Goal: Task Accomplishment & Management: Manage account settings

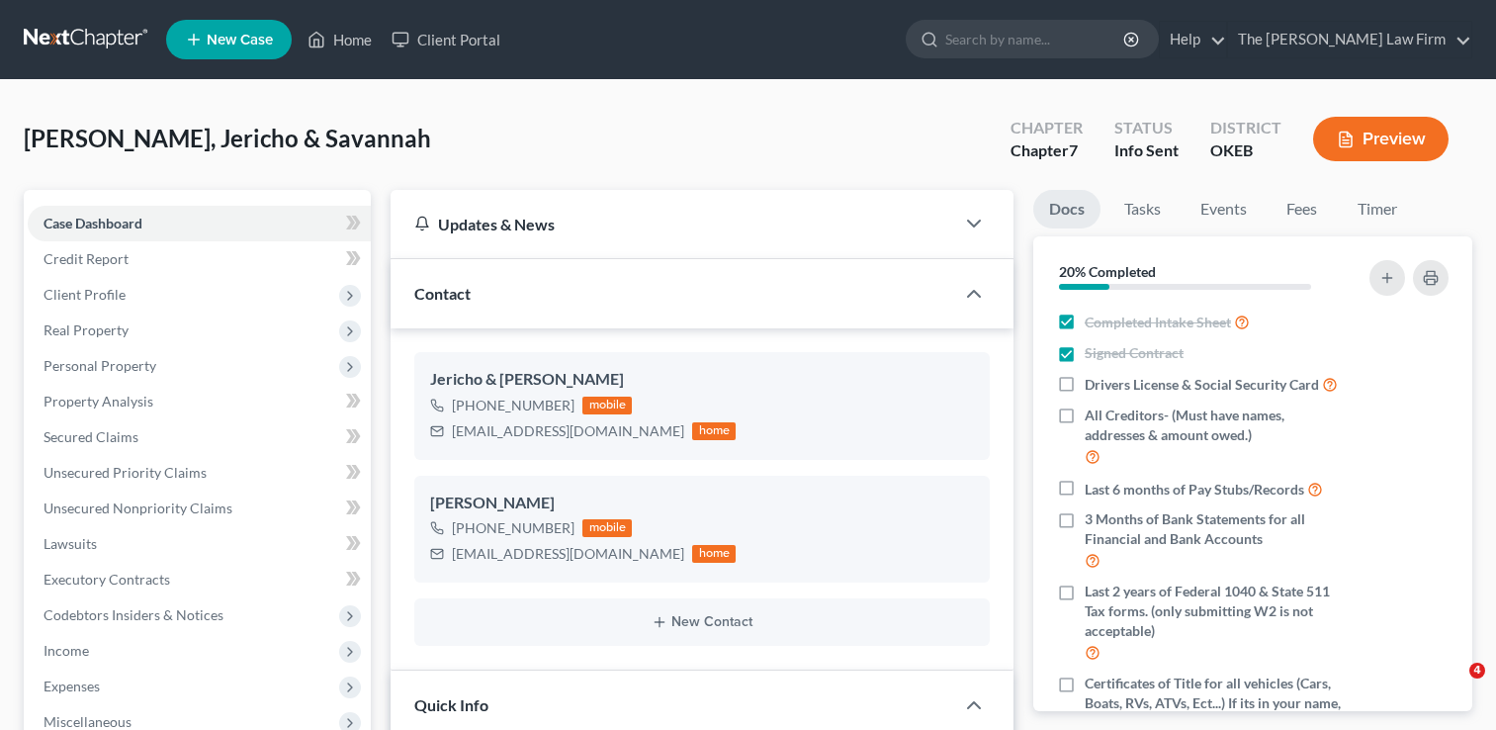
select select "3"
click at [1071, 28] on input "search" at bounding box center [1035, 39] width 181 height 37
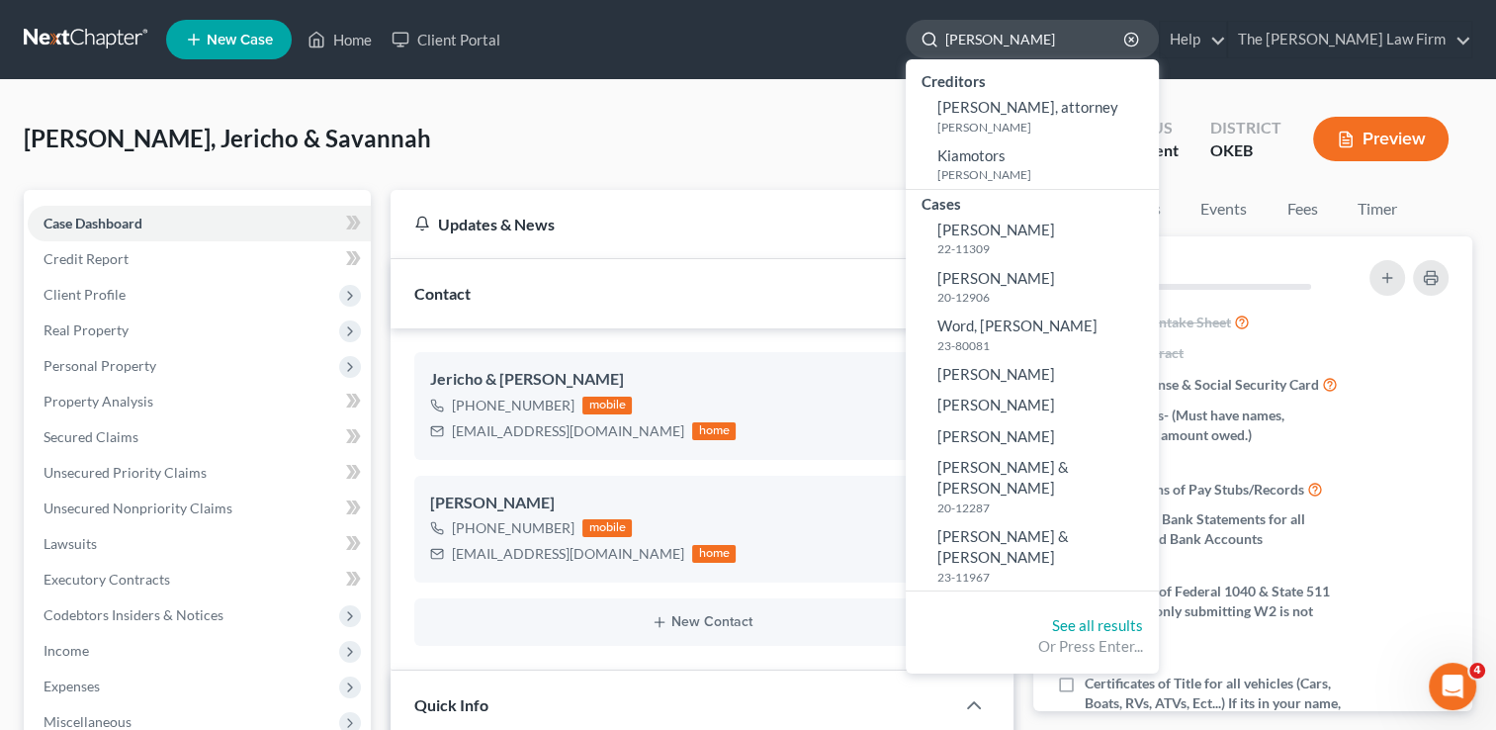
type input "[PERSON_NAME]"
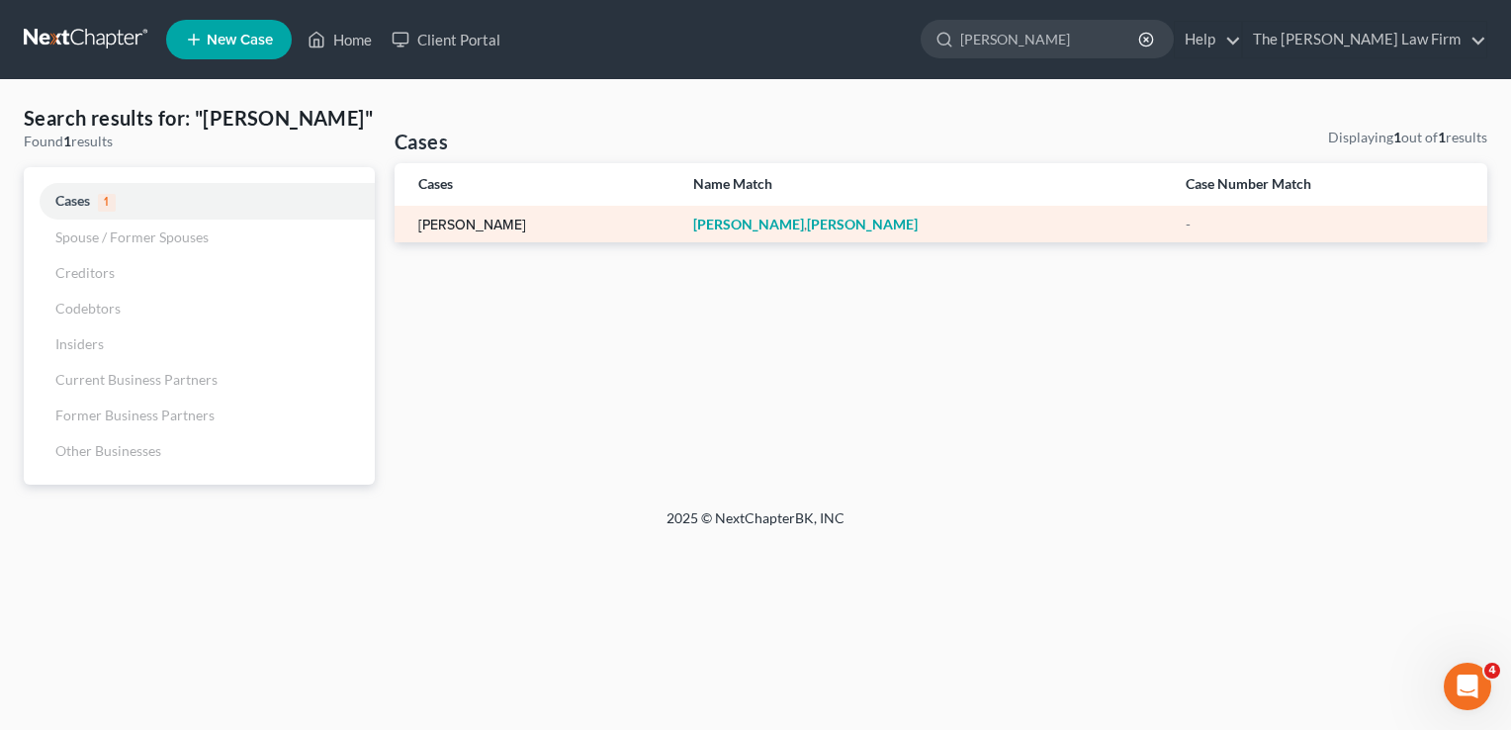
click at [483, 228] on link "[PERSON_NAME]" at bounding box center [472, 226] width 108 height 14
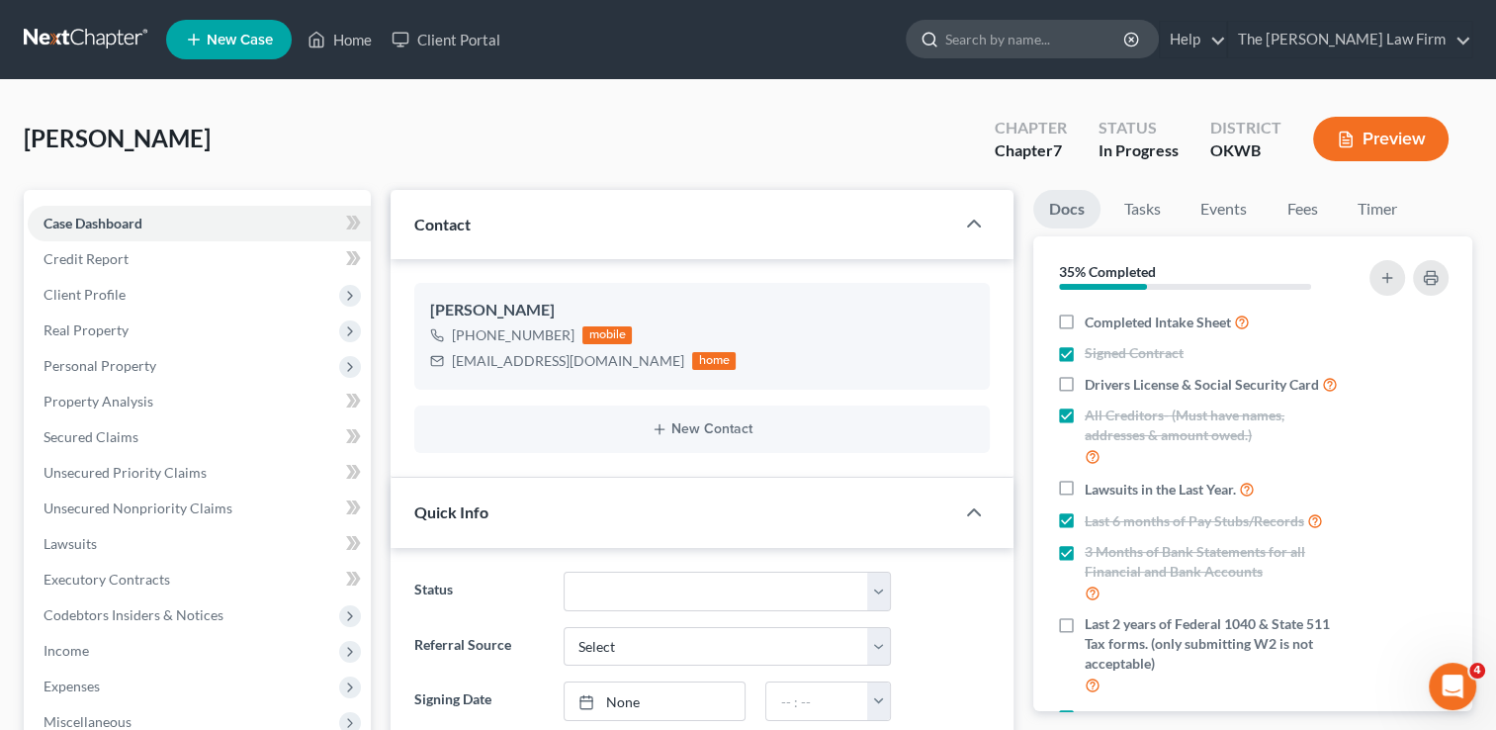
click at [1123, 44] on input "search" at bounding box center [1035, 39] width 181 height 37
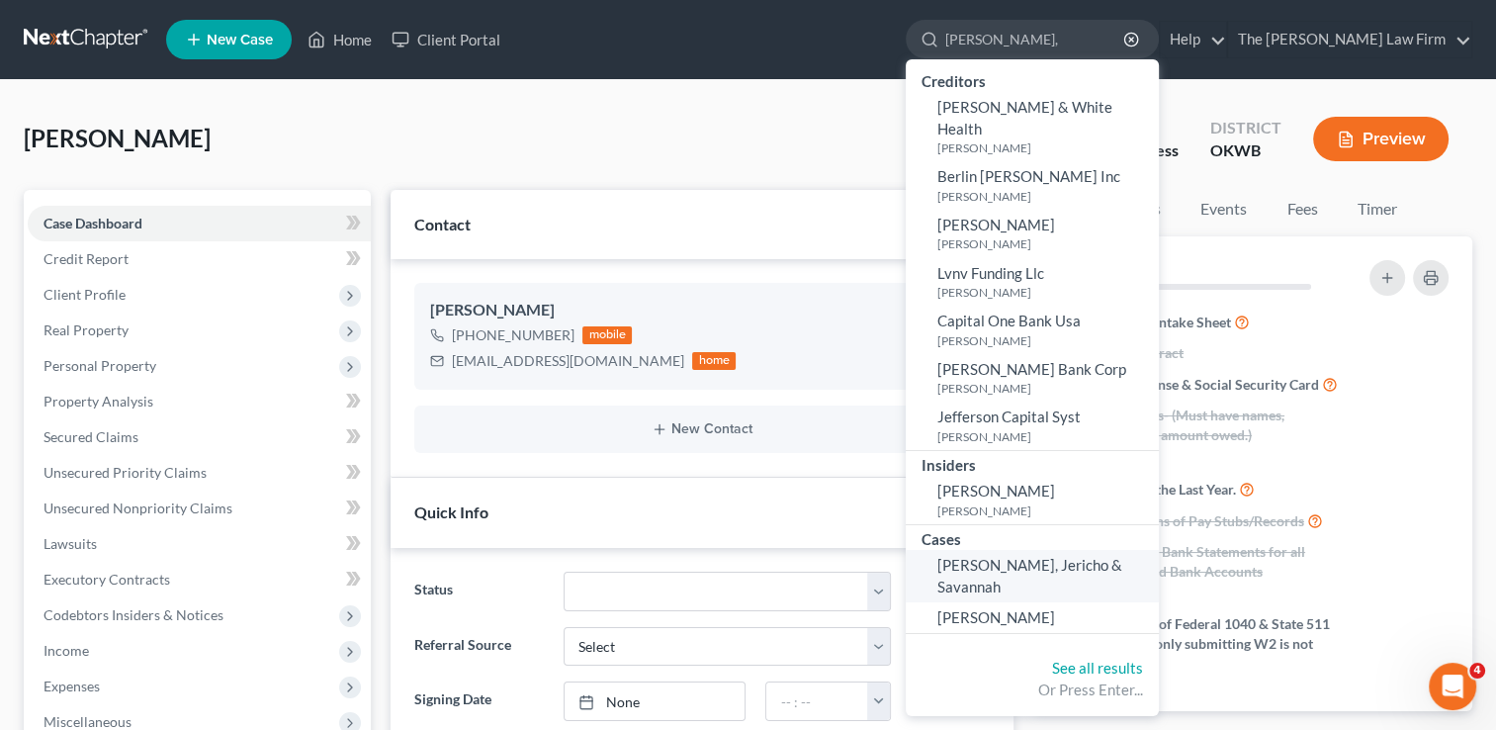
type input "[PERSON_NAME],"
click at [1122, 556] on span "[PERSON_NAME], Jericho & Savannah" at bounding box center [1029, 575] width 185 height 39
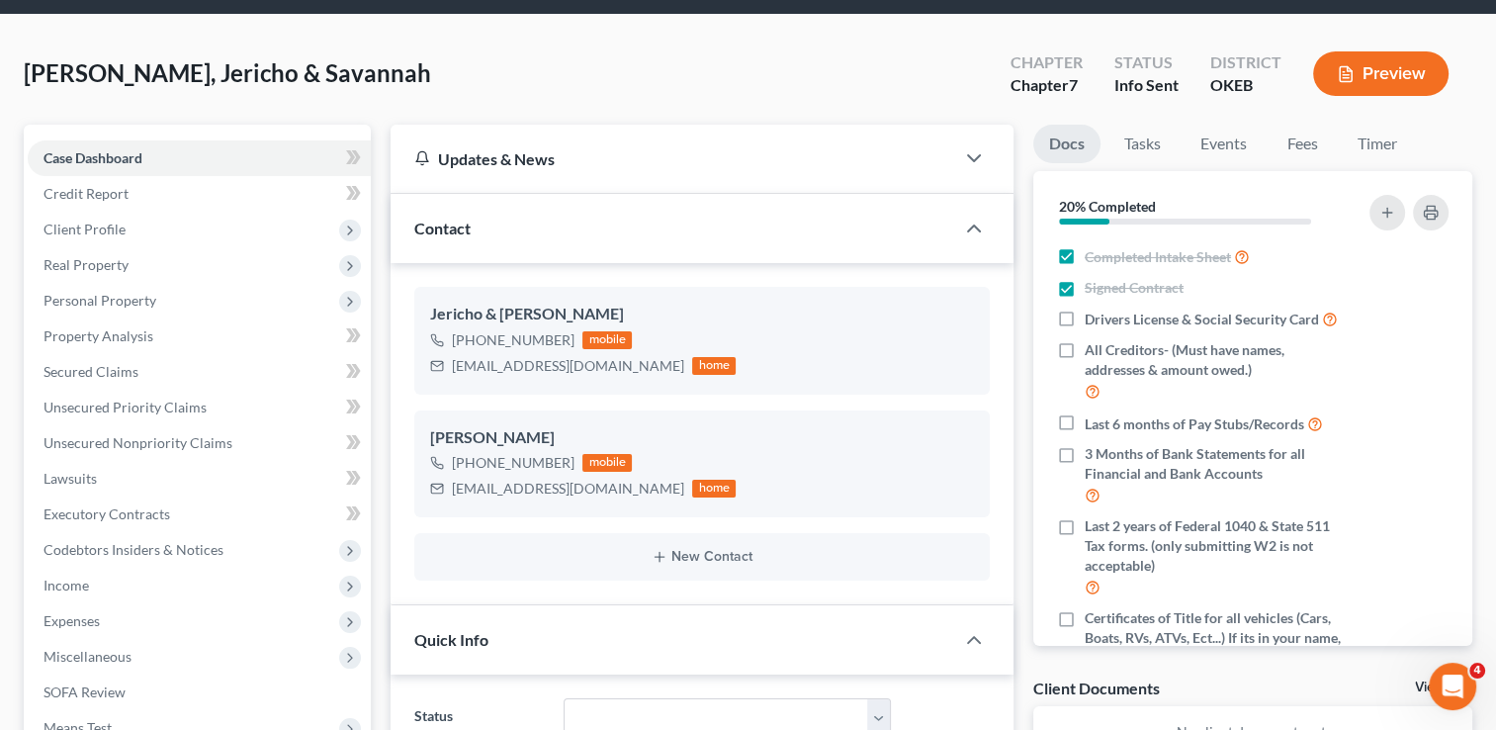
scroll to position [99, 0]
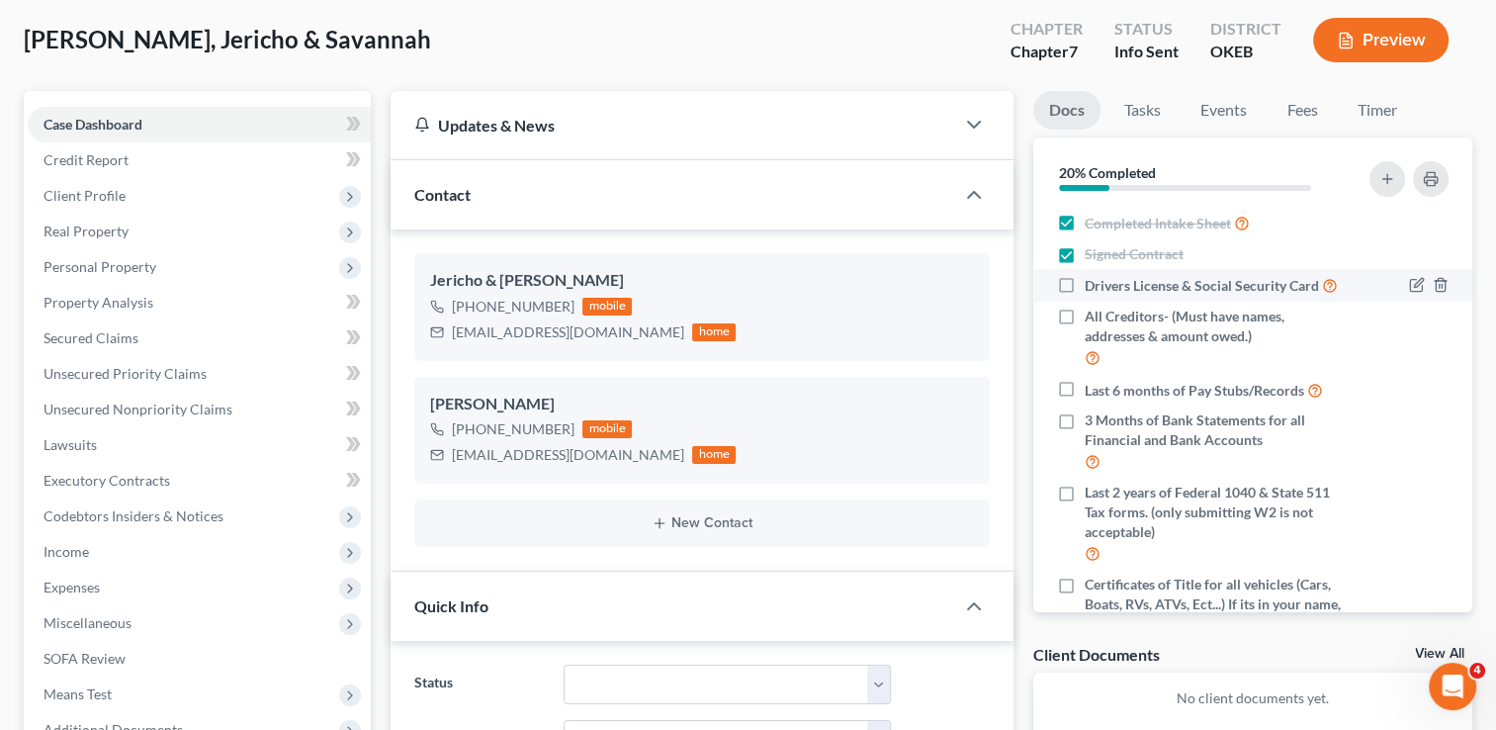
click at [1085, 282] on label "Drivers License & Social Security Card" at bounding box center [1211, 285] width 253 height 23
click at [1093, 282] on input "Drivers License & Social Security Card" at bounding box center [1099, 280] width 13 height 13
checkbox input "true"
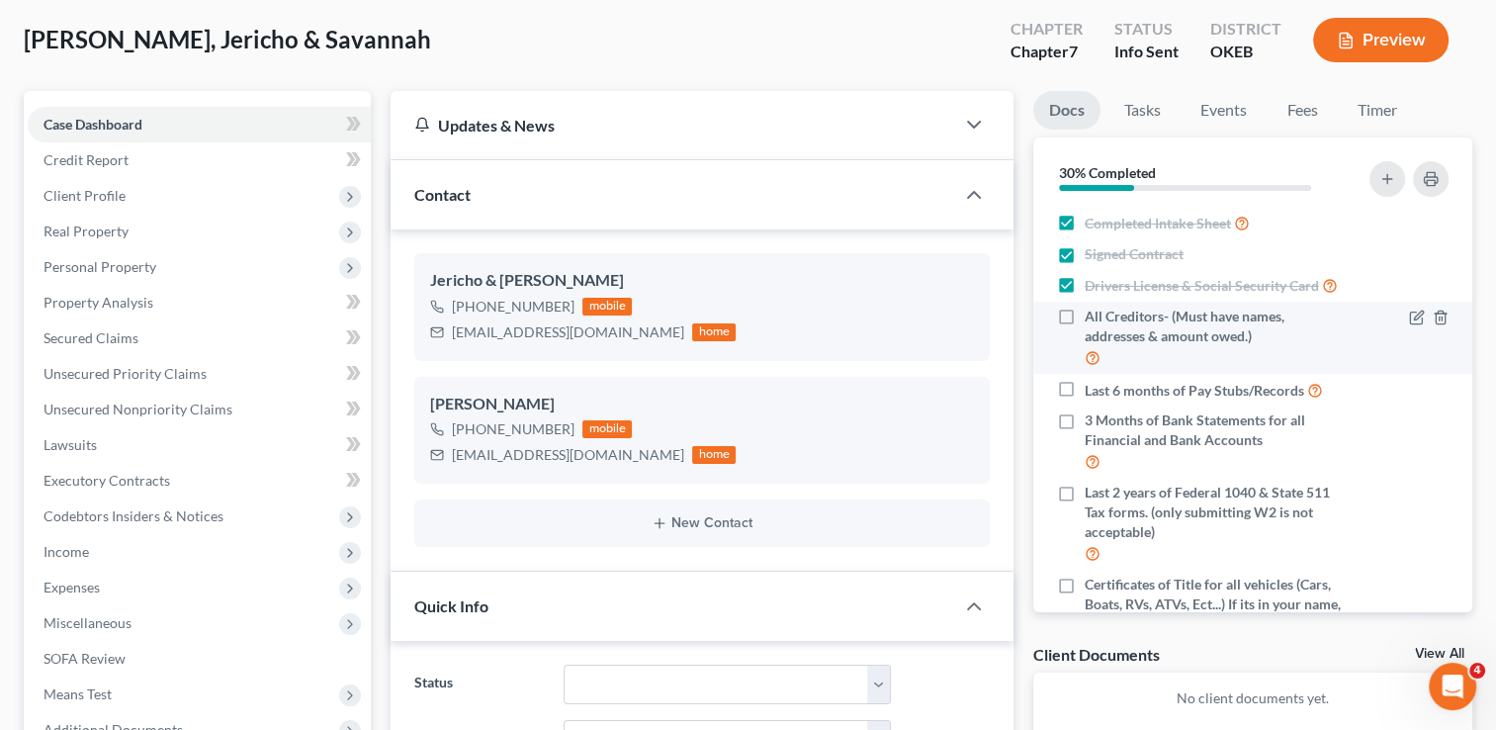
click at [1085, 336] on label "All Creditors- (Must have names, addresses & amount owed.)" at bounding box center [1215, 338] width 261 height 62
click at [1093, 319] on input "All Creditors- (Must have names, addresses & amount owed.)" at bounding box center [1099, 313] width 13 height 13
checkbox input "true"
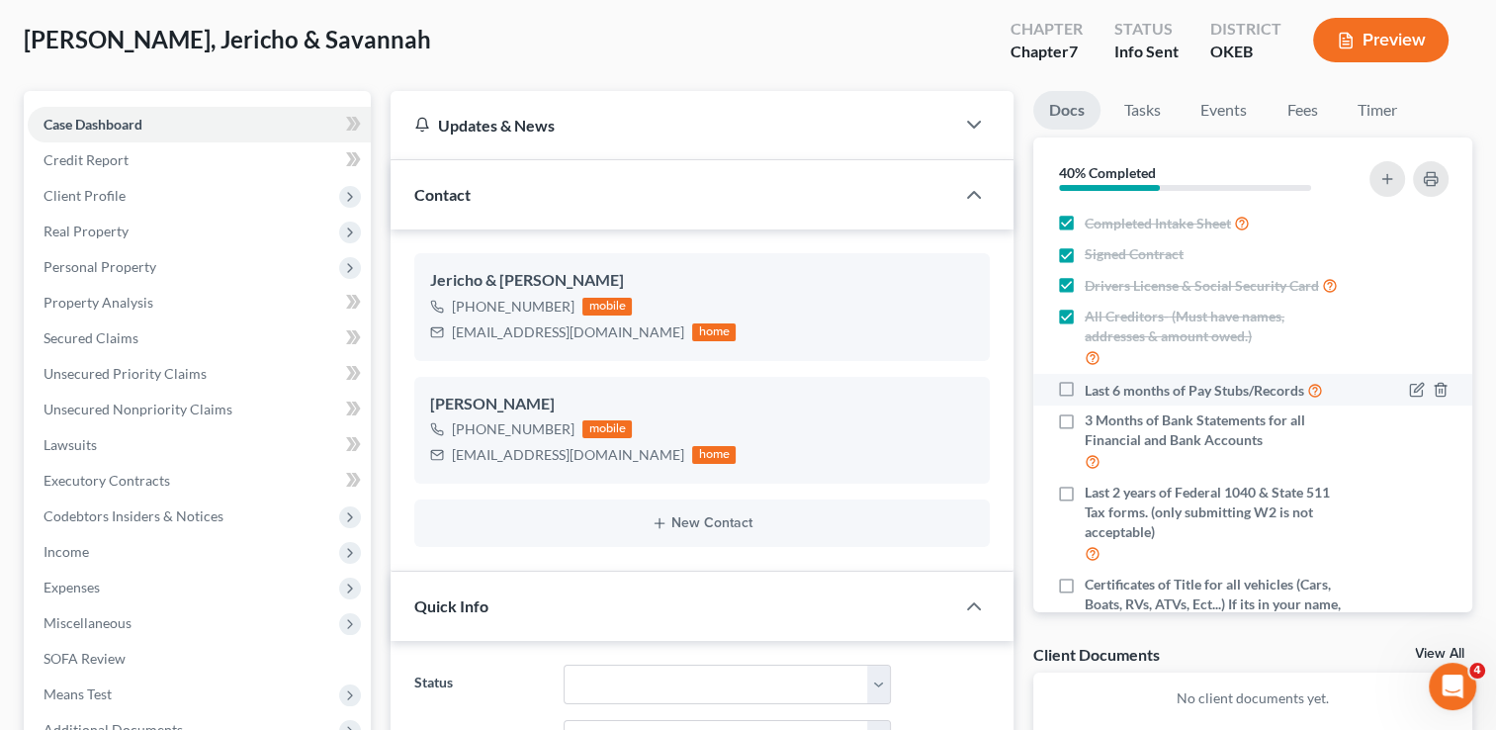
click at [1085, 398] on label "Last 6 months of Pay Stubs/Records" at bounding box center [1204, 390] width 238 height 23
click at [1093, 392] on input "Last 6 months of Pay Stubs/Records" at bounding box center [1099, 385] width 13 height 13
checkbox input "true"
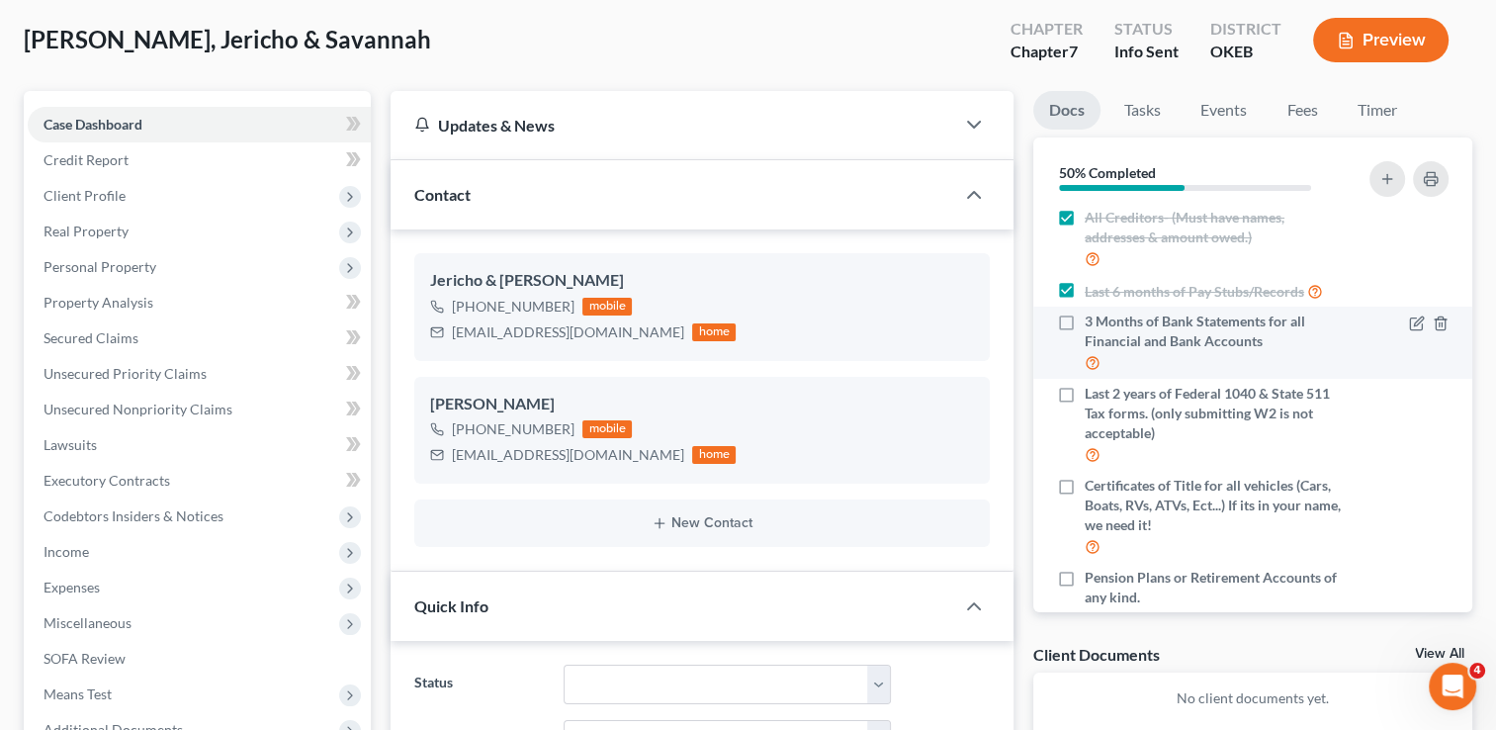
click at [1085, 338] on label "3 Months of Bank Statements for all Financial and Bank Accounts" at bounding box center [1215, 343] width 261 height 62
click at [1093, 324] on input "3 Months of Bank Statements for all Financial and Bank Accounts" at bounding box center [1099, 318] width 13 height 13
checkbox input "true"
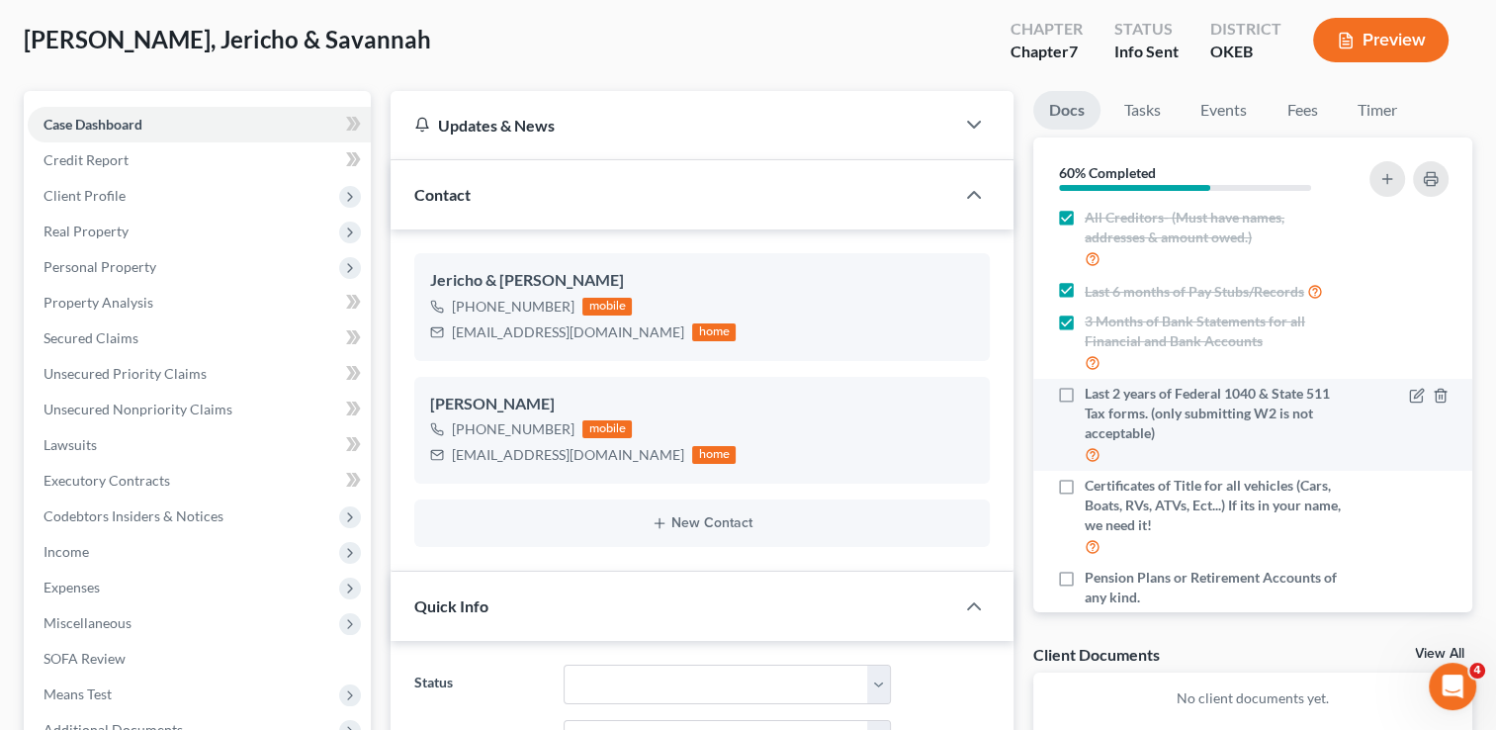
click at [1085, 409] on label "Last 2 years of Federal 1040 & State 511 Tax forms. (only submitting W2 is not …" at bounding box center [1215, 425] width 261 height 82
click at [1093, 397] on input "Last 2 years of Federal 1040 & State 511 Tax forms. (only submitting W2 is not …" at bounding box center [1099, 390] width 13 height 13
checkbox input "true"
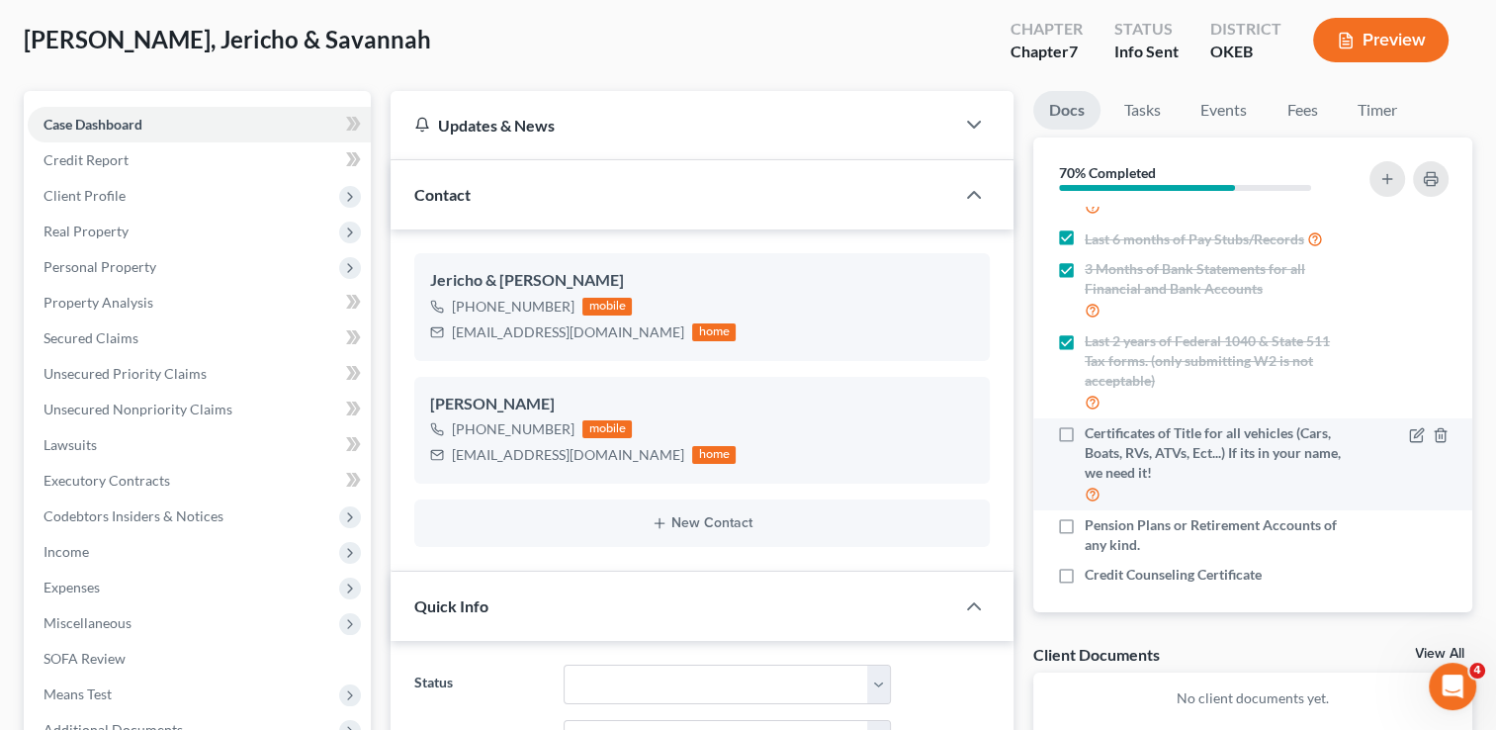
scroll to position [180, 0]
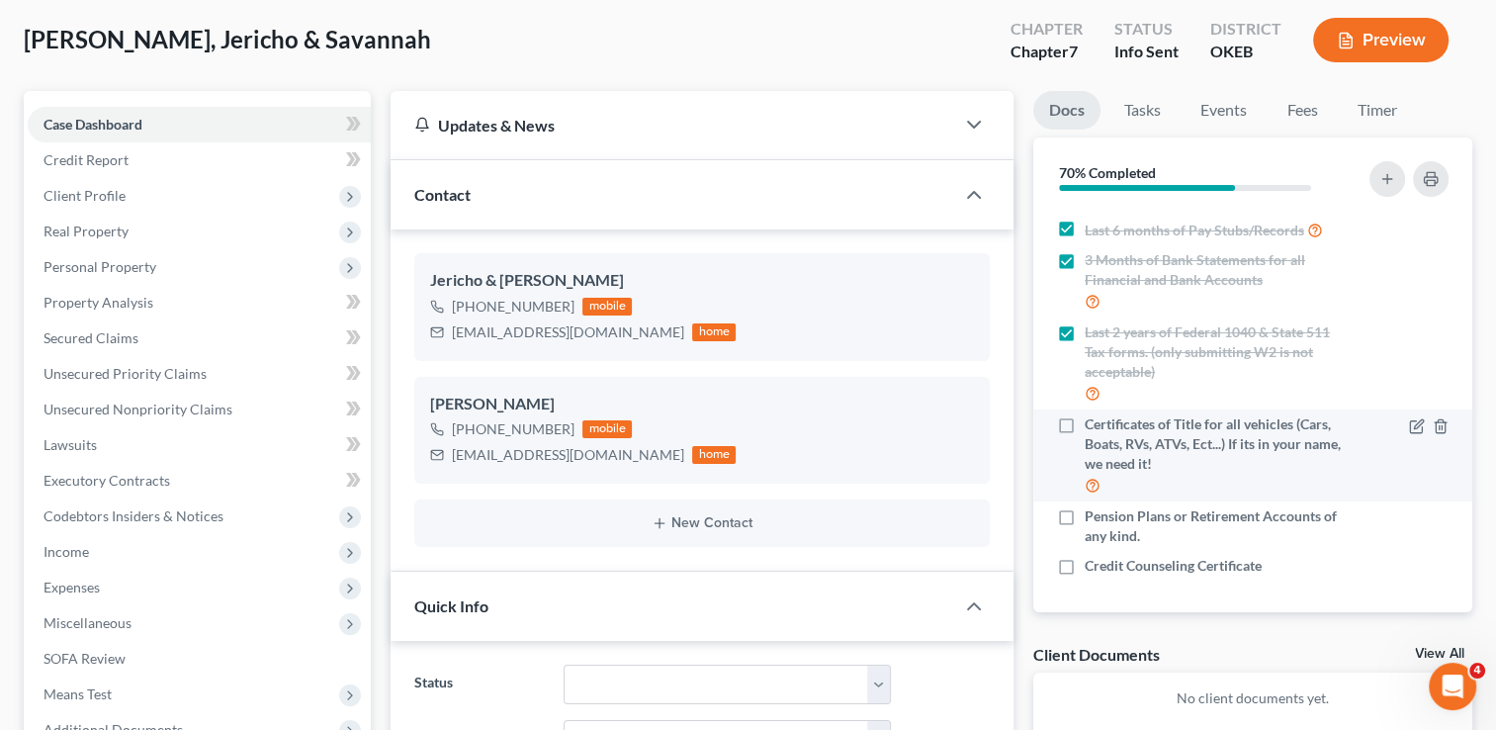
click at [1085, 420] on label "Certificates of Title for all vehicles (Cars, Boats, RVs, ATVs, Ect...) If its …" at bounding box center [1215, 455] width 261 height 82
click at [1093, 420] on input "Certificates of Title for all vehicles (Cars, Boats, RVs, ATVs, Ect...) If its …" at bounding box center [1099, 420] width 13 height 13
checkbox input "true"
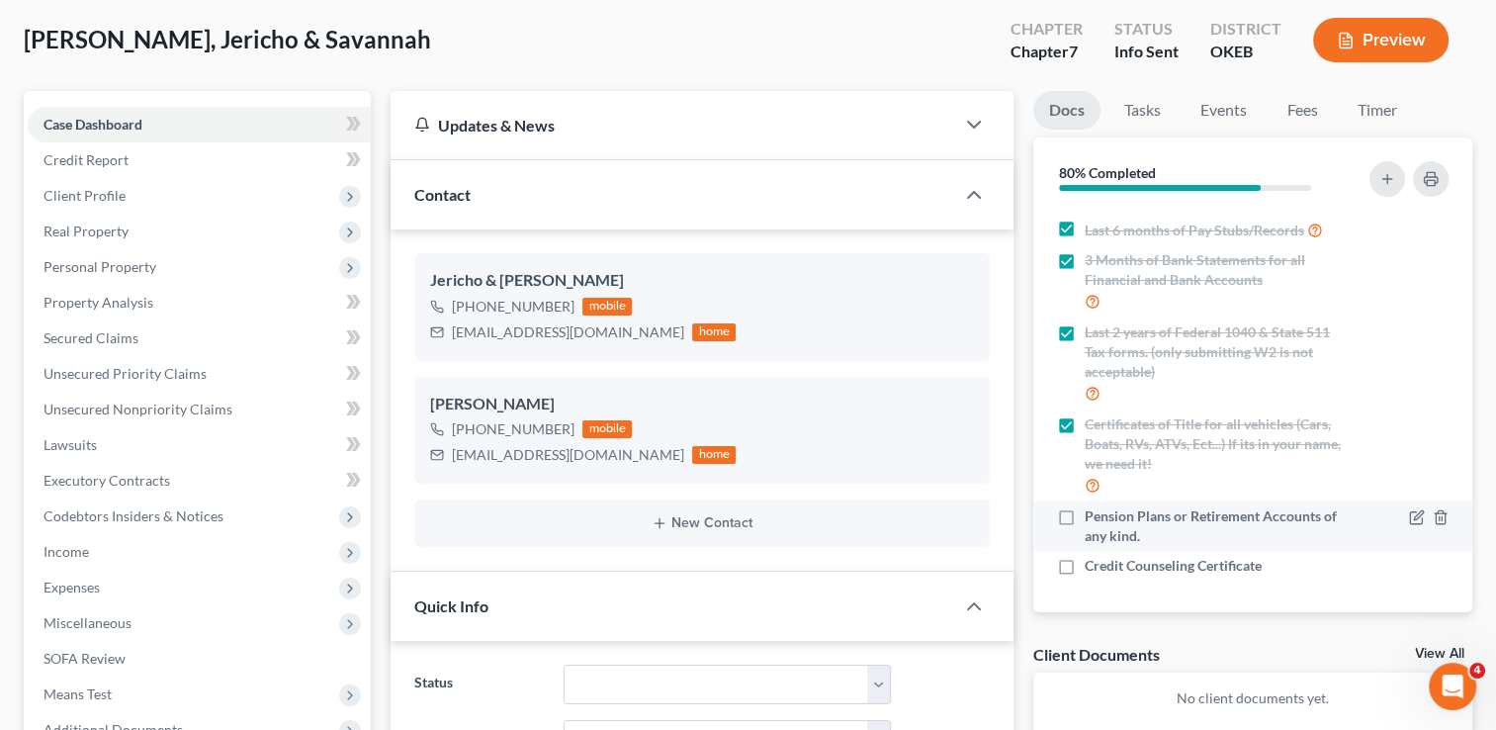
click at [1085, 512] on label "Pension Plans or Retirement Accounts of any kind." at bounding box center [1215, 526] width 261 height 40
click at [1093, 512] on input "Pension Plans or Retirement Accounts of any kind." at bounding box center [1099, 512] width 13 height 13
checkbox input "true"
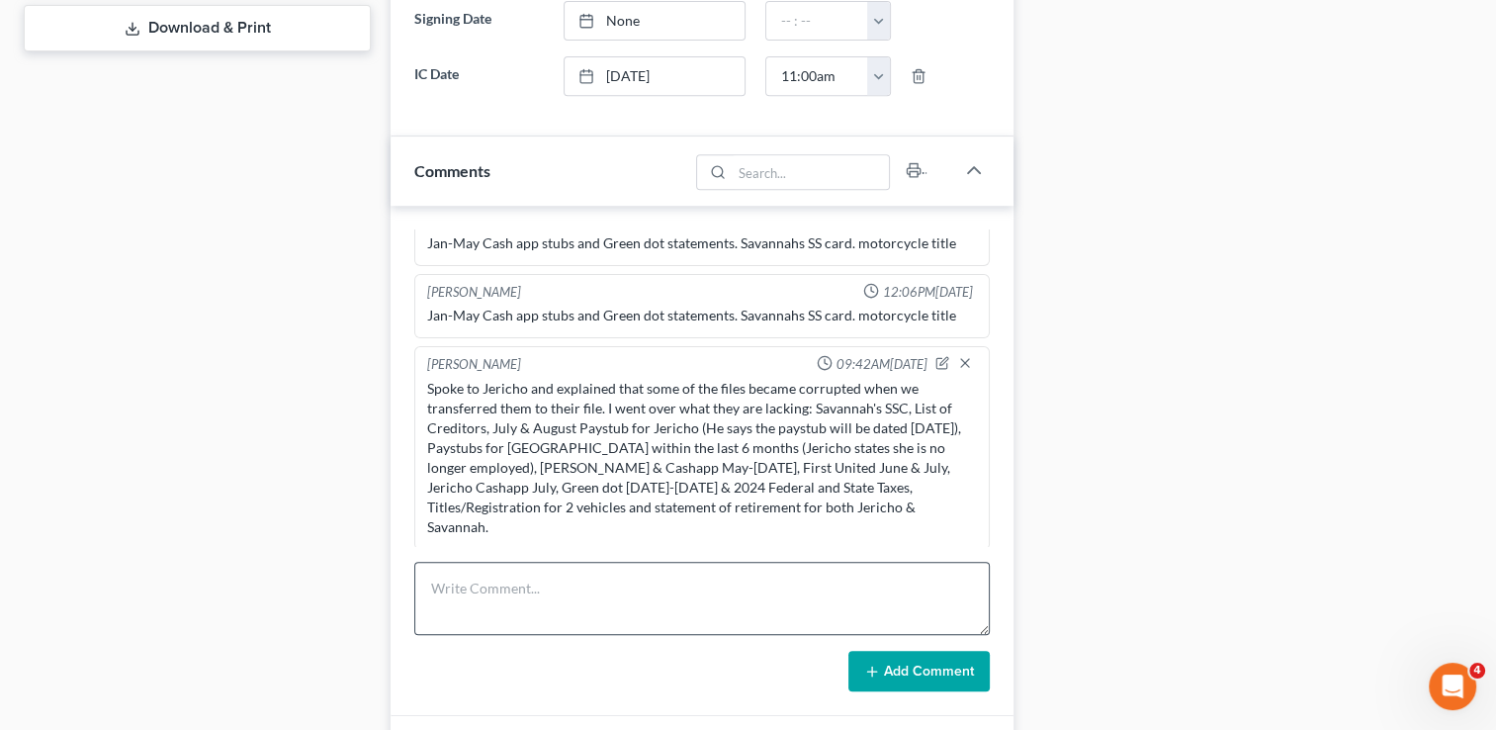
scroll to position [989, 0]
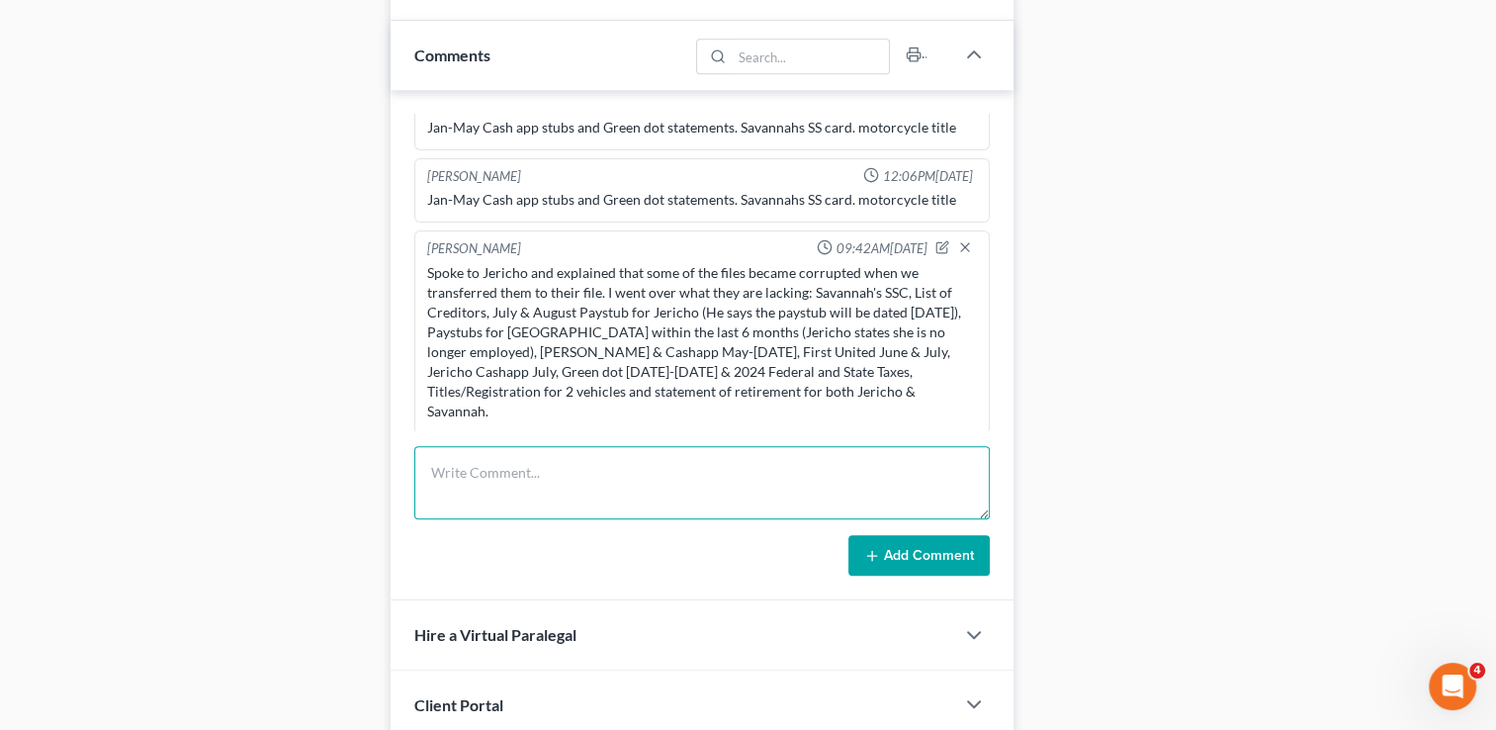
click at [710, 469] on textarea at bounding box center [702, 482] width 576 height 73
click at [695, 469] on textarea "Received List of Creditors, Bank Statements Venmo 05.25-07.25," at bounding box center [702, 482] width 576 height 73
click at [902, 467] on textarea "Received List of Creditors, Bank Statements Savannah Venmo 05.25-07.25," at bounding box center [702, 482] width 576 height 73
type textarea "Received List of Creditors, Bank Statements Savannah Venmo 05.25-07.25,"
drag, startPoint x: 922, startPoint y: 464, endPoint x: 375, endPoint y: 452, distance: 547.0
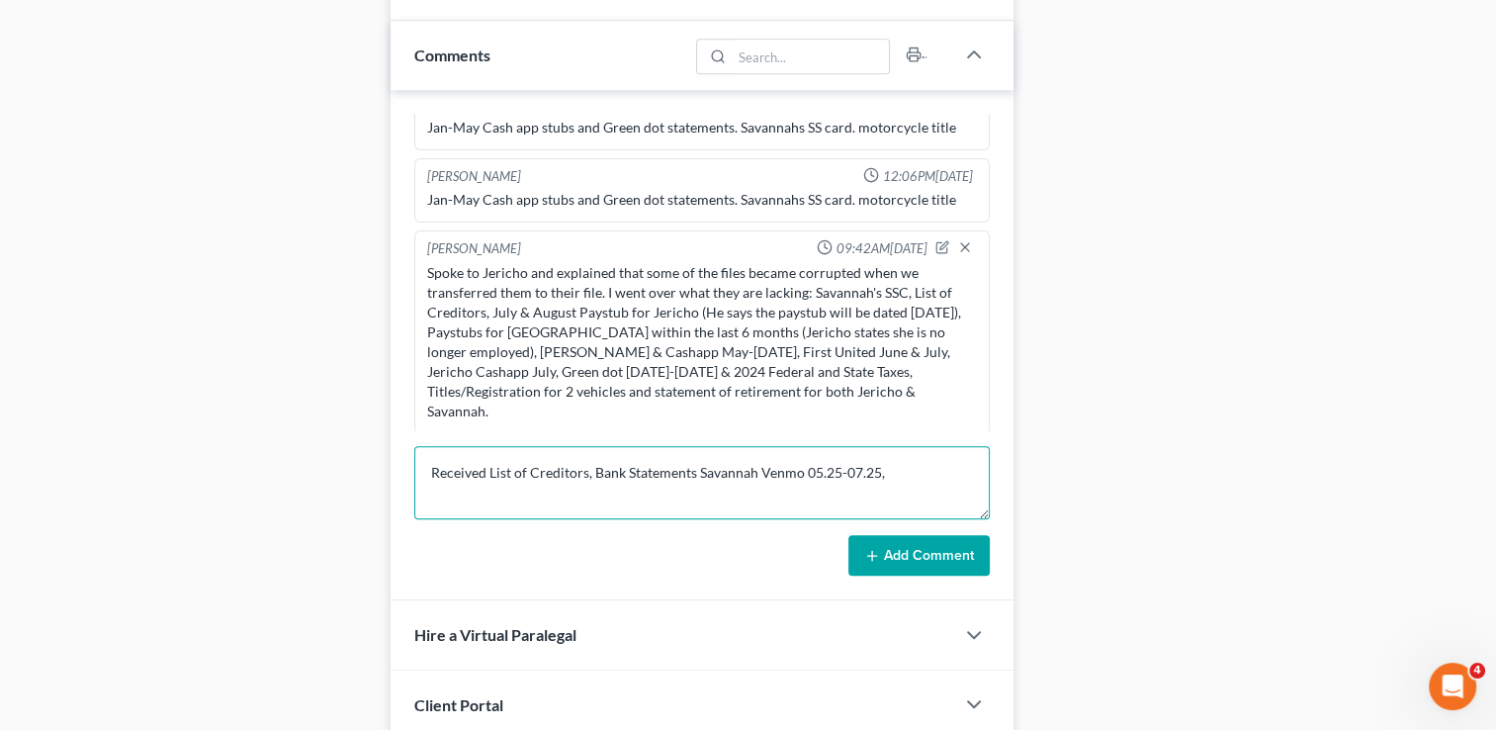
click at [303, 463] on div "Petition Navigation Case Dashboard Payments Invoices Payments Payments Credit R…" at bounding box center [748, 5] width 1469 height 1609
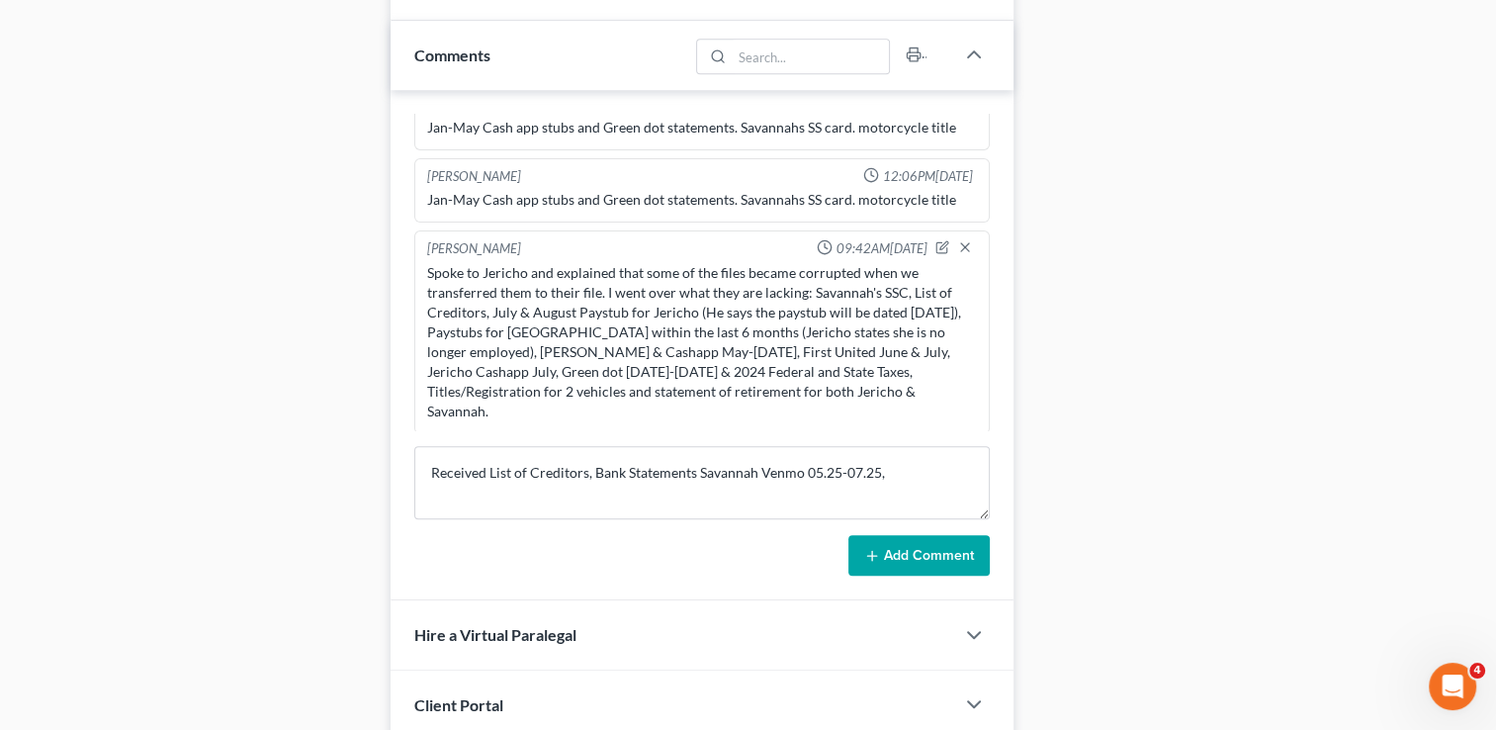
click at [1266, 303] on div "Docs Tasks Events Fees Timer 90% Completed Nothing here yet! Completed Intake S…" at bounding box center [1253, 5] width 459 height 1609
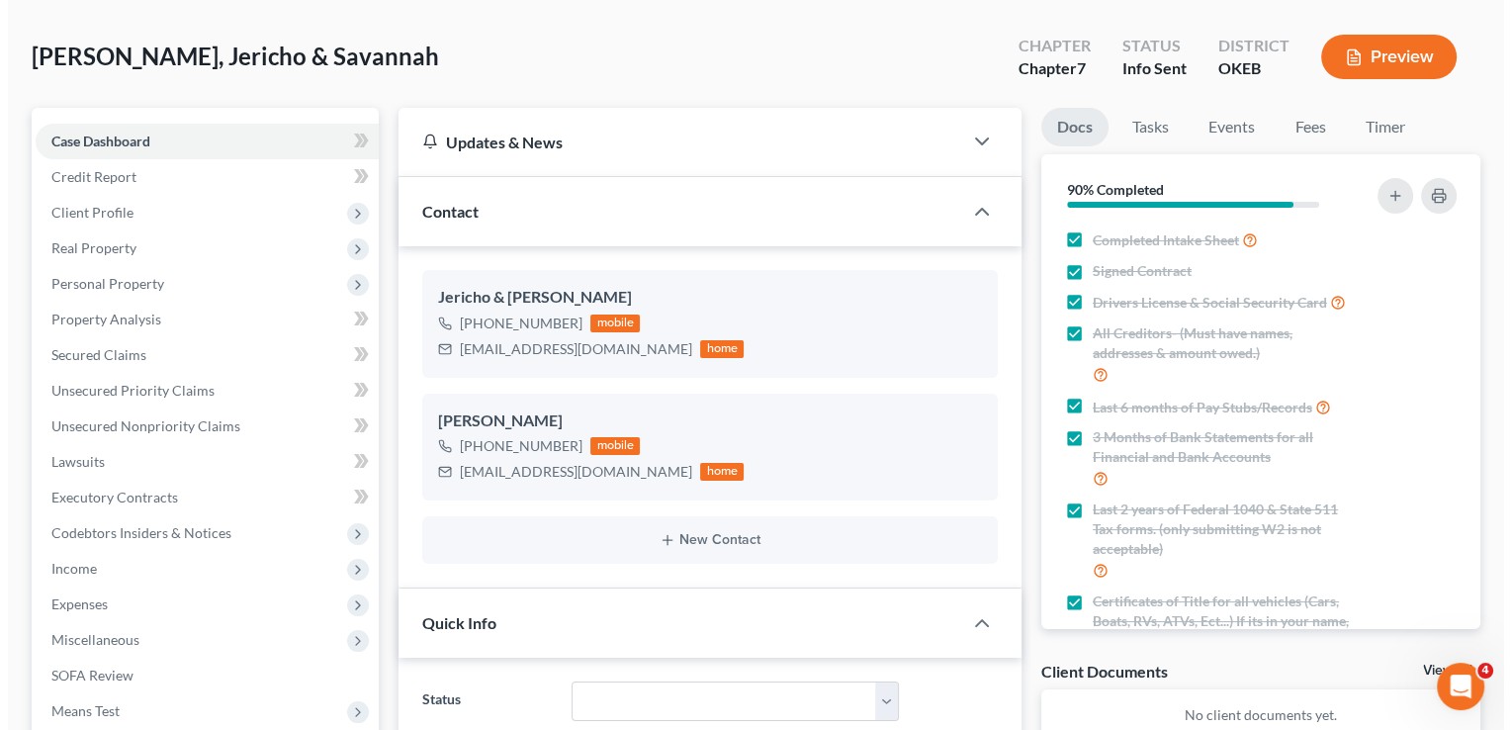
scroll to position [0, 0]
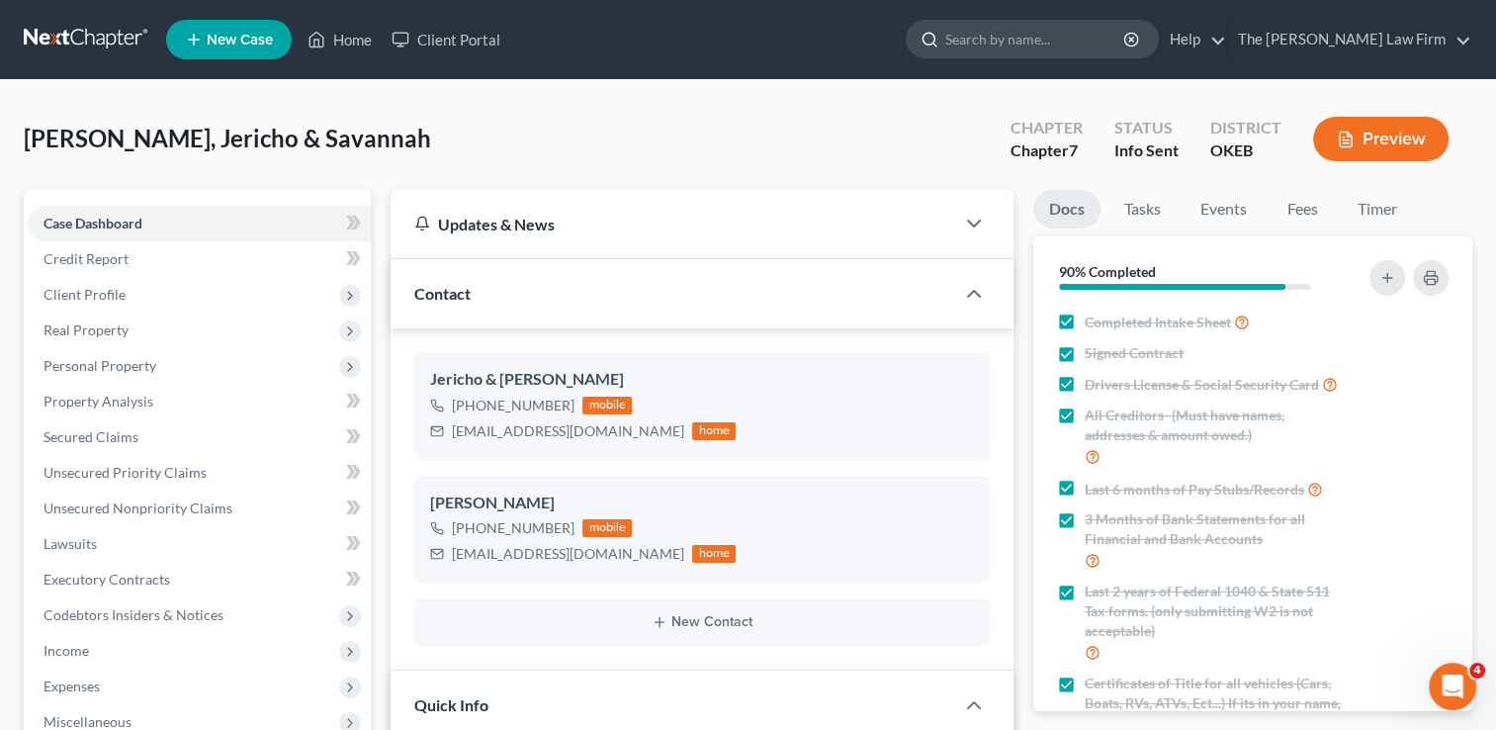
click at [1048, 43] on input "search" at bounding box center [1035, 39] width 181 height 37
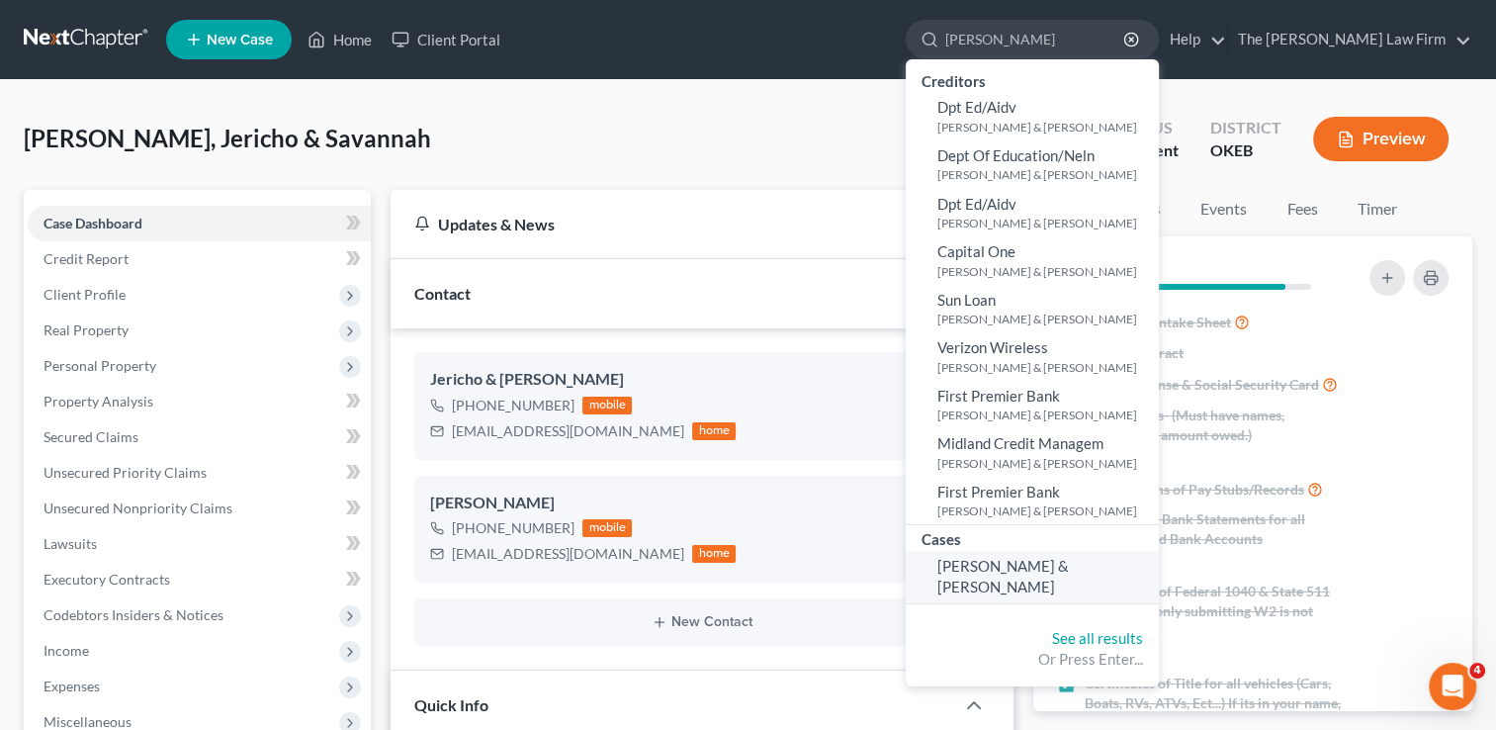
type input "white, terrance"
click at [1069, 558] on span "[PERSON_NAME] & [PERSON_NAME]" at bounding box center [1003, 576] width 132 height 39
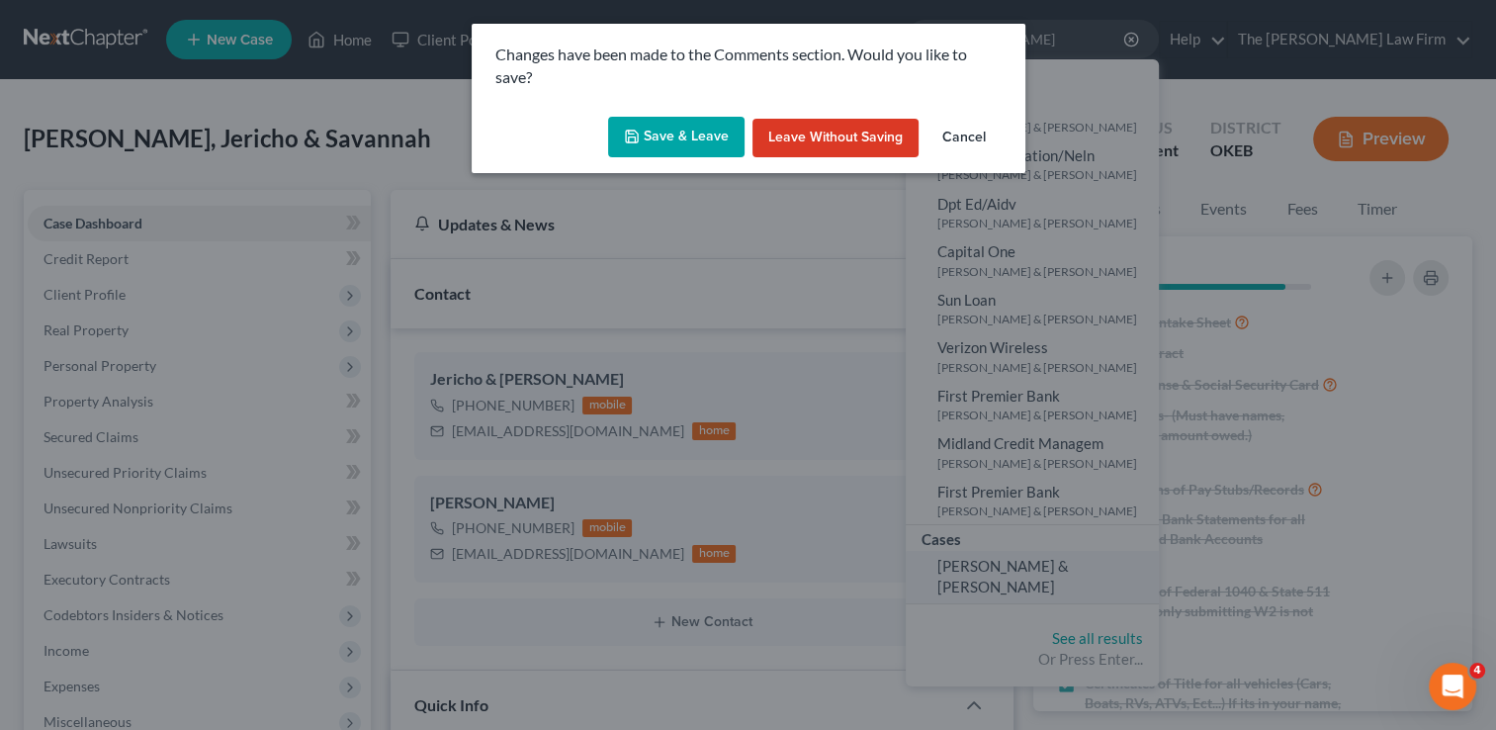
scroll to position [569, 0]
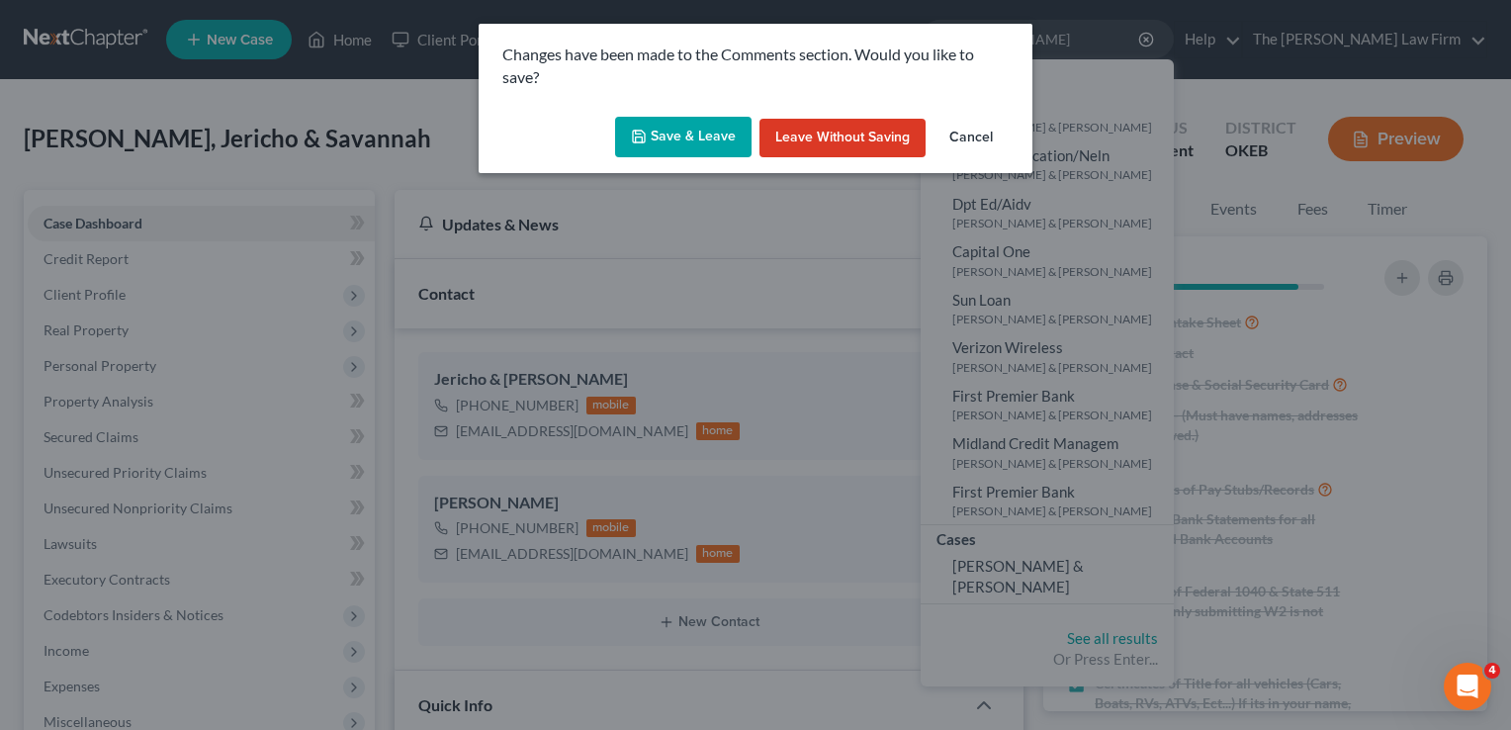
click at [791, 136] on button "Leave without Saving" at bounding box center [842, 139] width 166 height 40
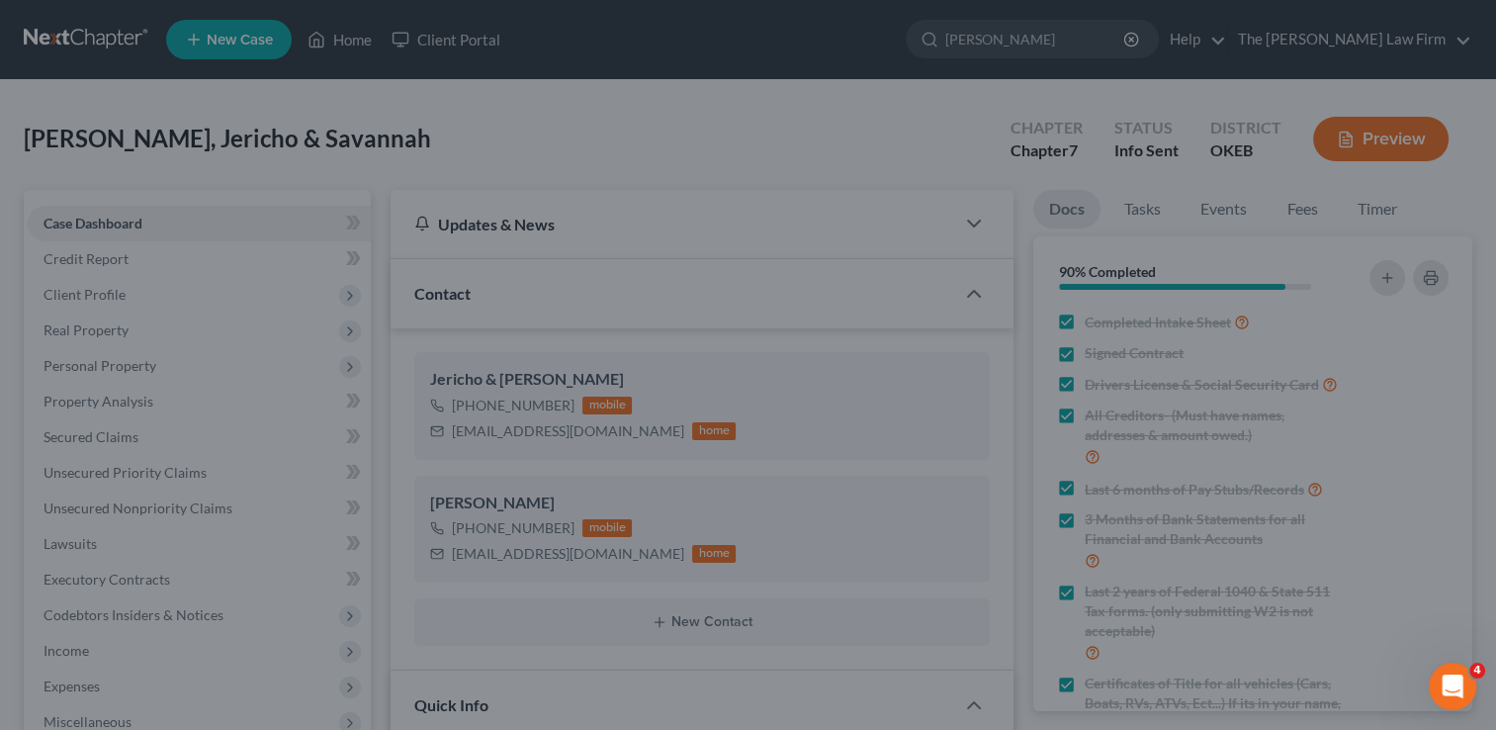
scroll to position [588, 0]
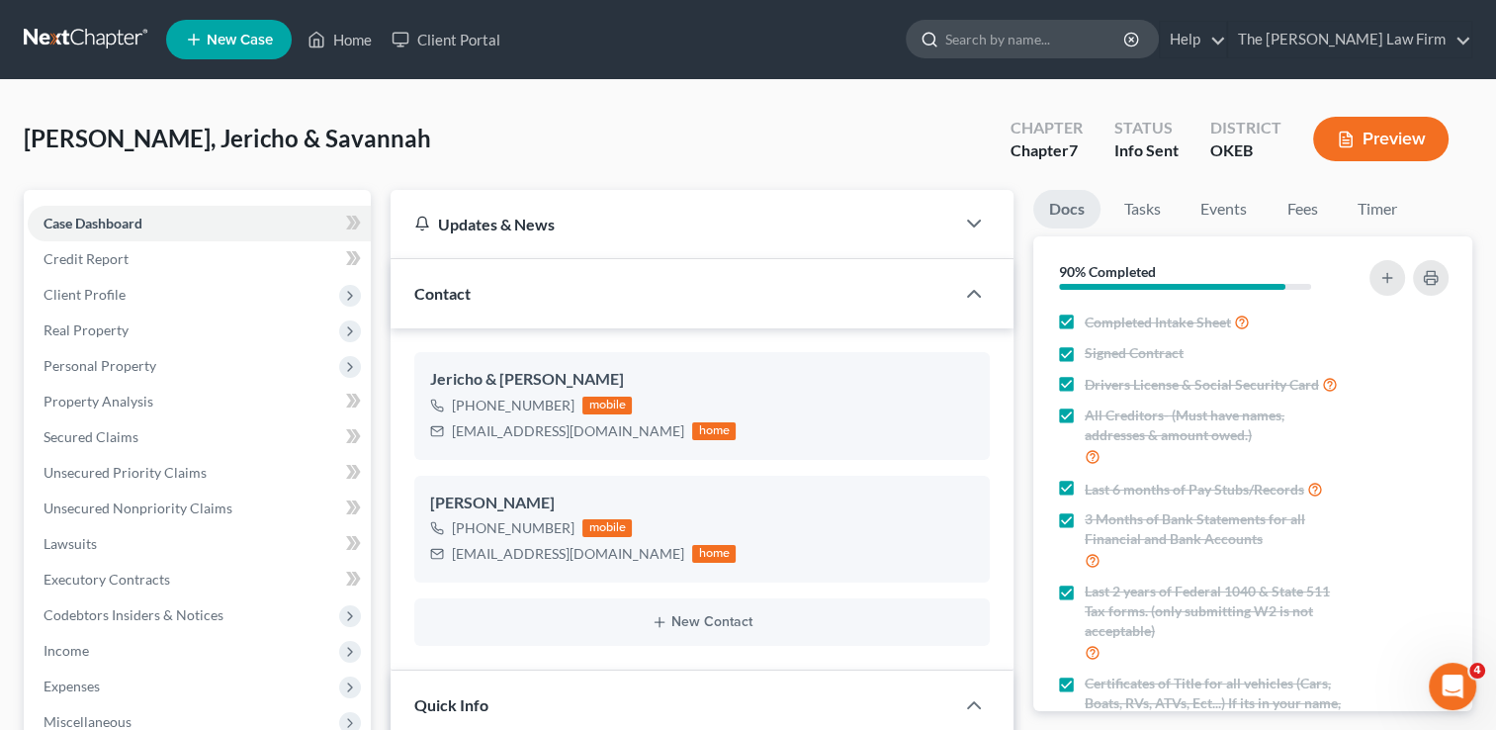
click at [1058, 48] on input "search" at bounding box center [1035, 39] width 181 height 37
type input "w"
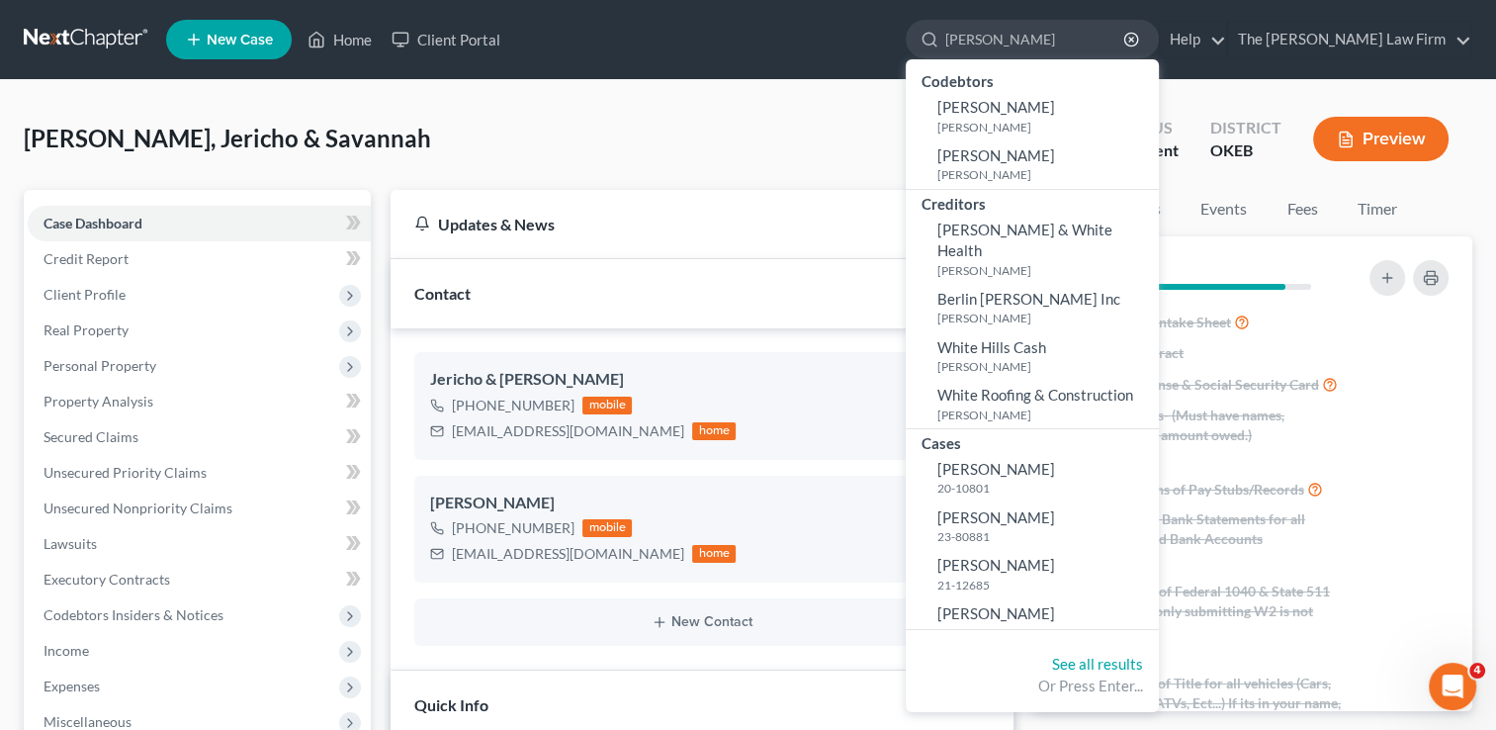
type input "White, Terrance"
click at [95, 27] on link at bounding box center [87, 40] width 127 height 36
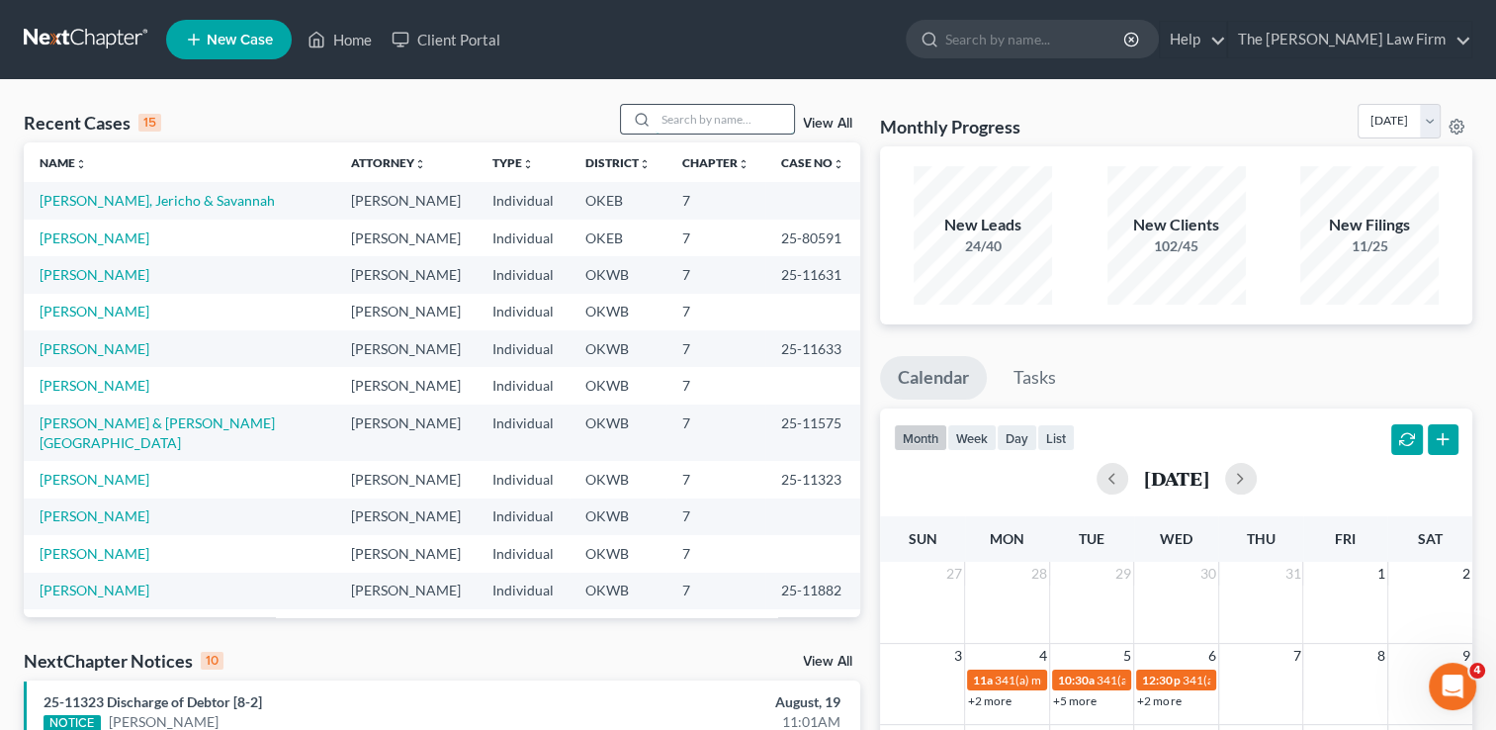
click at [680, 113] on input "search" at bounding box center [725, 119] width 138 height 29
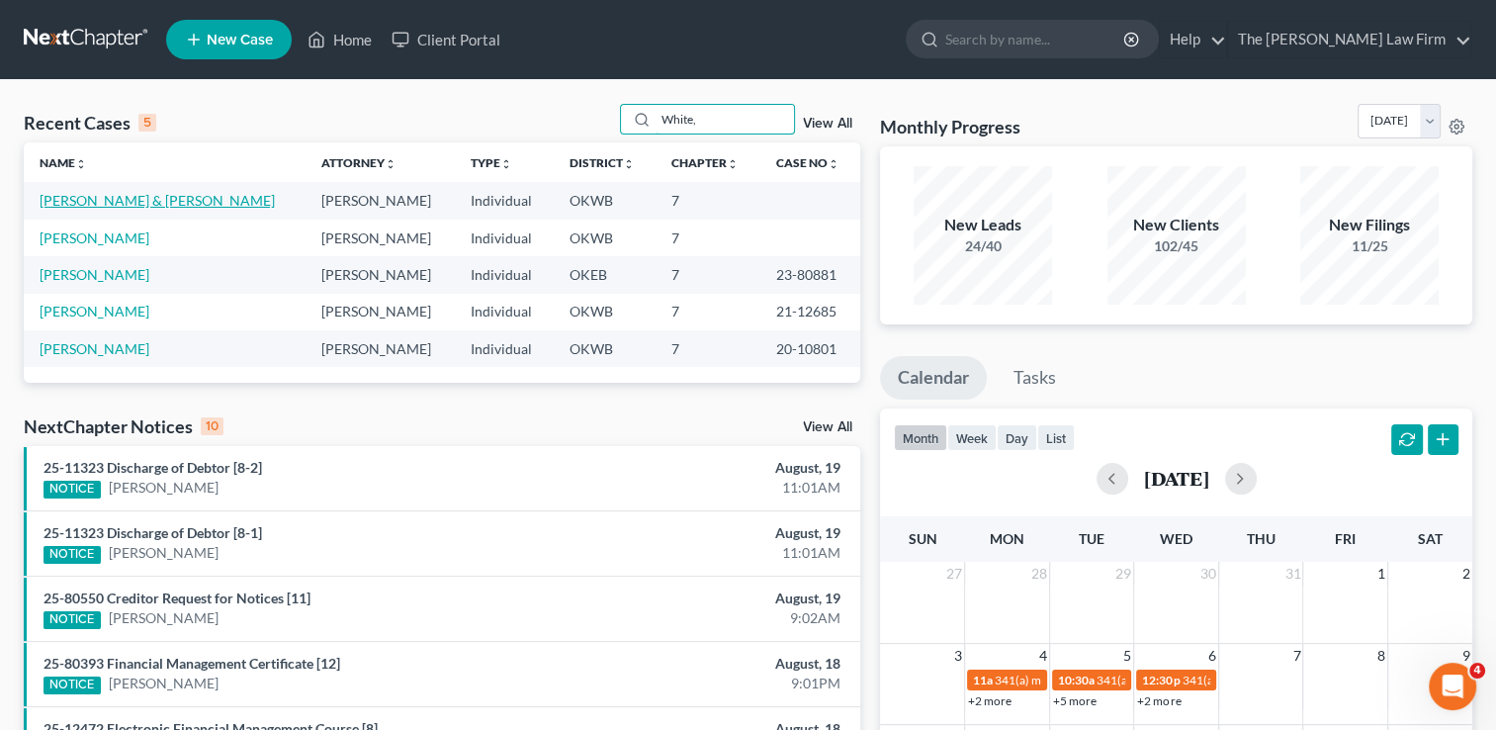
type input "White,"
click at [71, 203] on link "[PERSON_NAME] & [PERSON_NAME]" at bounding box center [157, 200] width 235 height 17
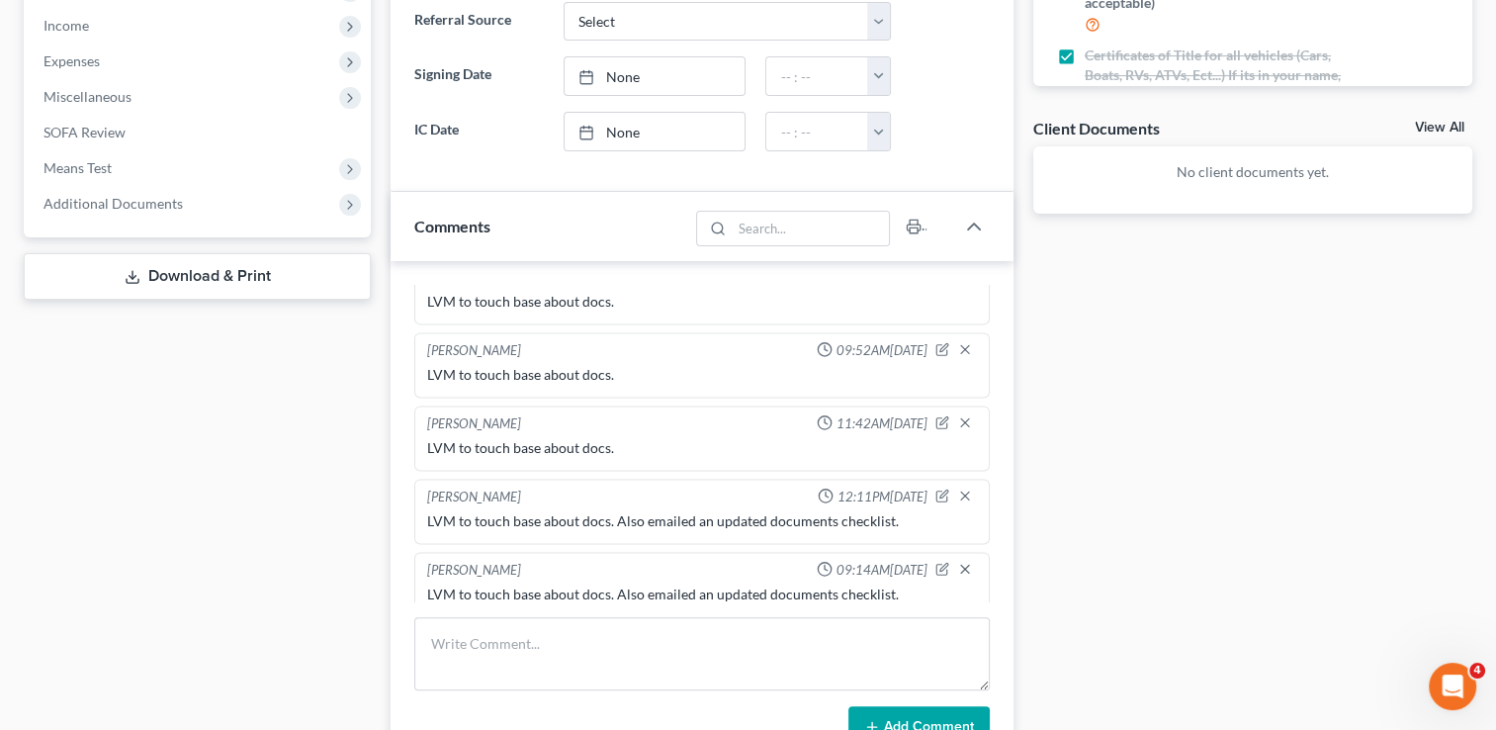
scroll to position [791, 0]
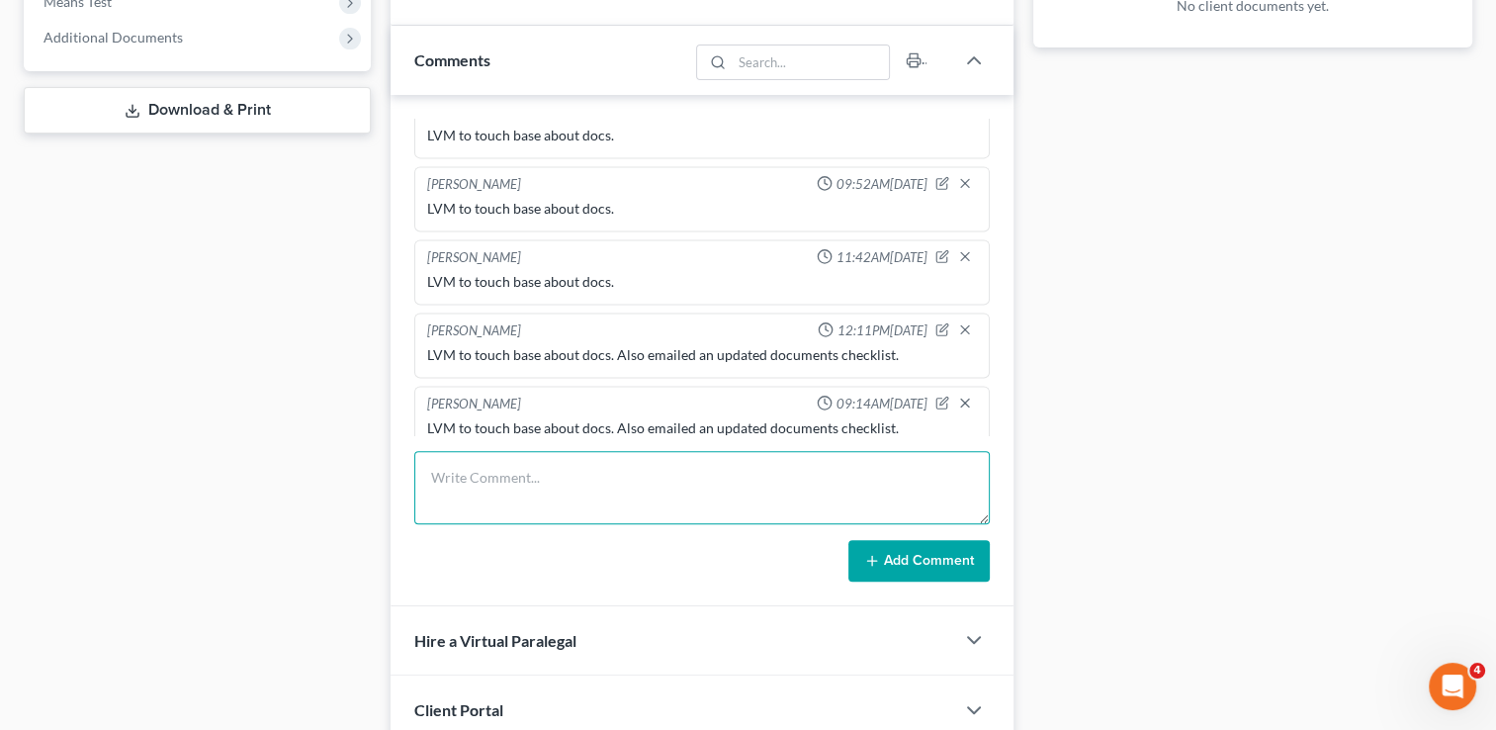
click at [732, 468] on textarea at bounding box center [702, 487] width 576 height 73
click at [732, 468] on textarea "[PERSON_NAME] called back and said they are working on gathering docs." at bounding box center [702, 487] width 576 height 73
type textarea "[PERSON_NAME] called back and said they are working on gathering docs."
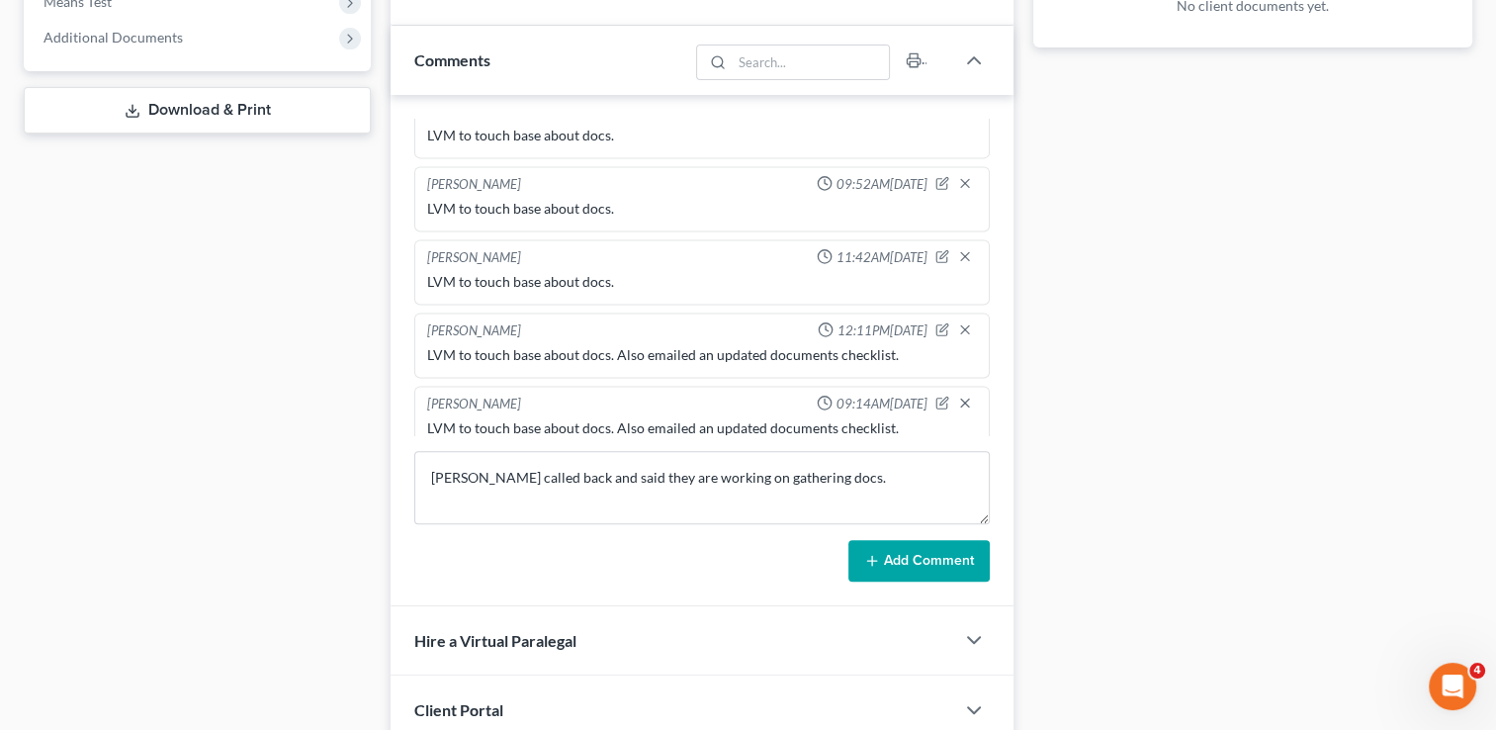
click at [919, 556] on button "Add Comment" at bounding box center [918, 561] width 141 height 42
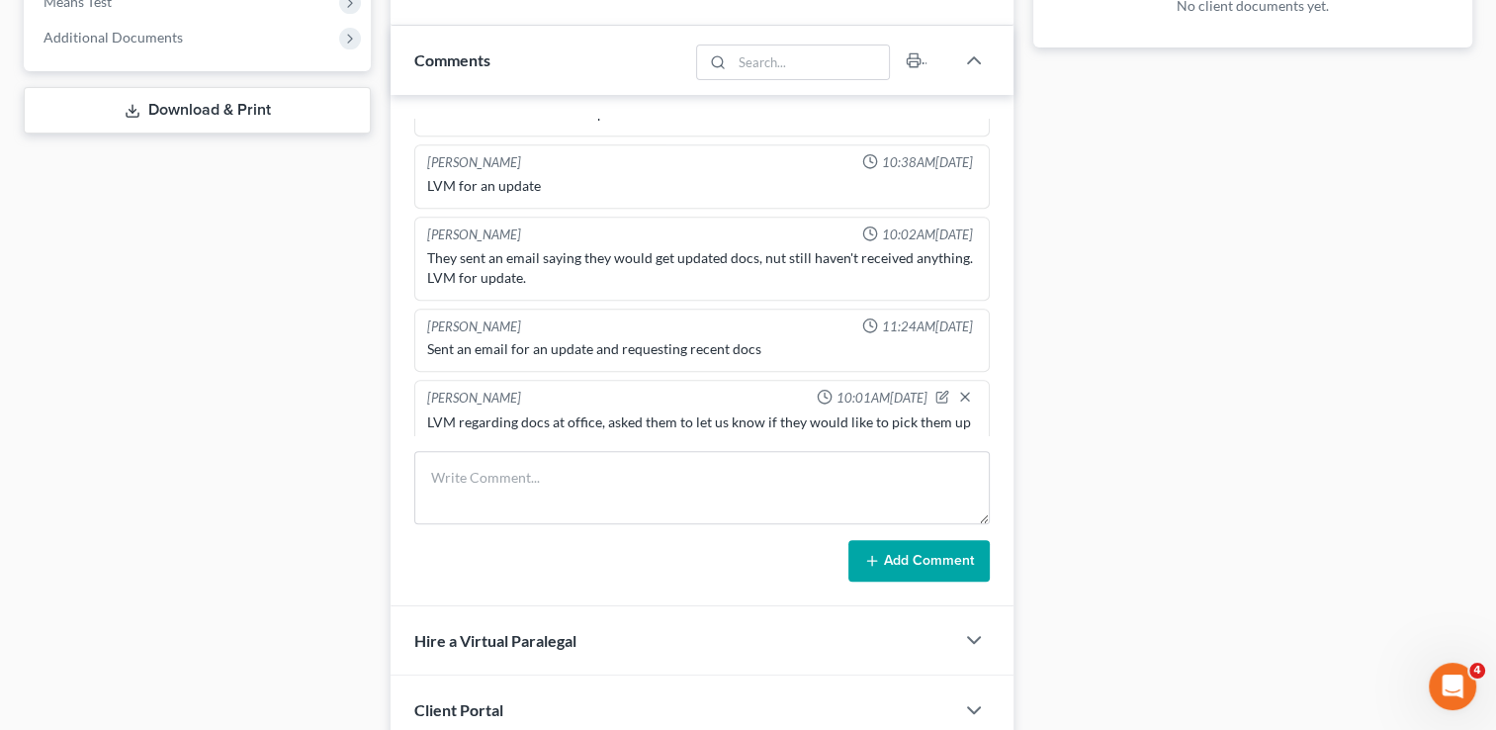
scroll to position [0, 0]
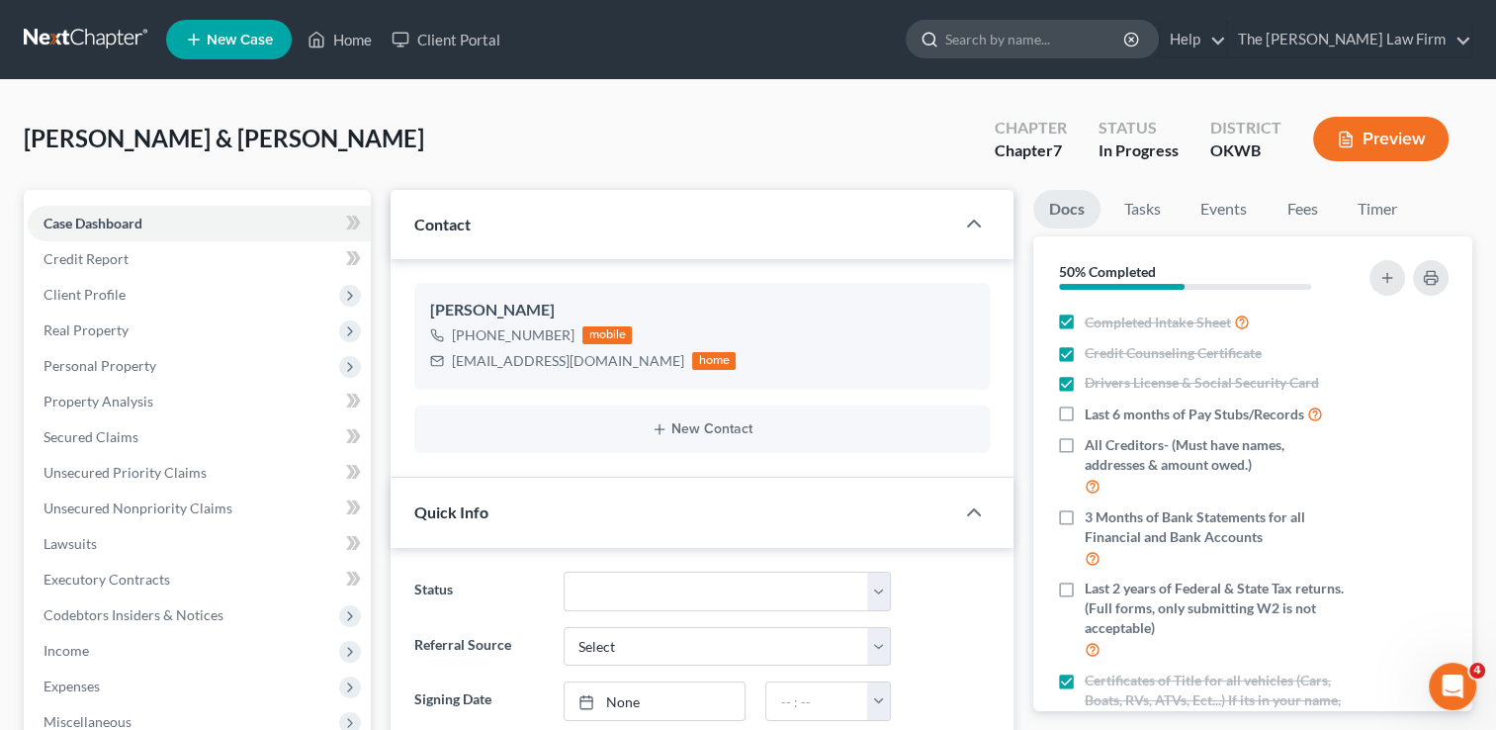
click at [1122, 46] on input "search" at bounding box center [1035, 39] width 181 height 37
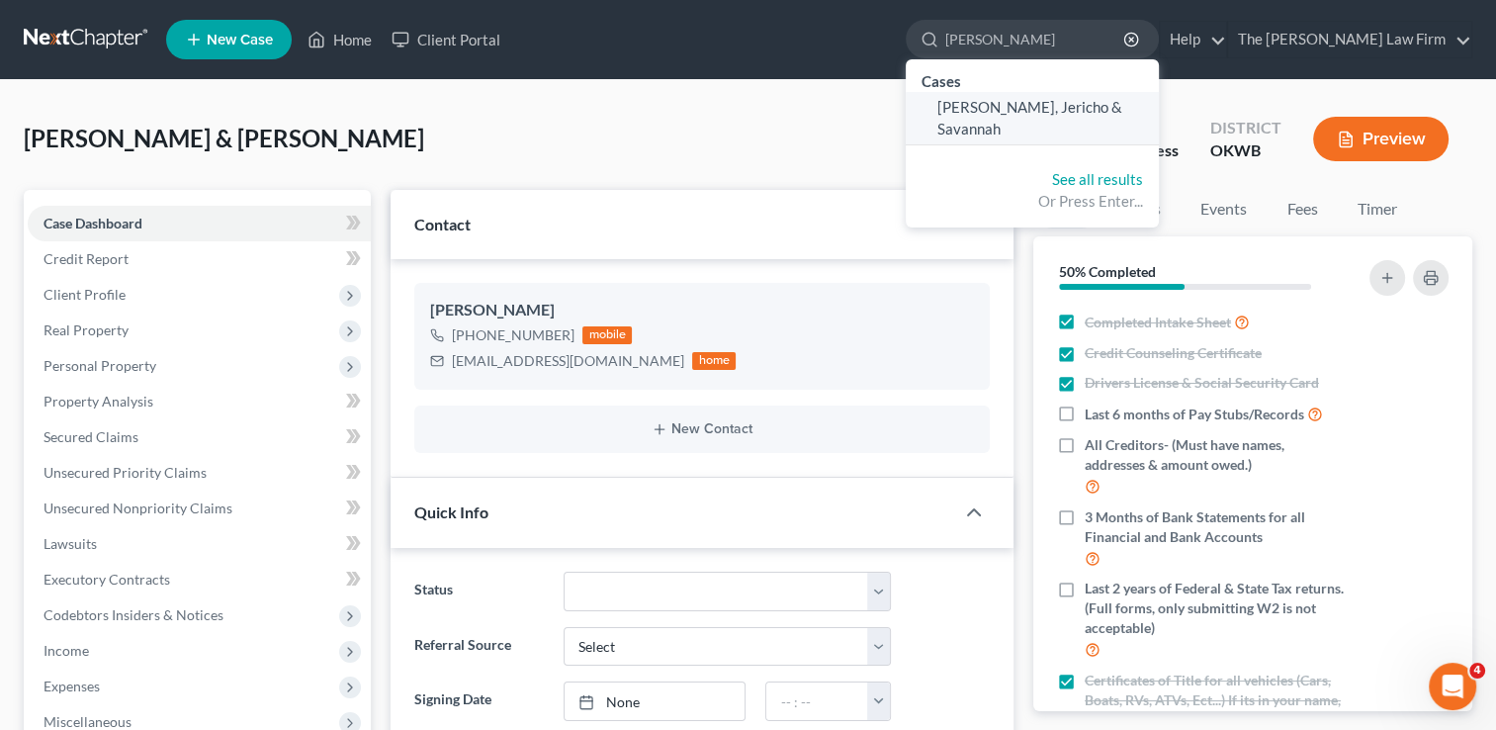
type input "[PERSON_NAME]"
click at [1122, 110] on span "[PERSON_NAME], Jericho & Savannah" at bounding box center [1029, 117] width 185 height 39
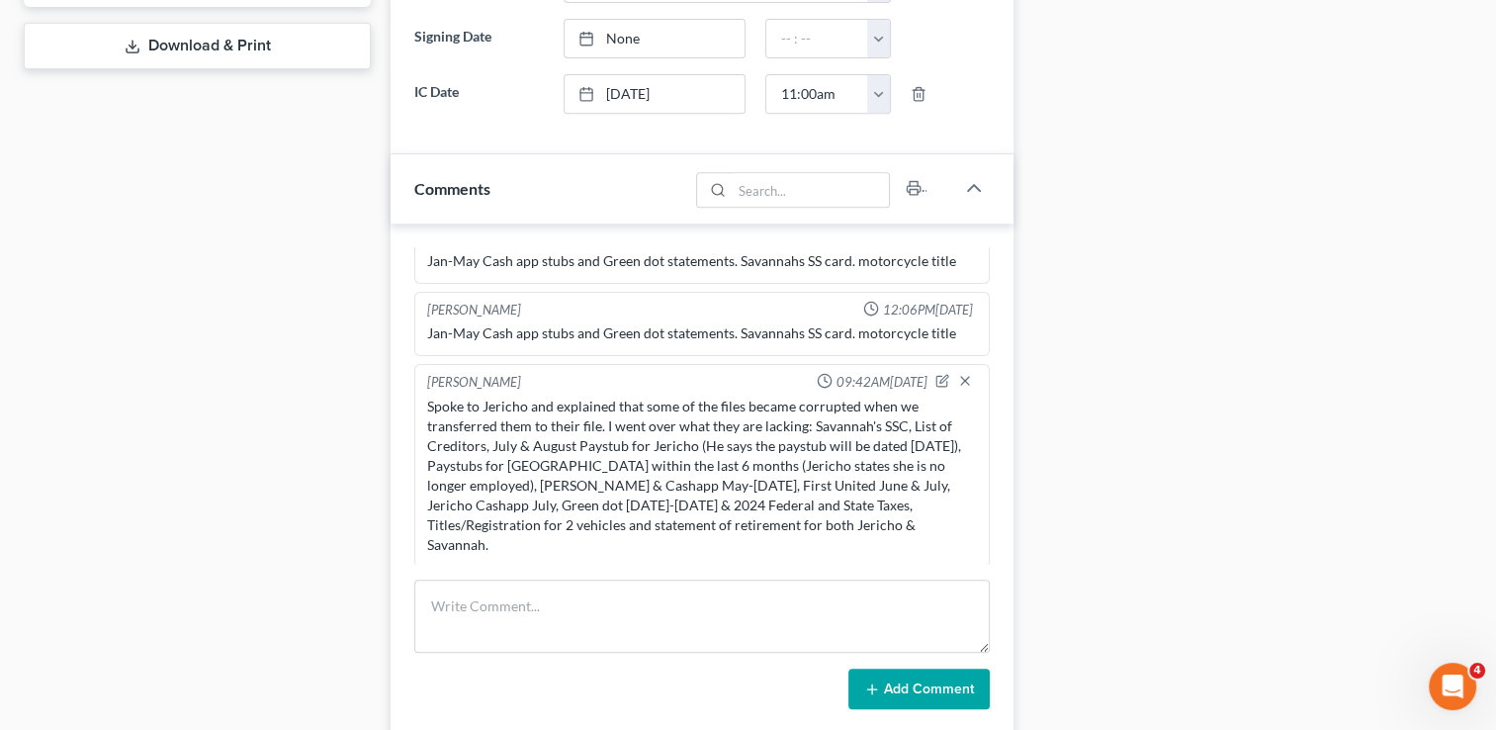
scroll to position [890, 0]
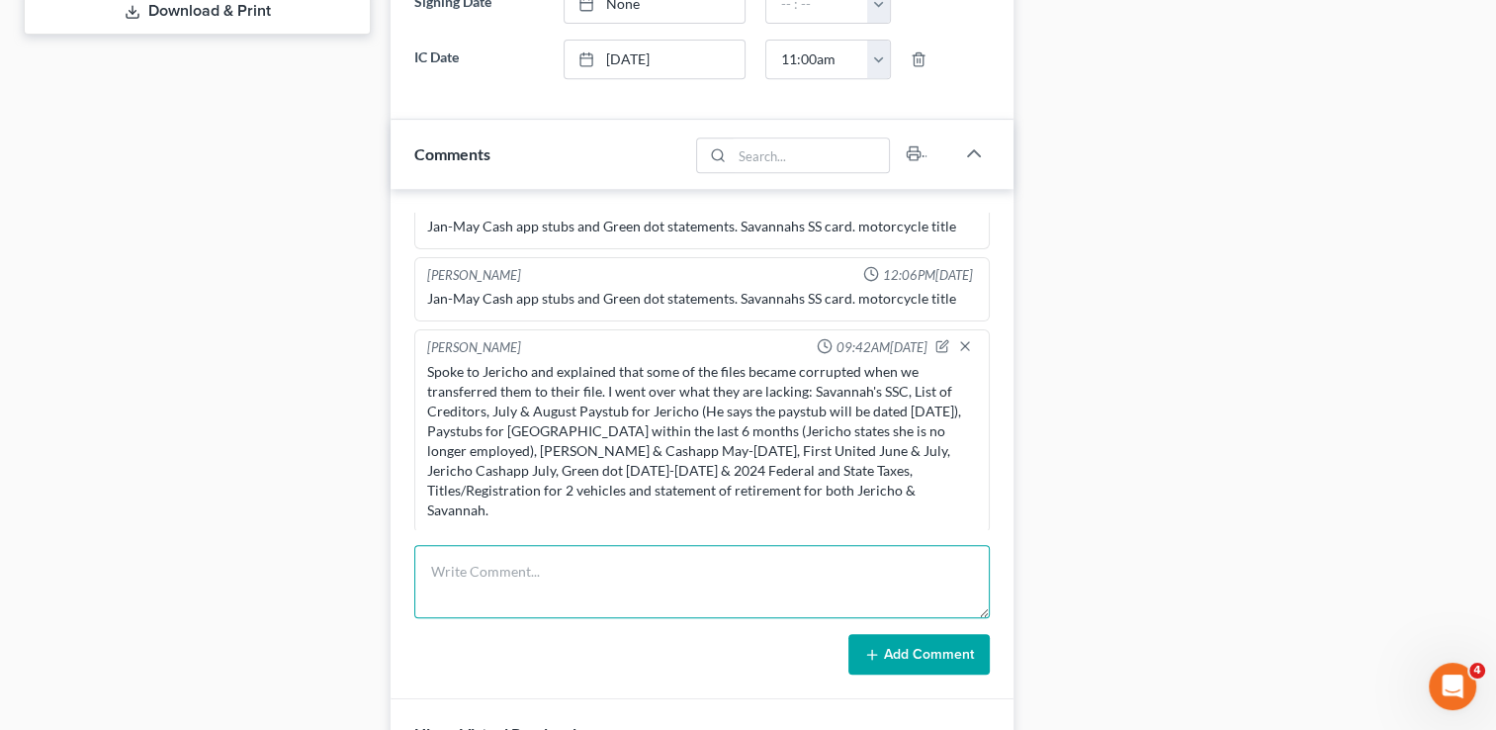
click at [721, 579] on textarea at bounding box center [702, 581] width 576 height 73
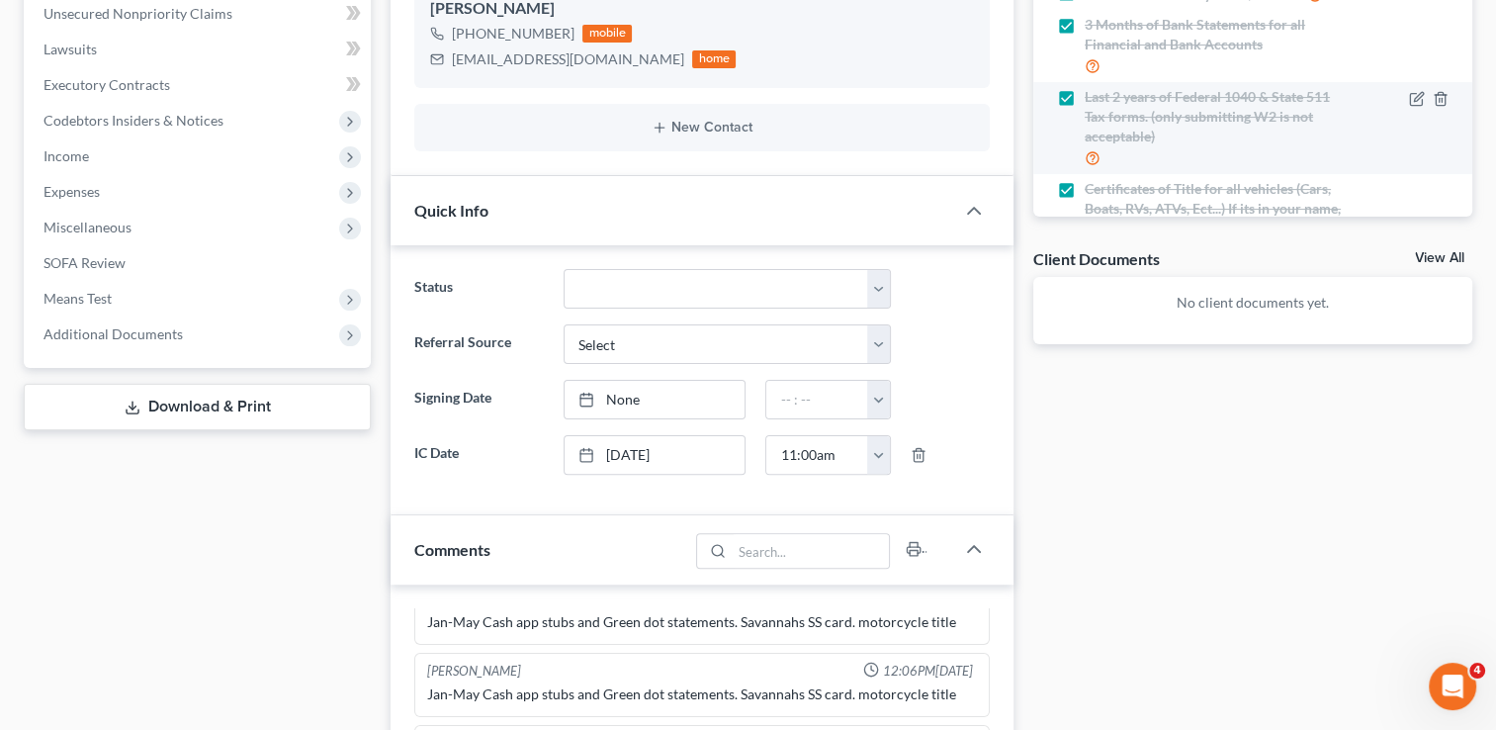
scroll to position [180, 0]
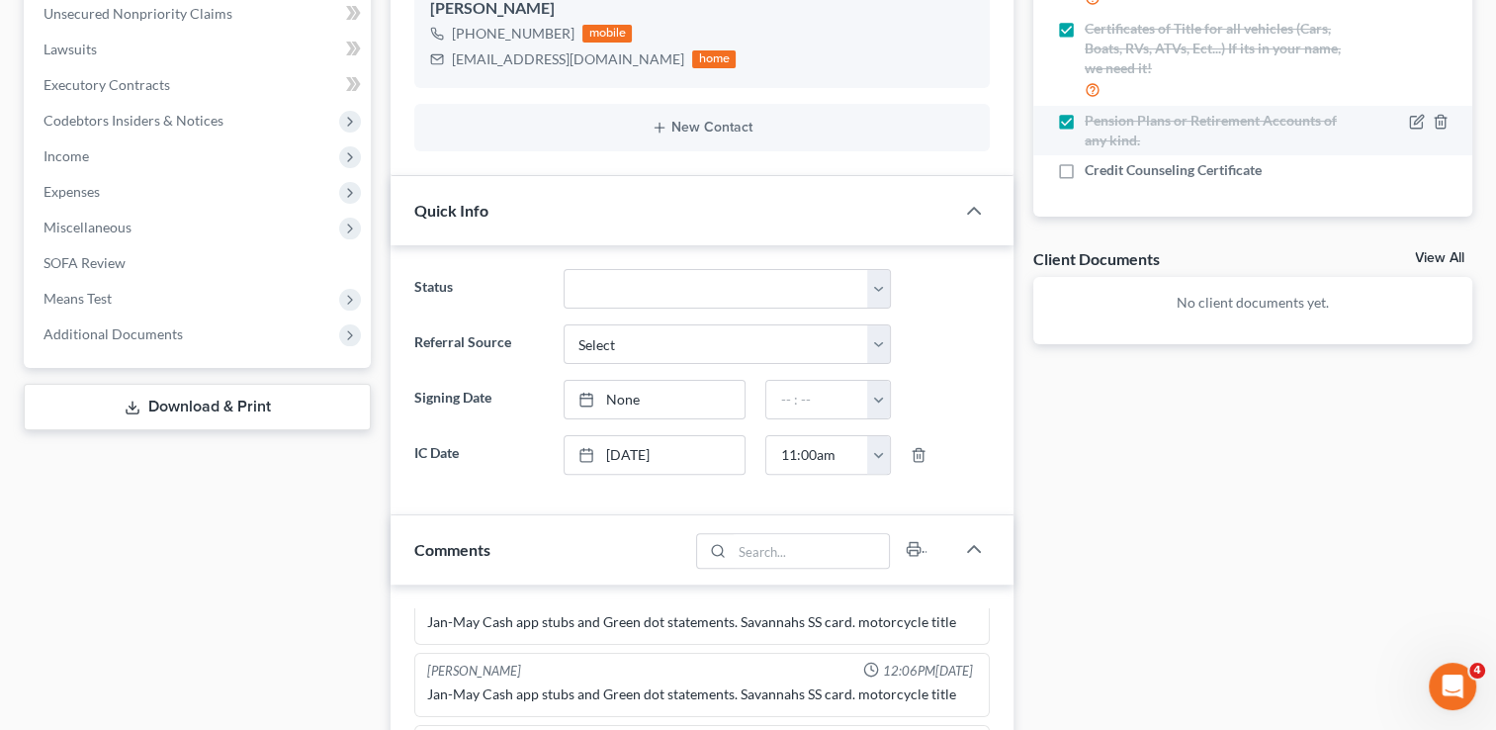
type textarea "Received List of Creditors, Bank Statements Savannah Venmo 05.25-07.25, Both Ca…"
click at [1085, 123] on label "Pension Plans or Retirement Accounts of any kind." at bounding box center [1215, 131] width 261 height 40
click at [1093, 123] on input "Pension Plans or Retirement Accounts of any kind." at bounding box center [1099, 117] width 13 height 13
checkbox input "false"
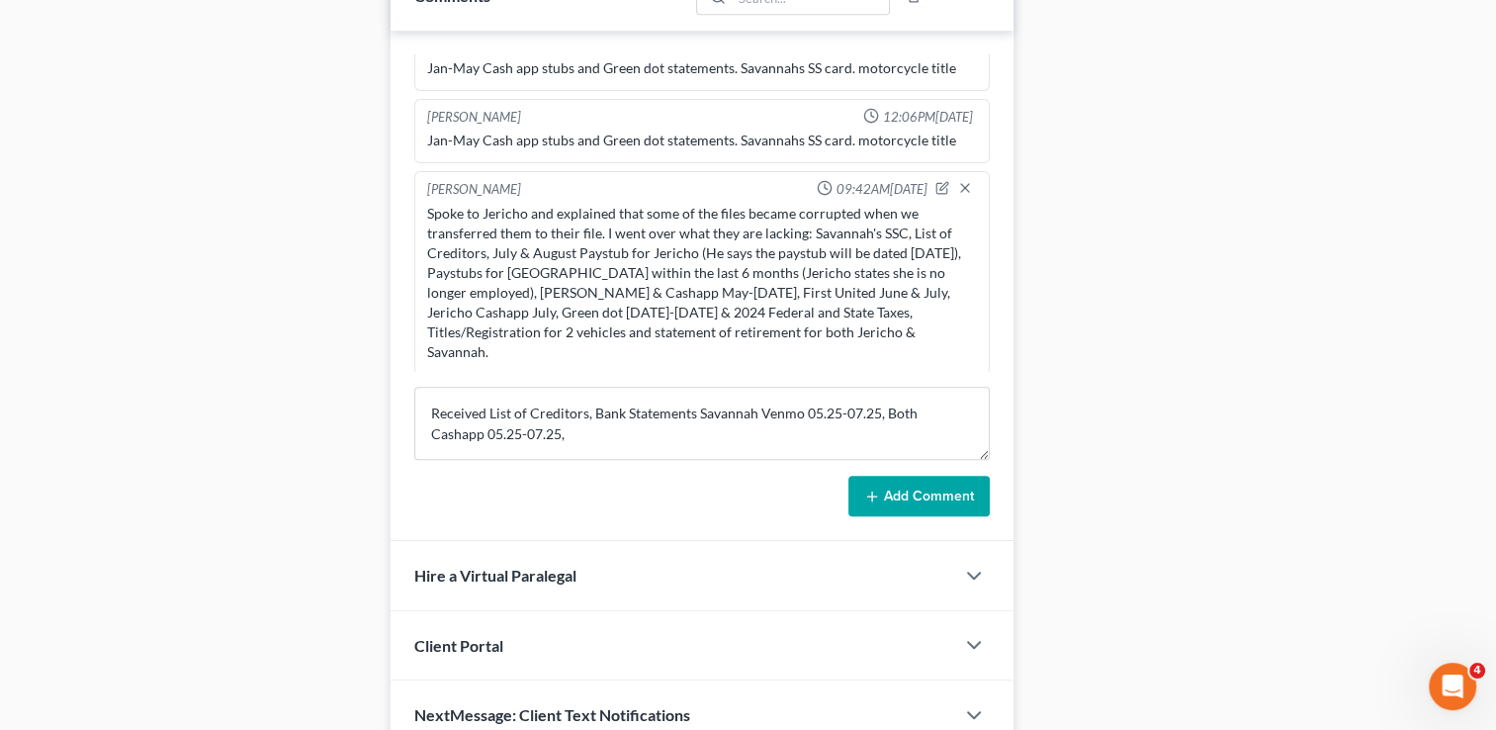
scroll to position [1138, 0]
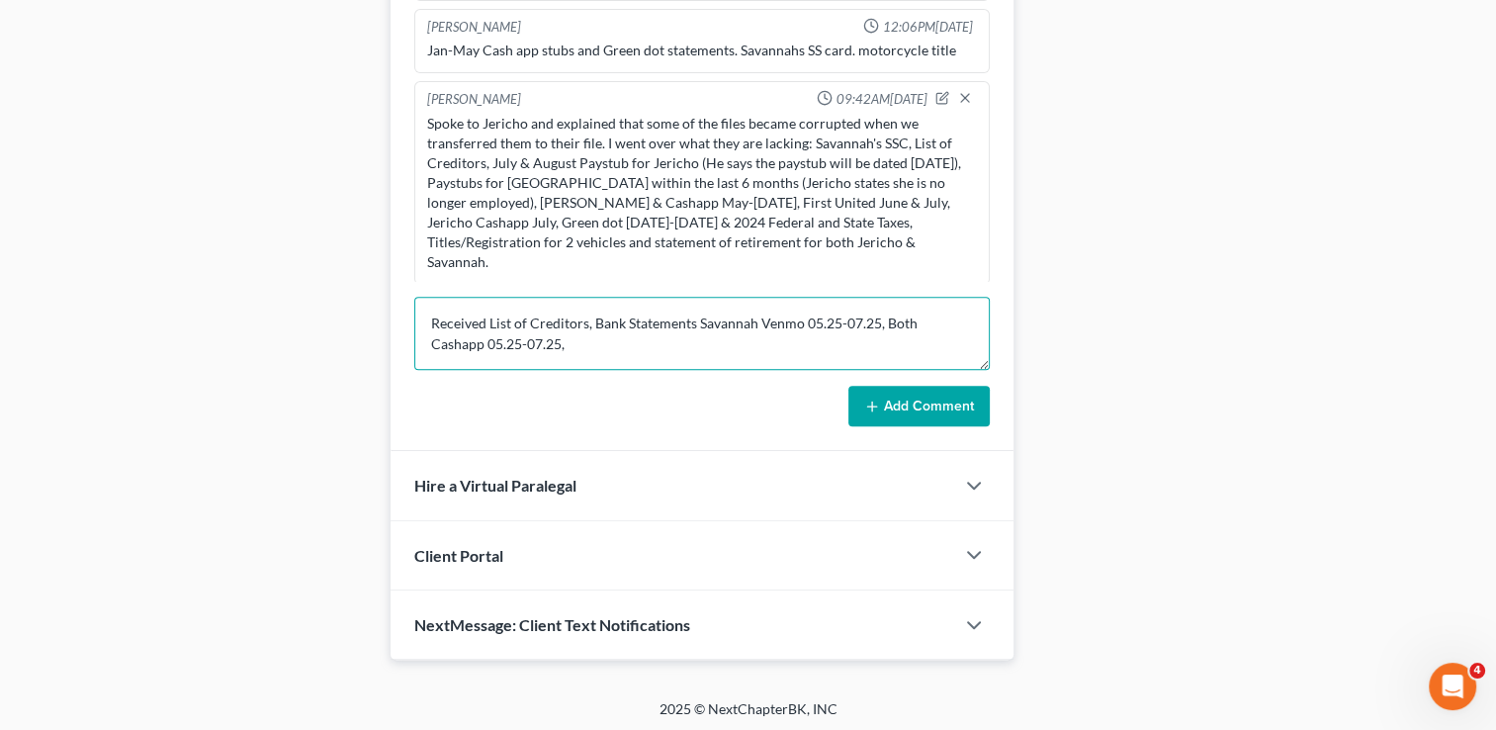
click at [581, 339] on textarea "Received List of Creditors, Bank Statements Savannah Venmo 05.25-07.25, Both Ca…" at bounding box center [702, 333] width 576 height 73
click at [749, 344] on textarea "Received List of Creditors, Bank Statements Savannah Venmo 05.25-07.25, Both Ca…" at bounding box center [702, 333] width 576 height 73
click at [739, 334] on textarea "Received List of Creditors, Bank Statements Savannah Venmo 05.25-07.25, Both Ca…" at bounding box center [702, 333] width 576 height 73
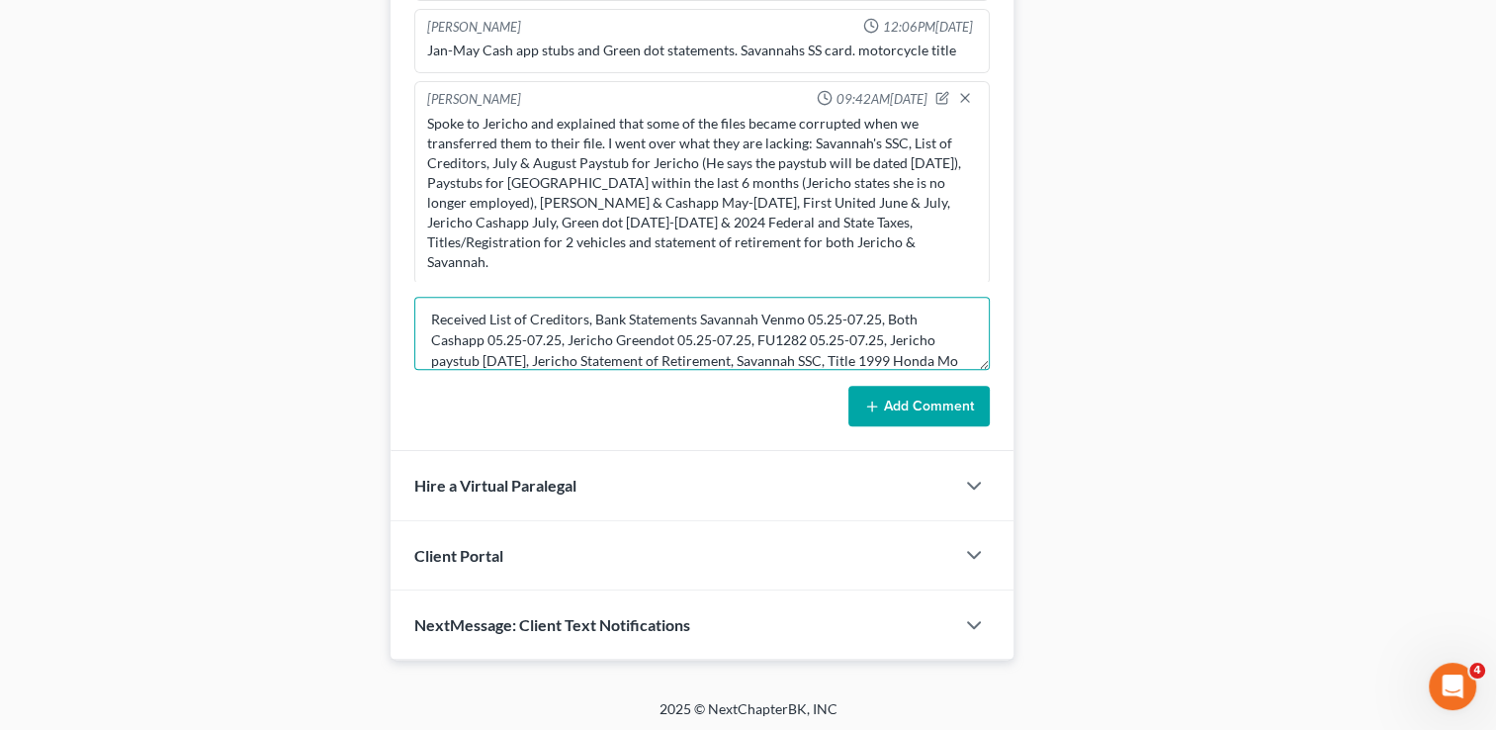
scroll to position [24, 0]
click at [617, 358] on textarea "Received List of Creditors, Bank Statements Savannah Venmo 05.25-07.25, Both Ca…" at bounding box center [702, 333] width 576 height 73
type textarea "Received List of Creditors, Bank Statements Savannah Venmo 05.25-07.25, Both Ca…"
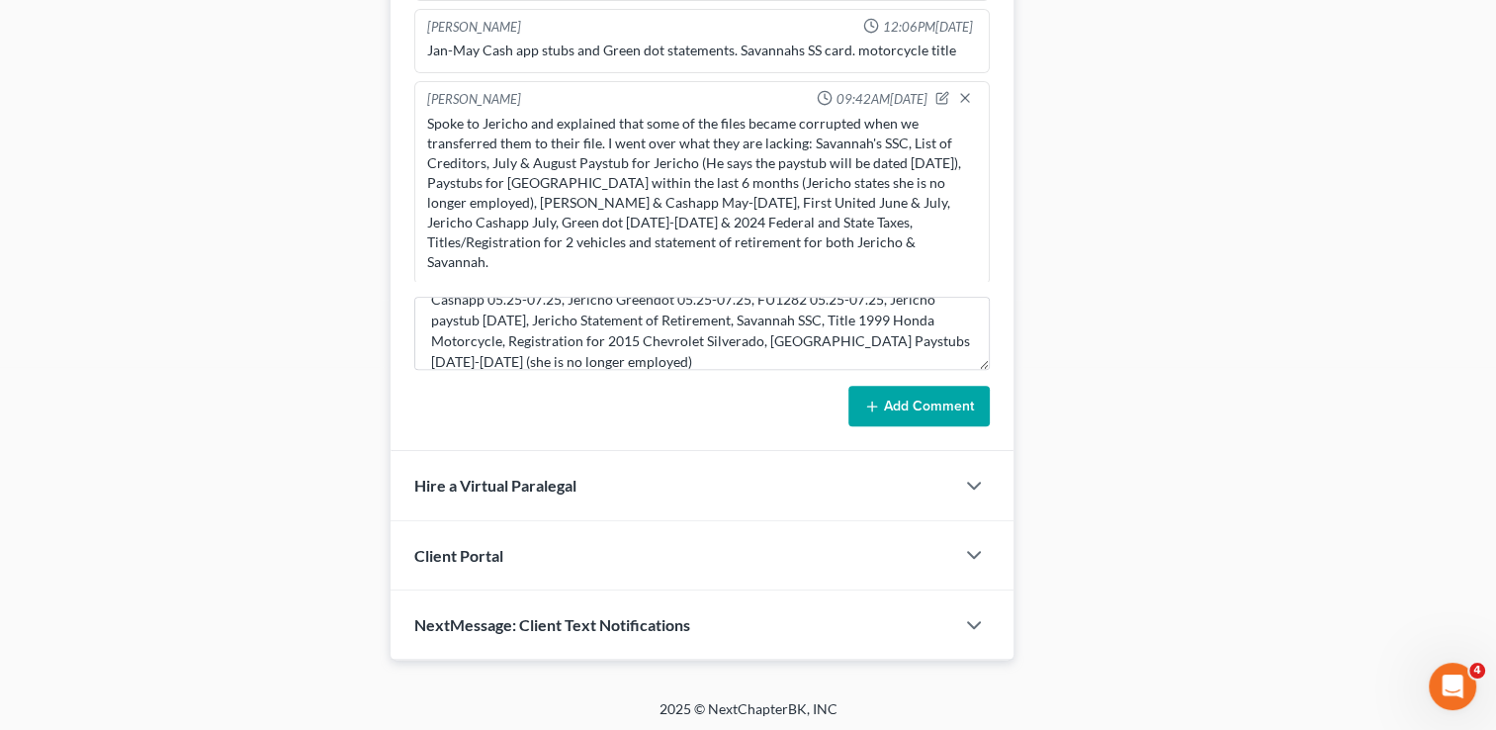
click at [873, 399] on icon at bounding box center [872, 407] width 16 height 16
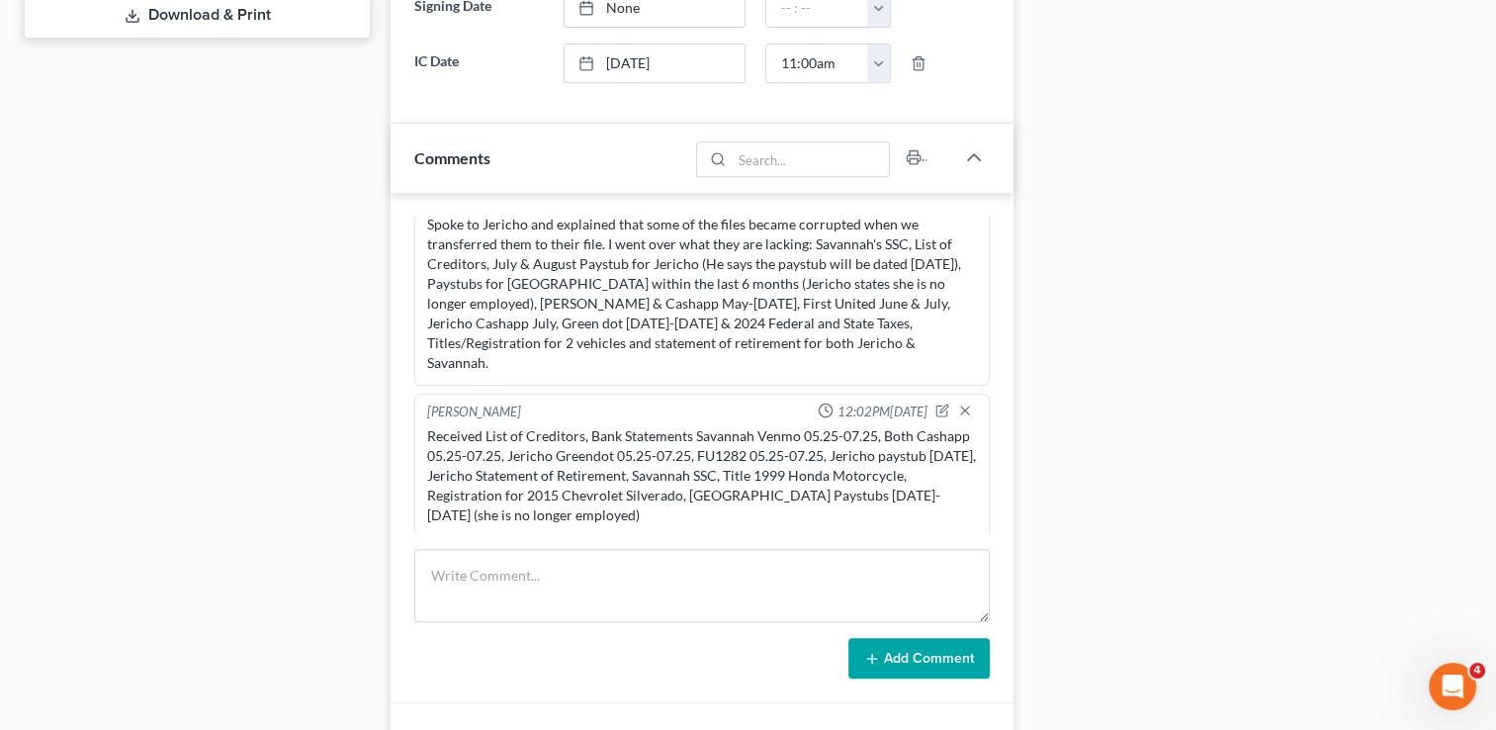
scroll to position [890, 0]
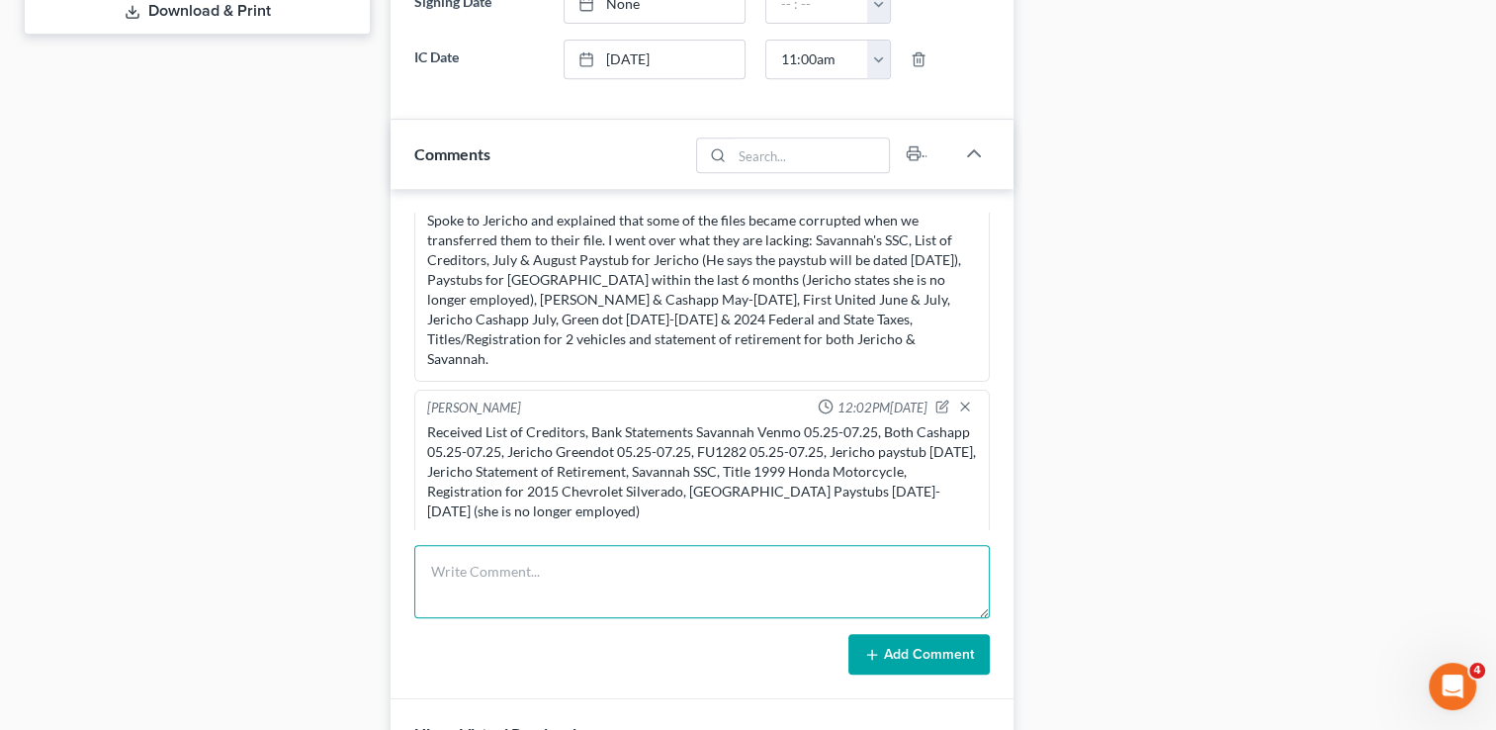
drag, startPoint x: 609, startPoint y: 567, endPoint x: 583, endPoint y: 560, distance: 26.6
click at [609, 567] on textarea at bounding box center [702, 581] width 576 height 73
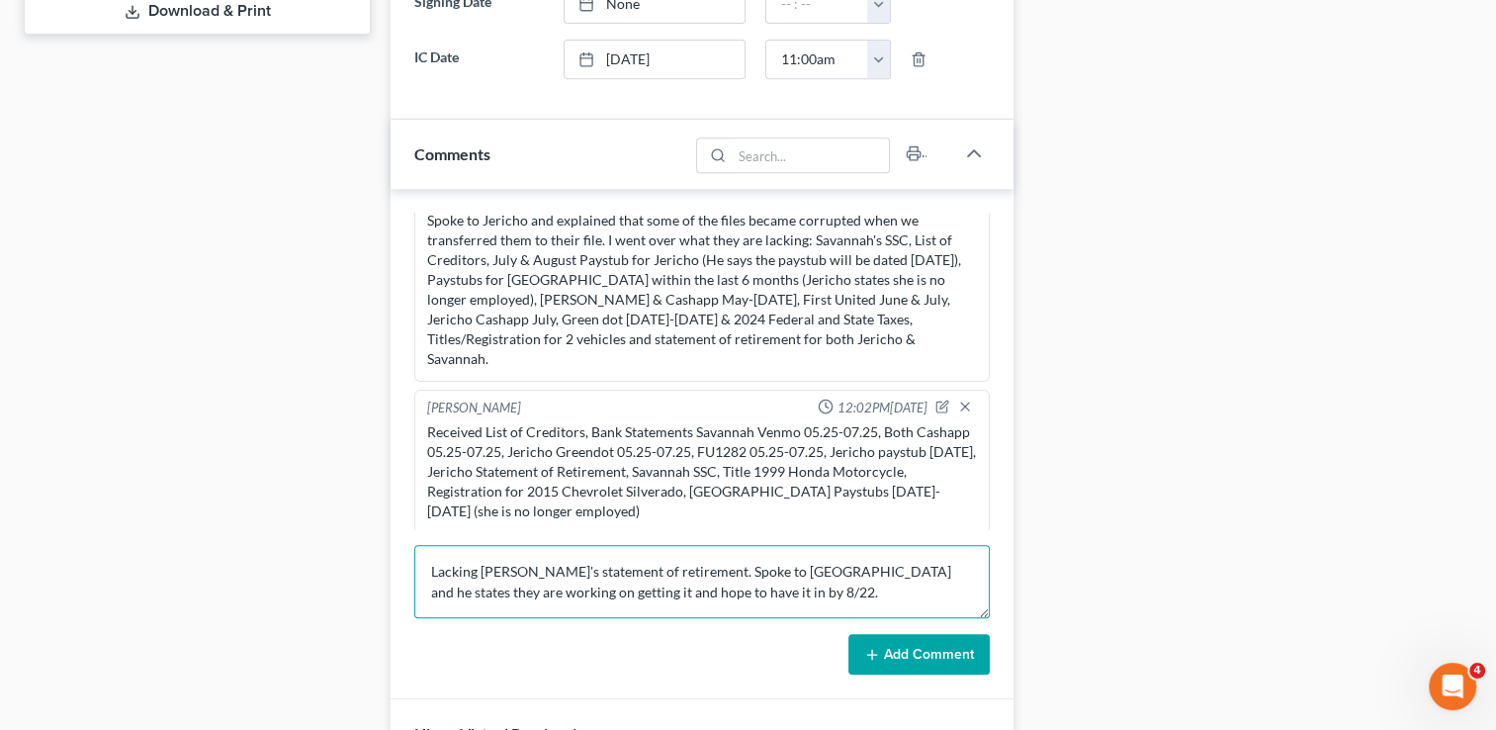
click at [673, 591] on textarea "Lacking [PERSON_NAME]'s statement of retirement. Spoke to [GEOGRAPHIC_DATA] and…" at bounding box center [702, 581] width 576 height 73
type textarea "Lacking [PERSON_NAME]'s statement of retirement. Spoke to [GEOGRAPHIC_DATA] and…"
click at [909, 651] on button "Add Comment" at bounding box center [918, 655] width 141 height 42
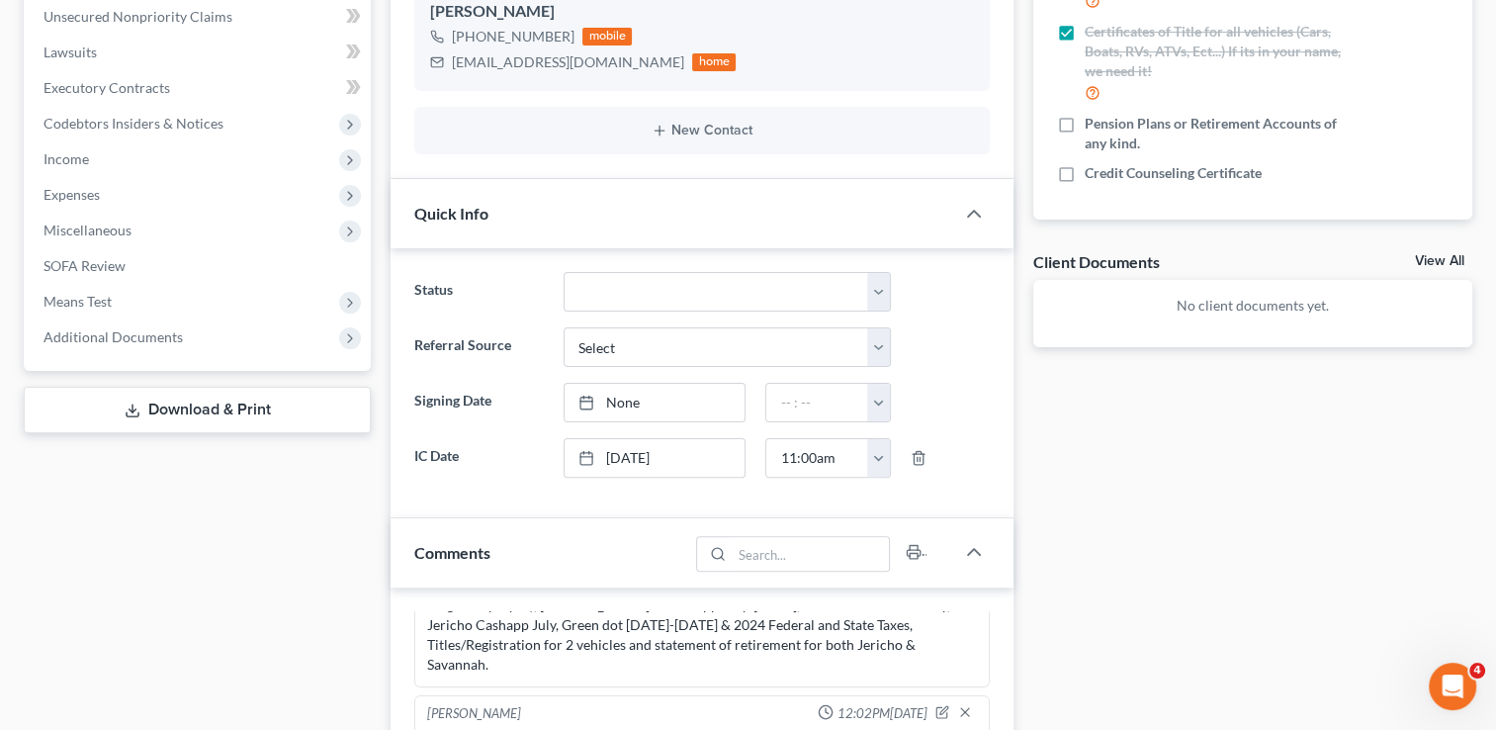
scroll to position [0, 0]
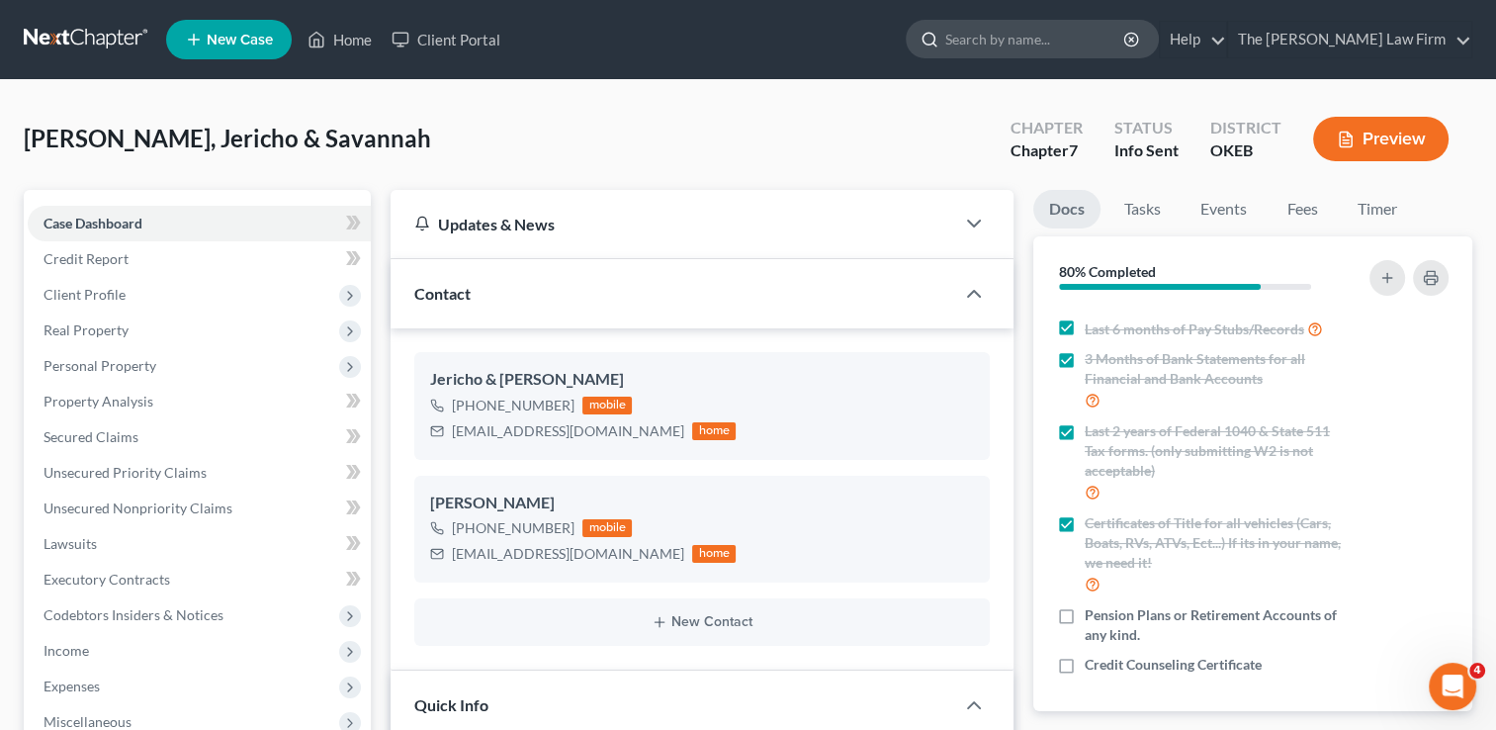
click at [1089, 43] on input "search" at bounding box center [1035, 39] width 181 height 37
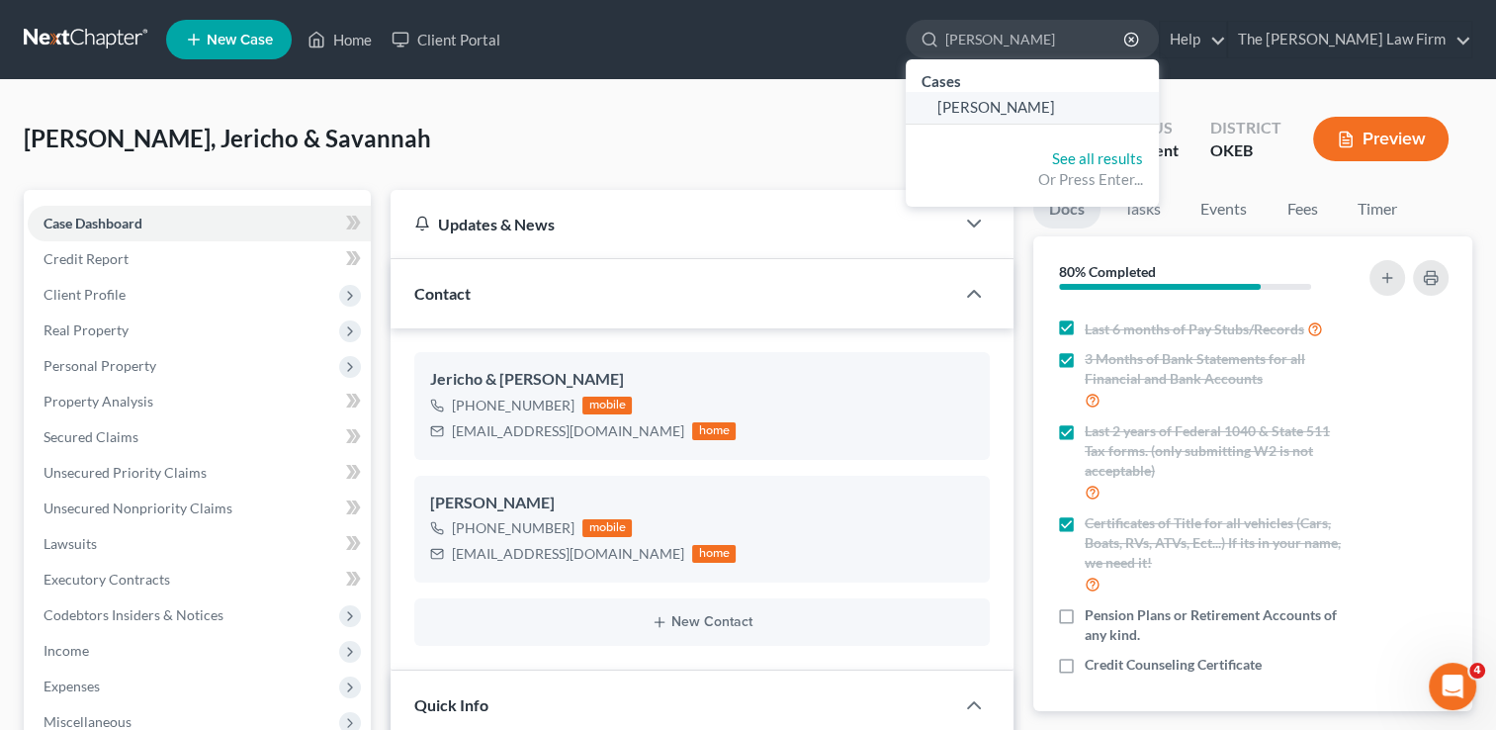
type input "[PERSON_NAME]"
click at [1055, 102] on span "[PERSON_NAME]" at bounding box center [996, 107] width 118 height 18
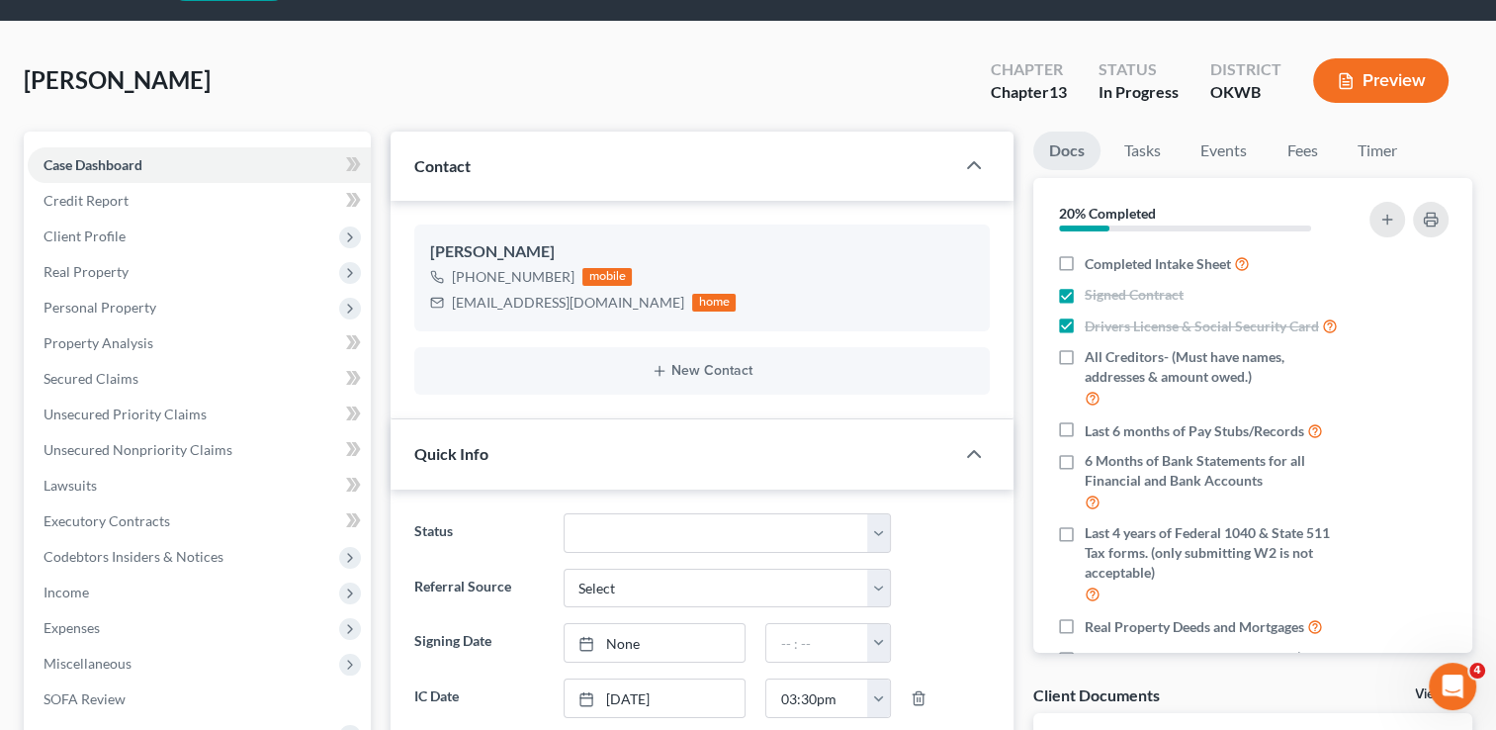
scroll to position [55, 0]
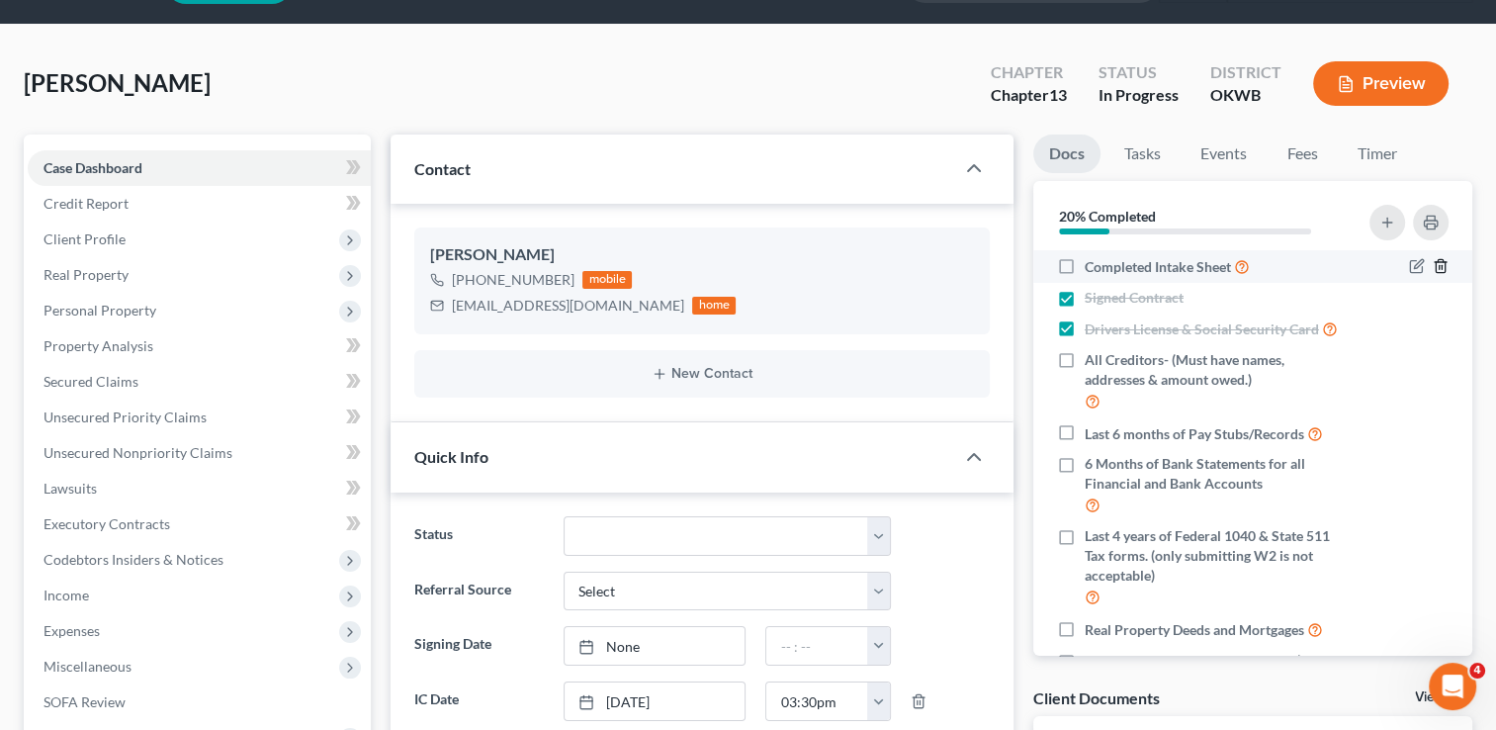
click at [1436, 261] on icon "button" at bounding box center [1440, 266] width 9 height 13
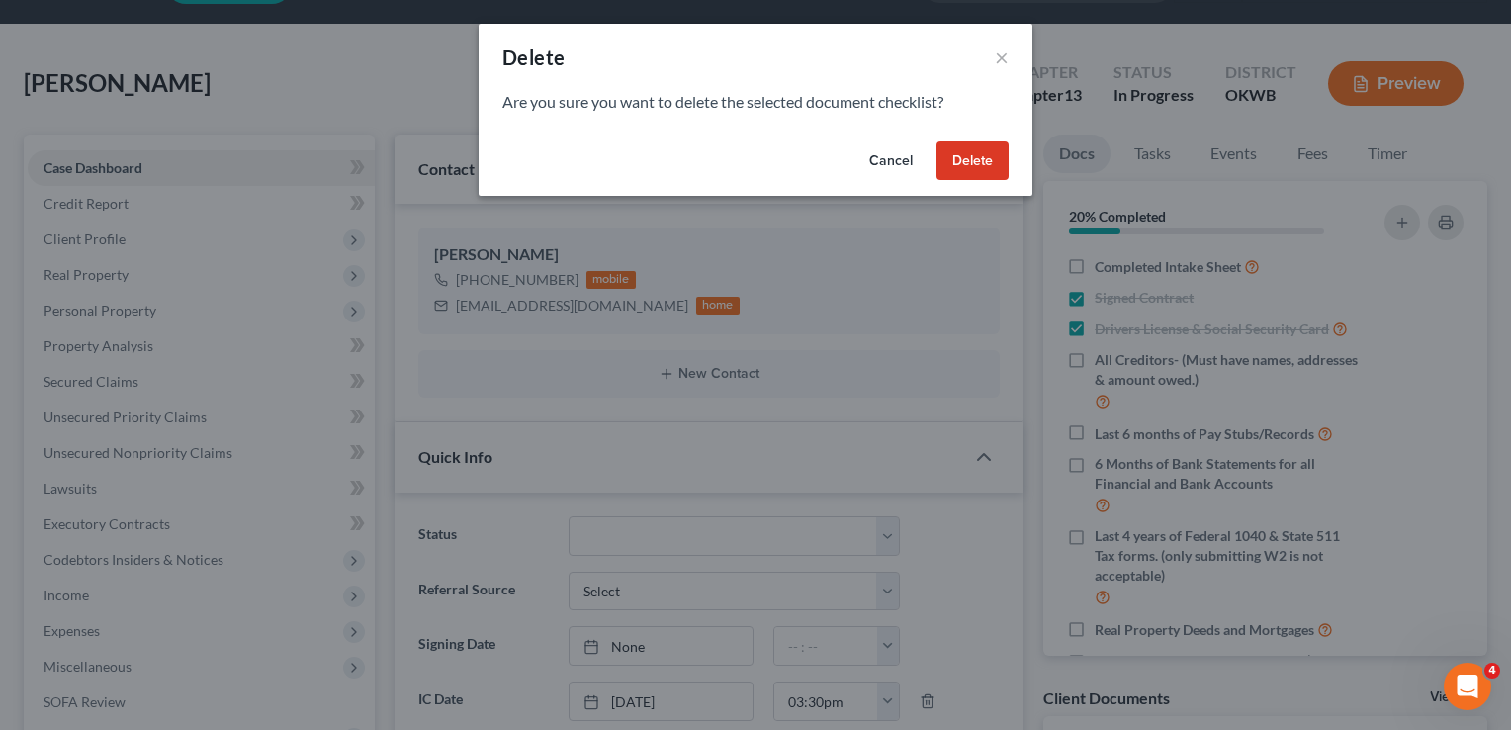
click at [969, 164] on button "Delete" at bounding box center [972, 161] width 72 height 40
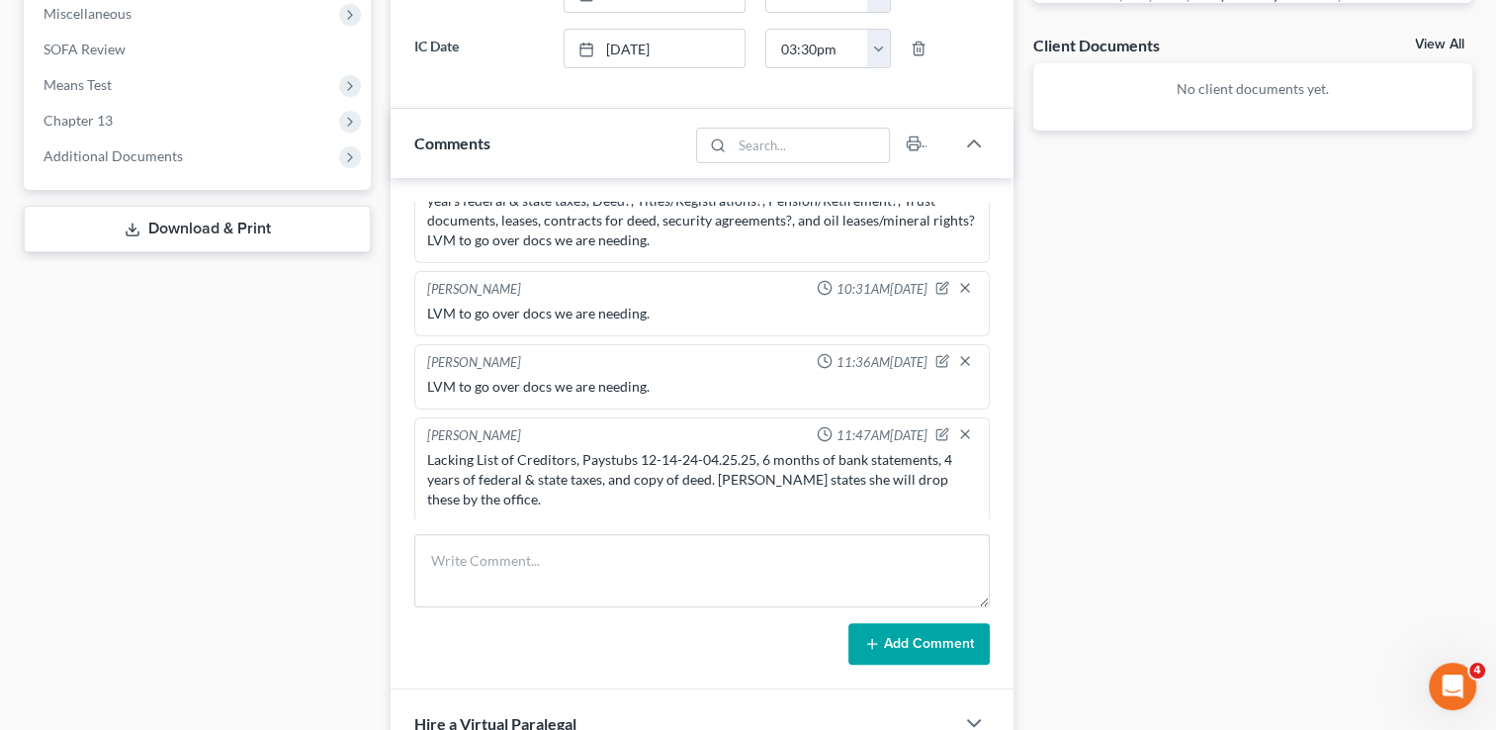
scroll to position [748, 0]
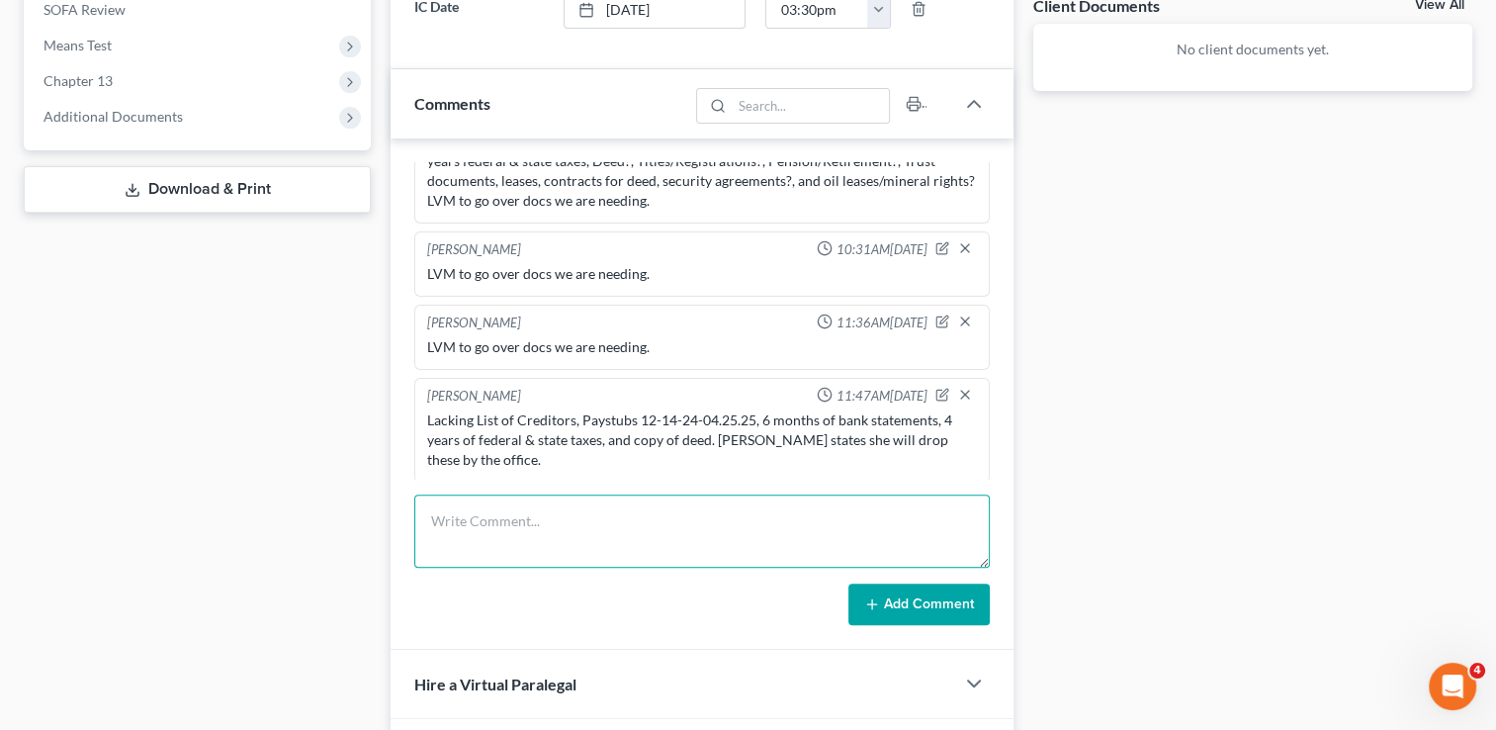
click at [562, 520] on textarea at bounding box center [702, 530] width 576 height 73
type textarea "L"
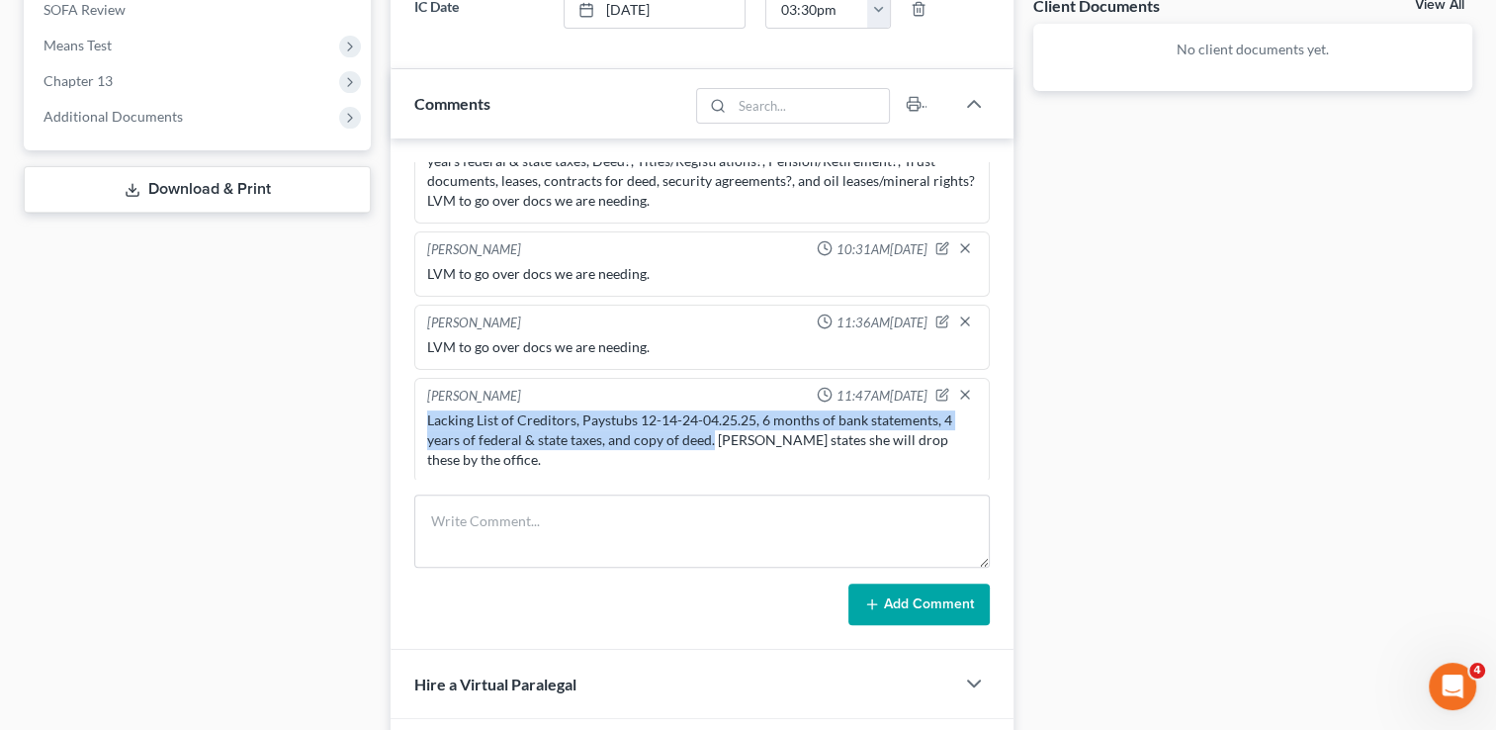
drag, startPoint x: 429, startPoint y: 411, endPoint x: 710, endPoint y: 438, distance: 282.1
click at [710, 438] on div "Lacking List of Creditors, Paystubs 12-14-24-04.25.25, 6 months of bank stateme…" at bounding box center [702, 439] width 550 height 59
drag, startPoint x: 710, startPoint y: 438, endPoint x: 688, endPoint y: 428, distance: 23.9
copy div "Lacking List of Creditors, Paystubs 12-14-24-04.25.25, 6 months of bank stateme…"
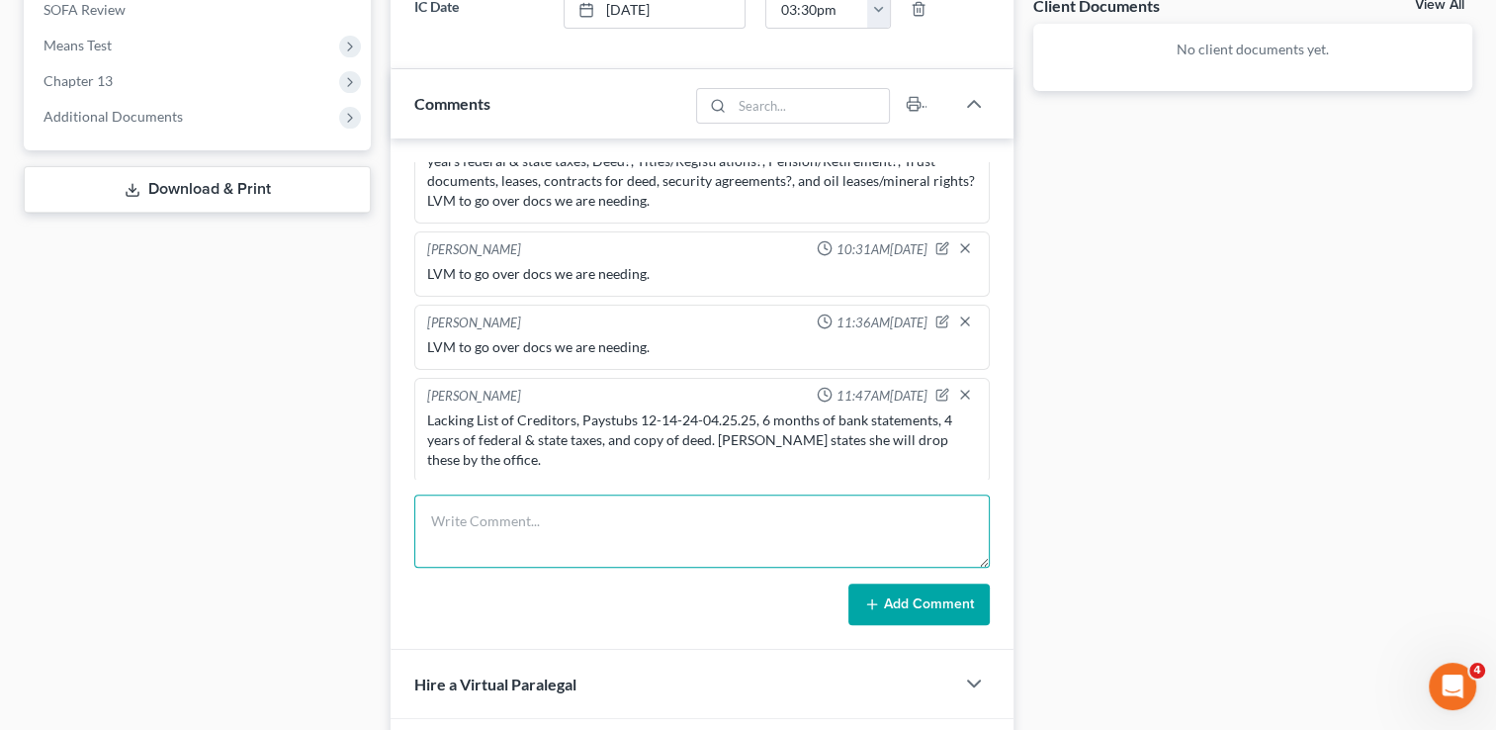
click at [591, 516] on textarea at bounding box center [702, 530] width 576 height 73
paste textarea "Lacking List of Creditors, Paystubs 12-14-24-04.25.25, 6 months of bank stateme…"
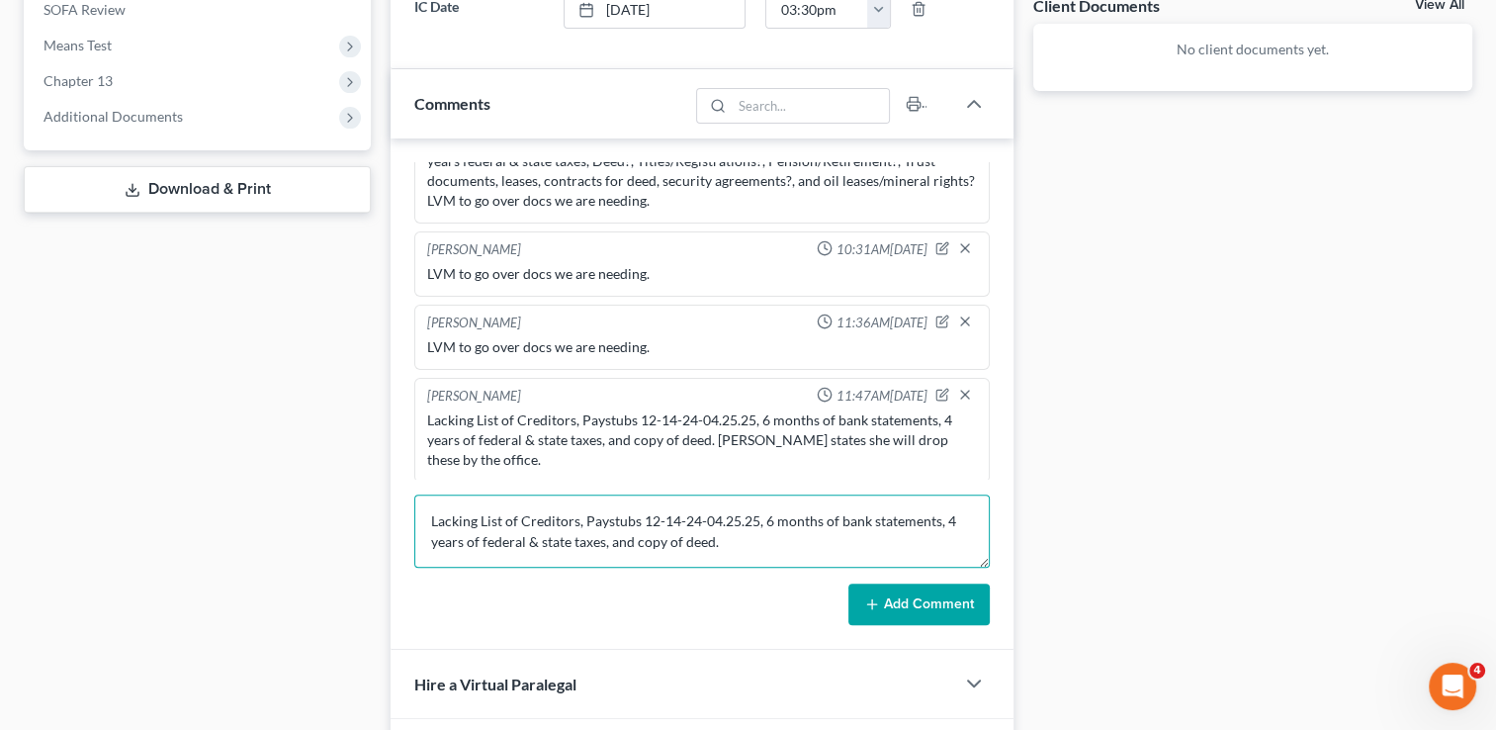
click at [653, 515] on textarea "Lacking List of Creditors, Paystubs 12-14-24-04.25.25, 6 months of bank stateme…" at bounding box center [702, 530] width 576 height 73
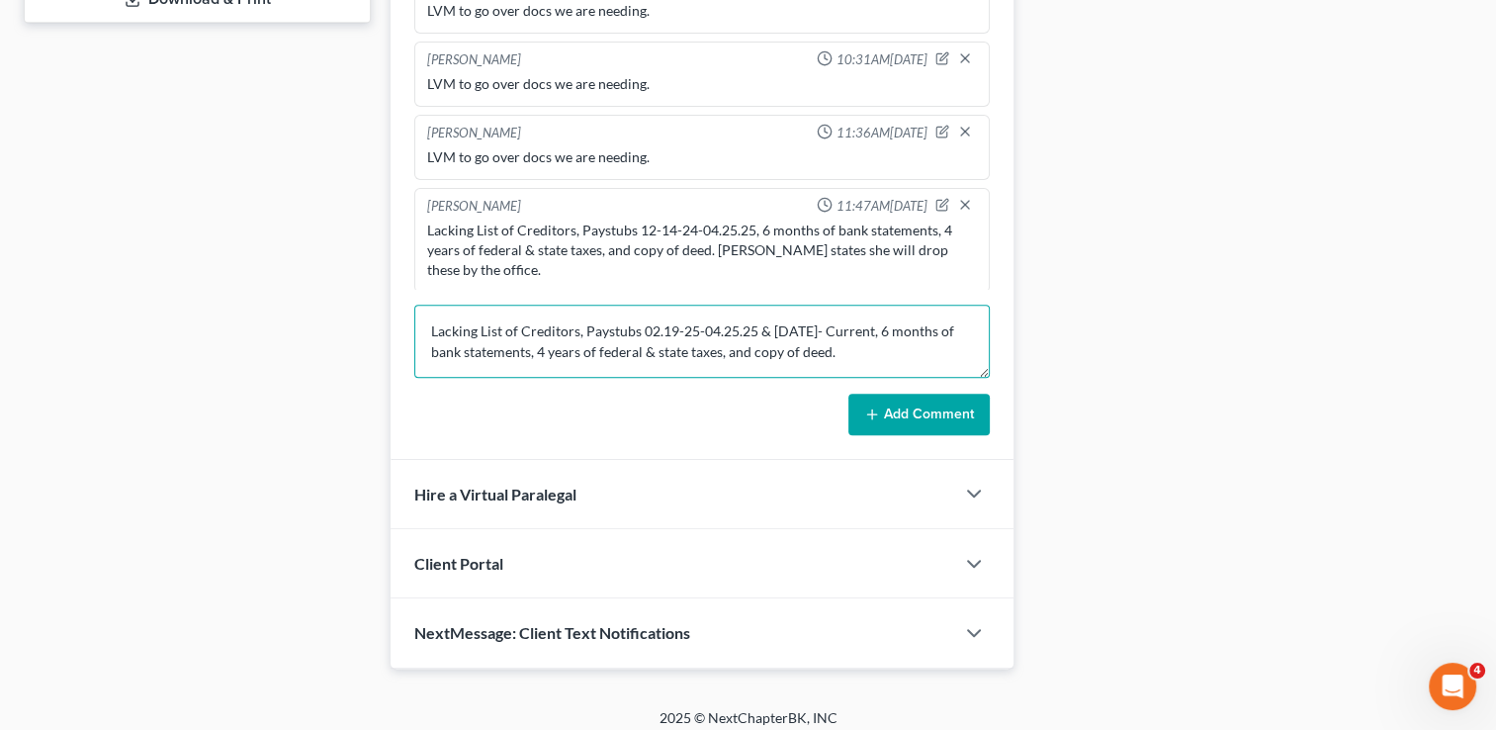
scroll to position [945, 0]
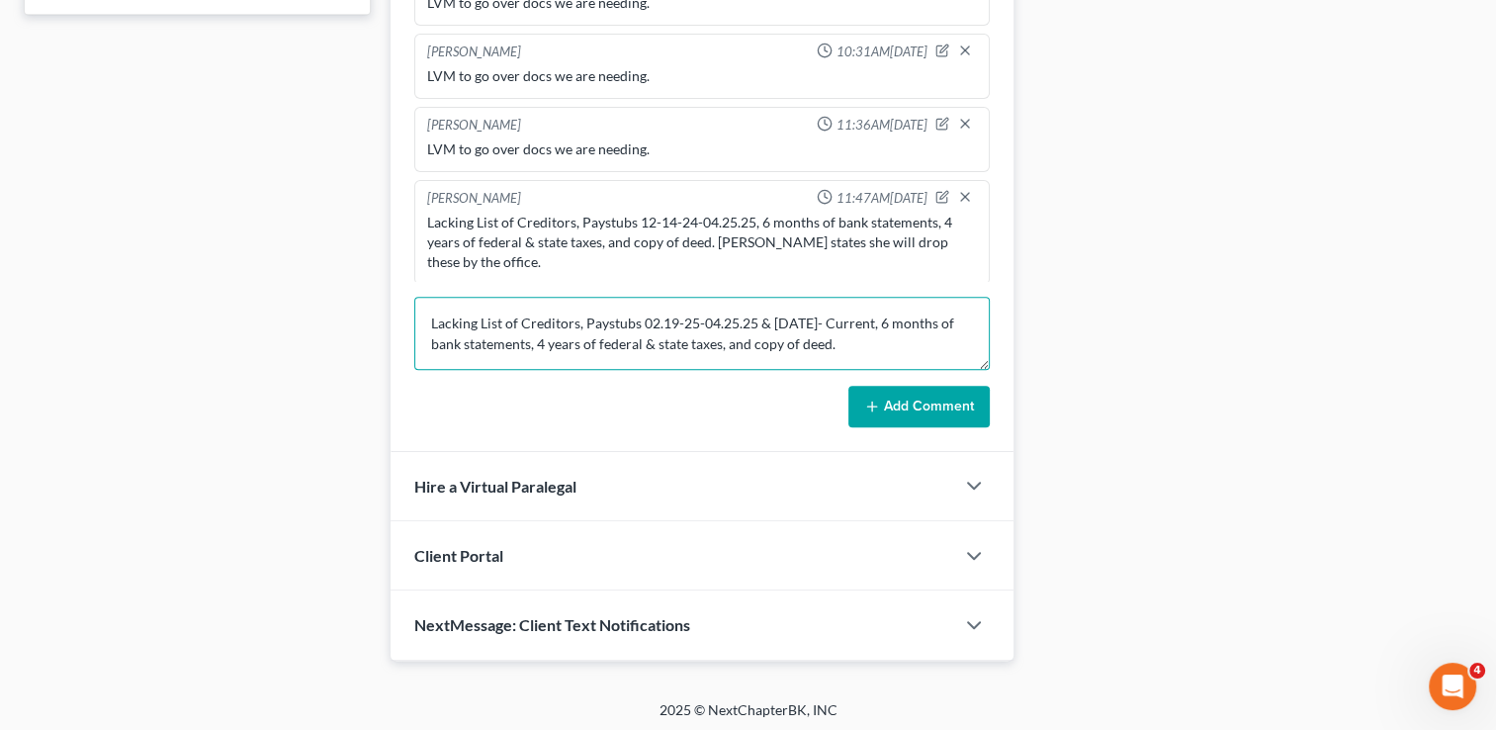
click at [748, 338] on textarea "Lacking List of Creditors, Paystubs 02.19-25-04.25.25 & [DATE]- Current, 6 mont…" at bounding box center [702, 333] width 576 height 73
click at [724, 334] on textarea "Lacking List of Creditors, Paystubs 02.19-25-04.25.25 & [DATE]- Current, 6 mont…" at bounding box center [702, 333] width 576 height 73
click at [945, 337] on textarea "Lacking List of Creditors, Paystubs 02.19-25-04.25.25 & [DATE]- Current, 6 mont…" at bounding box center [702, 333] width 576 height 73
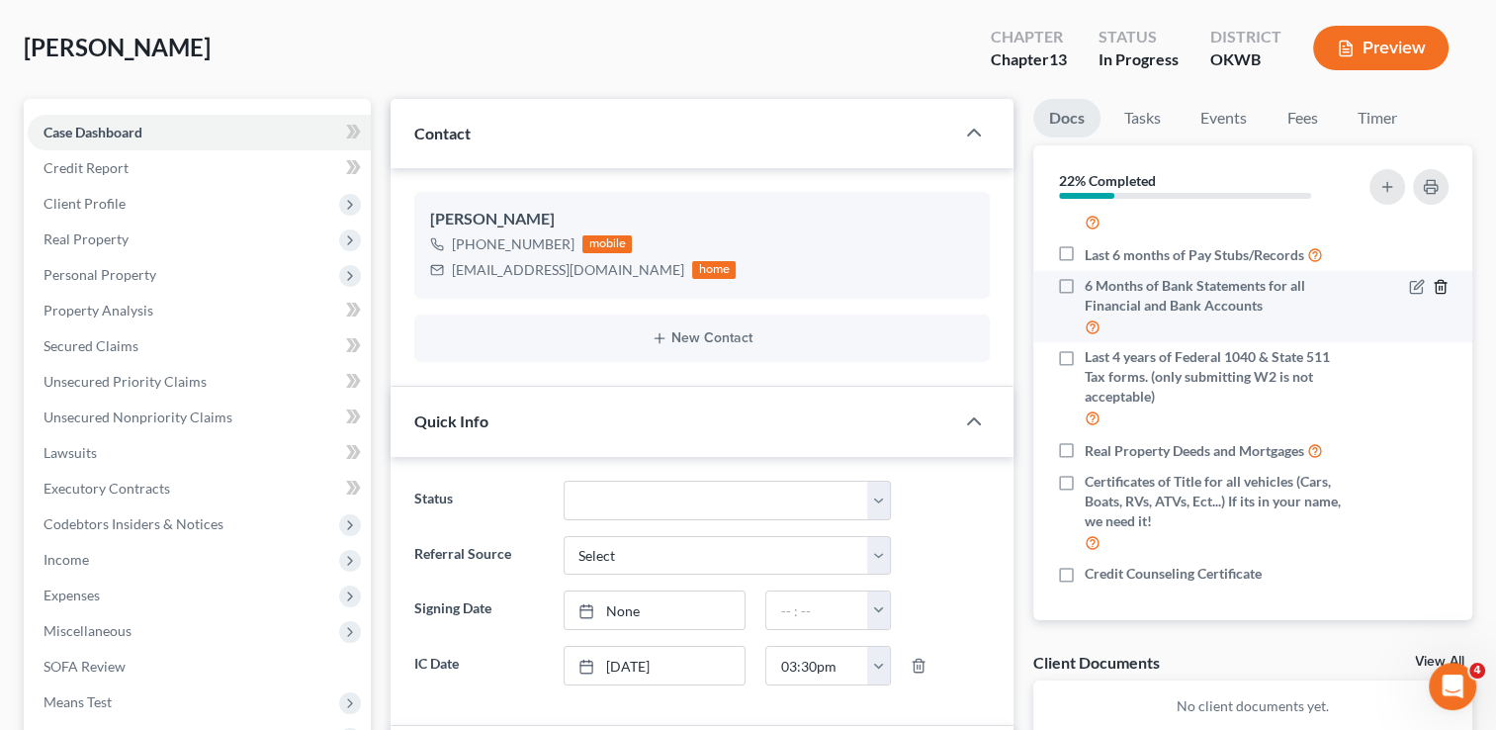
scroll to position [0, 0]
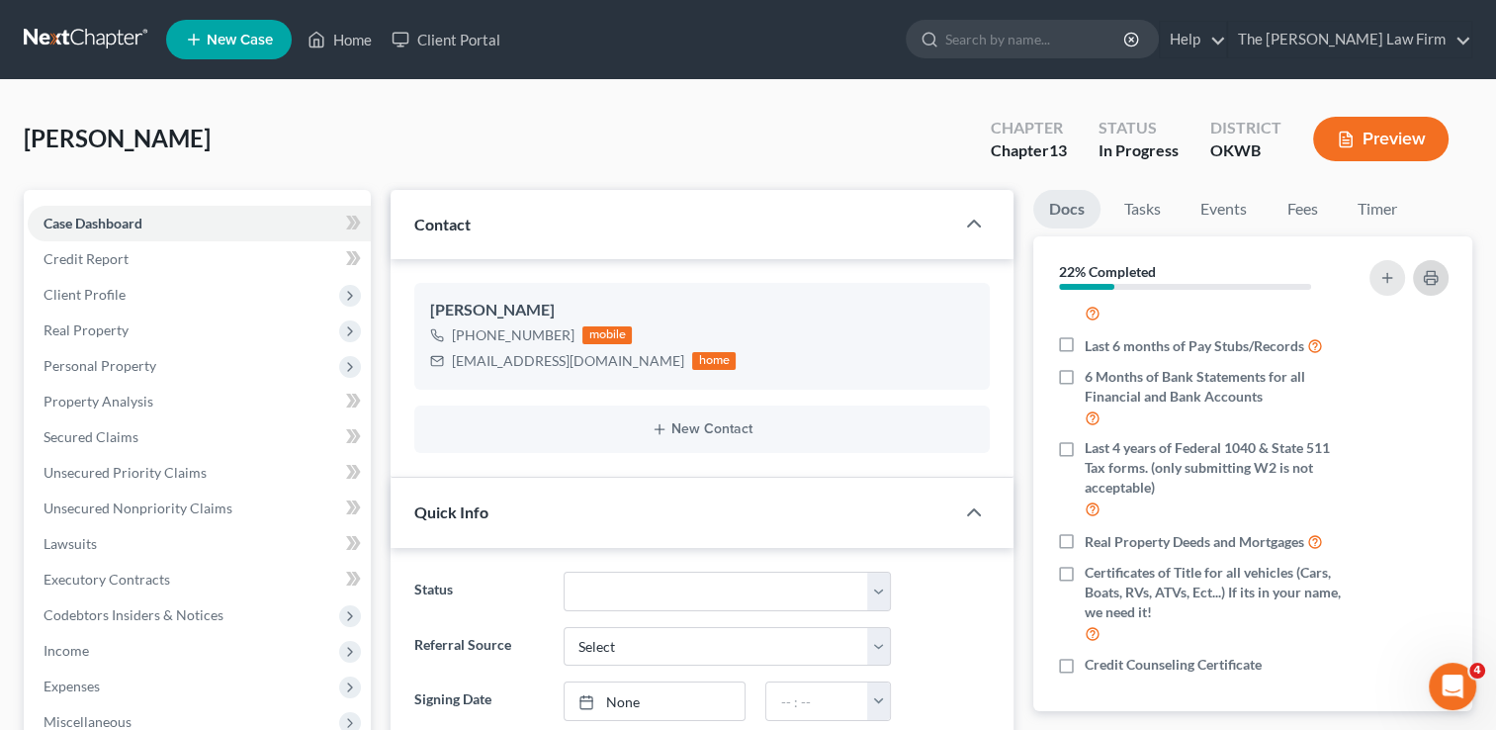
type textarea "Lacking List of Creditors, Paystubs 02.19-25-04.25.25 & [DATE]- Current, 6 mont…"
click at [1427, 272] on polyline "button" at bounding box center [1431, 273] width 8 height 5
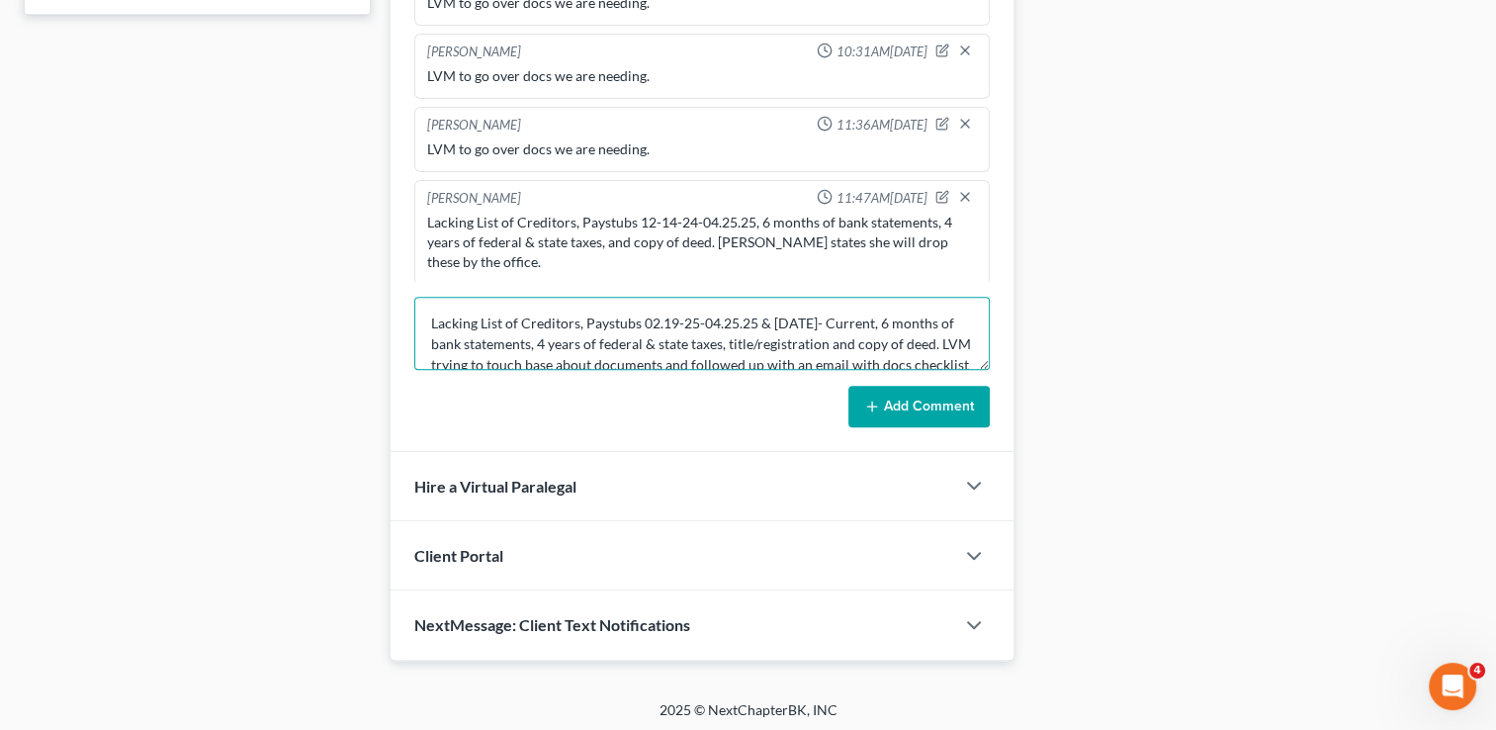
drag, startPoint x: 479, startPoint y: 317, endPoint x: 933, endPoint y: 337, distance: 454.3
click at [933, 337] on textarea "Lacking List of Creditors, Paystubs 02.19-25-04.25.25 & [DATE]- Current, 6 mont…" at bounding box center [702, 333] width 576 height 73
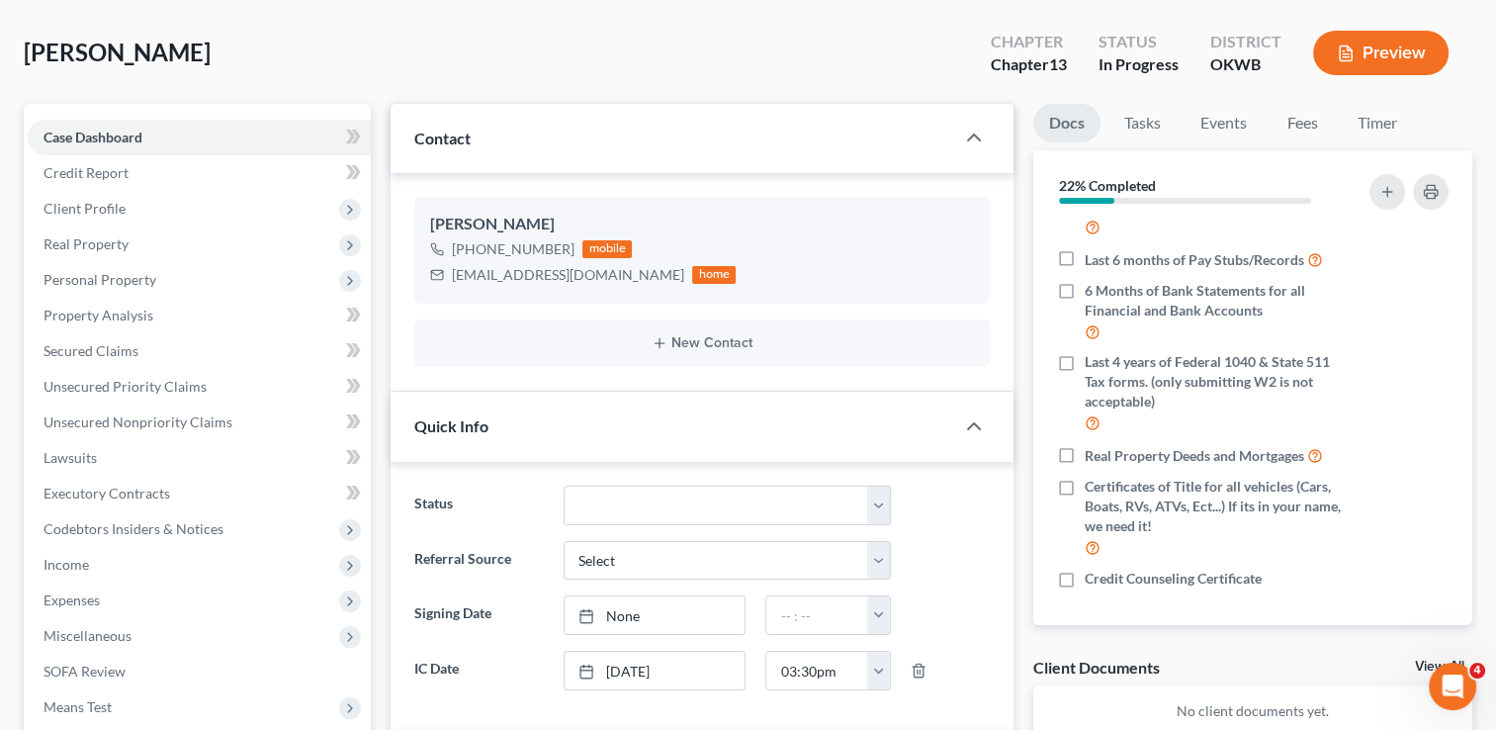
scroll to position [55, 0]
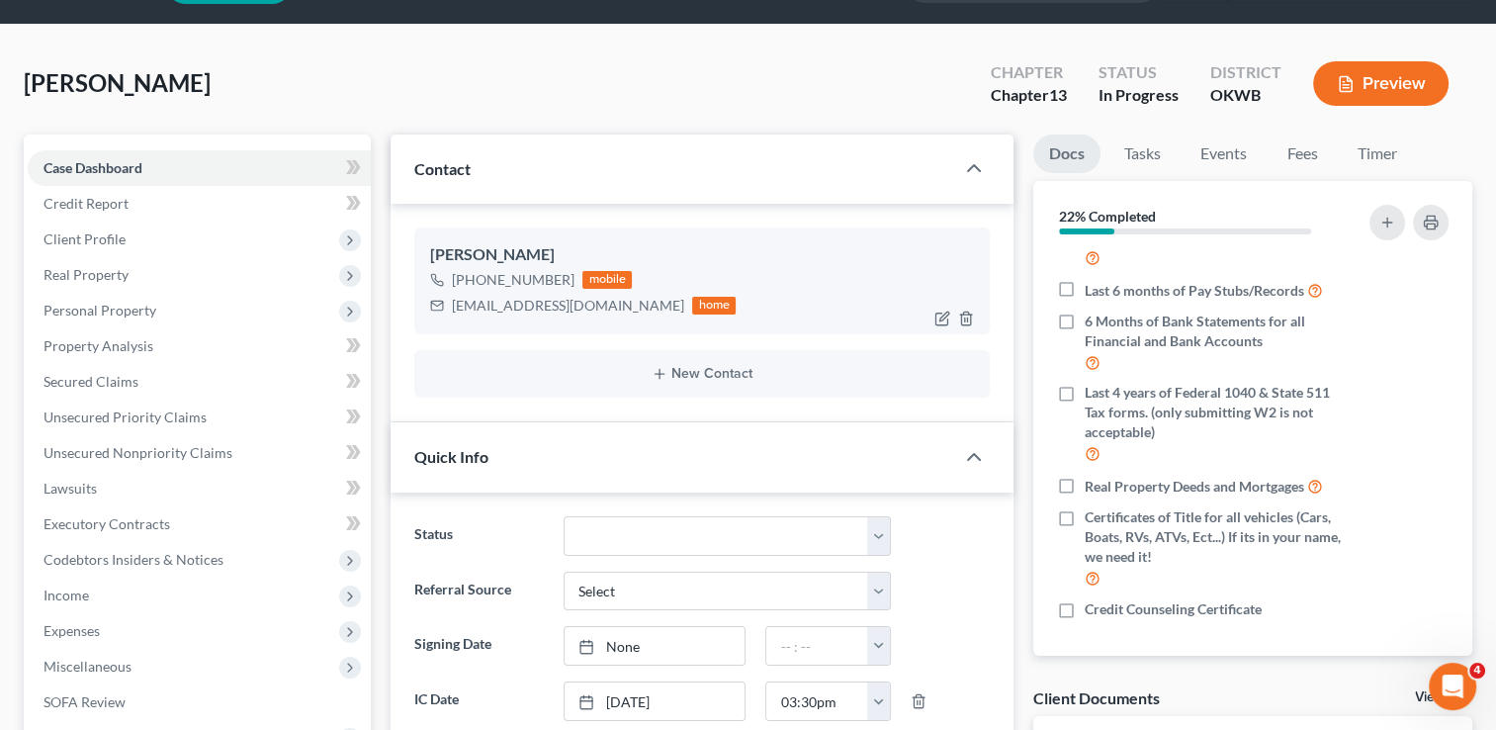
click at [554, 304] on div "[EMAIL_ADDRESS][DOMAIN_NAME]" at bounding box center [568, 306] width 232 height 20
copy div "[EMAIL_ADDRESS][DOMAIN_NAME]"
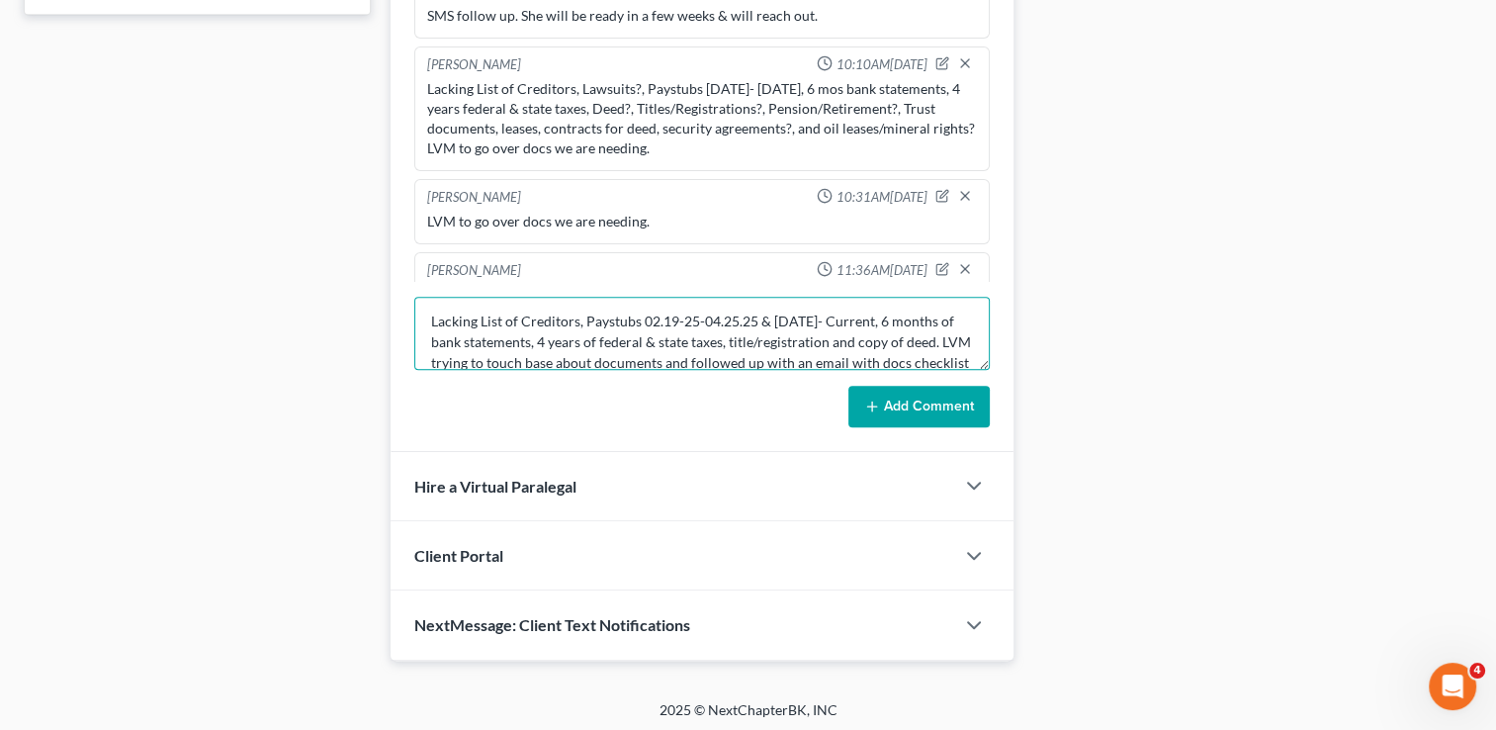
scroll to position [0, 0]
drag, startPoint x: 601, startPoint y: 342, endPoint x: 426, endPoint y: 303, distance: 179.4
click at [426, 303] on textarea "Lacking List of Creditors, Paystubs 02.19-25-04.25.25 & [DATE]- Current, 6 mont…" at bounding box center [702, 333] width 576 height 73
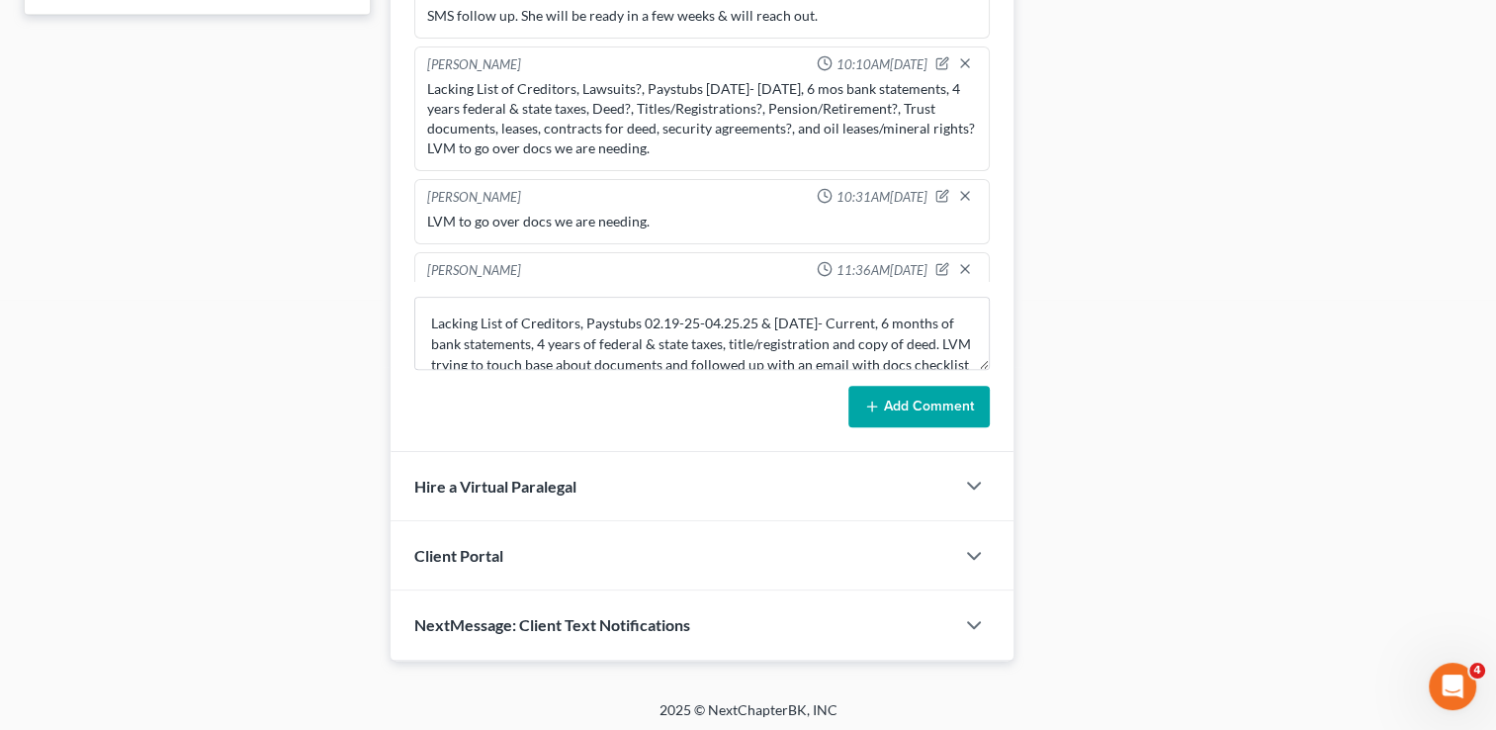
click at [874, 399] on icon at bounding box center [872, 407] width 16 height 16
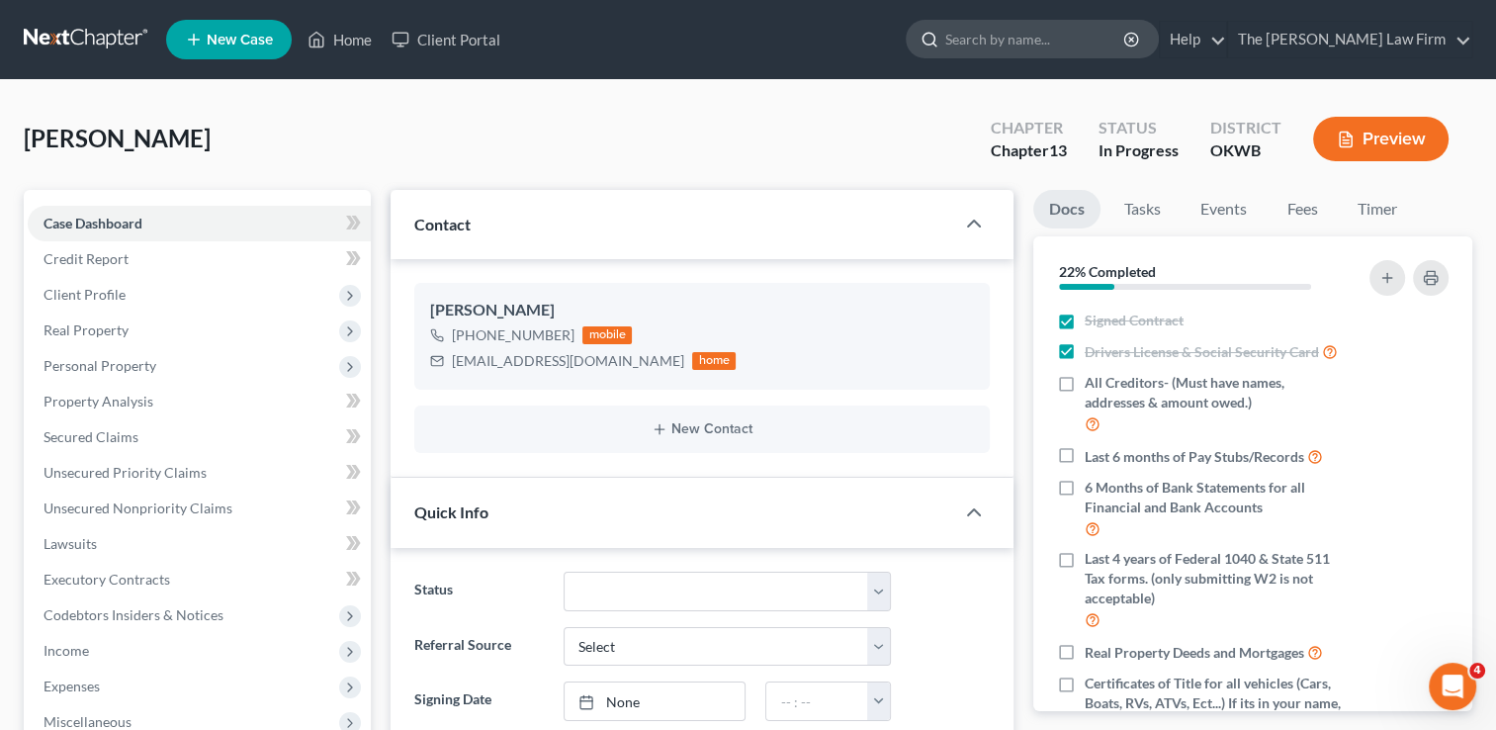
click at [1070, 21] on input "search" at bounding box center [1035, 39] width 181 height 37
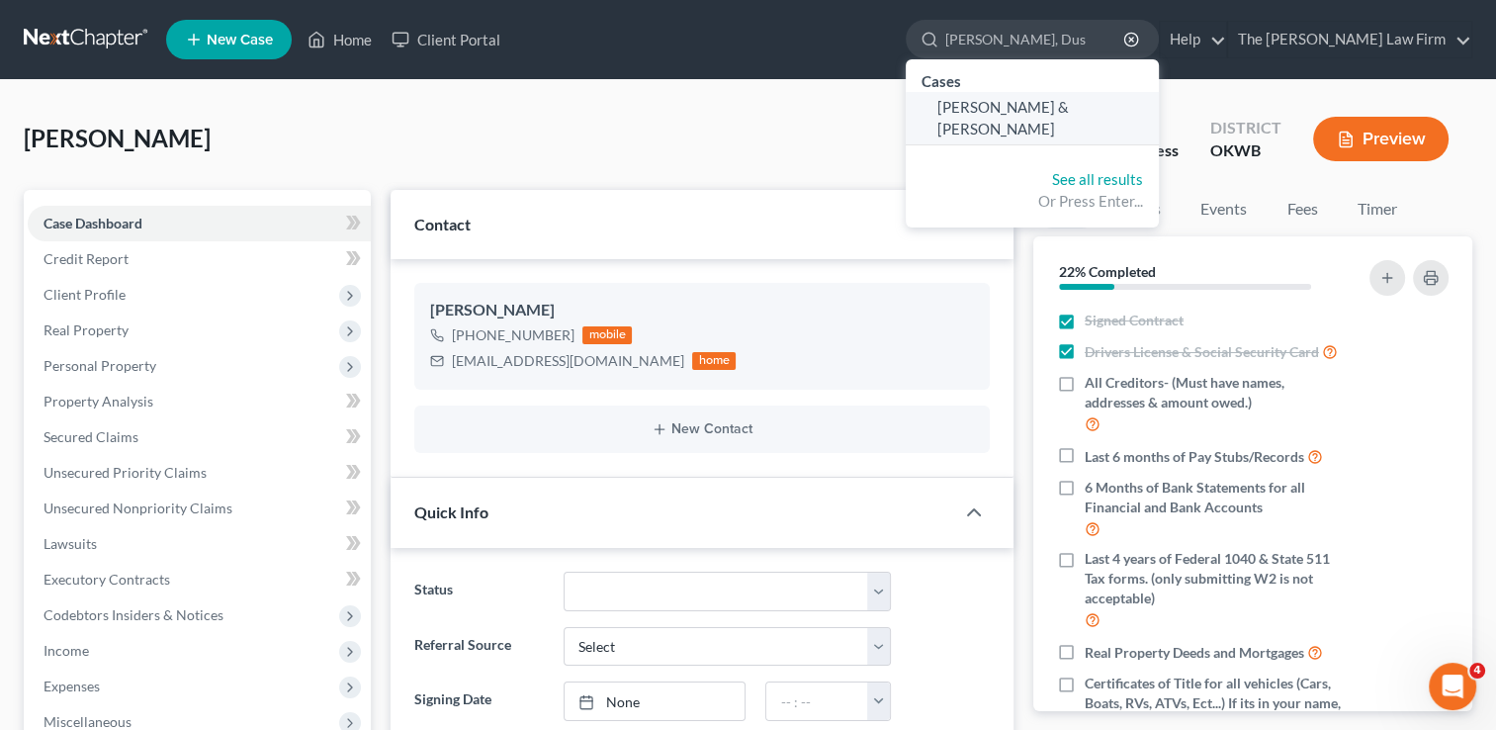
type input "[PERSON_NAME], Dus"
click at [1065, 96] on link "[PERSON_NAME] & [PERSON_NAME]" at bounding box center [1032, 118] width 253 height 52
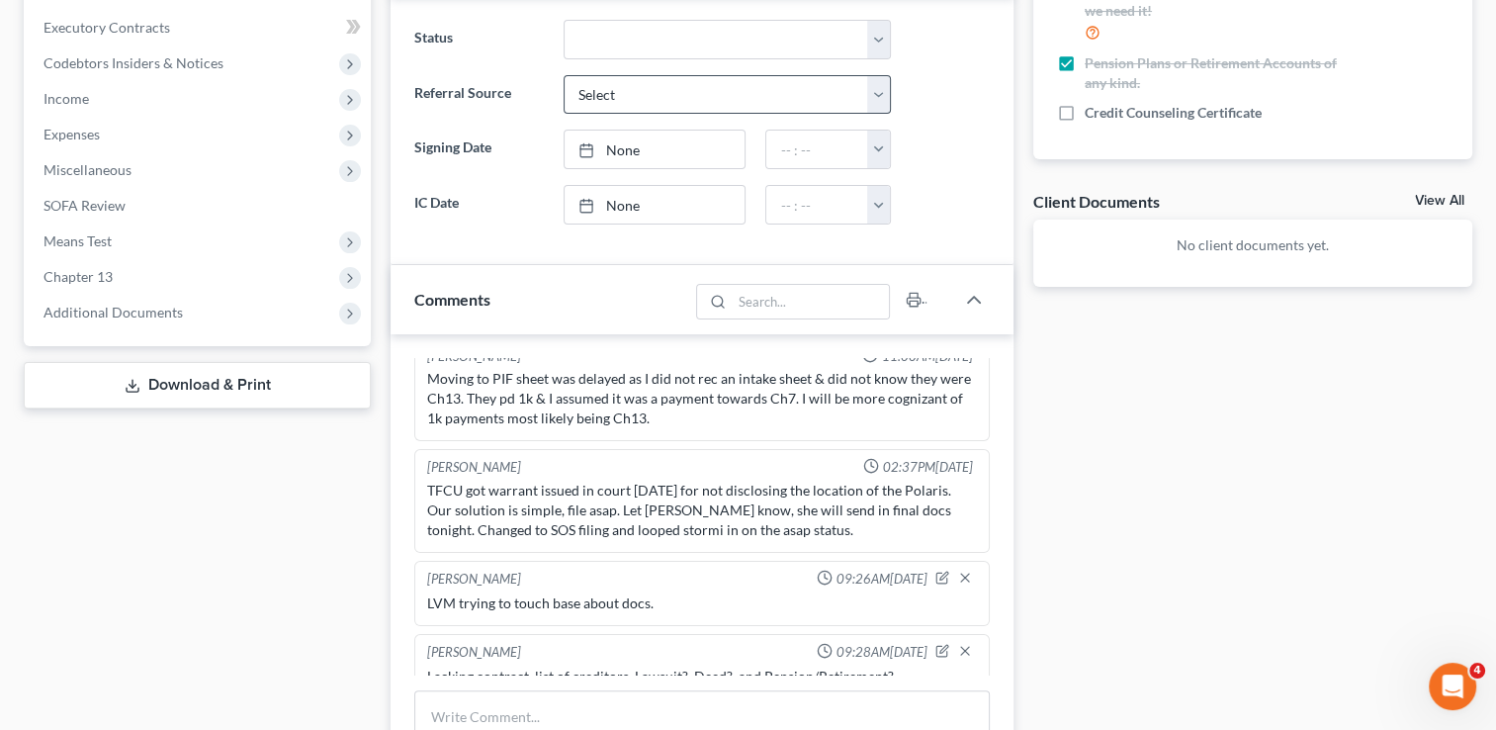
scroll to position [791, 0]
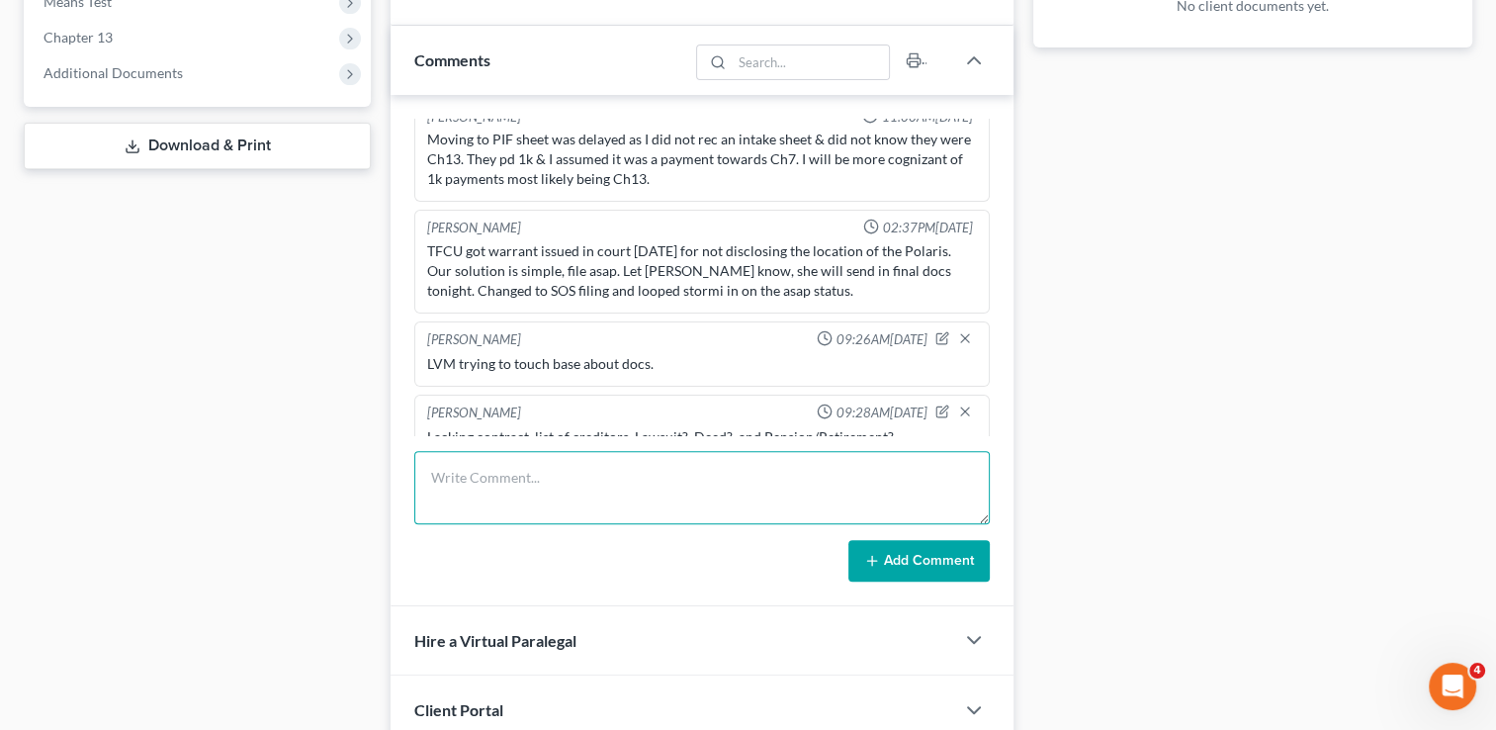
click at [733, 460] on textarea at bounding box center [702, 487] width 576 height 73
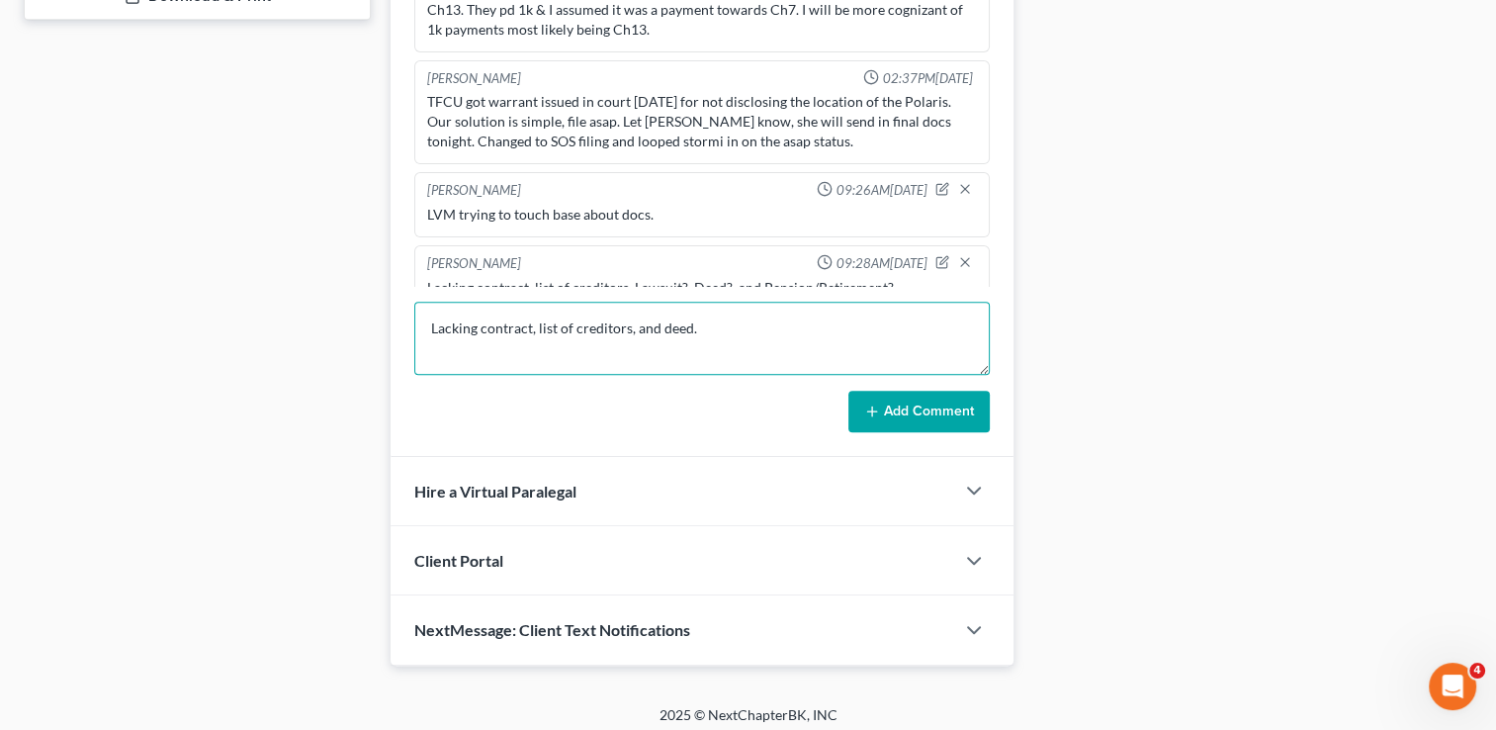
scroll to position [945, 0]
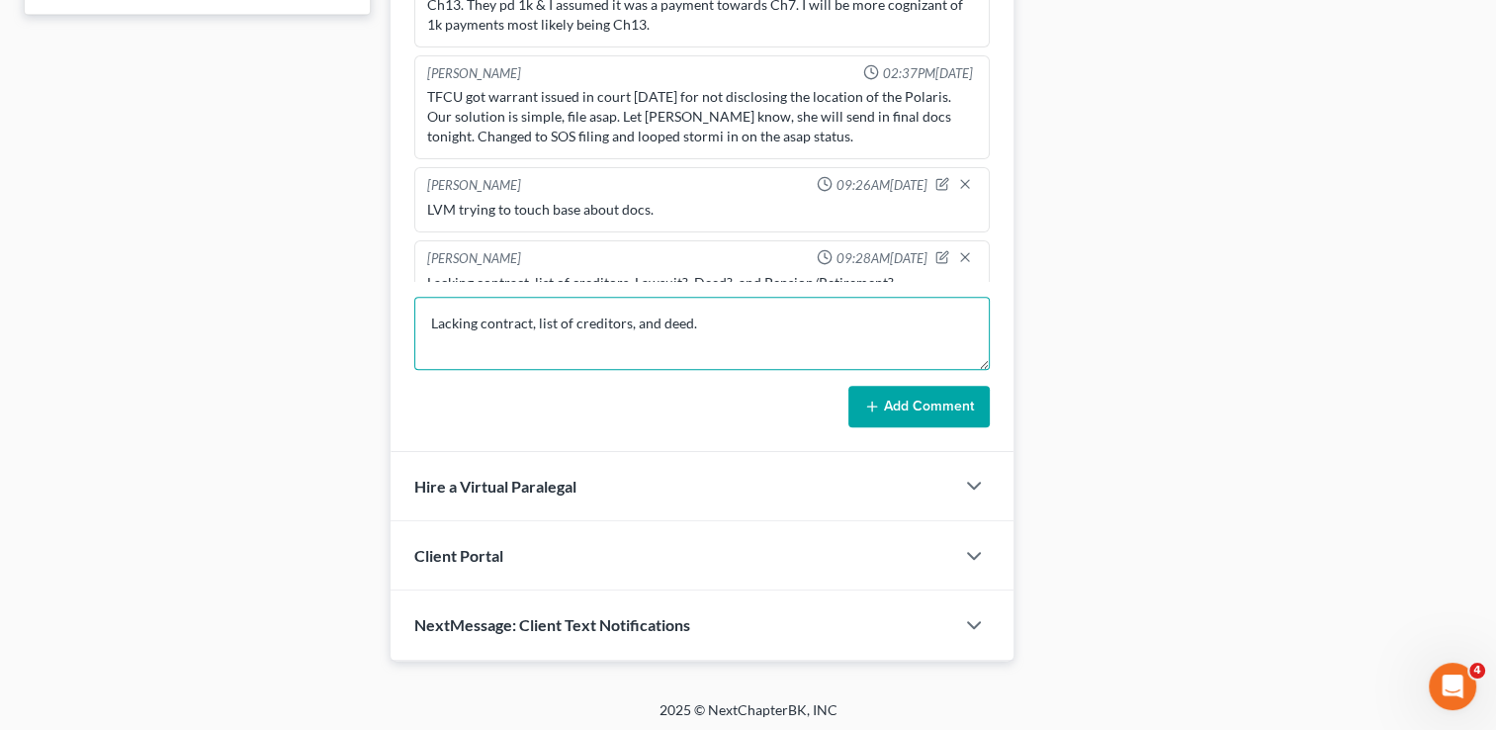
click at [632, 314] on textarea "Lacking contract, list of creditors, and deed." at bounding box center [702, 333] width 576 height 73
click at [777, 315] on textarea "Lacking contract, list of creditors, lawsuit and deed." at bounding box center [702, 333] width 576 height 73
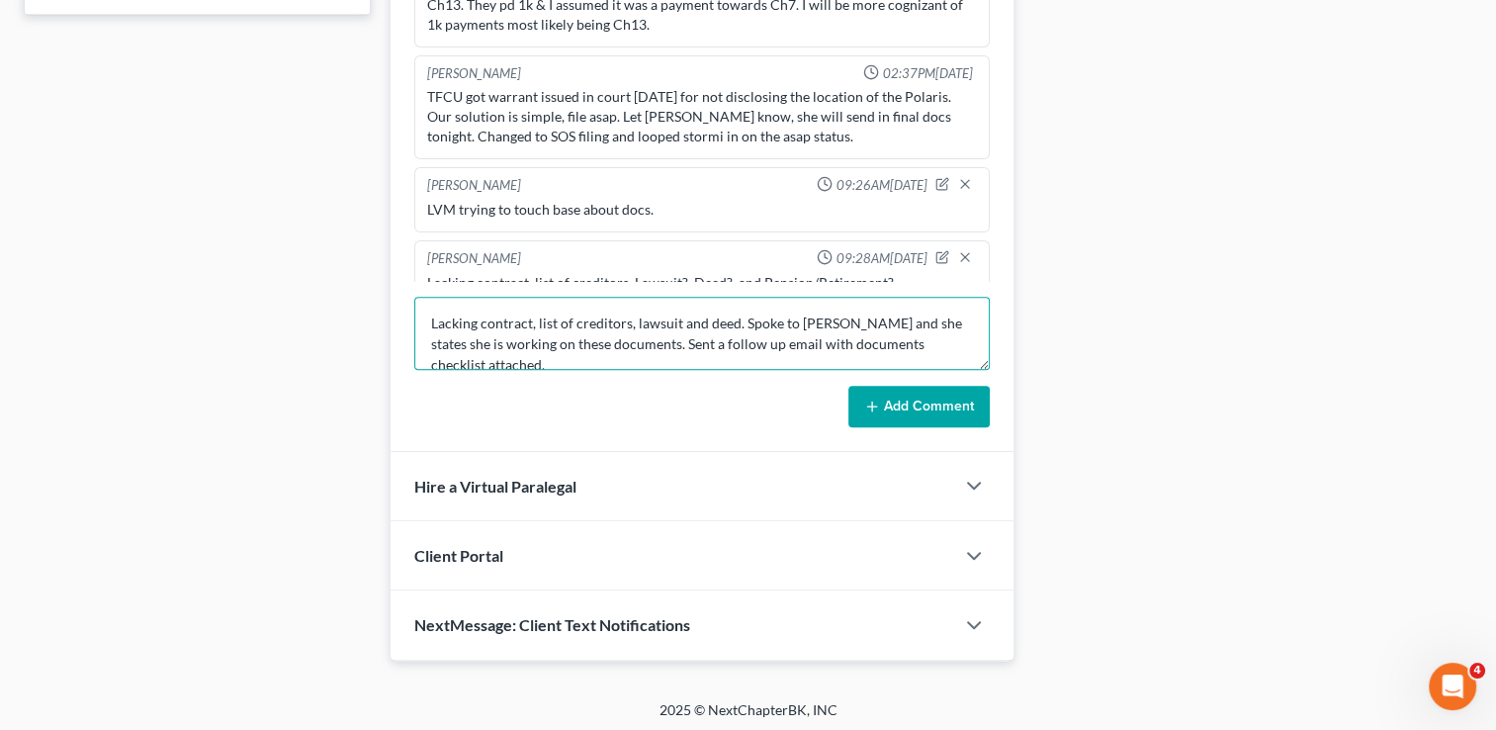
click at [777, 336] on textarea "Lacking contract, list of creditors, lawsuit and deed. Spoke to [PERSON_NAME] a…" at bounding box center [702, 333] width 576 height 73
click at [777, 335] on textarea "Lacking contract, list of creditors, lawsuit and deed. Spoke to [PERSON_NAME] a…" at bounding box center [702, 333] width 576 height 73
type textarea "Lacking contract, list of creditors, lawsuit and deed. Spoke to [PERSON_NAME] a…"
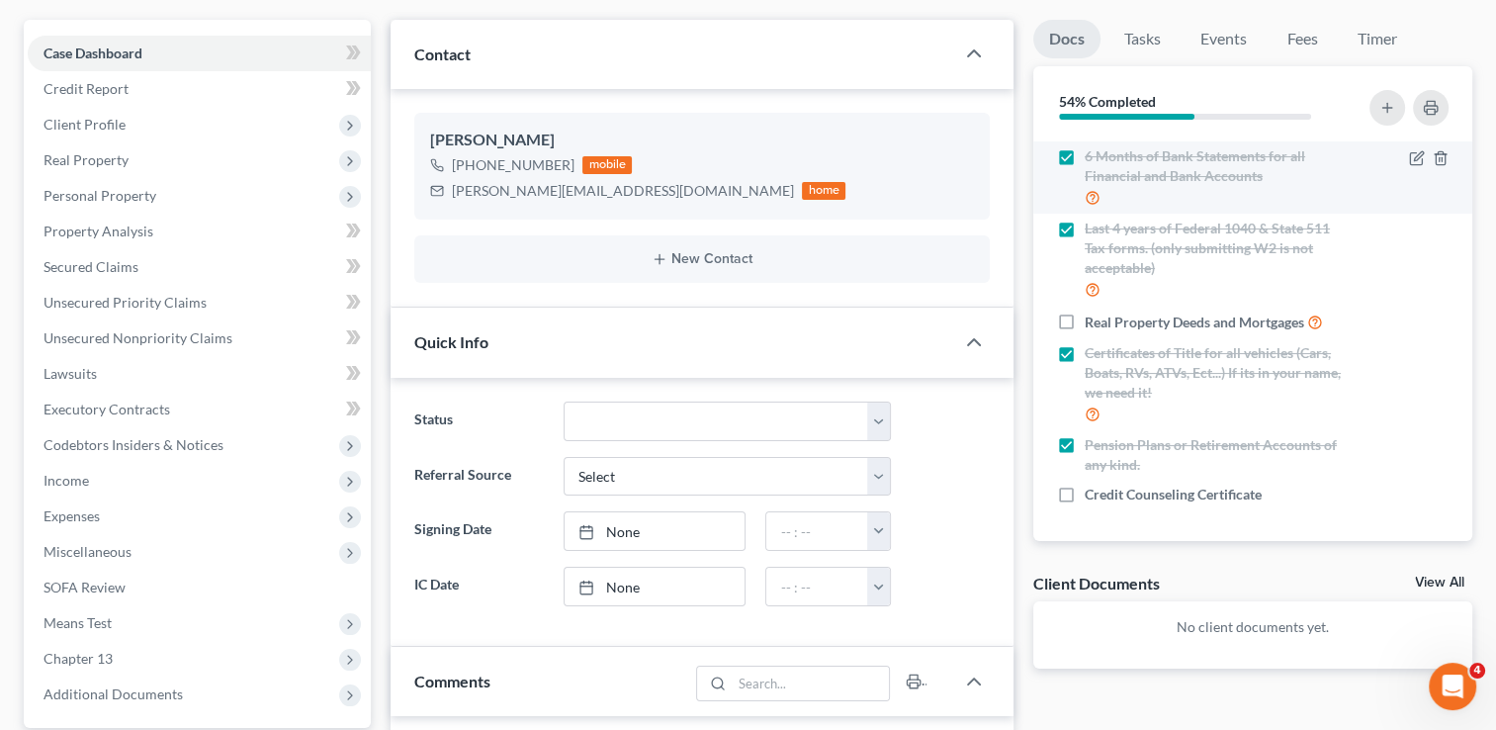
scroll to position [55, 0]
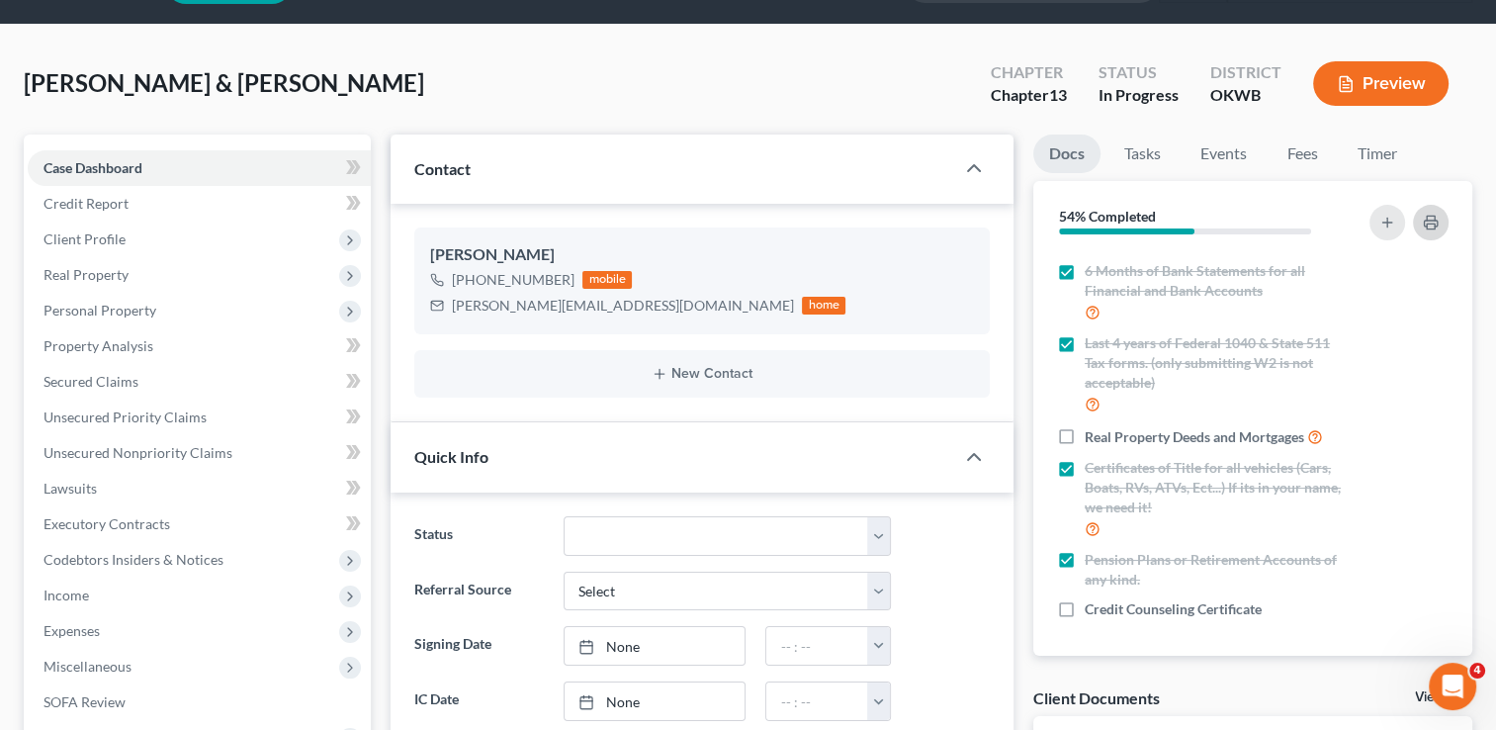
click at [1444, 218] on button "button" at bounding box center [1431, 223] width 36 height 36
click at [532, 300] on div "[PERSON_NAME][EMAIL_ADDRESS][DOMAIN_NAME]" at bounding box center [623, 306] width 342 height 20
copy div "[PERSON_NAME][EMAIL_ADDRESS][DOMAIN_NAME]"
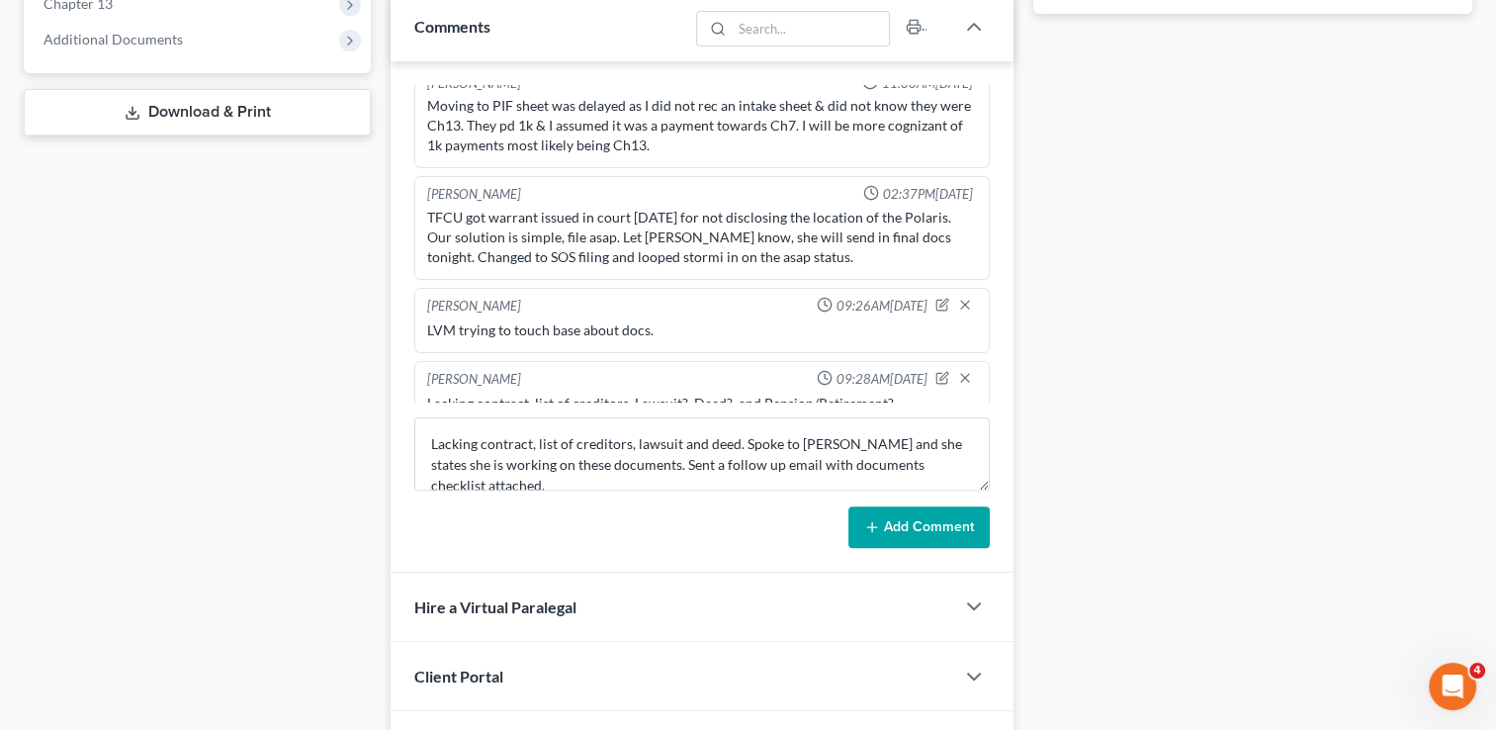
scroll to position [945, 0]
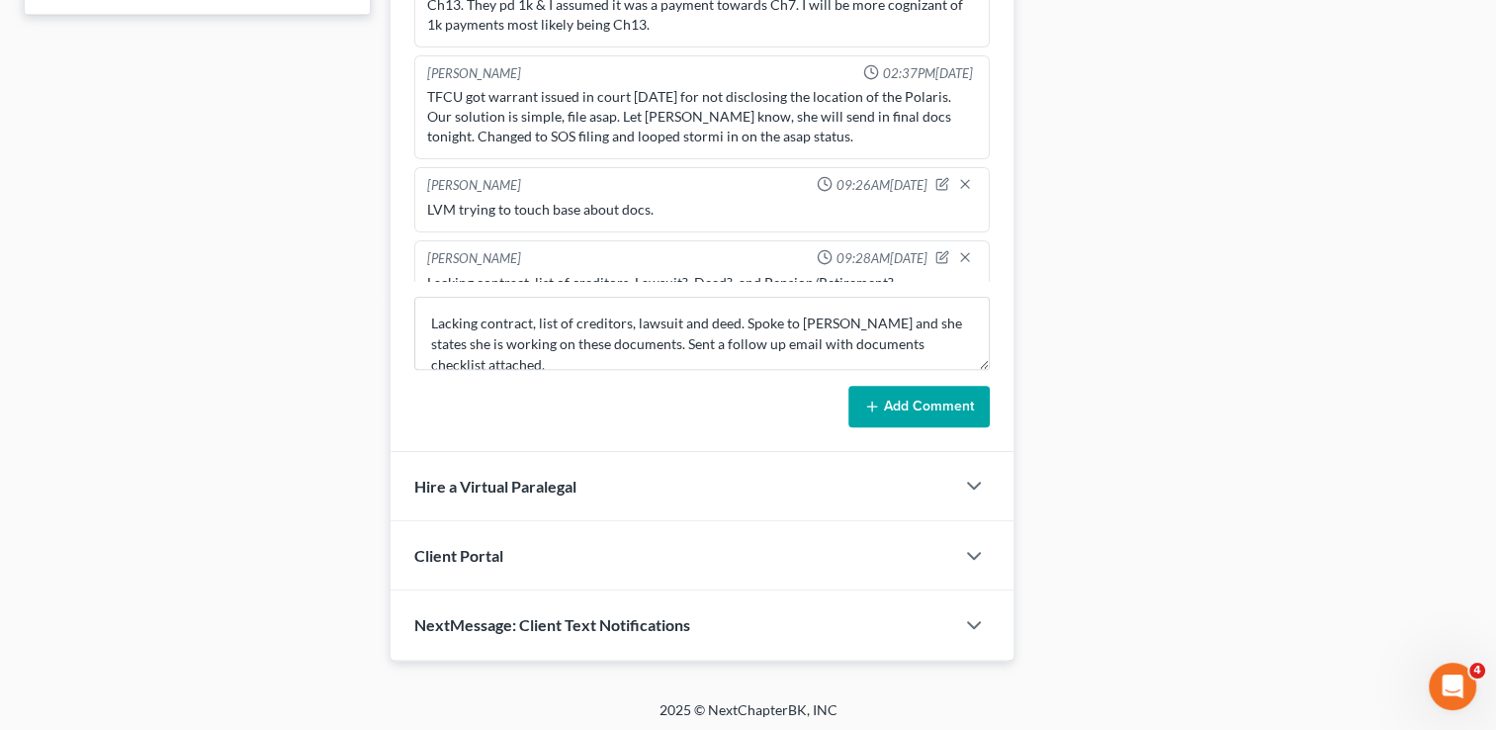
click at [936, 401] on button "Add Comment" at bounding box center [918, 407] width 141 height 42
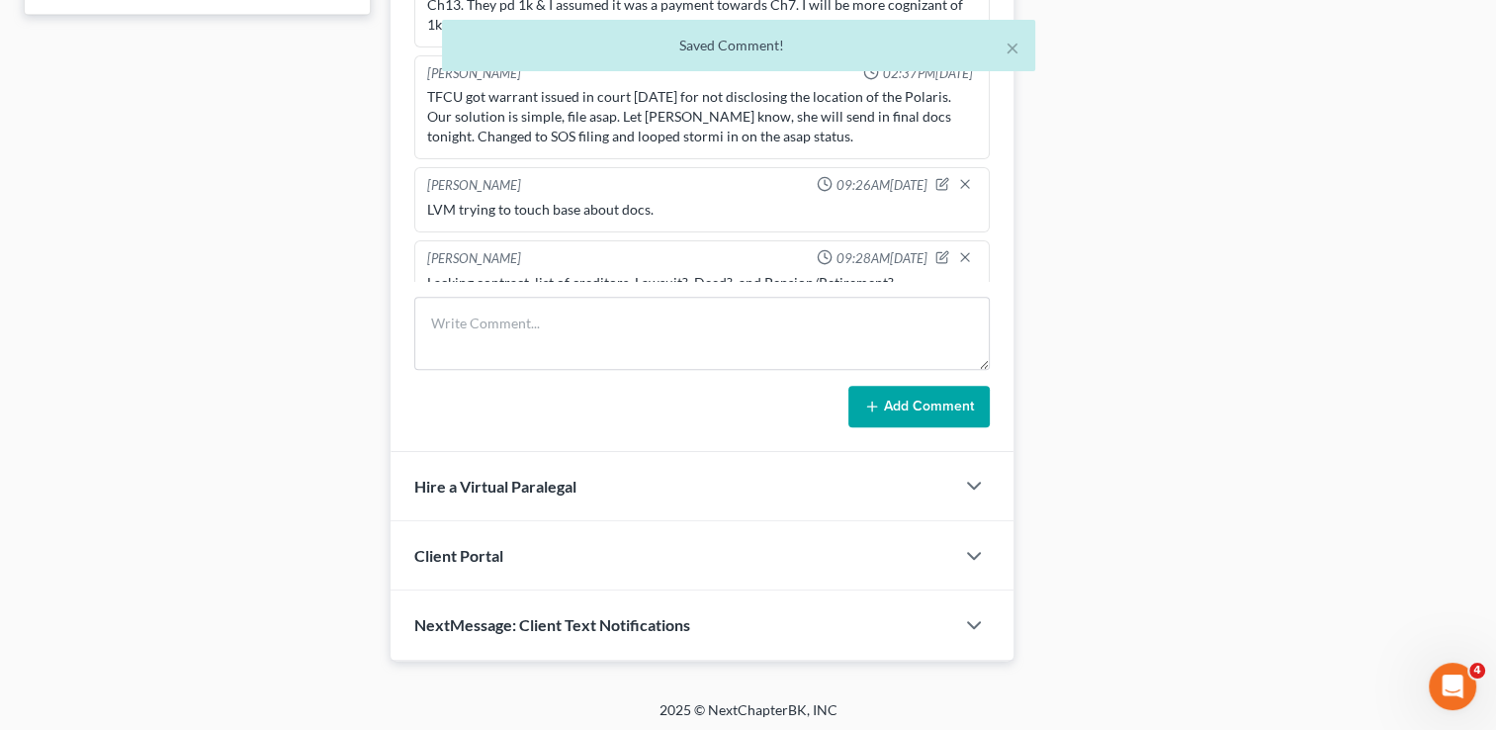
scroll to position [676, 0]
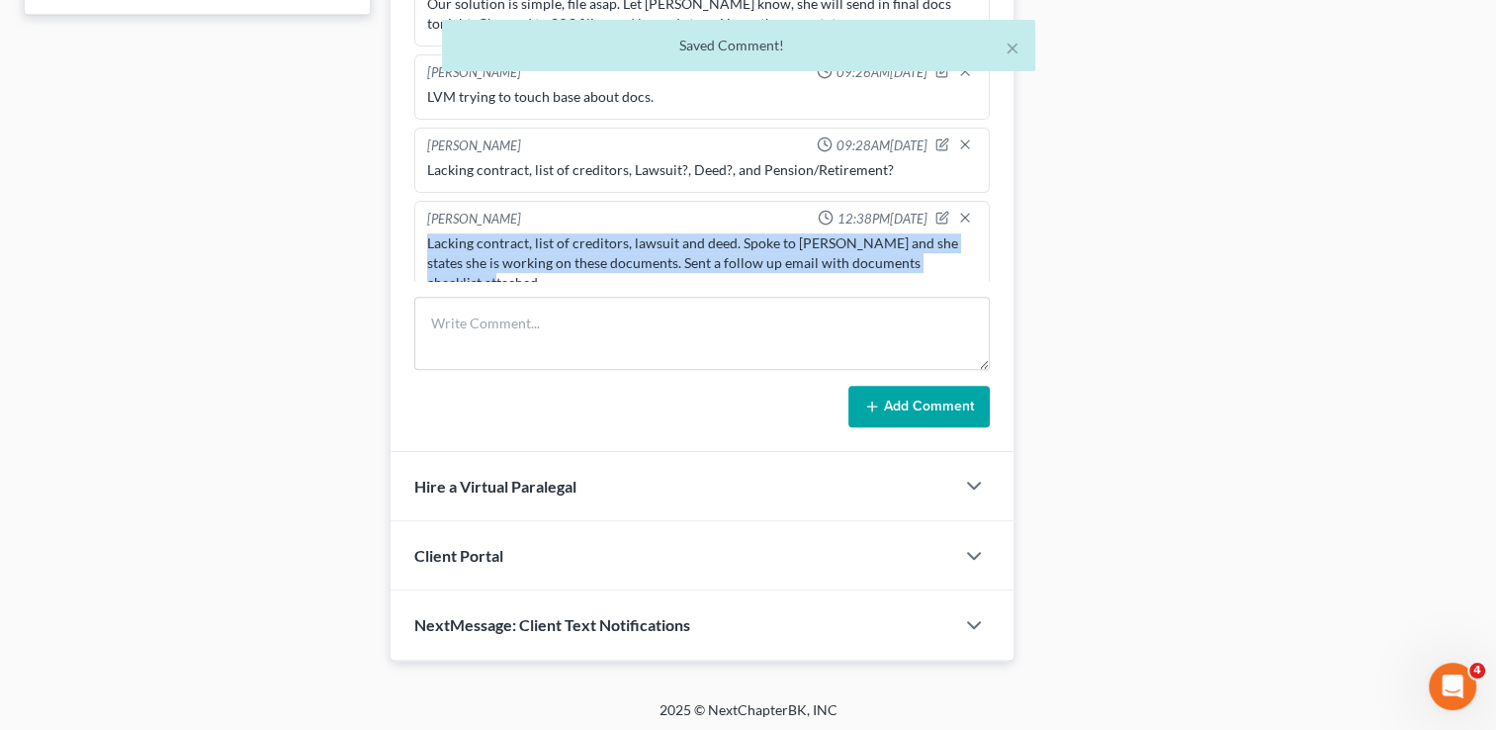
drag, startPoint x: 491, startPoint y: 255, endPoint x: 427, endPoint y: 212, distance: 77.6
click at [422, 211] on div "[PERSON_NAME] 12:38PM[DATE] Lacking contract, list of creditors, lawsuit and de…" at bounding box center [702, 253] width 576 height 105
copy div "Lacking contract, list of creditors, lawsuit and deed. Spoke to [PERSON_NAME] a…"
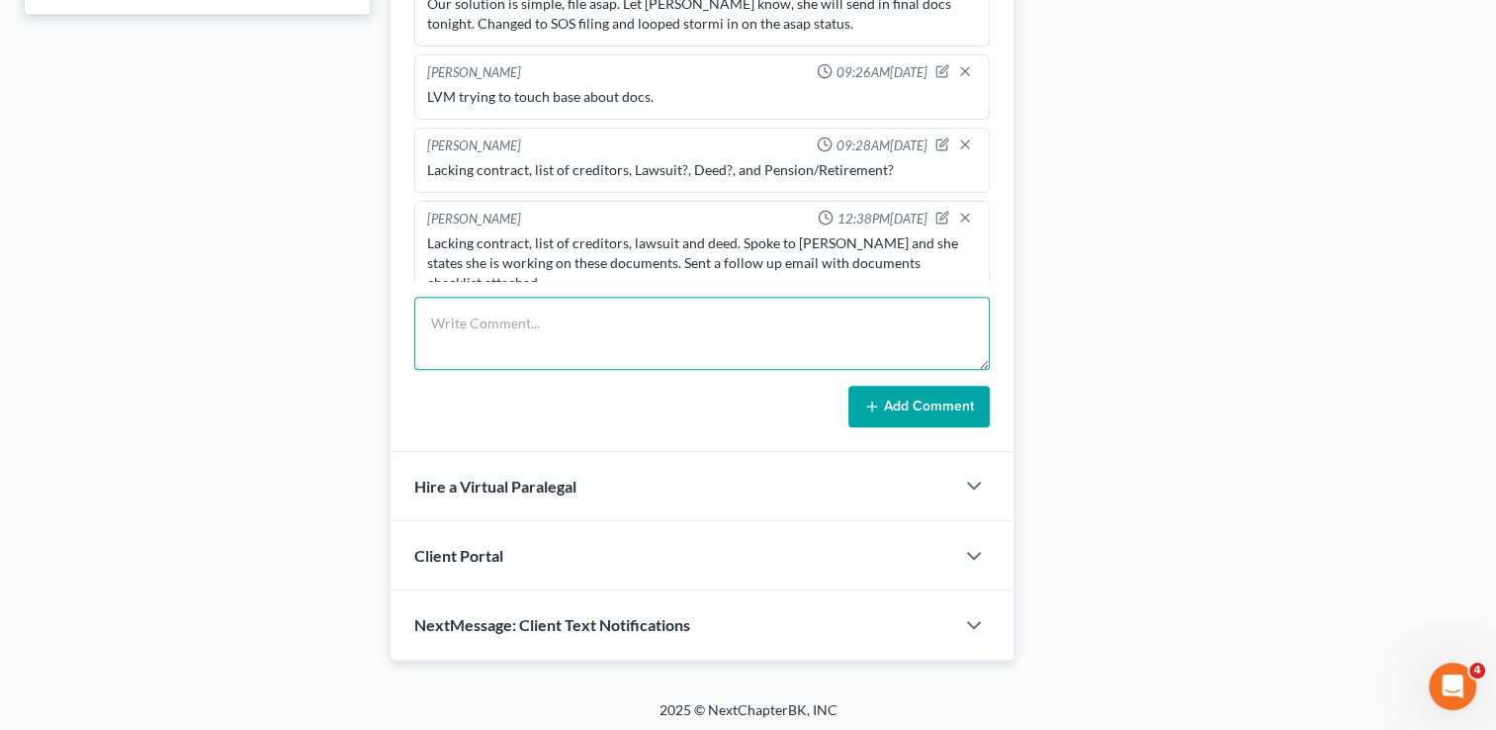
click at [797, 326] on textarea at bounding box center [702, 333] width 576 height 73
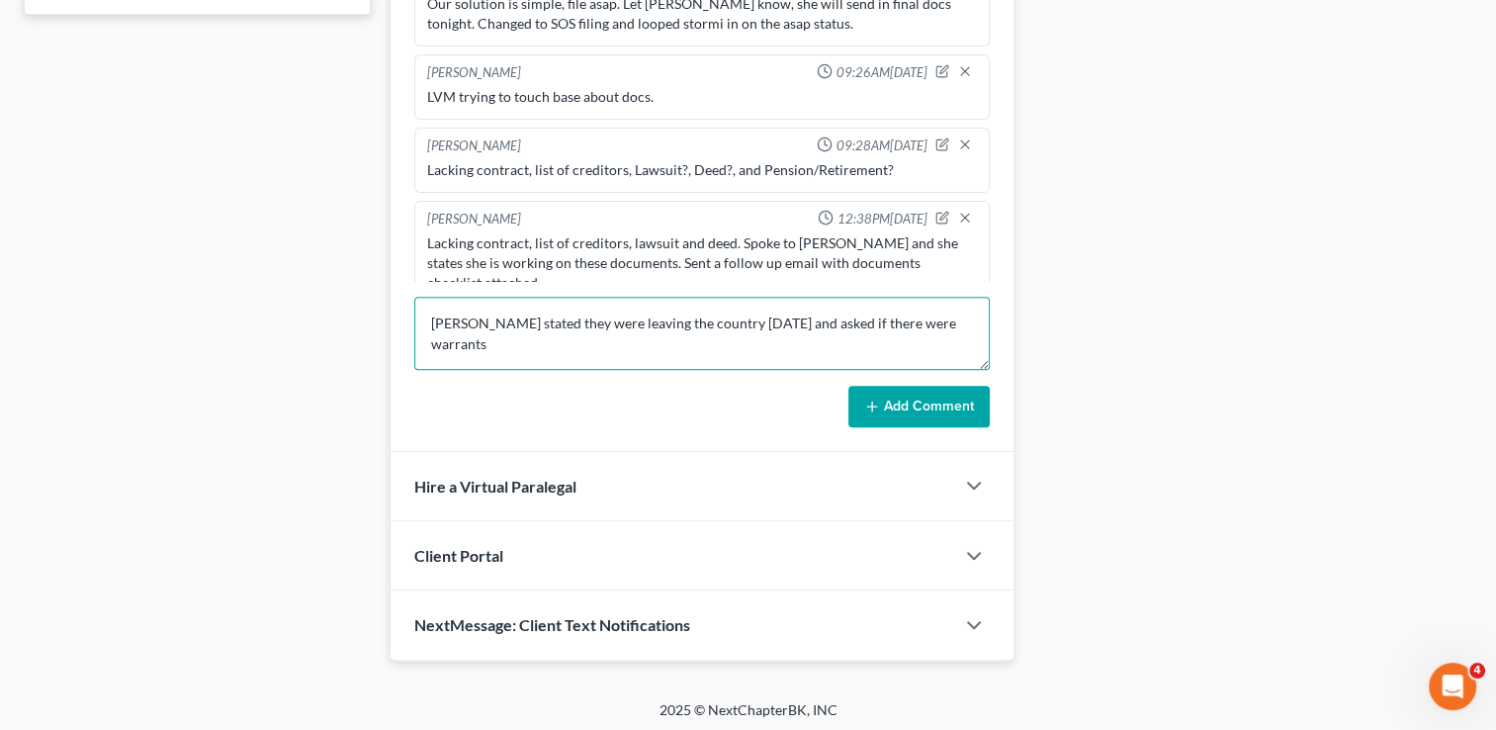
click at [797, 326] on textarea "[PERSON_NAME] stated they were leaving the country [DATE] and asked if there we…" at bounding box center [702, 333] width 576 height 73
click at [751, 336] on textarea "[PERSON_NAME] stated they were leaving the country [DATE] and asked if there we…" at bounding box center [702, 333] width 576 height 73
type textarea "[PERSON_NAME] stated they were leaving the country [DATE] and asked if there we…"
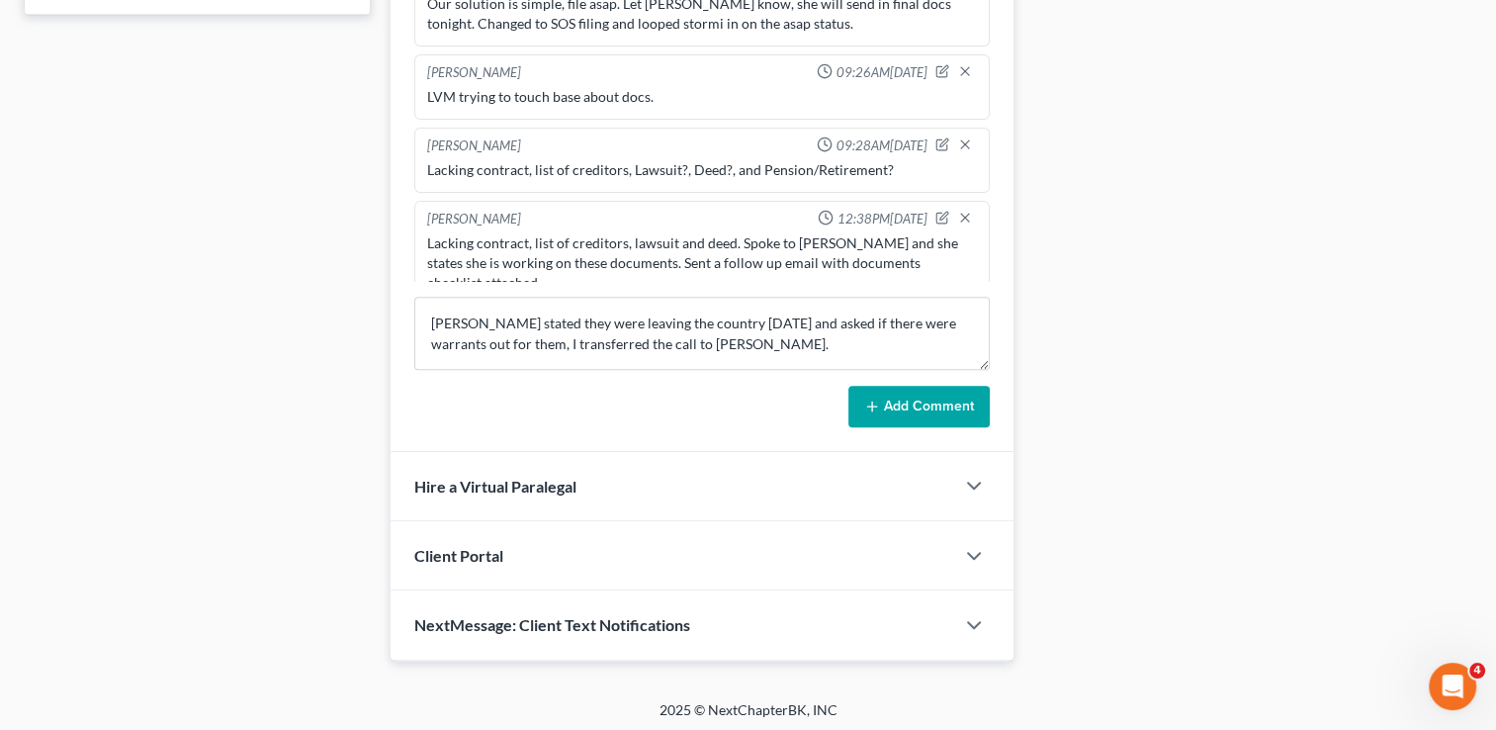
click at [899, 408] on button "Add Comment" at bounding box center [918, 407] width 141 height 42
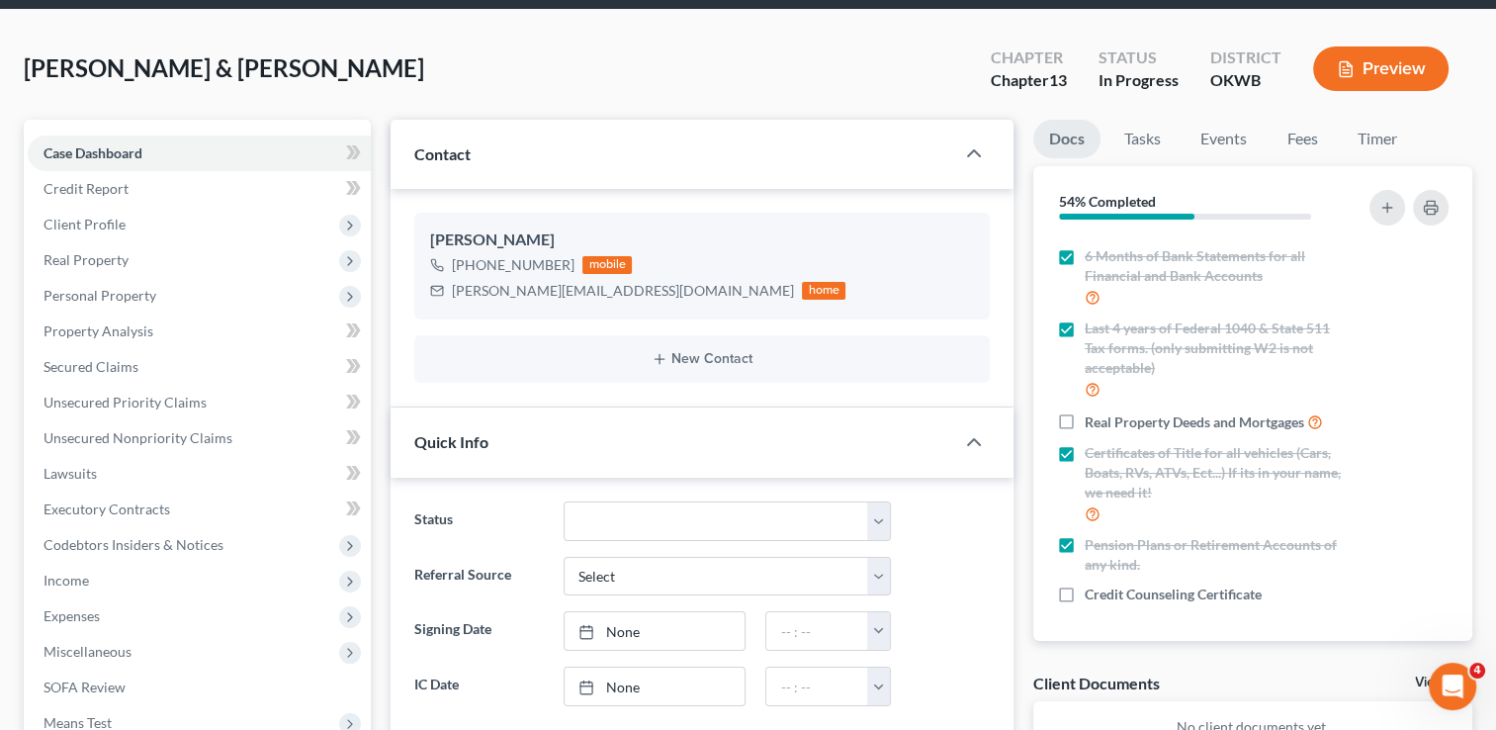
scroll to position [0, 0]
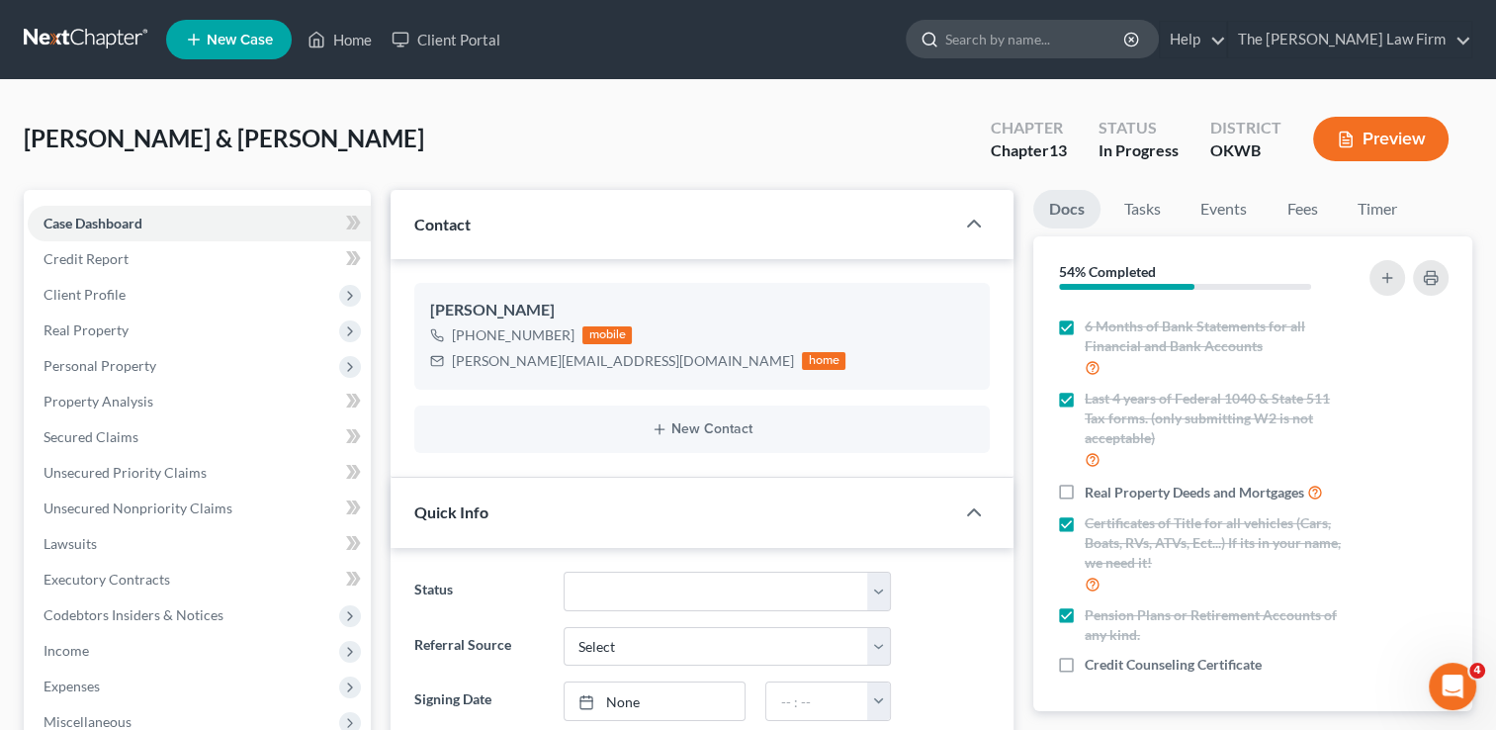
click at [1126, 28] on input "search" at bounding box center [1035, 39] width 181 height 37
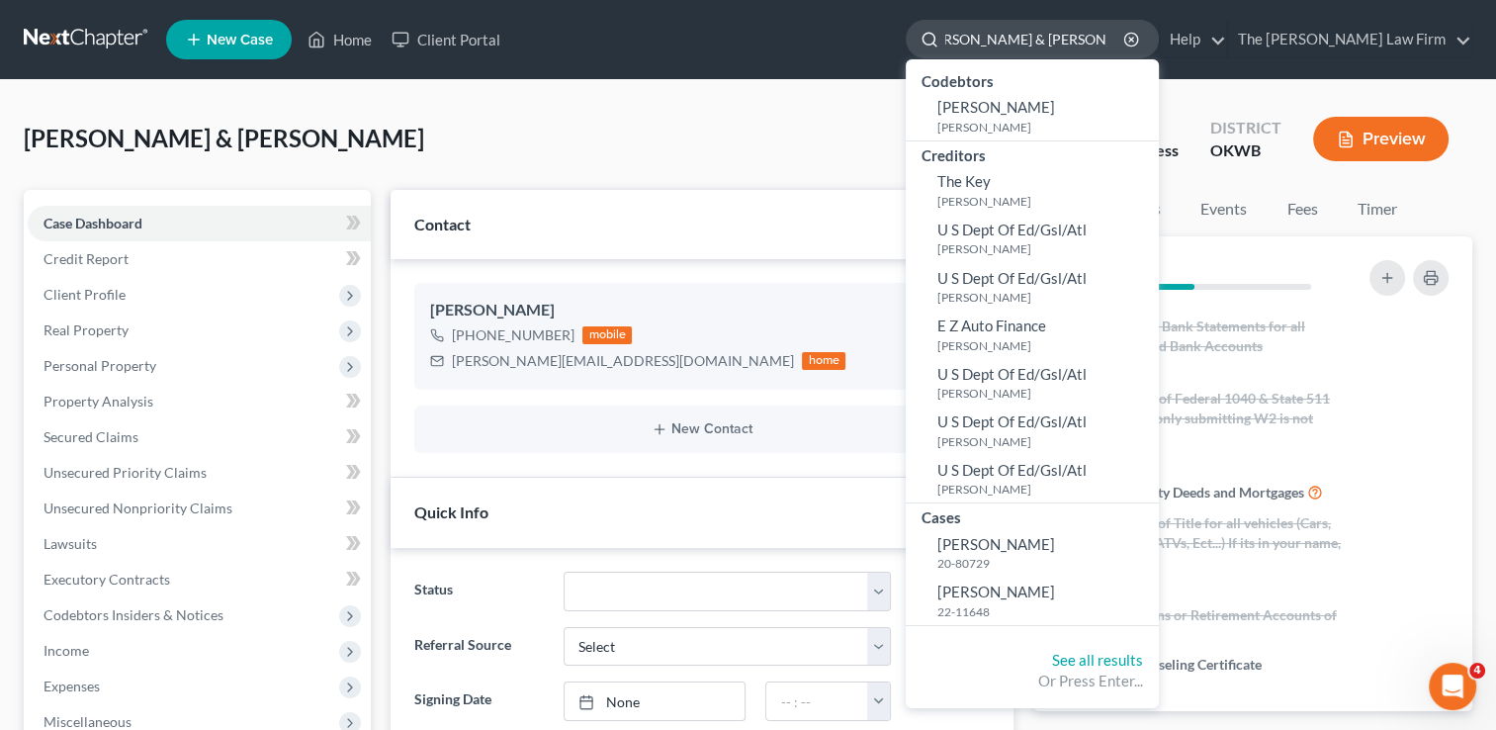
type input "[PERSON_NAME] & [PERSON_NAME]"
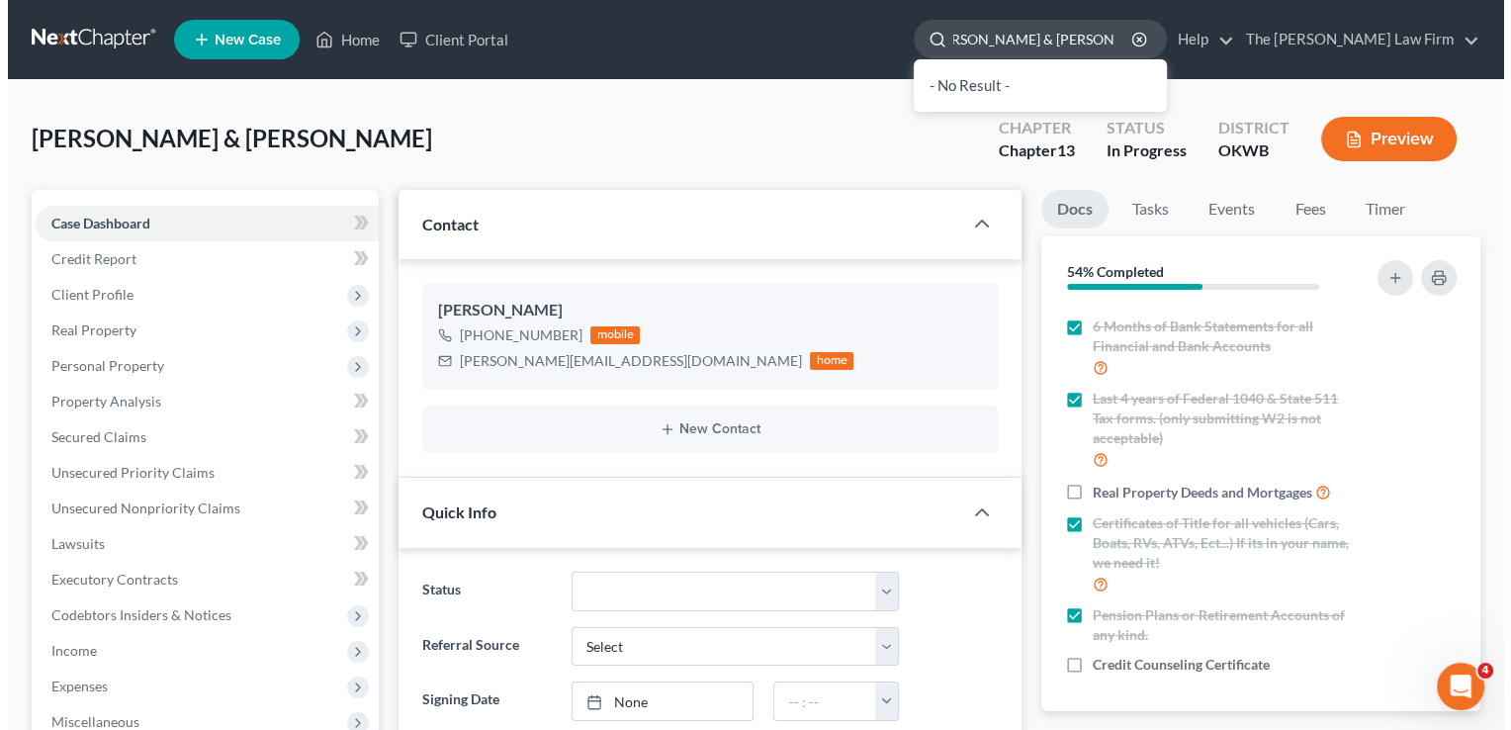
scroll to position [0, 31]
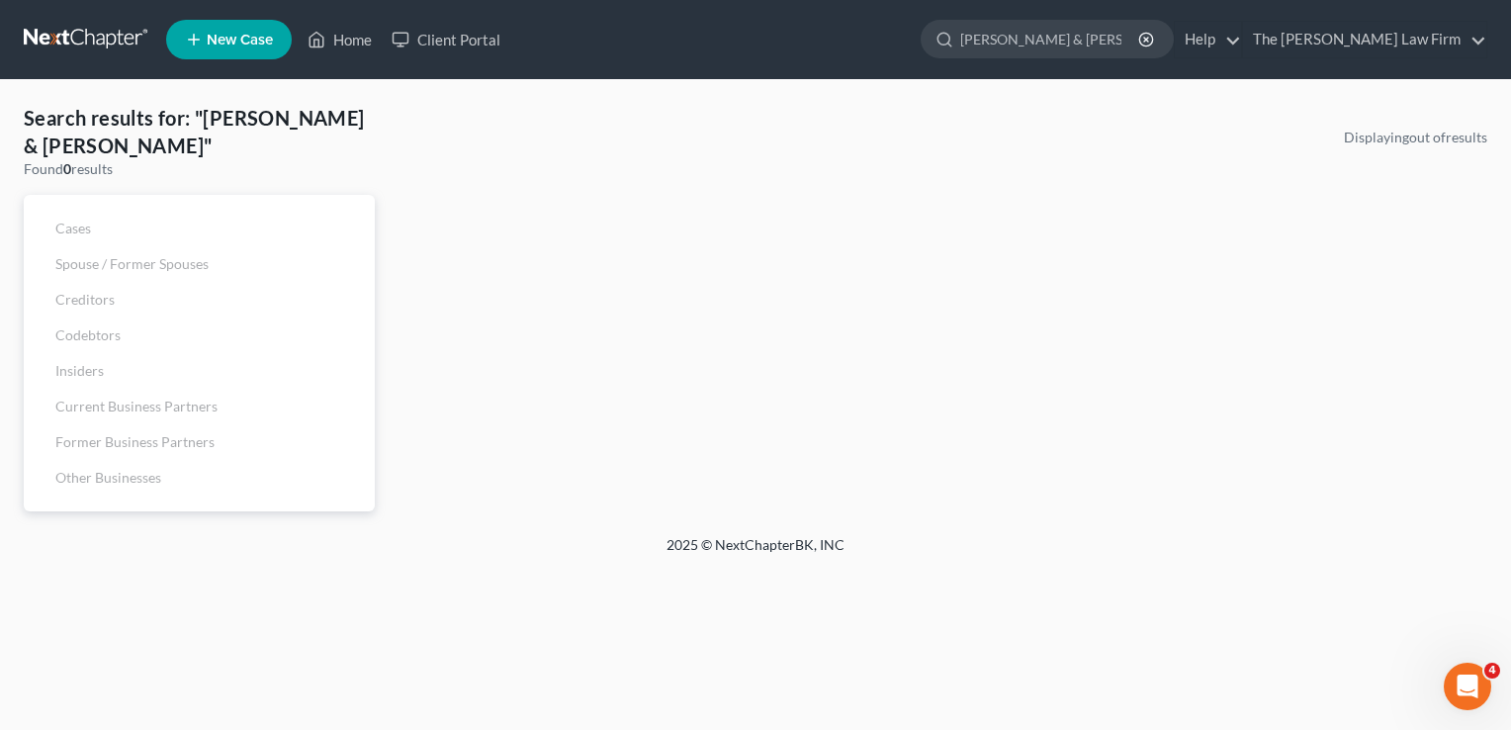
click at [113, 40] on link at bounding box center [87, 40] width 127 height 36
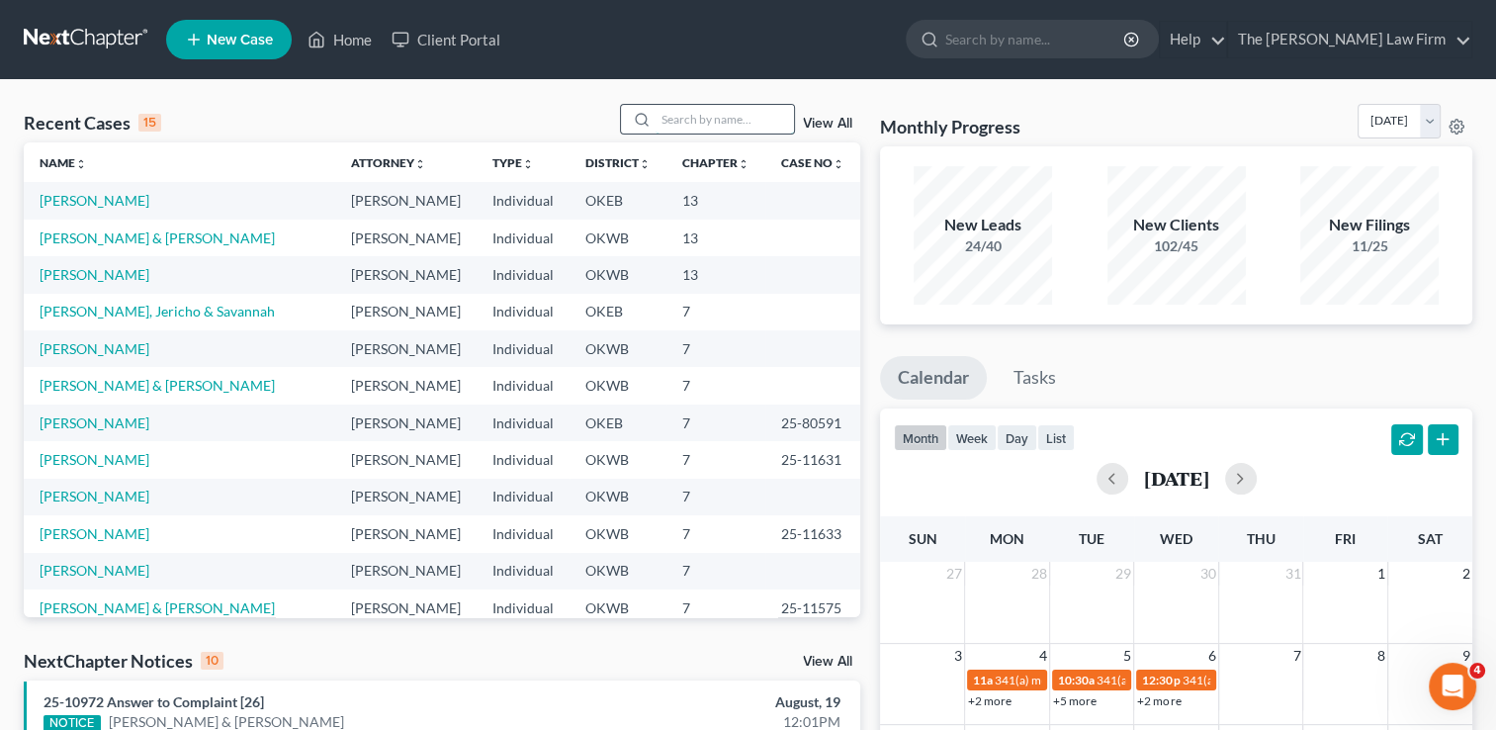
click at [678, 112] on input "search" at bounding box center [725, 119] width 138 height 29
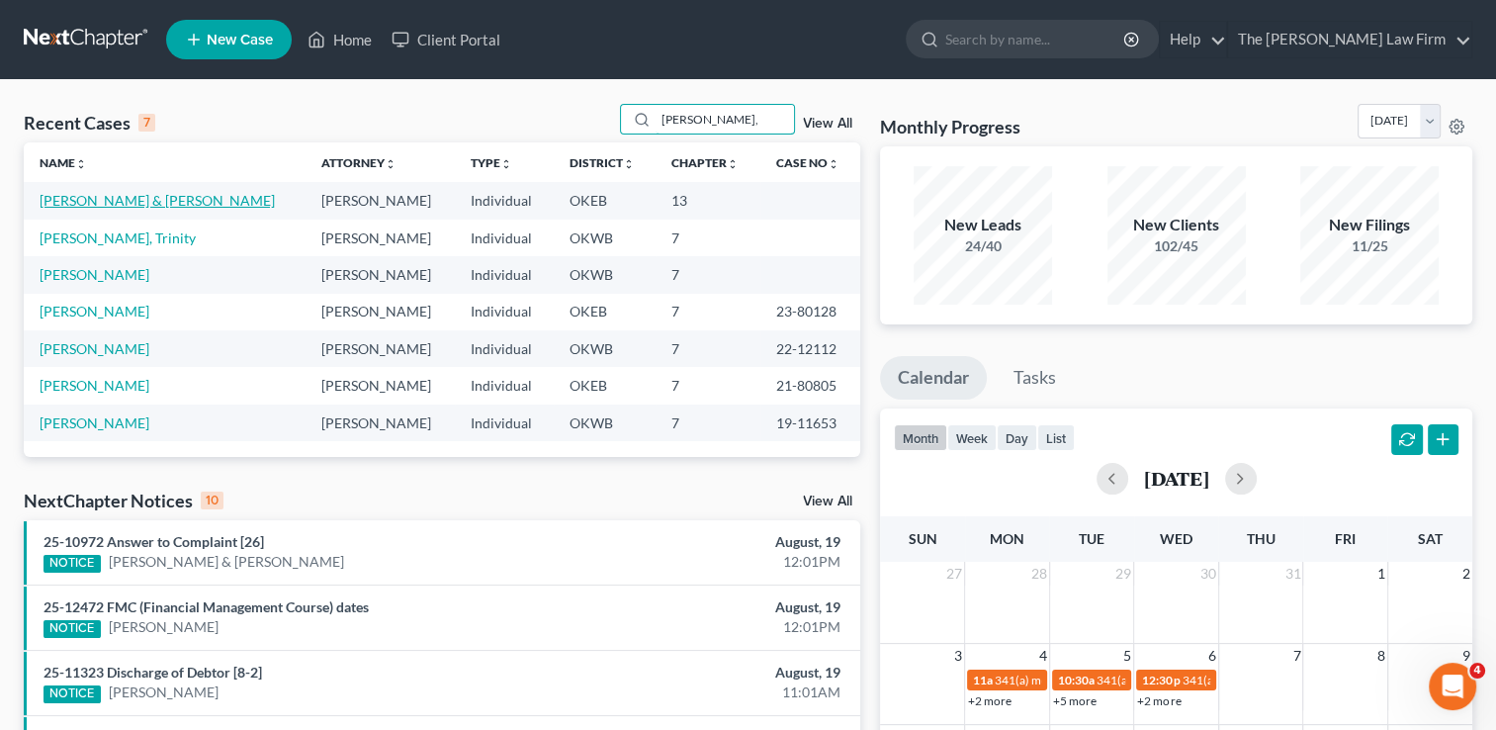
type input "Brooking,"
click at [209, 204] on link "Brooking, Sharon & Christopher" at bounding box center [157, 200] width 235 height 17
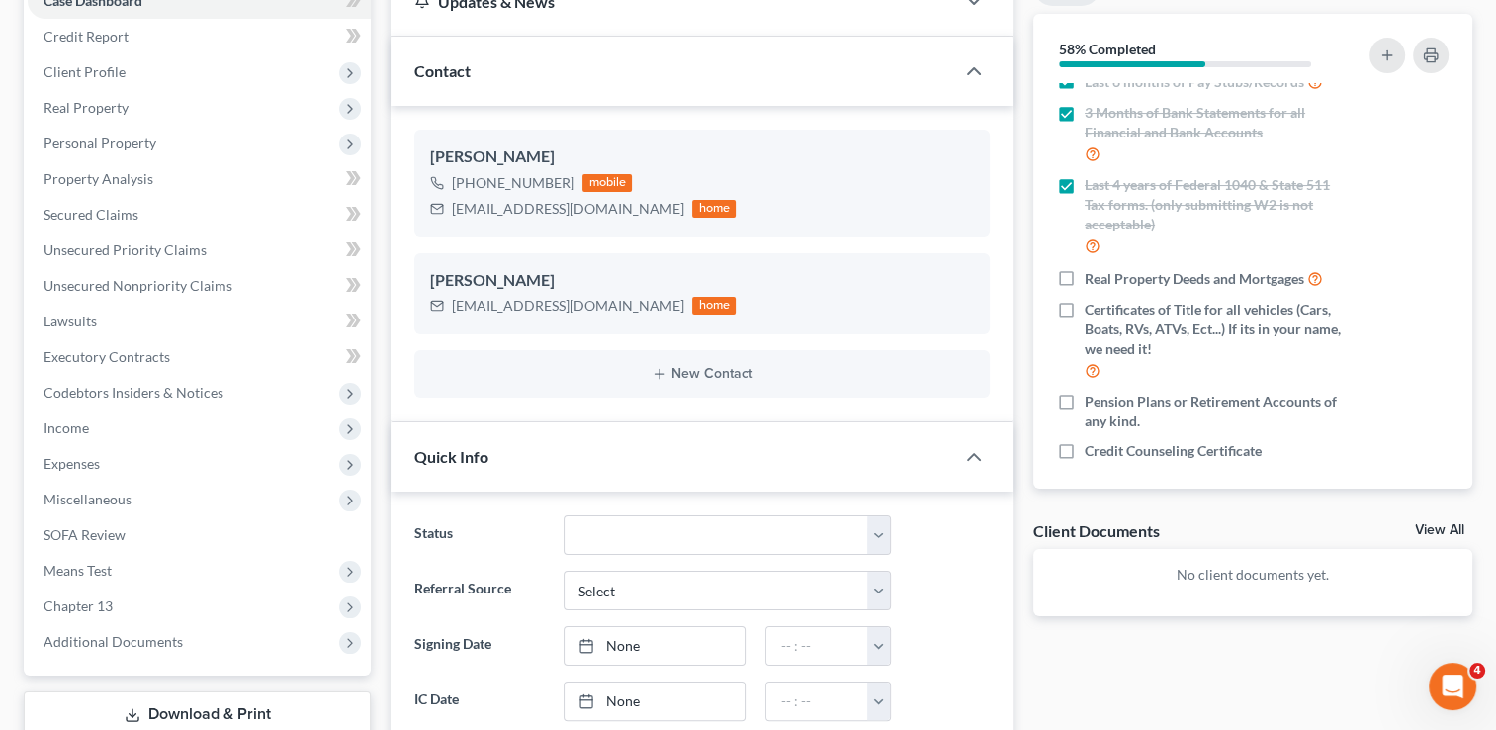
scroll to position [245, 0]
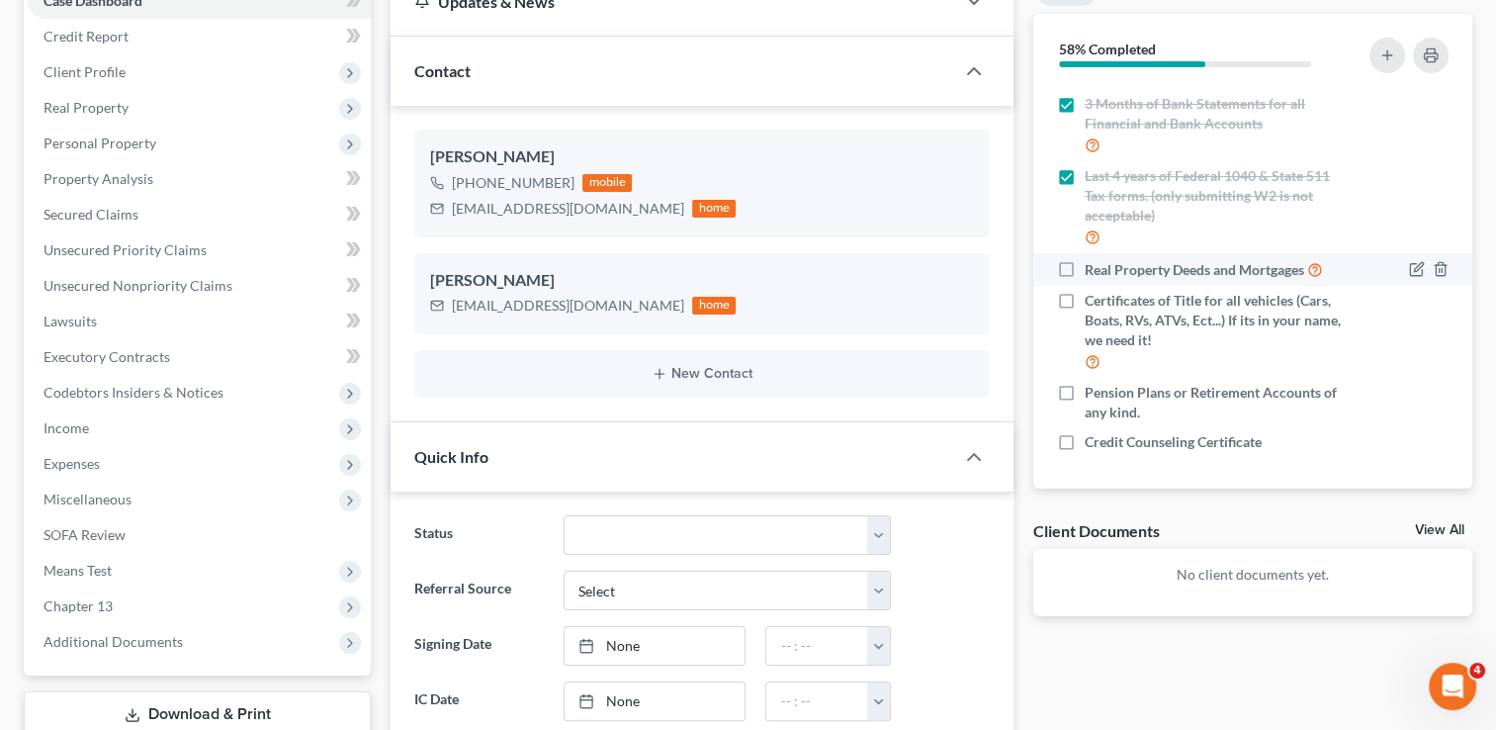
click at [1085, 272] on label "Real Property Deeds and Mortgages" at bounding box center [1204, 269] width 238 height 23
click at [1093, 271] on input "Real Property Deeds and Mortgages" at bounding box center [1099, 264] width 13 height 13
checkbox input "true"
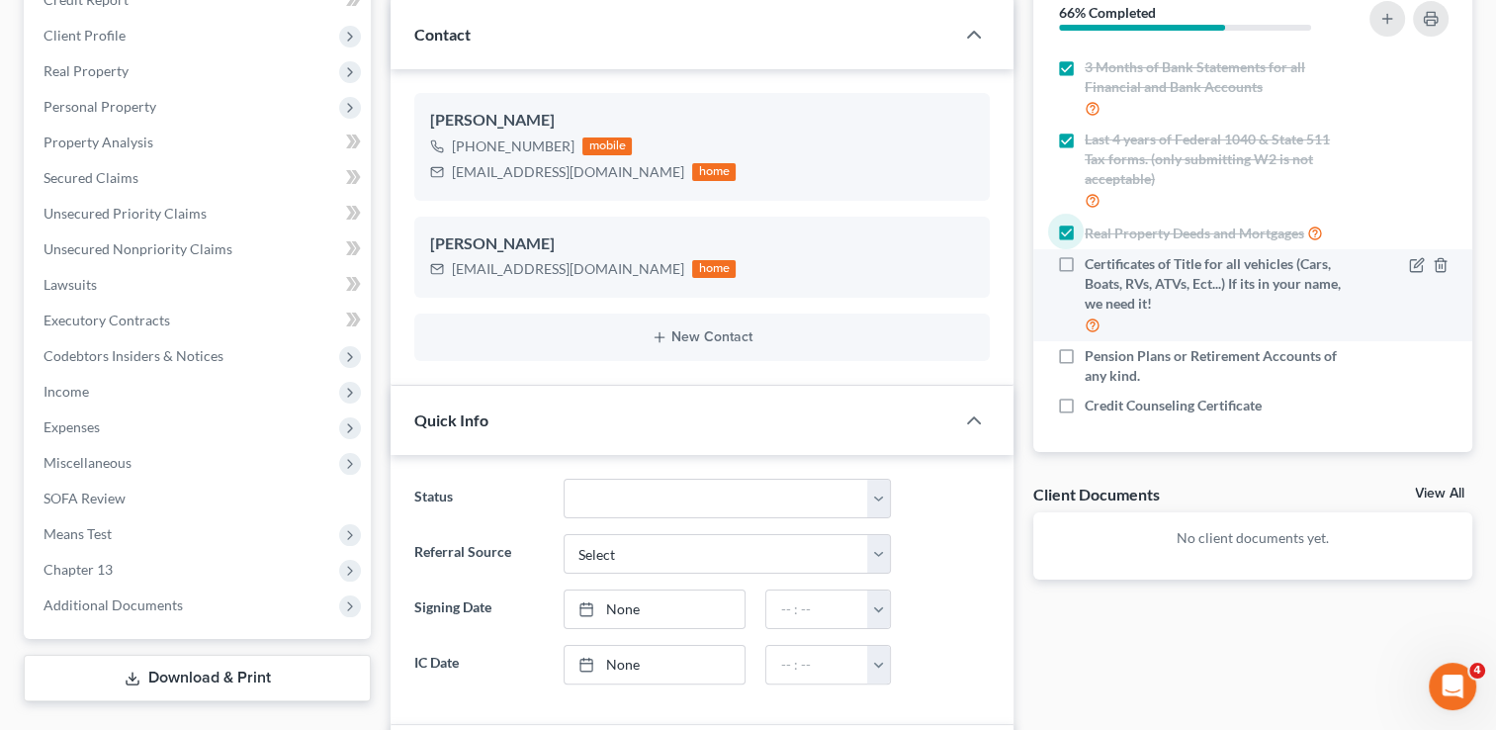
scroll to position [321, 0]
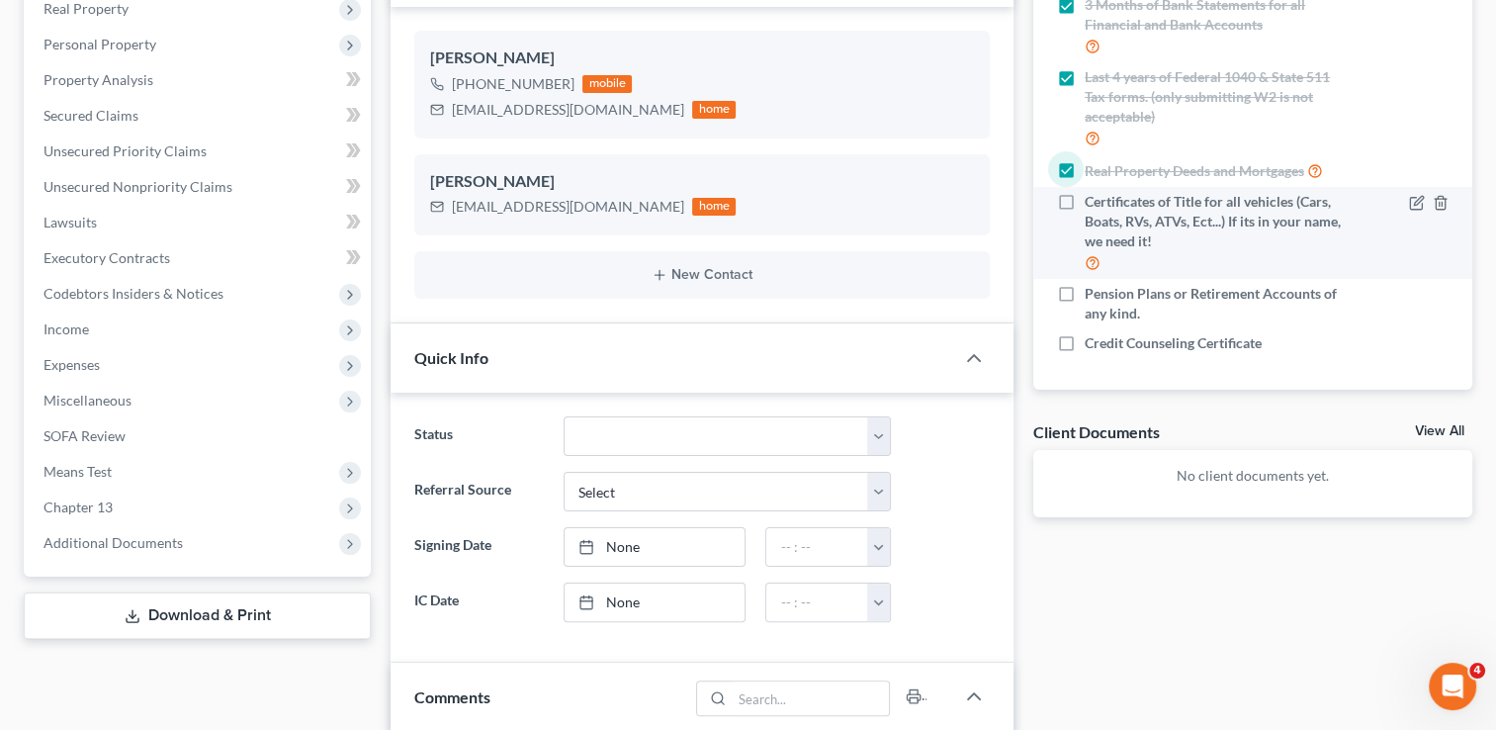
click at [1085, 207] on label "Certificates of Title for all vehicles (Cars, Boats, RVs, ATVs, Ect...) If its …" at bounding box center [1215, 233] width 261 height 82
click at [1093, 205] on input "Certificates of Title for all vehicles (Cars, Boats, RVs, ATVs, Ect...) If its …" at bounding box center [1099, 198] width 13 height 13
checkbox input "true"
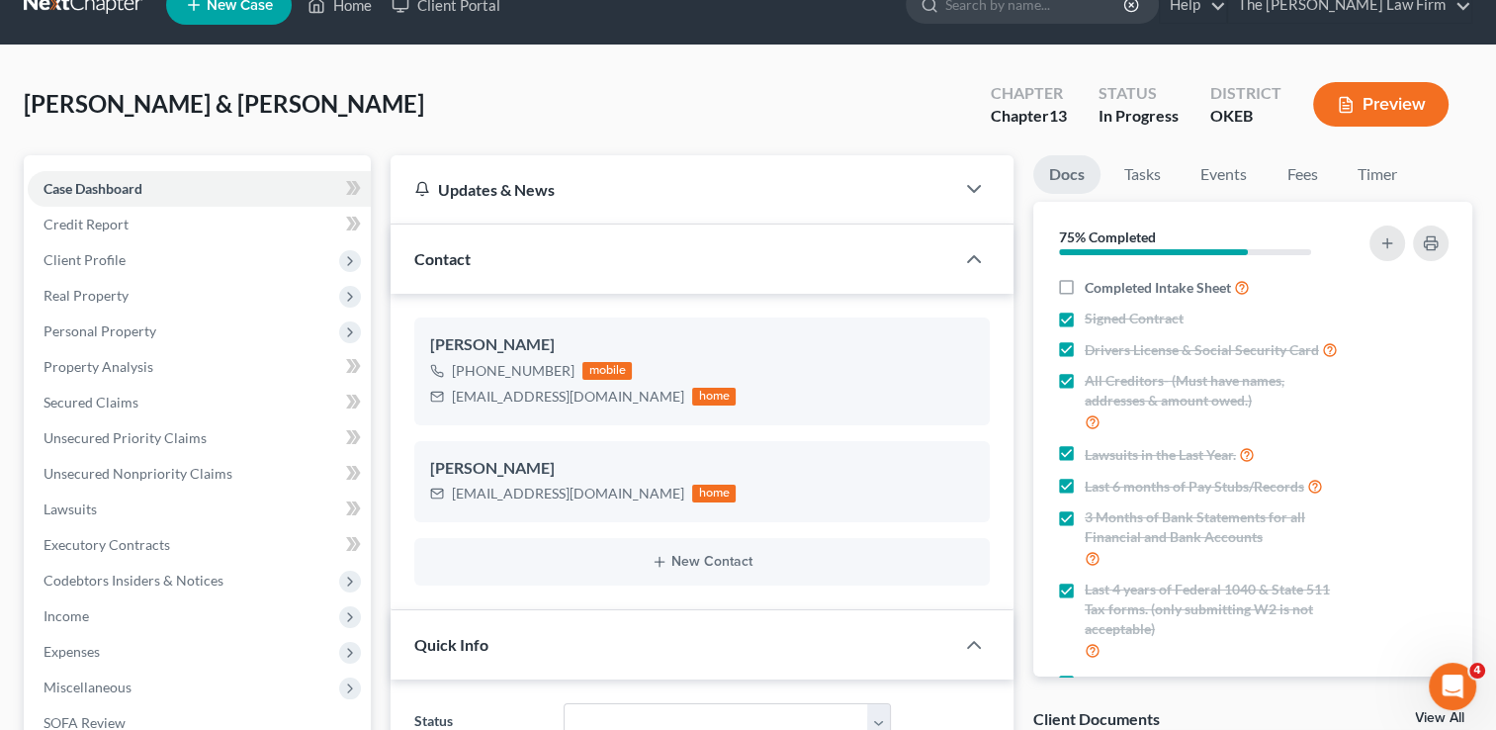
scroll to position [0, 0]
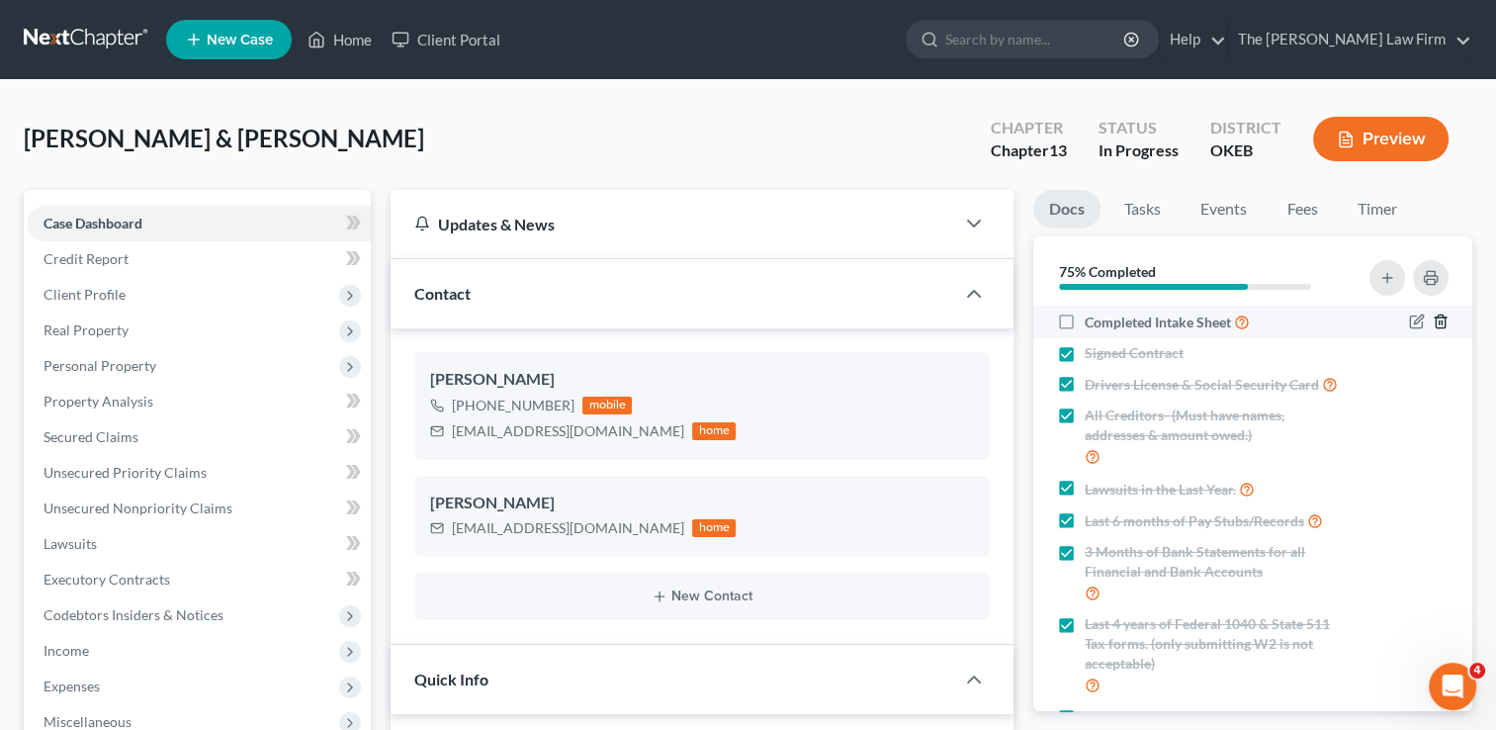
click at [1442, 321] on line "button" at bounding box center [1442, 323] width 0 height 4
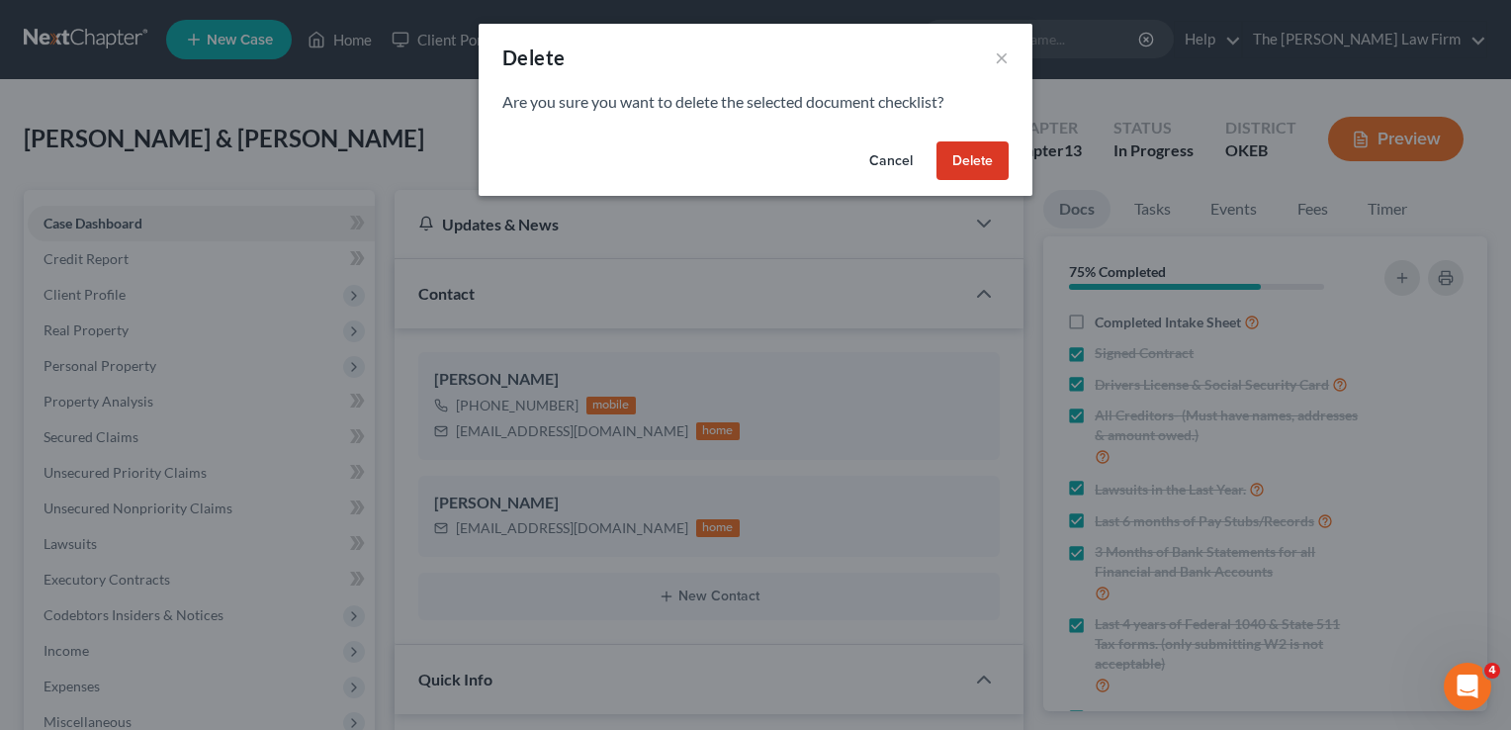
click at [961, 167] on button "Delete" at bounding box center [972, 161] width 72 height 40
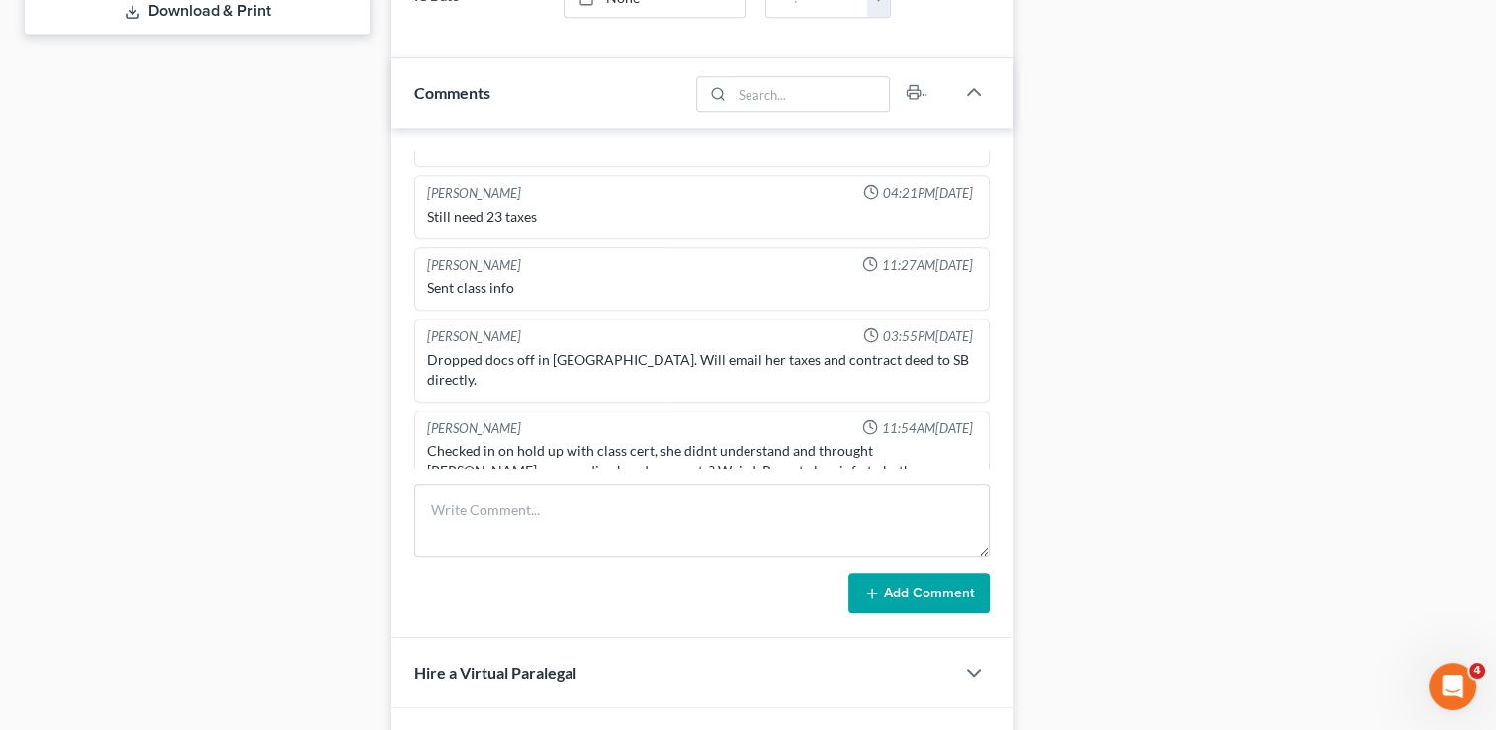
scroll to position [1113, 0]
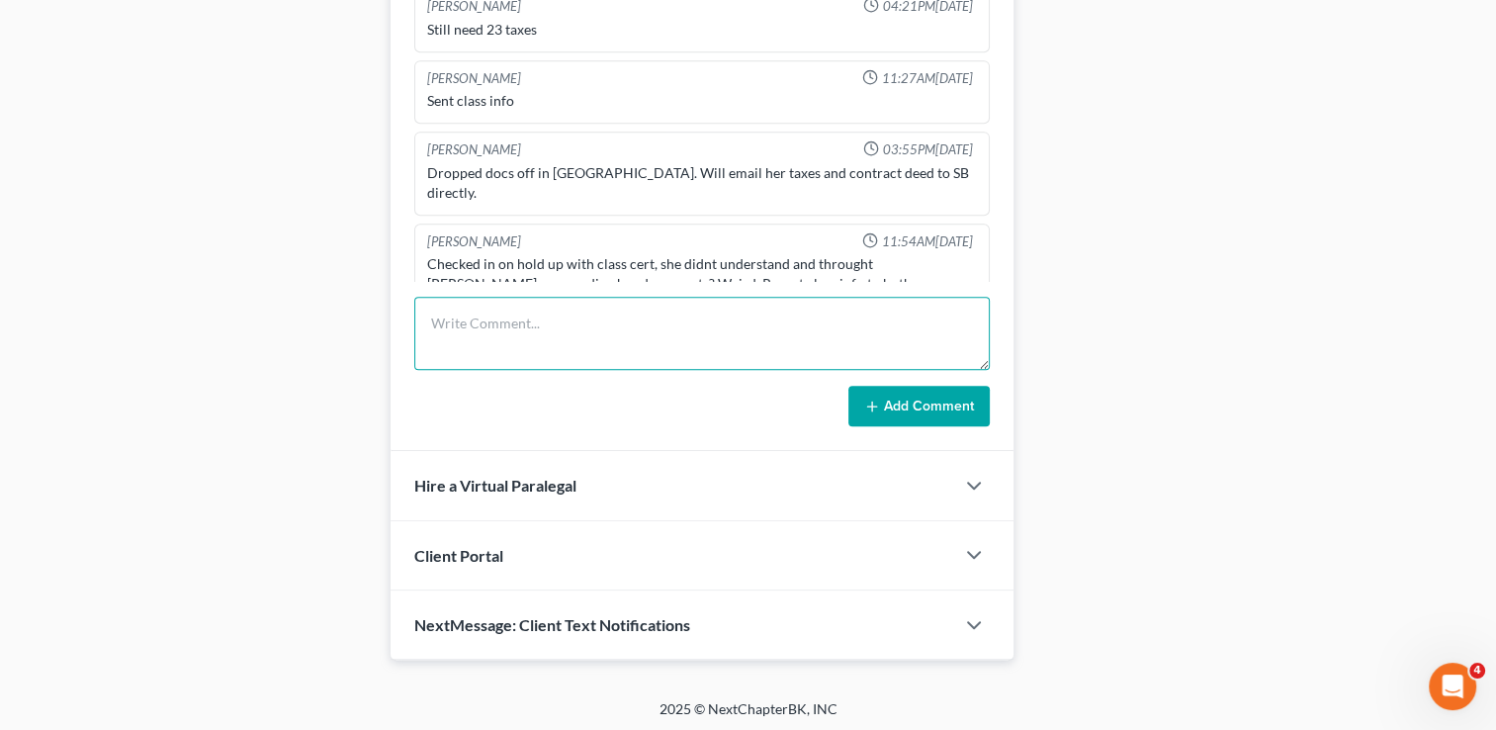
click at [559, 311] on textarea at bounding box center [702, 333] width 576 height 73
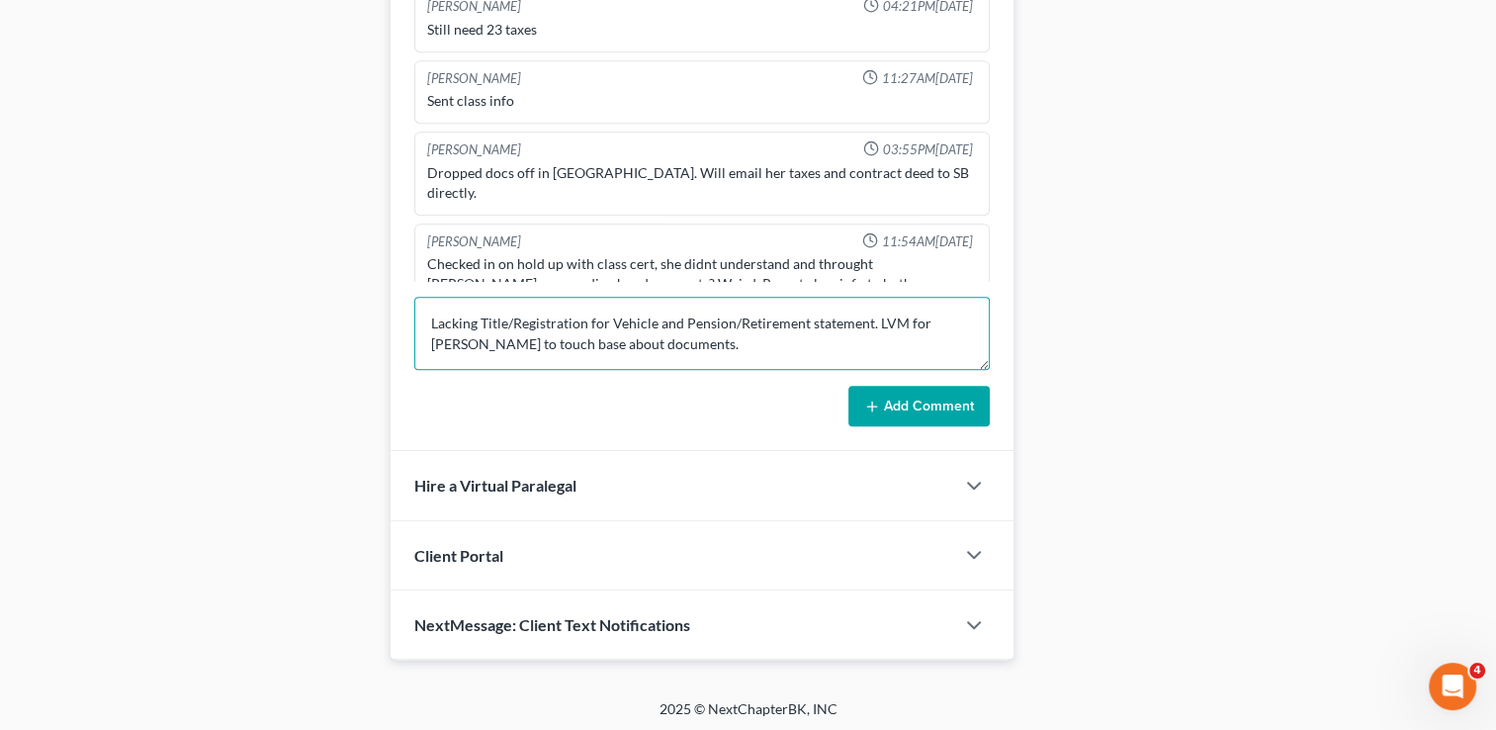
click at [652, 321] on textarea "Lacking Title/Registration for Vehicle and Pension/Retirement statement. LVM fo…" at bounding box center [702, 333] width 576 height 73
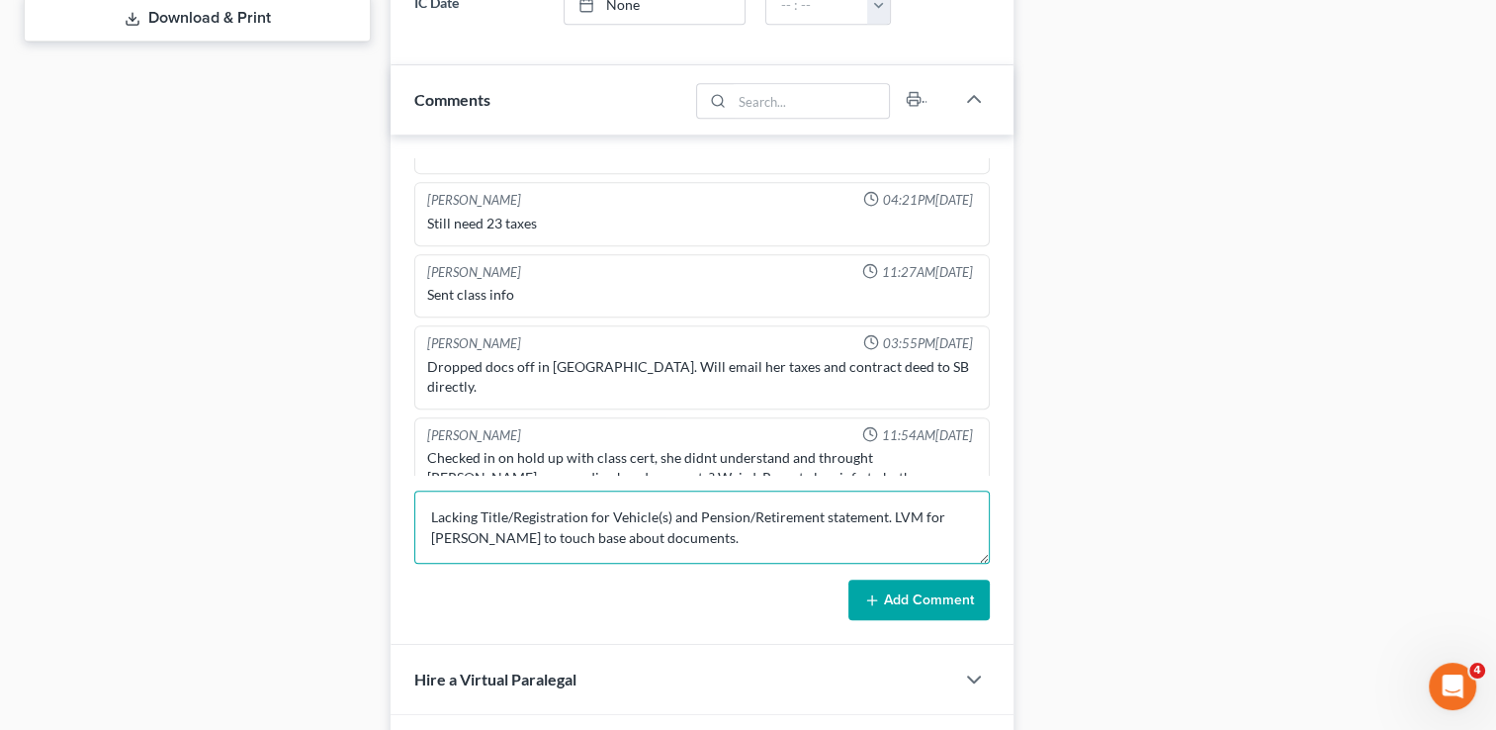
scroll to position [915, 0]
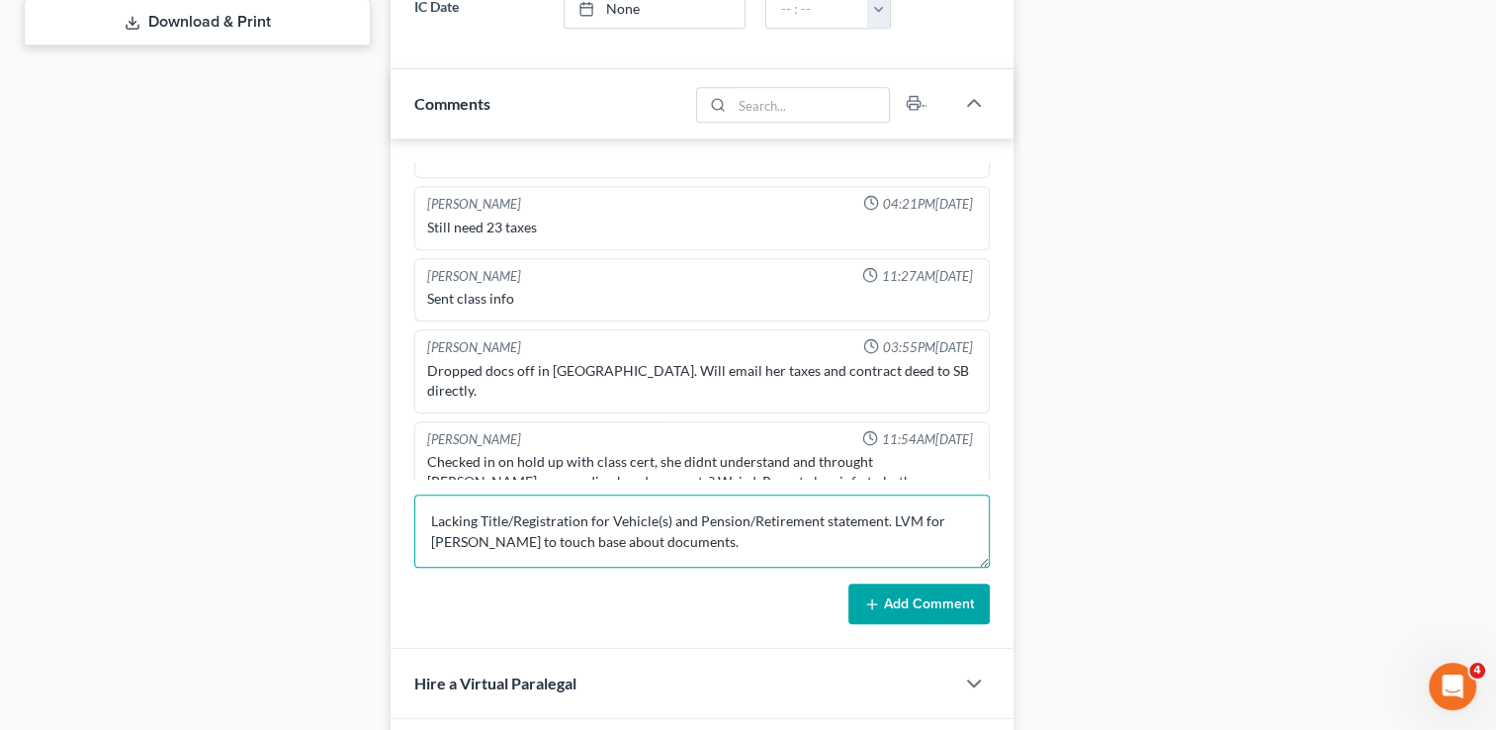
click at [759, 532] on textarea "Lacking Title/Registration for Vehicle(s) and Pension/Retirement statement. LVM…" at bounding box center [702, 530] width 576 height 73
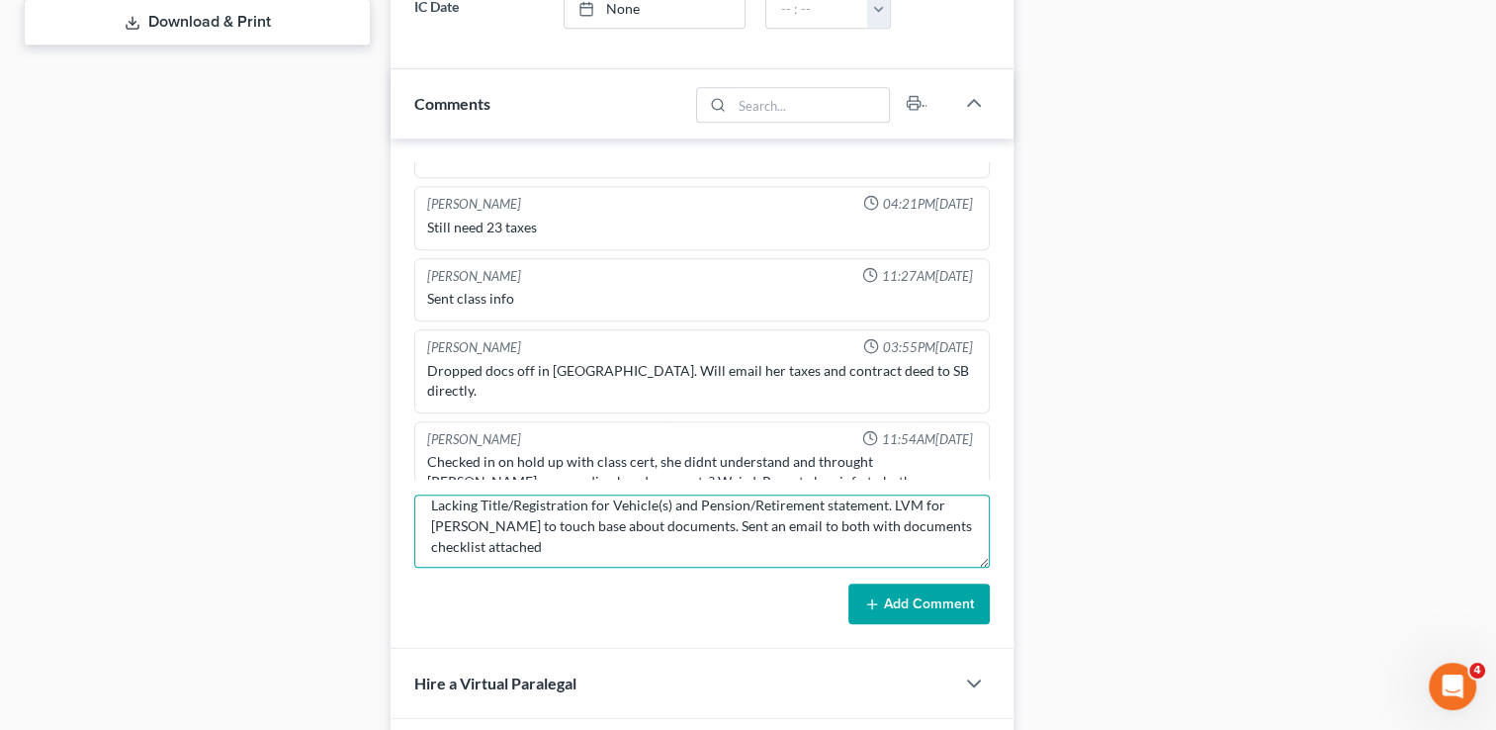
scroll to position [20, 0]
click at [536, 512] on textarea "Lacking Title/Registration for Vehicle(s) and Pension/Retirement statement. LVM…" at bounding box center [702, 530] width 576 height 73
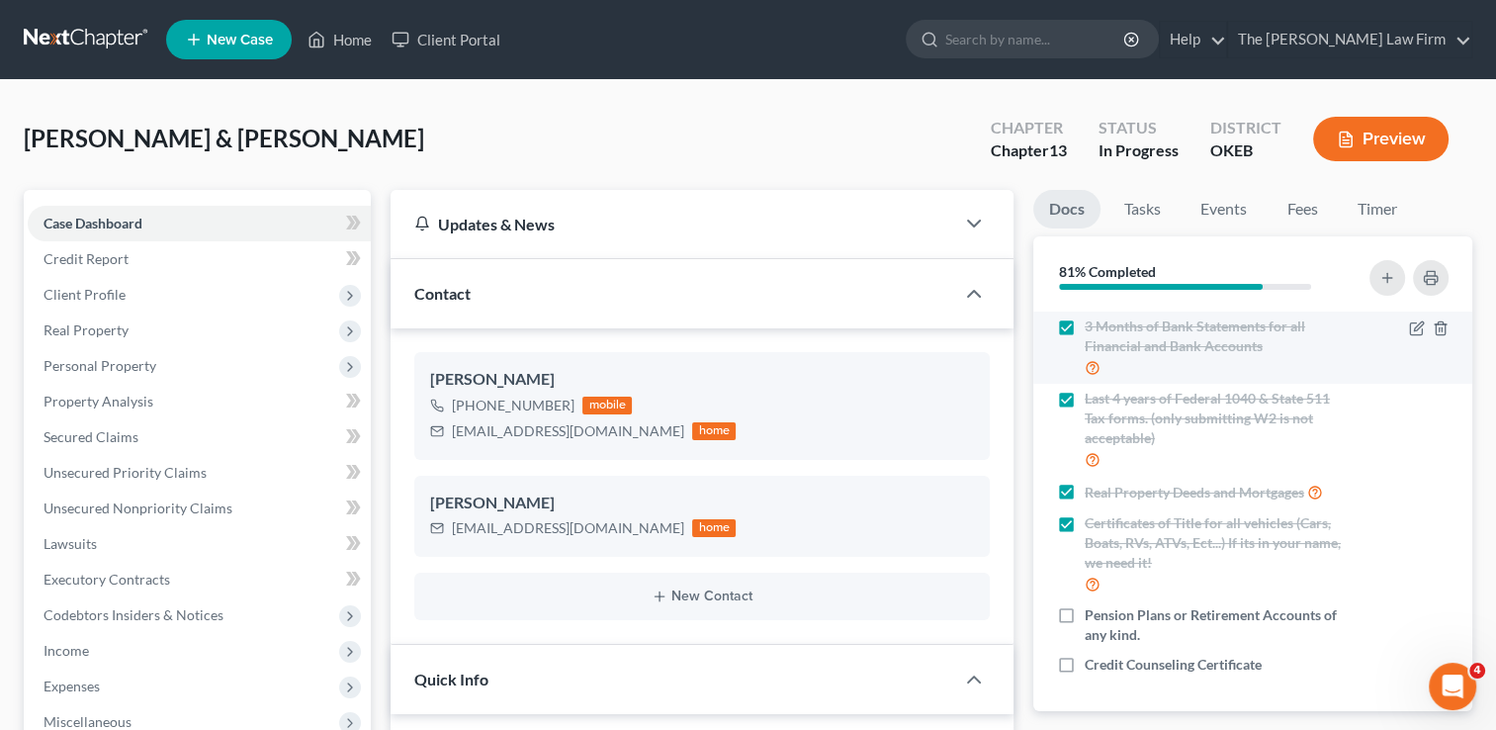
scroll to position [213, 0]
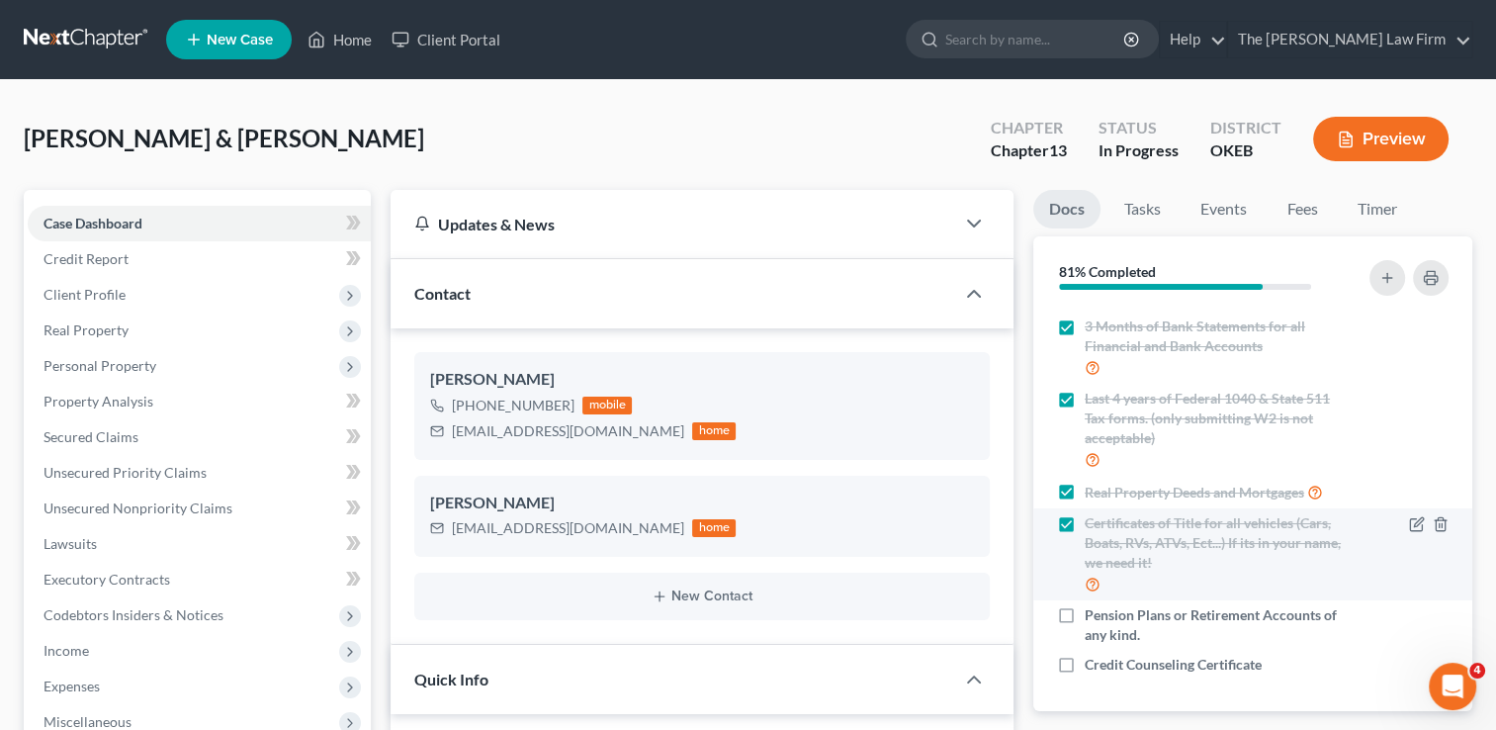
type textarea "Lacking Title/Registration for Vehicle(s) and Pension/Retirement statement. LVM…"
click at [1085, 520] on label "Certificates of Title for all vehicles (Cars, Boats, RVs, ATVs, Ect...) If its …" at bounding box center [1215, 554] width 261 height 82
click at [1093, 520] on input "Certificates of Title for all vehicles (Cars, Boats, RVs, ATVs, Ect...) If its …" at bounding box center [1099, 519] width 13 height 13
checkbox input "false"
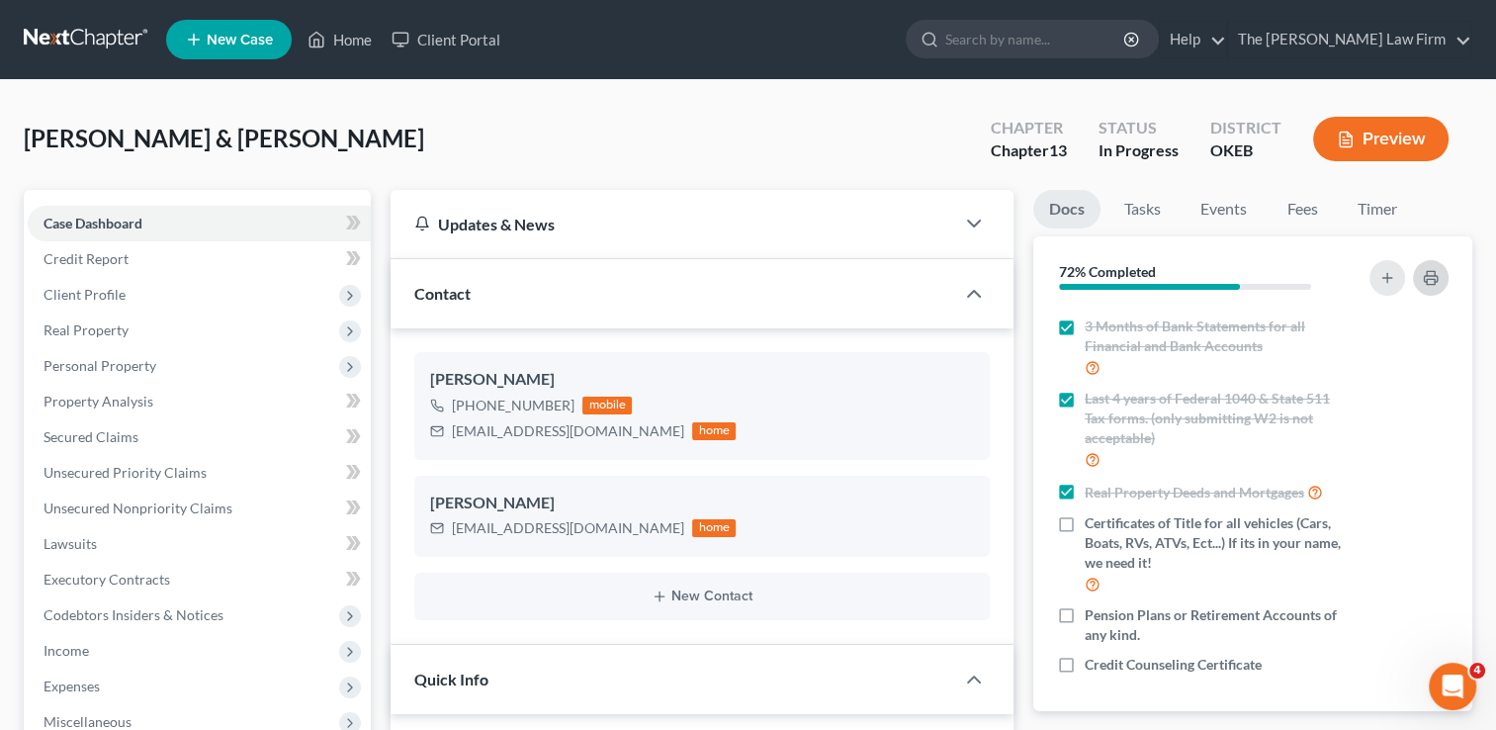
click at [1427, 276] on icon "button" at bounding box center [1430, 279] width 13 height 6
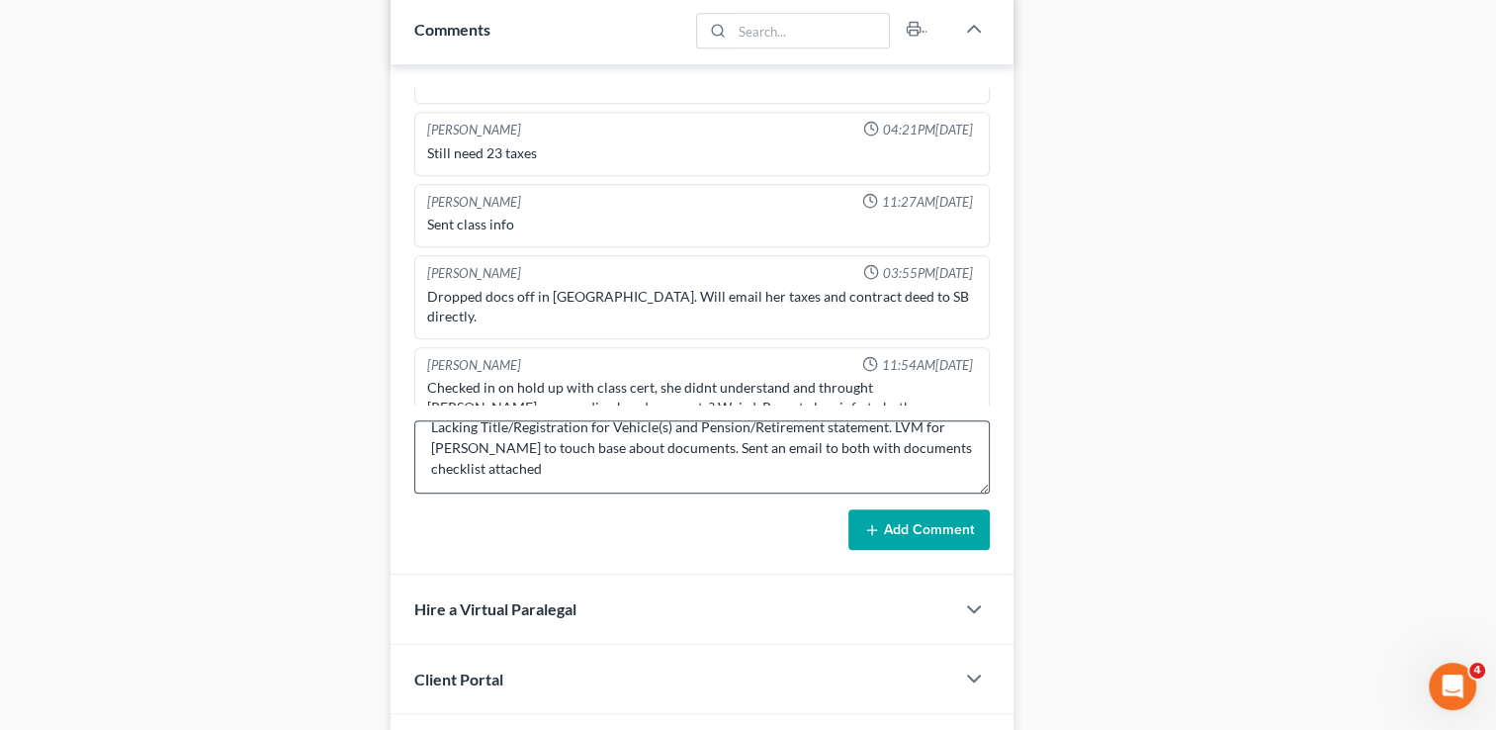
scroll to position [0, 0]
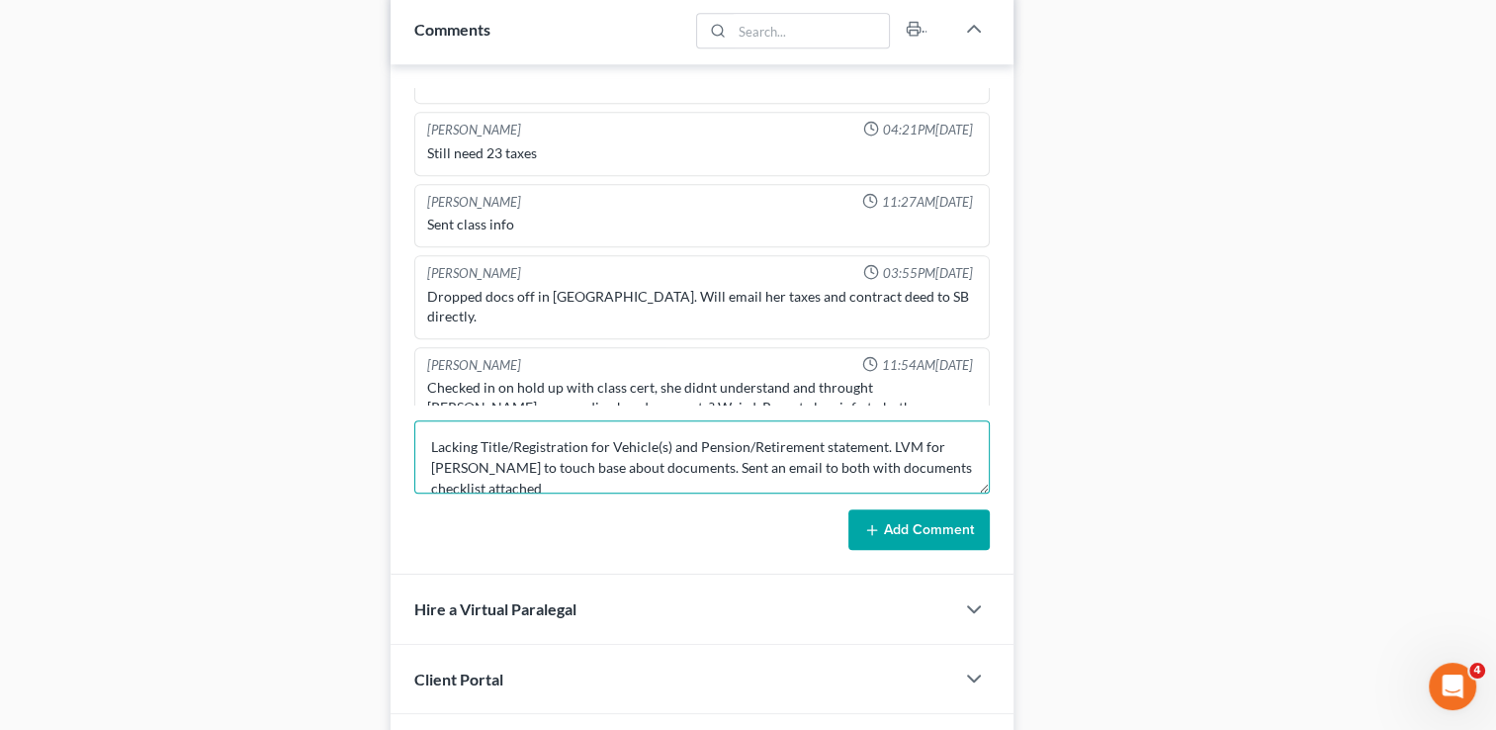
drag, startPoint x: 479, startPoint y: 438, endPoint x: 883, endPoint y: 442, distance: 404.5
click at [883, 445] on textarea "Lacking Title/Registration for Vehicle(s) and Pension/Retirement statement. LVM…" at bounding box center [702, 456] width 576 height 73
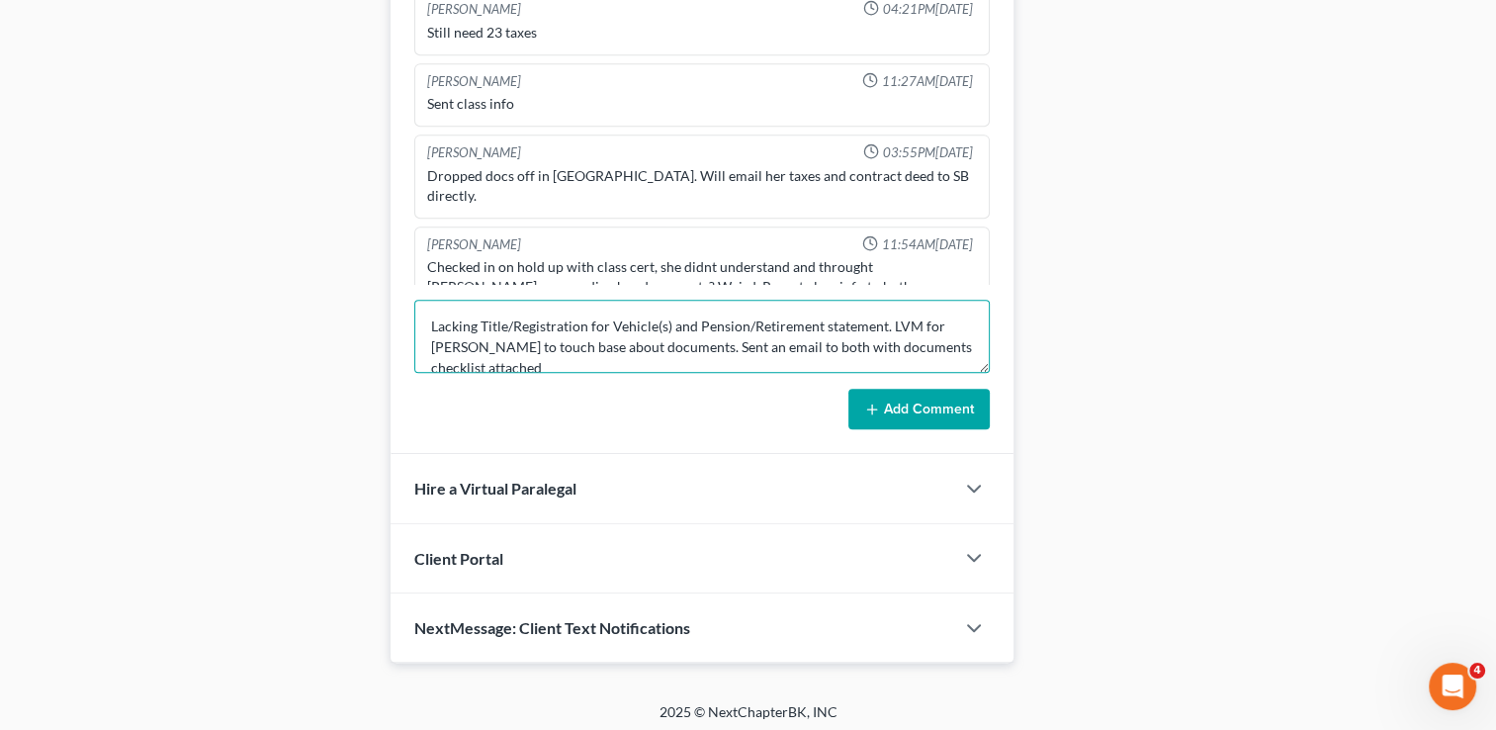
scroll to position [1113, 0]
click at [478, 314] on textarea "Lacking Title/Registration for Vehicle(s) and Pension/Retirement statement. LVM…" at bounding box center [702, 333] width 576 height 73
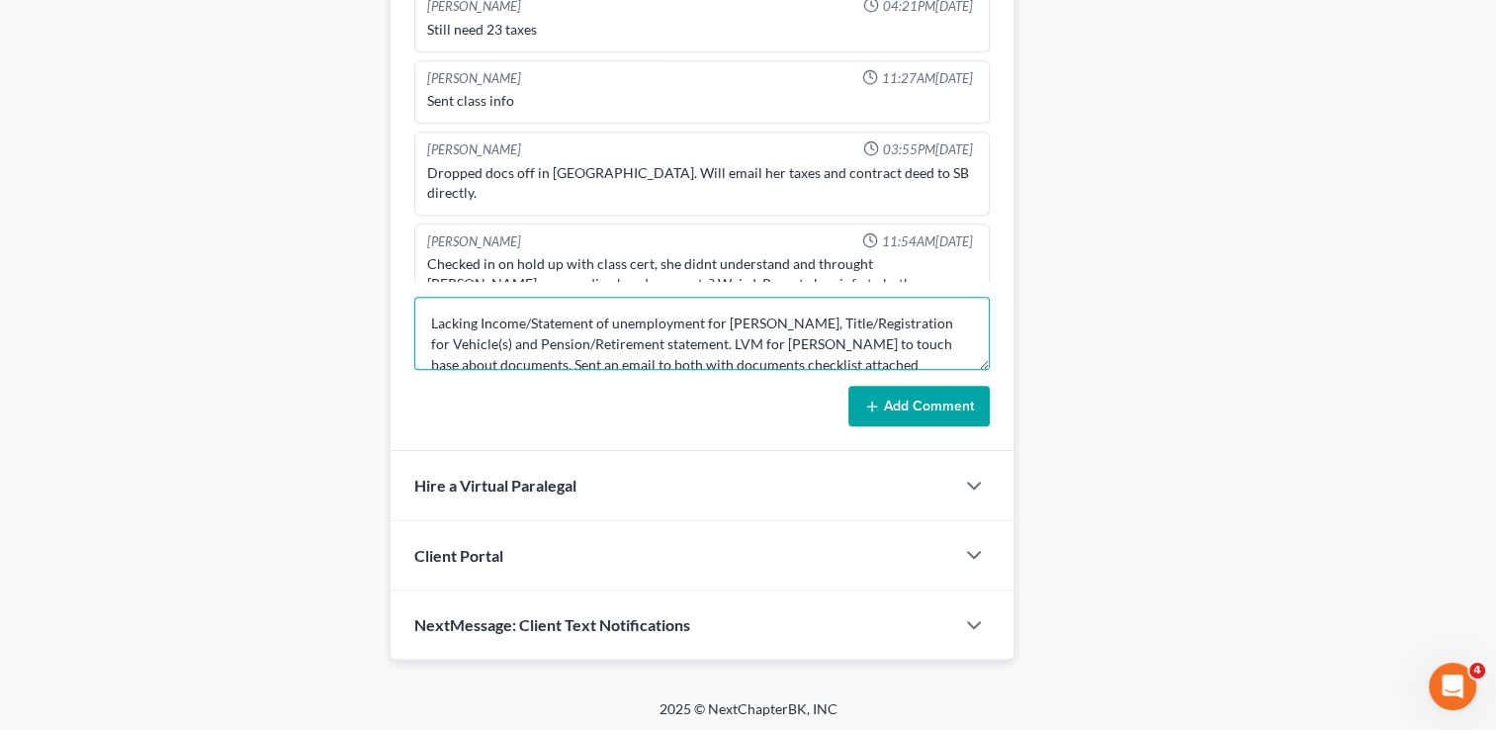
drag, startPoint x: 479, startPoint y: 317, endPoint x: 704, endPoint y: 345, distance: 227.2
click at [704, 345] on textarea "Lacking Income/Statement of unemployment for Sharon, Title/Registration for Veh…" at bounding box center [702, 333] width 576 height 73
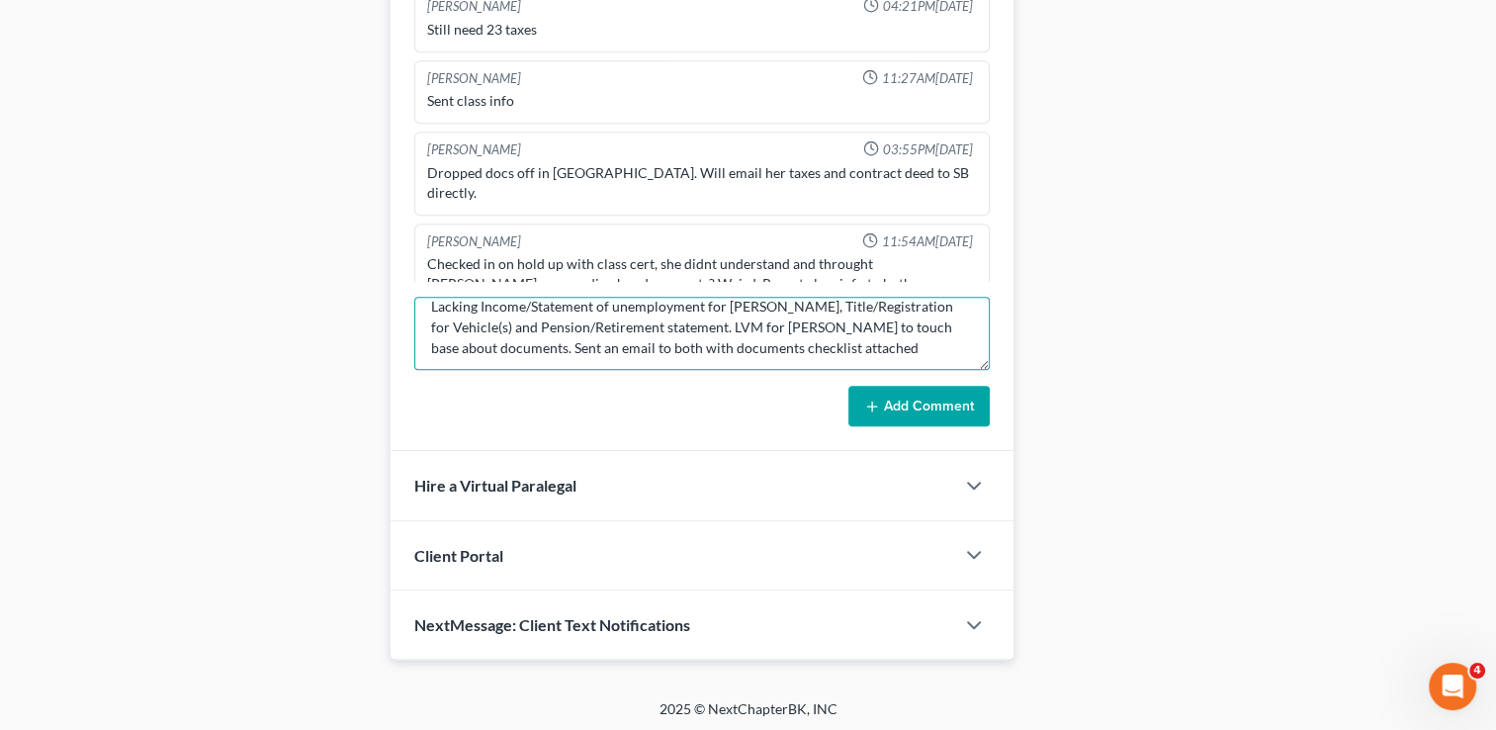
scroll to position [20, 0]
click at [846, 337] on textarea "Lacking Income/Statement of unemployment for Sharon, Title/Registration for Veh…" at bounding box center [702, 333] width 576 height 73
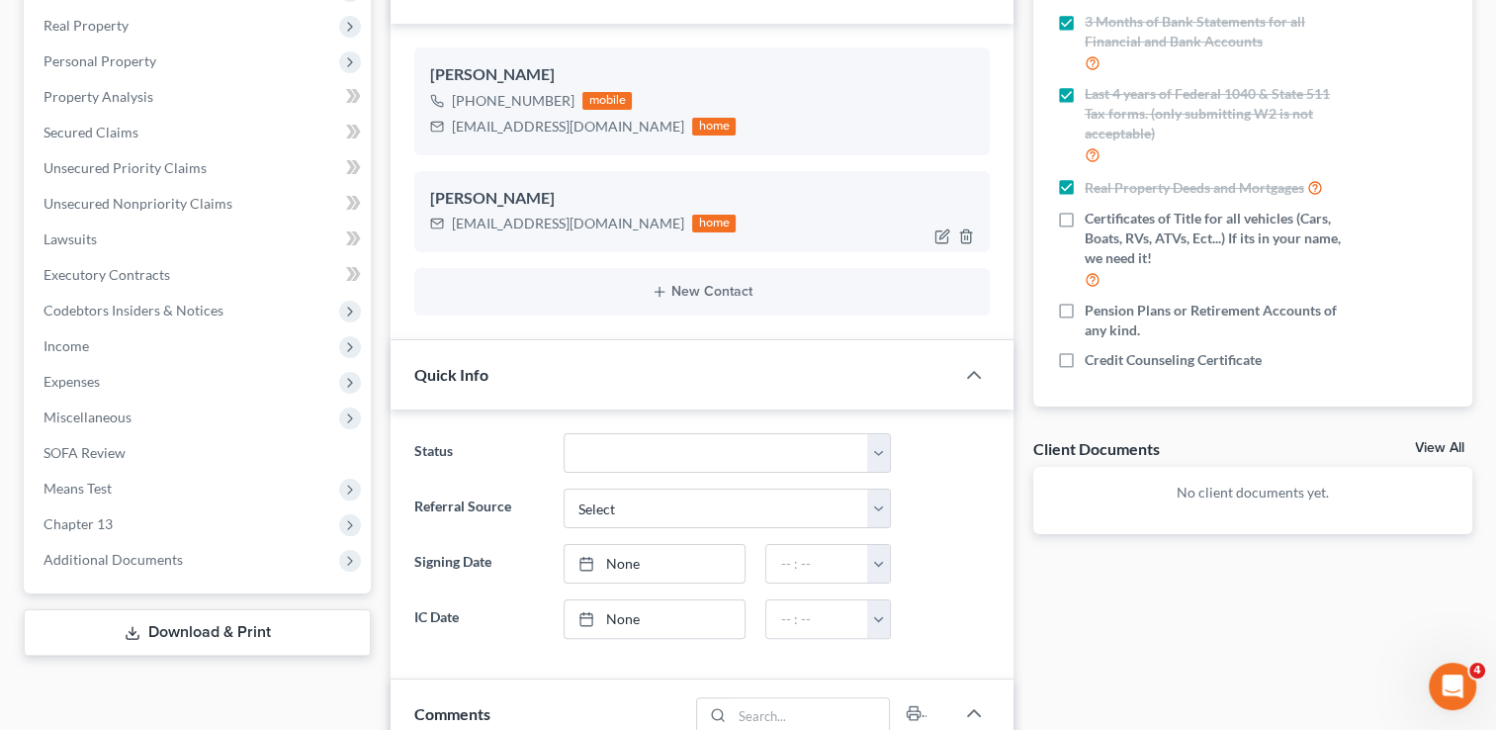
scroll to position [223, 0]
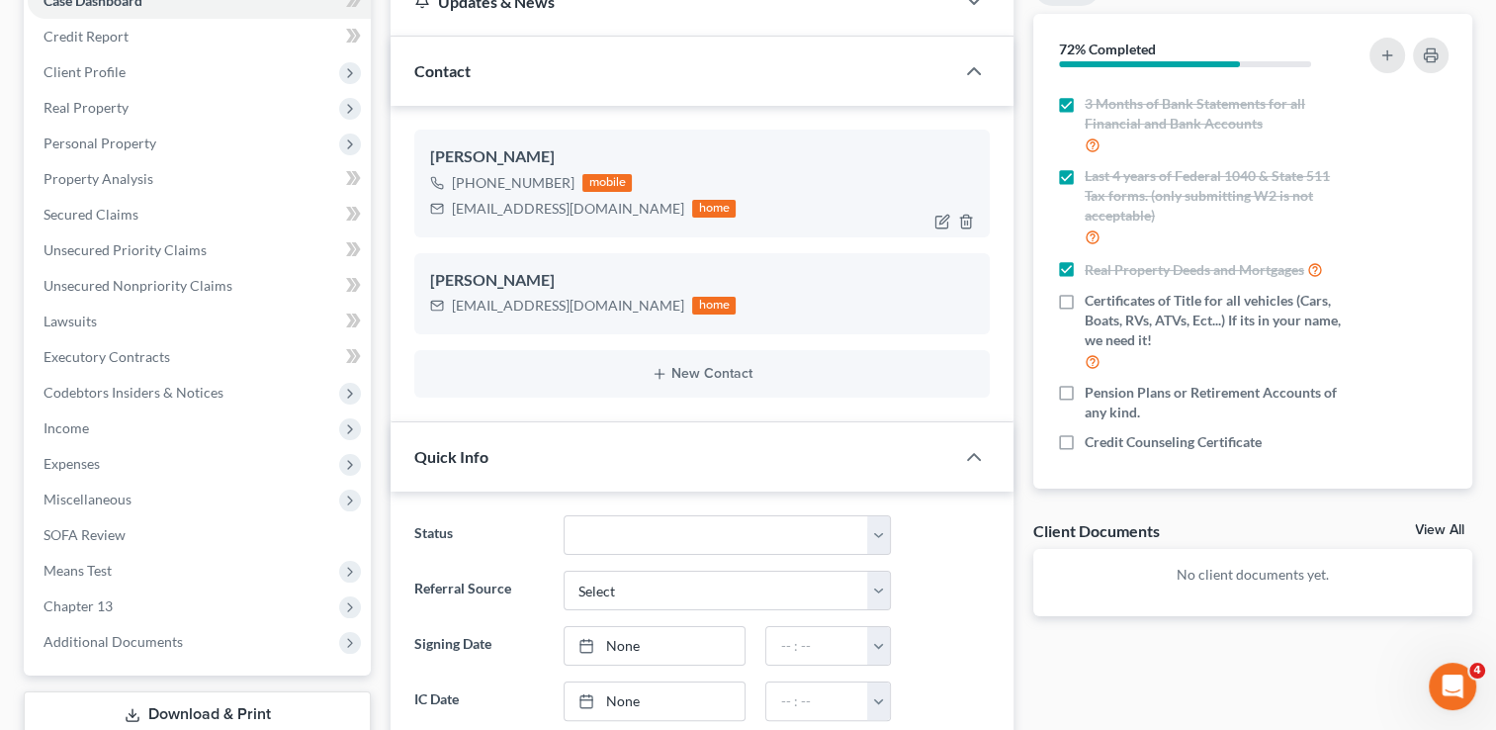
type textarea "Lacking Income/Statement of unemployment for Sharon, Title/Registration for Veh…"
click at [526, 208] on div "sbrook.74848@gmail.com" at bounding box center [568, 209] width 232 height 20
copy div "sbrook.74848@gmail.com"
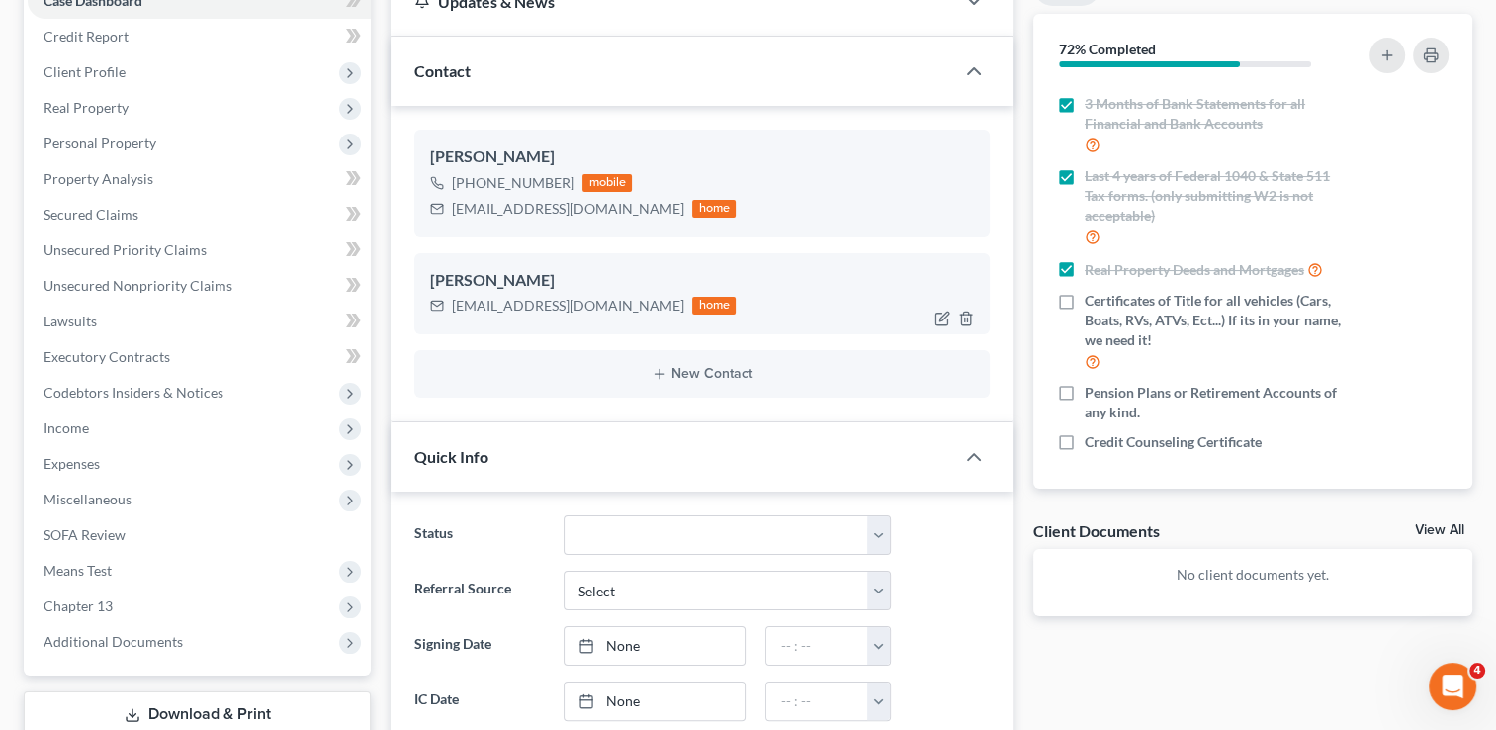
click at [530, 300] on div "mbrook.74848@gmail.com" at bounding box center [568, 306] width 232 height 20
copy div "mbrook.74848@gmail.com"
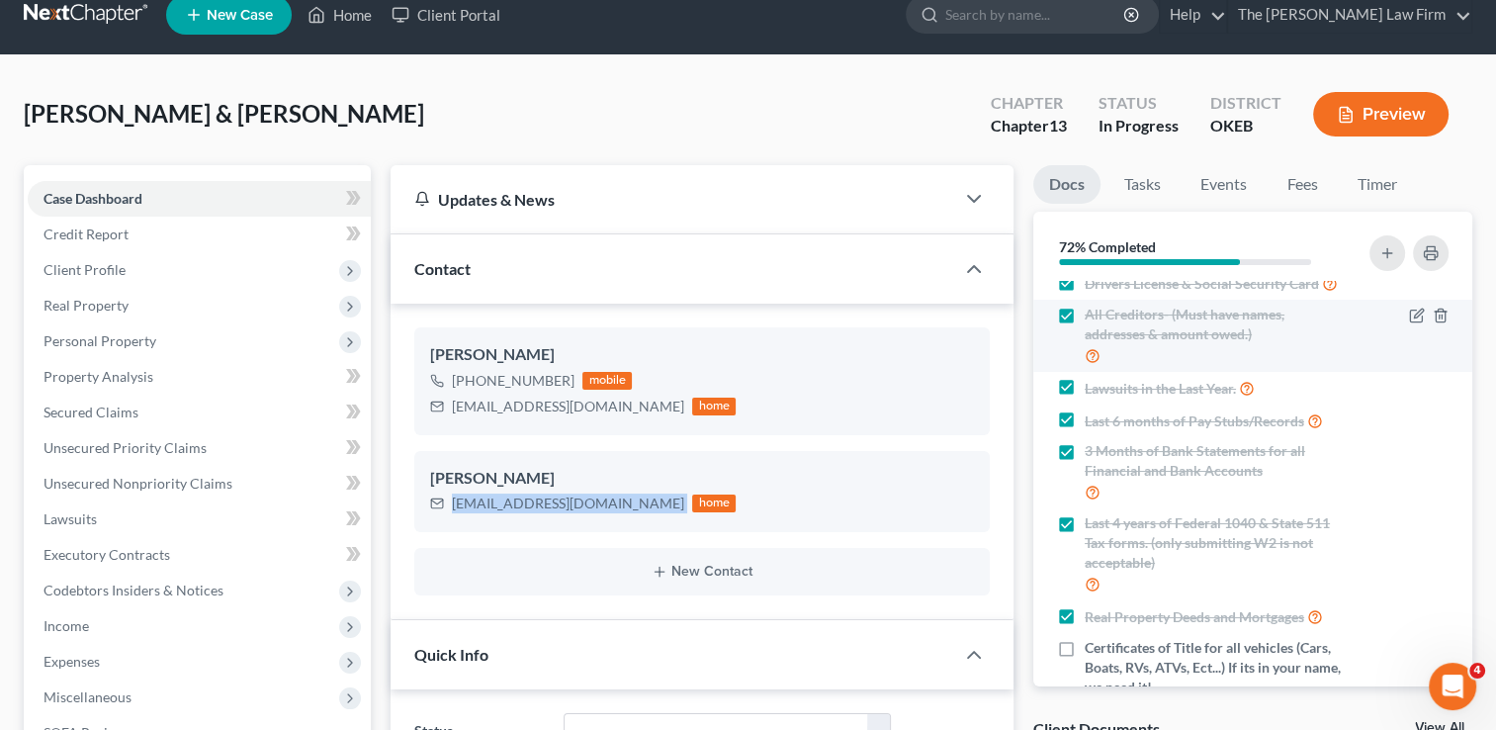
scroll to position [15, 0]
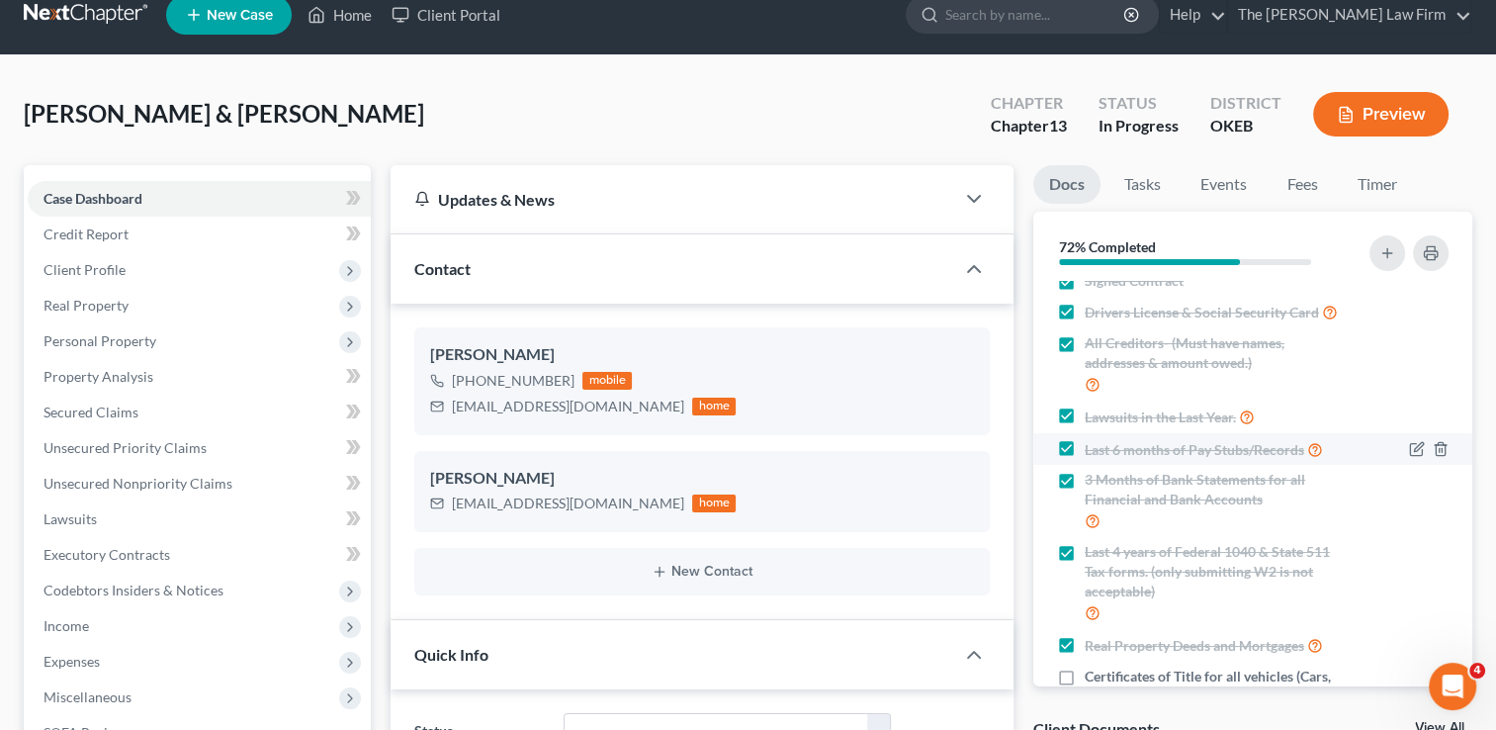
click at [1085, 461] on label "Last 6 months of Pay Stubs/Records" at bounding box center [1204, 449] width 238 height 23
click at [1093, 451] on input "Last 6 months of Pay Stubs/Records" at bounding box center [1099, 444] width 13 height 13
checkbox input "false"
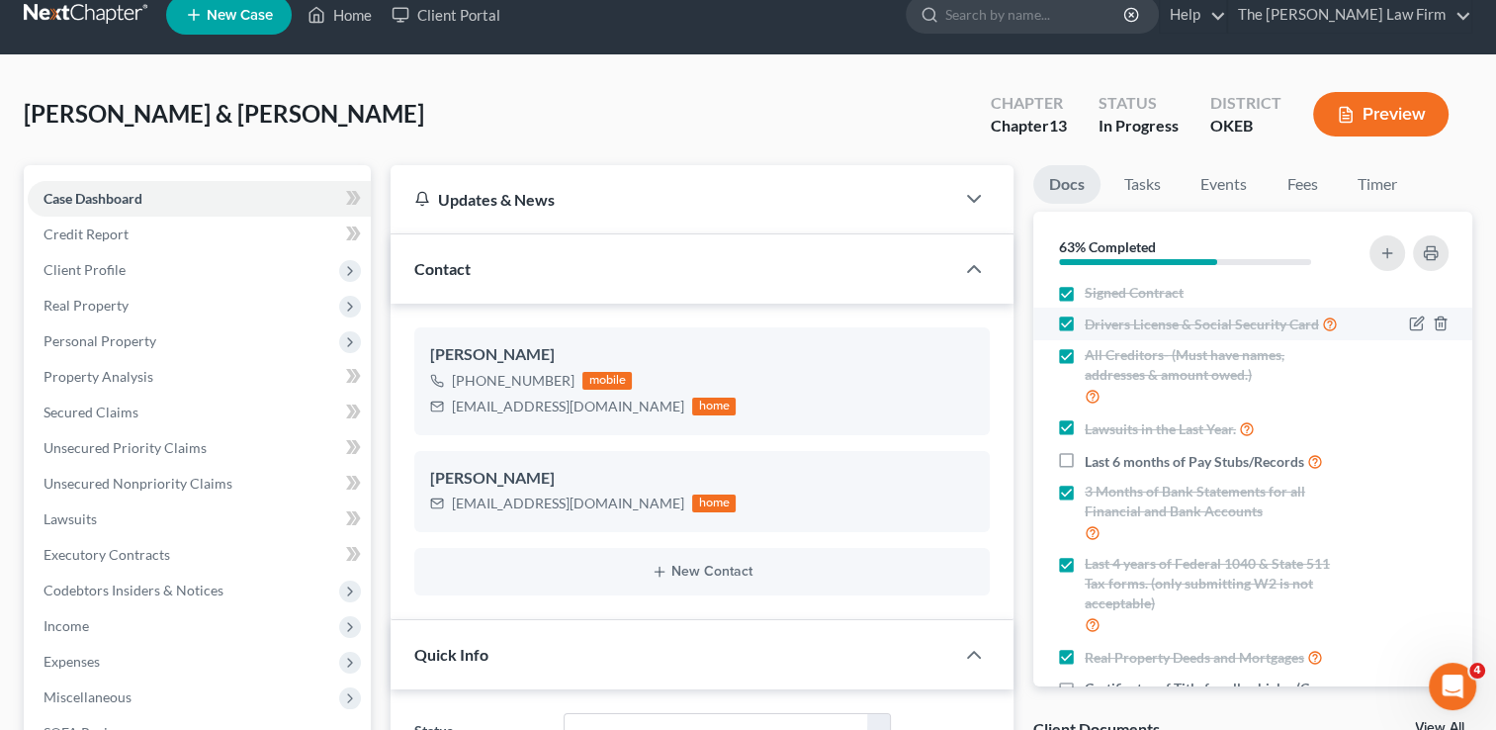
scroll to position [0, 0]
click at [1427, 256] on rect "button" at bounding box center [1431, 256] width 8 height 5
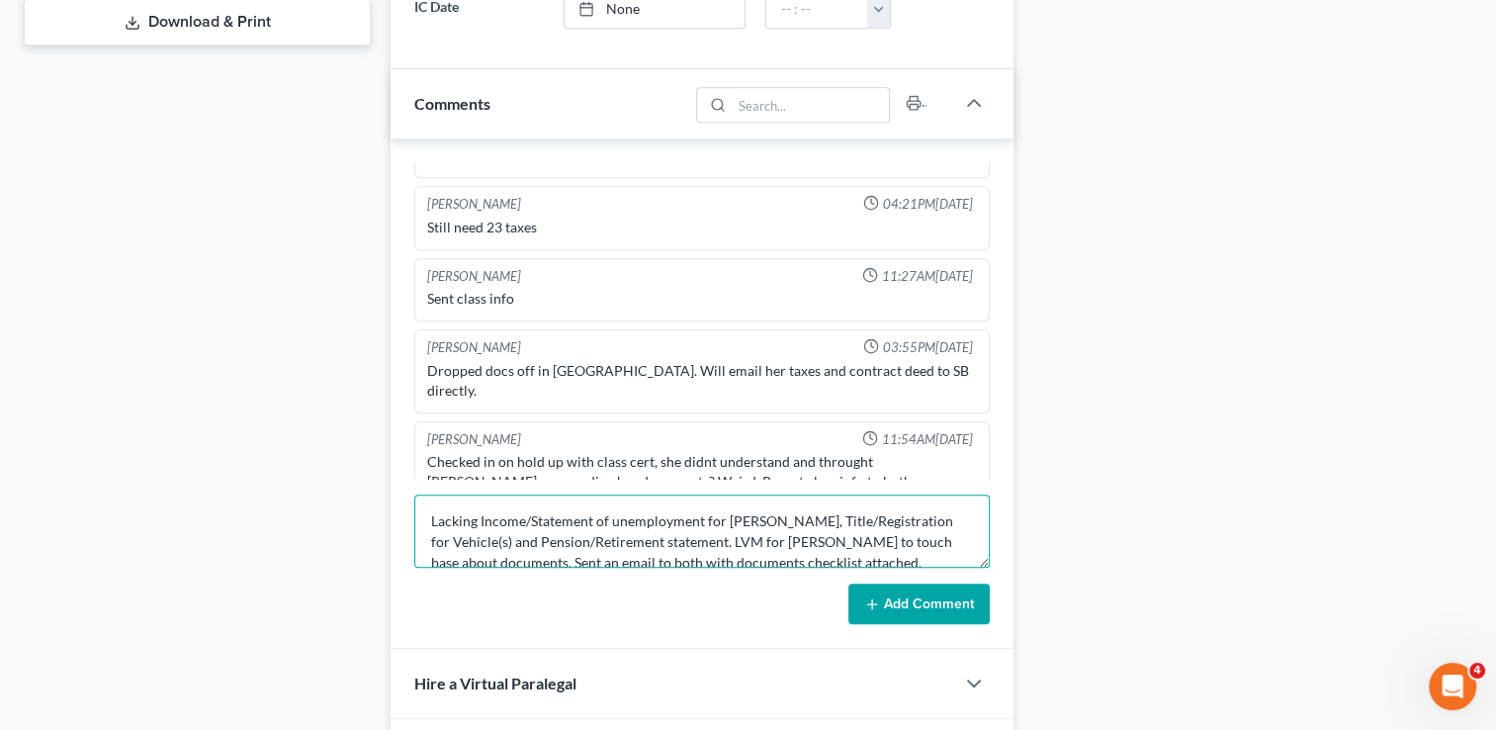
drag, startPoint x: 852, startPoint y: 539, endPoint x: 427, endPoint y: 512, distance: 426.1
click at [427, 512] on textarea "Lacking Income/Statement of unemployment for Sharon, Title/Registration for Veh…" at bounding box center [702, 530] width 576 height 73
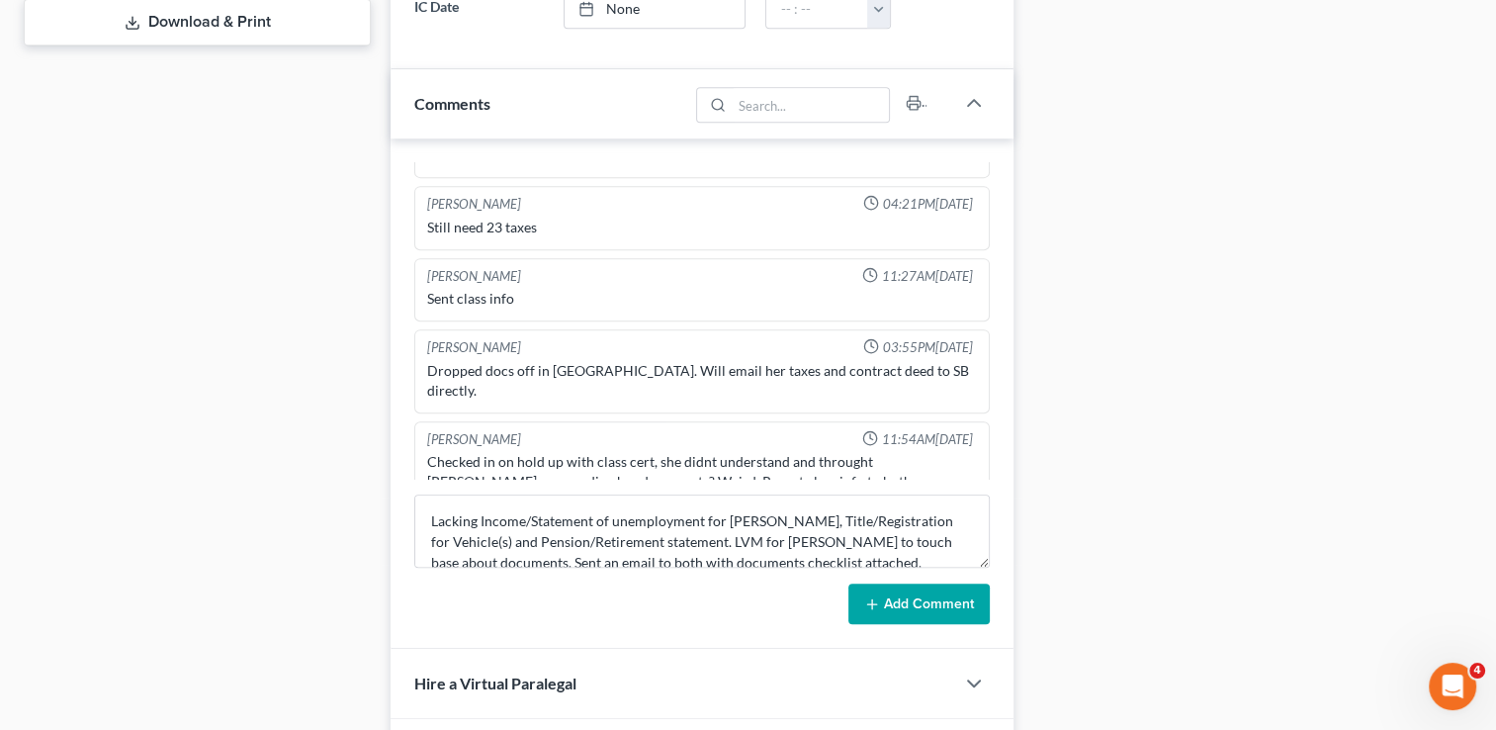
click at [910, 592] on button "Add Comment" at bounding box center [918, 604] width 141 height 42
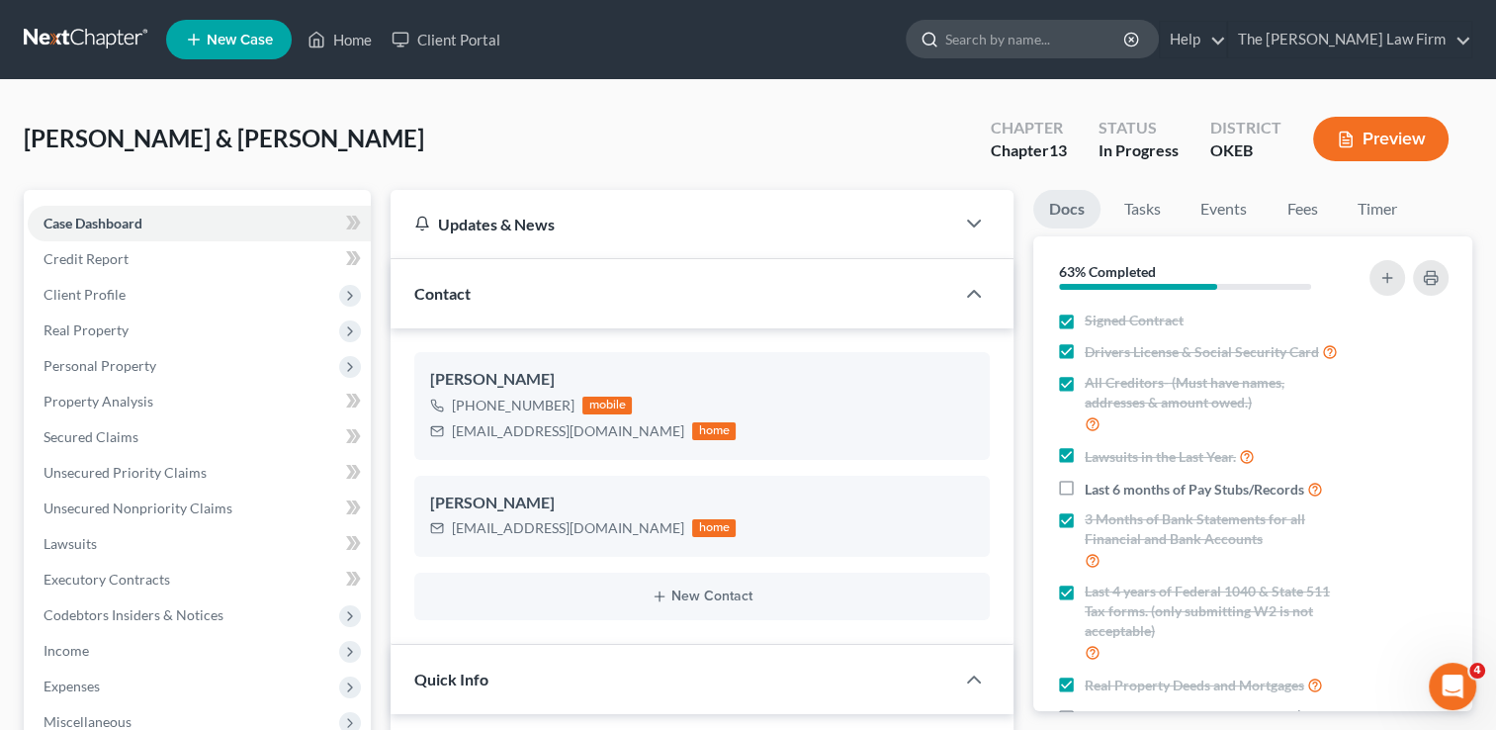
click at [1060, 28] on input "search" at bounding box center [1035, 39] width 181 height 37
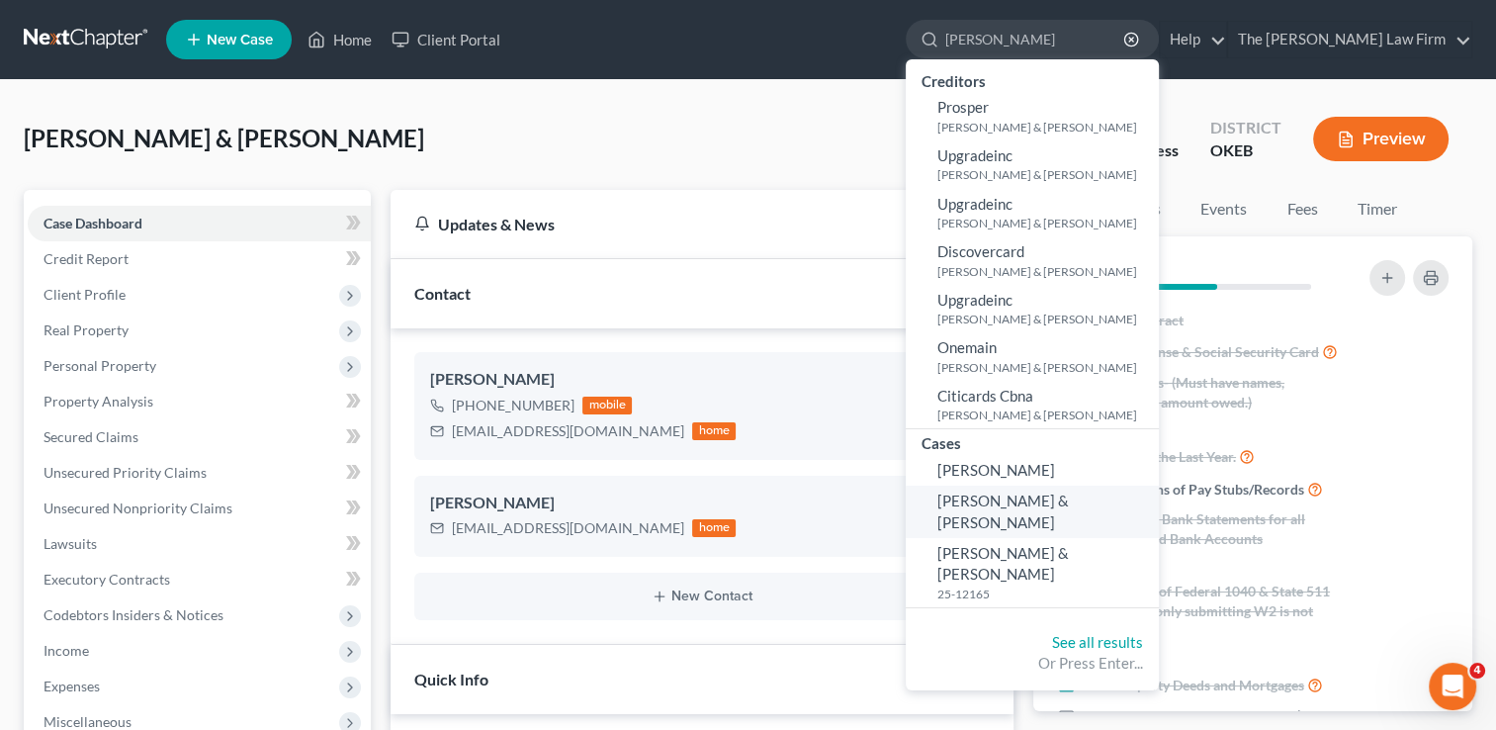
type input "Watkins, Jason"
click at [1069, 495] on span "Watkins, Jason & Kelli" at bounding box center [1003, 510] width 132 height 39
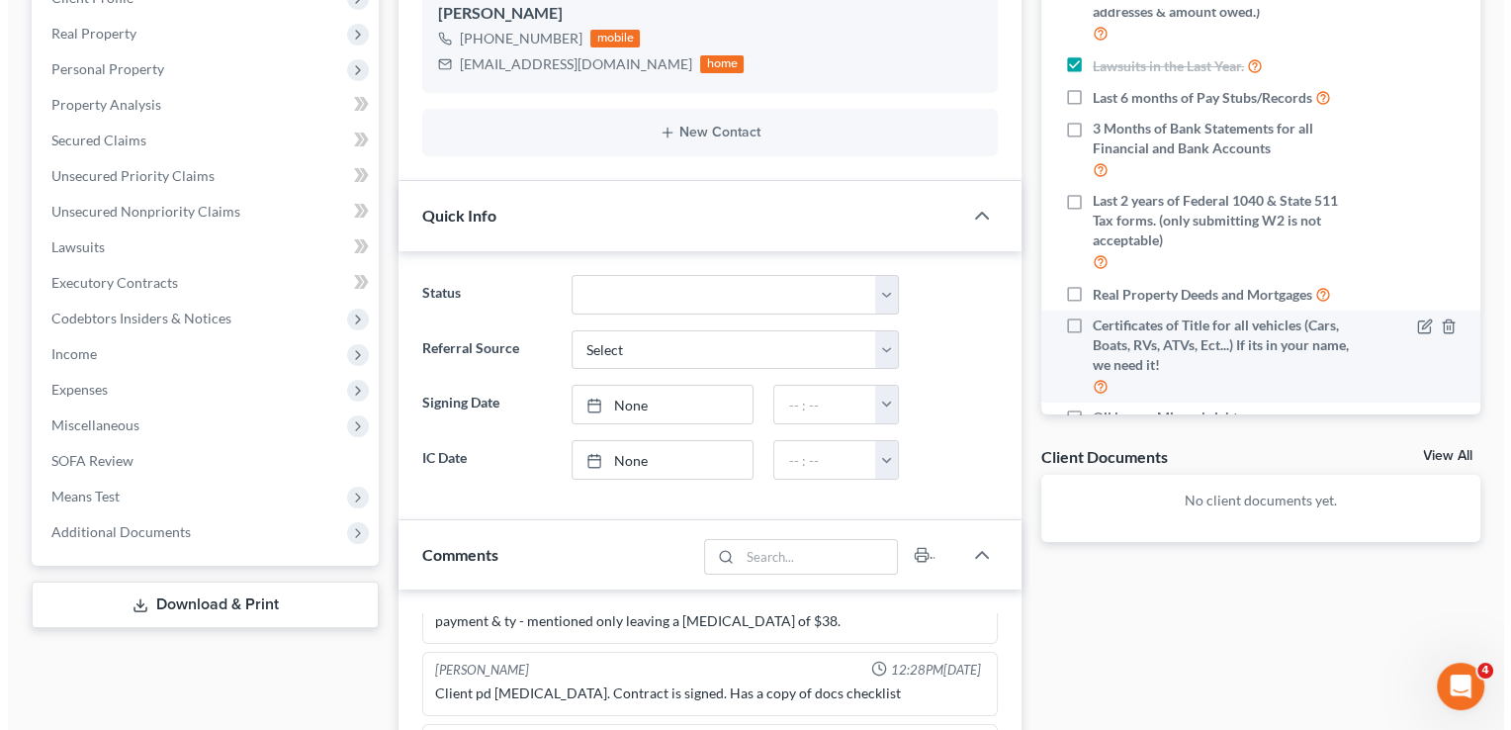
scroll to position [225, 0]
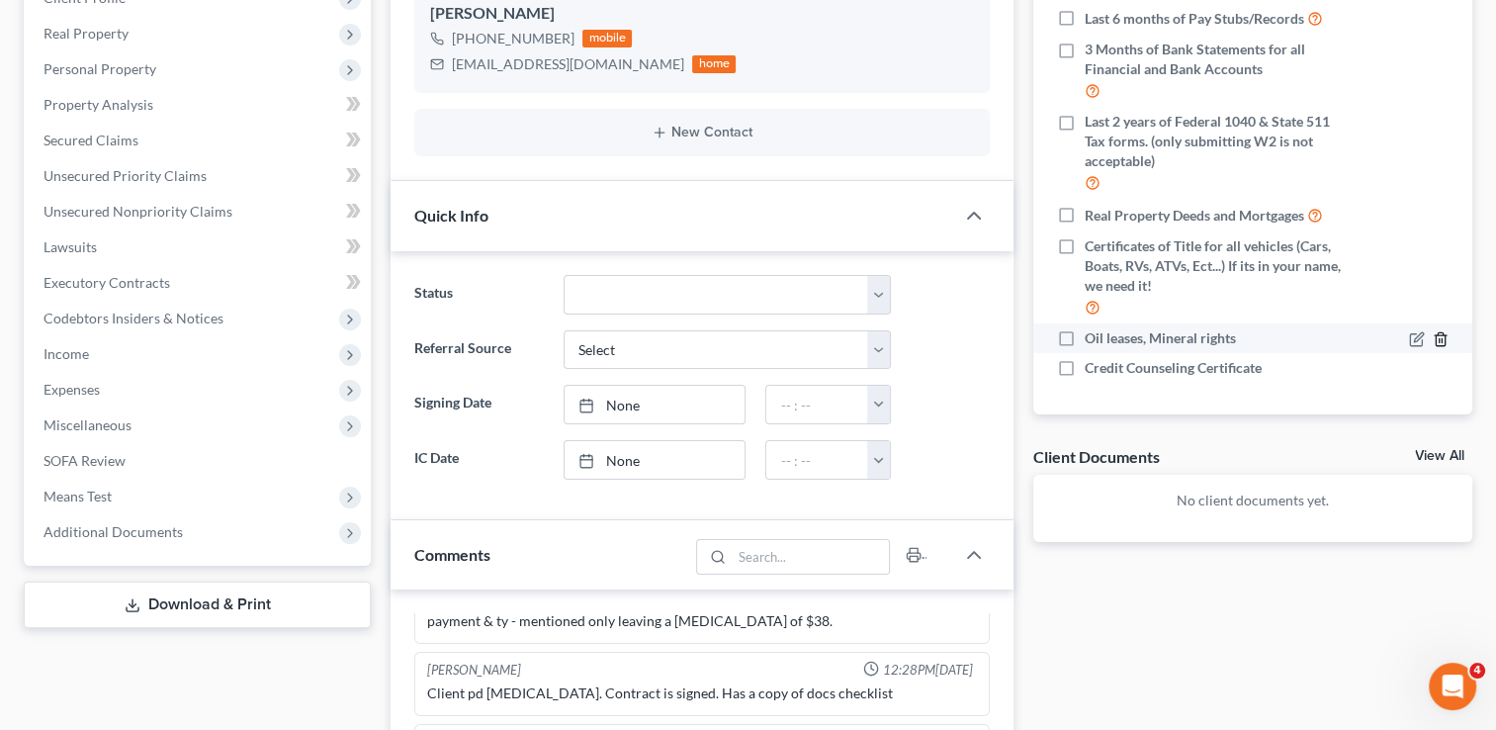
click at [1433, 338] on icon "button" at bounding box center [1441, 339] width 16 height 16
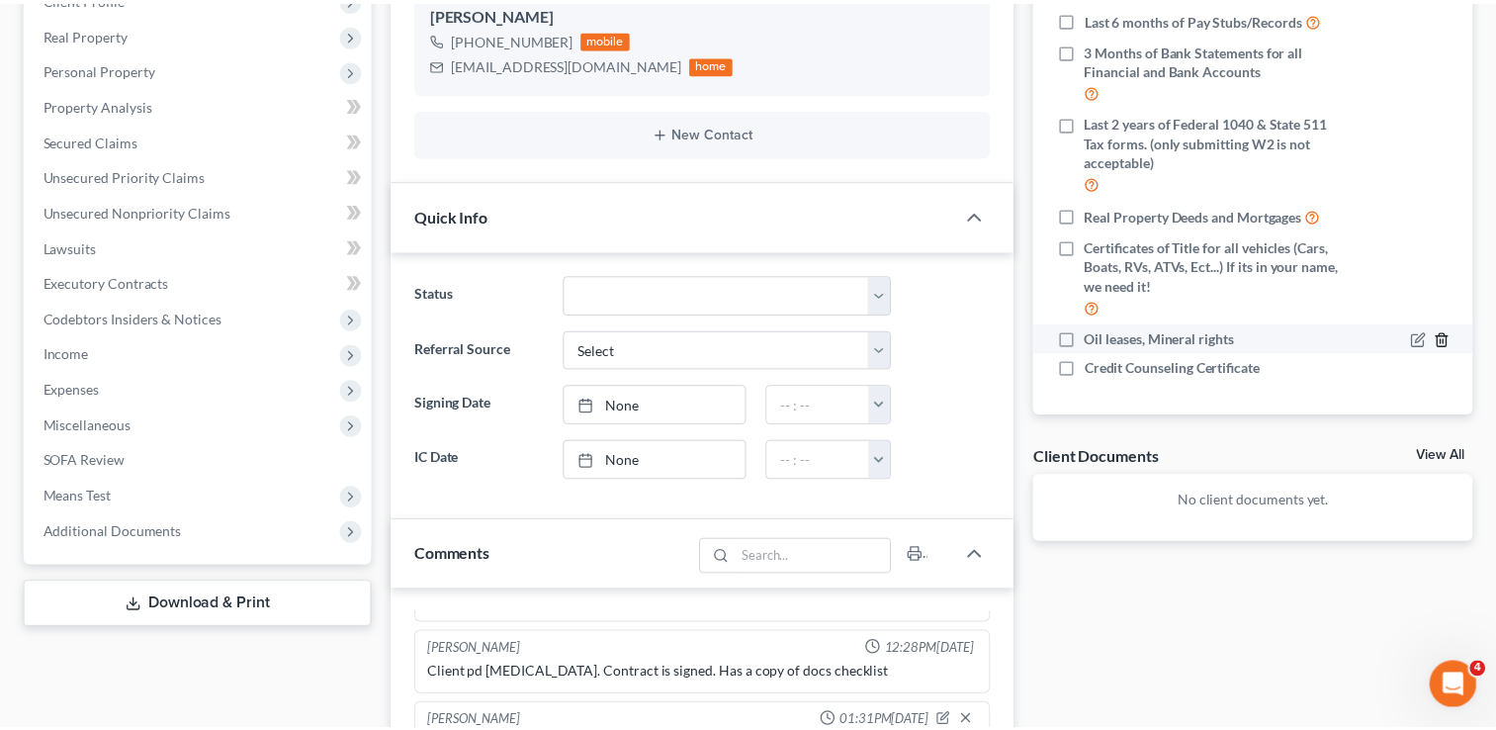
scroll to position [206, 0]
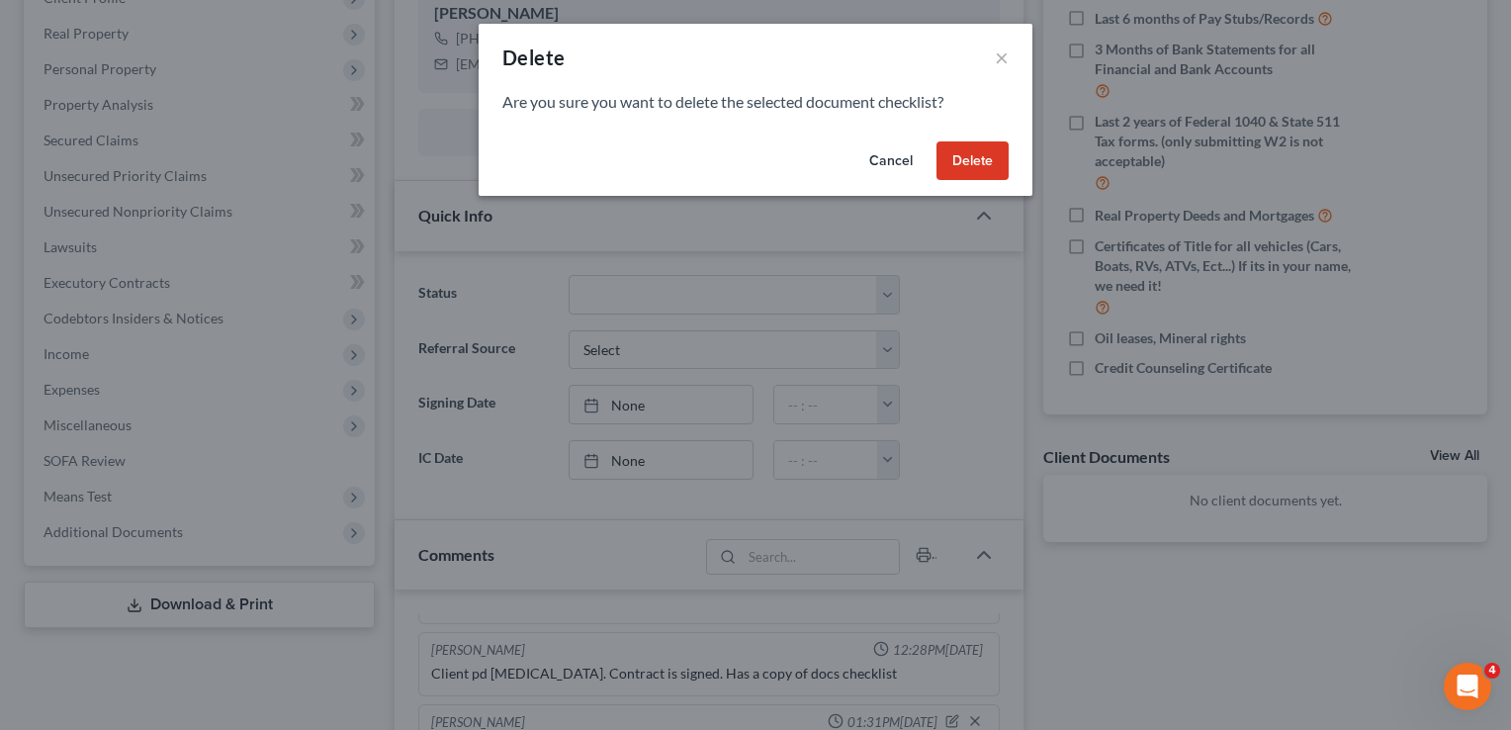
click at [987, 168] on button "Delete" at bounding box center [972, 161] width 72 height 40
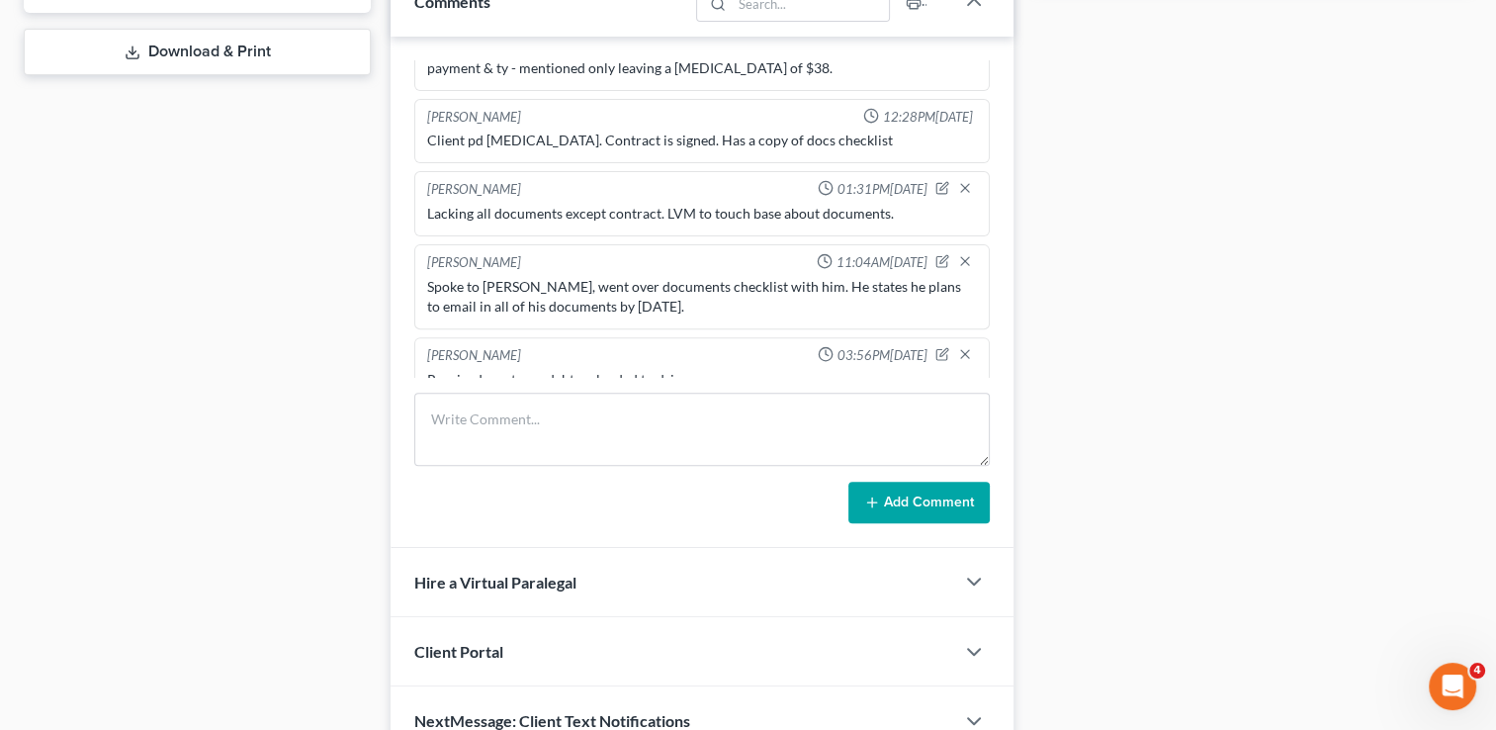
scroll to position [945, 0]
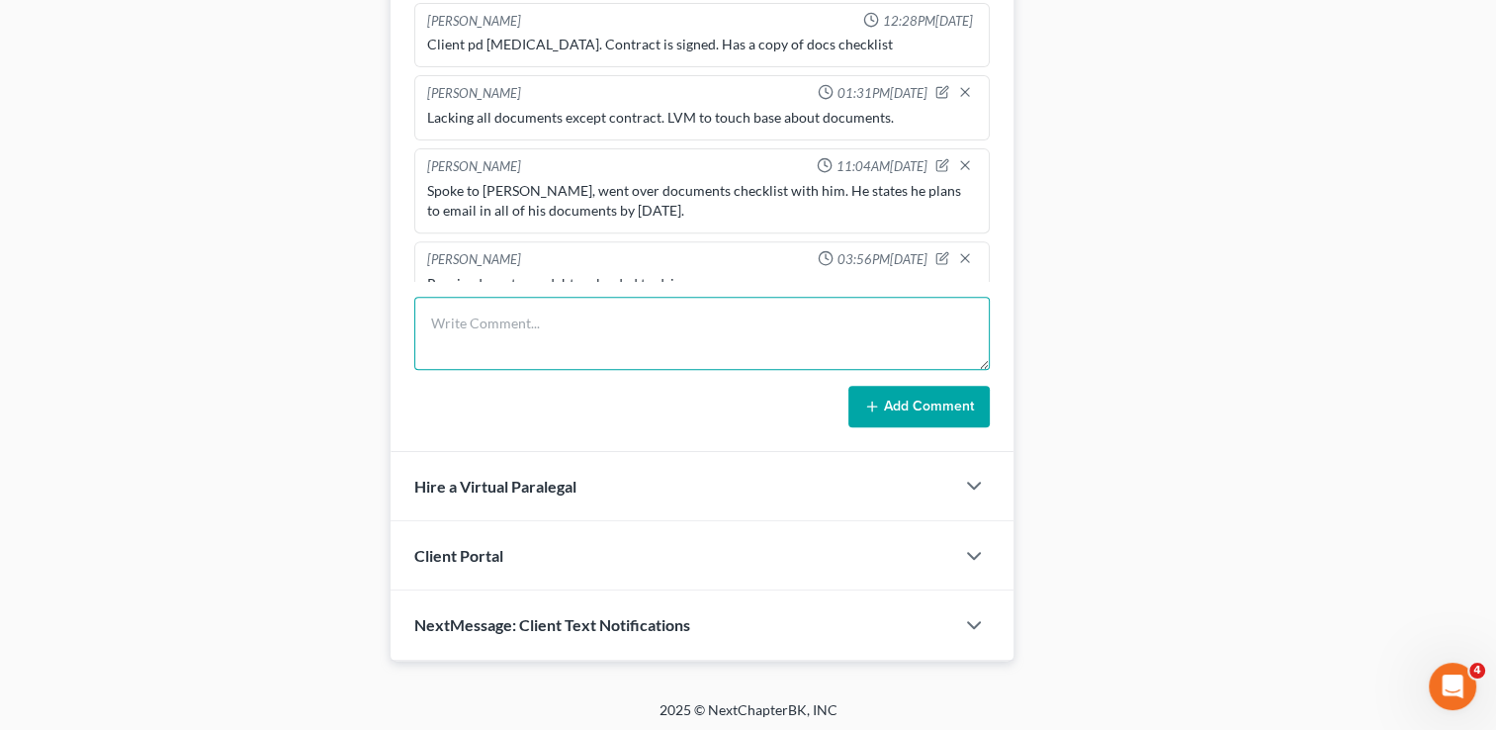
click at [633, 304] on textarea at bounding box center [702, 333] width 576 height 73
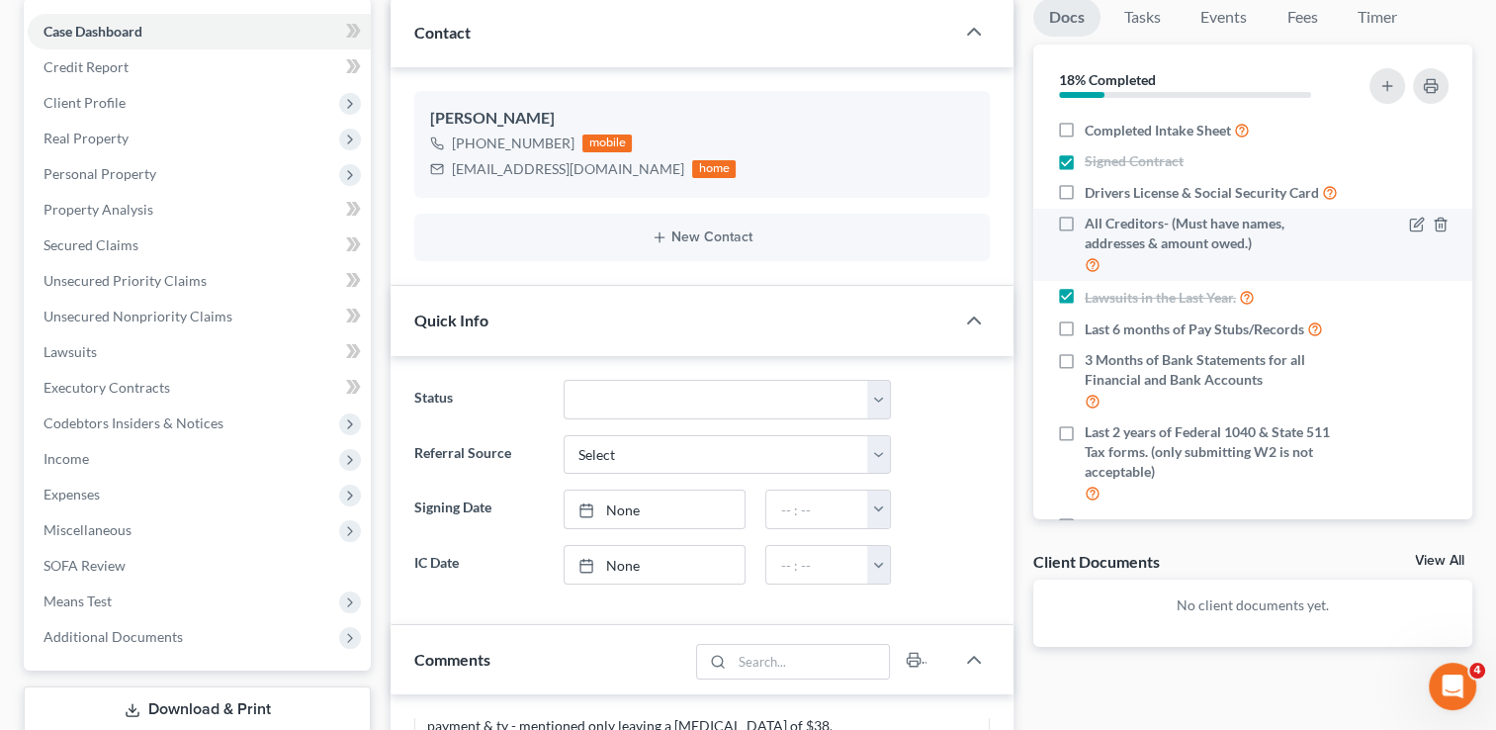
scroll to position [253, 0]
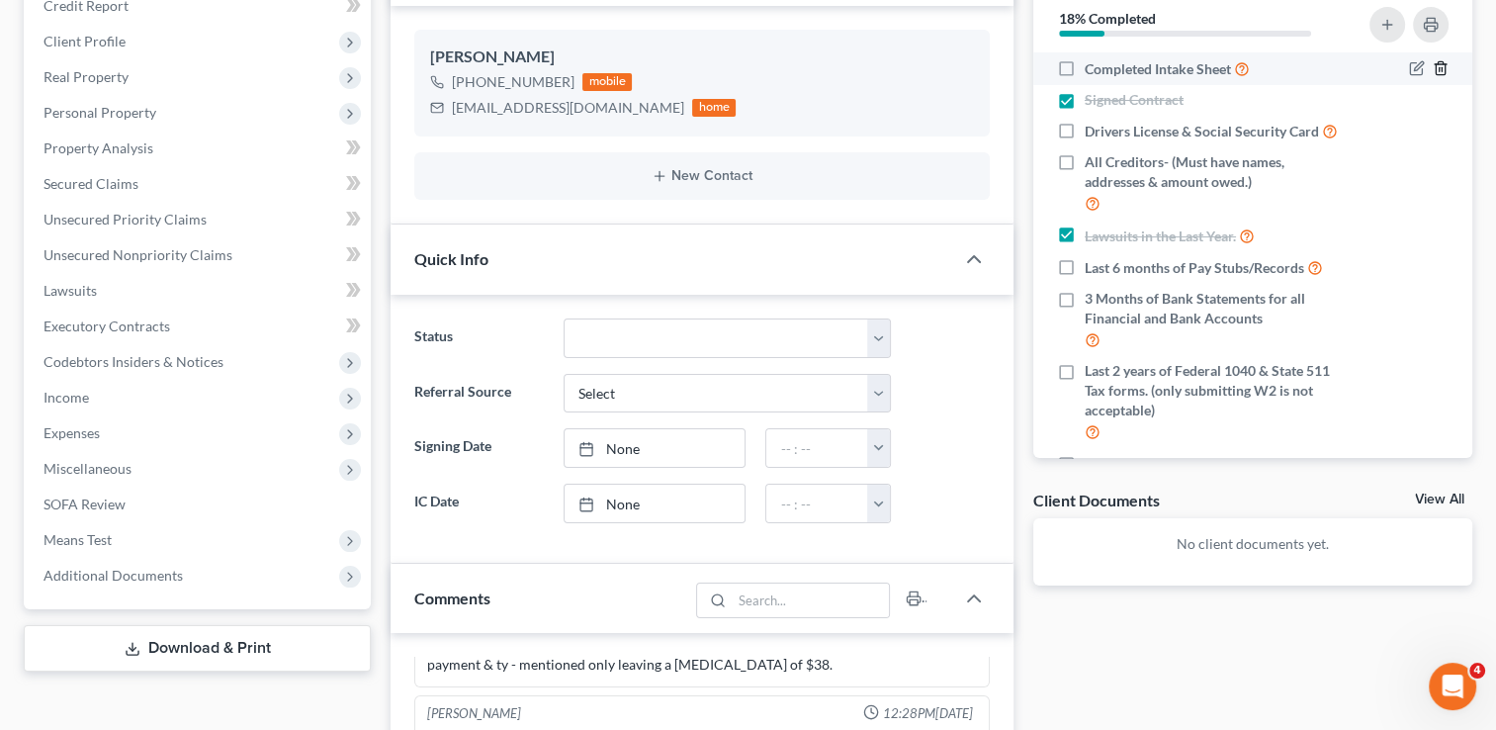
click at [1433, 65] on icon "button" at bounding box center [1441, 68] width 16 height 16
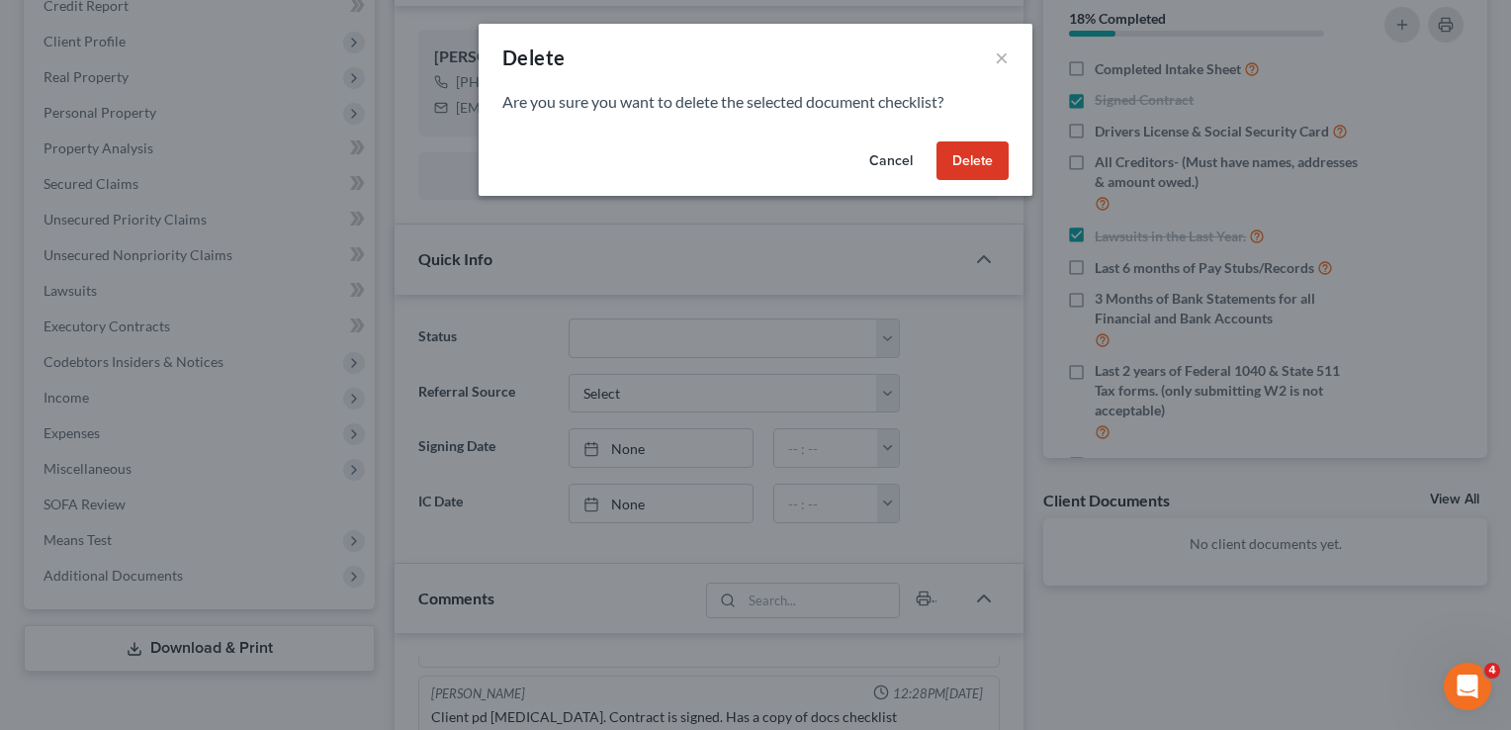
click at [987, 156] on button "Delete" at bounding box center [972, 161] width 72 height 40
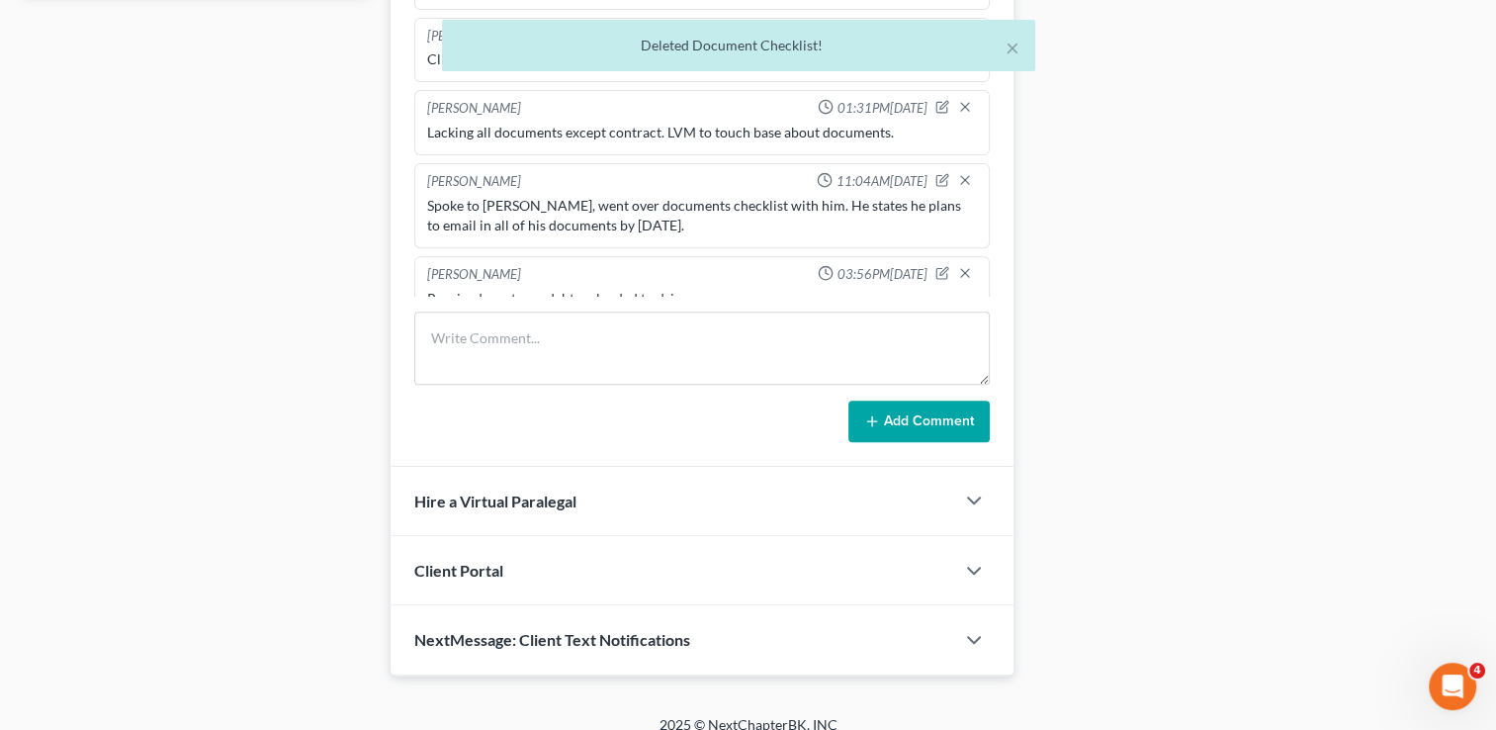
scroll to position [945, 0]
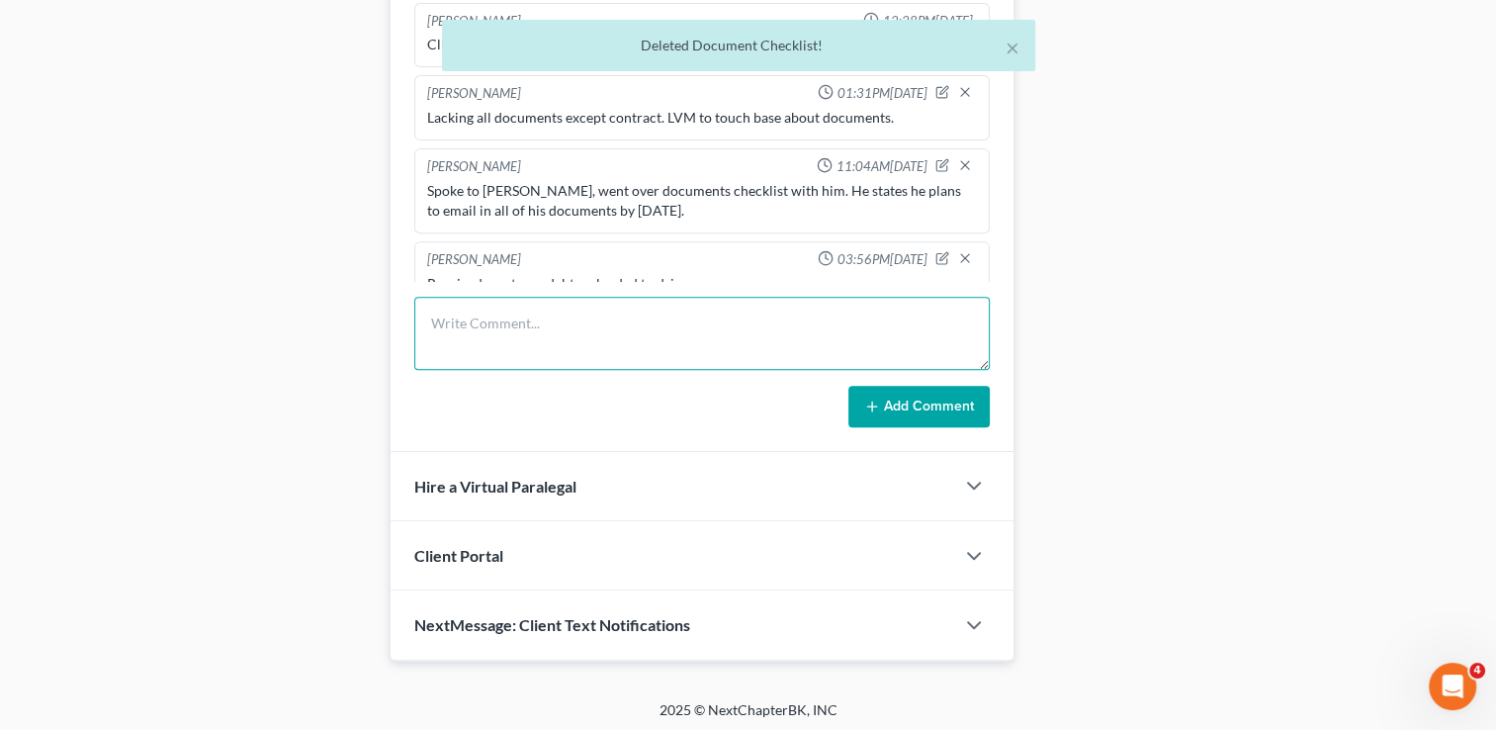
click at [661, 297] on textarea at bounding box center [702, 333] width 576 height 73
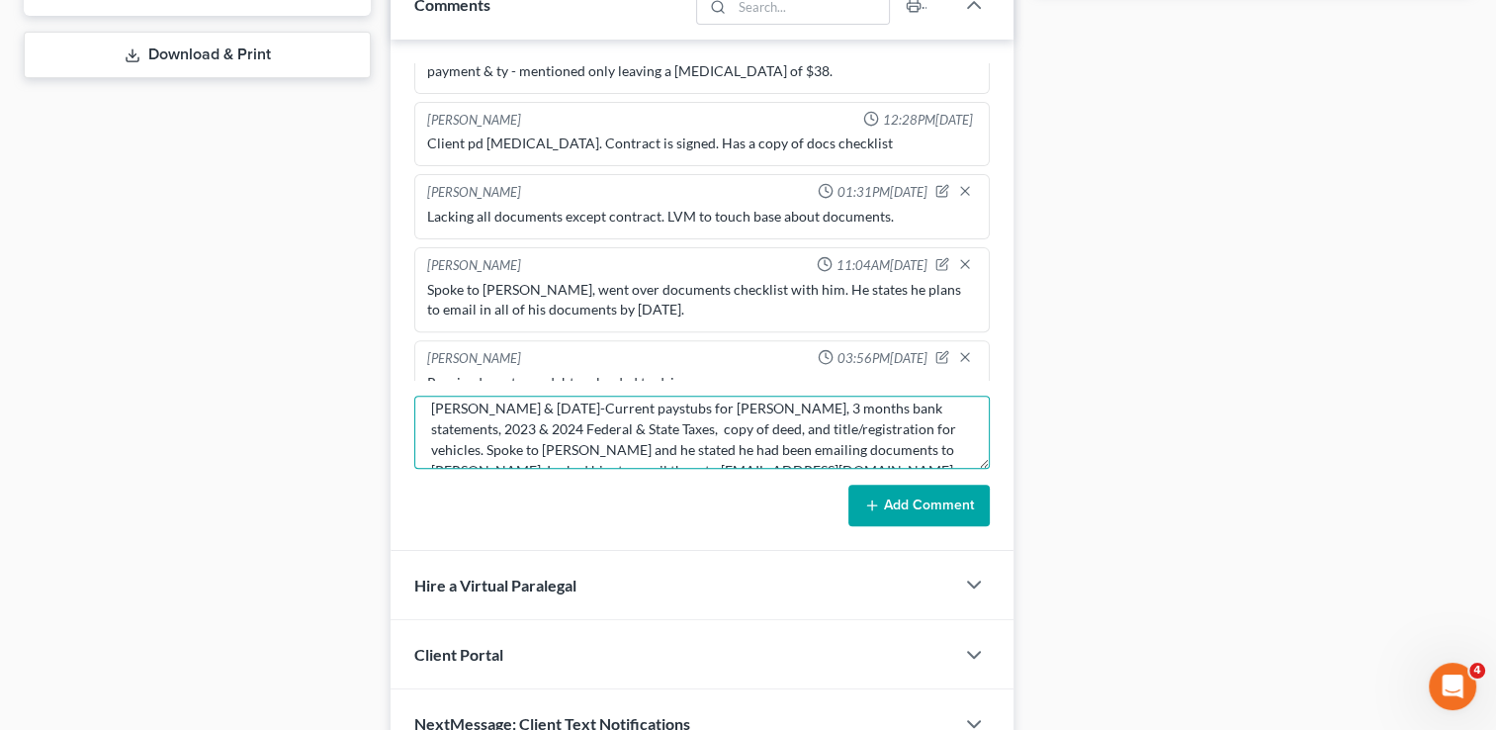
scroll to position [62, 0]
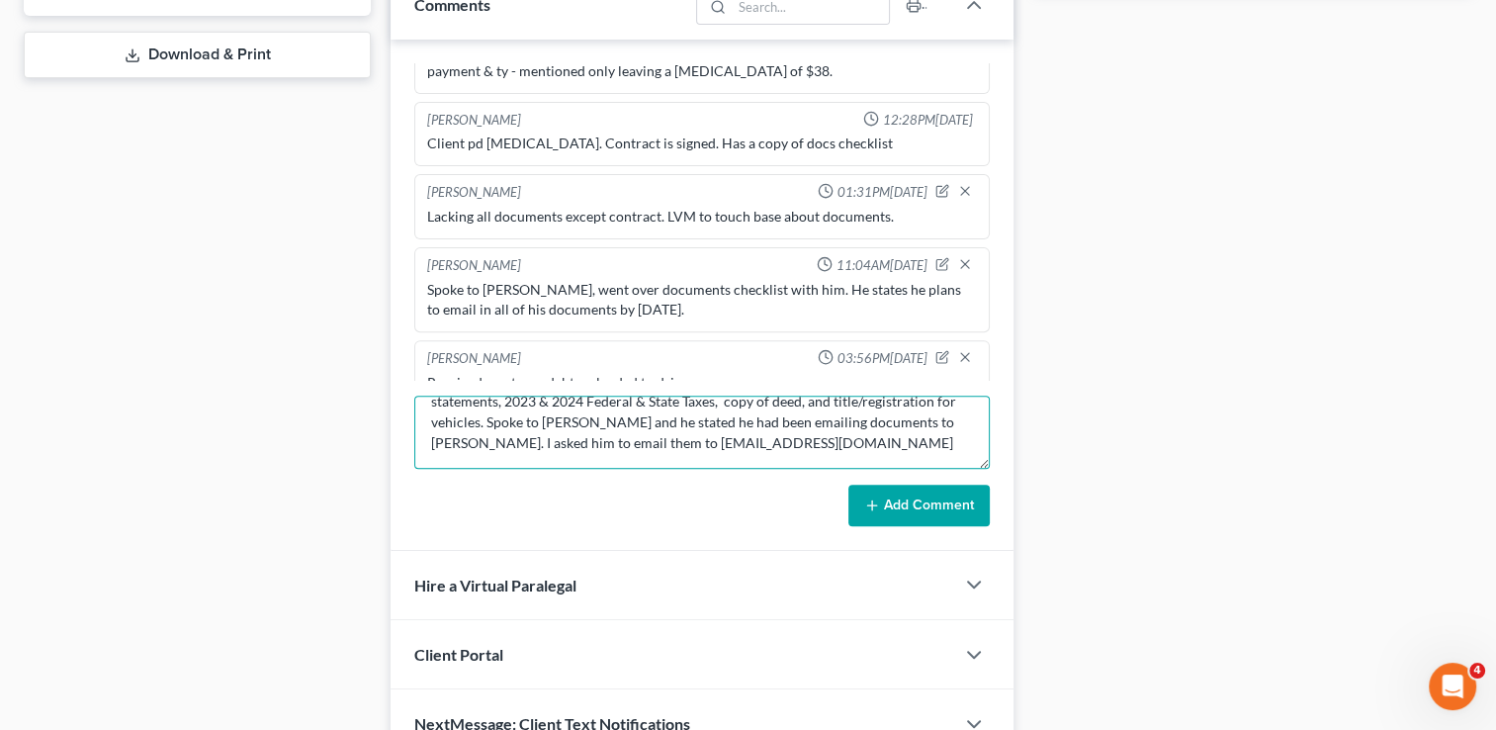
type textarea "Lacking Jason's SSC, List of Creditors, 05.25-Current paystubs for Jason & 02.1…"
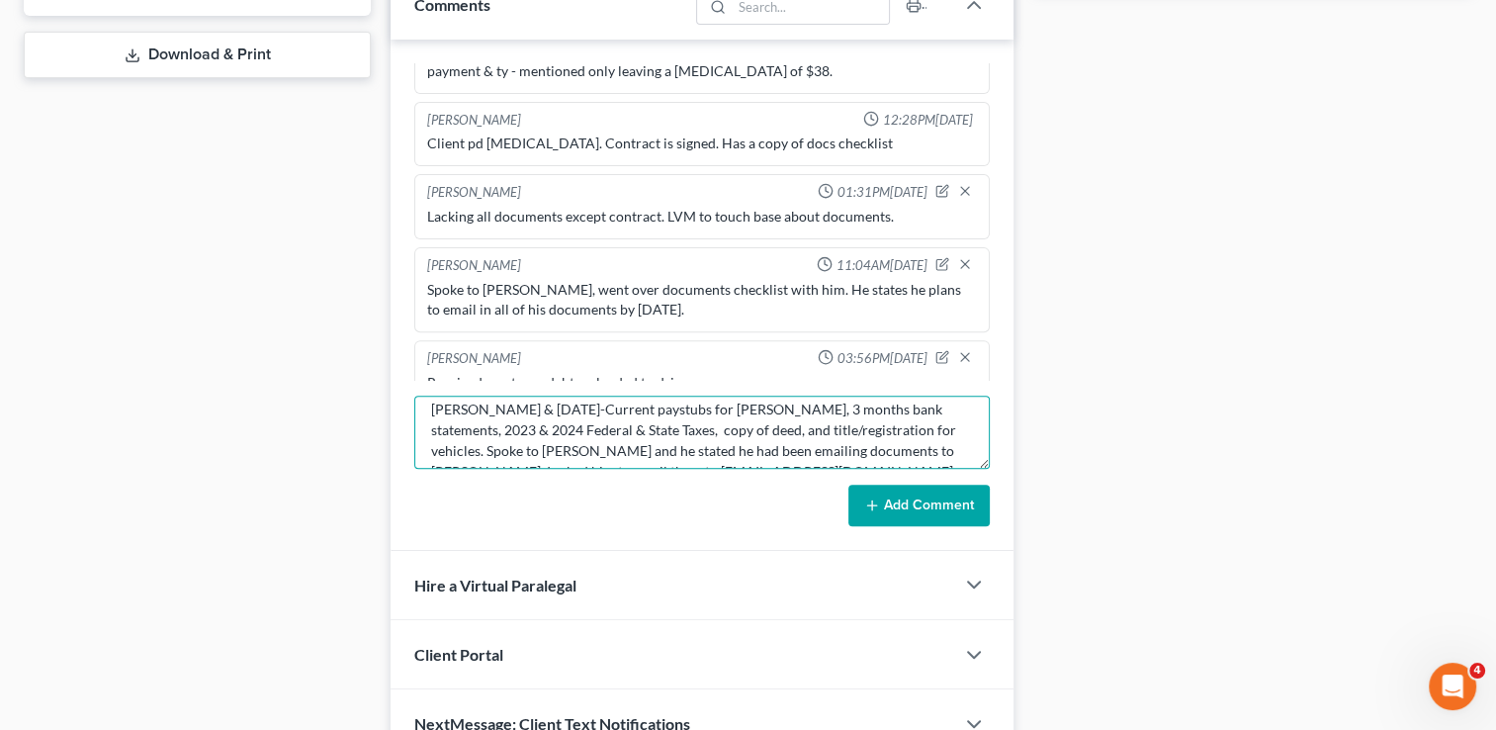
scroll to position [2, 0]
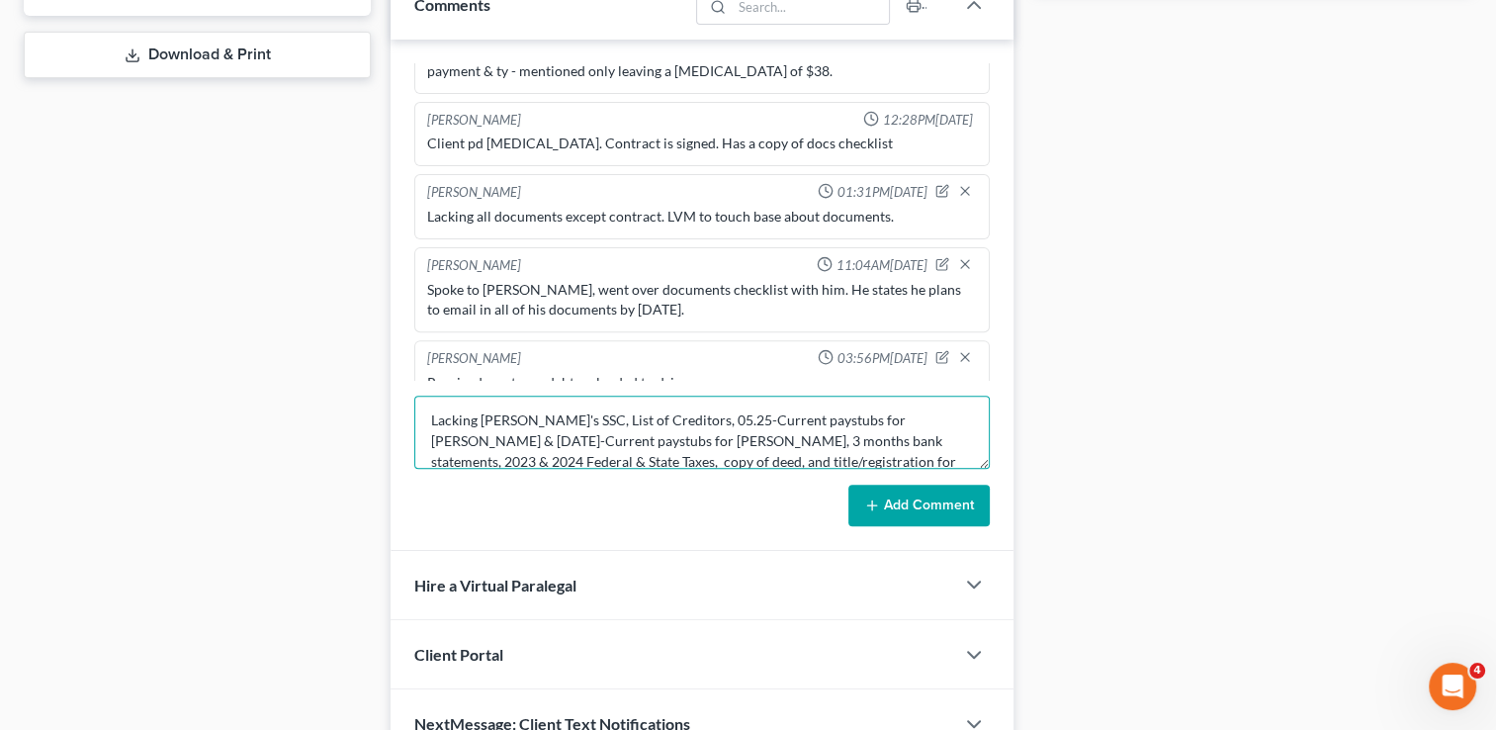
drag, startPoint x: 482, startPoint y: 415, endPoint x: 751, endPoint y: 417, distance: 269.0
click at [751, 415] on textarea "Lacking Jason's SSC, List of Creditors, 05.25-Current paystubs for Jason & 02.1…" at bounding box center [702, 432] width 576 height 73
click at [752, 454] on textarea "Lacking Jason's SSC, List of Creditors, 05.25-Current paystubs for Jason & 02.1…" at bounding box center [702, 432] width 576 height 73
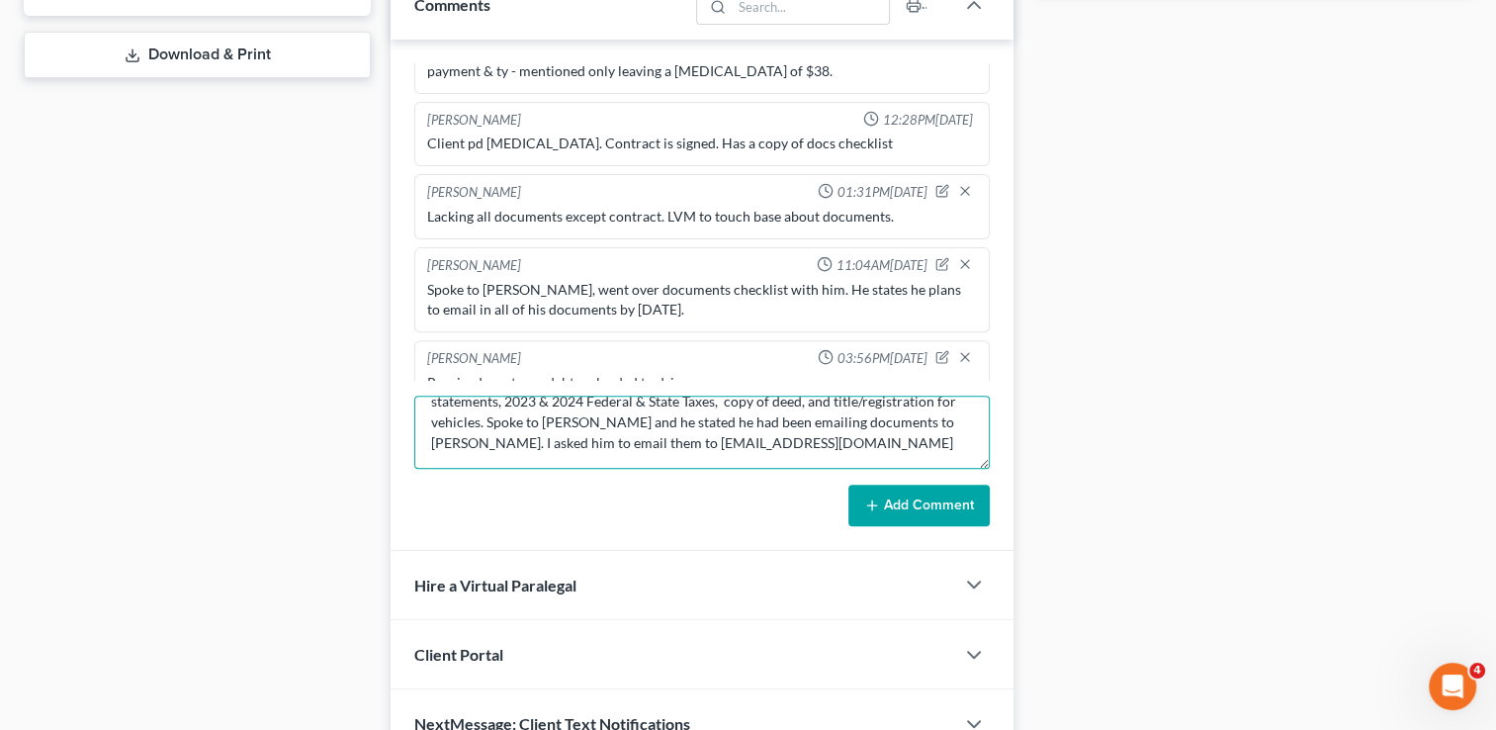
drag, startPoint x: 751, startPoint y: 456, endPoint x: 684, endPoint y: 446, distance: 67.0
click at [684, 446] on textarea "Lacking Jason's SSC, List of Creditors, 05.25-Current paystubs for Jason & 02.1…" at bounding box center [702, 432] width 576 height 73
click at [699, 434] on textarea "Lacking Jason's SSC, List of Creditors, 05.25-Current paystubs for Jason & 02.1…" at bounding box center [702, 432] width 576 height 73
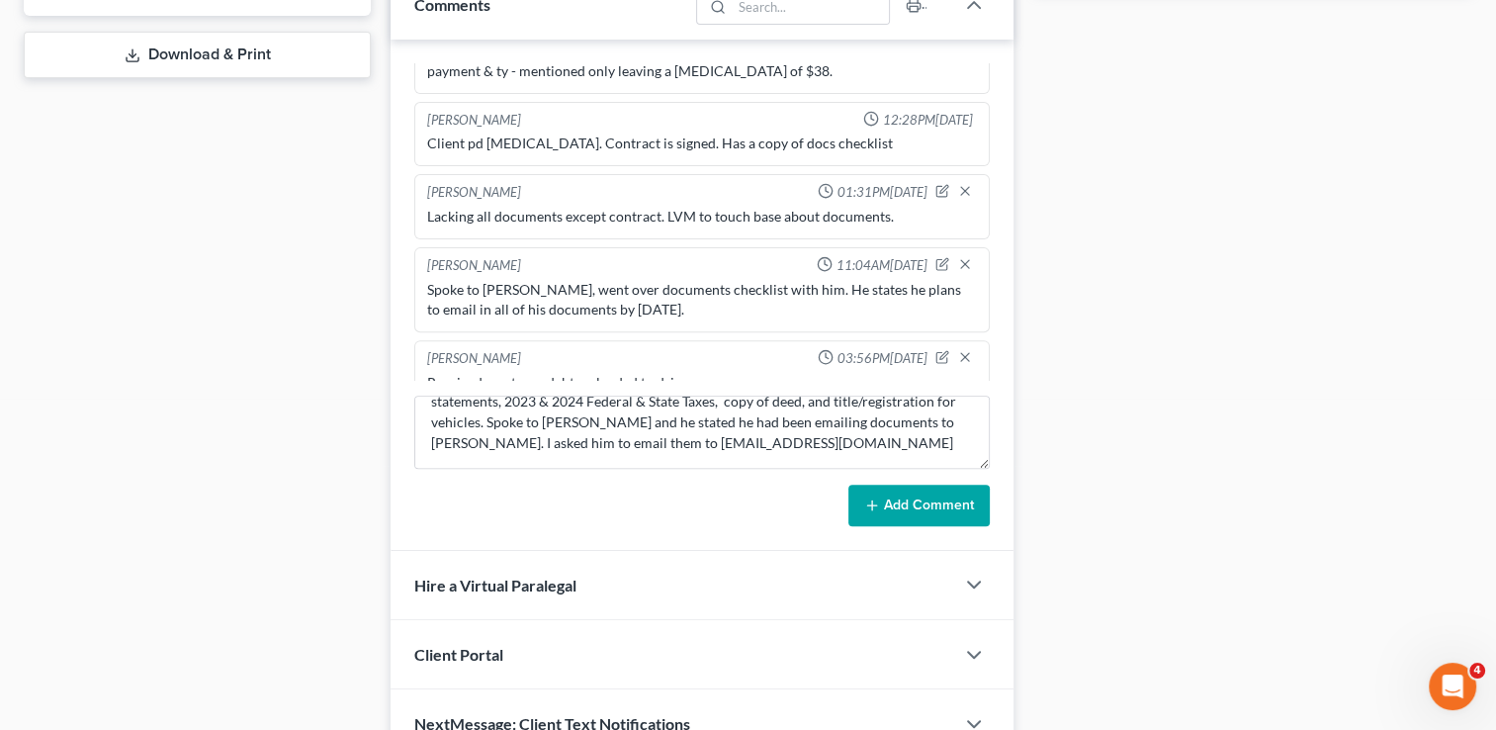
click at [871, 501] on icon at bounding box center [872, 505] width 16 height 16
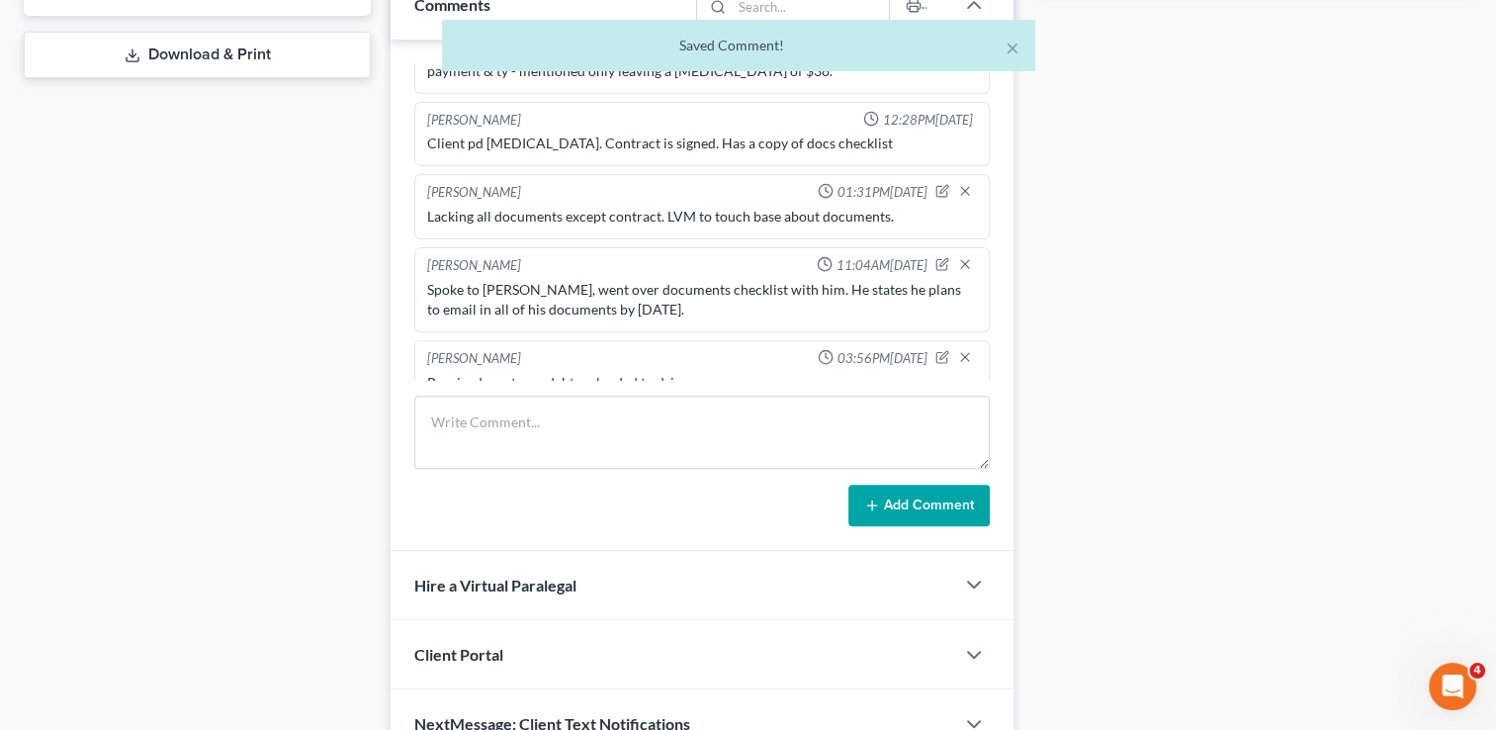
scroll to position [898, 0]
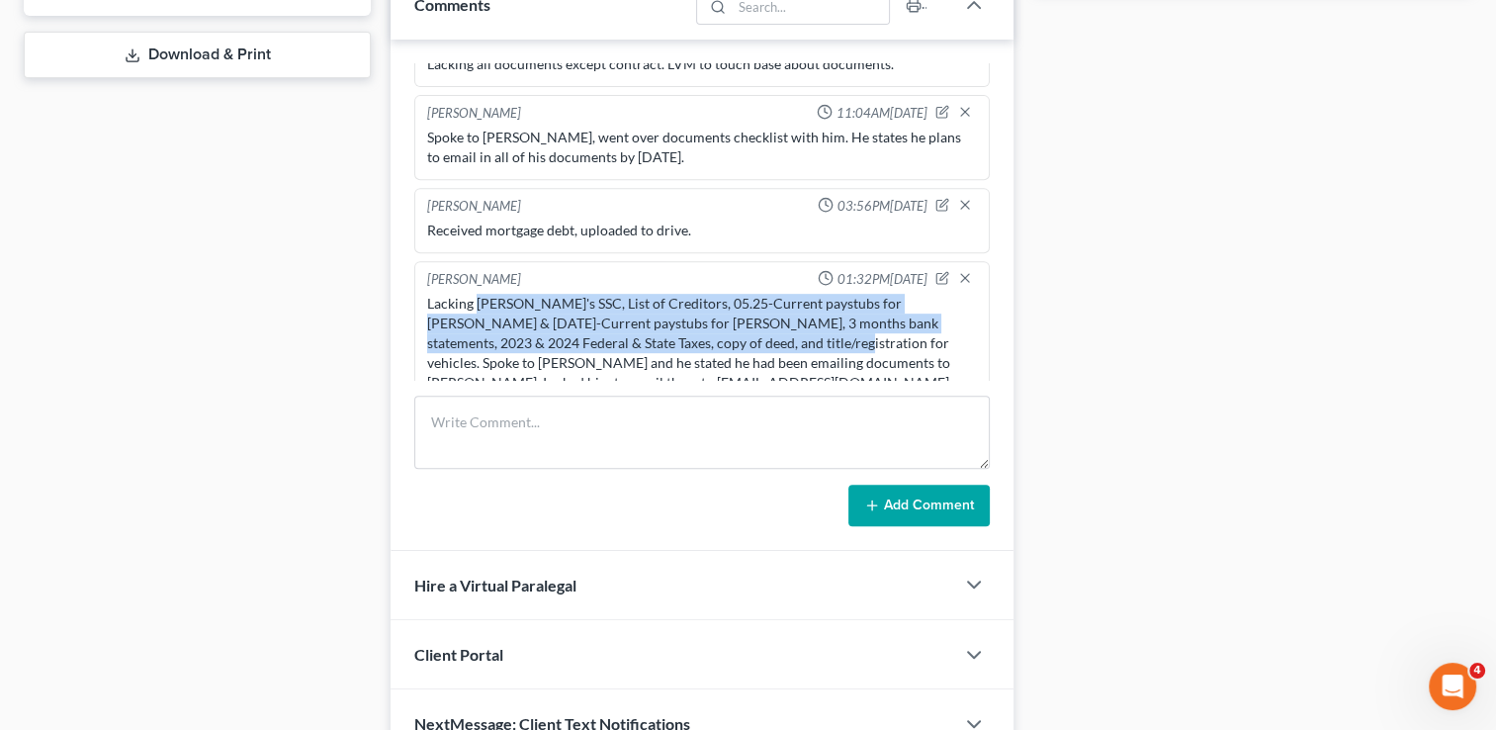
drag, startPoint x: 744, startPoint y: 317, endPoint x: 479, endPoint y: 280, distance: 267.7
click at [479, 294] on div "Lacking Jason's SSC, List of Creditors, 05.25-Current paystubs for Jason & 02.1…" at bounding box center [702, 343] width 550 height 99
copy div "Jason's SSC, List of Creditors, 05.25-Current paystubs for Jason & 02.19.25-Cur…"
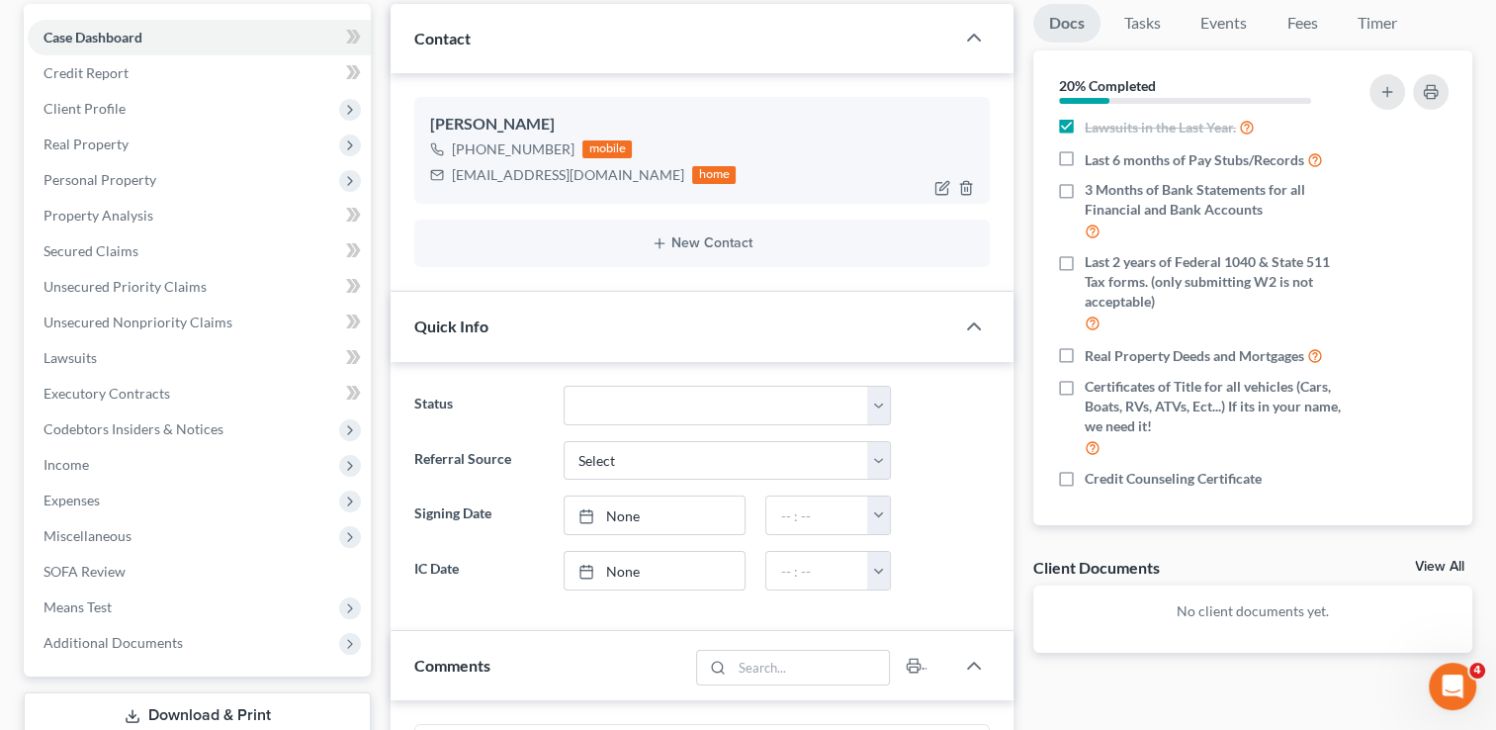
scroll to position [154, 0]
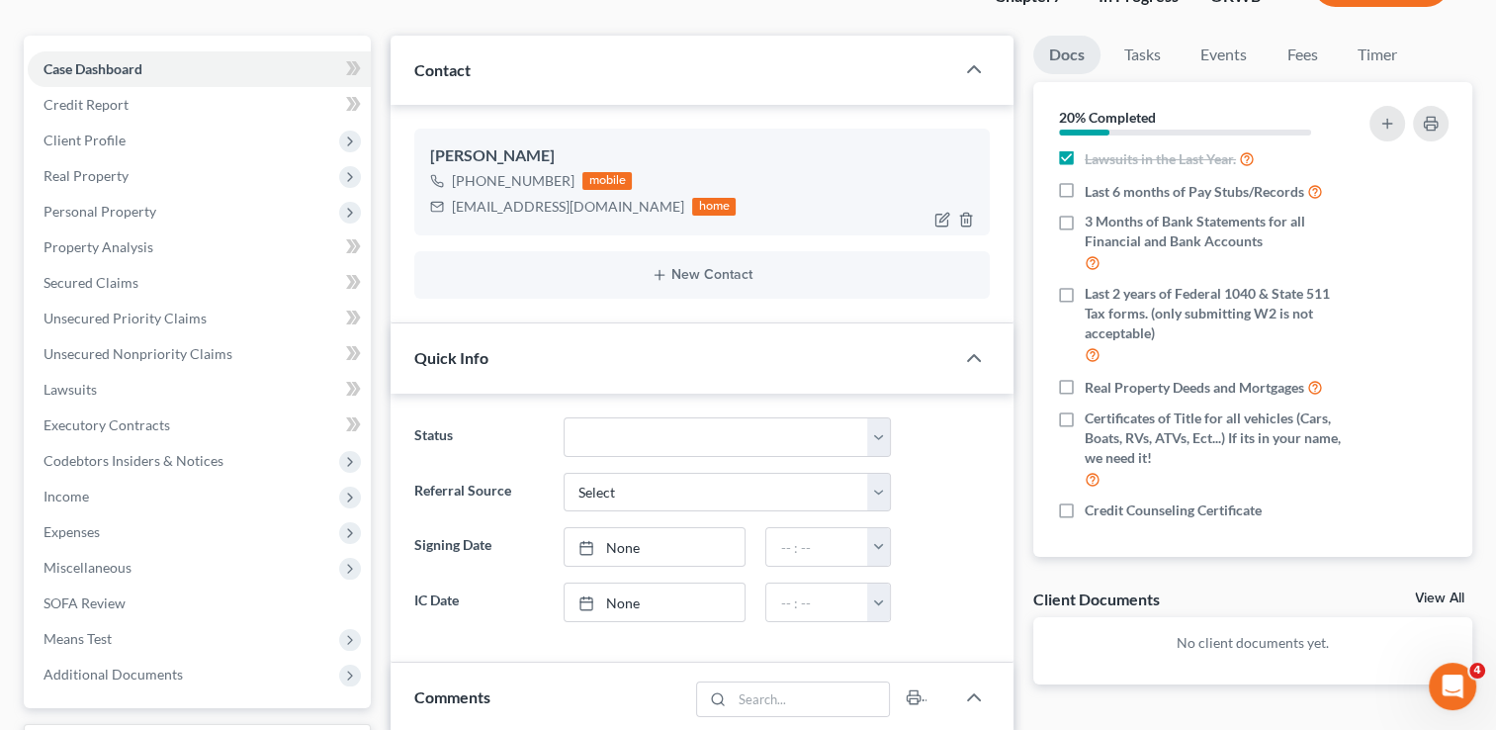
click at [514, 204] on div "Jwatty79@yahoo.com" at bounding box center [568, 207] width 232 height 20
copy div "Jwatty79@yahoo.com"
click at [1436, 127] on icon "button" at bounding box center [1431, 124] width 16 height 16
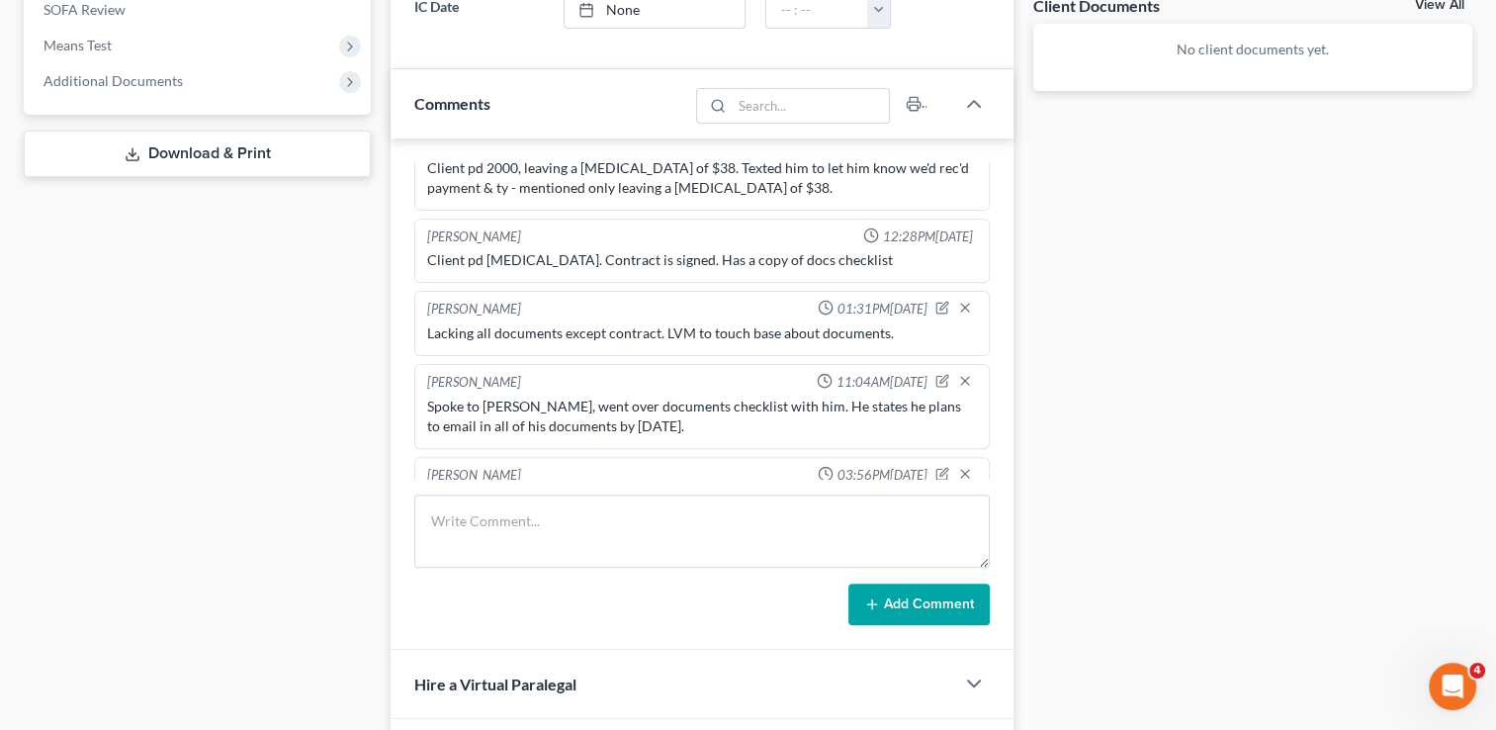
scroll to position [898, 0]
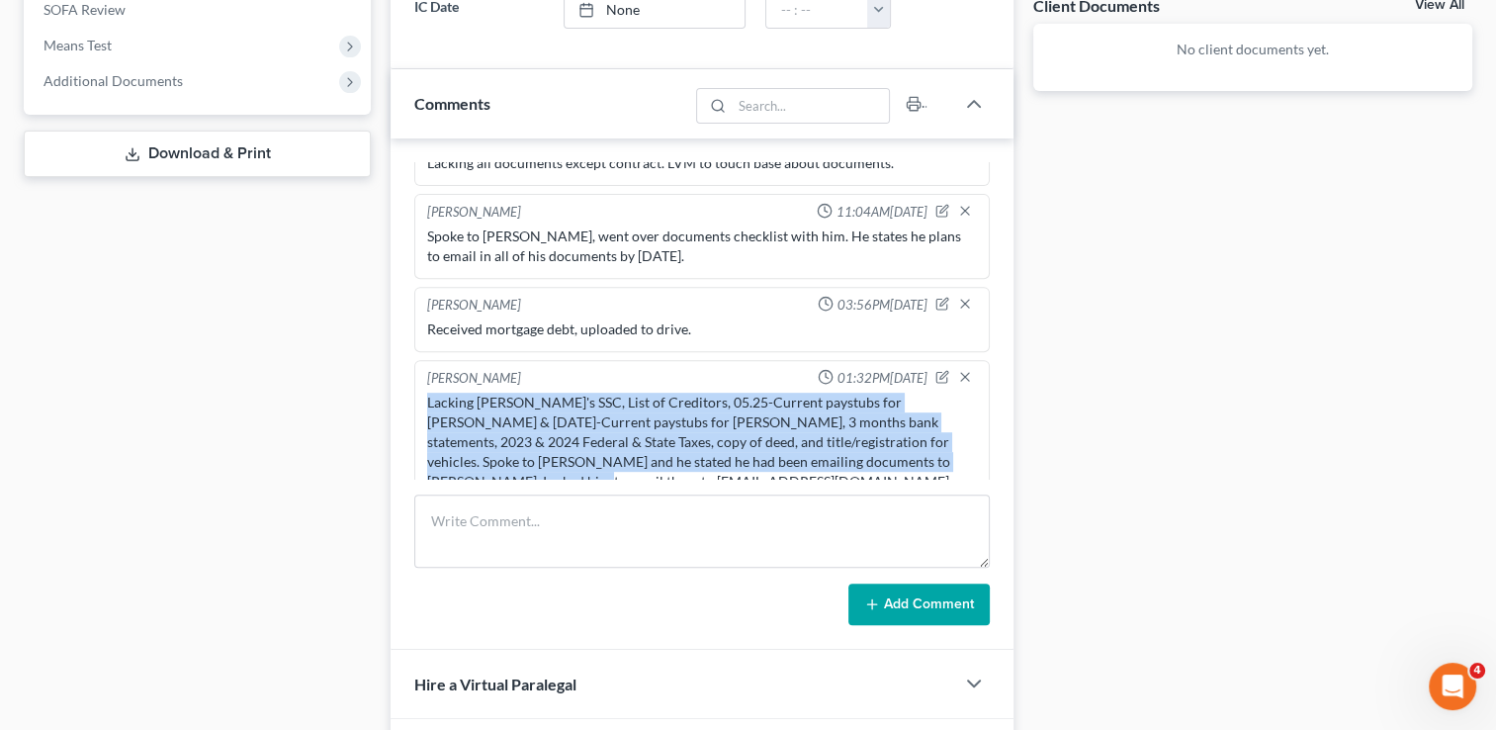
drag, startPoint x: 594, startPoint y: 448, endPoint x: 427, endPoint y: 368, distance: 185.3
click at [427, 393] on div "Lacking Jason's SSC, List of Creditors, 05.25-Current paystubs for Jason & 02.1…" at bounding box center [702, 442] width 550 height 99
drag, startPoint x: 427, startPoint y: 370, endPoint x: 456, endPoint y: 377, distance: 29.5
copy div "Lacking Jason's SSC, List of Creditors, 05.25-Current paystubs for Jason & 02.1…"
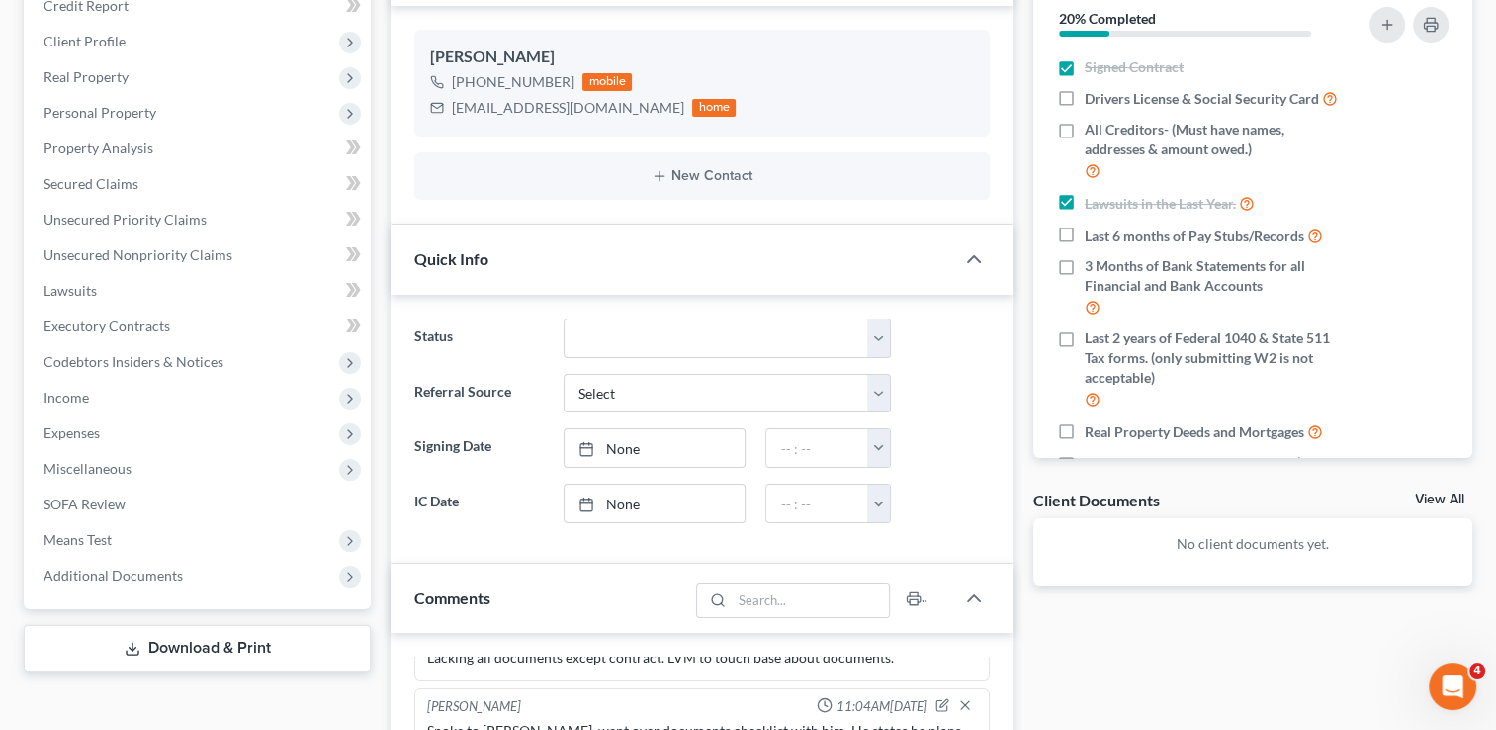
scroll to position [0, 0]
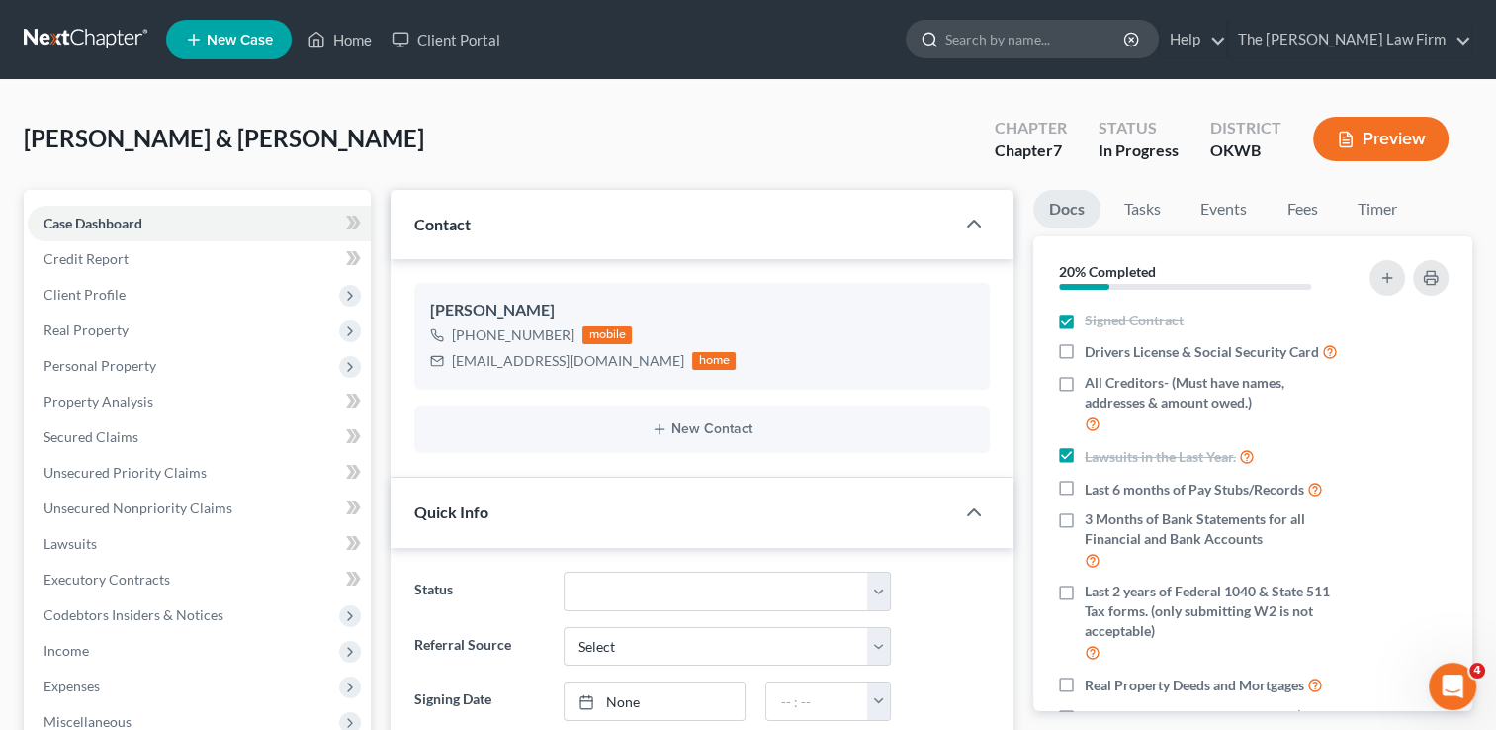
click at [1048, 44] on input "search" at bounding box center [1035, 39] width 181 height 37
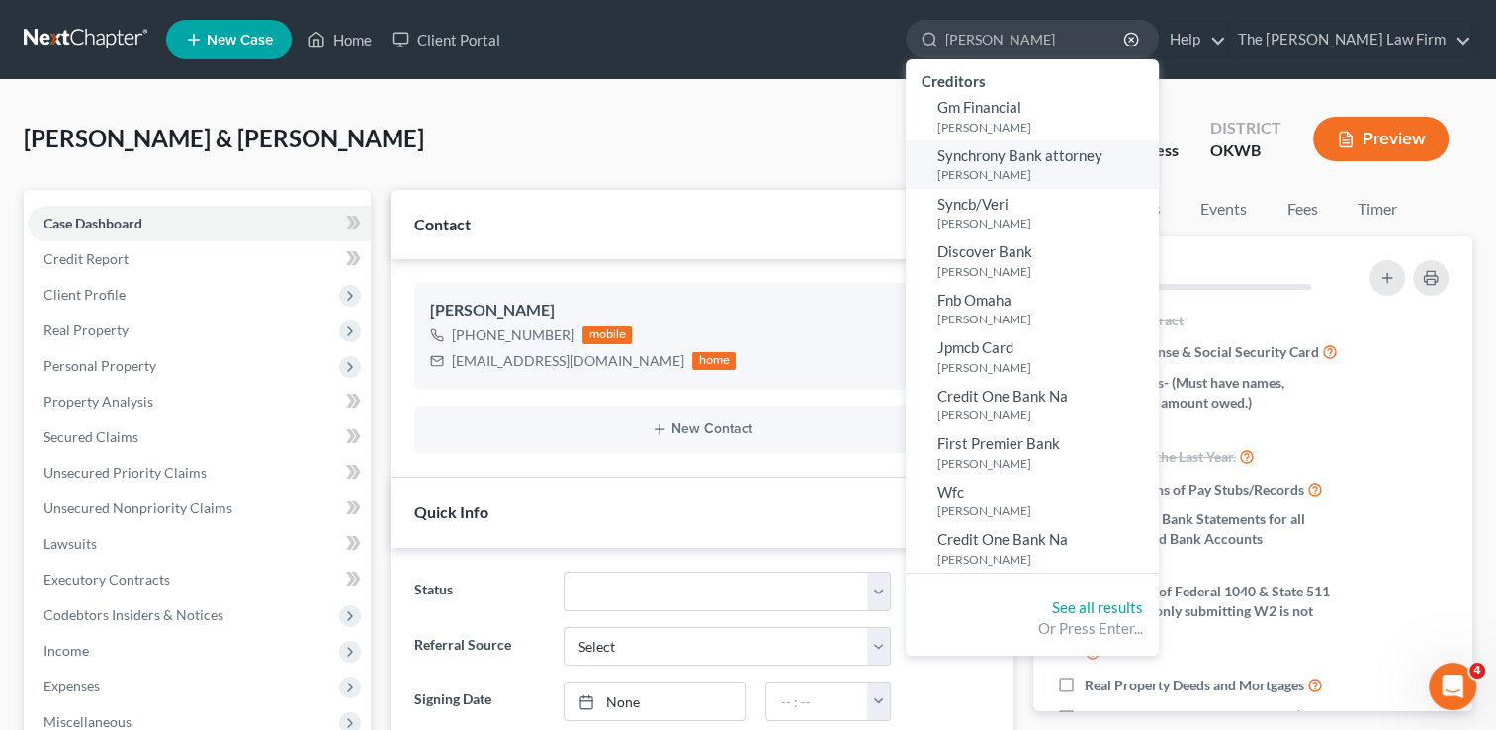
type input "Baxter, Cara"
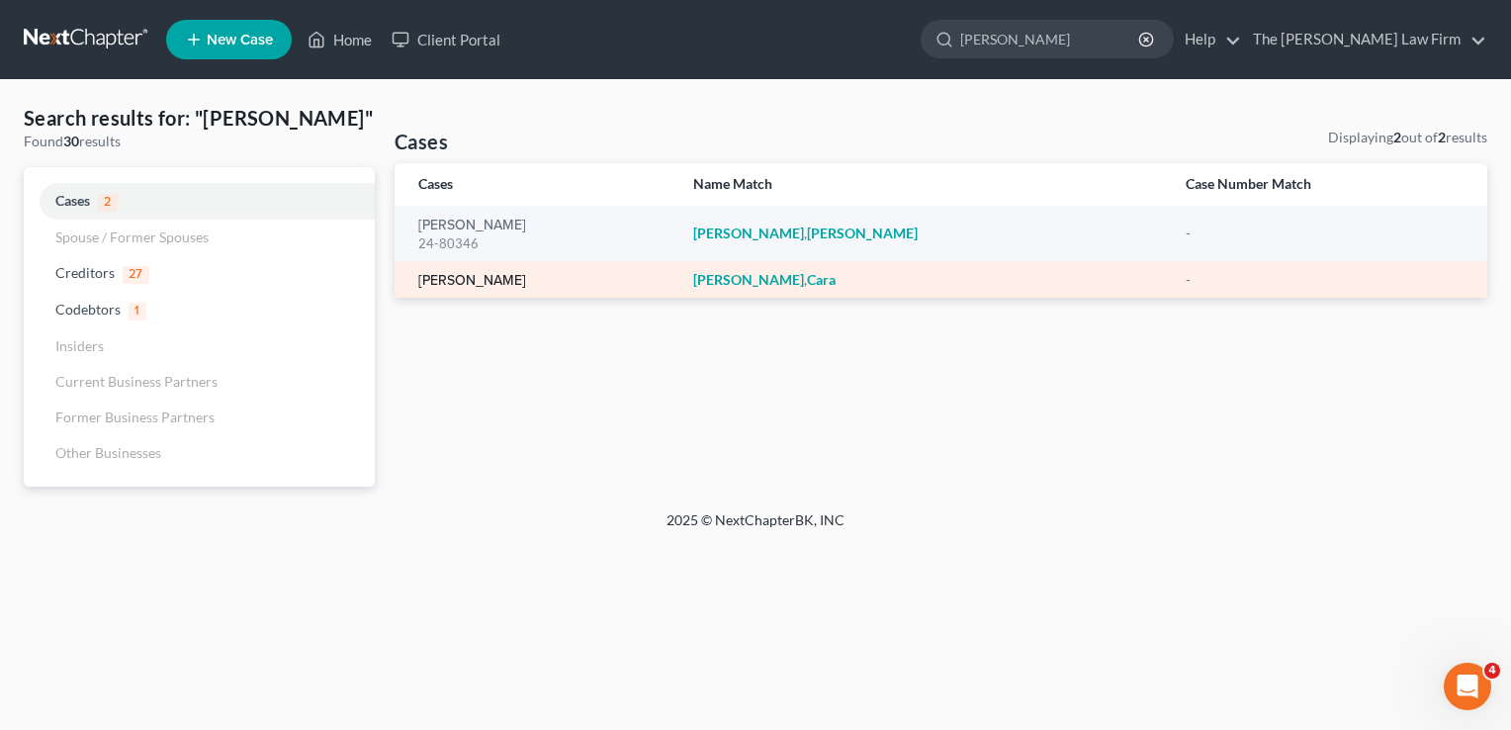
click at [464, 280] on link "Baxter, Cara" at bounding box center [472, 281] width 108 height 14
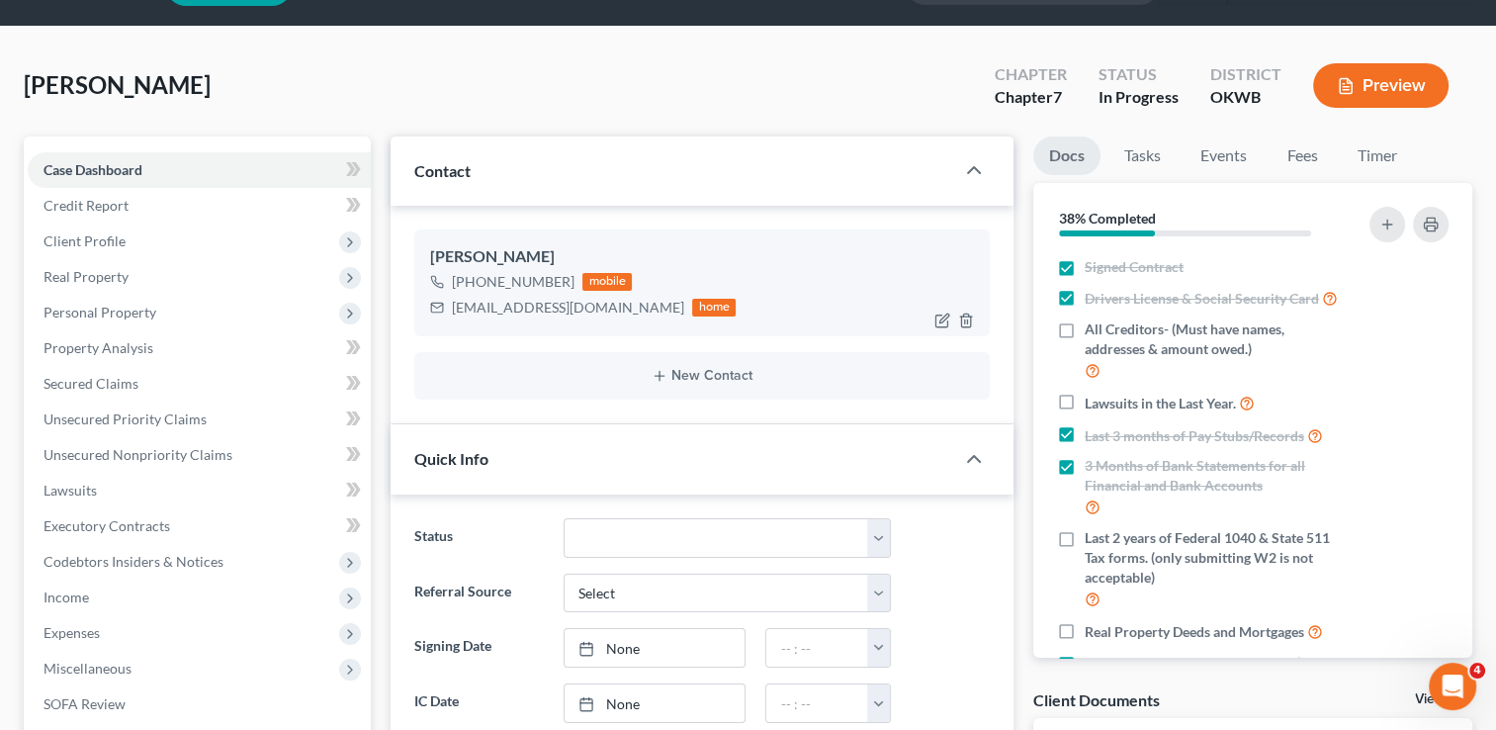
scroll to position [99, 0]
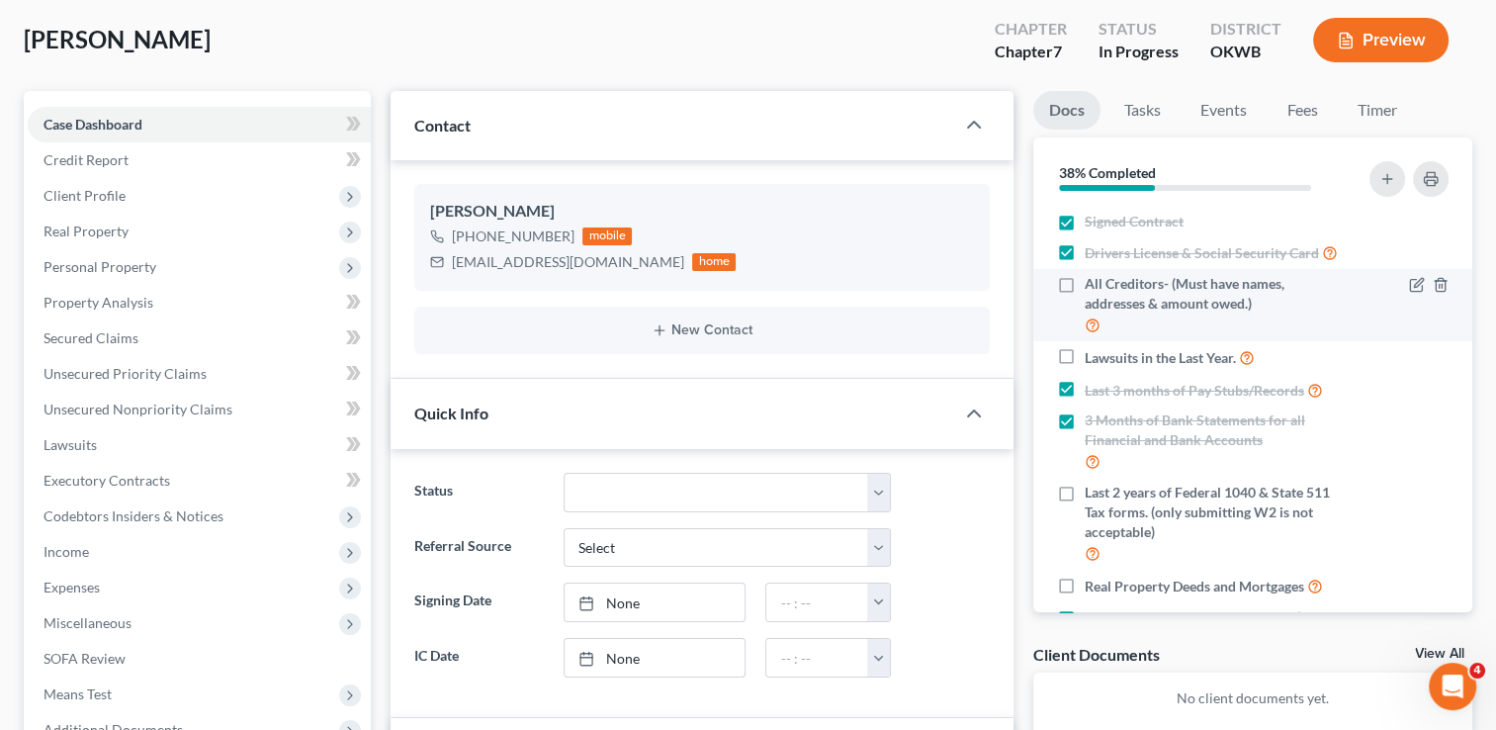
click at [1085, 296] on label "All Creditors- (Must have names, addresses & amount owed.)" at bounding box center [1215, 305] width 261 height 62
click at [1093, 287] on input "All Creditors- (Must have names, addresses & amount owed.)" at bounding box center [1099, 280] width 13 height 13
checkbox input "true"
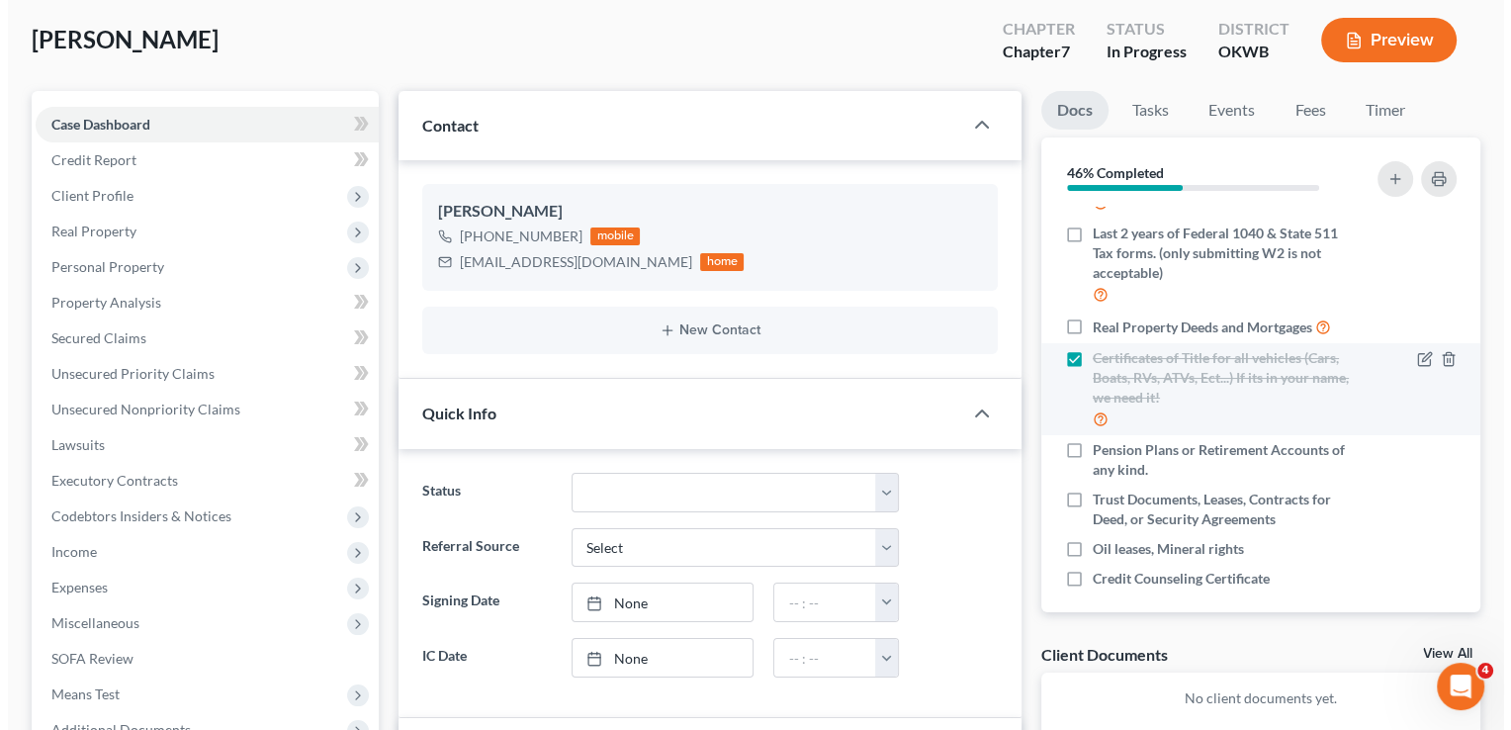
scroll to position [292, 0]
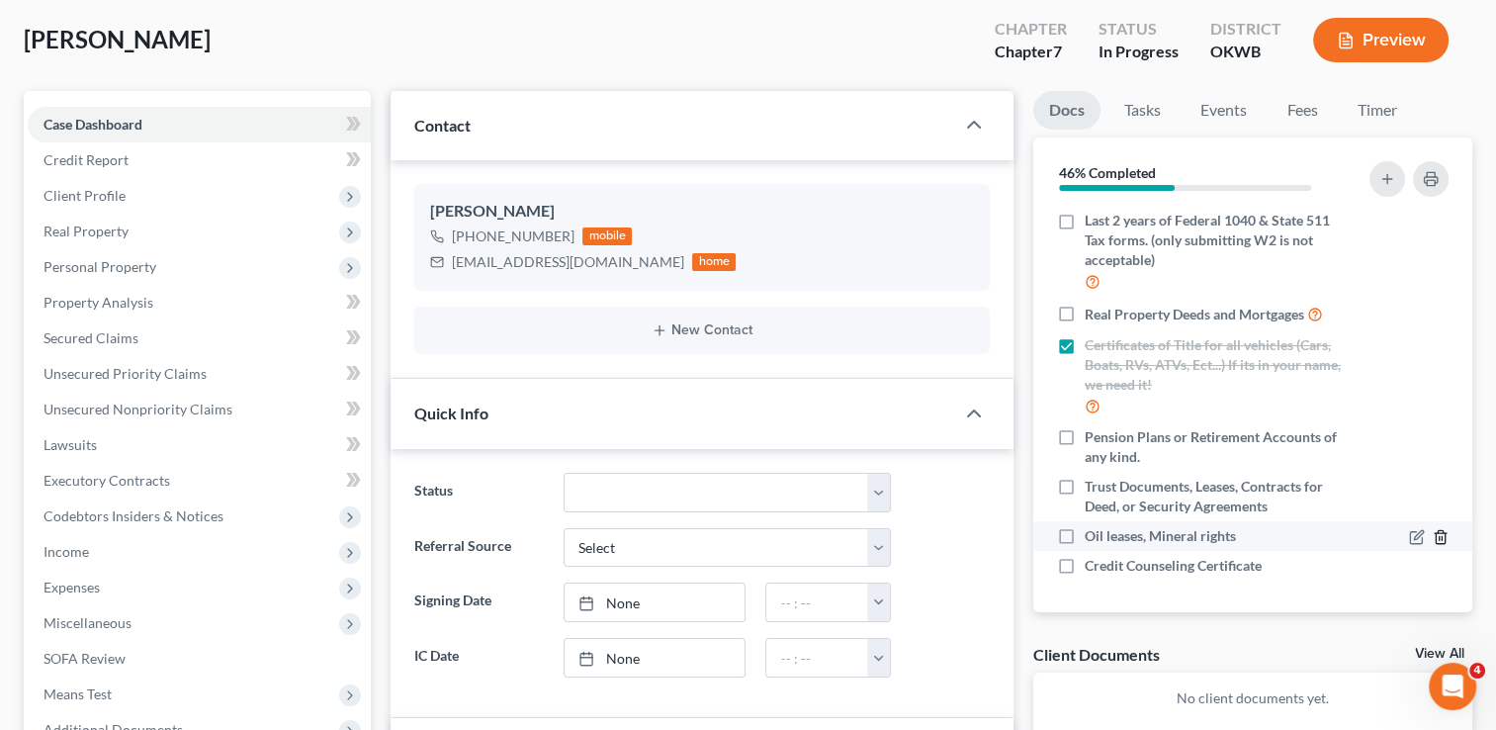
click at [1436, 534] on icon "button" at bounding box center [1440, 537] width 9 height 13
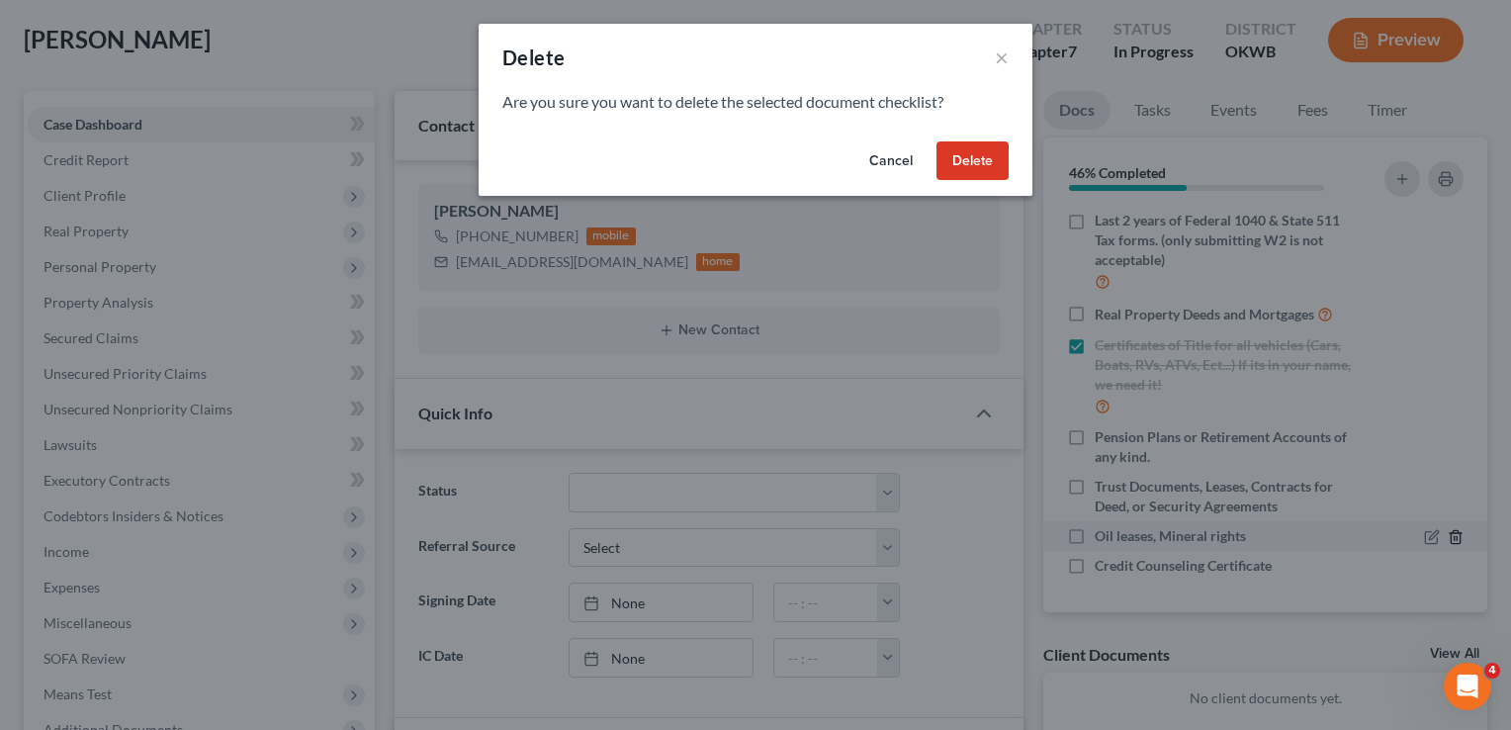
scroll to position [272, 0]
click at [985, 164] on button "Delete" at bounding box center [972, 161] width 72 height 40
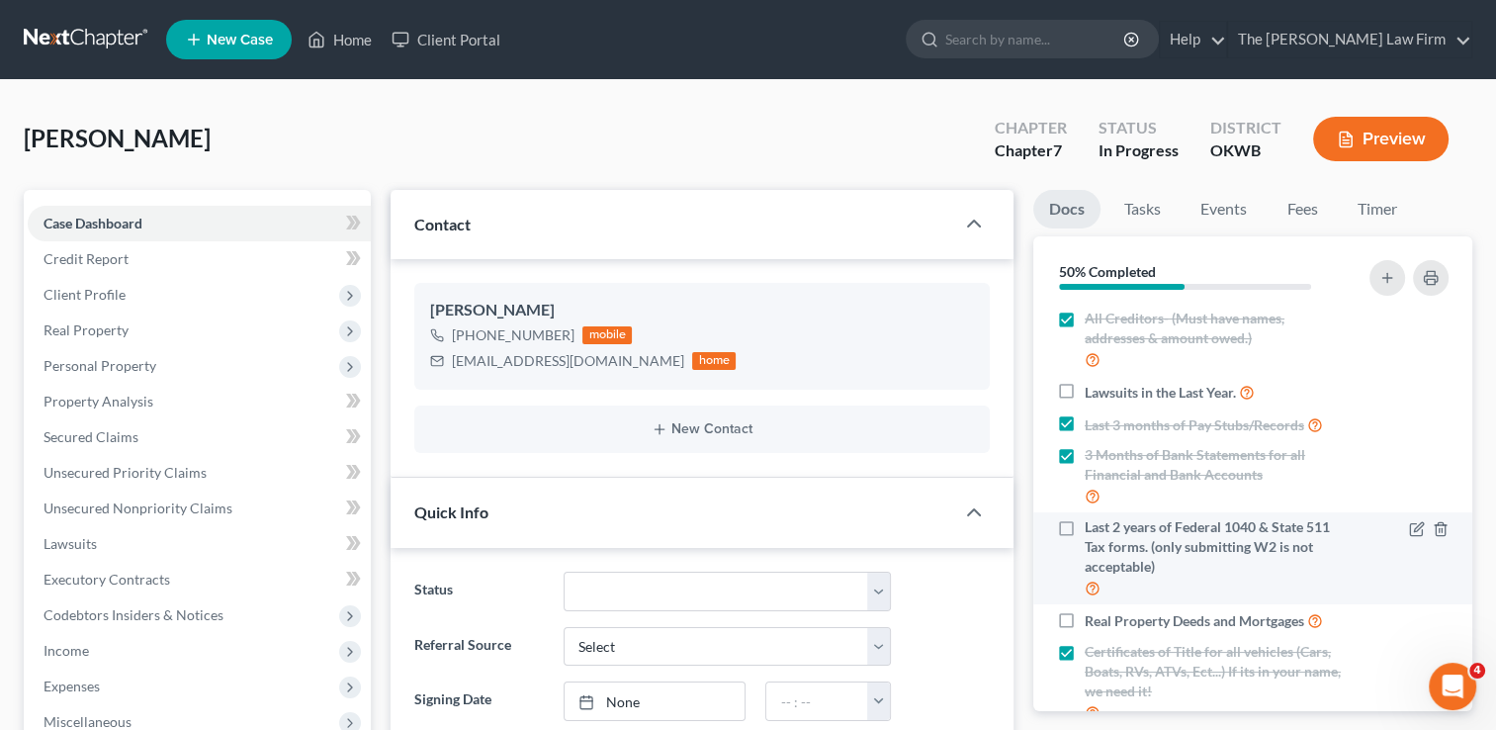
scroll to position [0, 0]
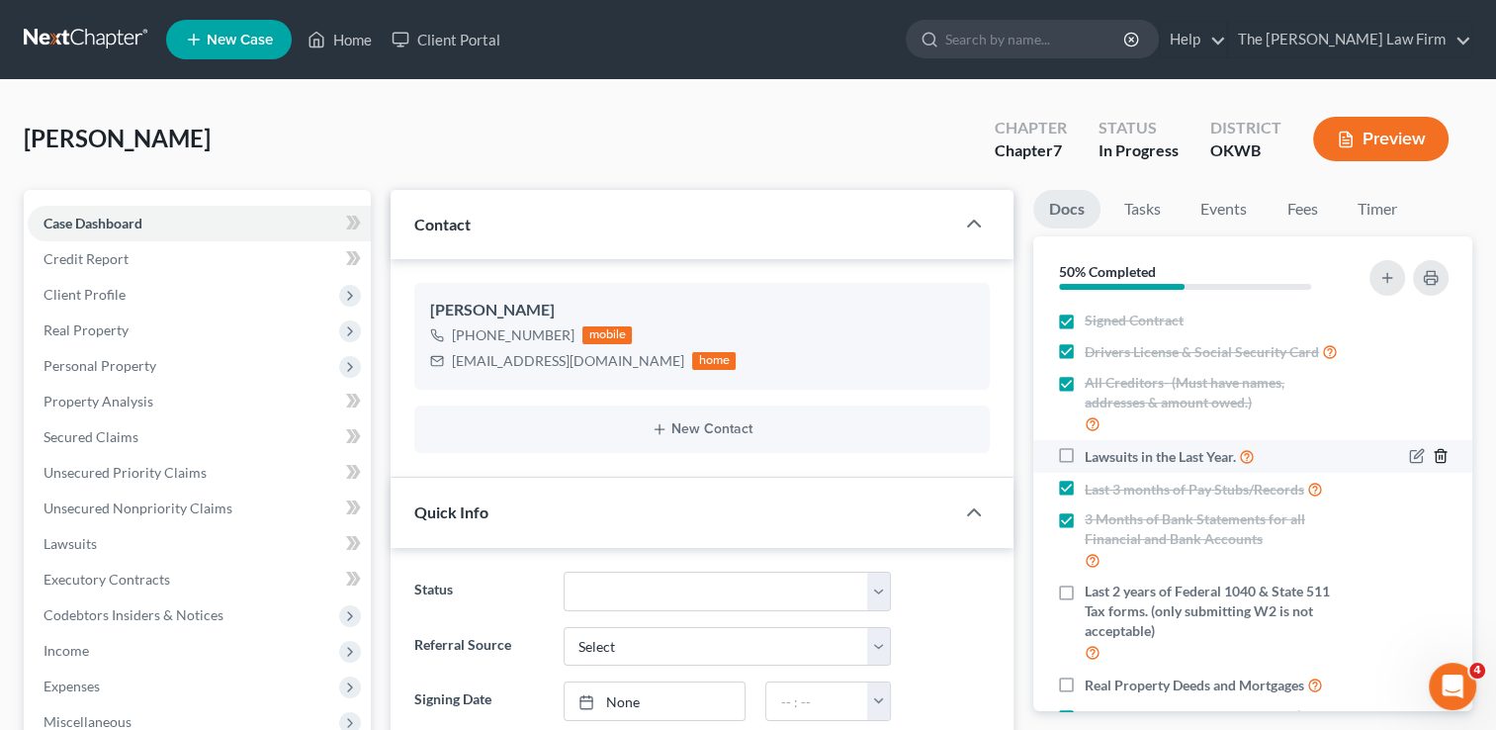
click at [1433, 464] on icon "button" at bounding box center [1441, 456] width 16 height 16
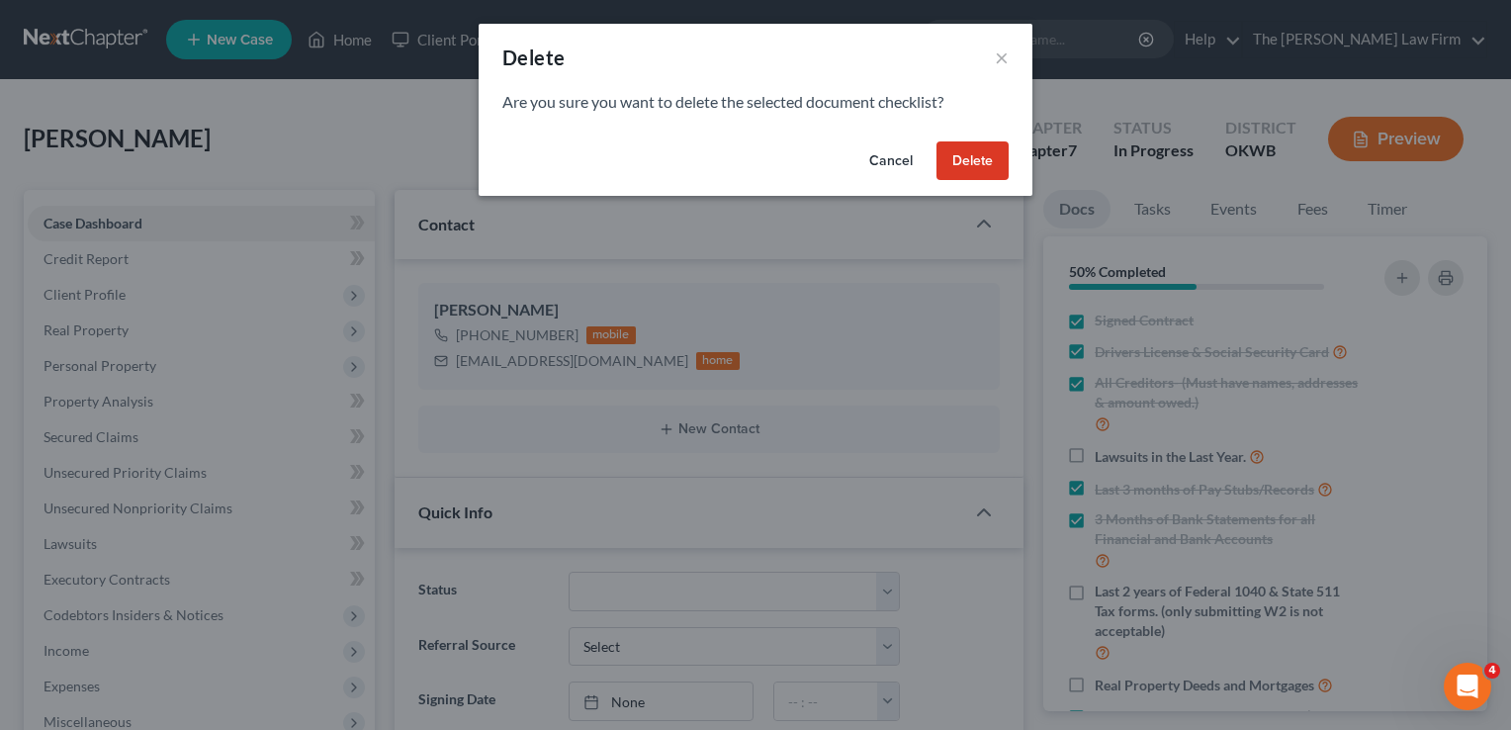
click at [969, 162] on button "Delete" at bounding box center [972, 161] width 72 height 40
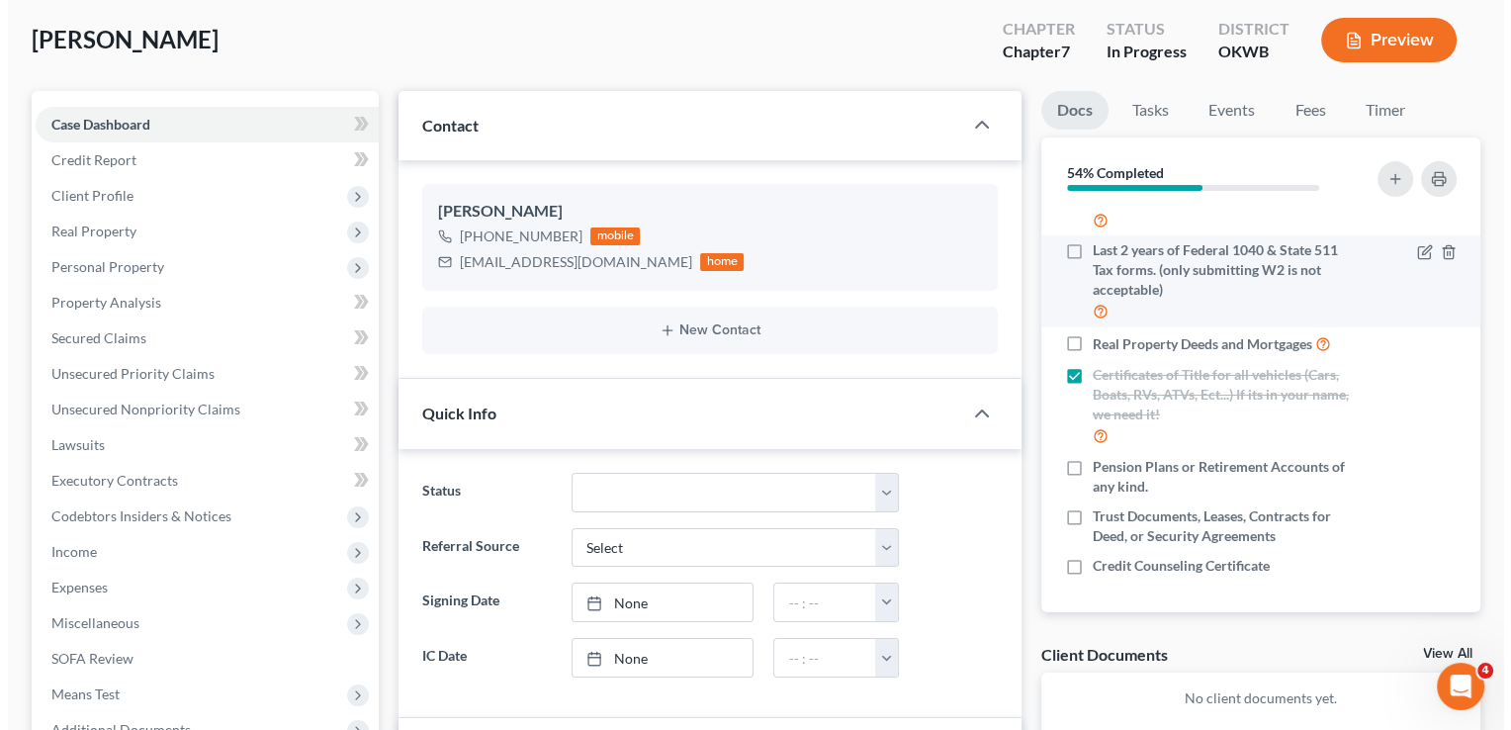
scroll to position [229, 0]
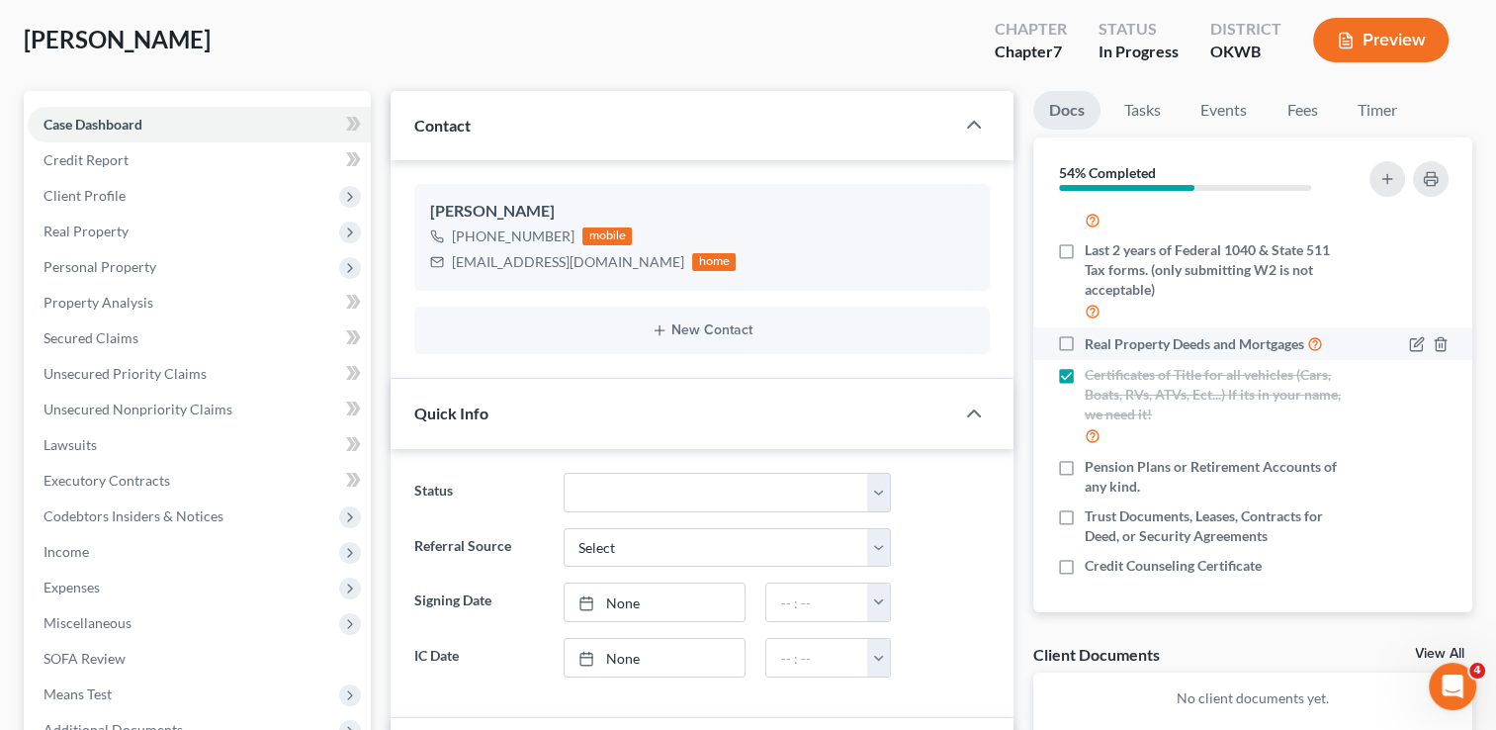
click at [1085, 335] on label "Real Property Deeds and Mortgages" at bounding box center [1204, 343] width 238 height 23
click at [1093, 335] on input "Real Property Deeds and Mortgages" at bounding box center [1099, 338] width 13 height 13
checkbox input "true"
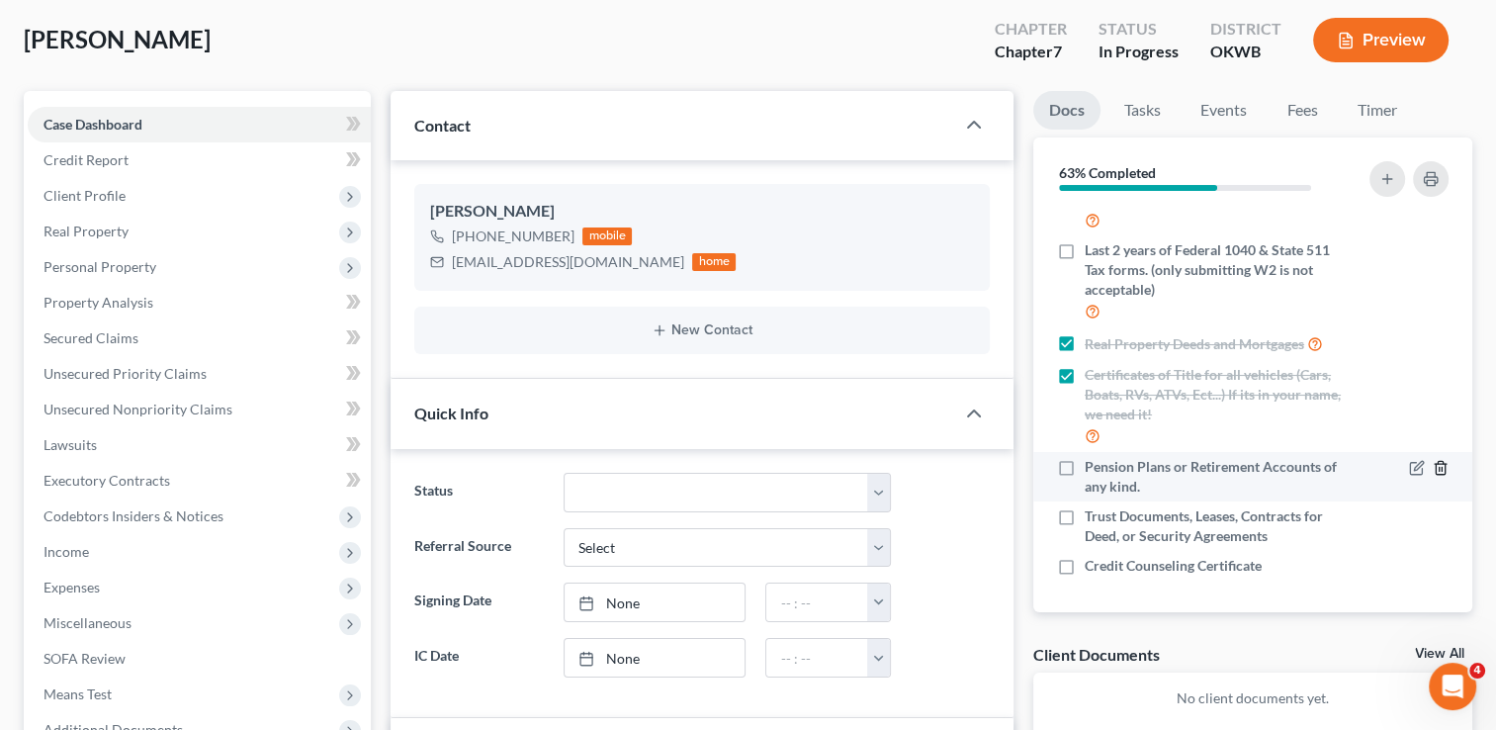
click at [1433, 466] on icon "button" at bounding box center [1441, 468] width 16 height 16
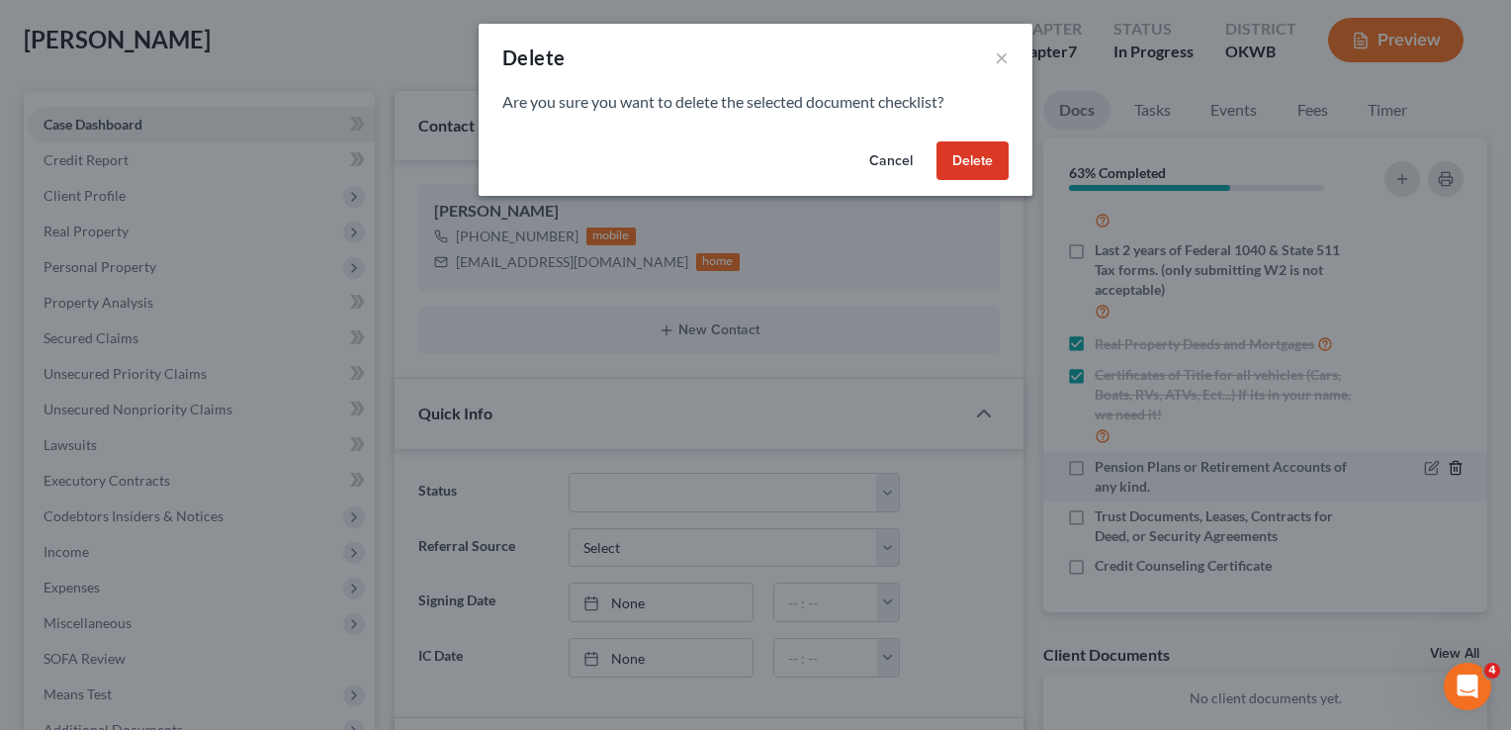
scroll to position [210, 0]
click at [998, 167] on button "Delete" at bounding box center [972, 161] width 72 height 40
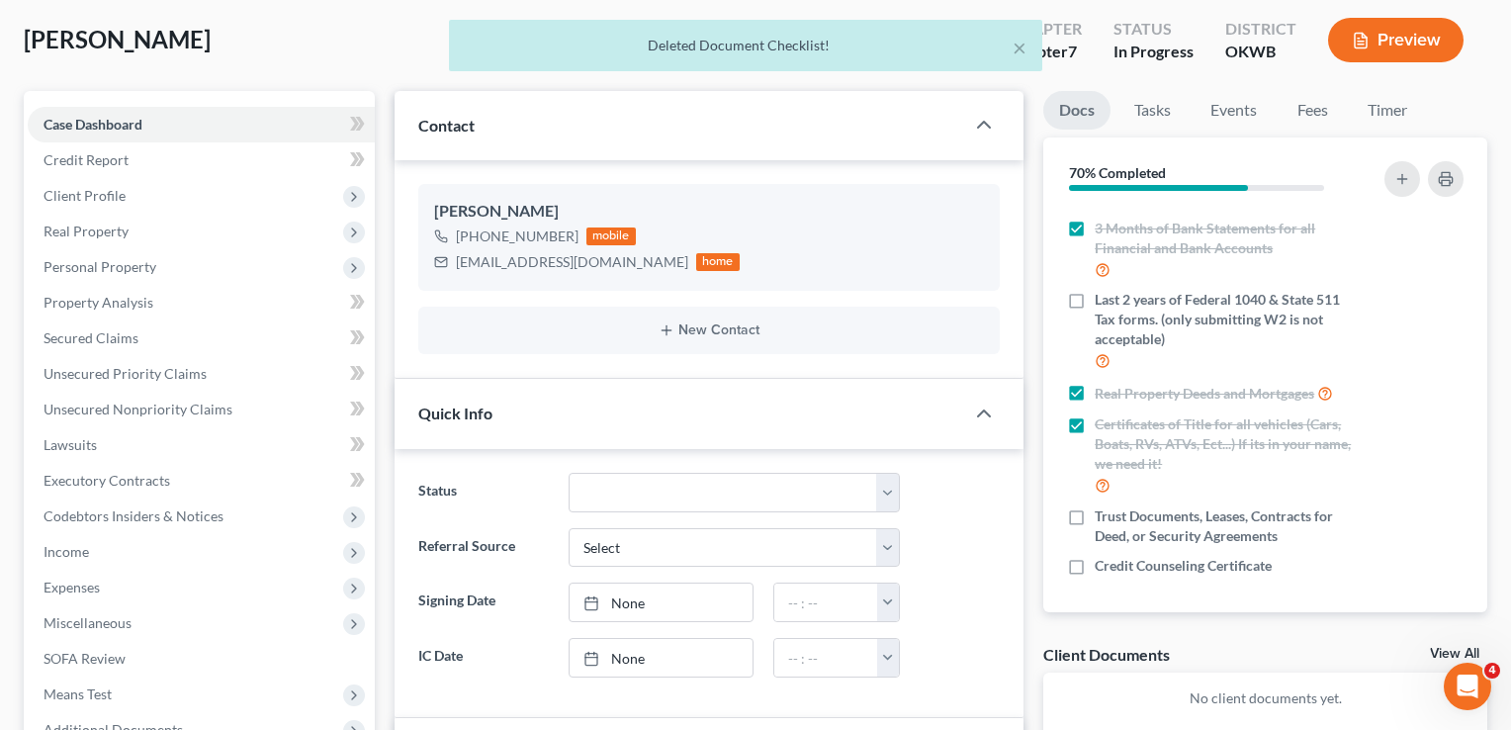
scroll to position [180, 0]
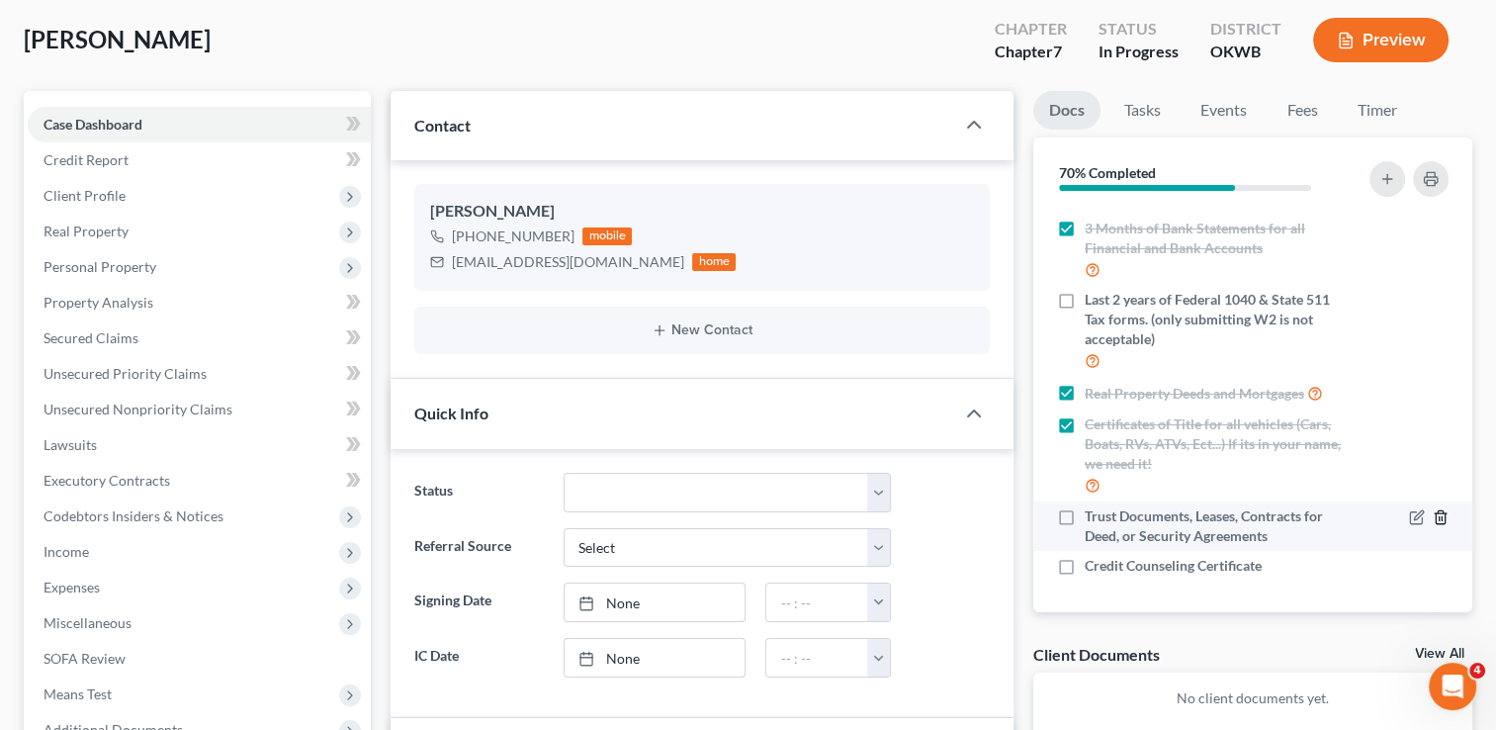
click at [1440, 519] on line "button" at bounding box center [1440, 519] width 0 height 4
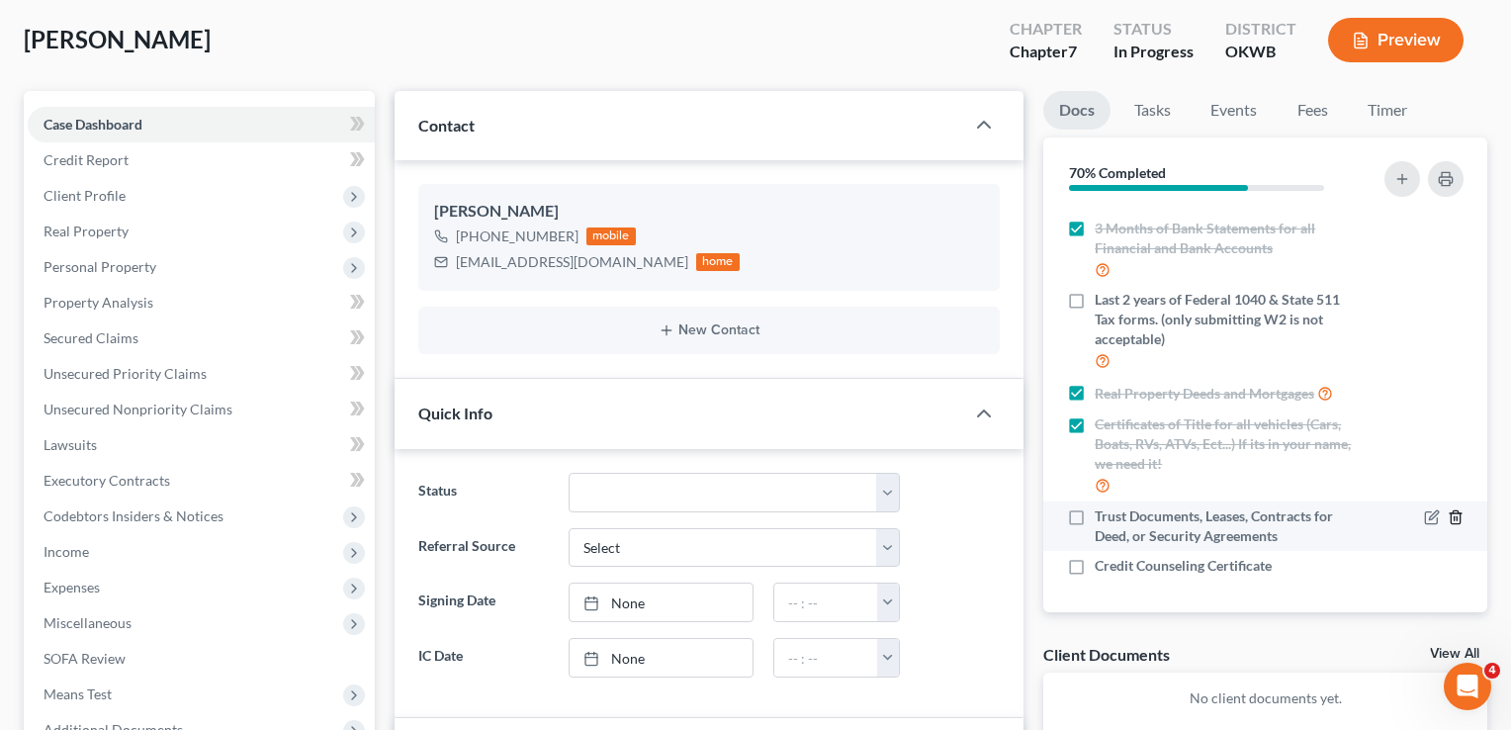
scroll to position [160, 0]
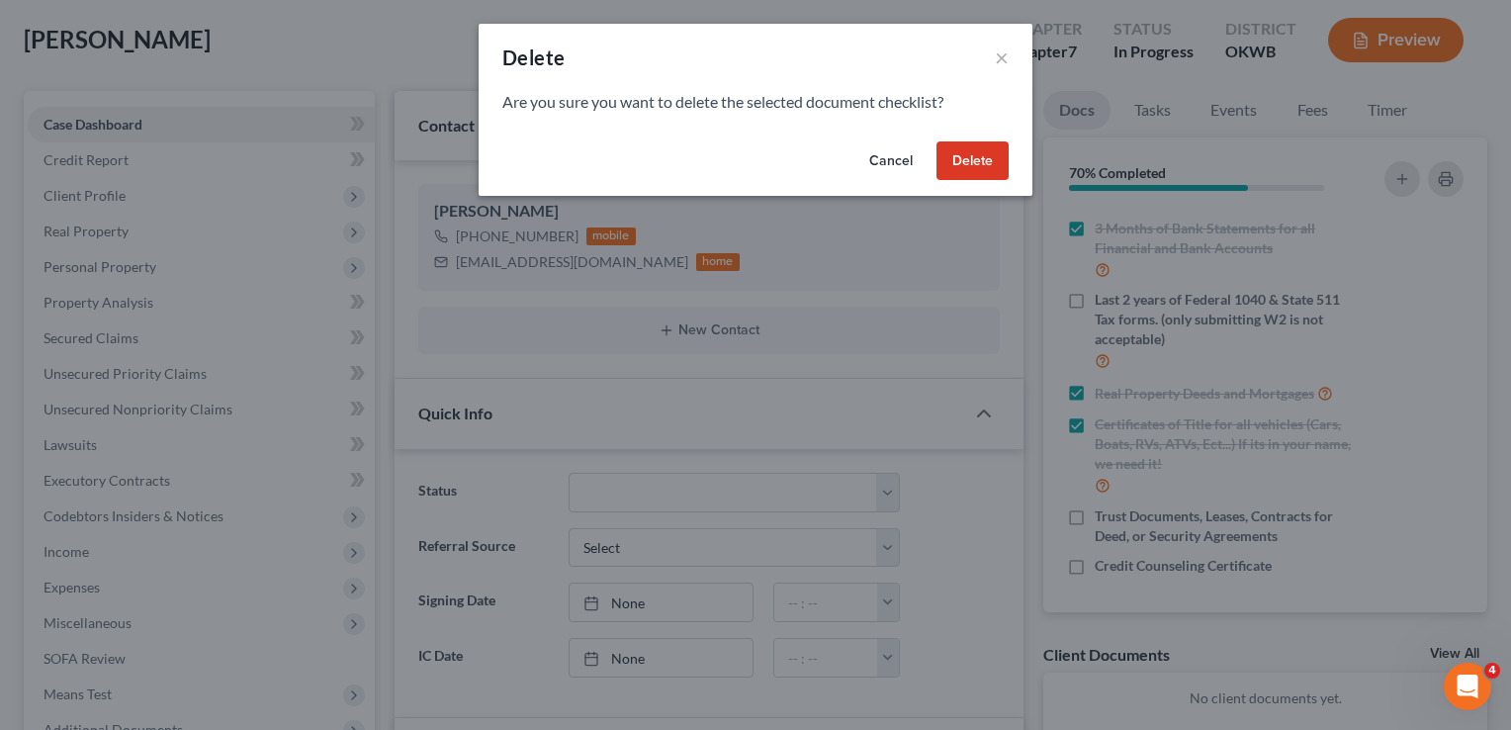
click at [988, 156] on button "Delete" at bounding box center [972, 161] width 72 height 40
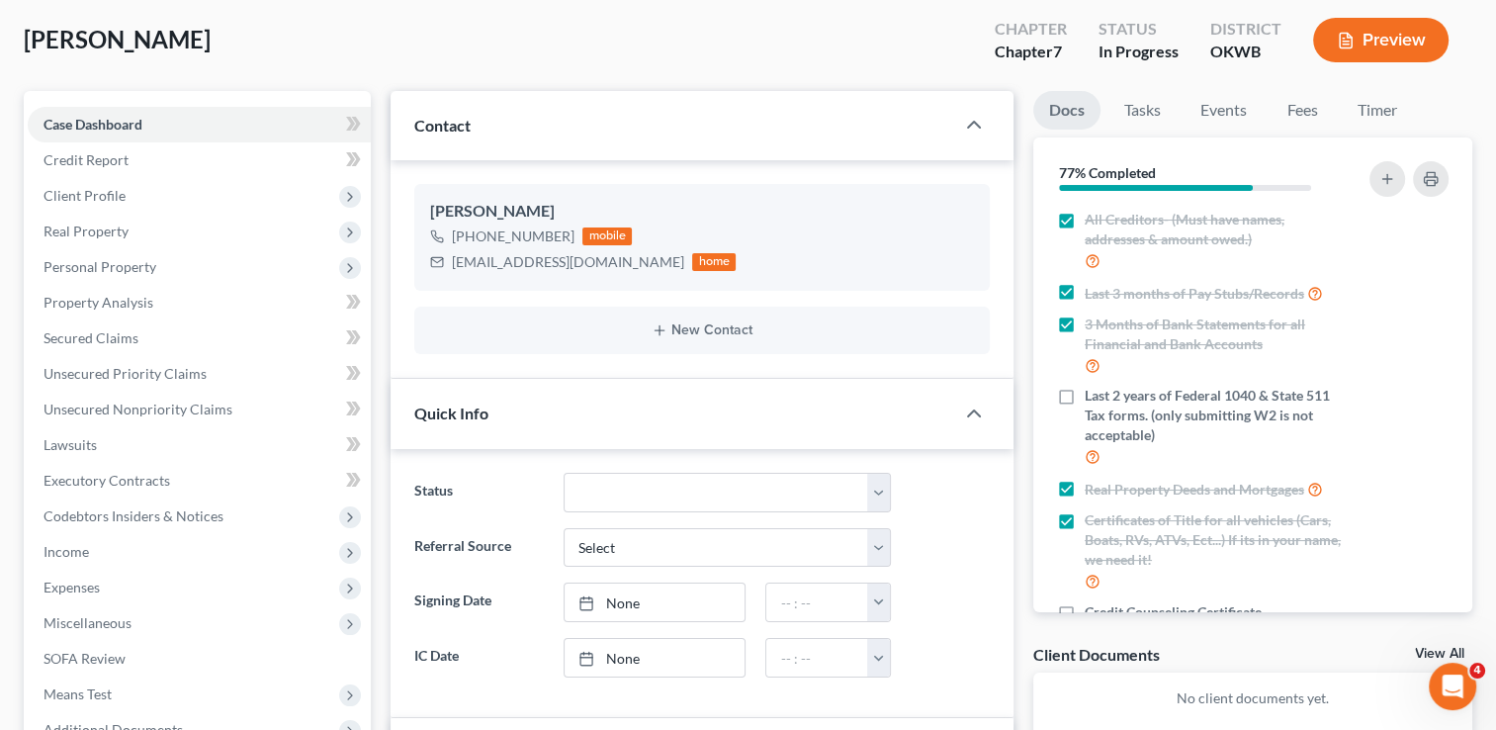
scroll to position [32, 0]
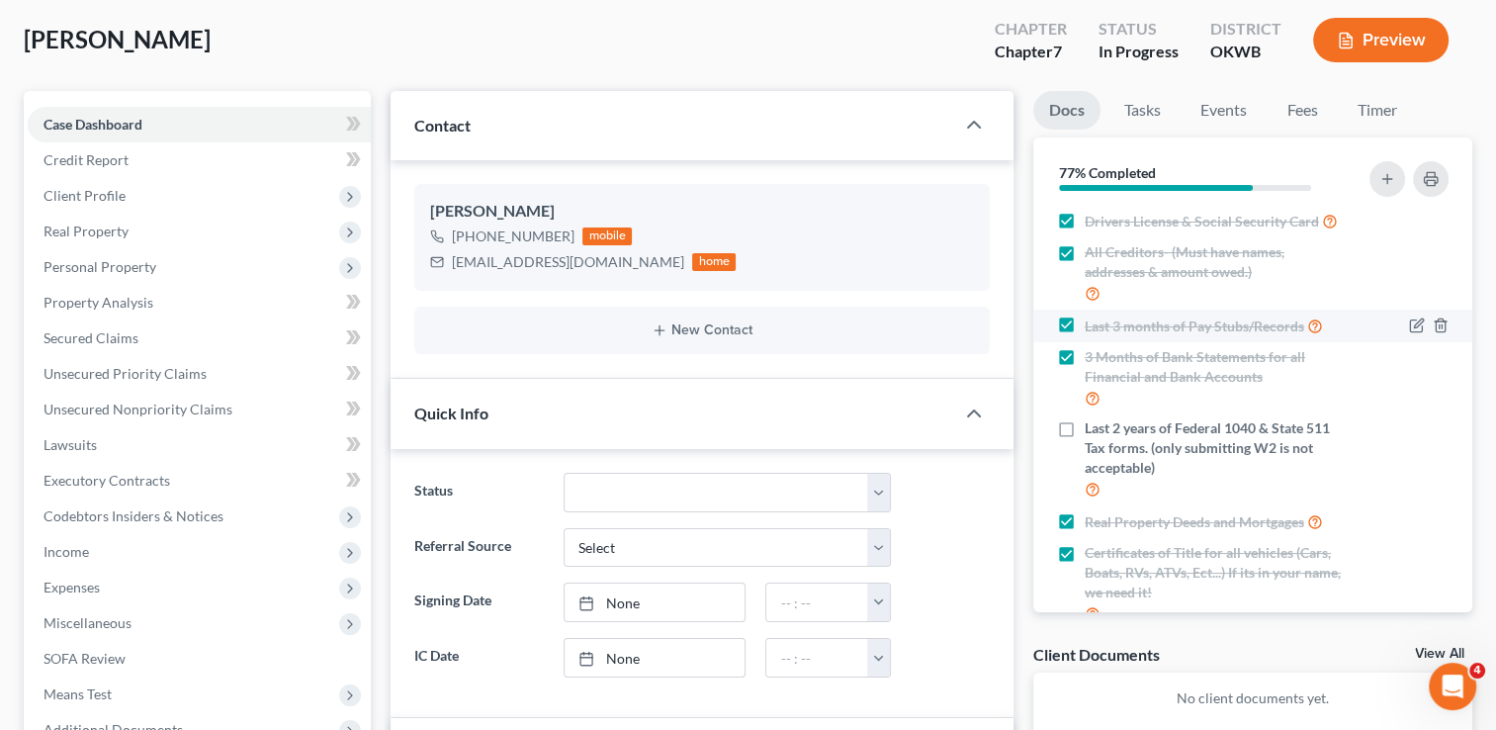
click at [1085, 337] on label "Last 3 months of Pay Stubs/Records" at bounding box center [1204, 325] width 238 height 23
click at [1093, 327] on input "Last 3 months of Pay Stubs/Records" at bounding box center [1099, 320] width 13 height 13
checkbox input "false"
click at [1409, 333] on icon "button" at bounding box center [1417, 325] width 16 height 16
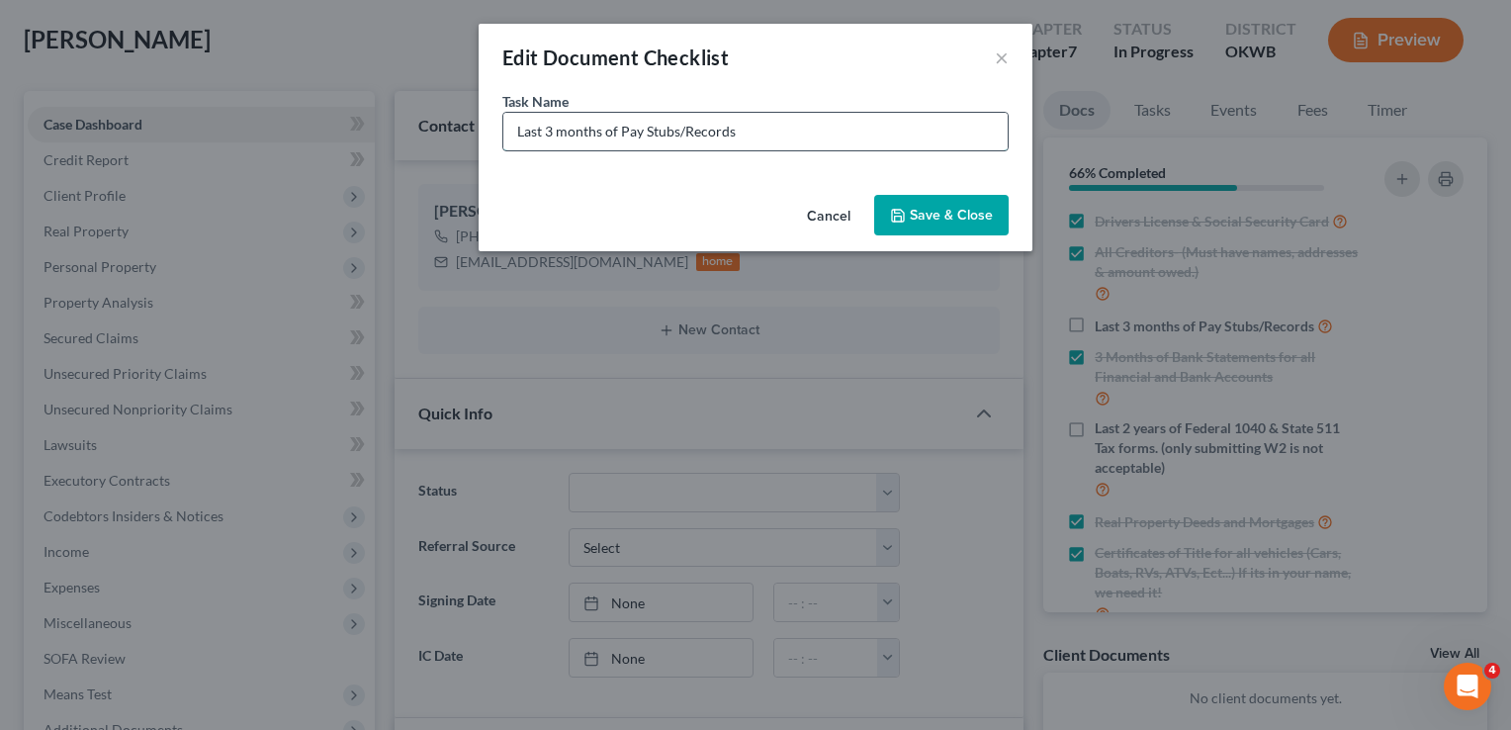
click at [553, 135] on input "Last 3 months of Pay Stubs/Records" at bounding box center [755, 132] width 504 height 38
type input "Last 6 months of Pay Stubs/Records"
click at [898, 210] on icon "button" at bounding box center [898, 216] width 12 height 12
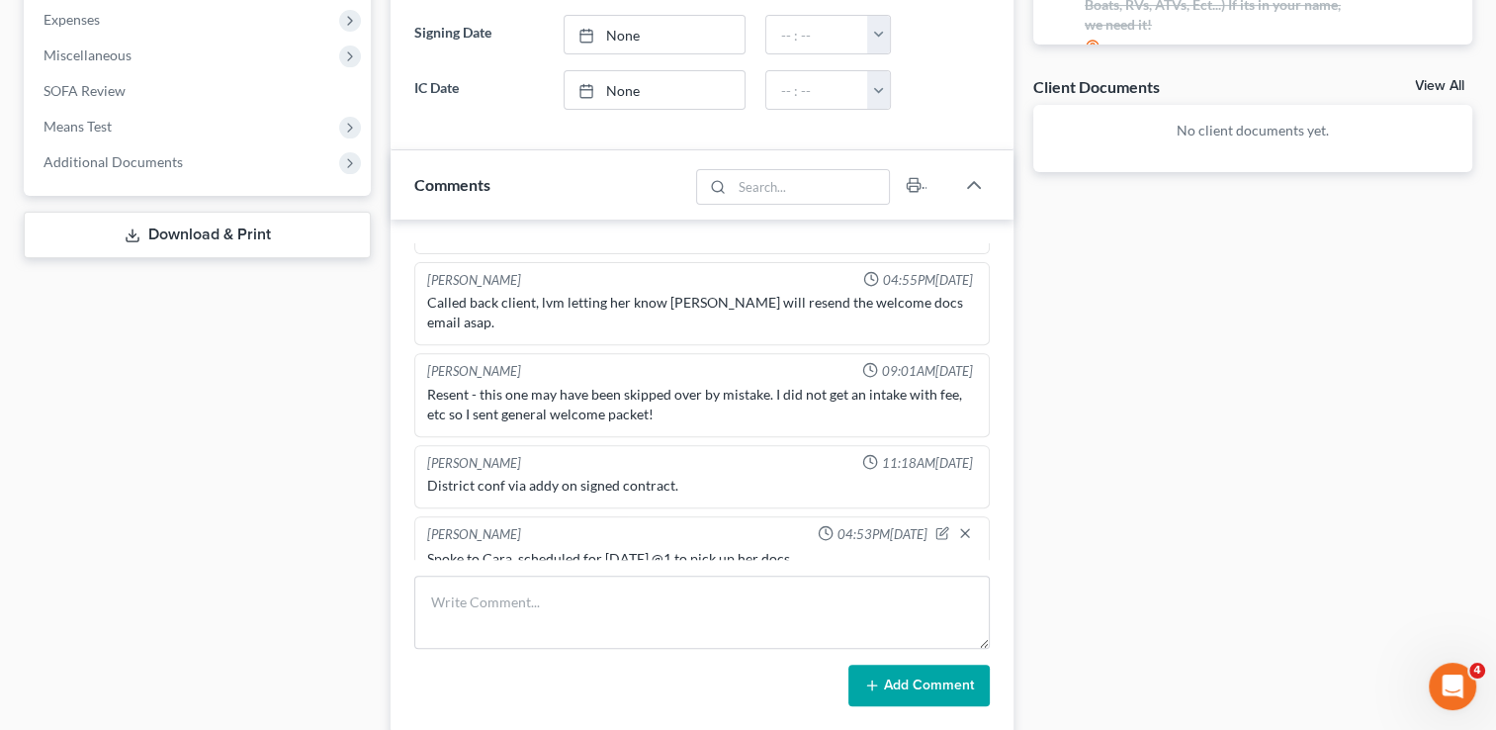
scroll to position [692, 0]
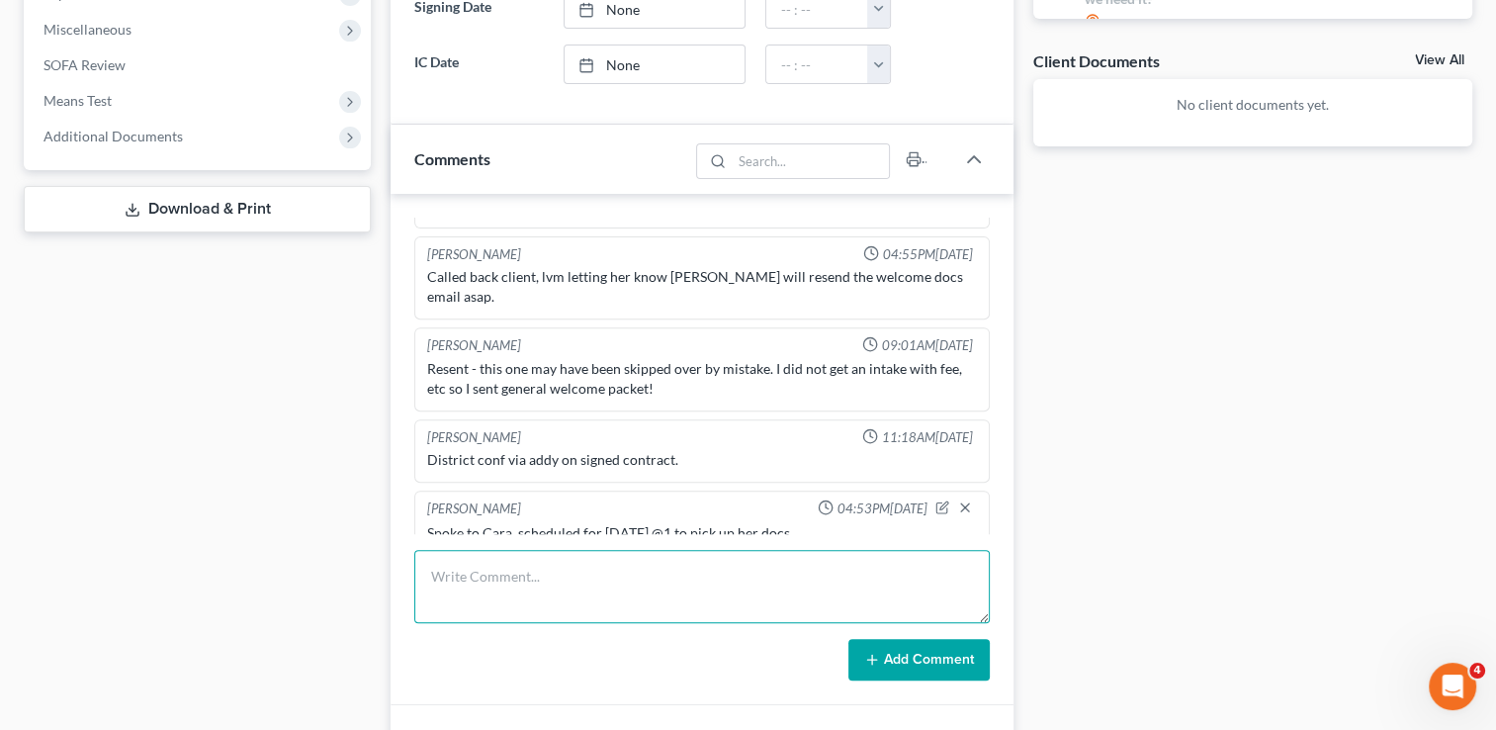
click at [633, 566] on textarea at bounding box center [702, 586] width 576 height 73
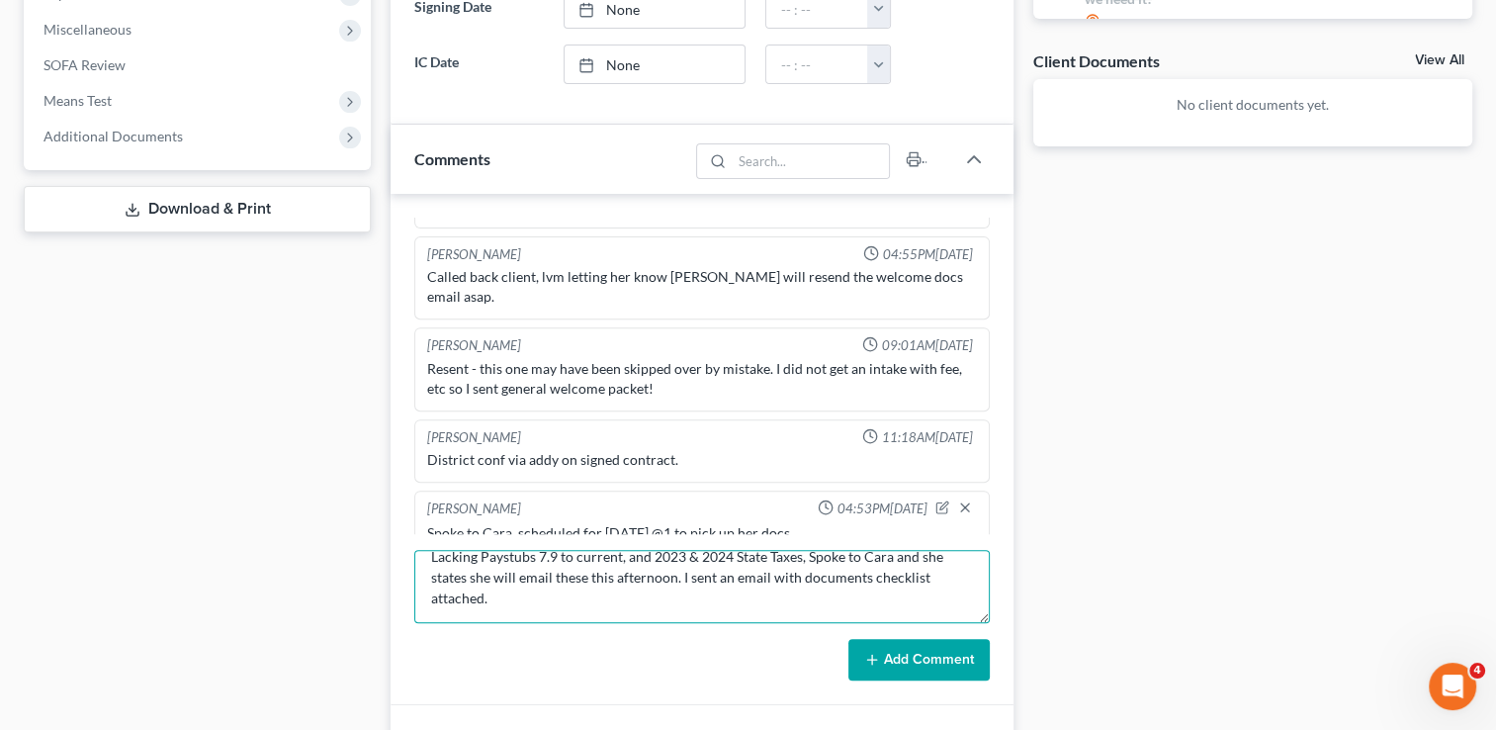
scroll to position [0, 0]
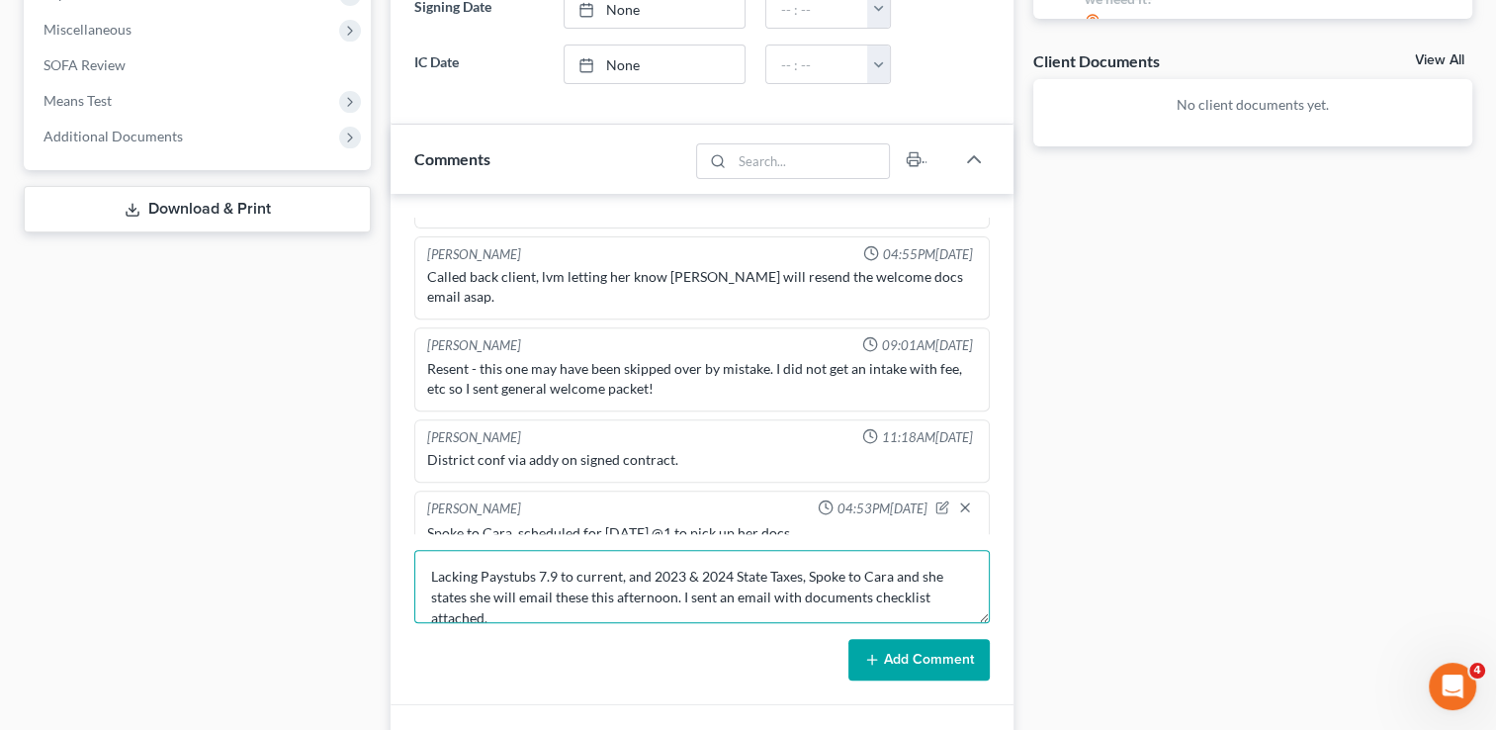
drag, startPoint x: 509, startPoint y: 611, endPoint x: 426, endPoint y: 559, distance: 98.2
click at [426, 559] on textarea "Lacking Paystubs 7.9 to current, and 2023 & 2024 State Taxes, Spoke to Cara and…" at bounding box center [702, 586] width 576 height 73
drag, startPoint x: 456, startPoint y: 573, endPoint x: 514, endPoint y: 611, distance: 69.9
click at [514, 611] on textarea "Lacking Paystubs 7.9 to current, and 2023 & 2024 State Taxes, Spoke to Cara and…" at bounding box center [702, 586] width 576 height 73
type textarea "Lacking Paystubs 7.9 to current, and 2023 & 2024 State Taxes, Spoke to Cara and…"
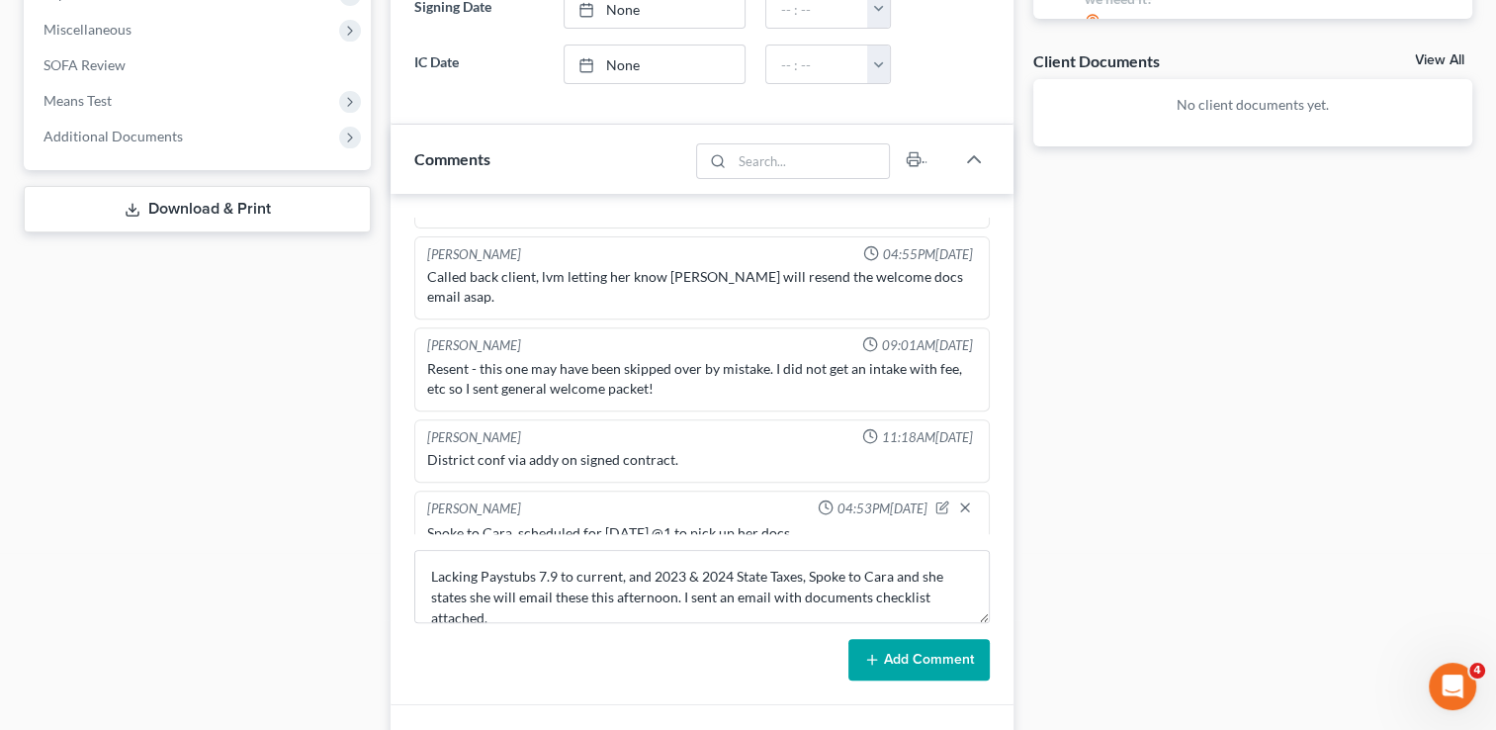
click at [1173, 491] on div "Docs Tasks Events Fees Timer 66% Completed Nothing here yet! Signed Contract Dr…" at bounding box center [1253, 206] width 459 height 1416
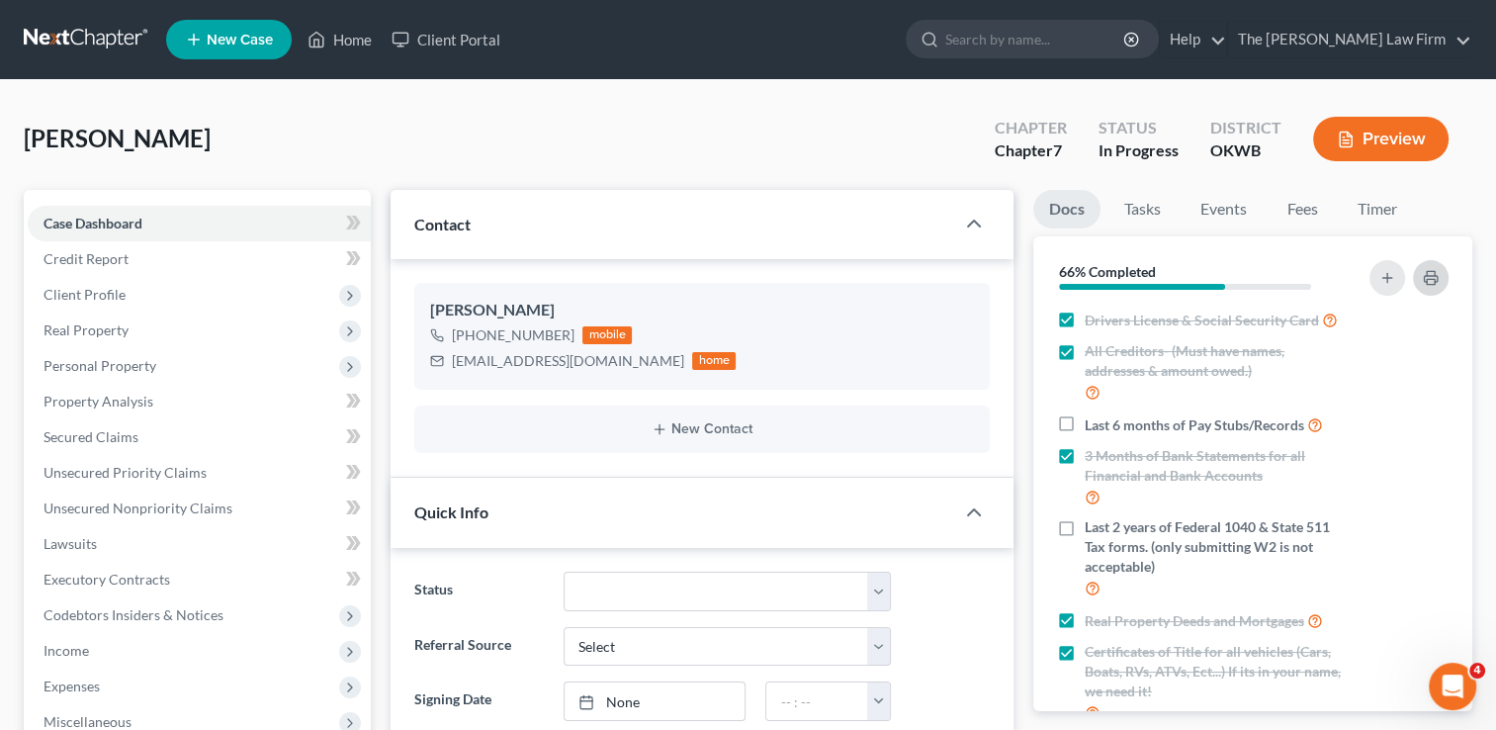
click at [1429, 272] on icon "button" at bounding box center [1431, 278] width 16 height 16
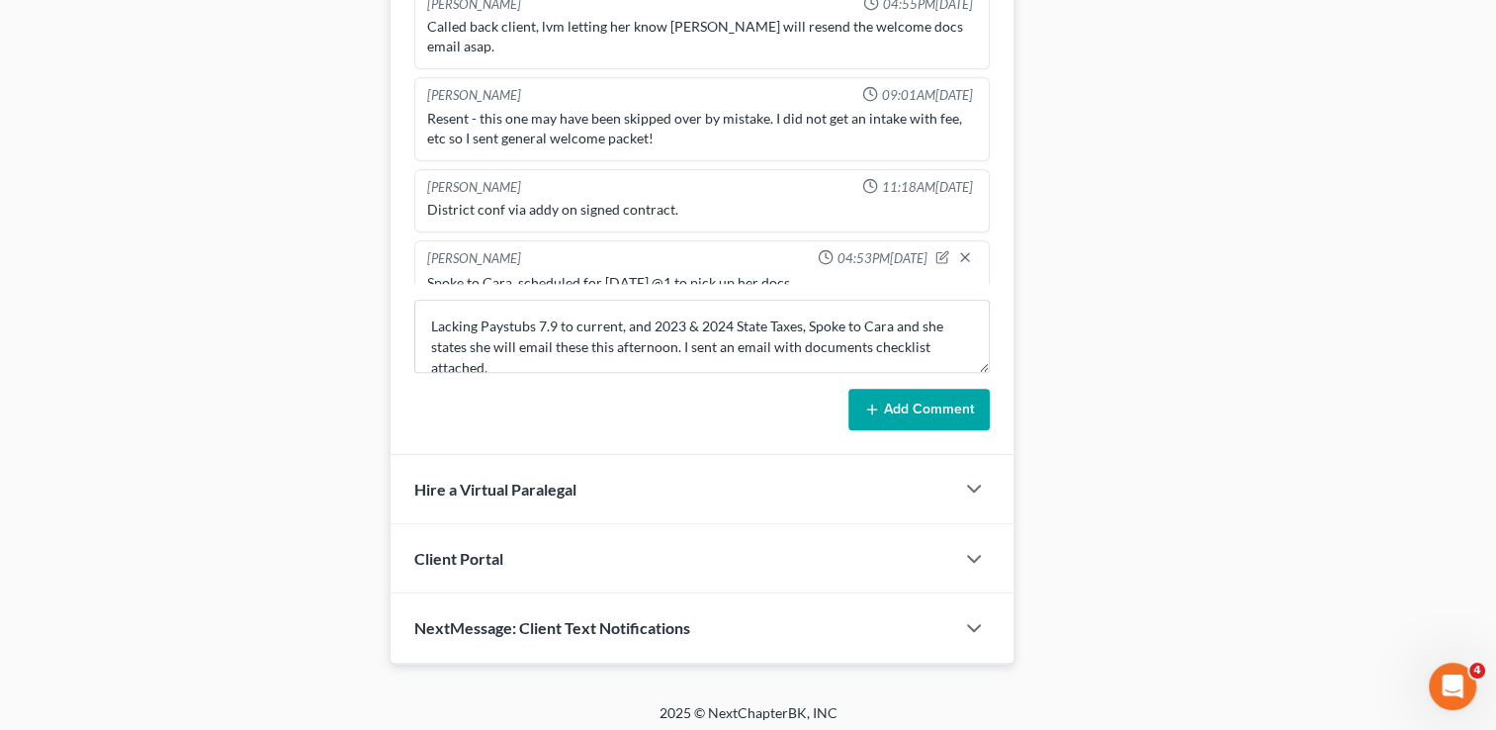
scroll to position [945, 0]
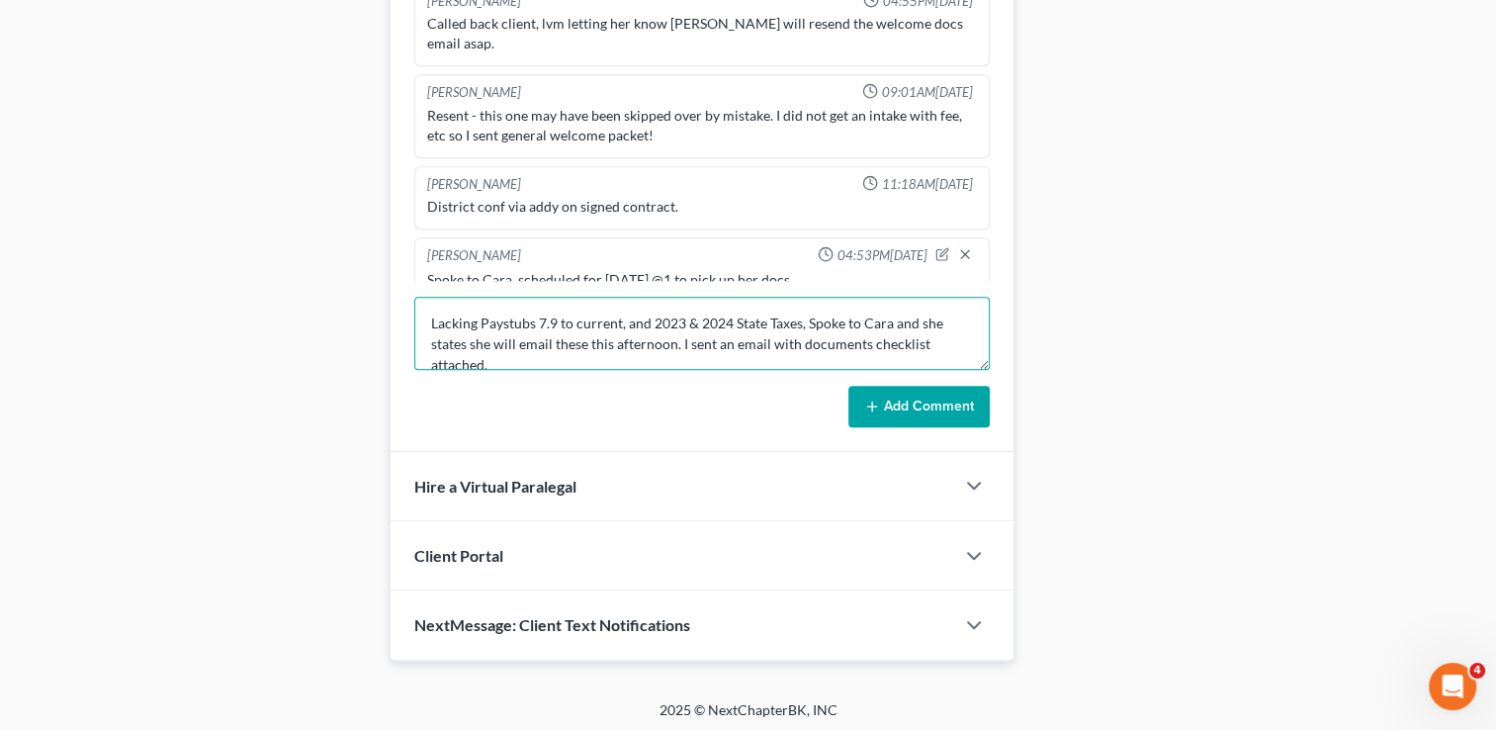
drag, startPoint x: 477, startPoint y: 317, endPoint x: 798, endPoint y: 321, distance: 321.4
click at [798, 321] on textarea "Lacking Paystubs 7.9 to current, and 2023 & 2024 State Taxes, Spoke to Cara and…" at bounding box center [702, 333] width 576 height 73
click at [865, 359] on textarea "Lacking Paystubs 7.9 to current, and 2023 & 2024 State Taxes, Spoke to Cara and…" at bounding box center [702, 333] width 576 height 73
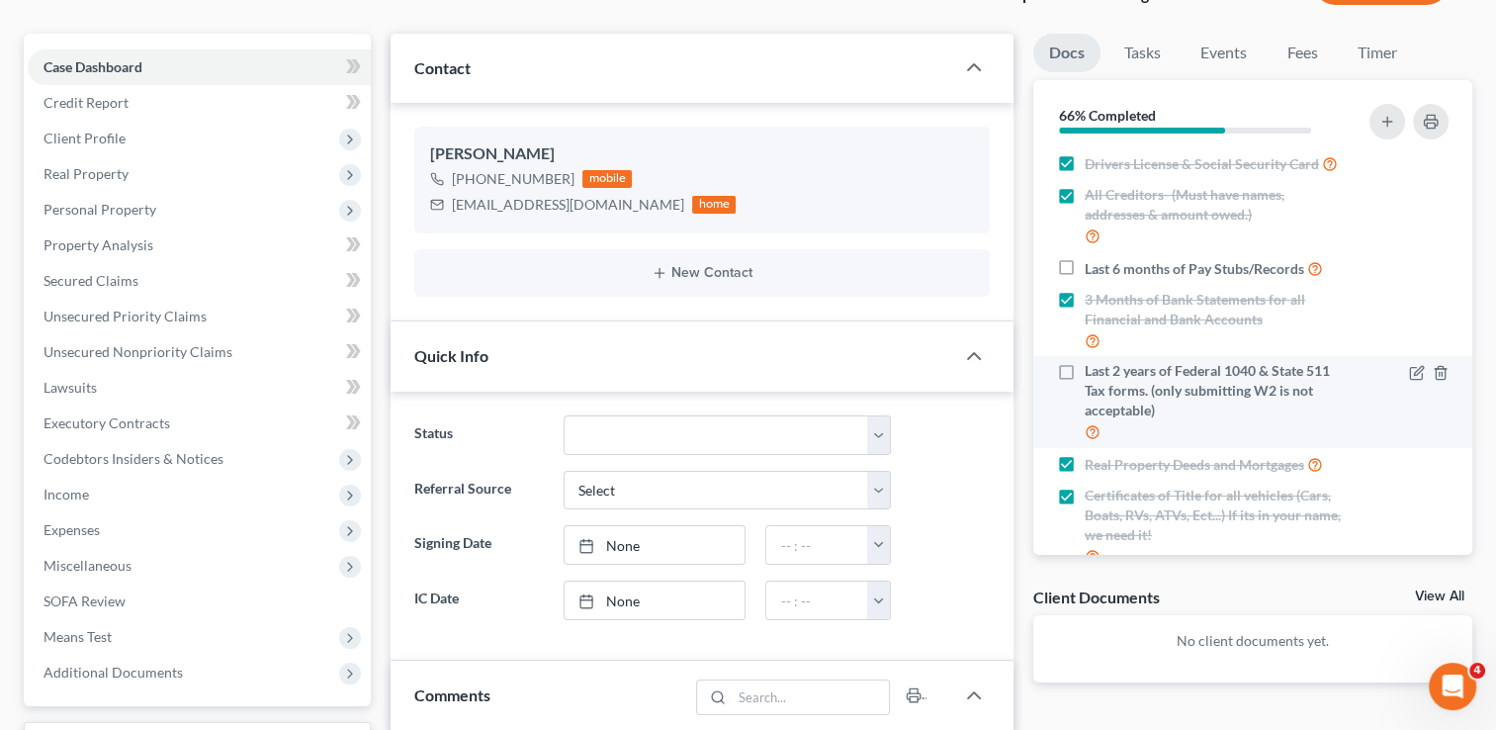
scroll to position [154, 0]
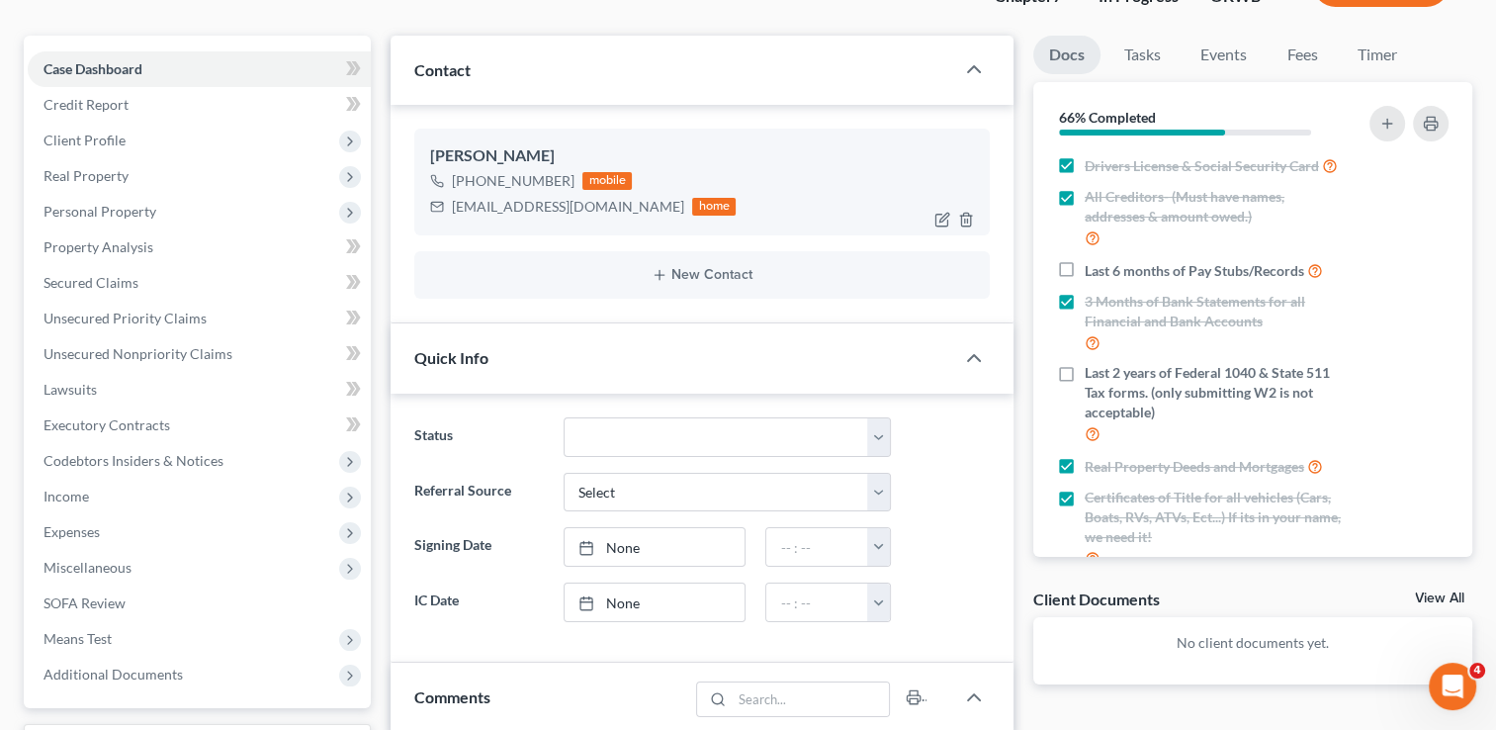
click at [526, 200] on div "carabaxter18@gmail.com" at bounding box center [568, 207] width 232 height 20
copy div "carabaxter18@gmail.com"
click at [1432, 110] on button "button" at bounding box center [1431, 124] width 36 height 36
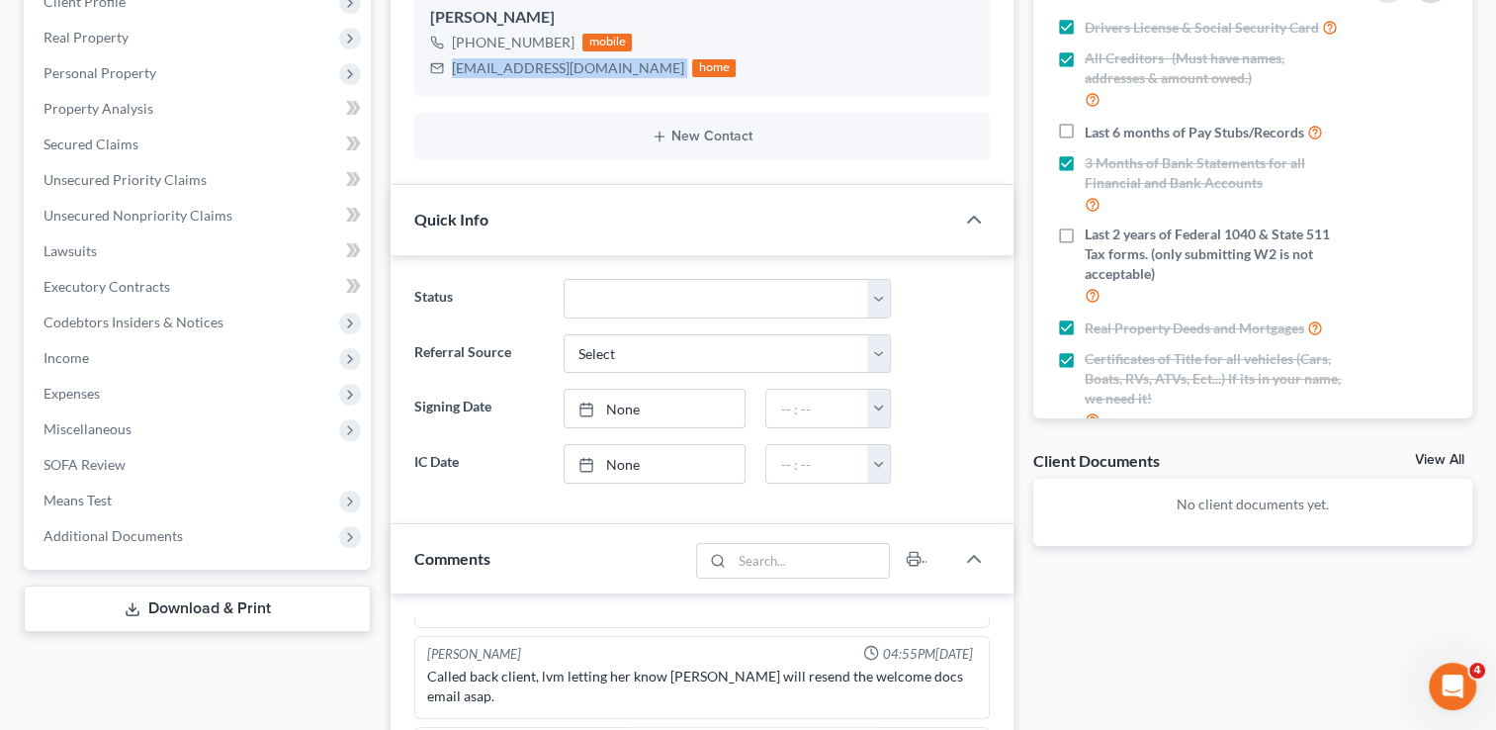
scroll to position [945, 0]
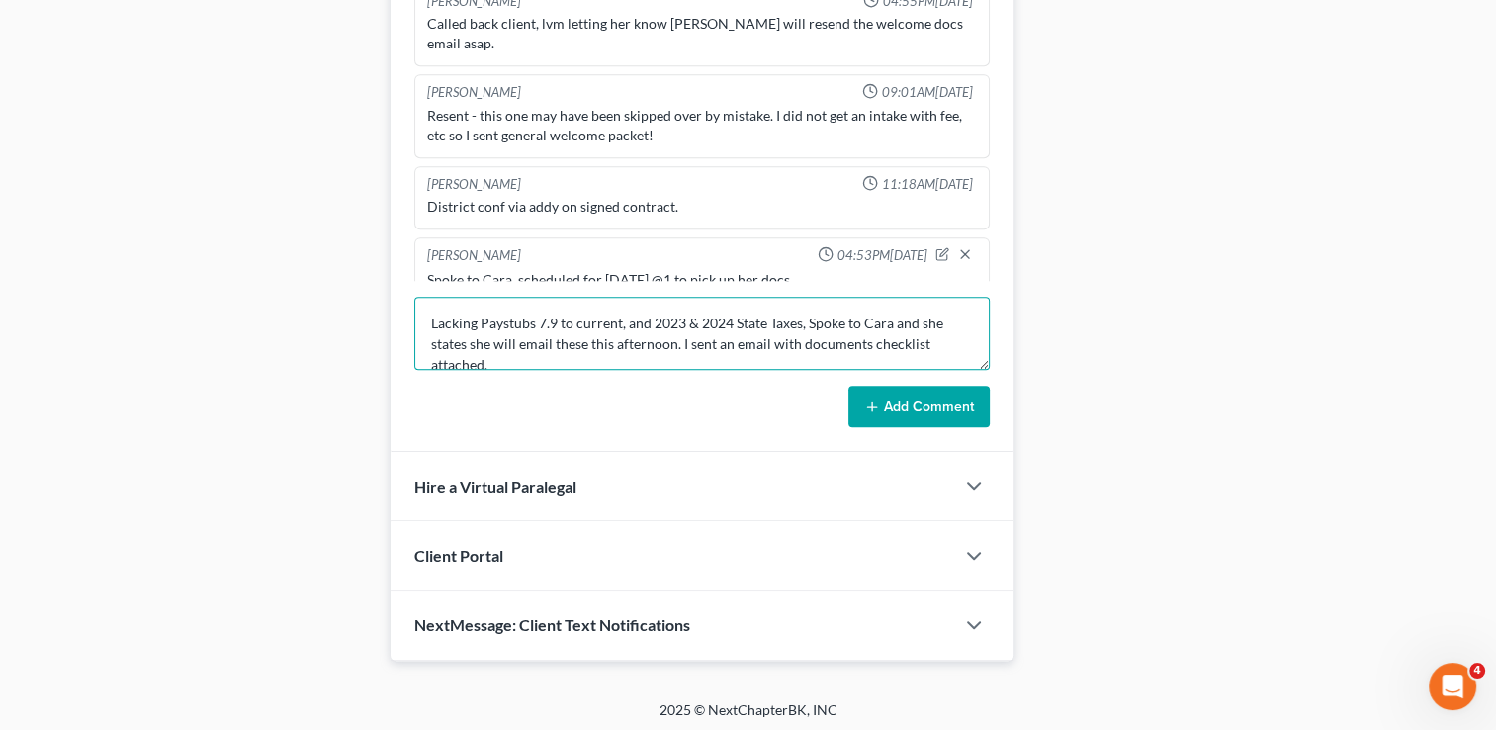
click at [556, 350] on textarea "Lacking Paystubs 7.9 to current, and 2023 & 2024 State Taxes, Spoke to Cara and…" at bounding box center [702, 333] width 576 height 73
click at [877, 391] on button "Add Comment" at bounding box center [918, 407] width 141 height 42
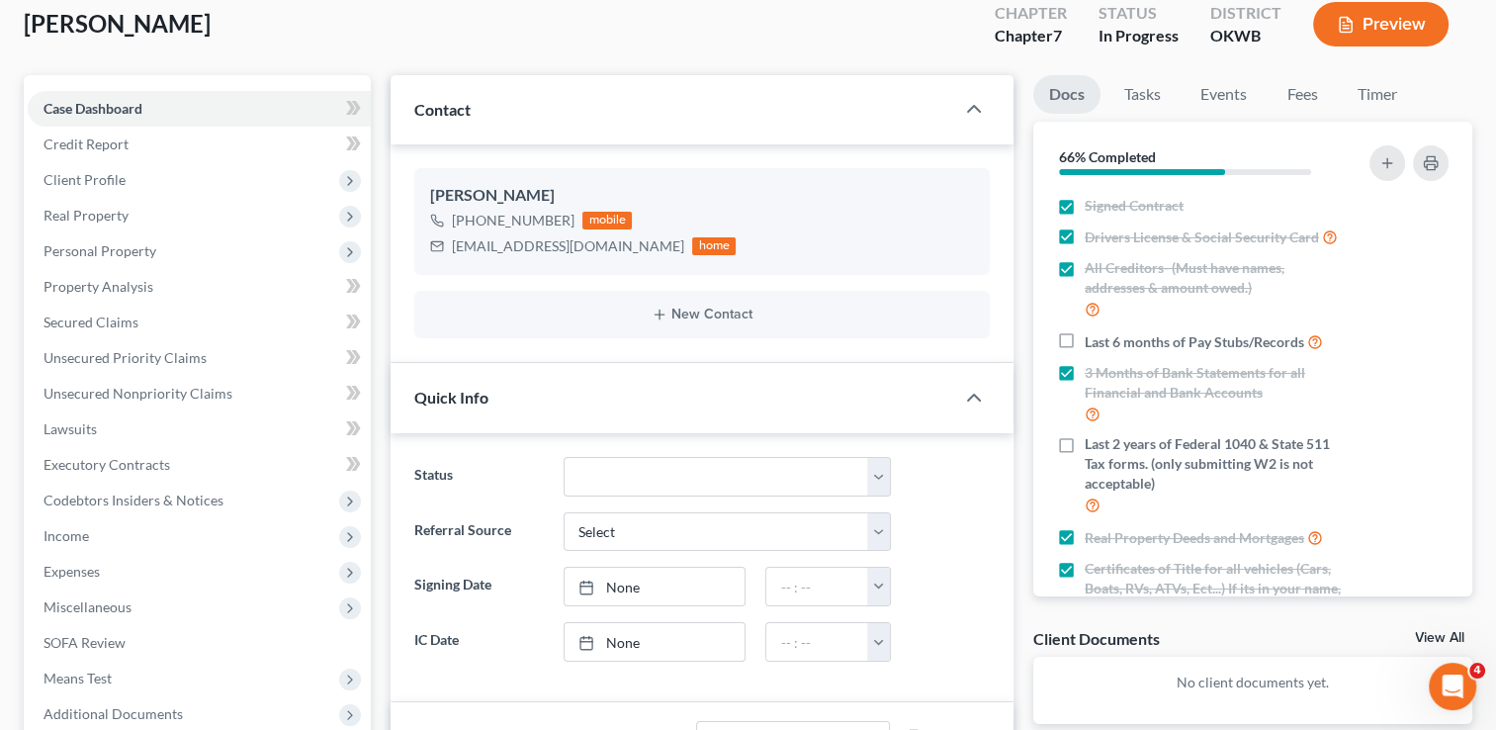
scroll to position [0, 0]
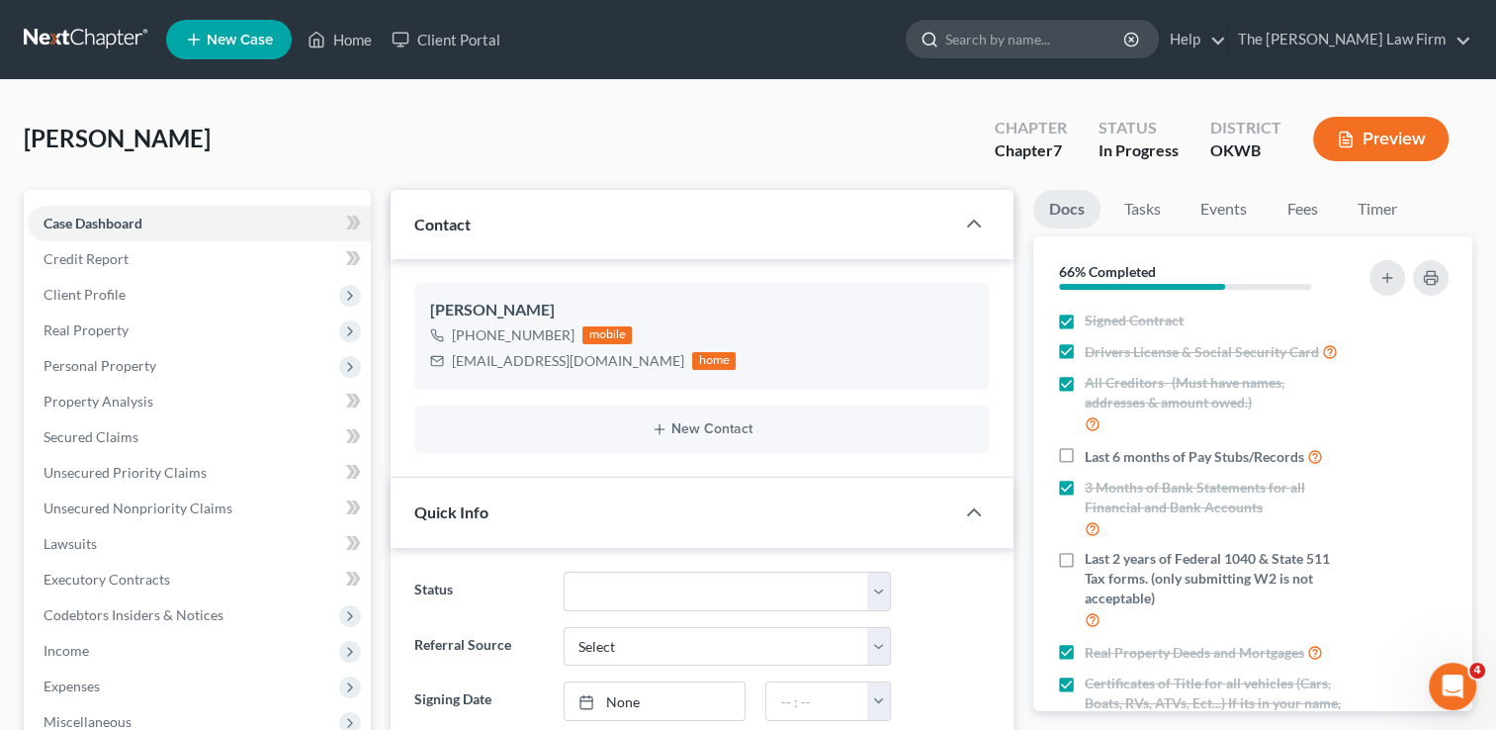
click at [1041, 37] on input "search" at bounding box center [1035, 39] width 181 height 37
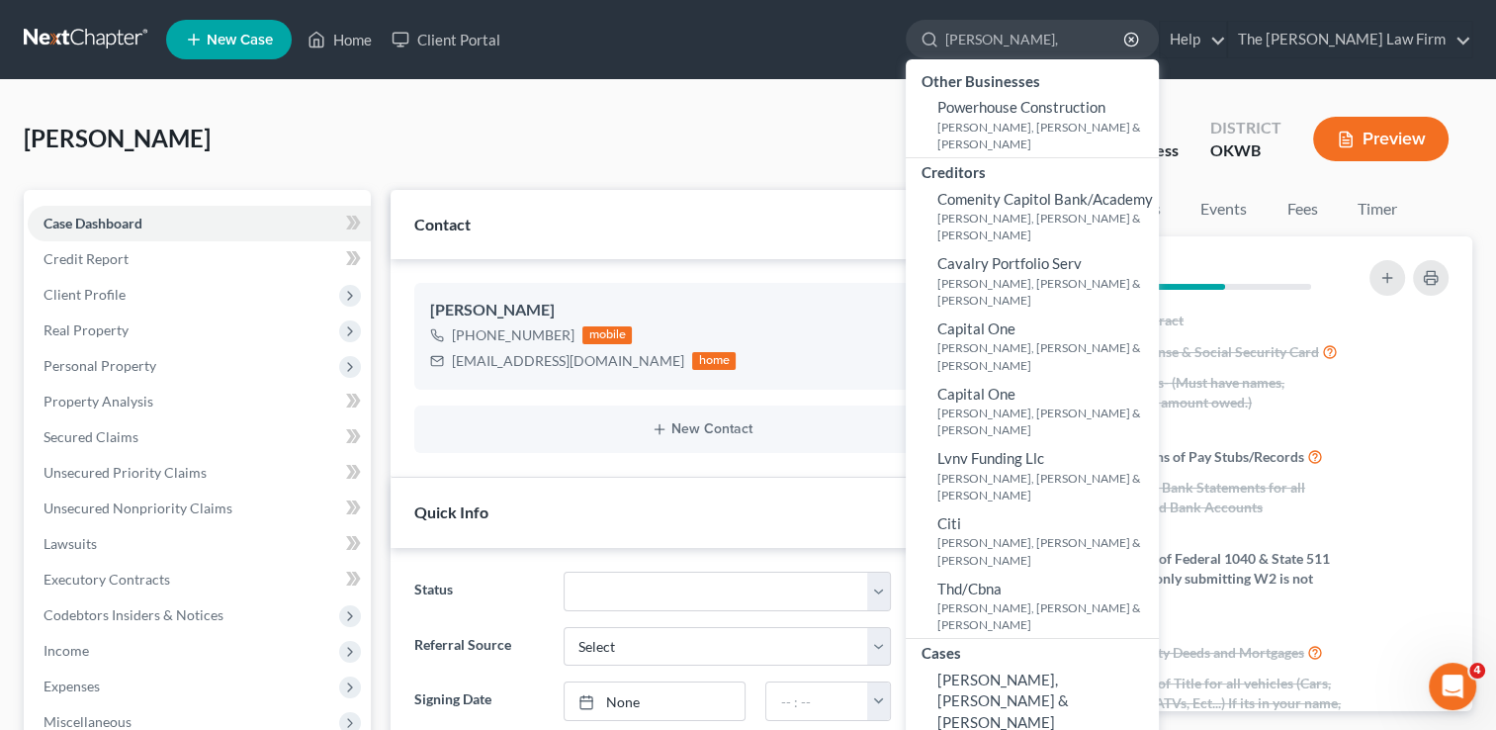
type input "Conduff,"
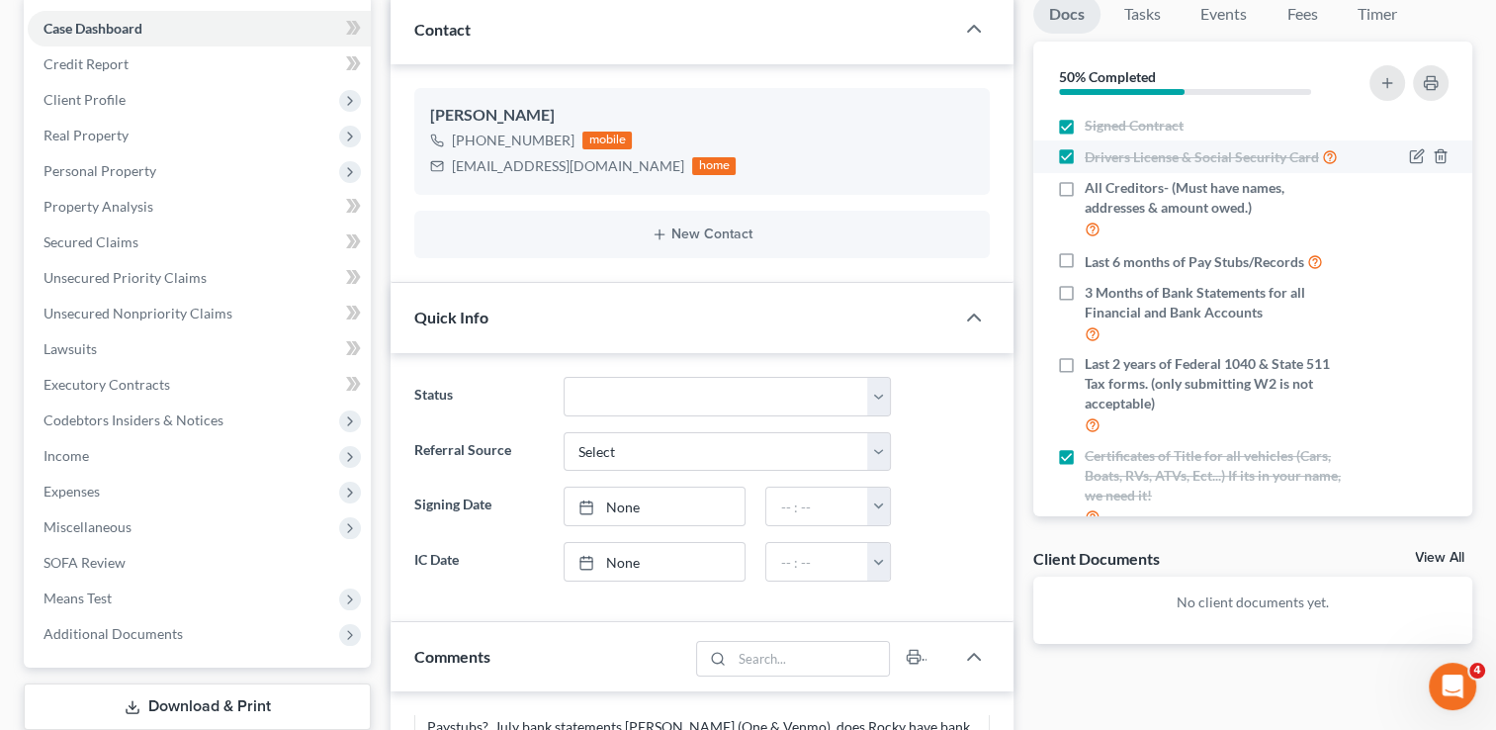
scroll to position [154, 0]
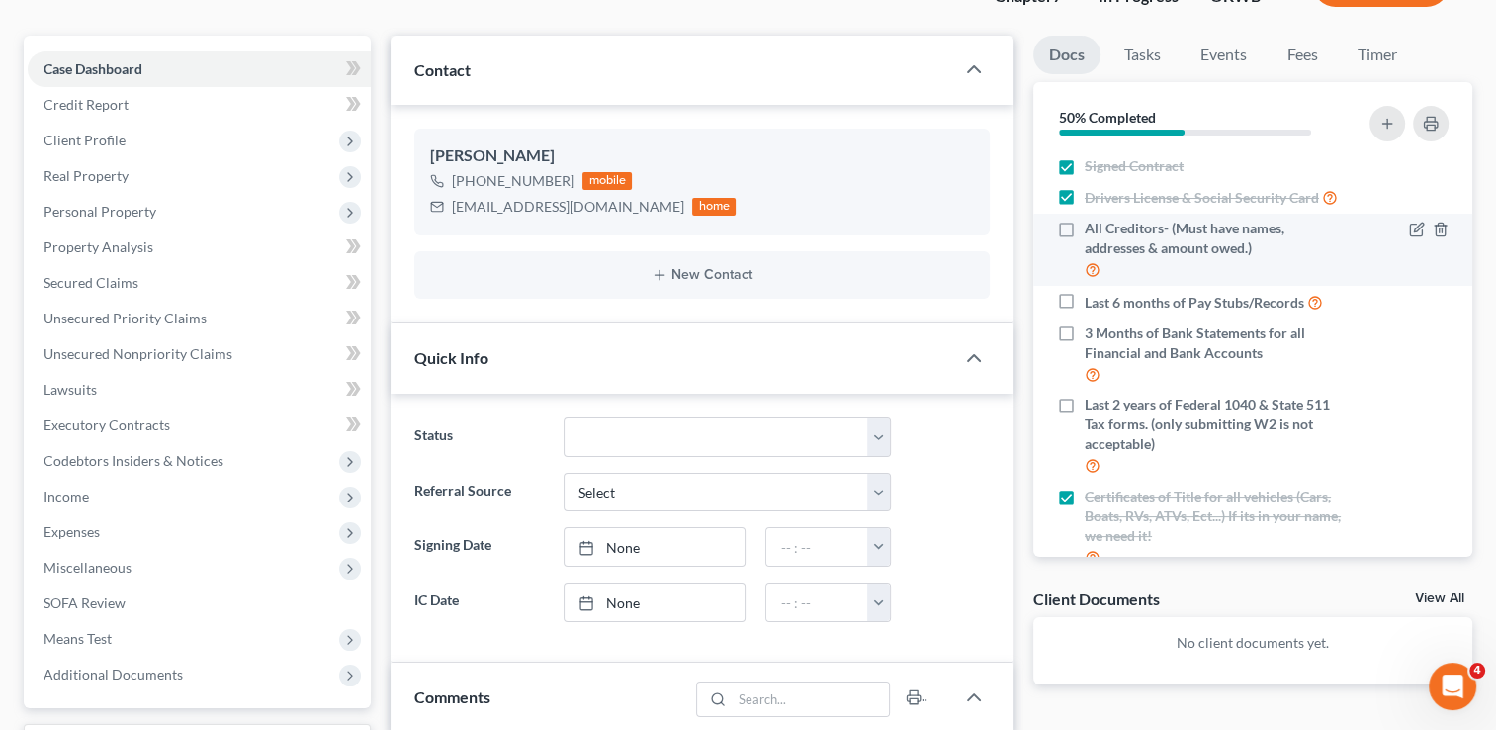
click at [1085, 246] on label "All Creditors- (Must have names, addresses & amount owed.)" at bounding box center [1215, 250] width 261 height 62
click at [1093, 231] on input "All Creditors- (Must have names, addresses & amount owed.)" at bounding box center [1099, 225] width 13 height 13
checkbox input "true"
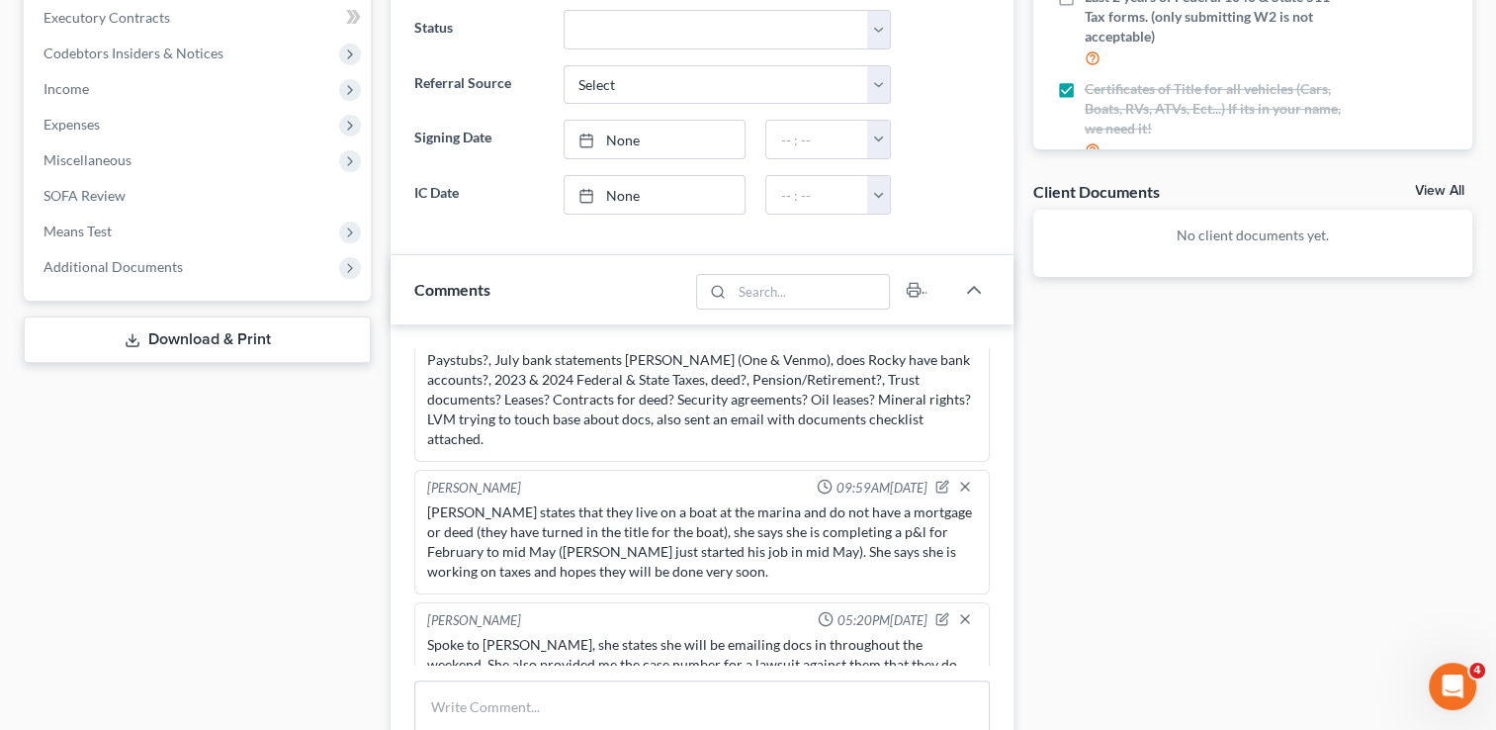
scroll to position [748, 0]
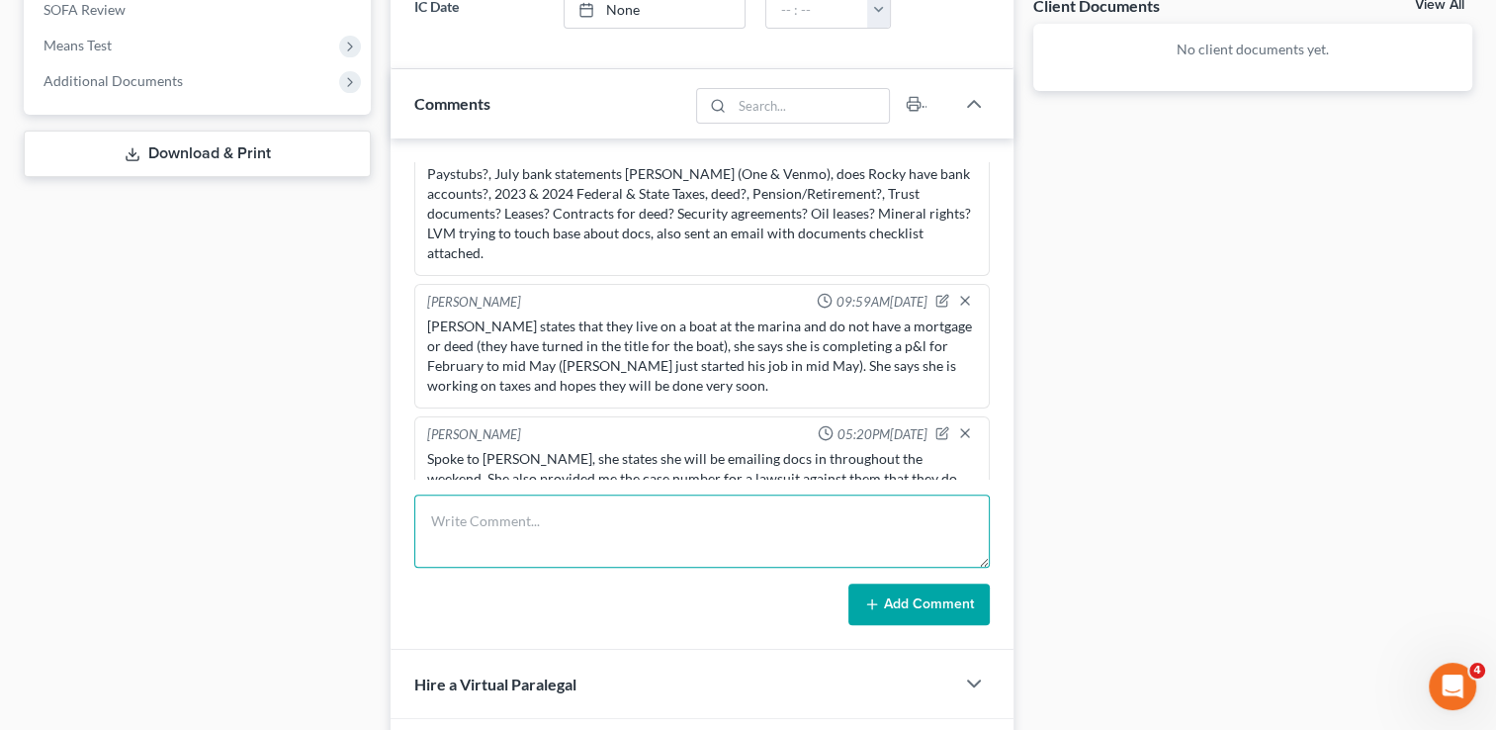
click at [614, 500] on textarea at bounding box center [702, 530] width 576 height 73
type textarea "R"
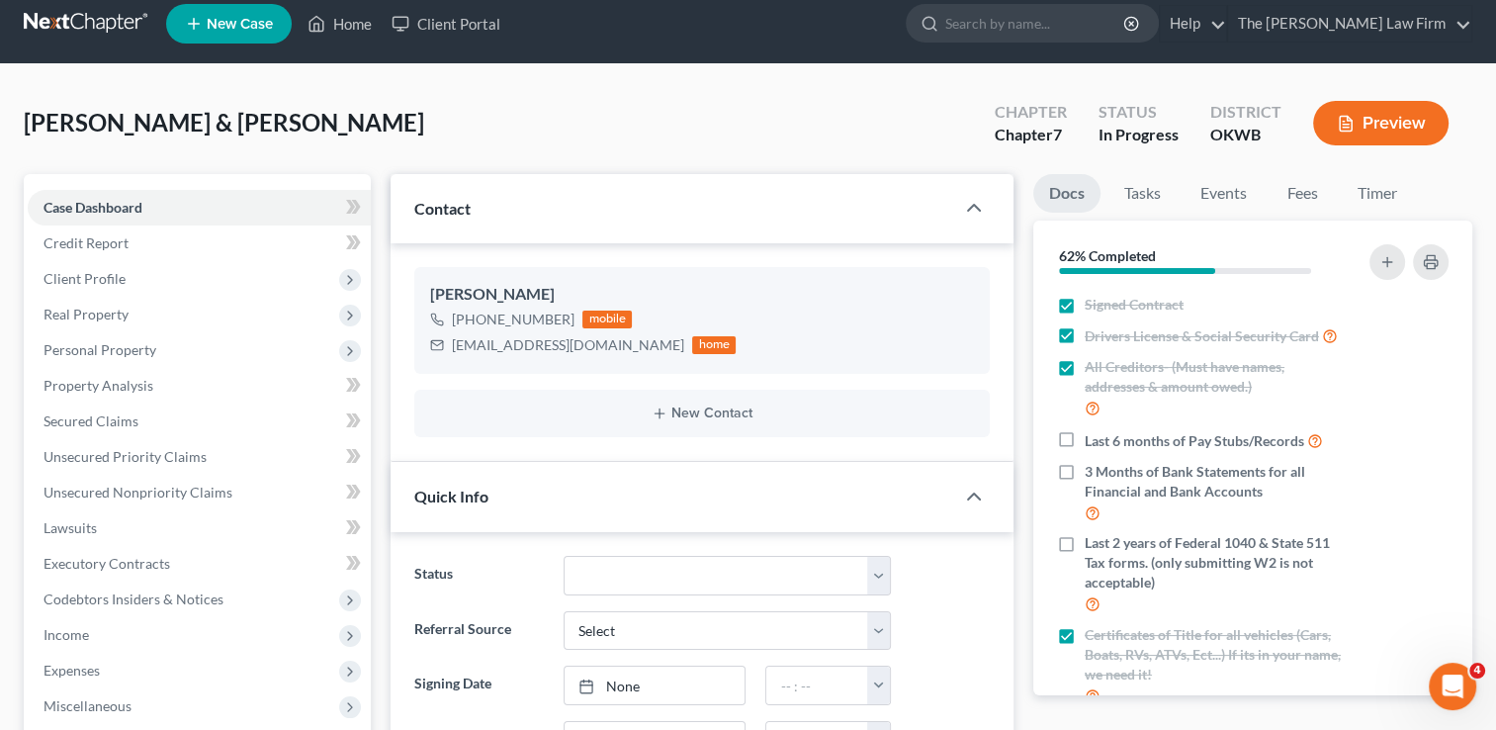
scroll to position [0, 0]
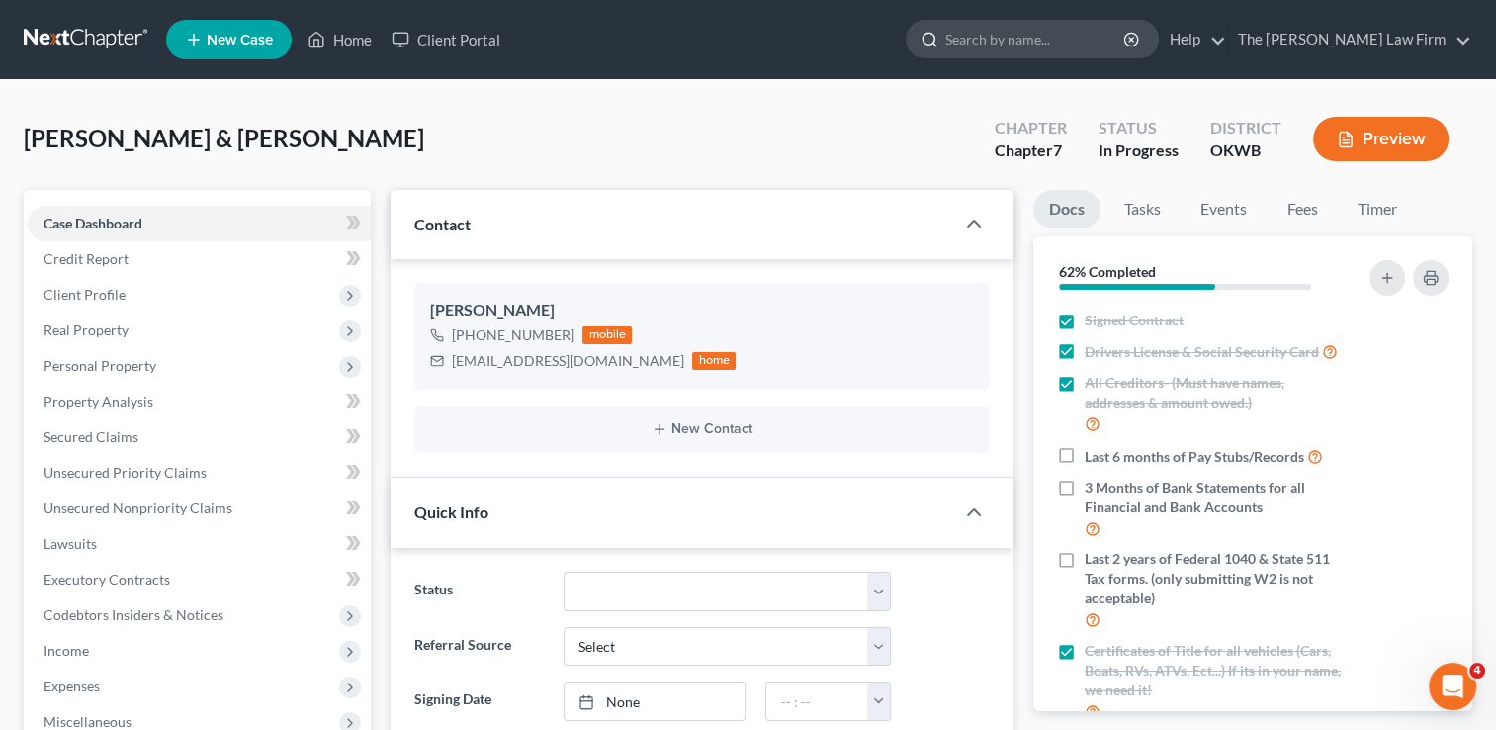
click at [1052, 45] on input "search" at bounding box center [1035, 39] width 181 height 37
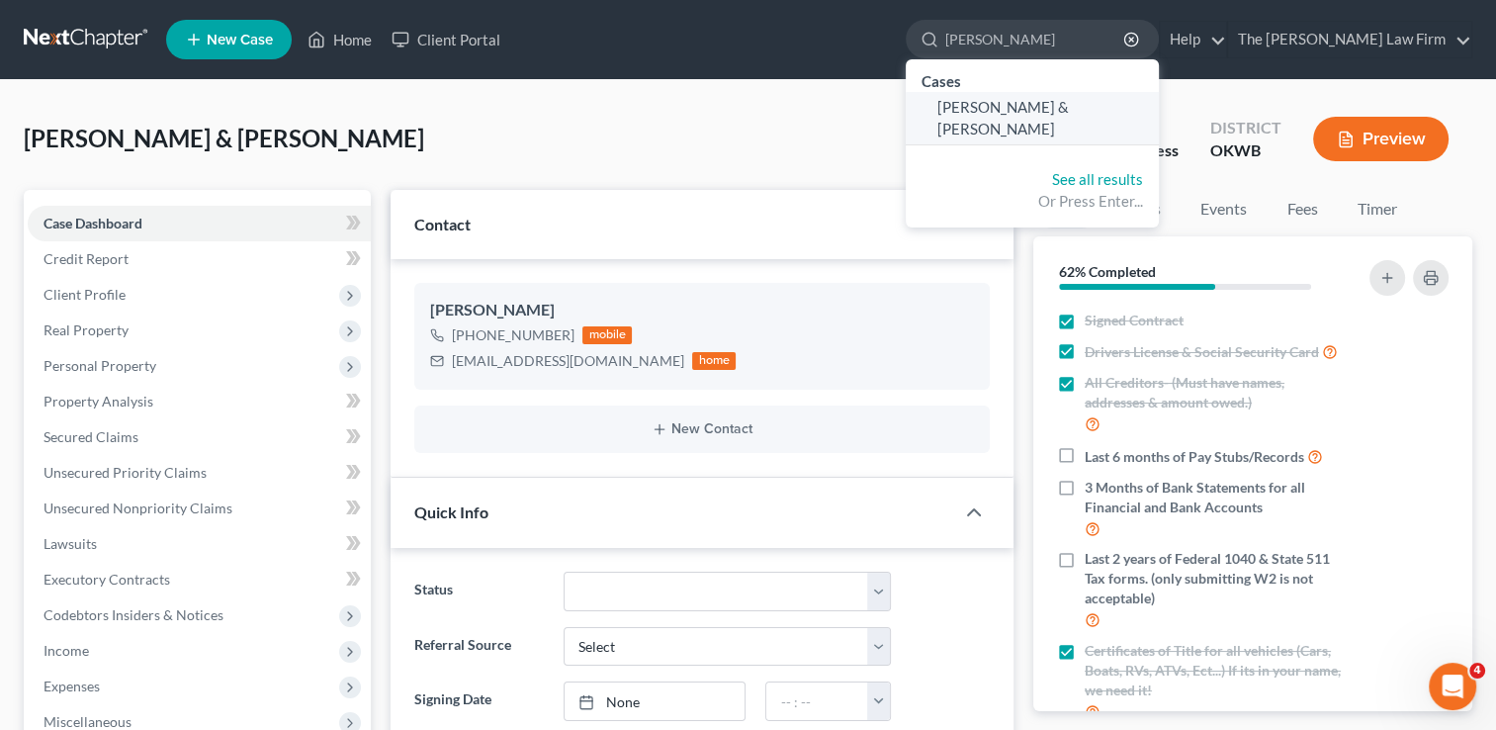
type input "Hays, Dustin"
click at [1069, 103] on span "[PERSON_NAME] & [PERSON_NAME]" at bounding box center [1003, 117] width 132 height 39
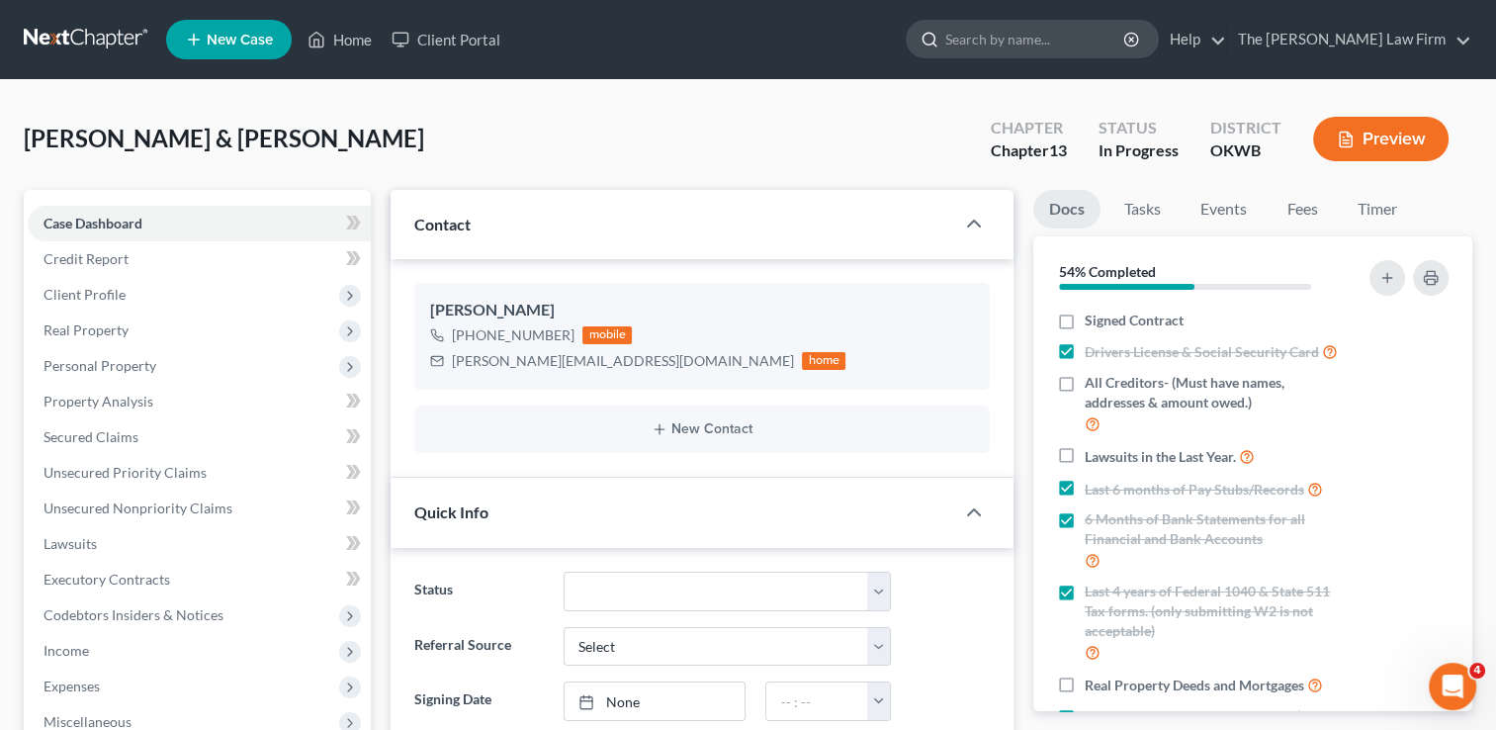
click at [1075, 42] on input "search" at bounding box center [1035, 39] width 181 height 37
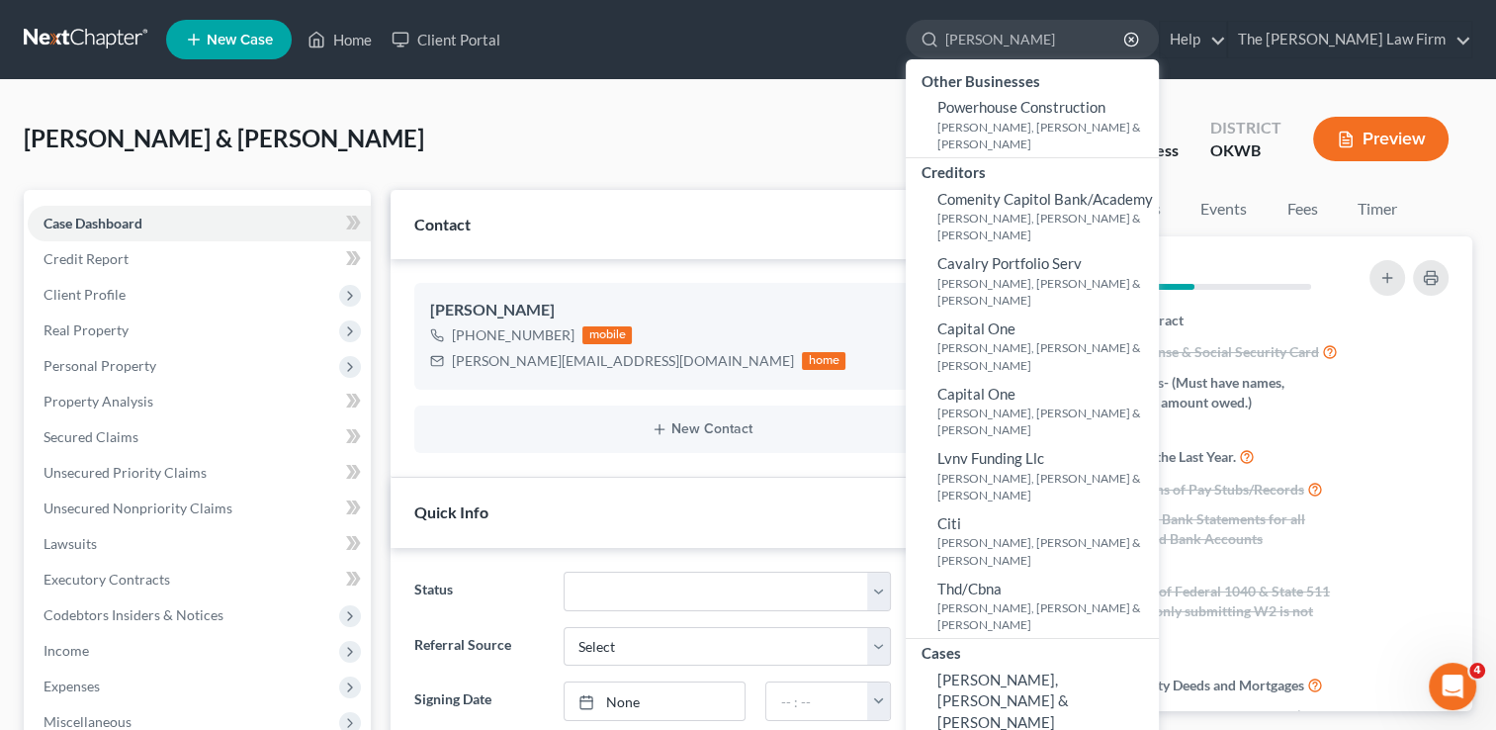
type input "Conduff"
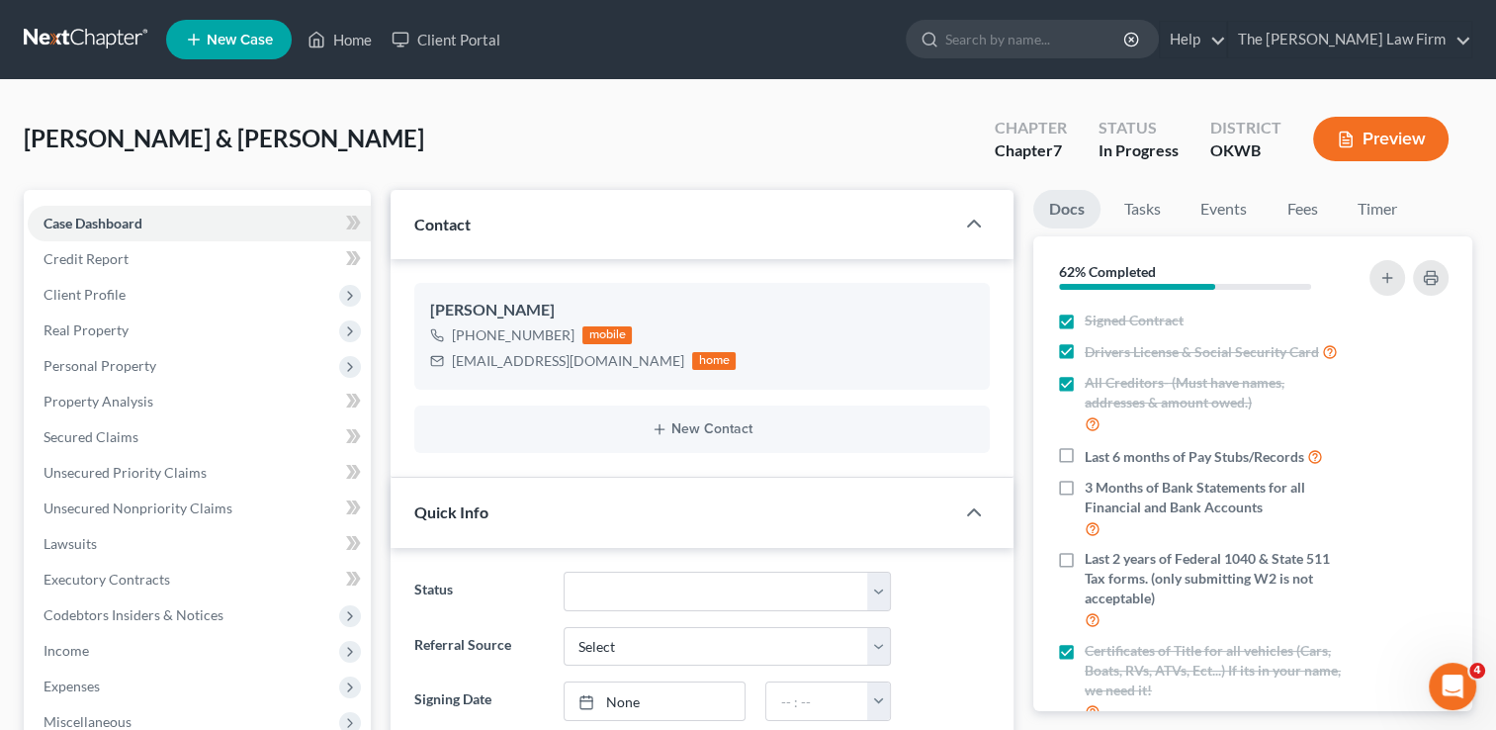
scroll to position [337, 0]
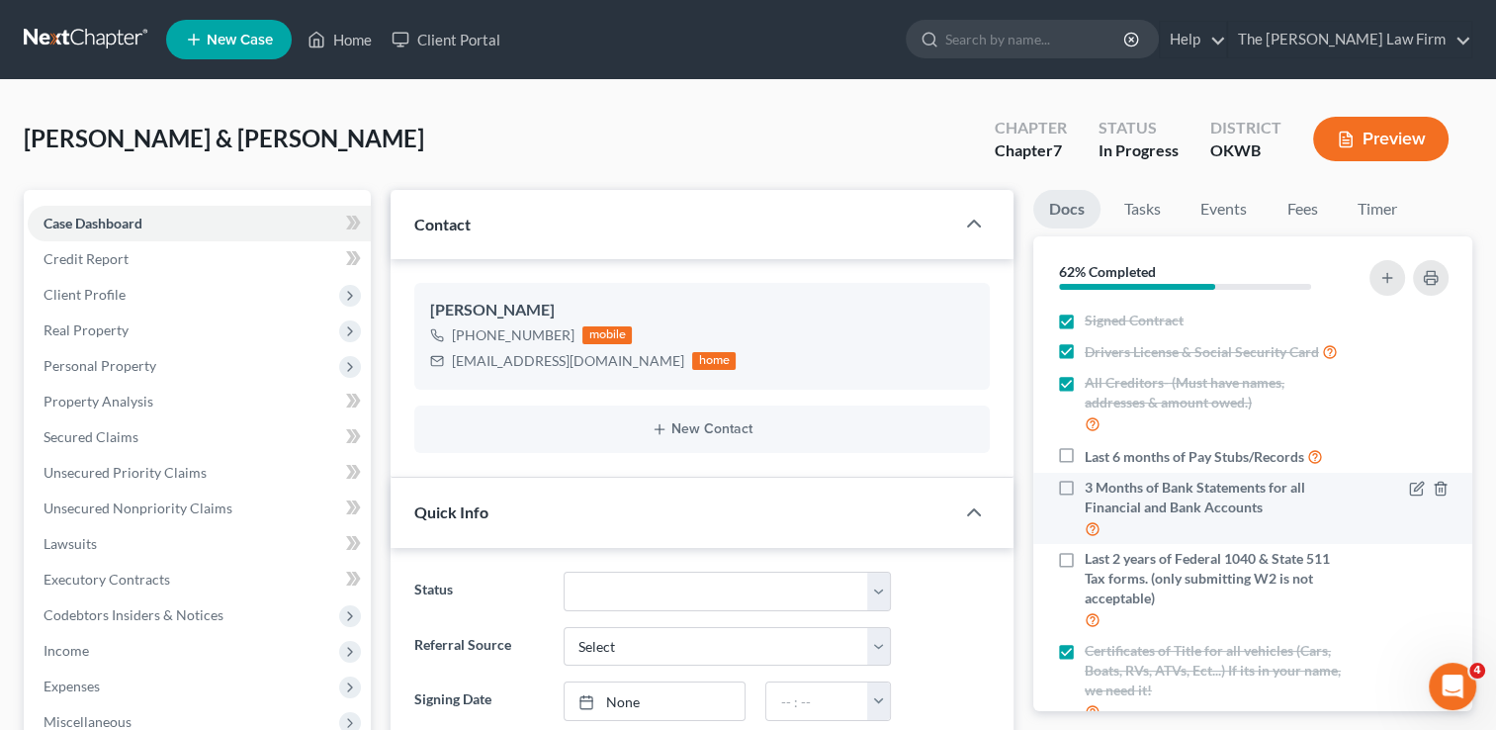
click at [1085, 508] on label "3 Months of Bank Statements for all Financial and Bank Accounts" at bounding box center [1215, 509] width 261 height 62
click at [1093, 490] on input "3 Months of Bank Statements for all Financial and Bank Accounts" at bounding box center [1099, 484] width 13 height 13
checkbox input "true"
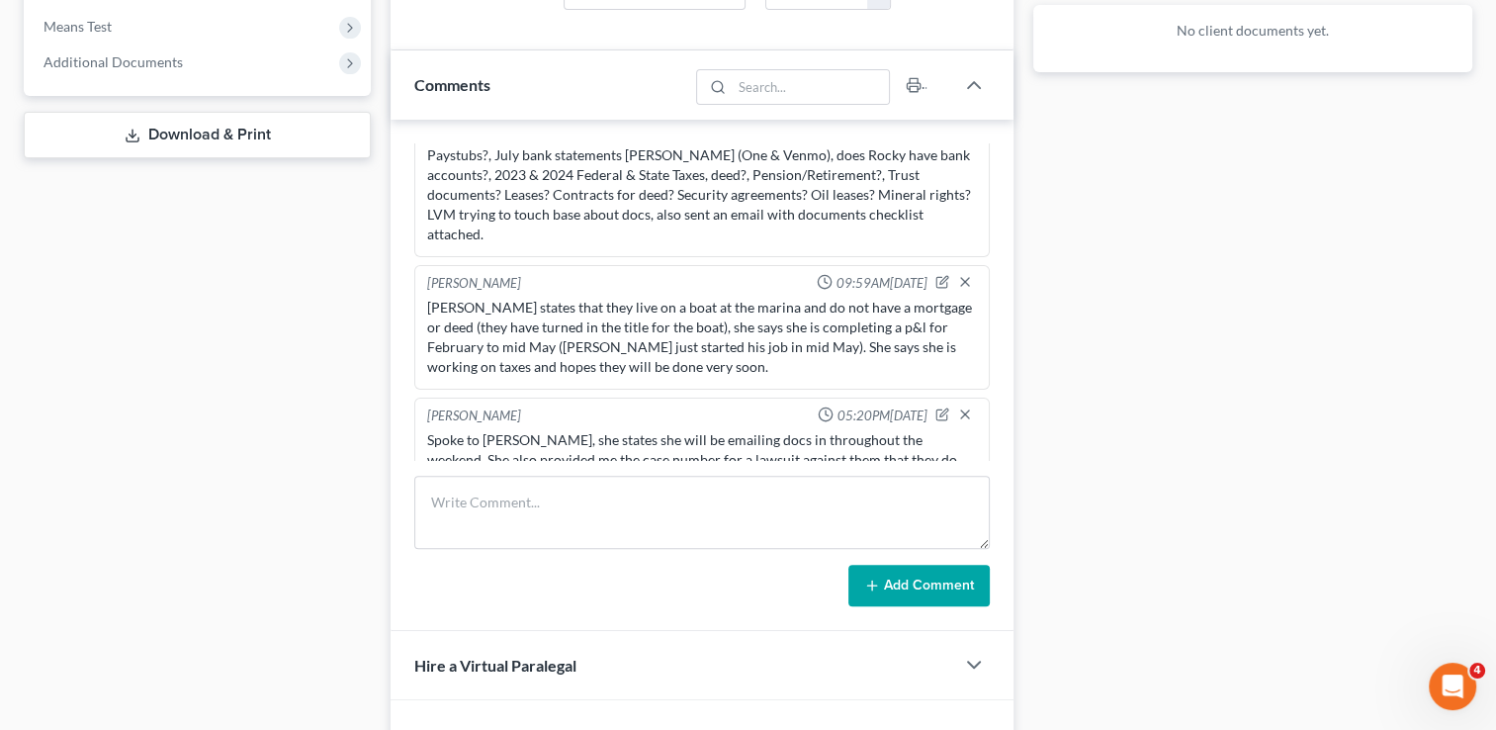
scroll to position [890, 0]
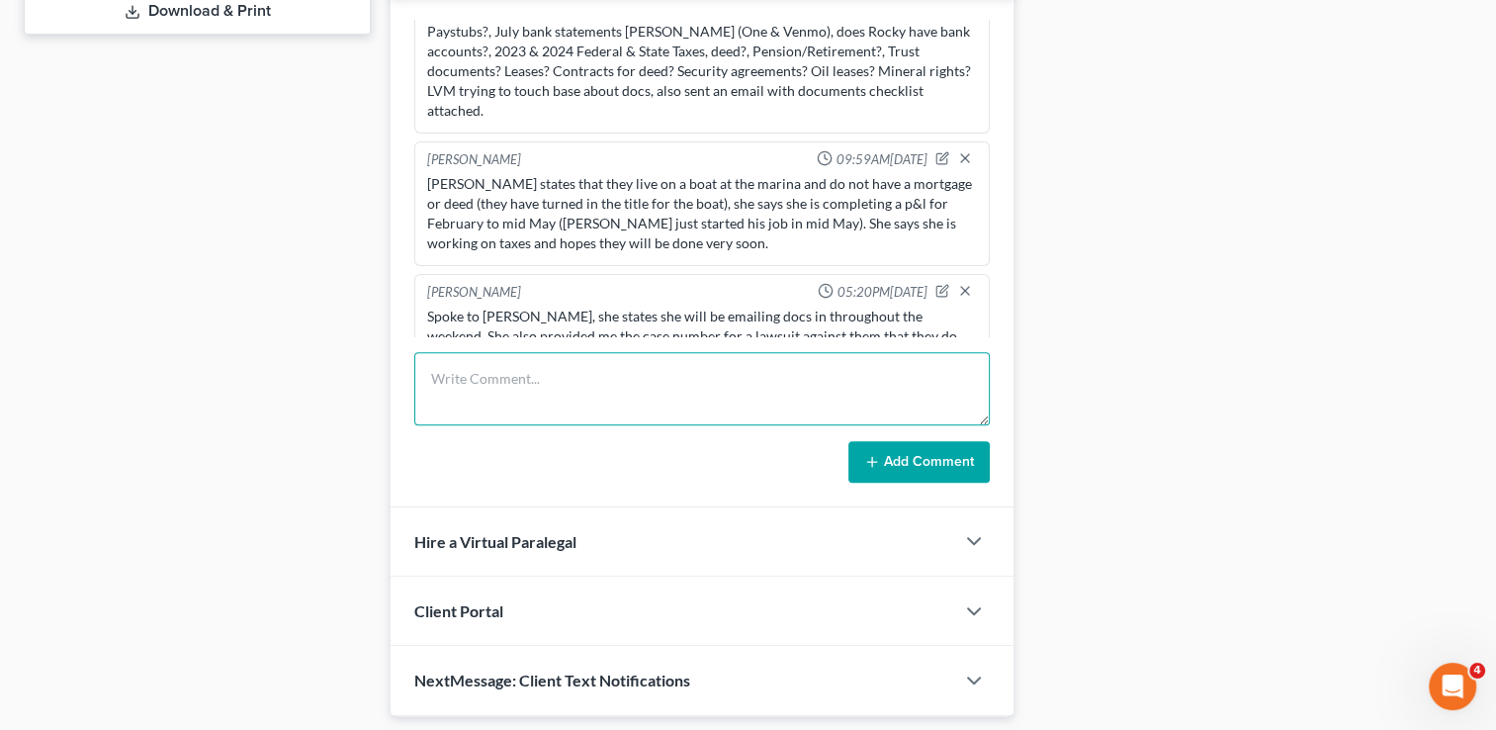
click at [638, 362] on textarea at bounding box center [702, 388] width 576 height 73
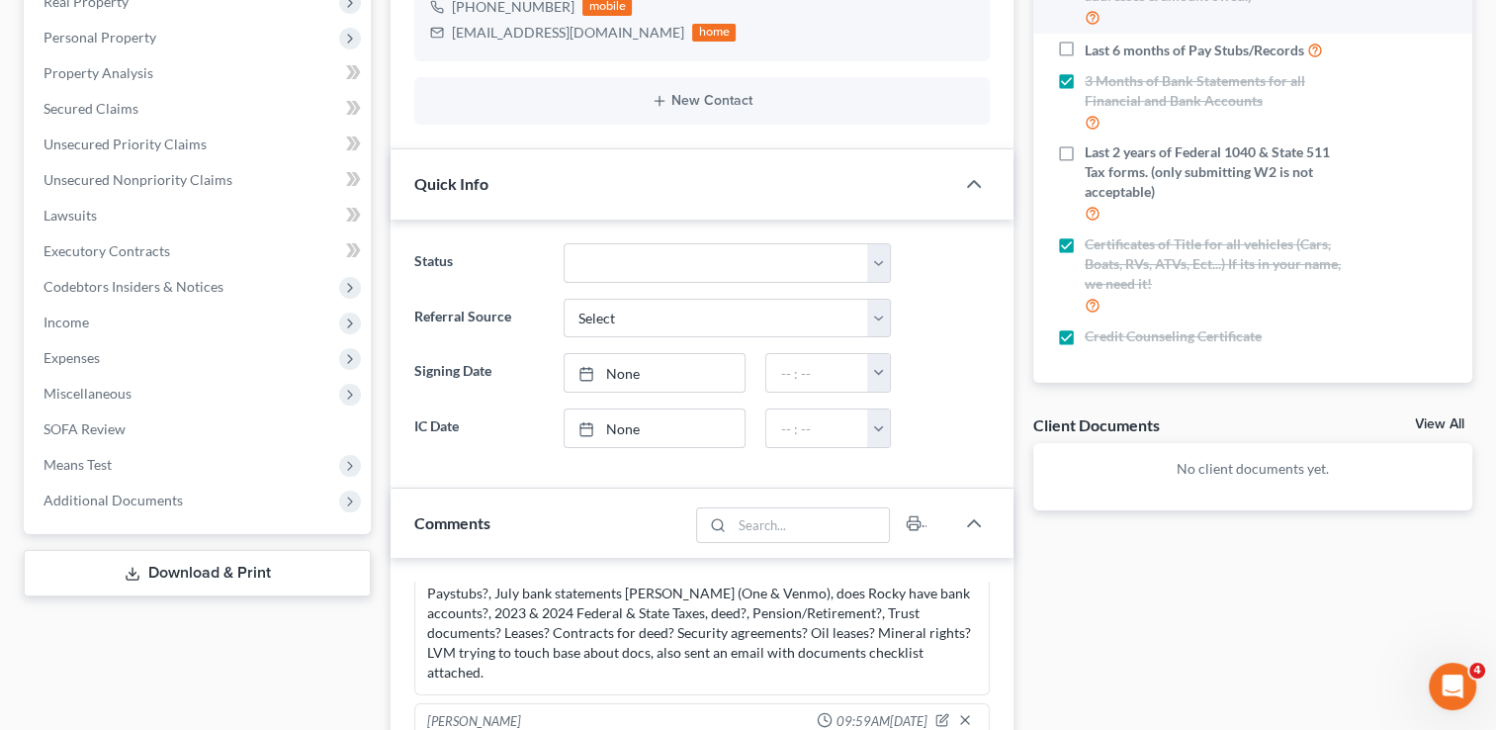
scroll to position [55, 0]
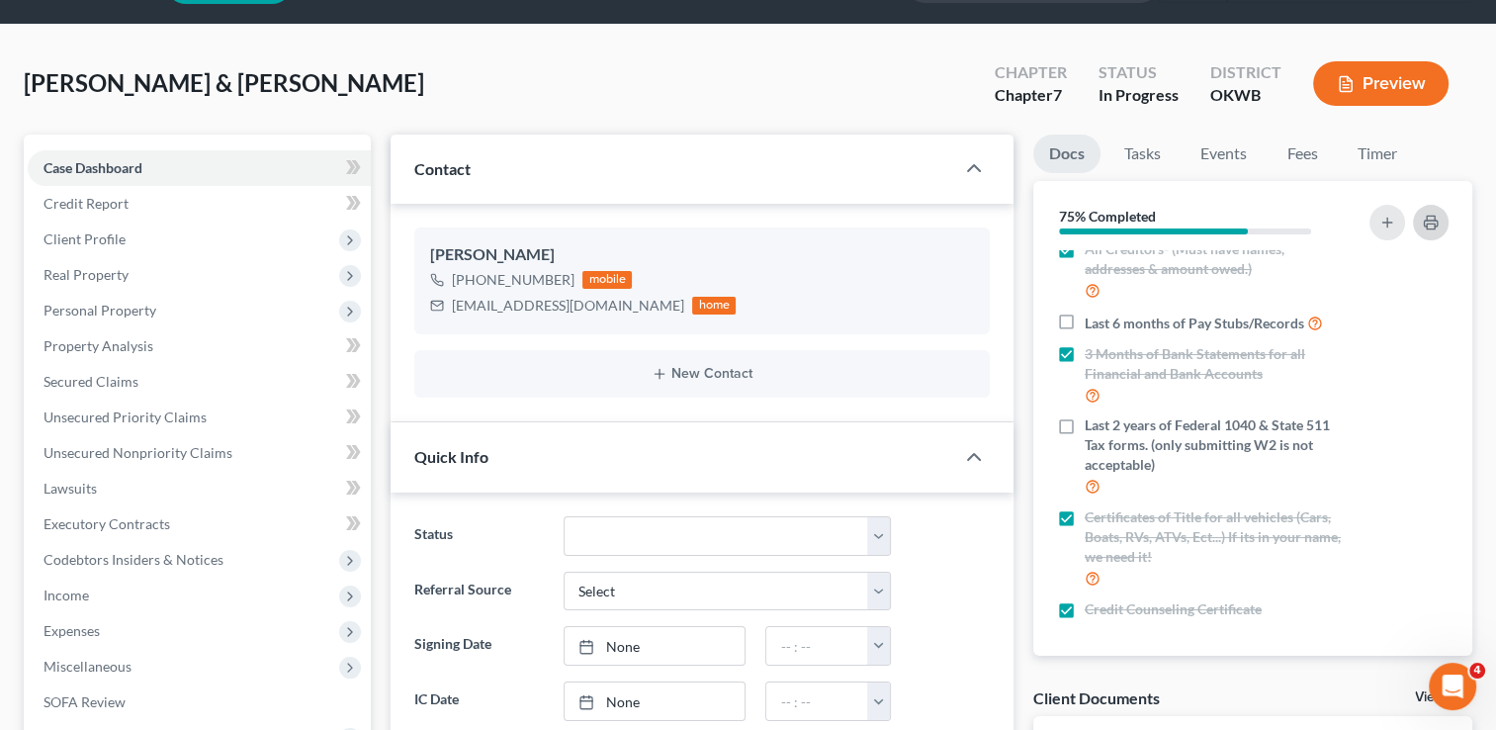
type textarea "Lacking Leah's income (or statement that she has been unemployed for last 6 mon…"
click at [1428, 231] on button "button" at bounding box center [1431, 223] width 36 height 36
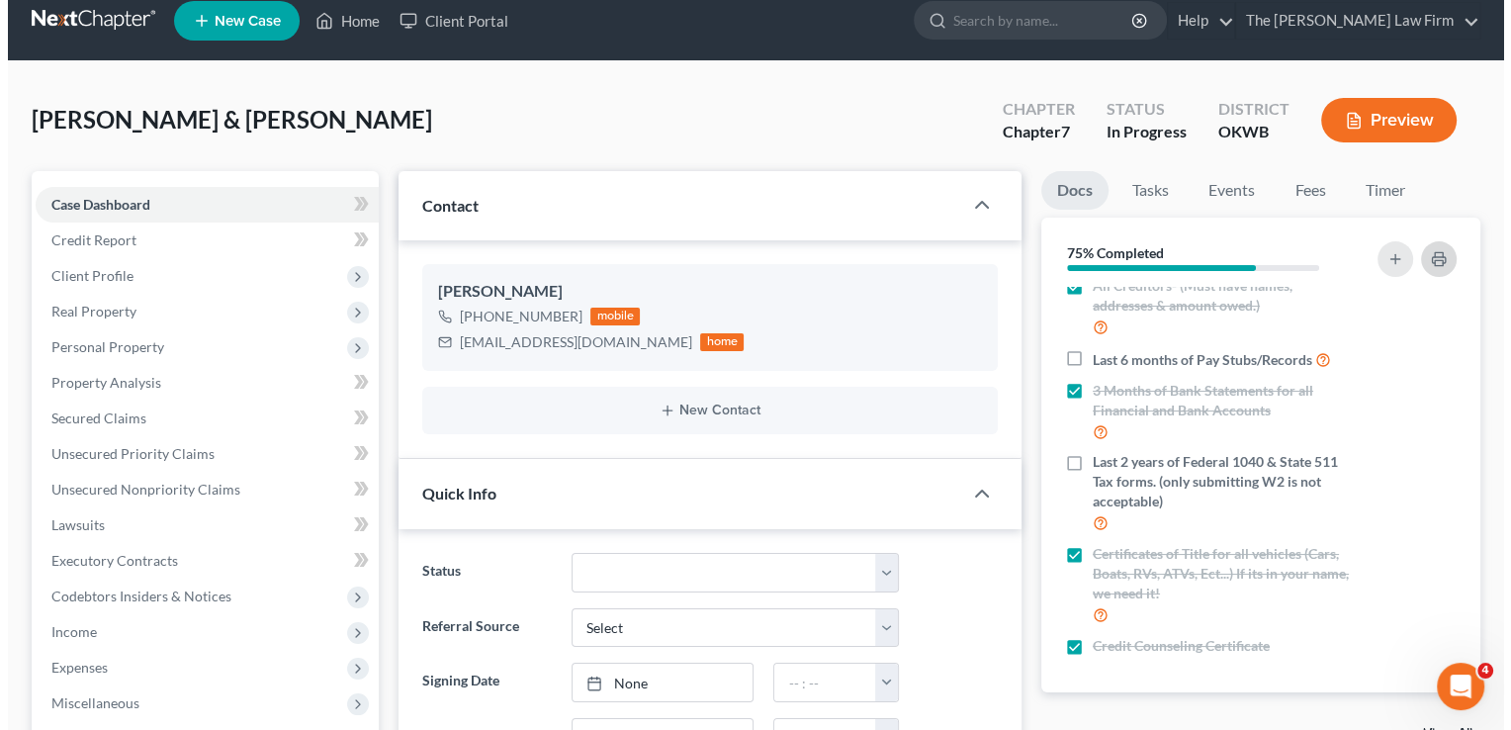
scroll to position [0, 0]
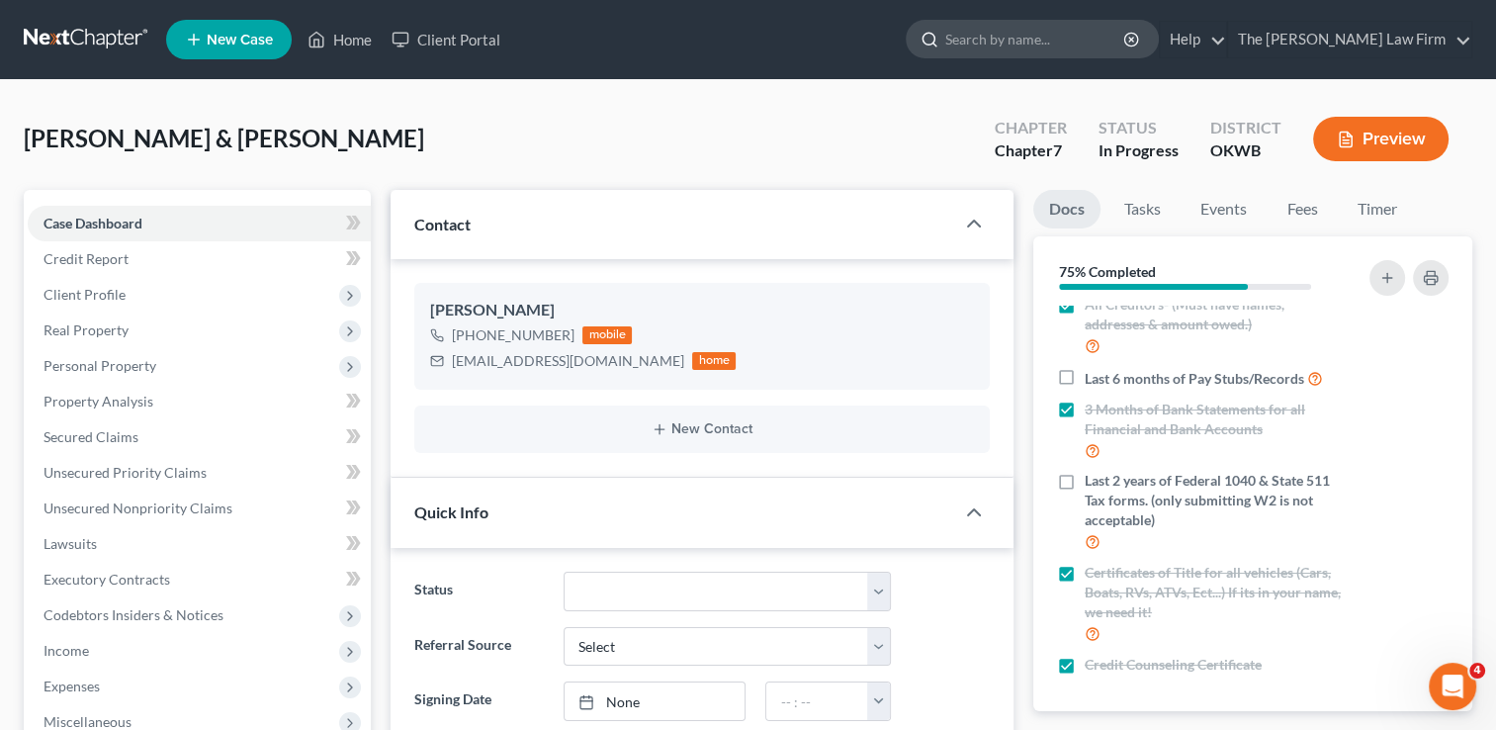
click at [1059, 35] on input "search" at bounding box center [1035, 39] width 181 height 37
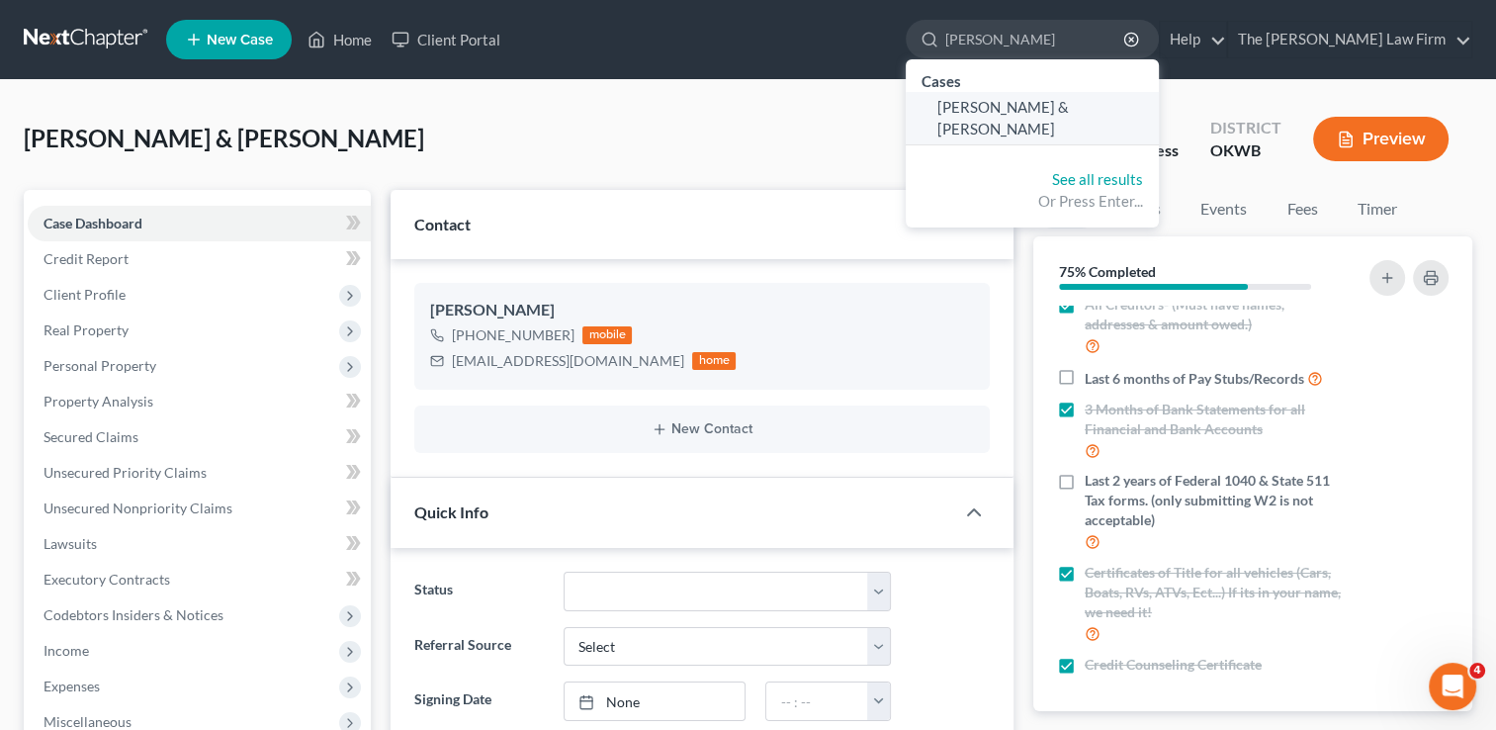
type input "Hays, Dustin"
click at [1048, 113] on span "[PERSON_NAME] & [PERSON_NAME]" at bounding box center [1003, 117] width 132 height 39
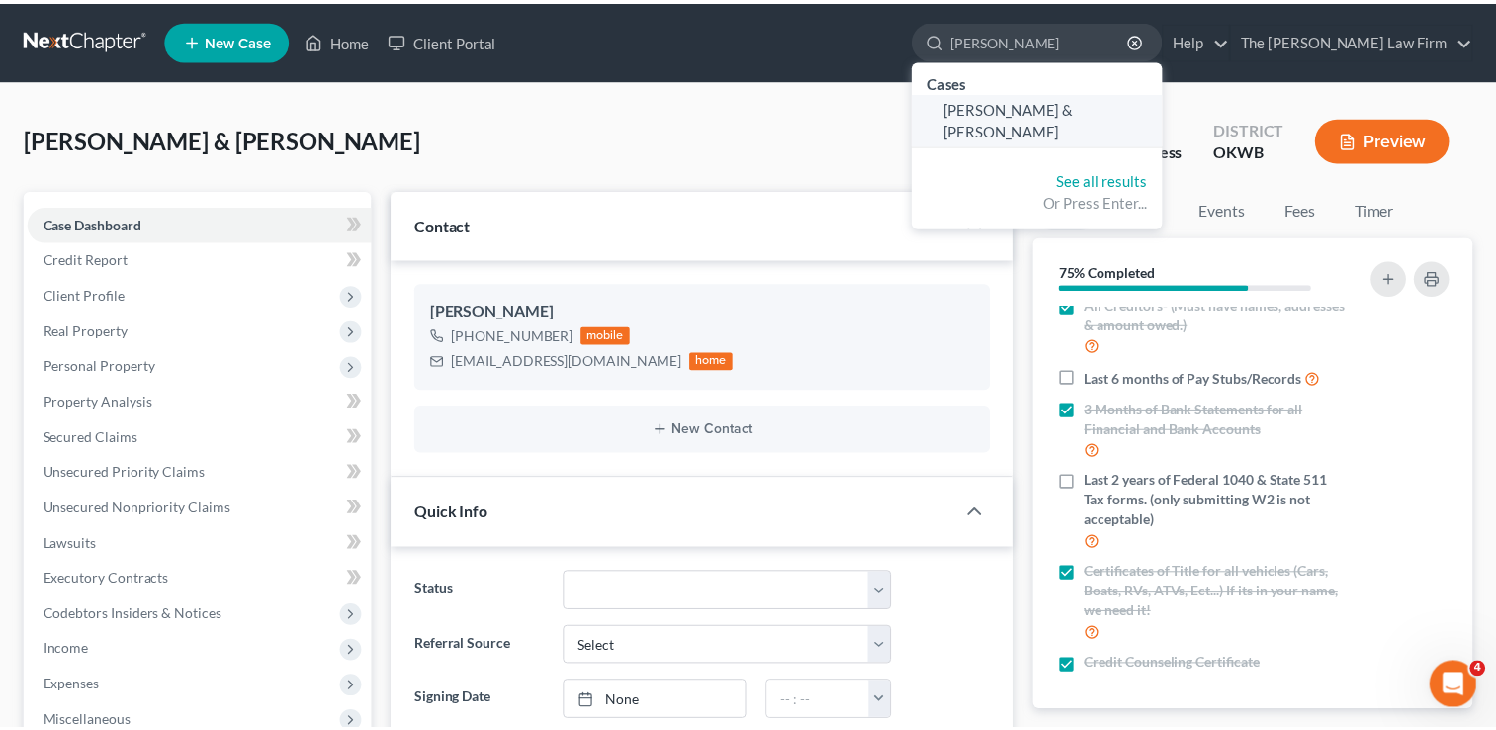
scroll to position [78, 0]
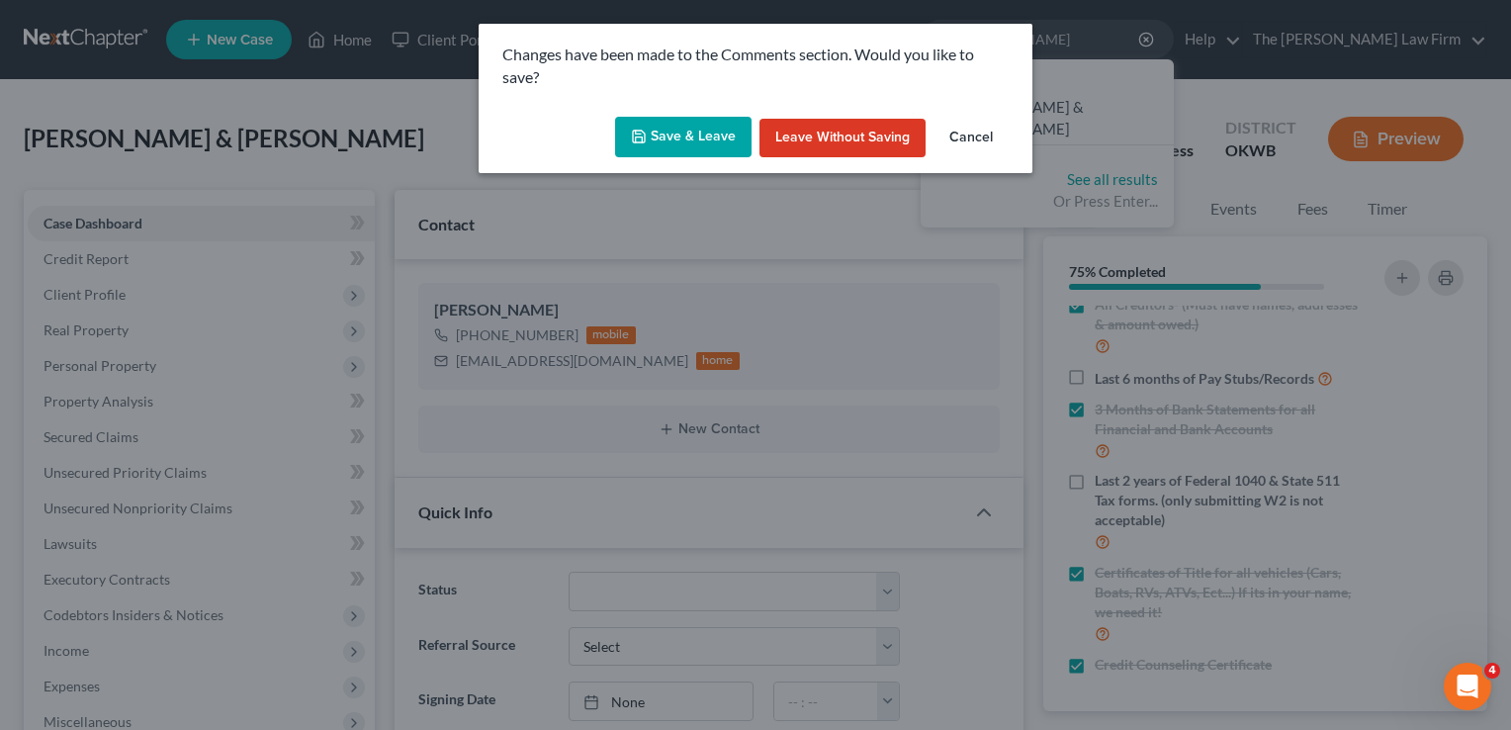
click at [969, 139] on button "Cancel" at bounding box center [971, 139] width 75 height 40
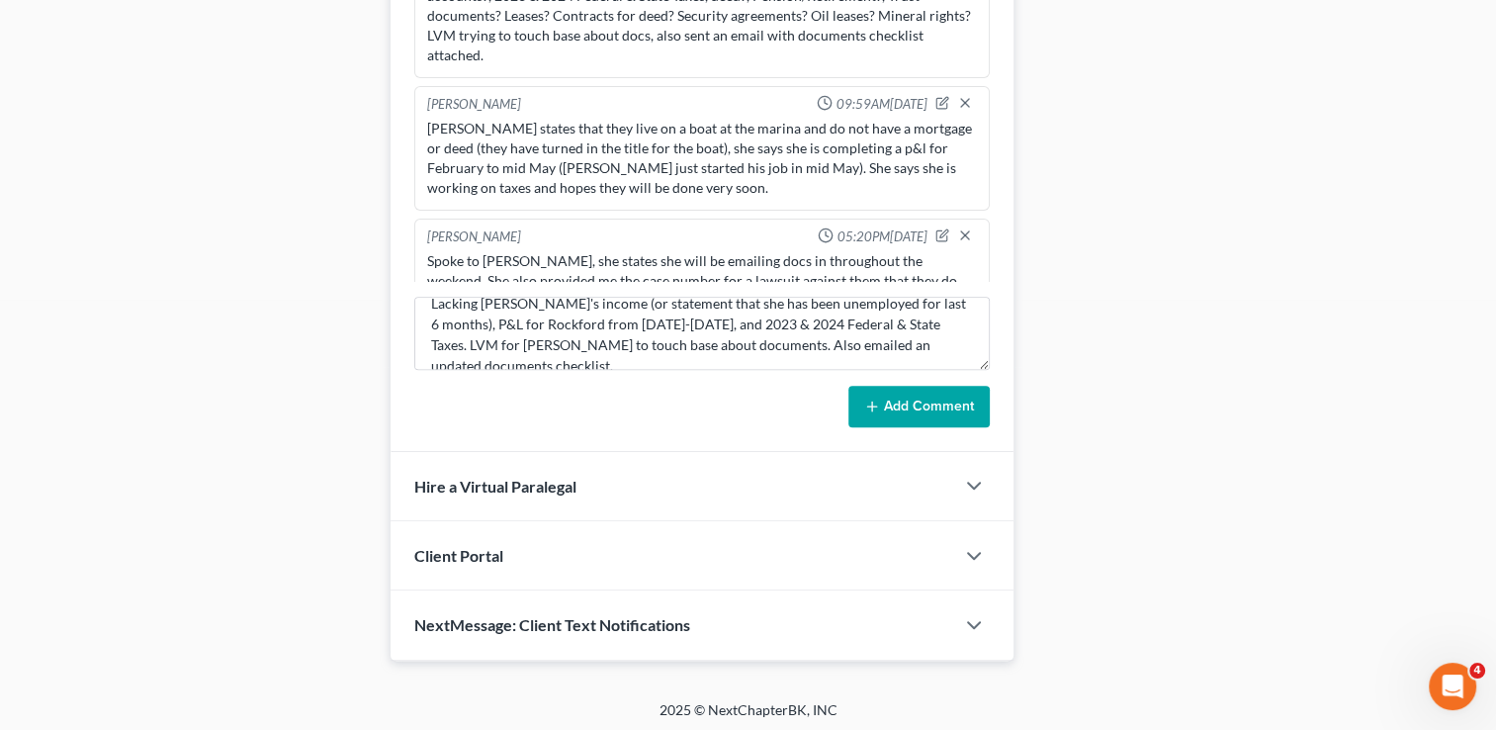
scroll to position [945, 0]
click at [953, 397] on button "Add Comment" at bounding box center [918, 407] width 141 height 42
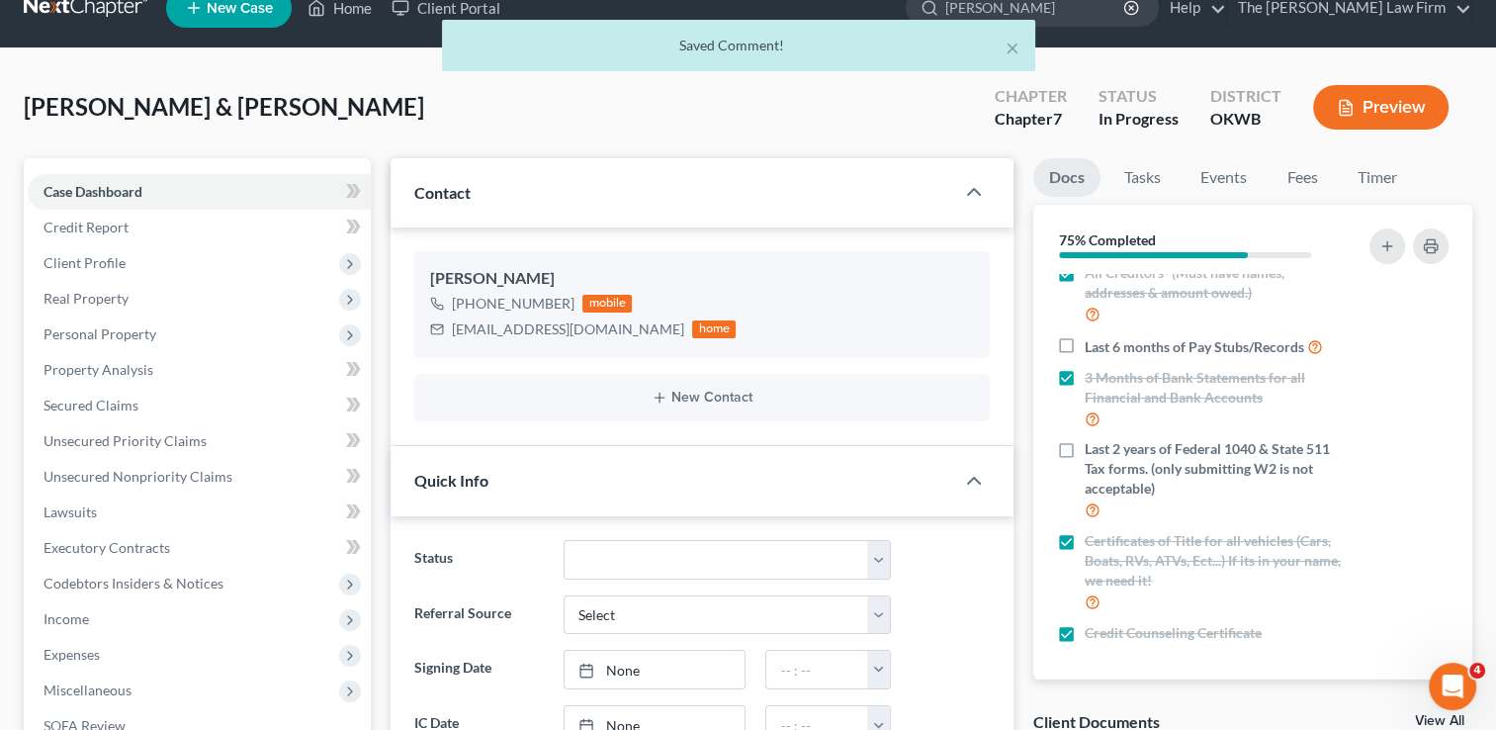
scroll to position [0, 0]
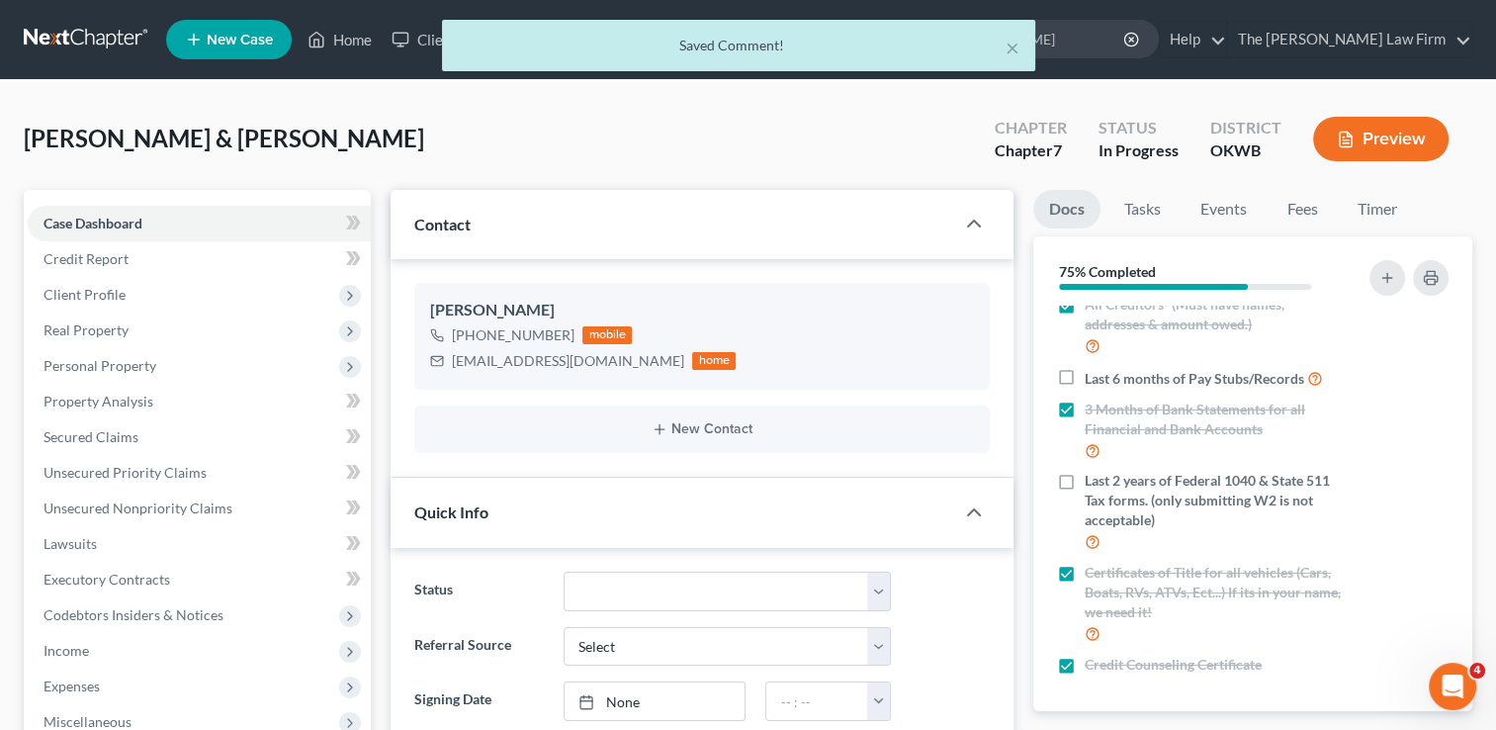
click at [1127, 31] on div "× Saved Comment!" at bounding box center [738, 50] width 1496 height 61
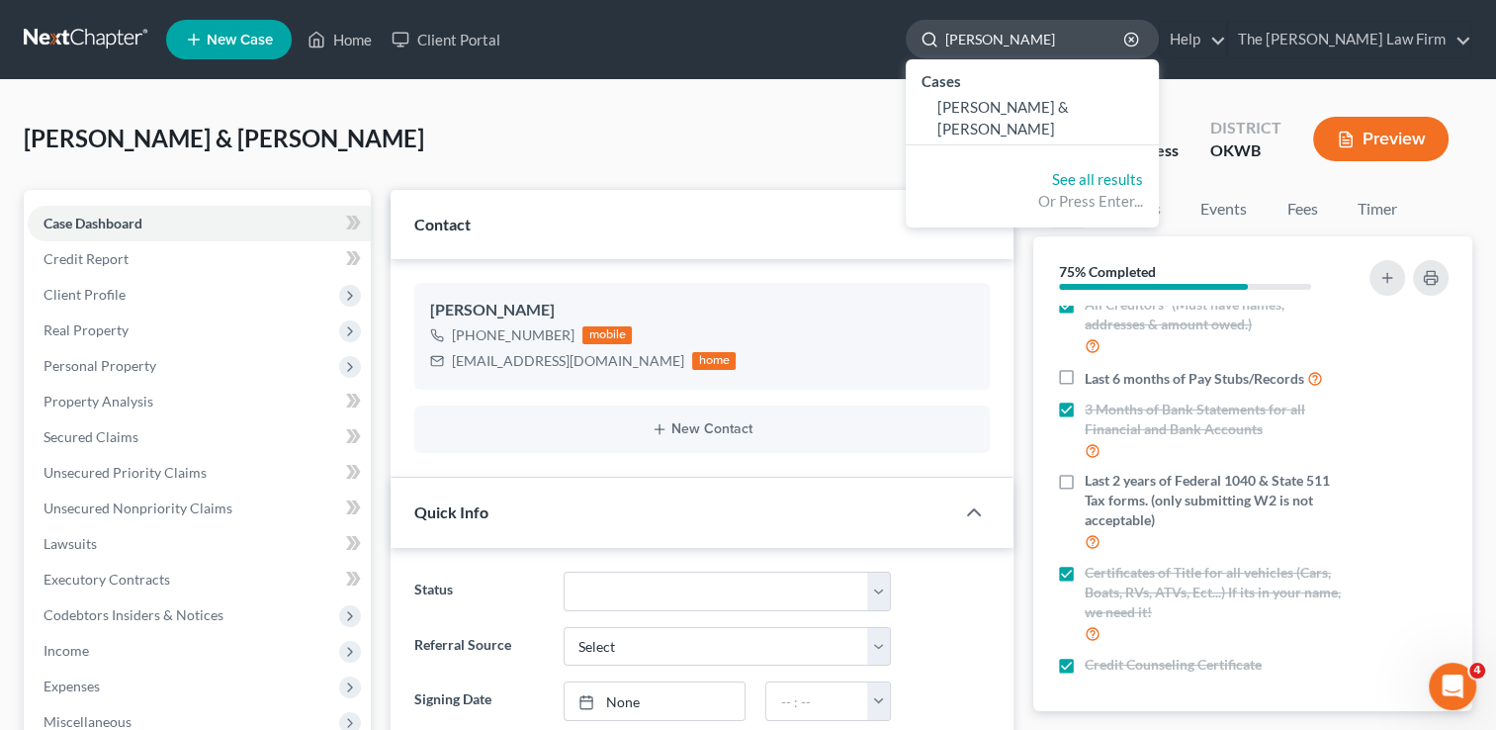
click at [1104, 43] on input "Hays, Dustin" at bounding box center [1035, 39] width 181 height 37
click at [1060, 105] on span "[PERSON_NAME] & [PERSON_NAME]" at bounding box center [1003, 117] width 132 height 39
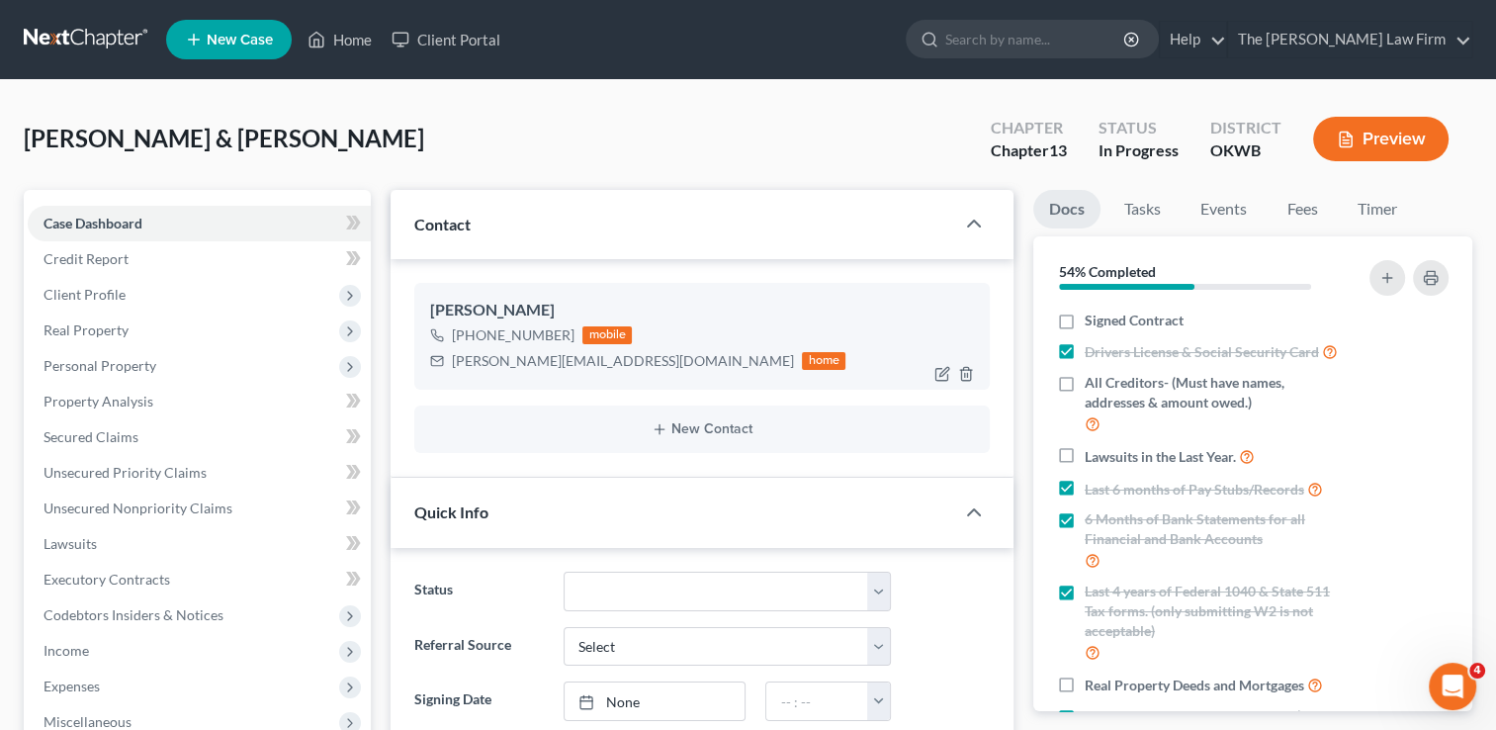
scroll to position [879, 0]
click at [537, 358] on div "[PERSON_NAME][EMAIL_ADDRESS][DOMAIN_NAME]" at bounding box center [623, 361] width 342 height 20
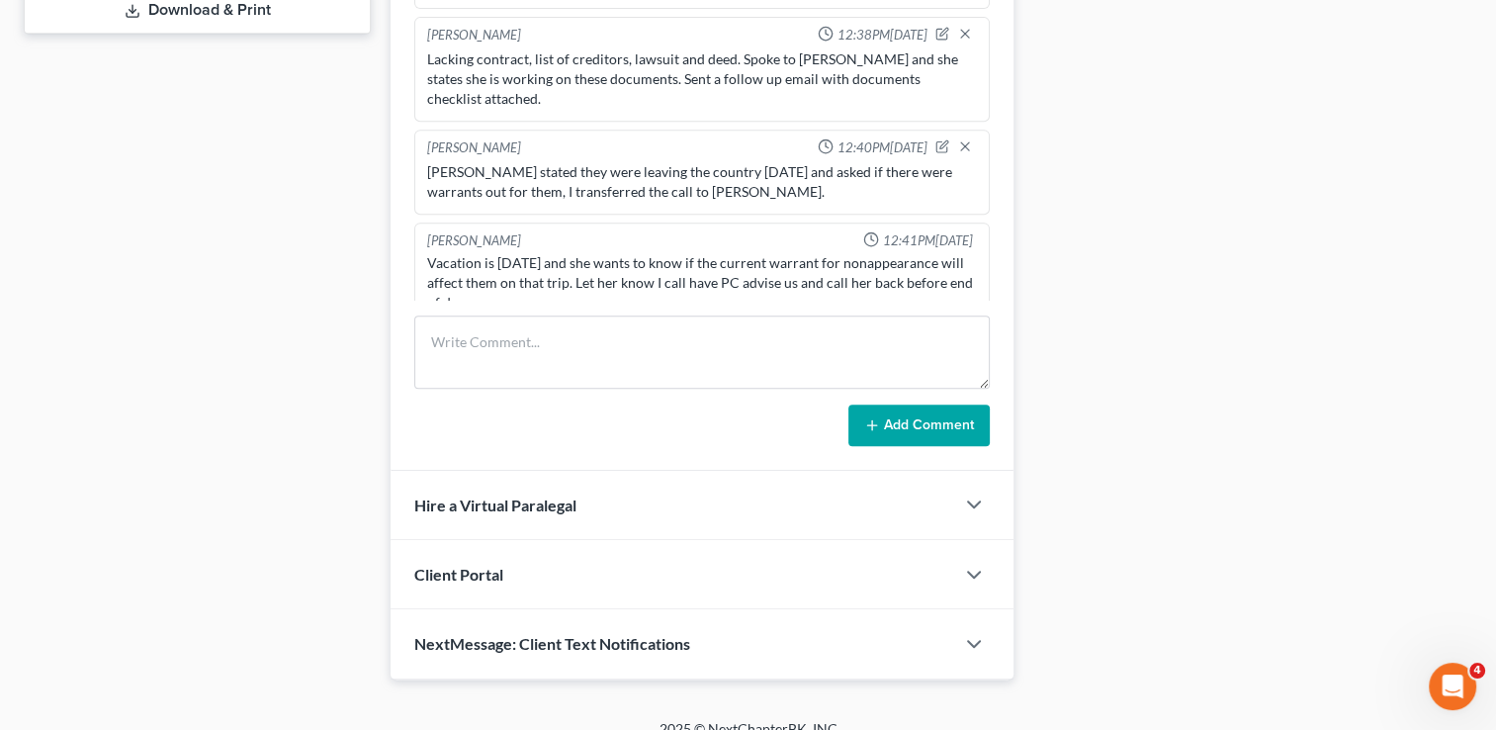
scroll to position [945, 0]
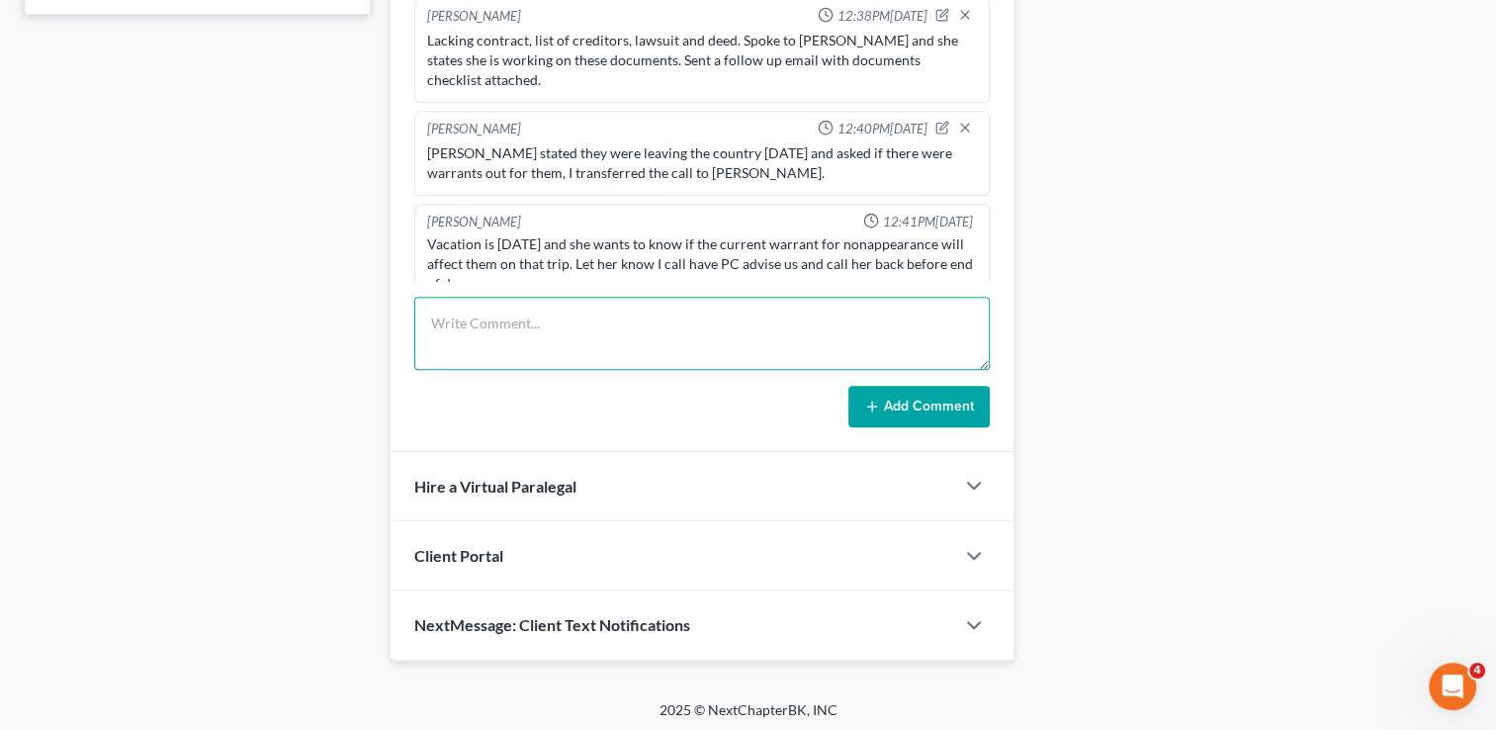
click at [668, 299] on textarea at bounding box center [702, 333] width 576 height 73
click at [649, 316] on textarea "Class info emailed to Morgan per Kate." at bounding box center [702, 333] width 576 height 73
type textarea "Class info emailed to Morgan per Kate."
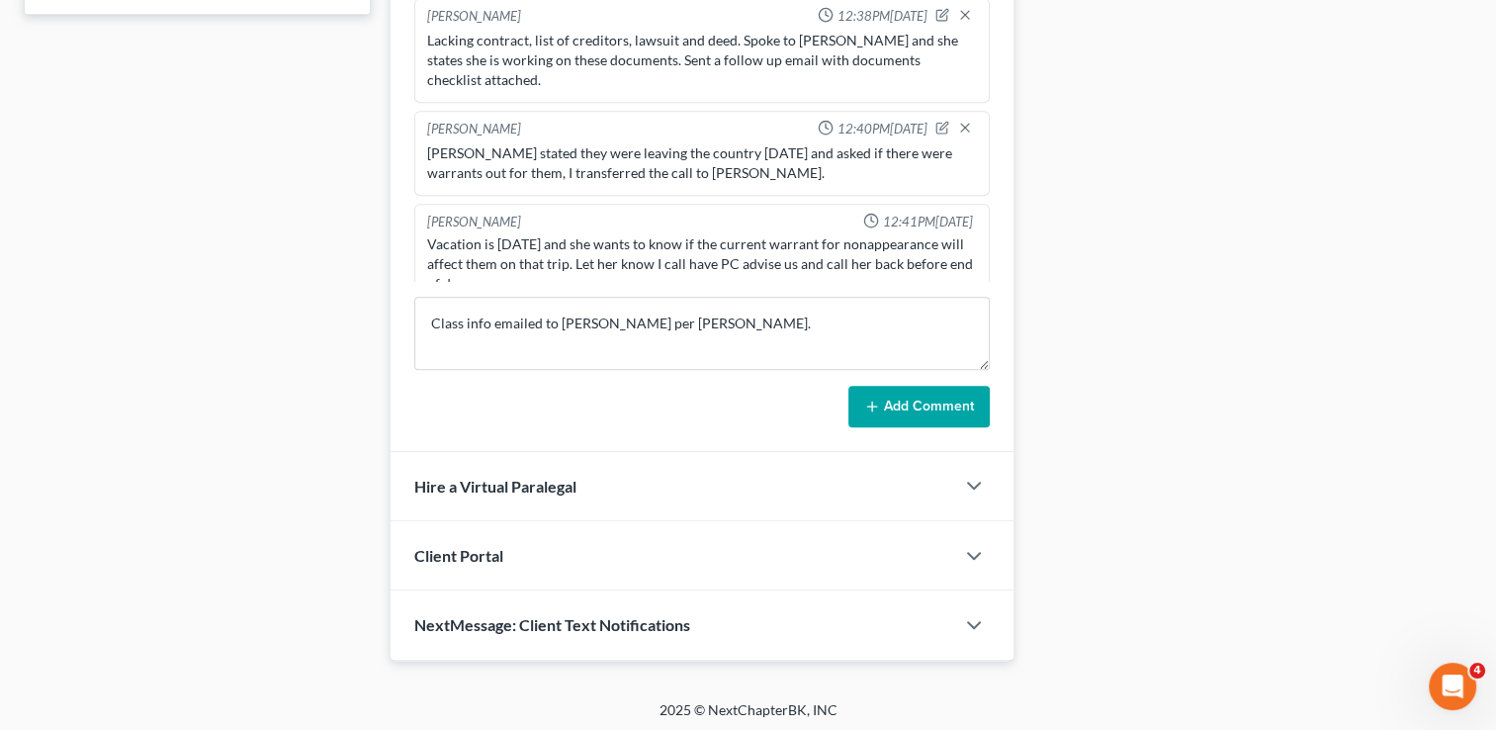
click at [900, 401] on button "Add Comment" at bounding box center [918, 407] width 141 height 42
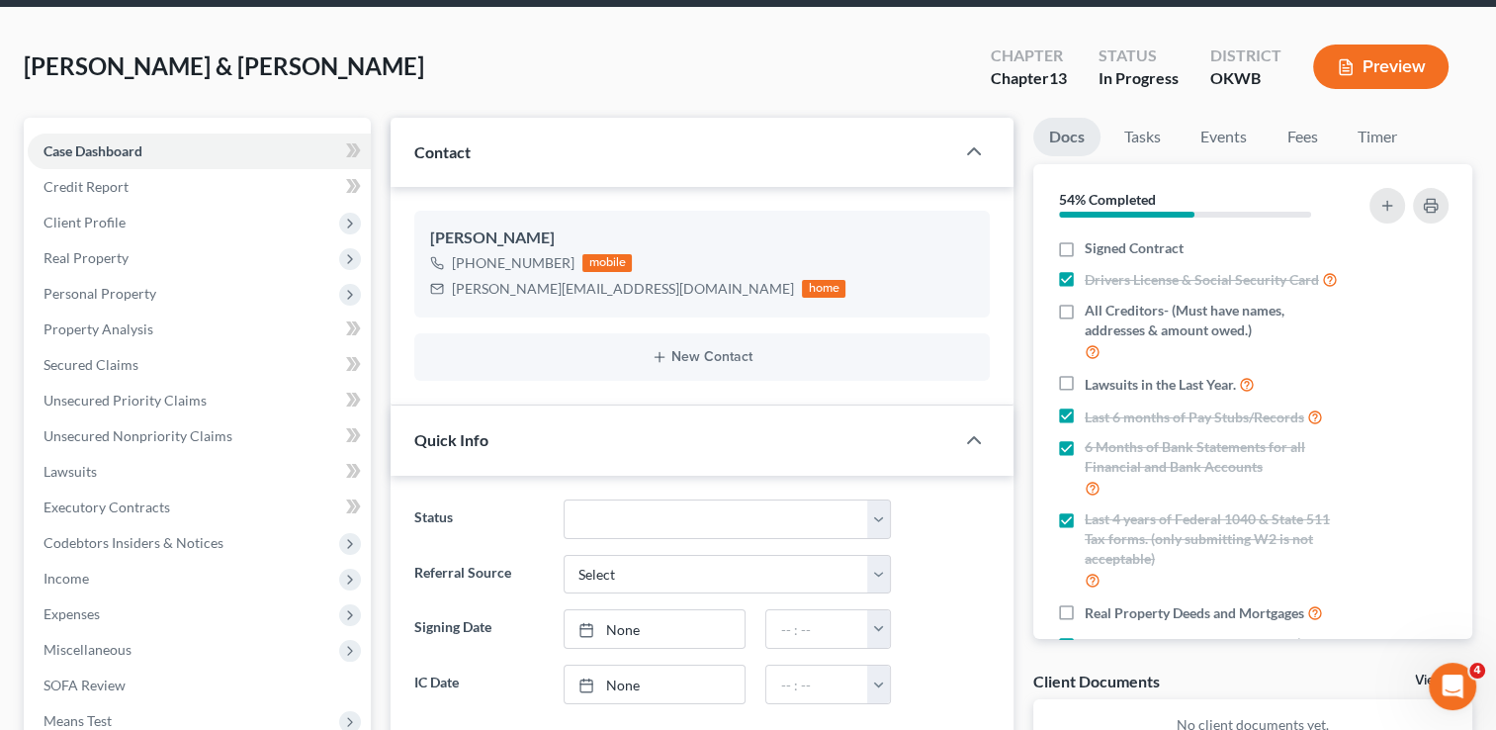
scroll to position [0, 0]
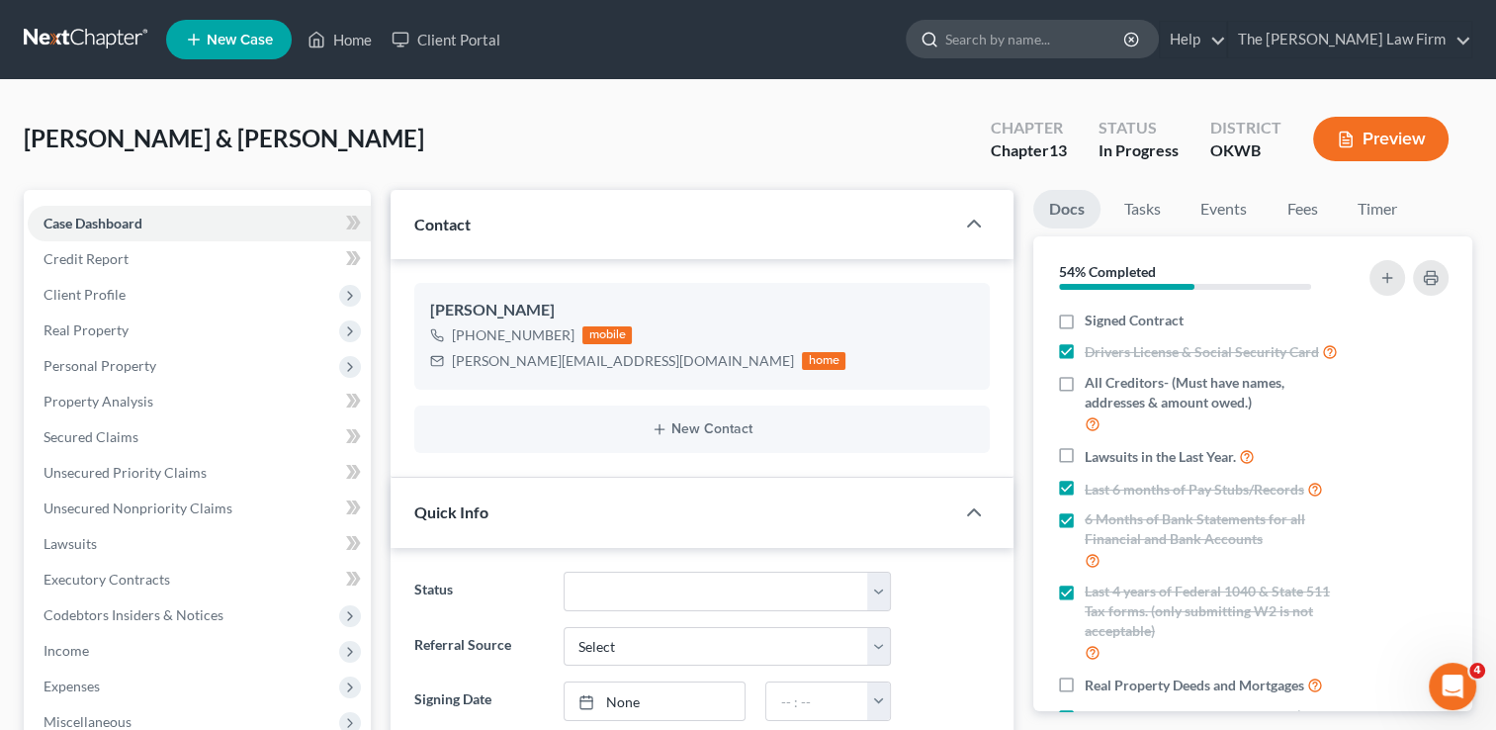
click at [1078, 41] on input "search" at bounding box center [1035, 39] width 181 height 37
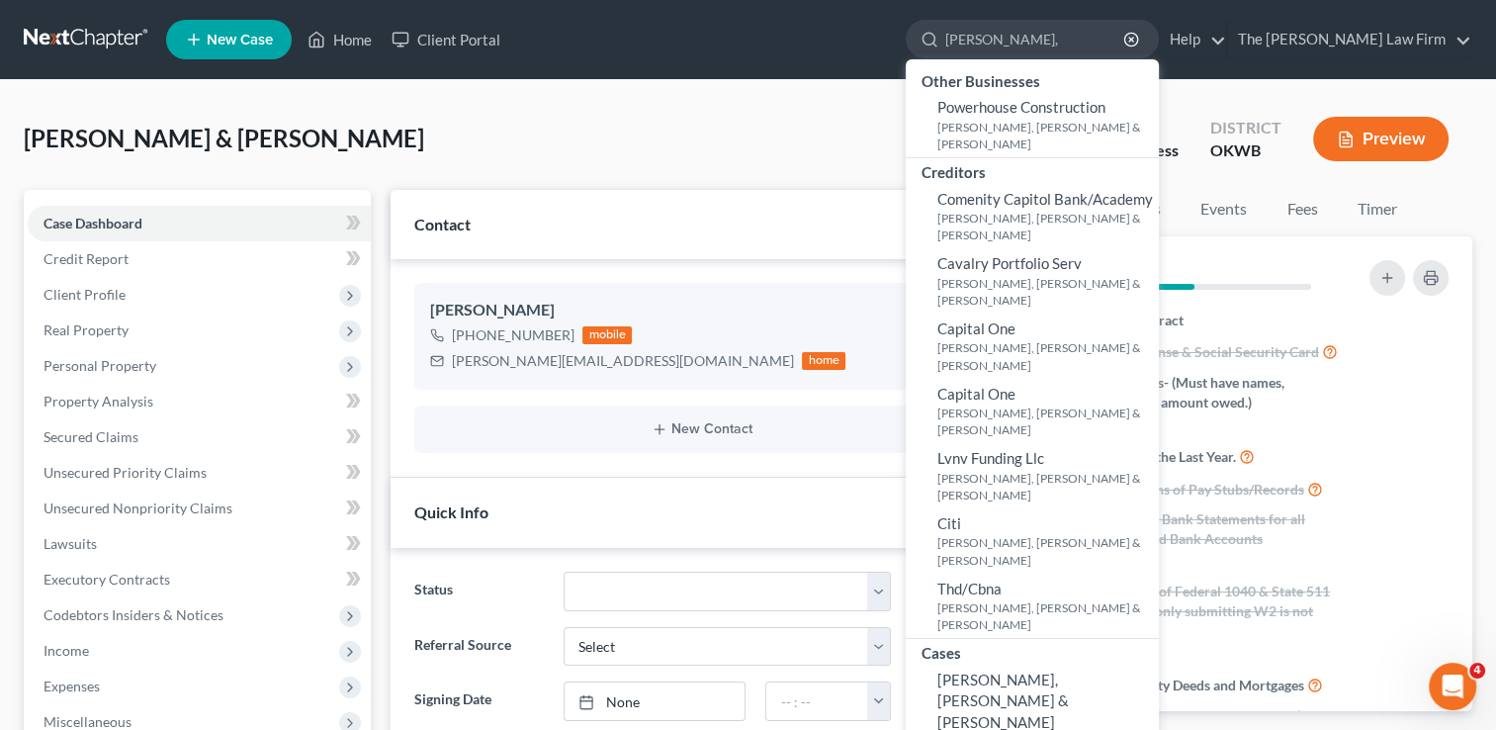
type input "Conduff,"
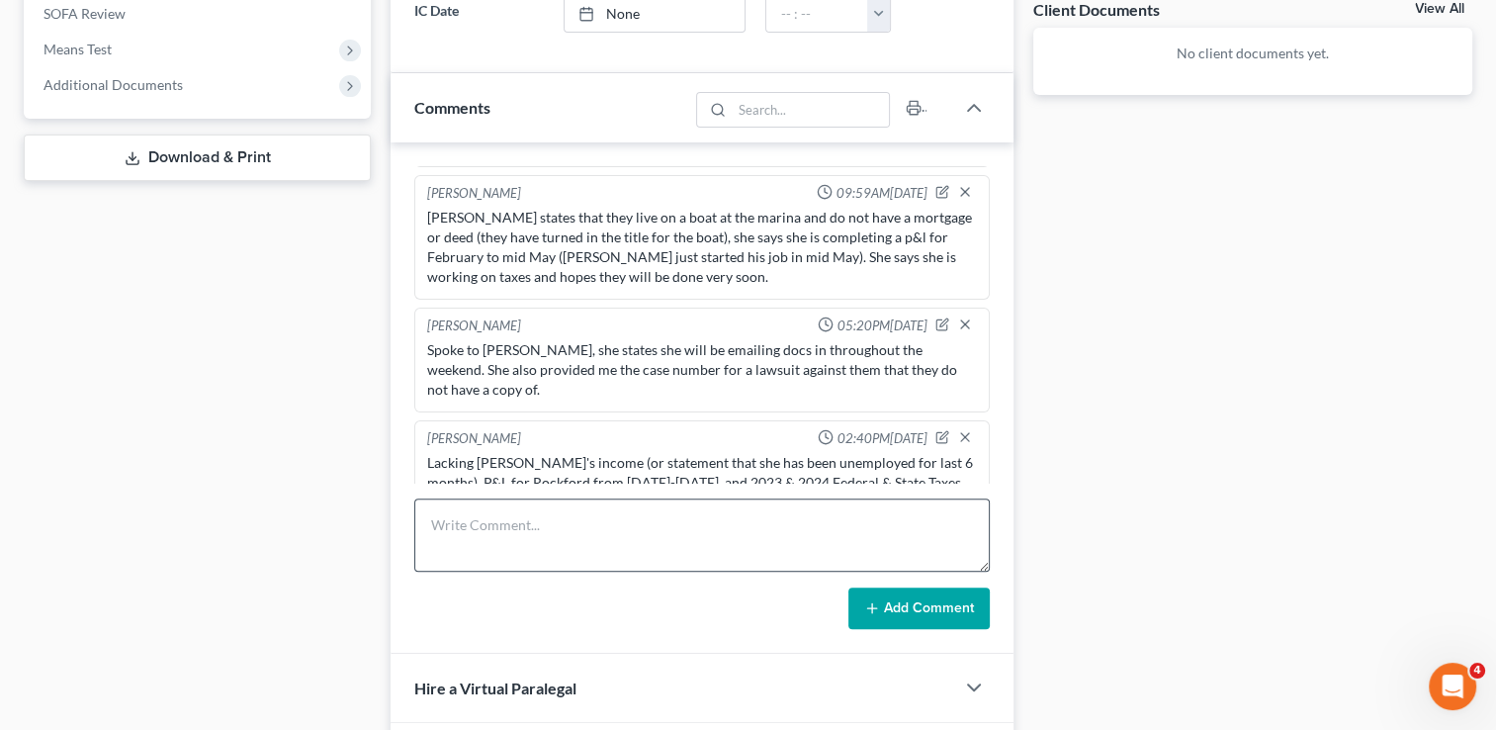
scroll to position [791, 0]
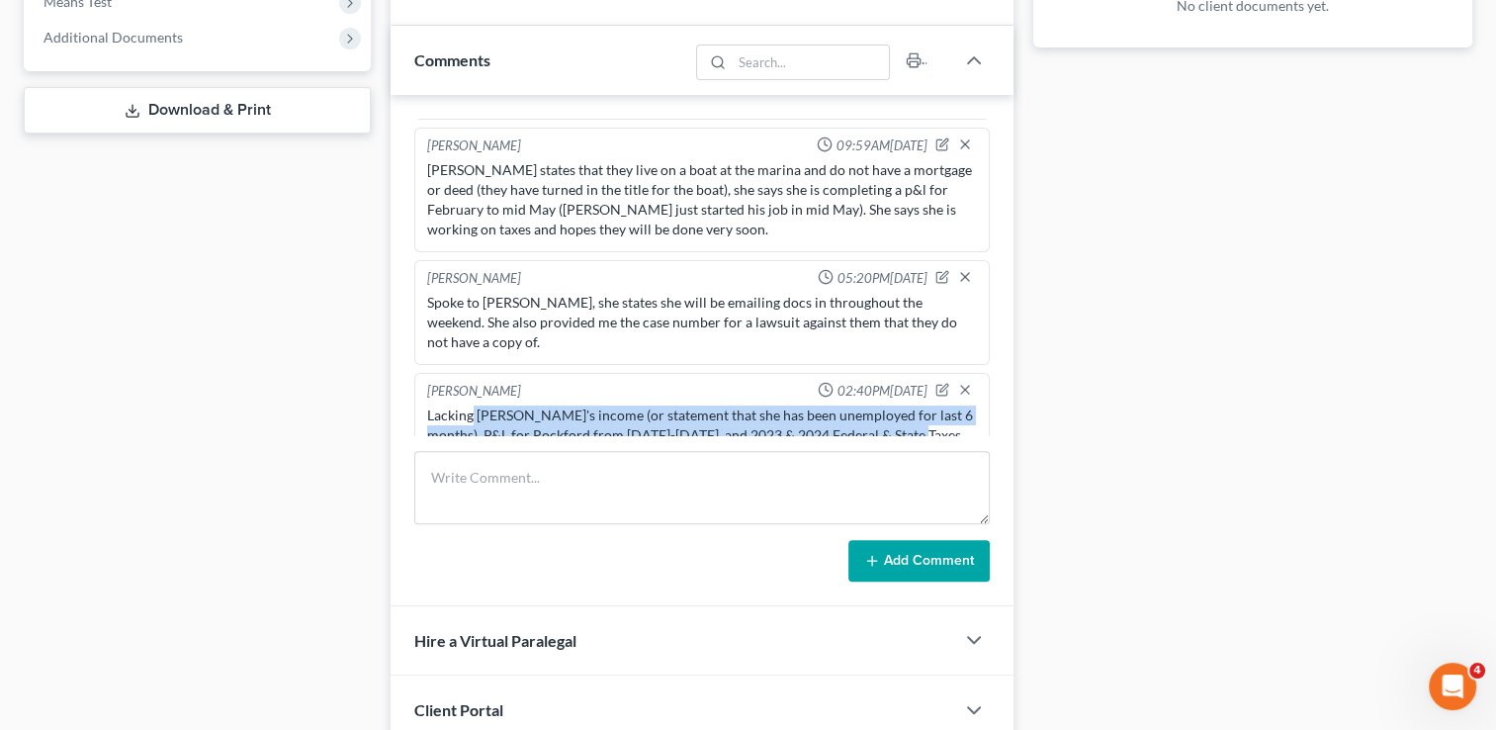
drag, startPoint x: 472, startPoint y: 372, endPoint x: 920, endPoint y: 394, distance: 448.5
click at [920, 405] on div "Lacking Leah's income (or statement that she has been unemployed for last 6 mon…" at bounding box center [702, 444] width 550 height 79
drag, startPoint x: 920, startPoint y: 394, endPoint x: 870, endPoint y: 386, distance: 50.1
copy div "Leah's income (or statement that she has been unemployed for last 6 months), P&…"
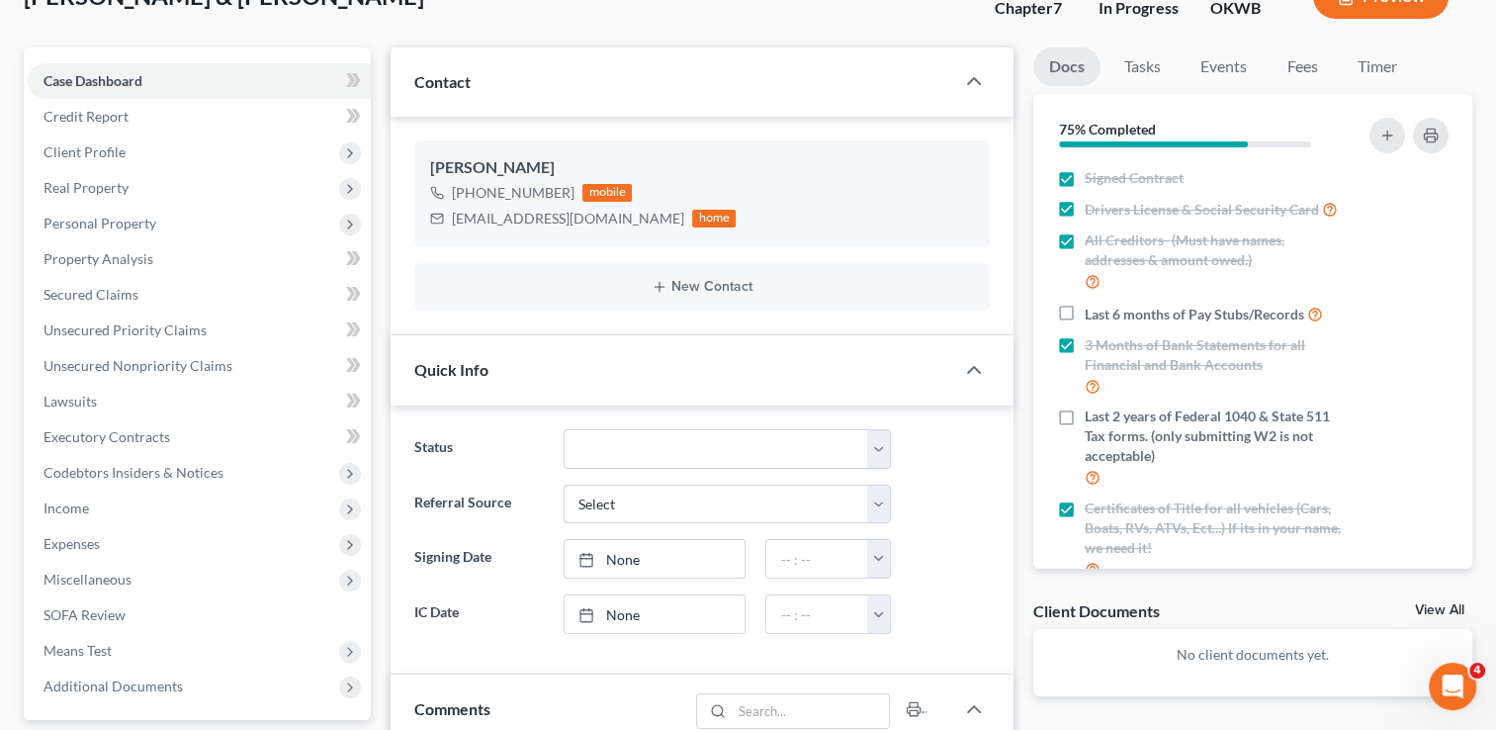
scroll to position [0, 0]
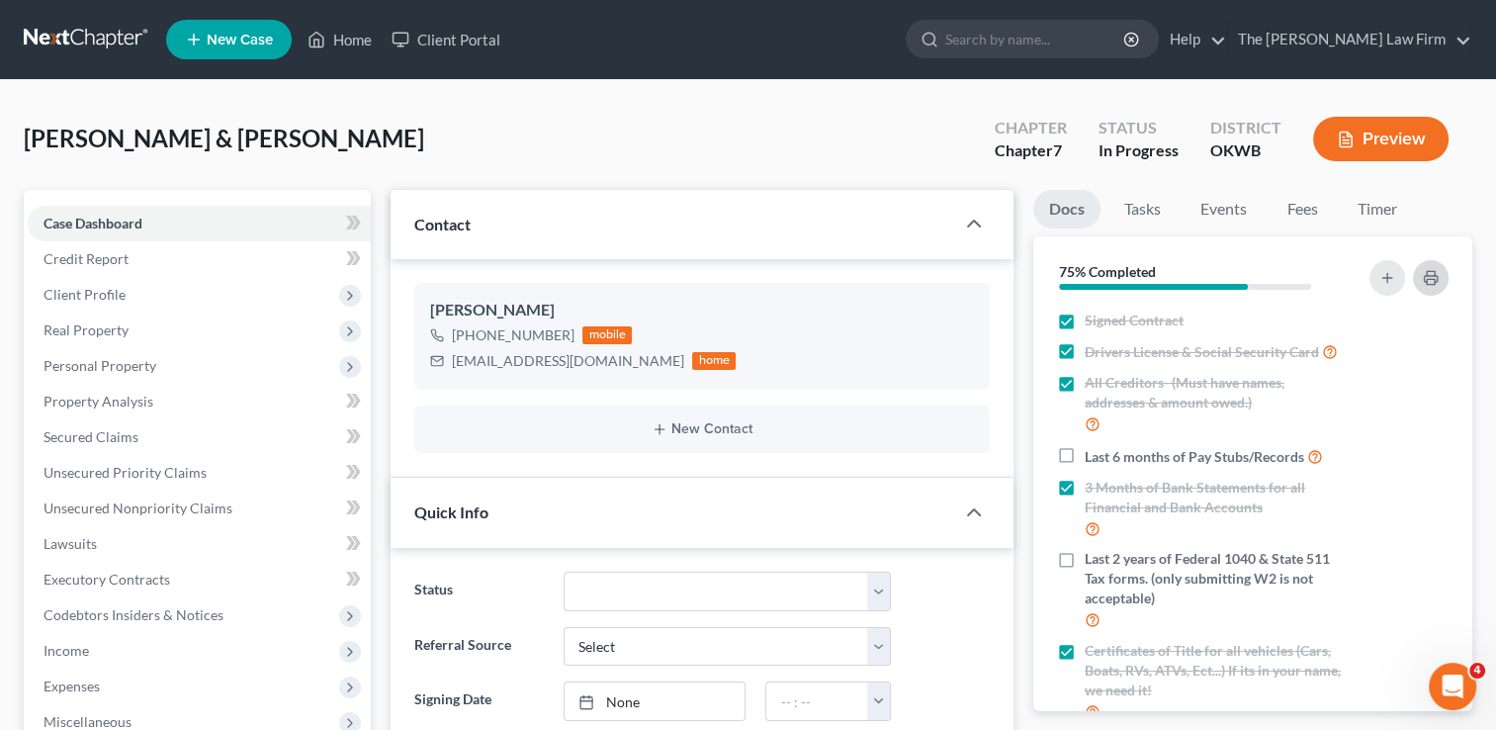
click at [1433, 271] on polyline "button" at bounding box center [1431, 273] width 8 height 5
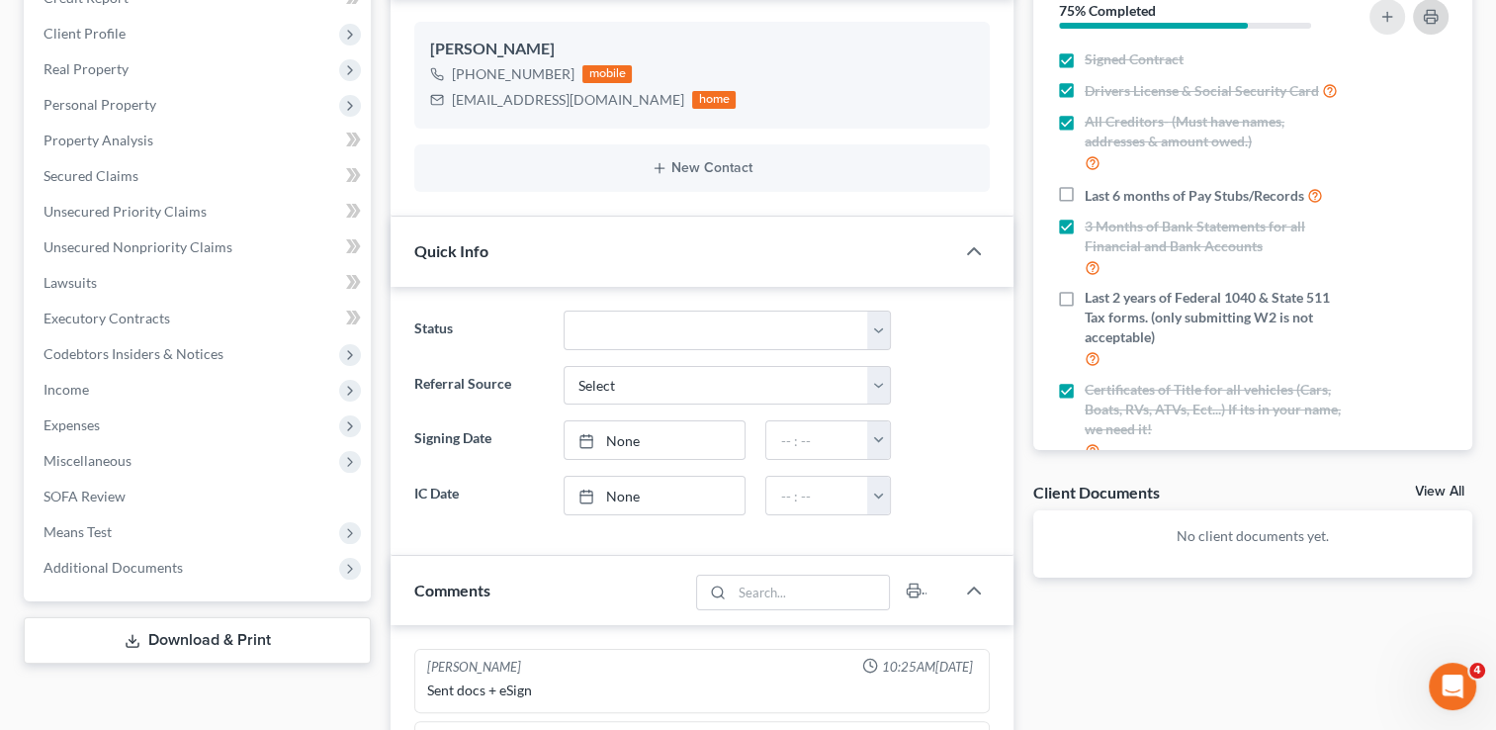
scroll to position [253, 0]
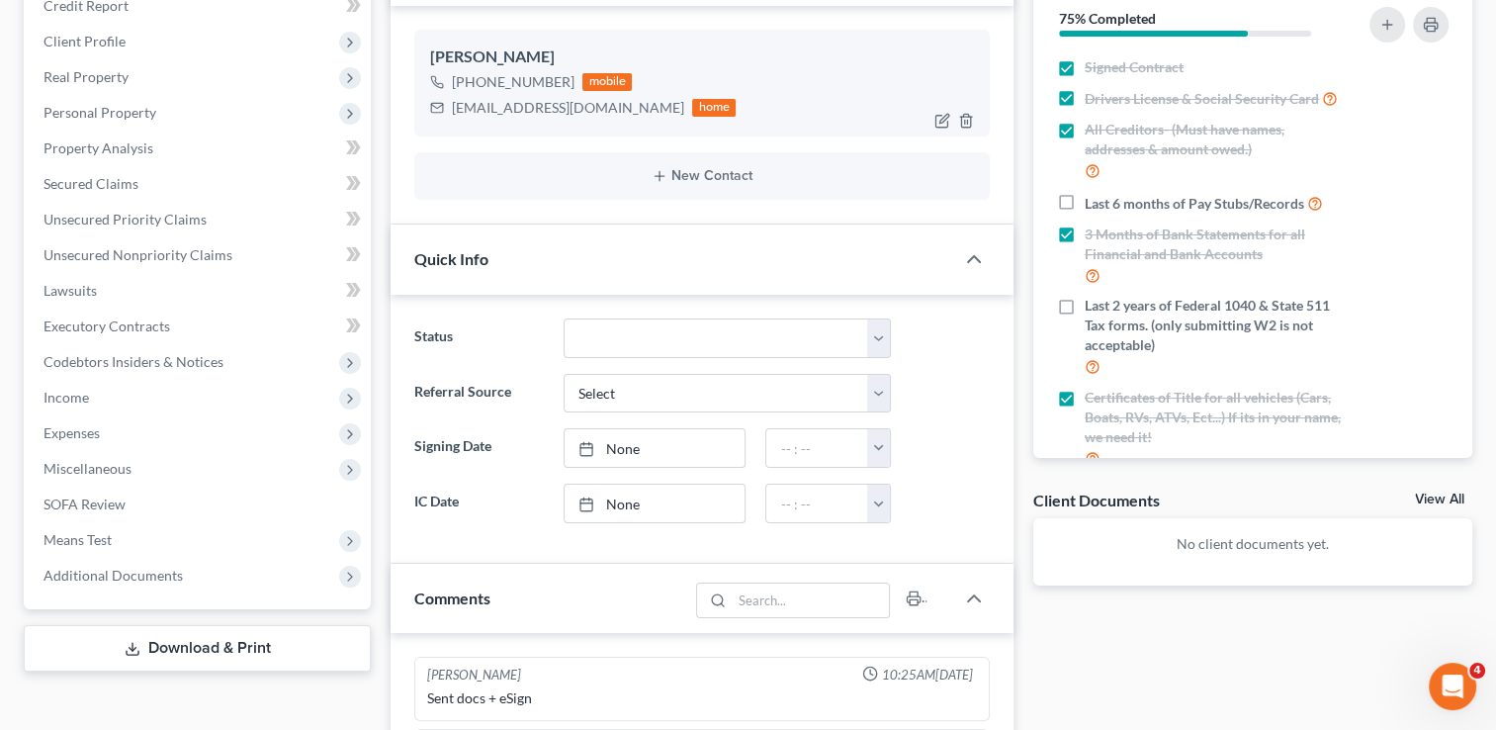
click at [510, 101] on div "lilwatermama@gmail.com" at bounding box center [568, 108] width 232 height 20
copy div "lilwatermama@gmail.com"
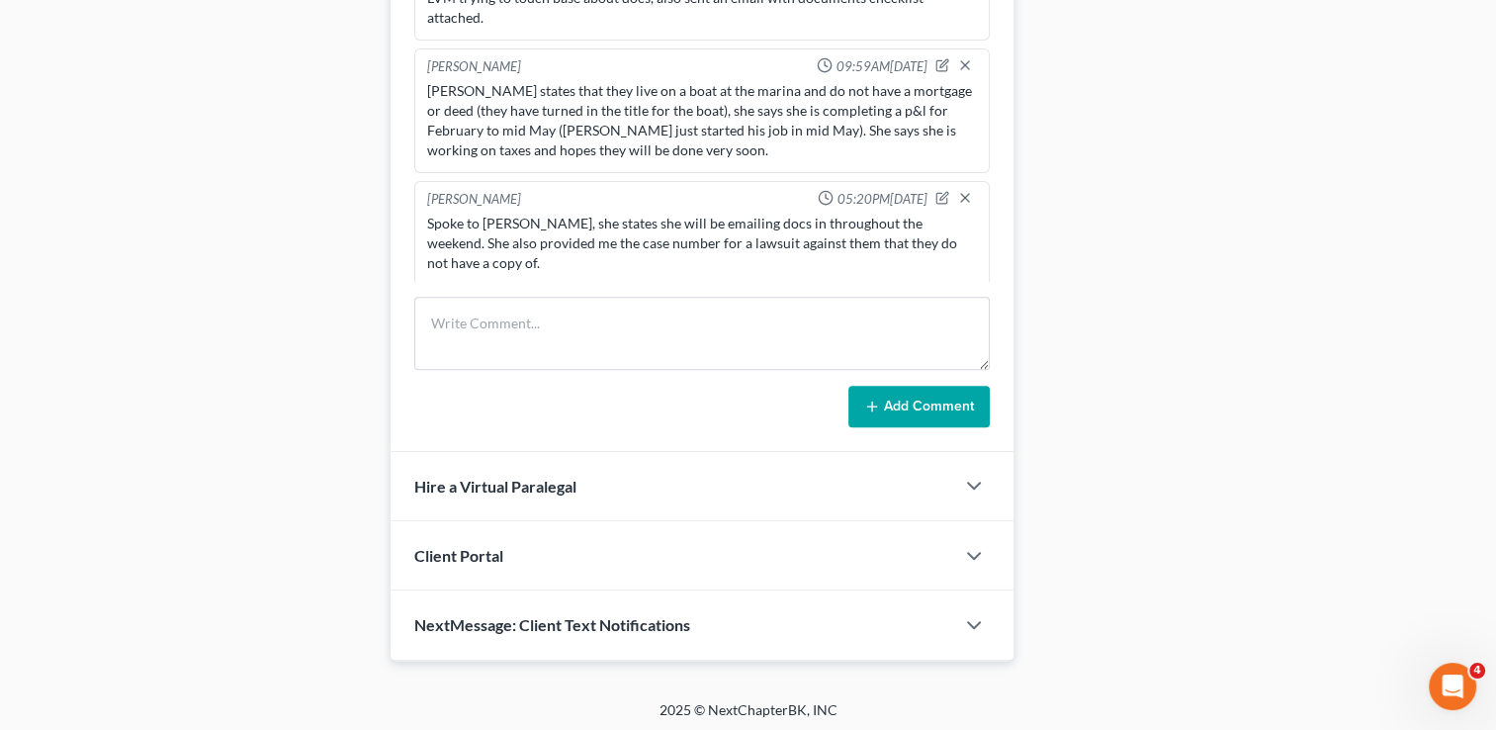
scroll to position [450, 0]
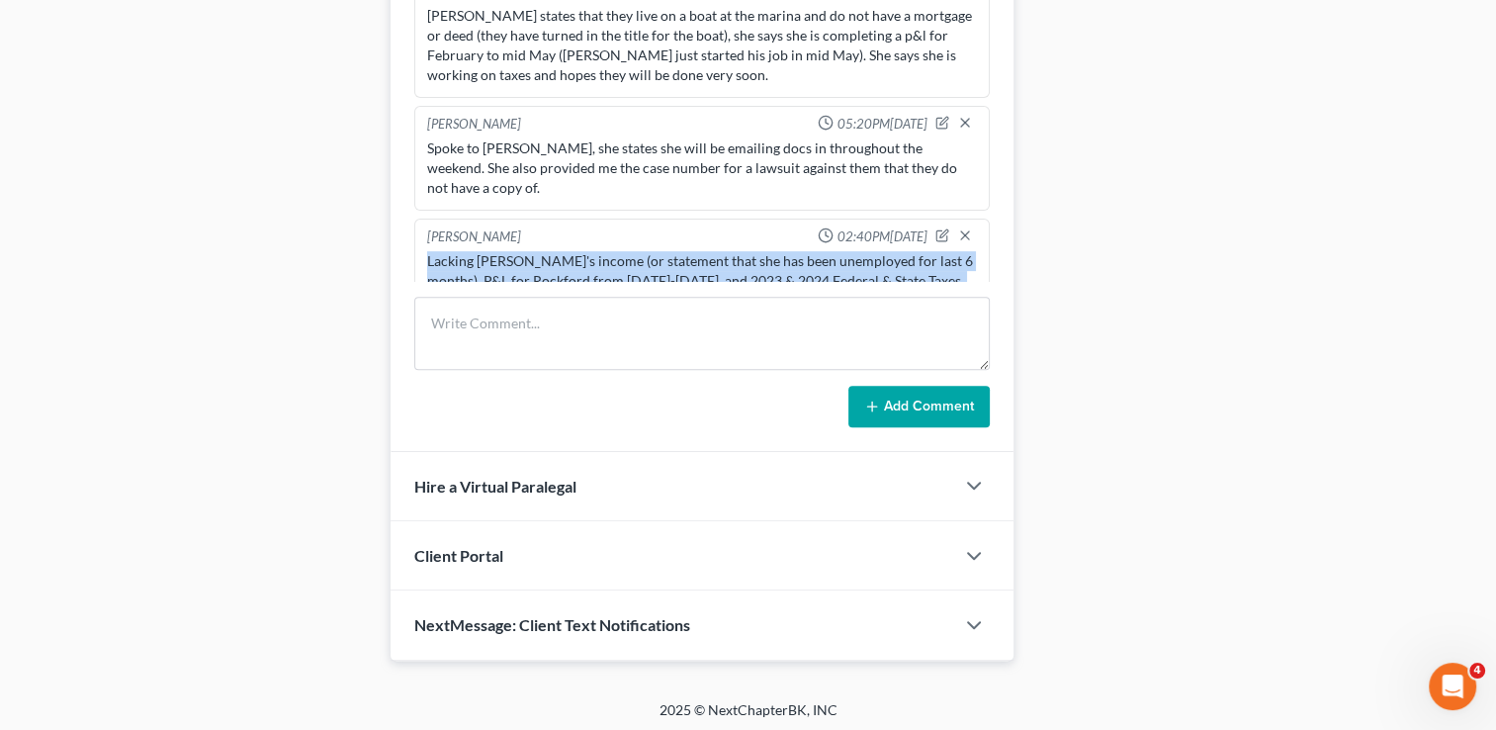
drag, startPoint x: 950, startPoint y: 257, endPoint x: 425, endPoint y: 216, distance: 526.7
click at [425, 247] on div "Lacking Leah's income (or statement that she has been unemployed for last 6 mon…" at bounding box center [702, 290] width 558 height 87
drag, startPoint x: 425, startPoint y: 216, endPoint x: 448, endPoint y: 215, distance: 22.8
copy div "Lacking Leah's income (or statement that she has been unemployed for last 6 mon…"
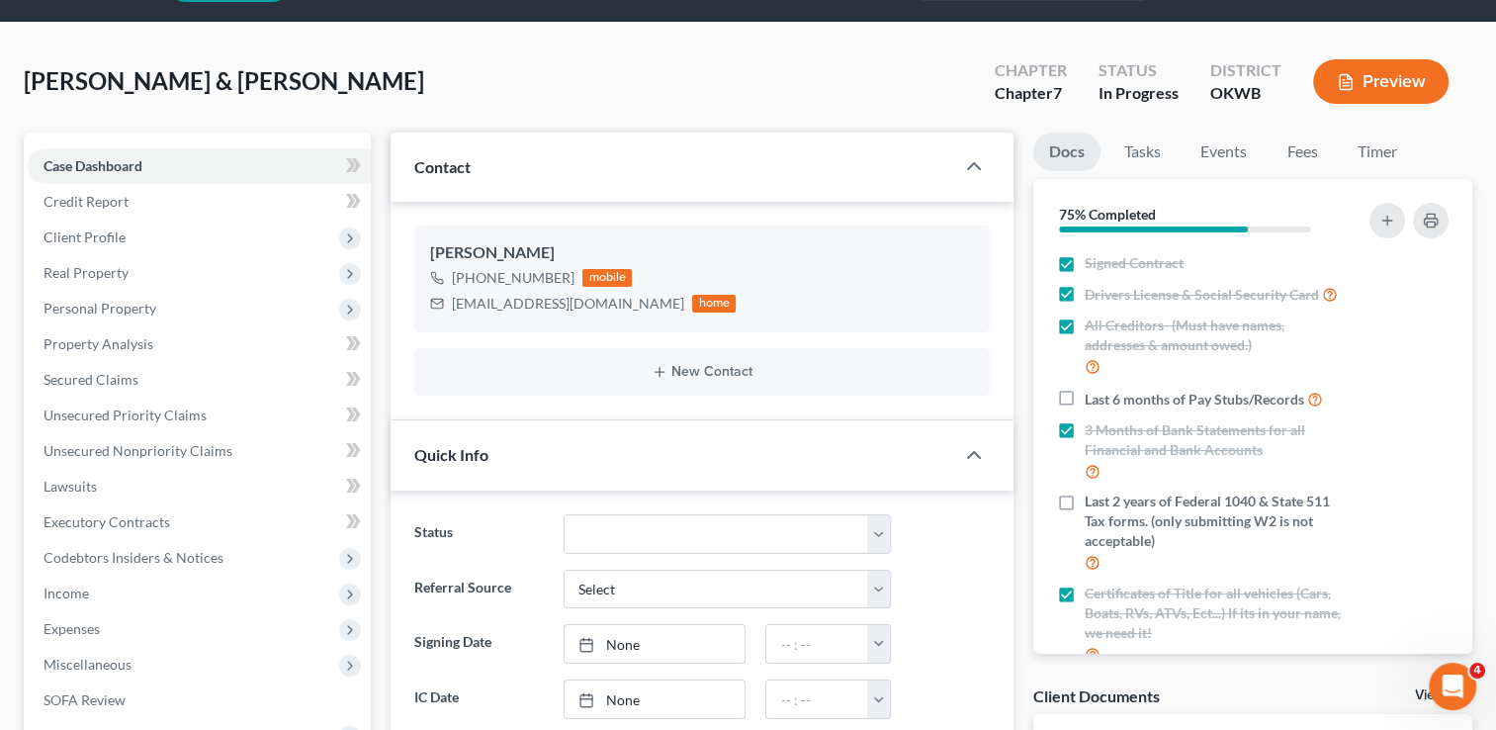
scroll to position [0, 0]
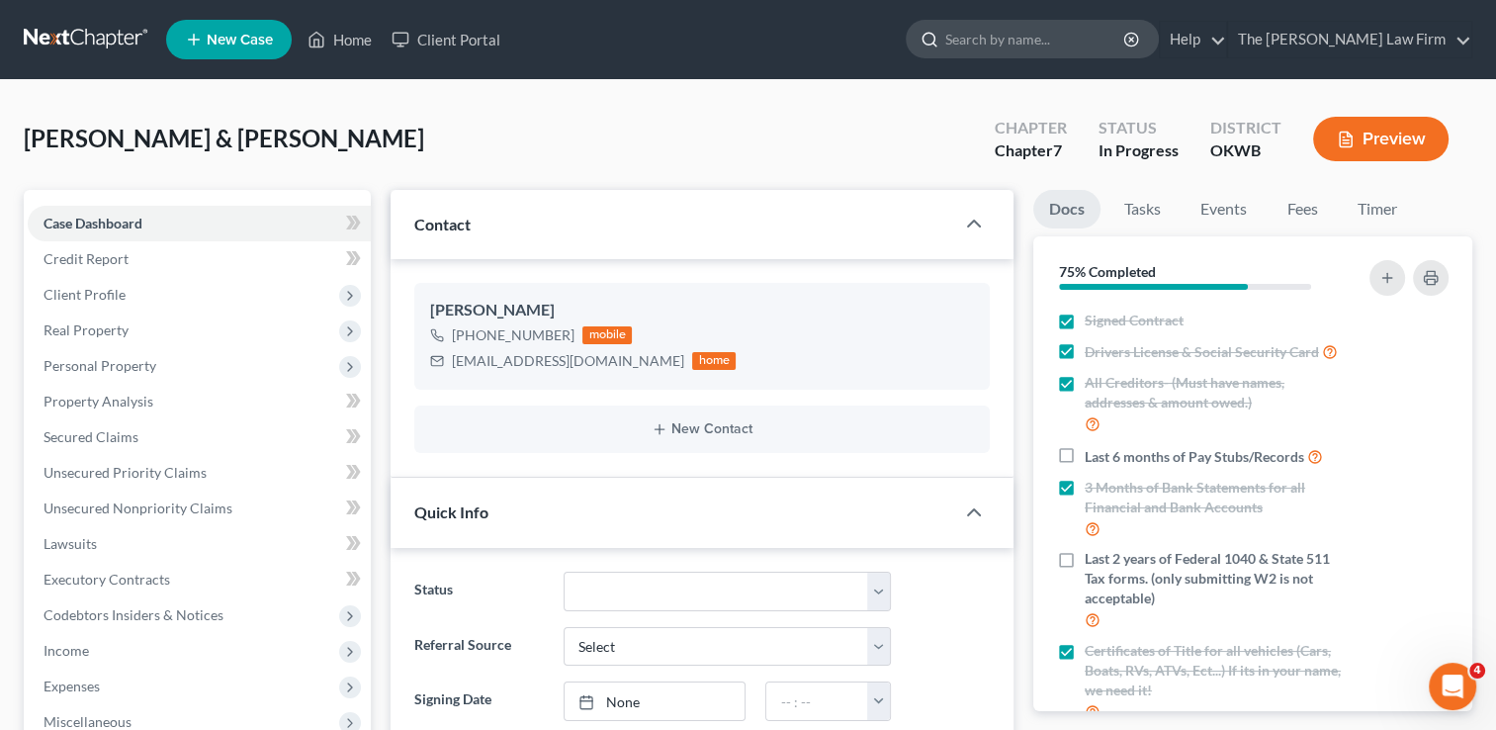
click at [1099, 42] on input "search" at bounding box center [1035, 39] width 181 height 37
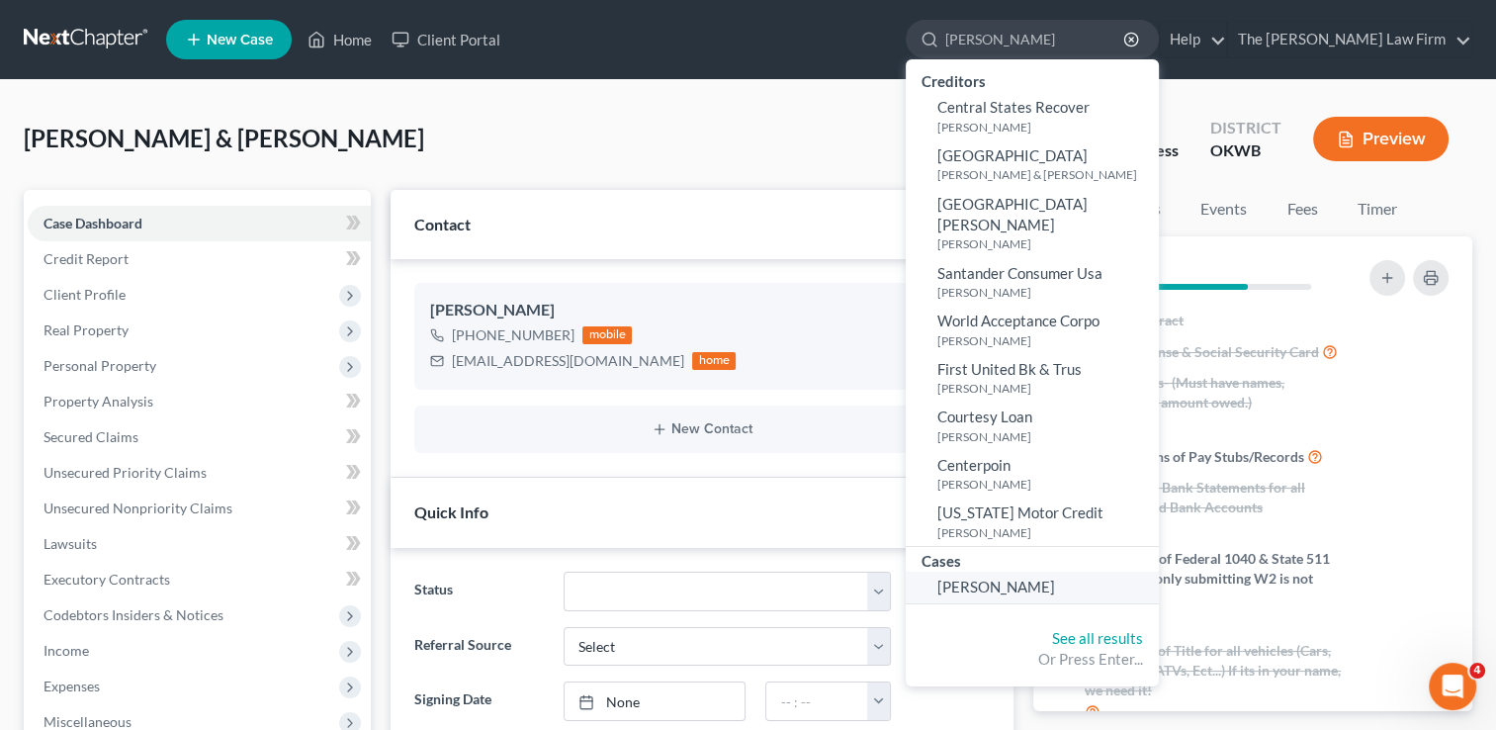
type input "Stringfellow"
click at [1055, 578] on span "Stringfellow, Lindsey" at bounding box center [996, 587] width 118 height 18
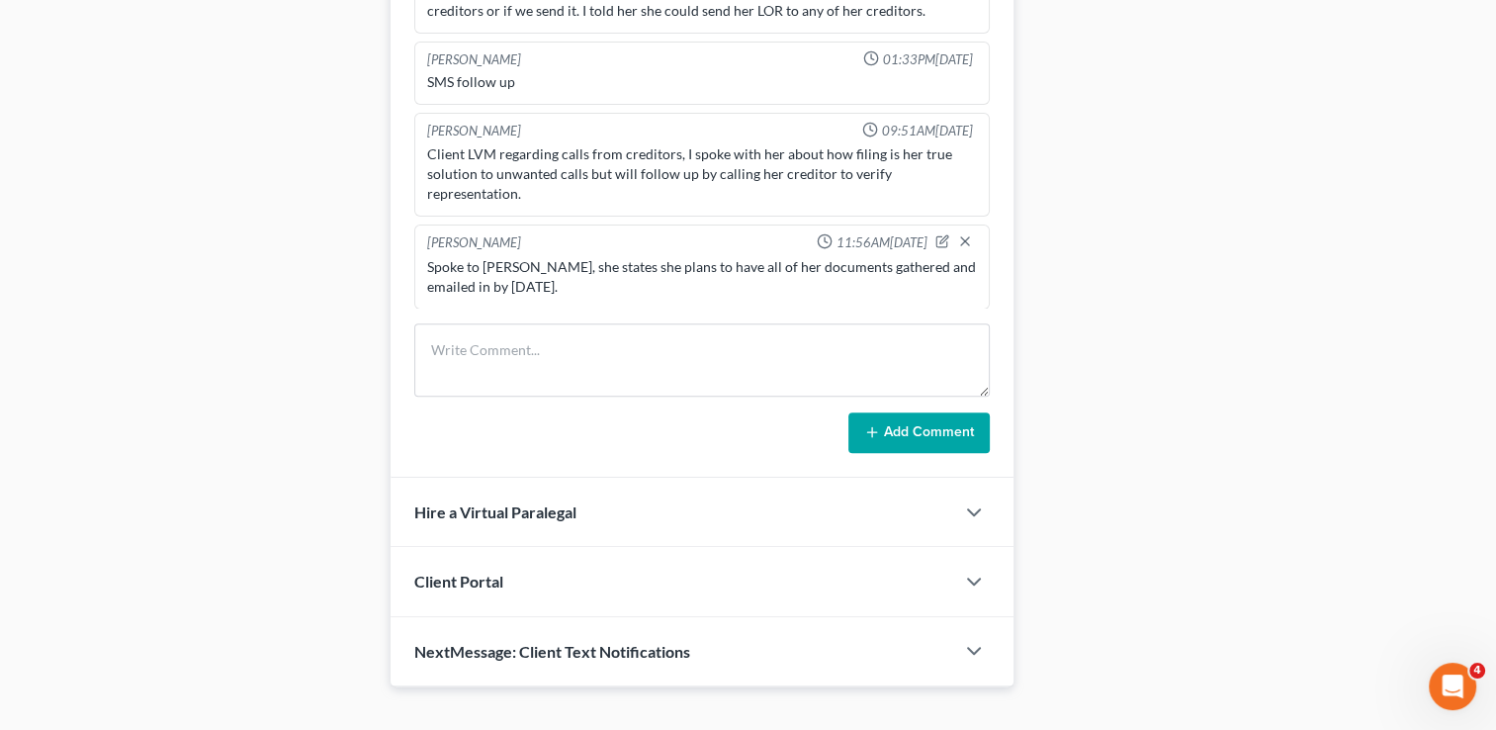
scroll to position [1016, 0]
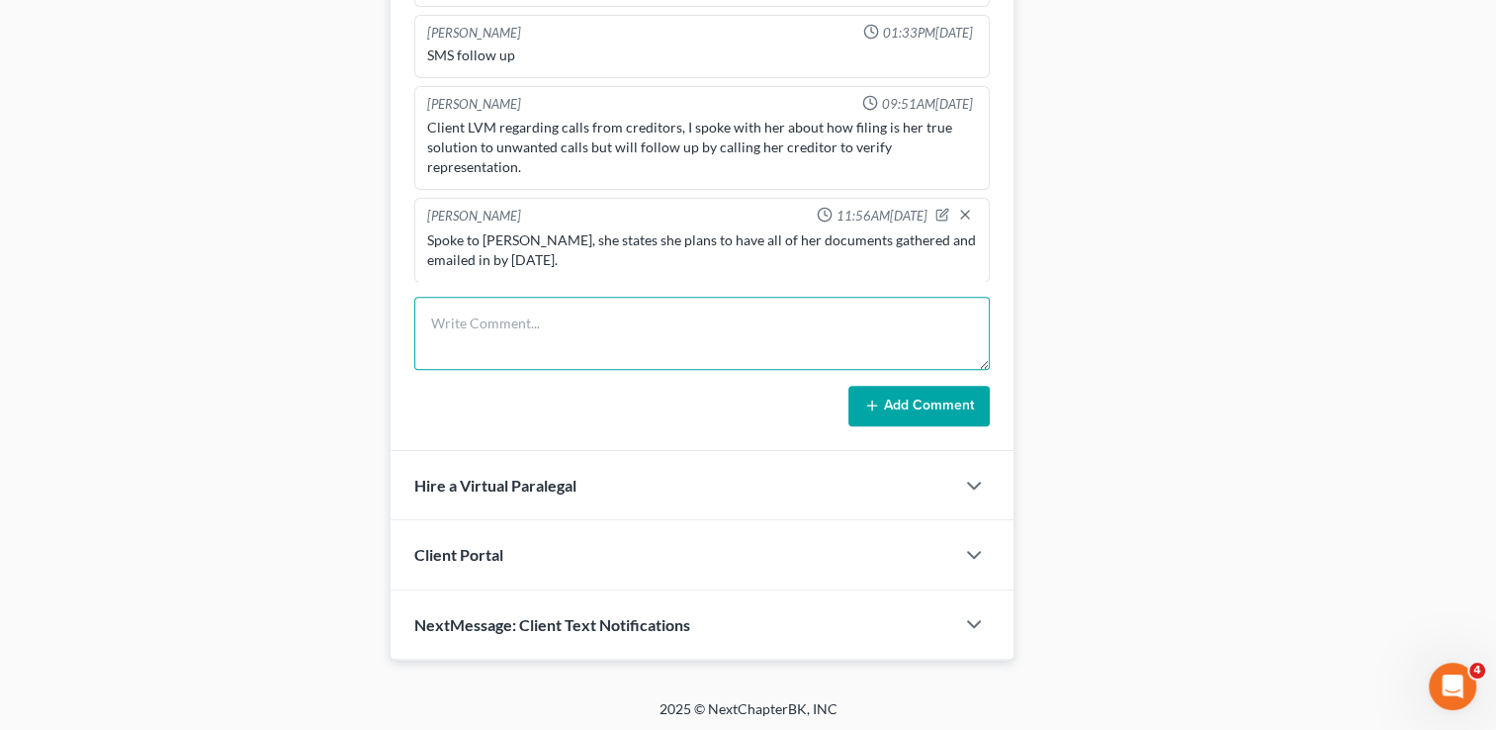
click at [647, 333] on textarea at bounding box center [702, 333] width 576 height 73
type textarea "S"
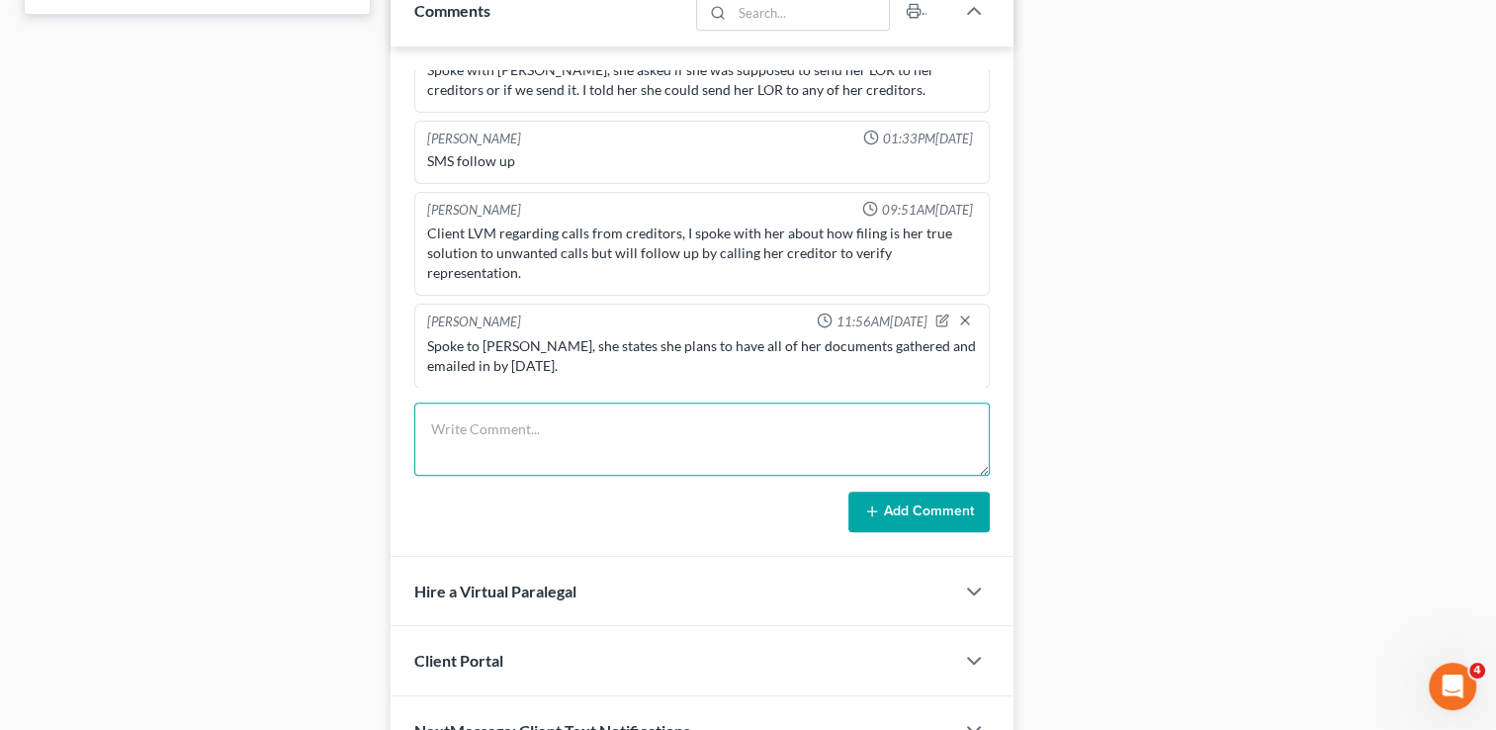
scroll to position [989, 0]
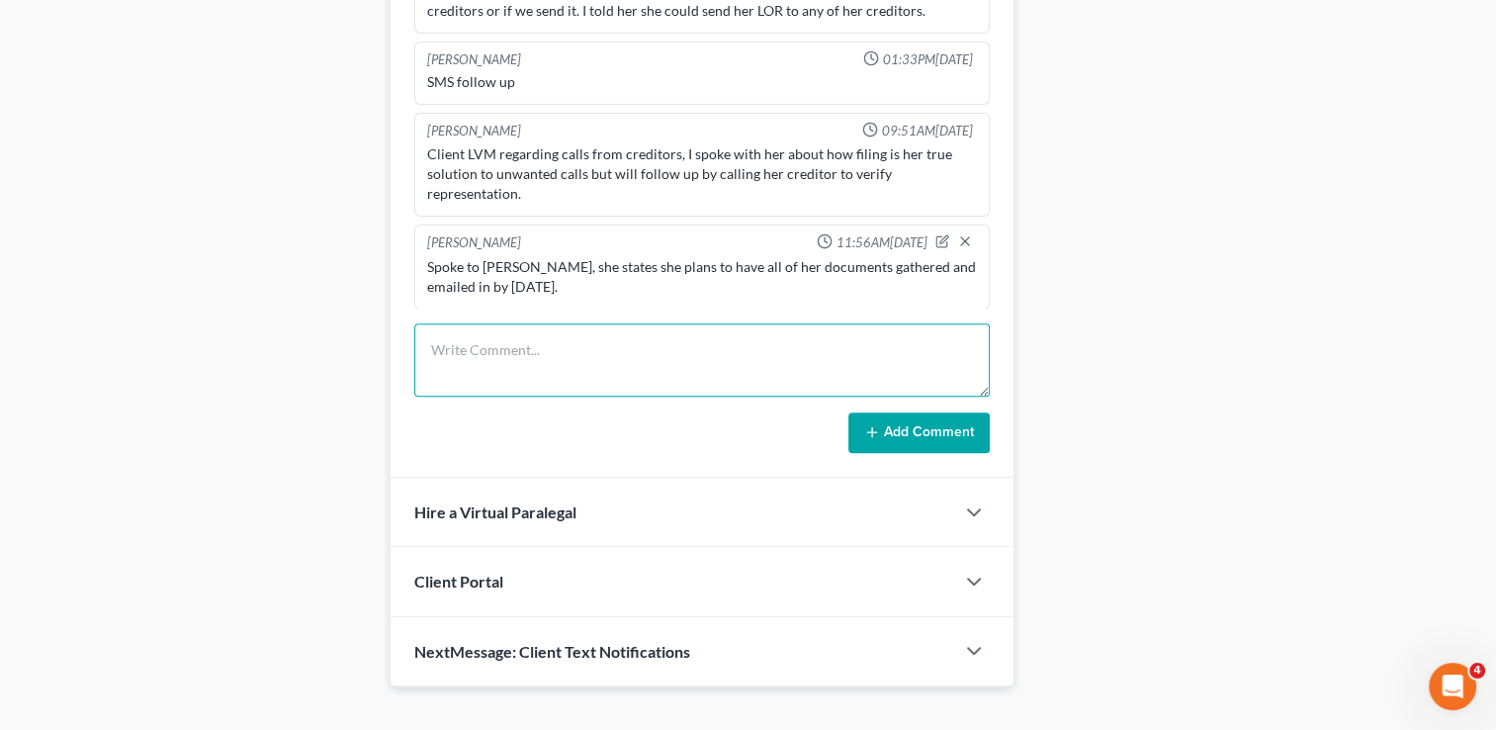
click at [710, 340] on textarea at bounding box center [702, 359] width 576 height 73
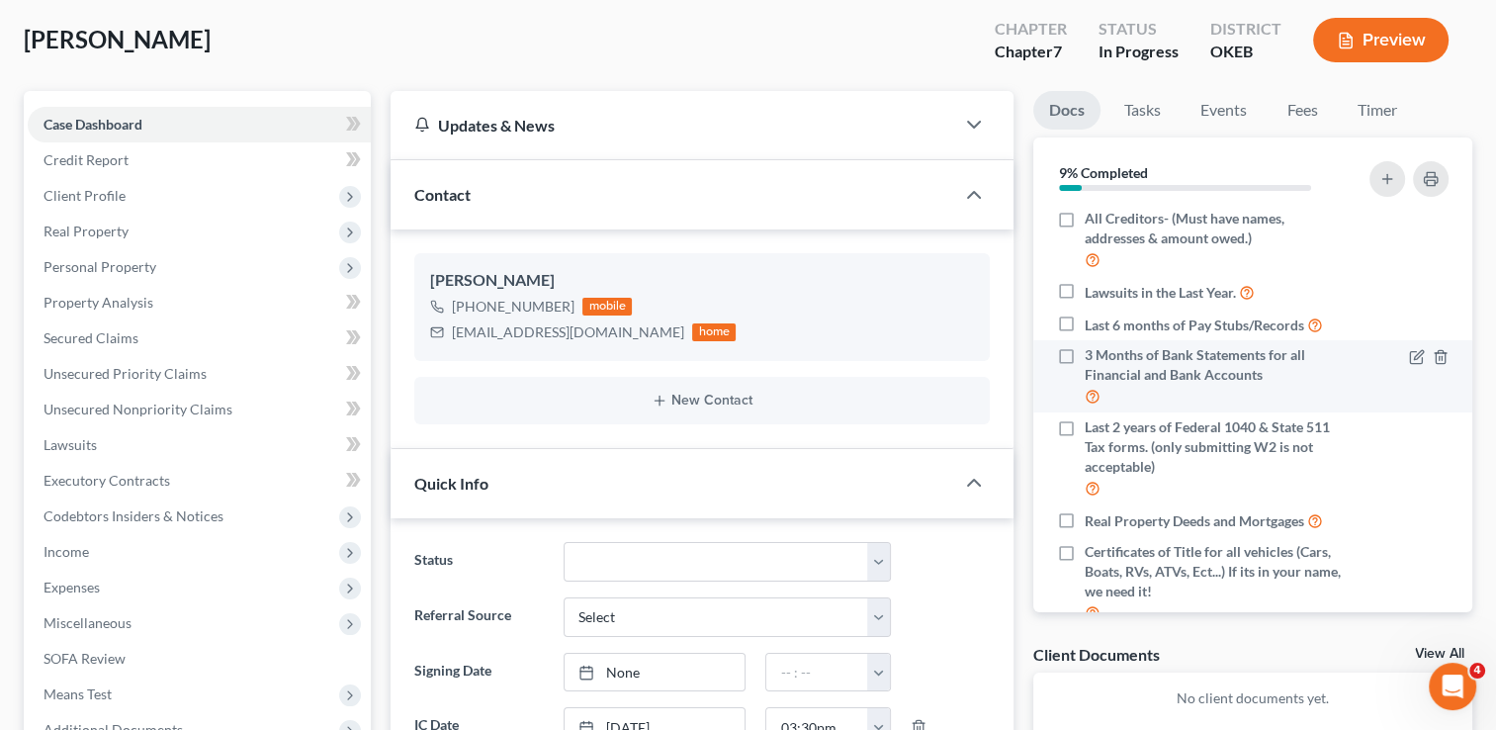
scroll to position [193, 0]
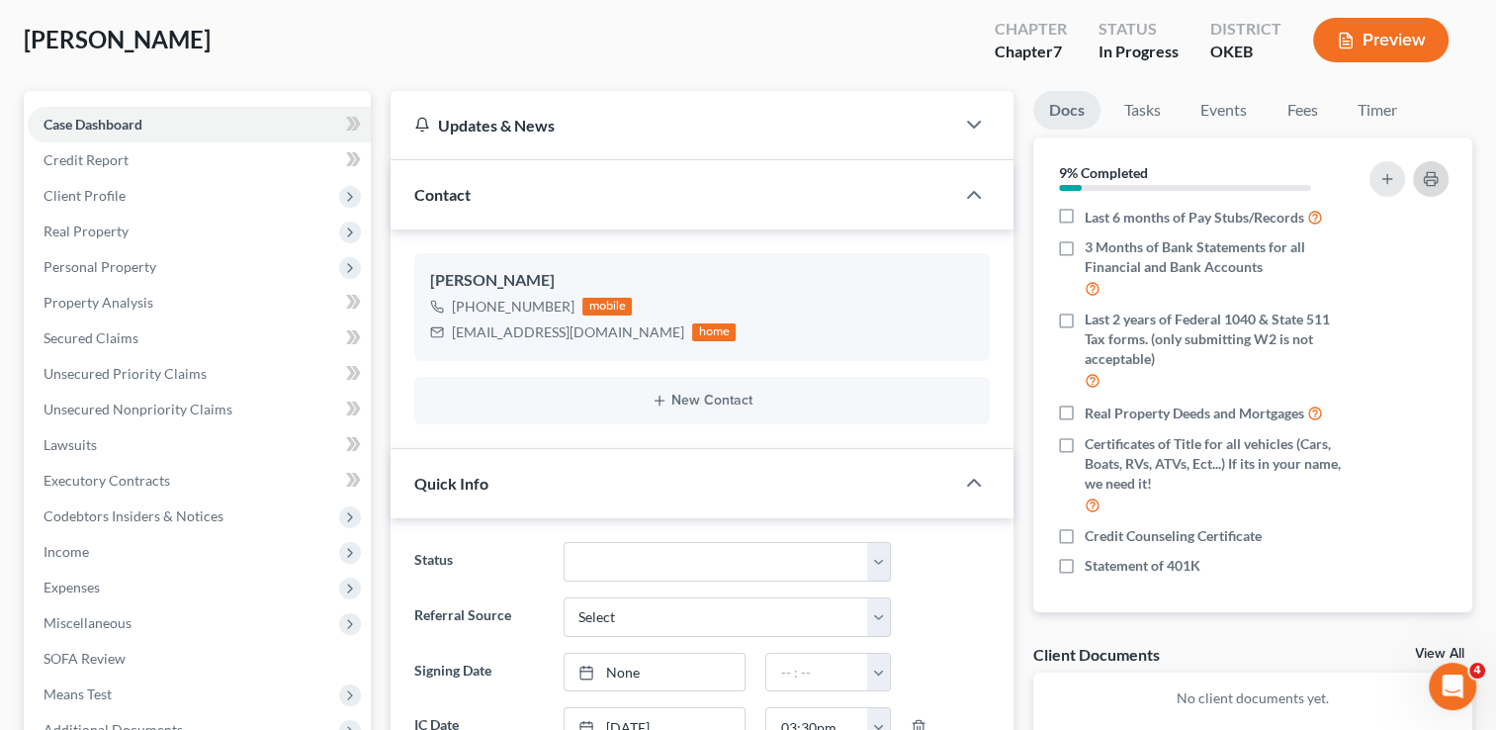
type textarea "Lacking all documents except contract. Spoke to Lindsey, she stated she's still…"
click at [1427, 182] on rect "button" at bounding box center [1431, 182] width 8 height 5
click at [522, 331] on div "39creekchic@gmail.com" at bounding box center [568, 332] width 232 height 20
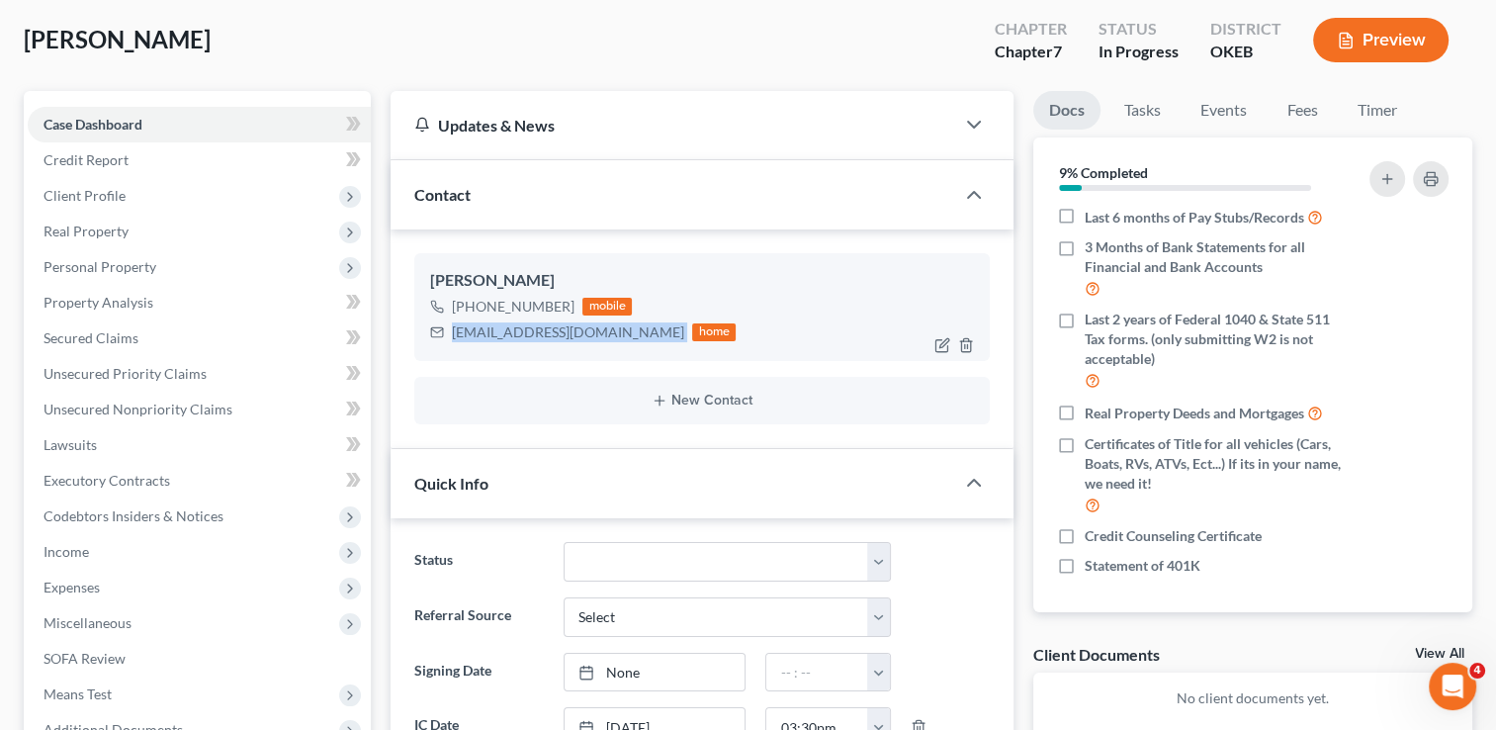
copy div "39creekchic@gmail.com"
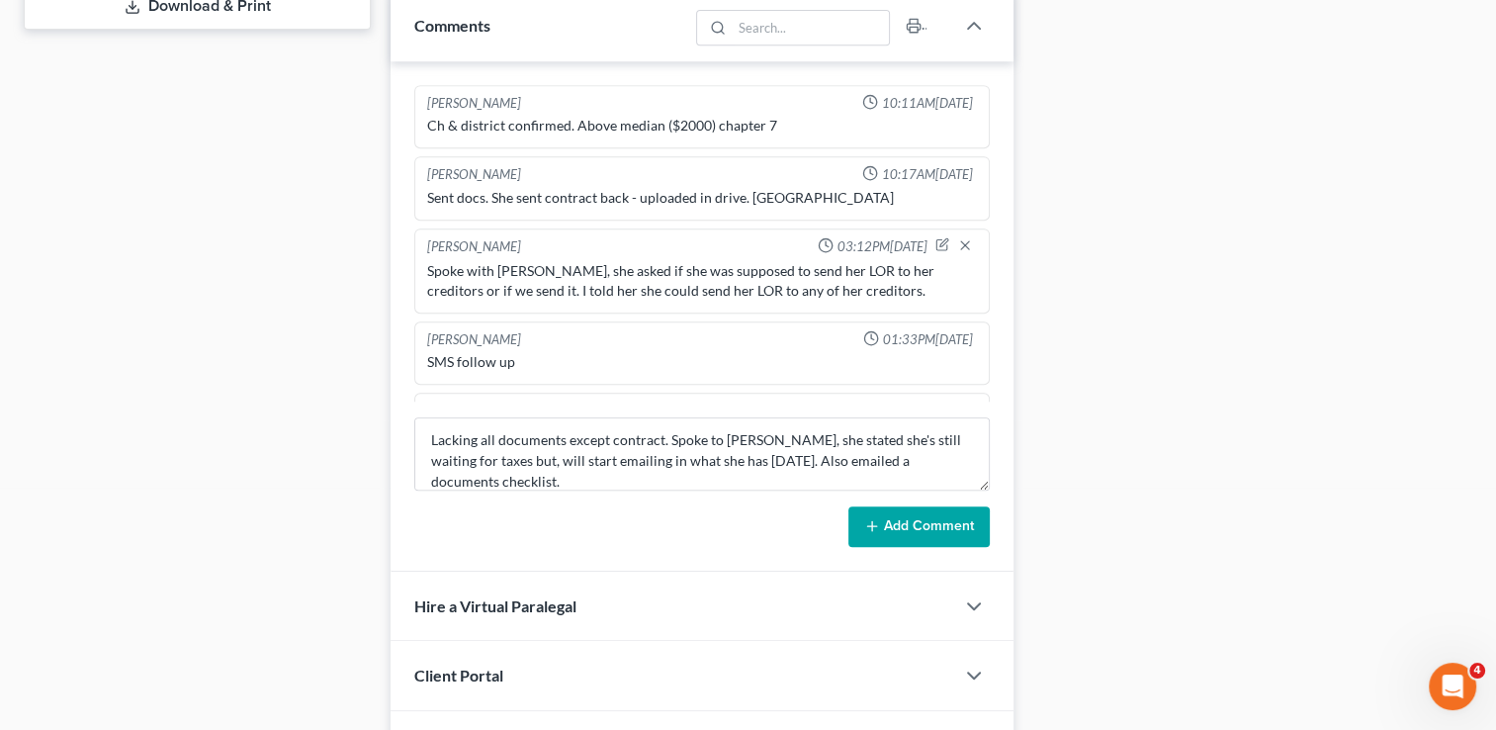
scroll to position [989, 0]
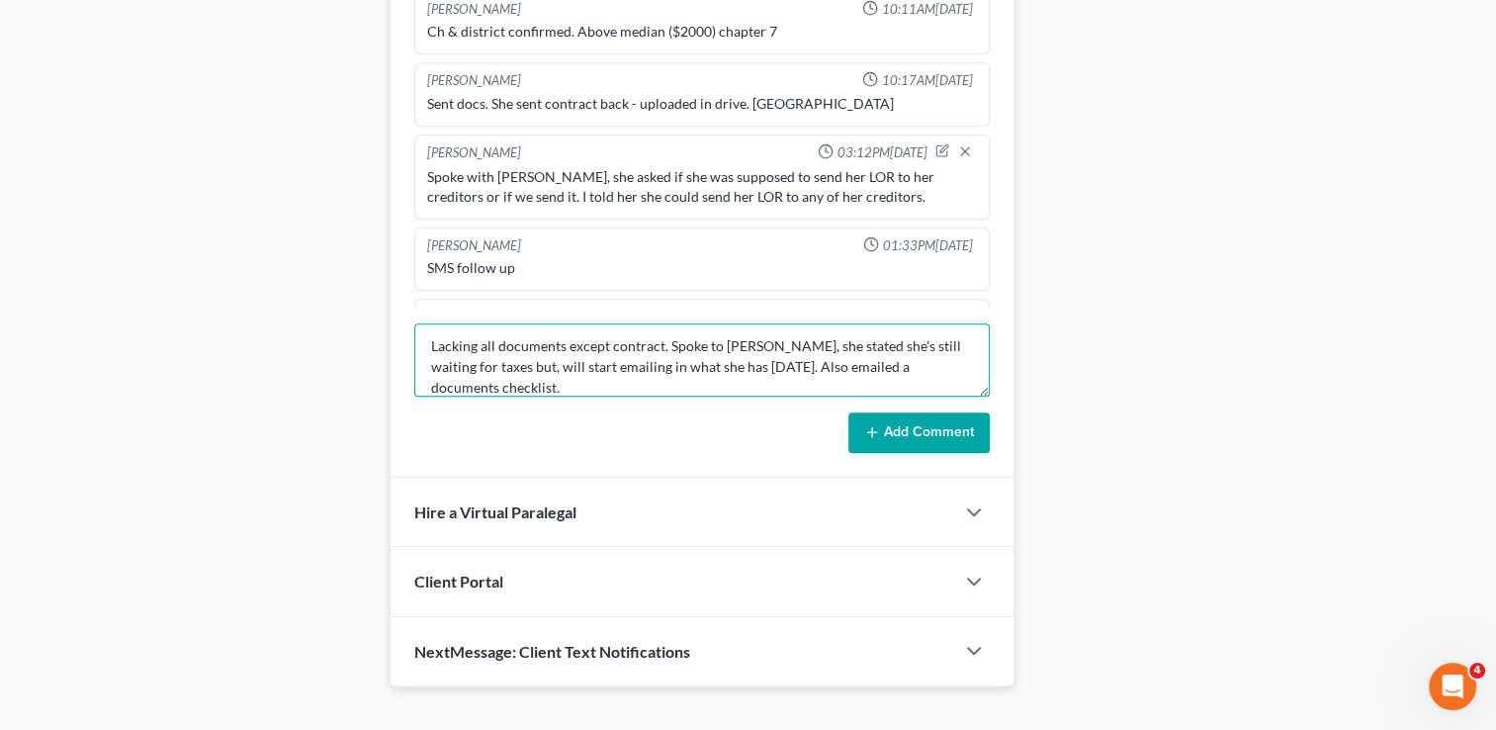
click at [676, 384] on textarea "Lacking all documents except contract. Spoke to Lindsey, she stated she's still…" at bounding box center [702, 359] width 576 height 73
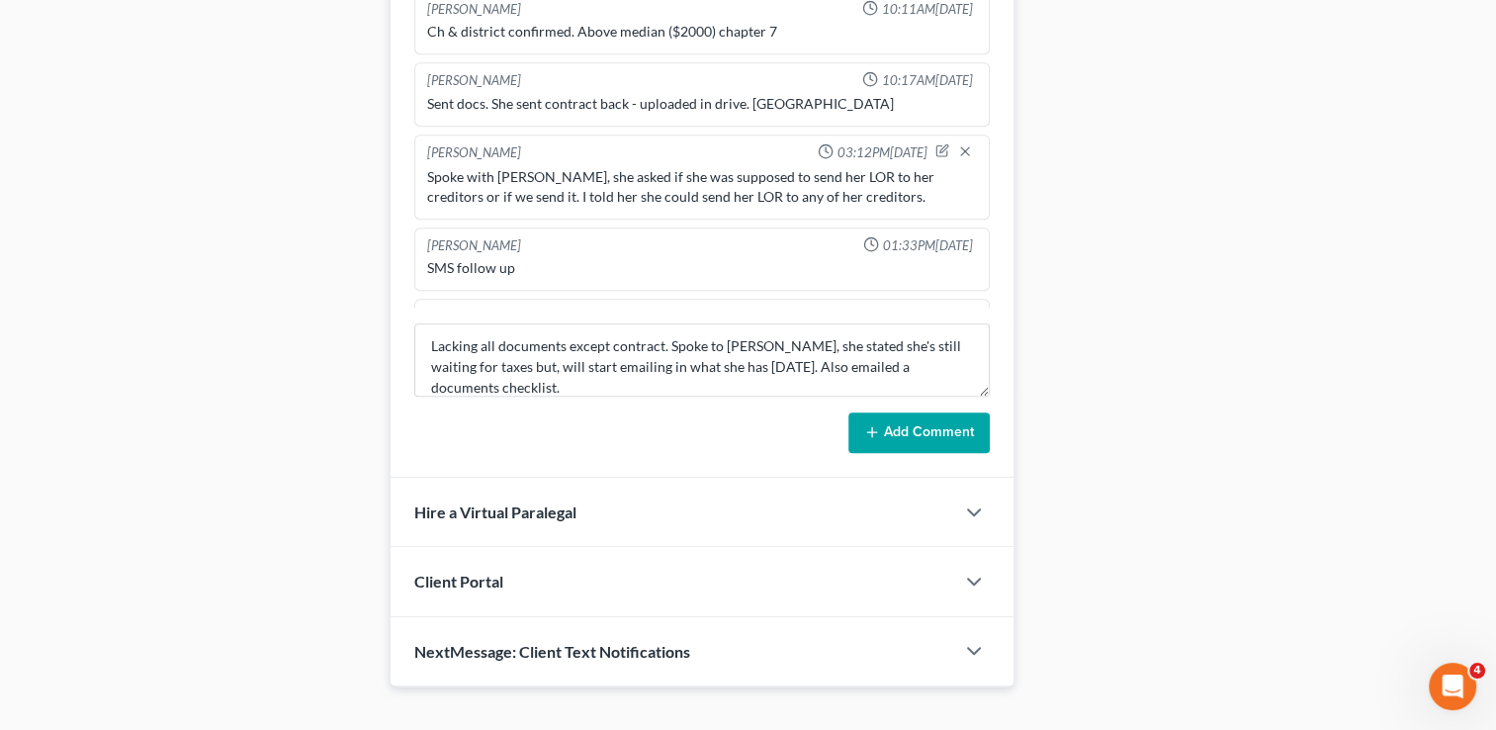
click at [890, 434] on button "Add Comment" at bounding box center [918, 433] width 141 height 42
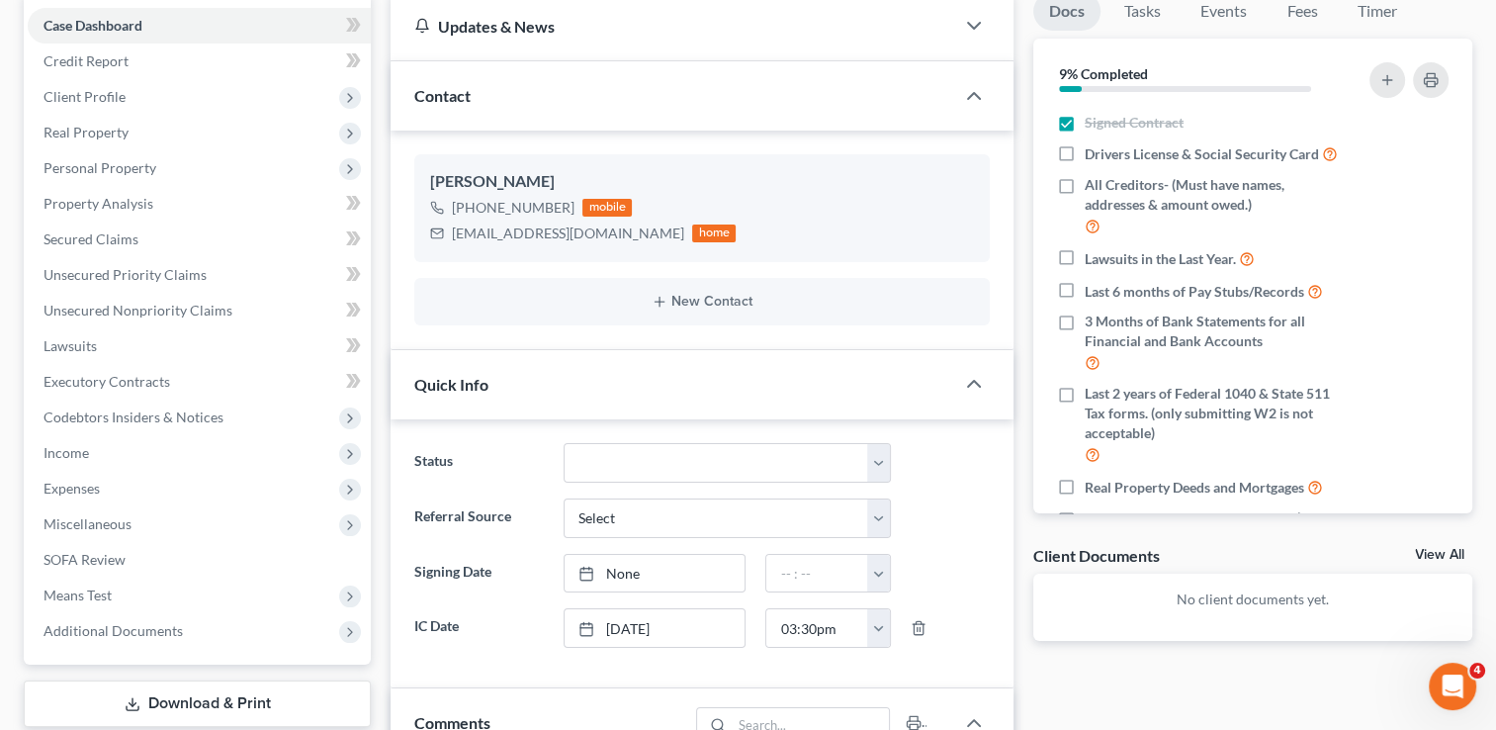
scroll to position [0, 0]
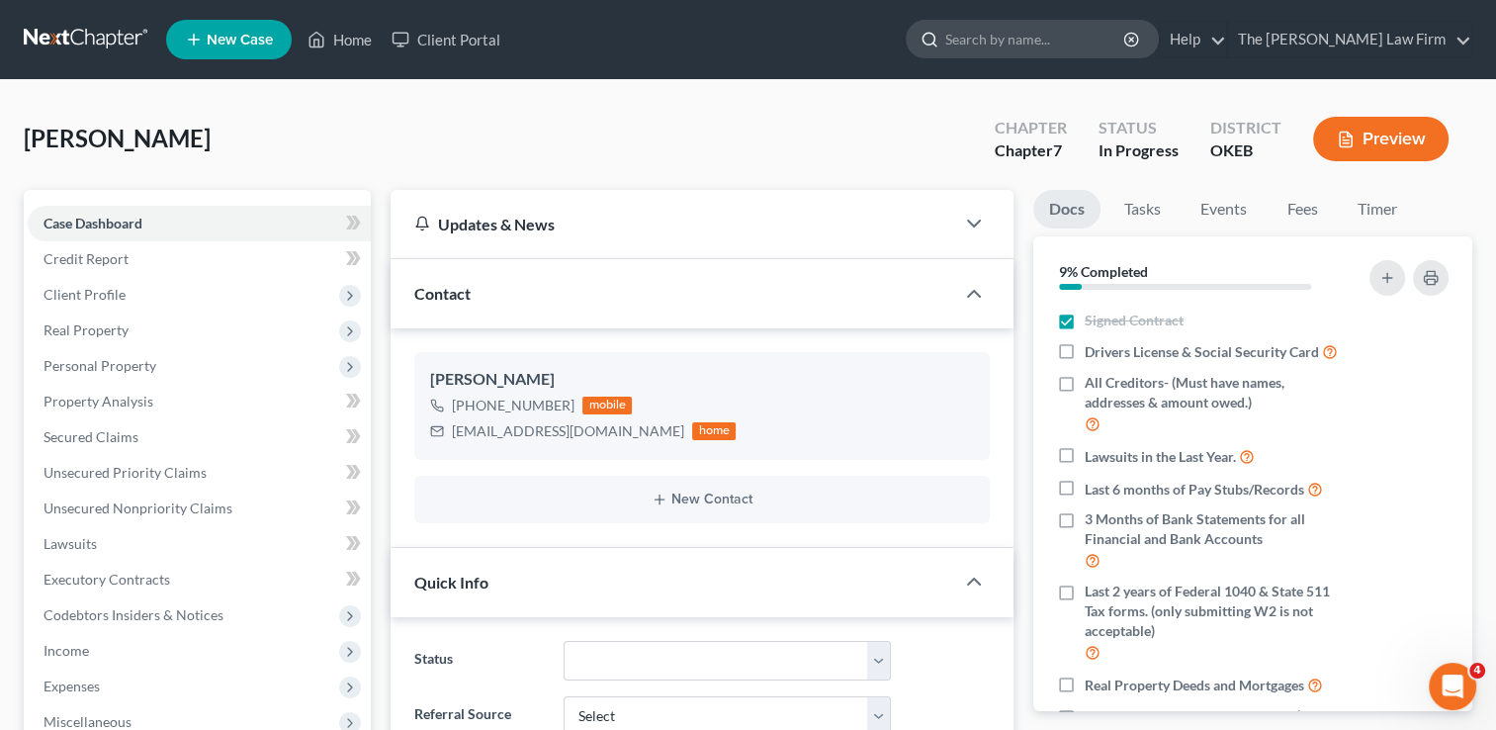
click at [1051, 43] on input "search" at bounding box center [1035, 39] width 181 height 37
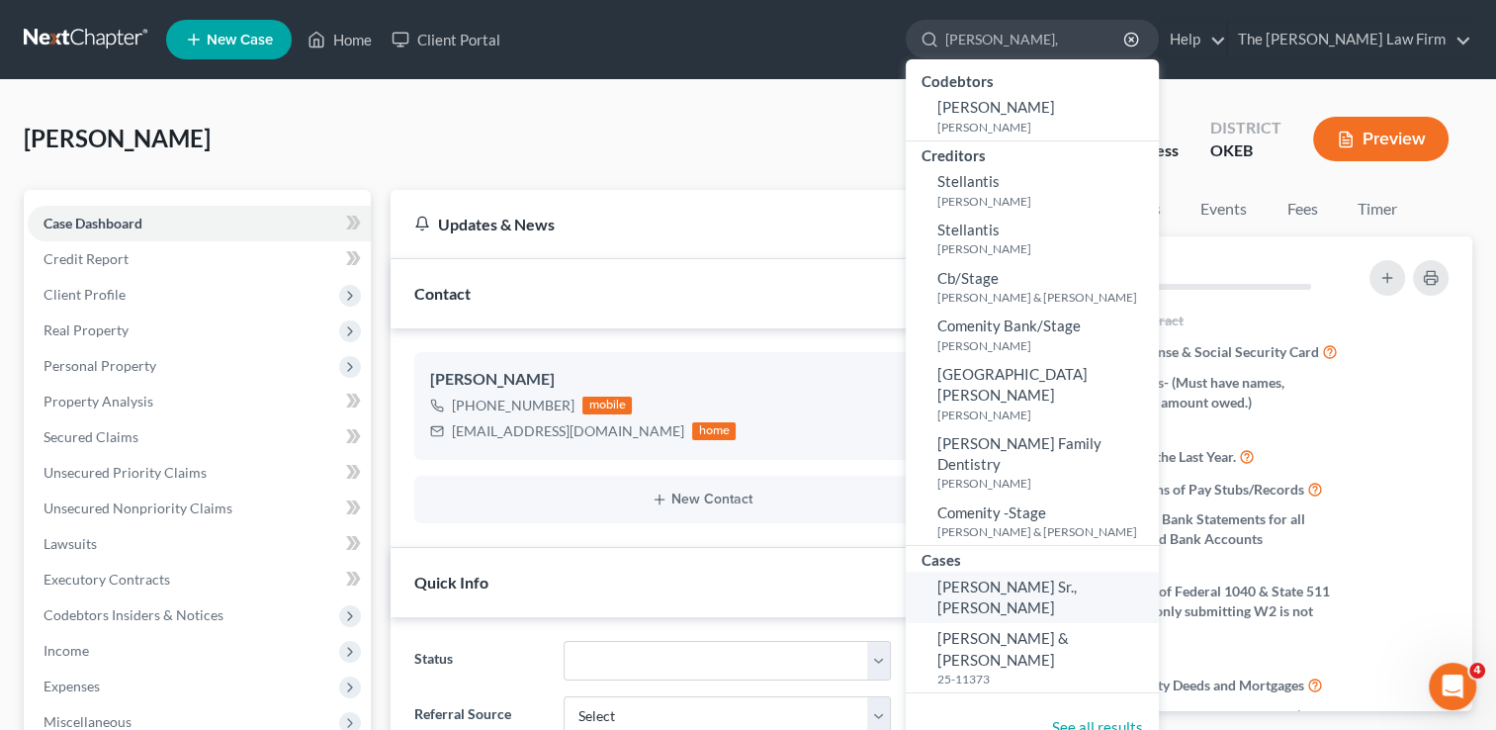
type input "Stepp,"
click at [1077, 578] on span "Stepp Sr., David" at bounding box center [1006, 597] width 139 height 39
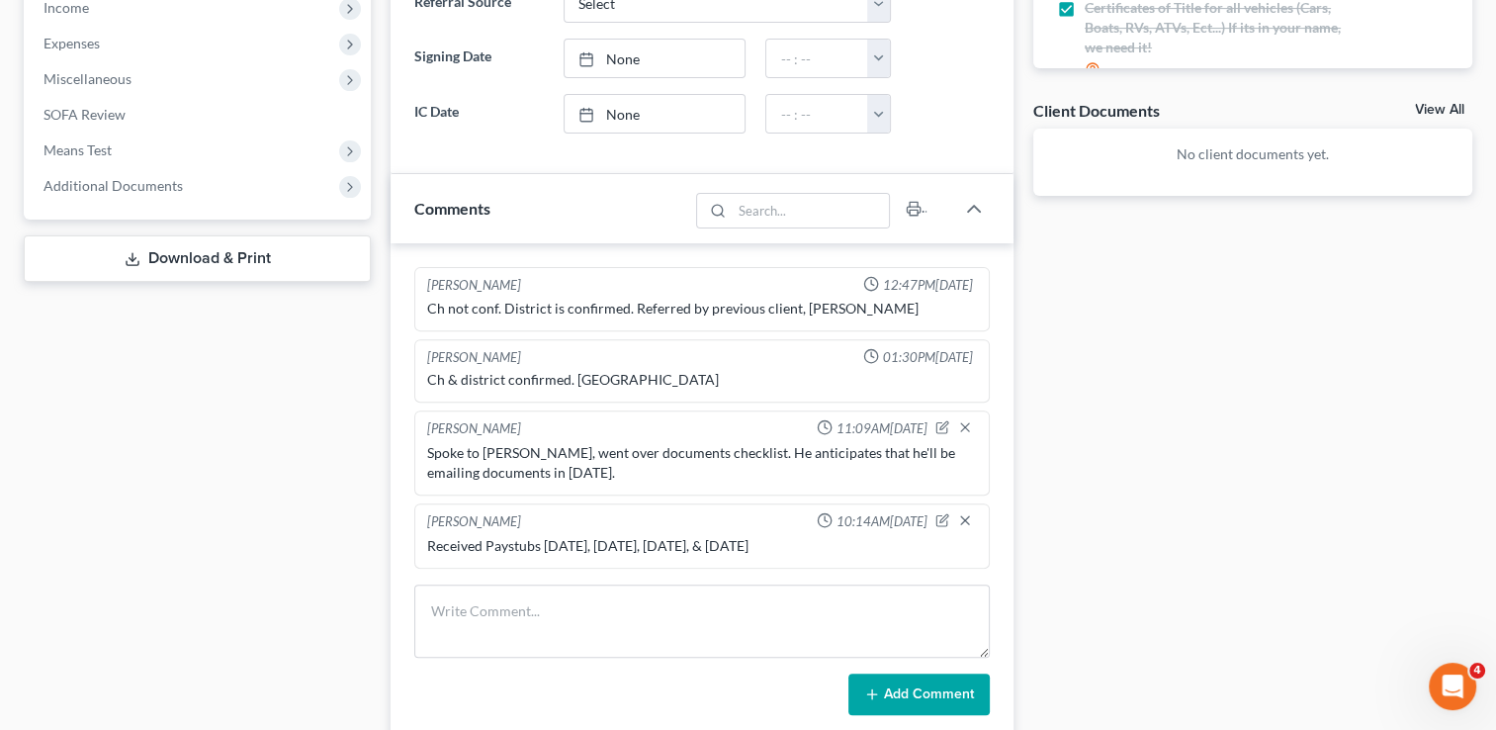
scroll to position [692, 0]
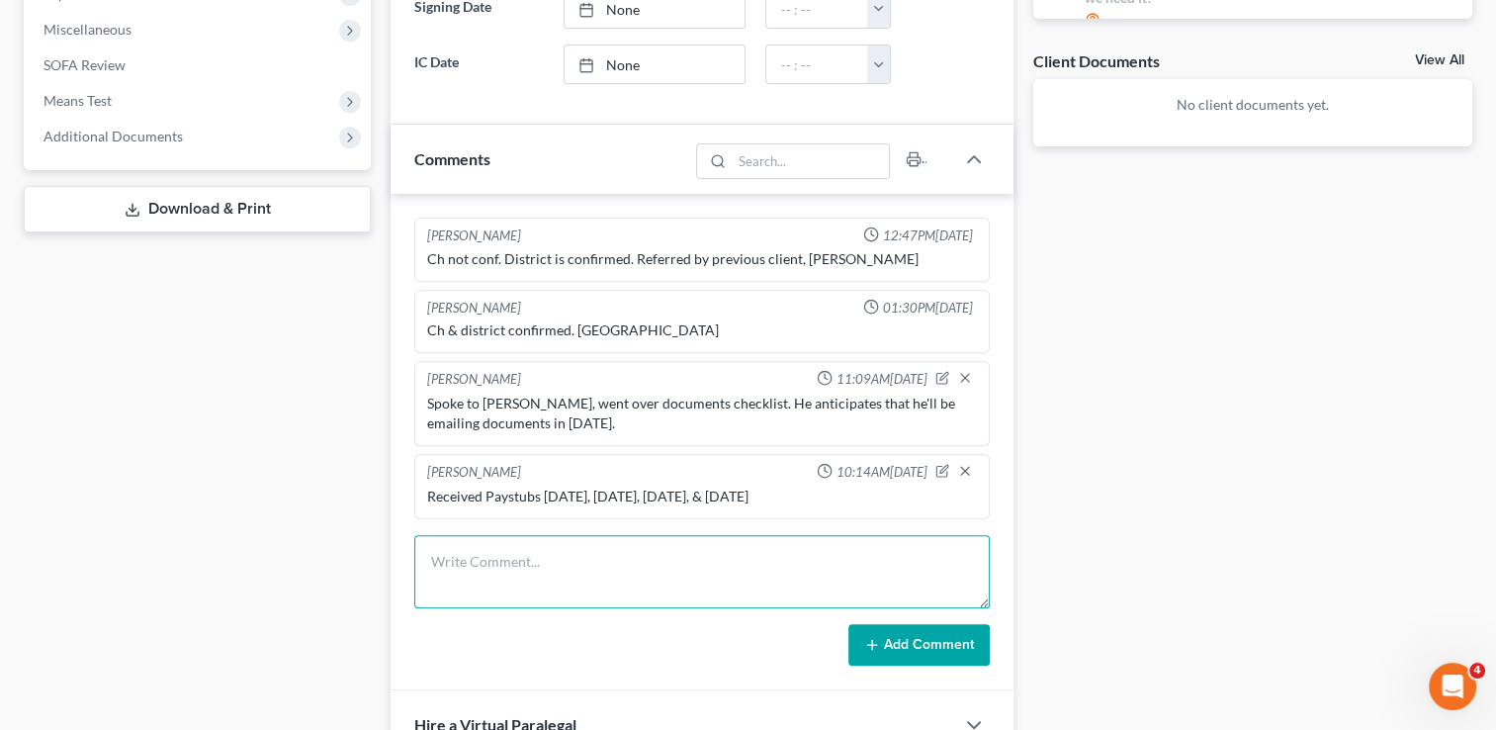
click at [581, 564] on textarea at bounding box center [702, 571] width 576 height 73
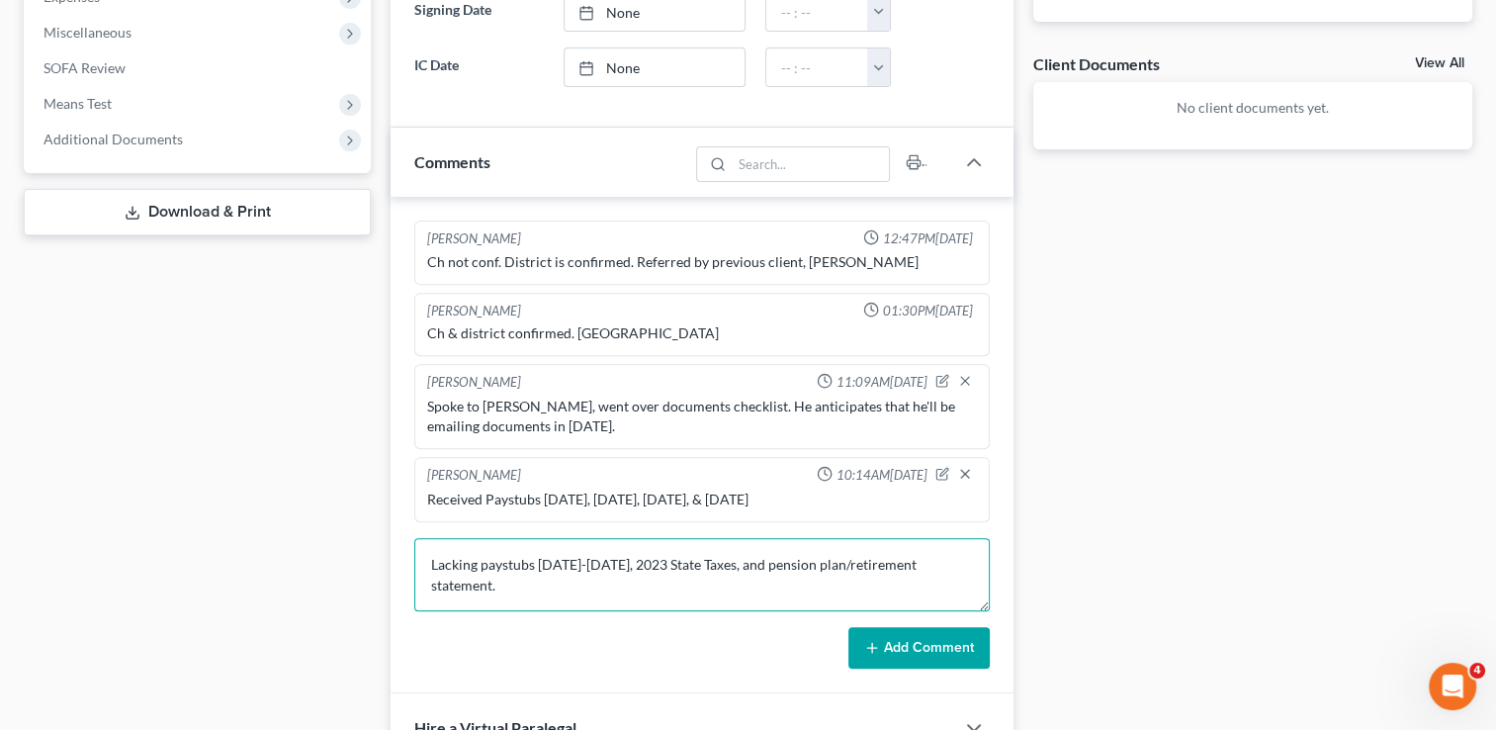
scroll to position [732, 0]
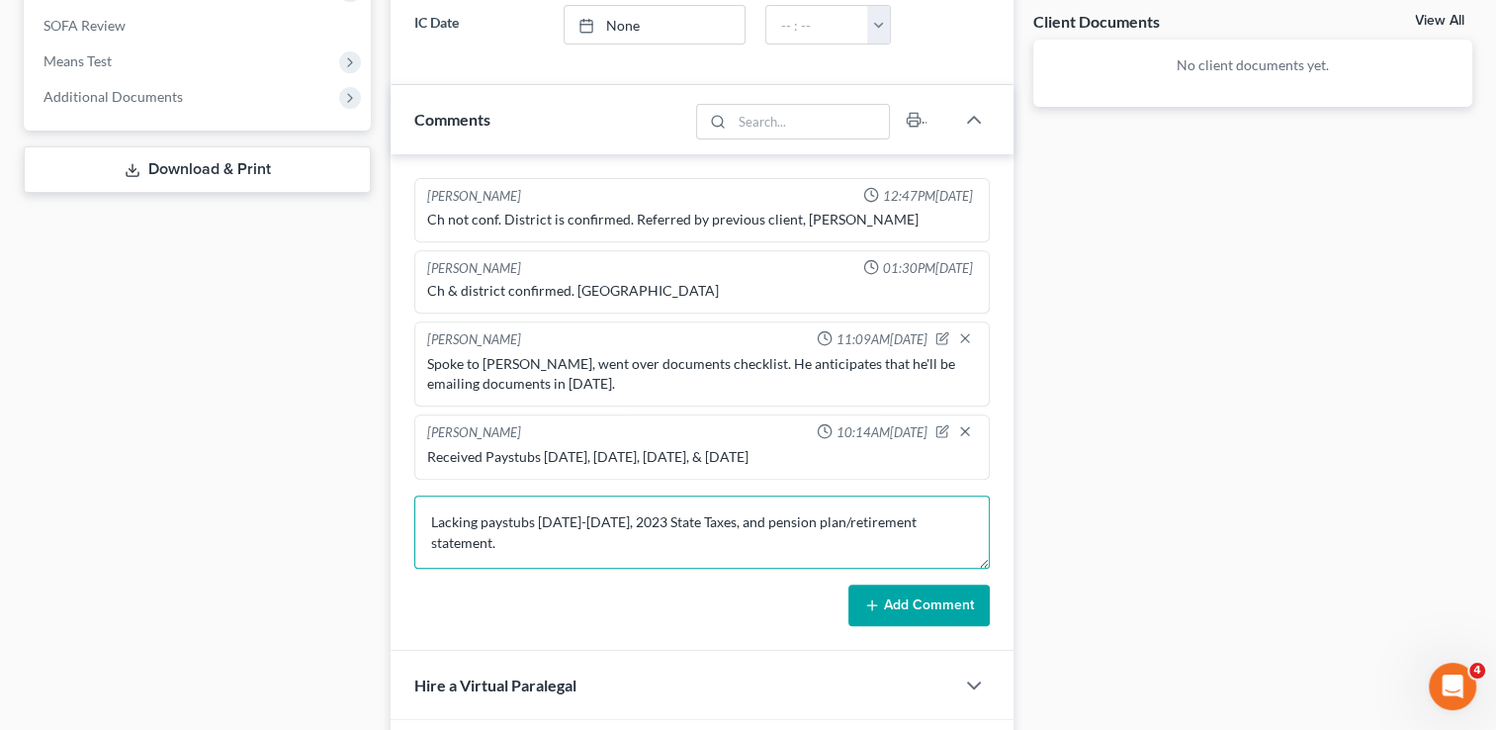
click at [479, 516] on textarea "Lacking paystubs 02.09.25-07.12.25, 2023 State Taxes, and pension plan/retireme…" at bounding box center [702, 531] width 576 height 73
click at [695, 515] on textarea "Lacking David's paystubs 02.09.25-07.12.25, 2023 State Taxes, and pension plan/…" at bounding box center [702, 531] width 576 height 73
drag, startPoint x: 624, startPoint y: 544, endPoint x: 427, endPoint y: 506, distance: 200.3
click at [413, 507] on div "Lou Phillips 12:47PM, 07/08/2025 Ch not conf. District is confirmed. Referred b…" at bounding box center [702, 402] width 623 height 496
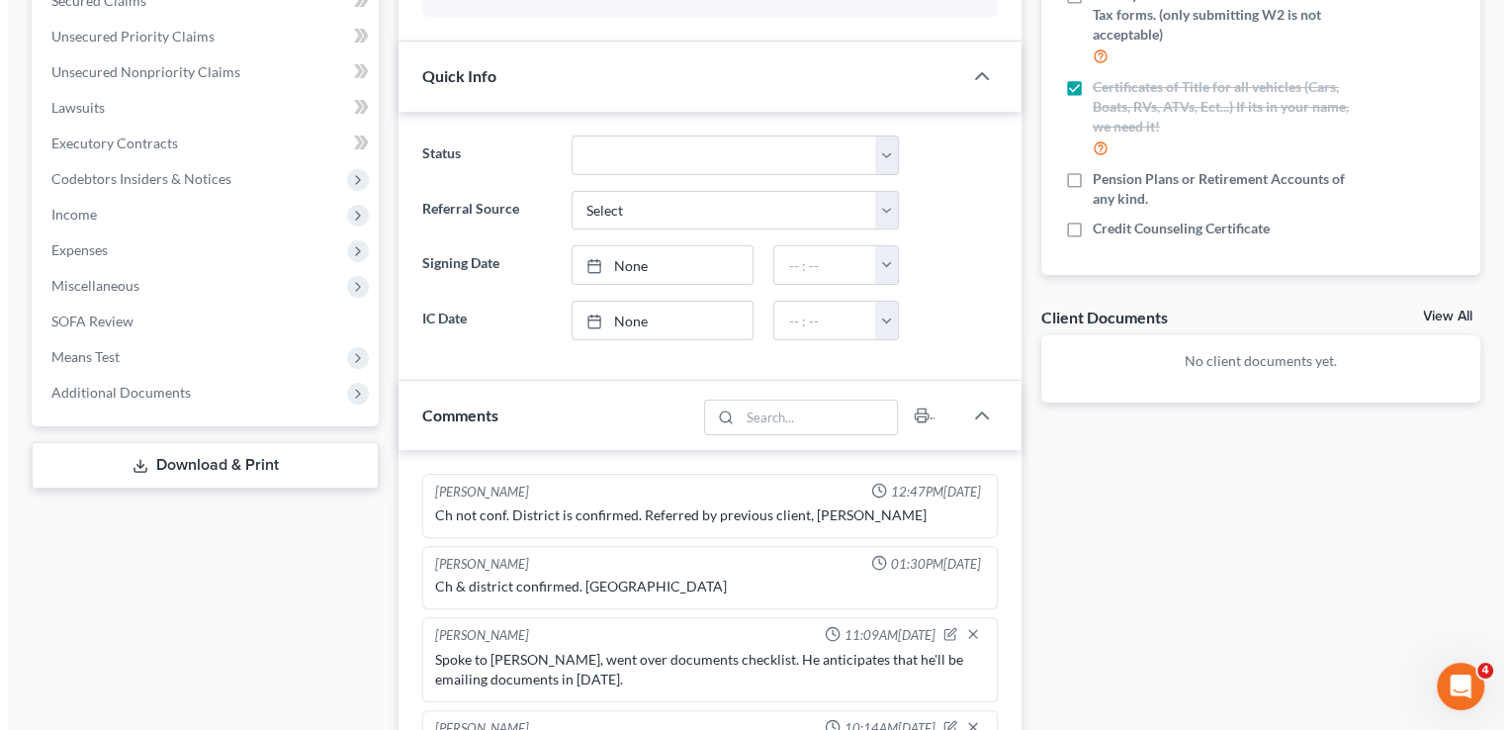
scroll to position [0, 0]
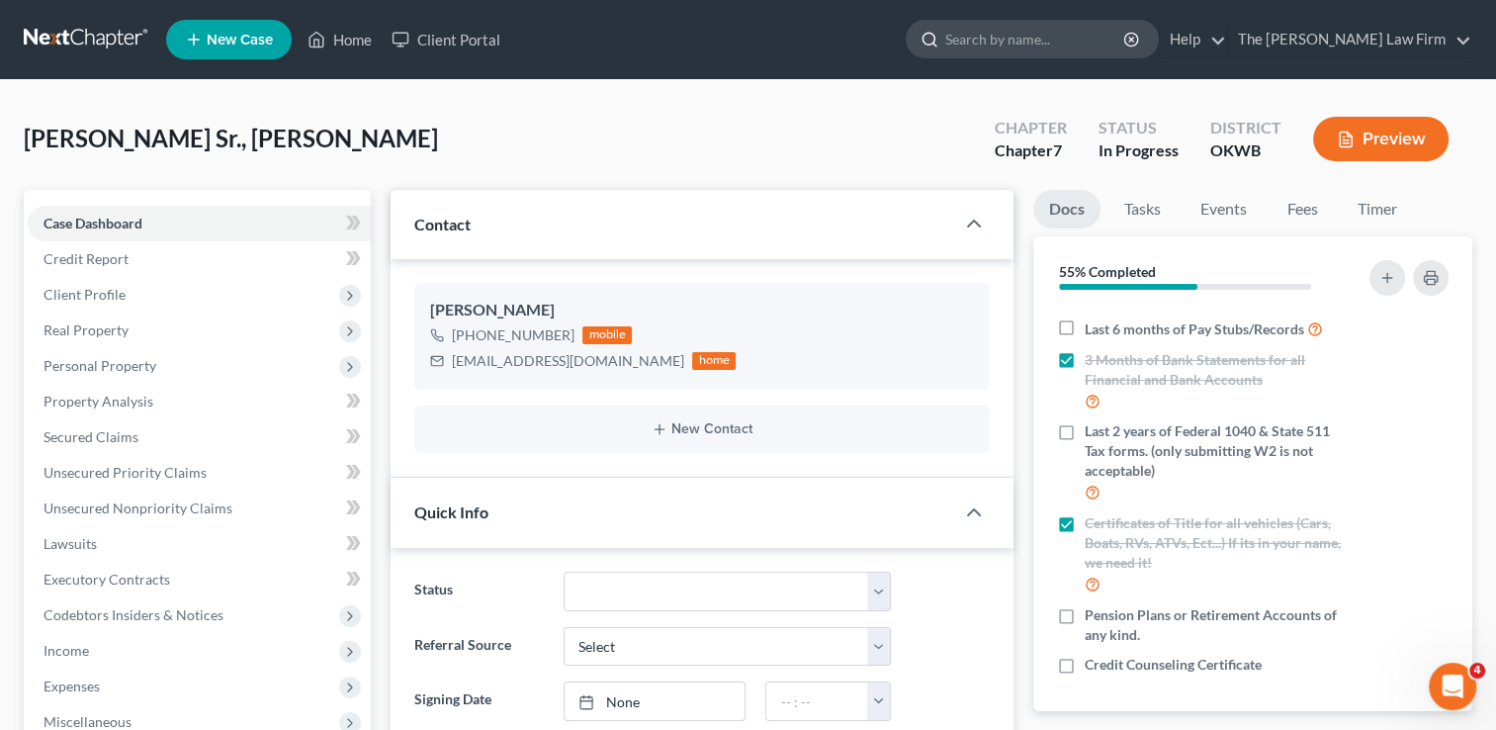
type textarea "Lacking David's paystubs 02.09.25-07.12.25 & , 2023 State Taxes, and pension pl…"
click at [1090, 34] on input "search" at bounding box center [1035, 39] width 181 height 37
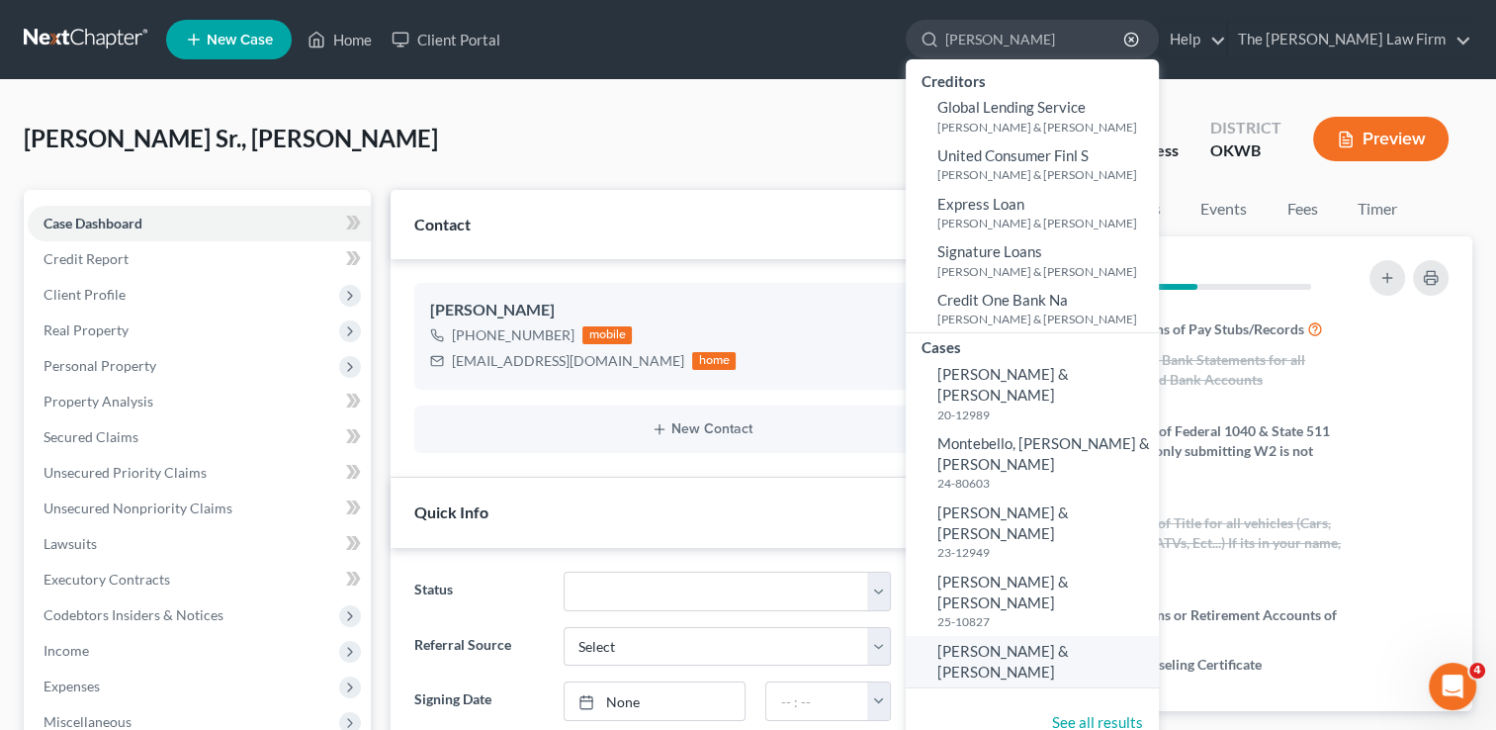
type input "Brooking, Shar"
click at [1141, 636] on link "Brooking, Sharon & Christopher" at bounding box center [1032, 662] width 253 height 52
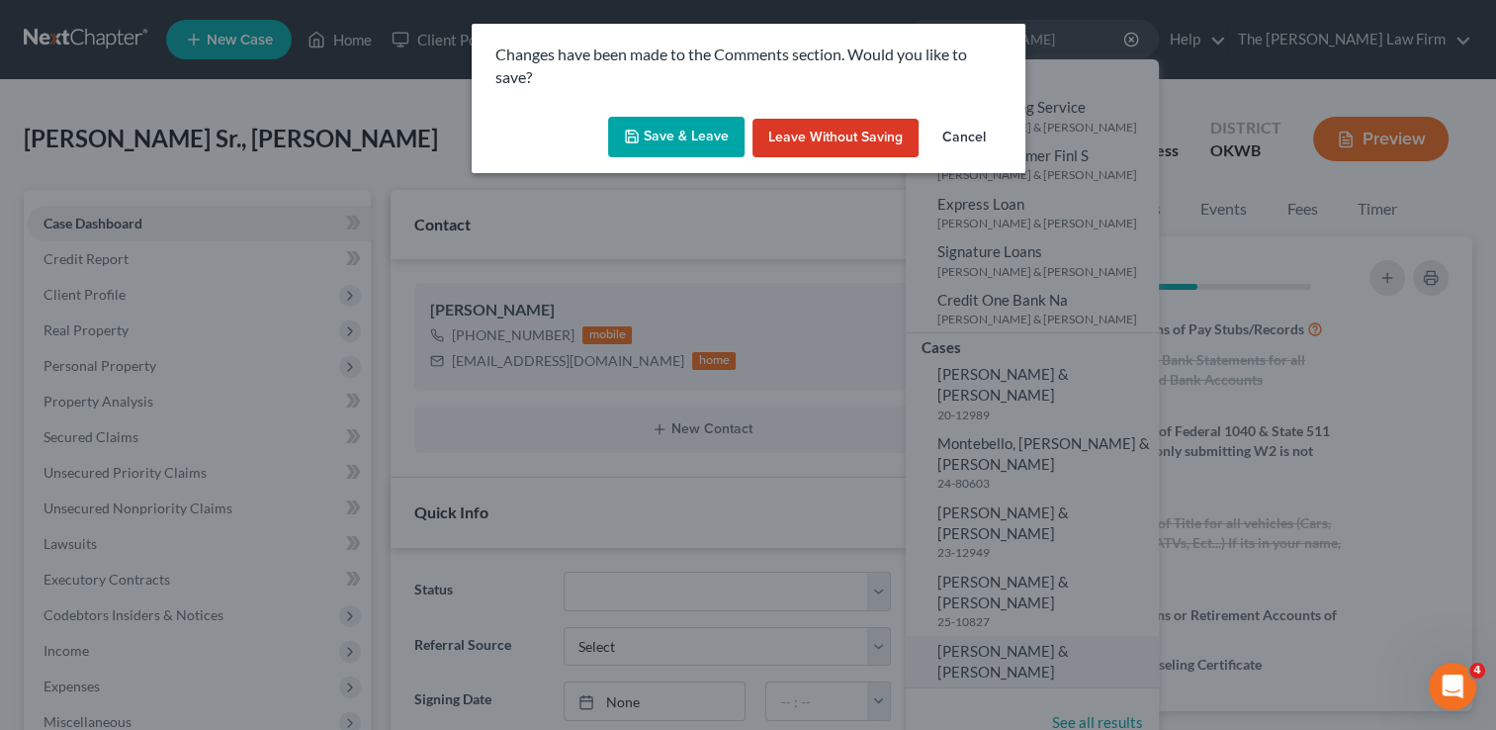
scroll to position [128, 0]
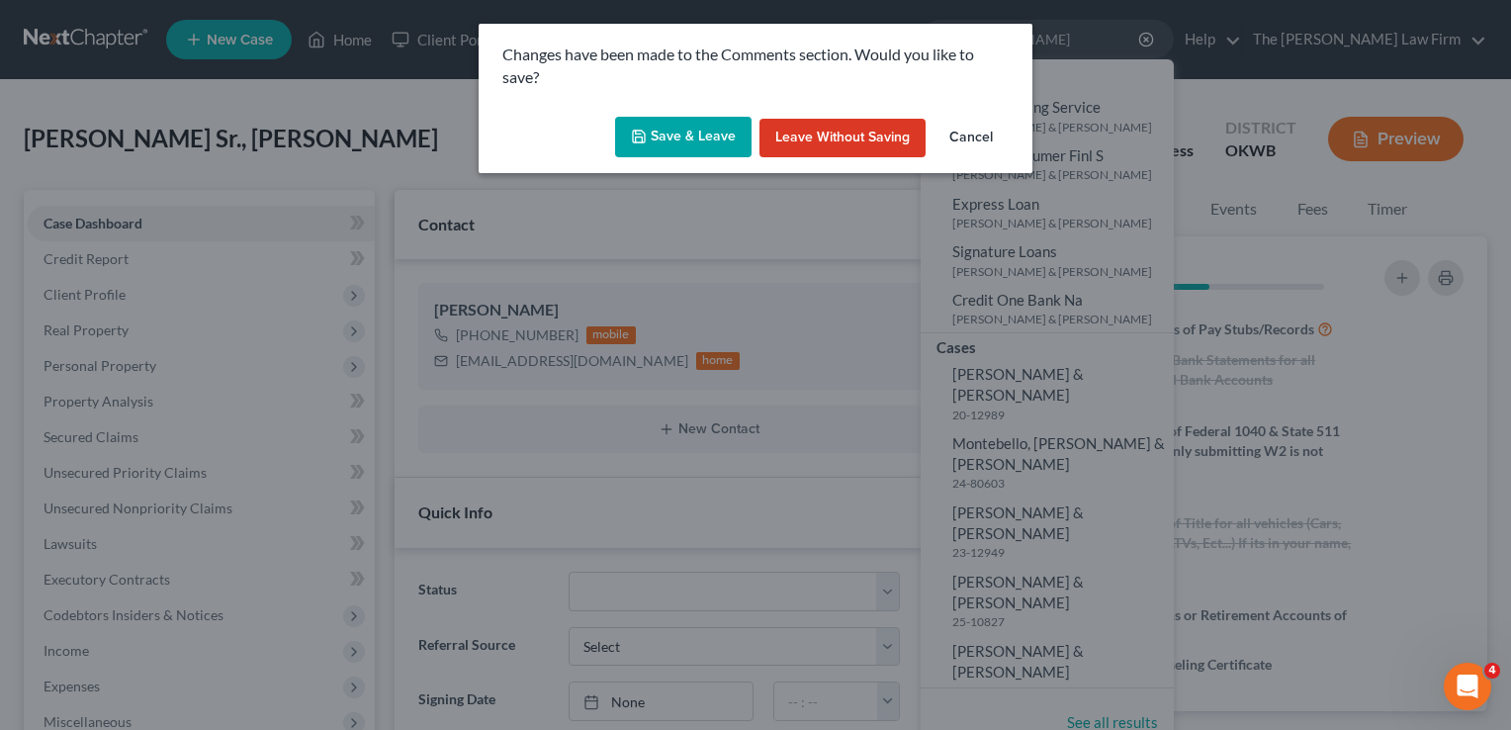
click at [871, 134] on button "Leave without Saving" at bounding box center [842, 139] width 166 height 40
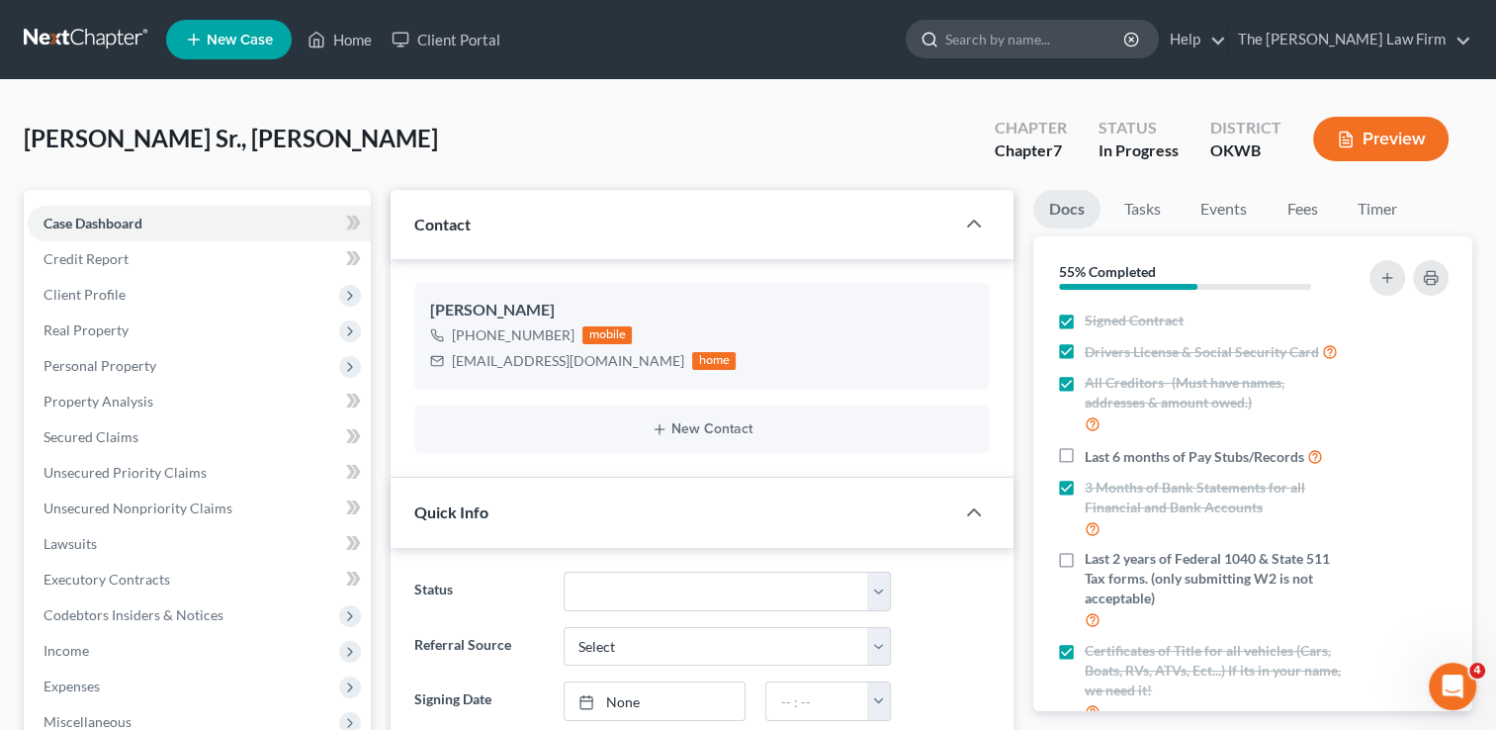
click at [1064, 29] on input "search" at bounding box center [1035, 39] width 181 height 37
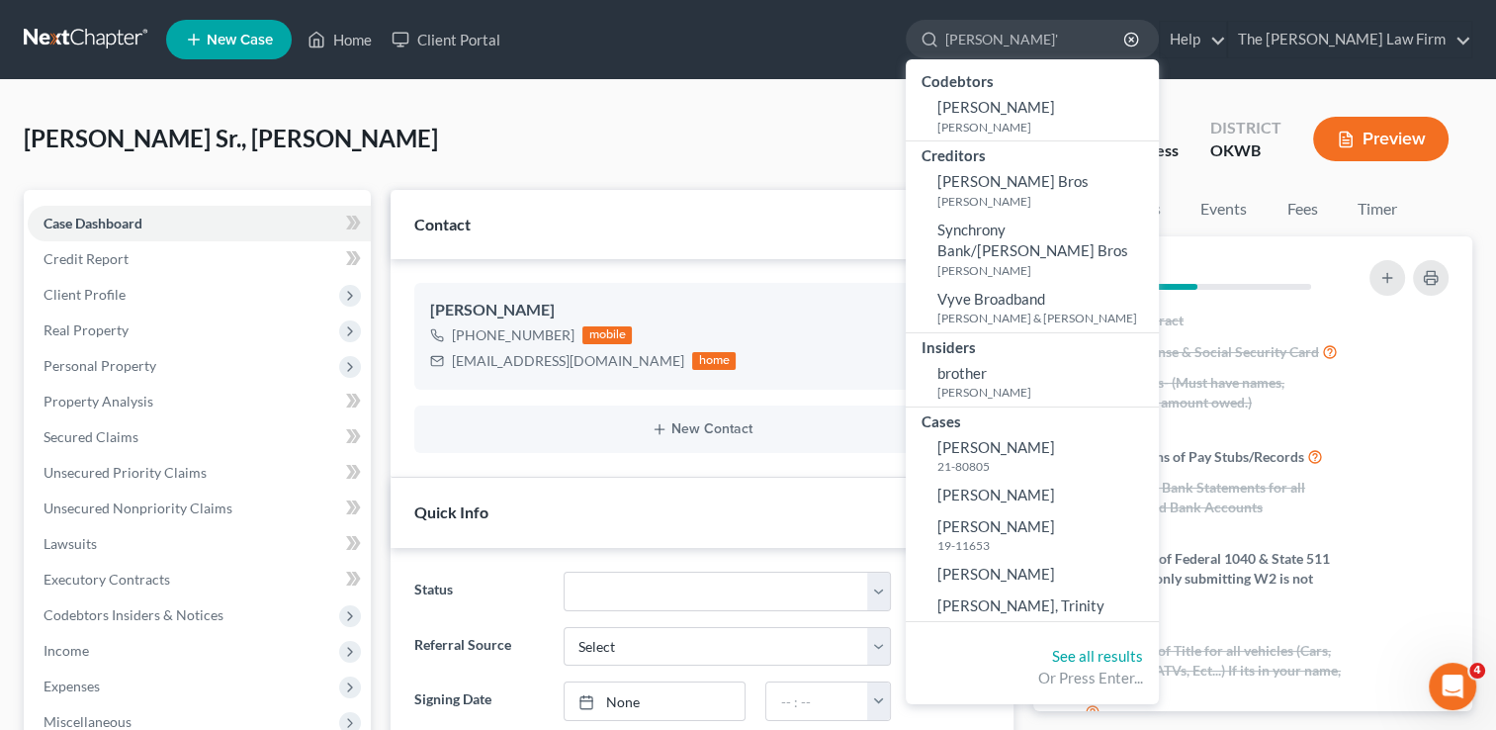
type input "Brooking, Sharon"
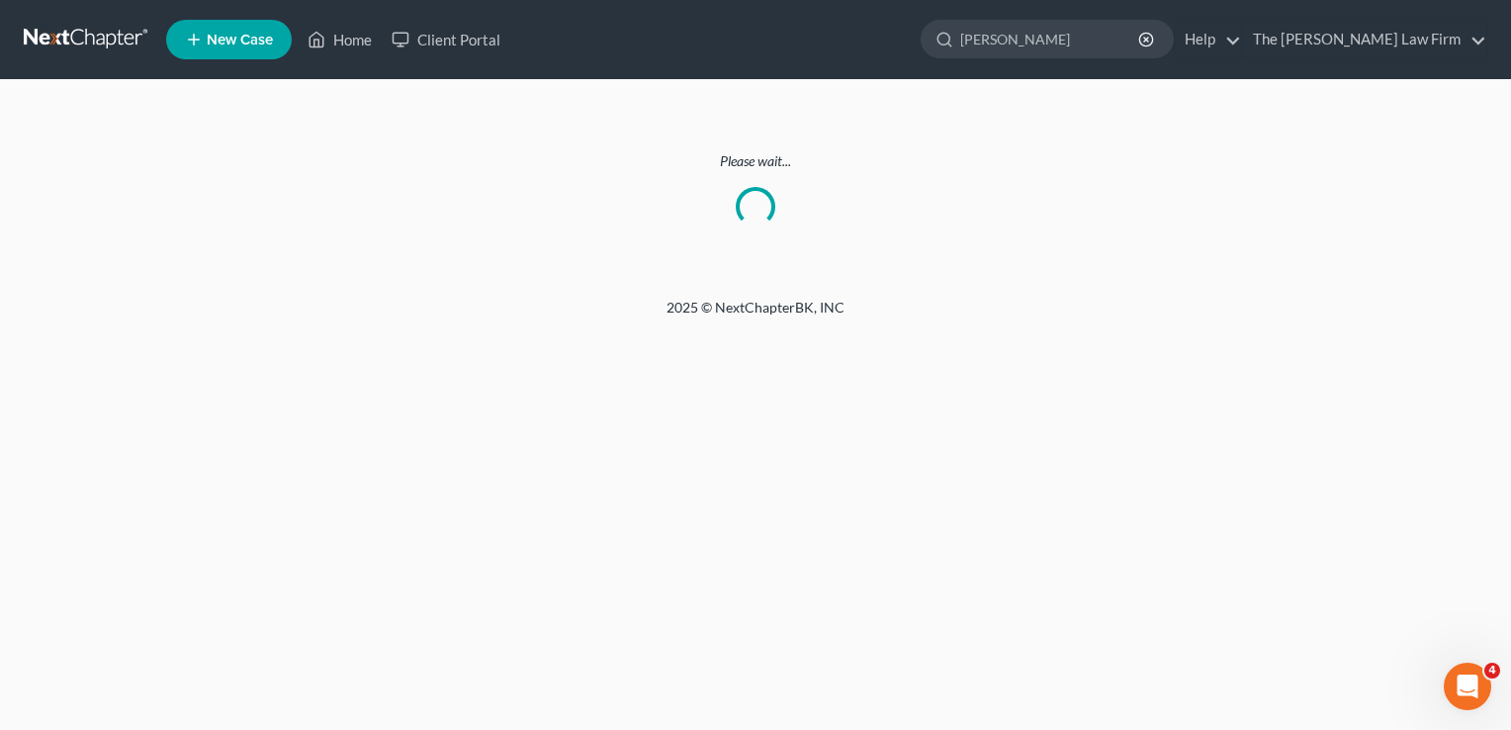
click at [125, 40] on link at bounding box center [87, 40] width 127 height 36
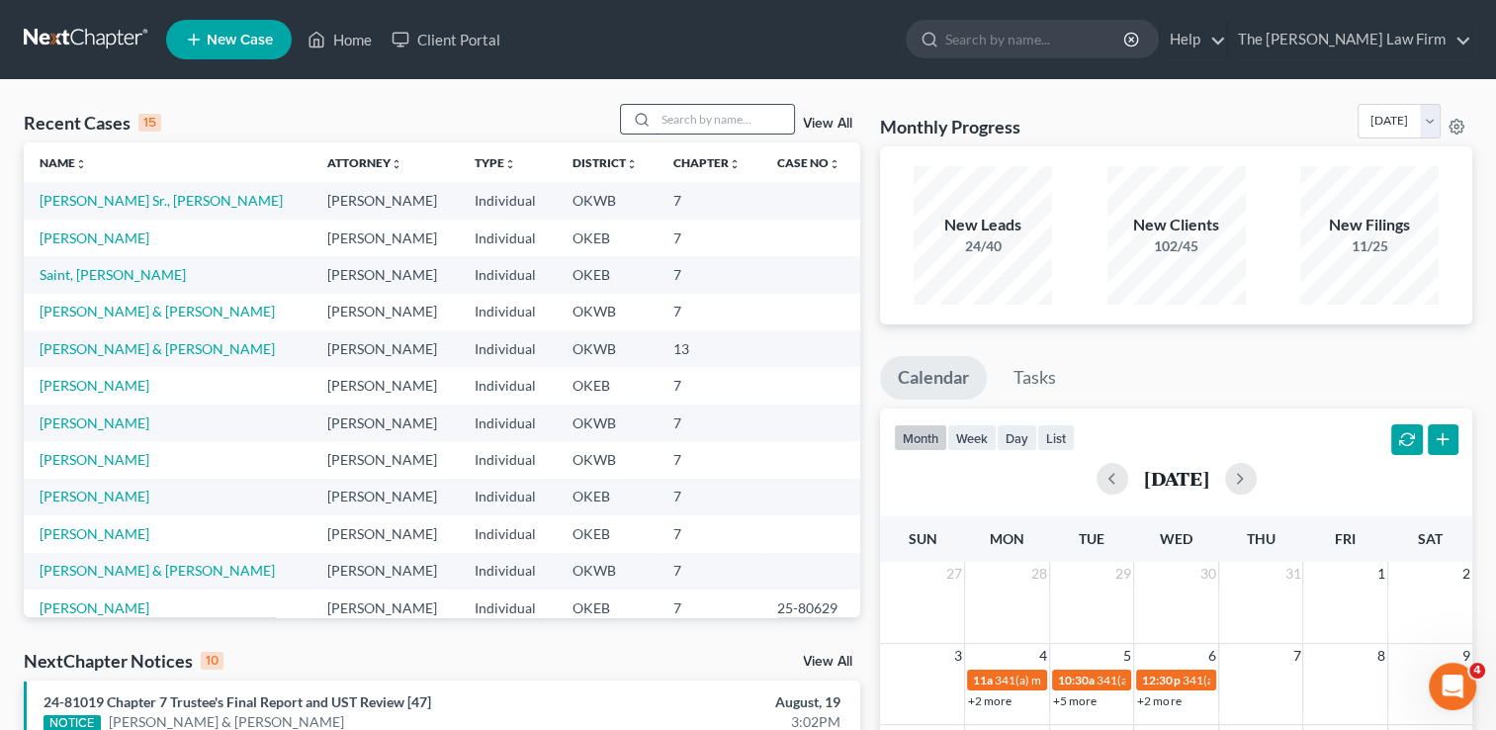
click at [676, 113] on input "search" at bounding box center [725, 119] width 138 height 29
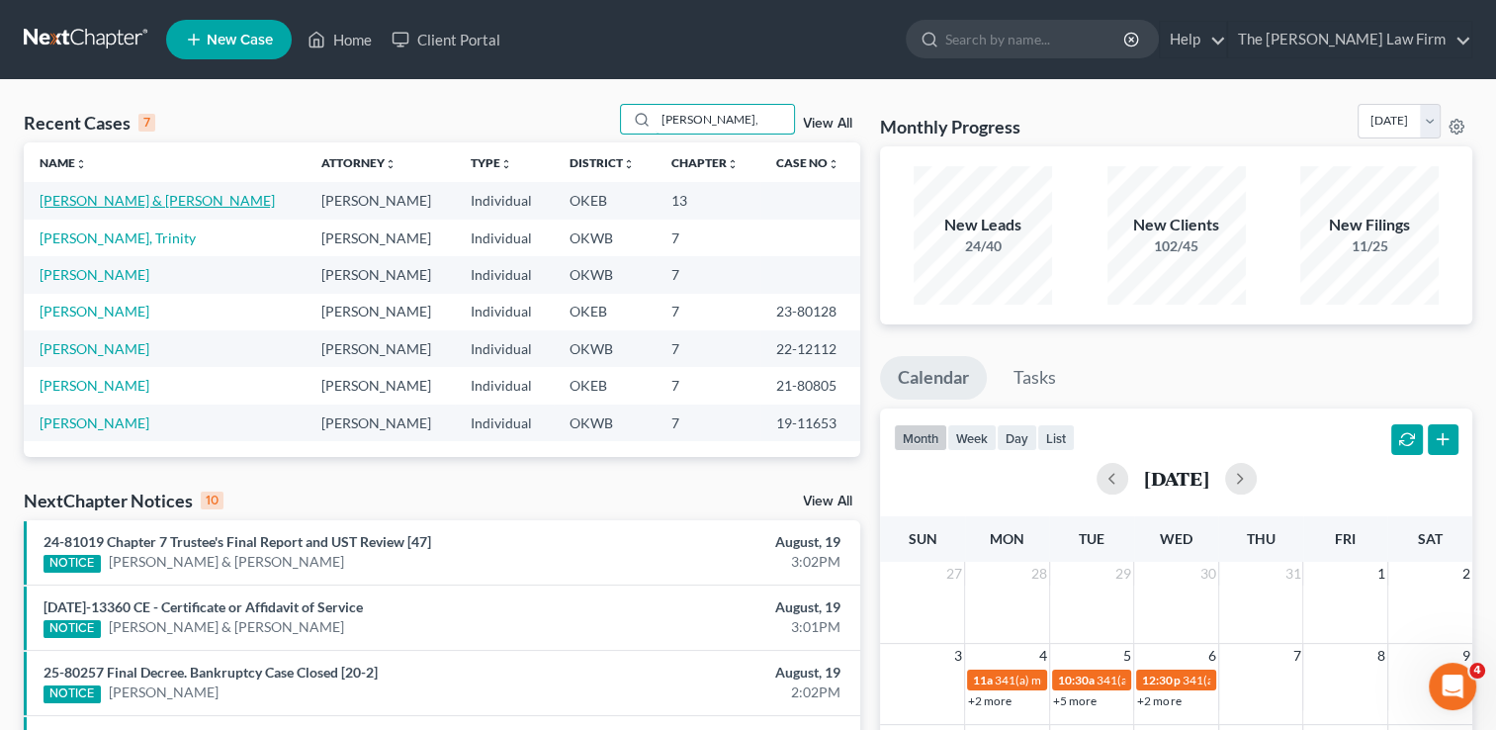
type input "[PERSON_NAME],"
click at [163, 202] on link "Brooking, Sharon & Christopher" at bounding box center [157, 200] width 235 height 17
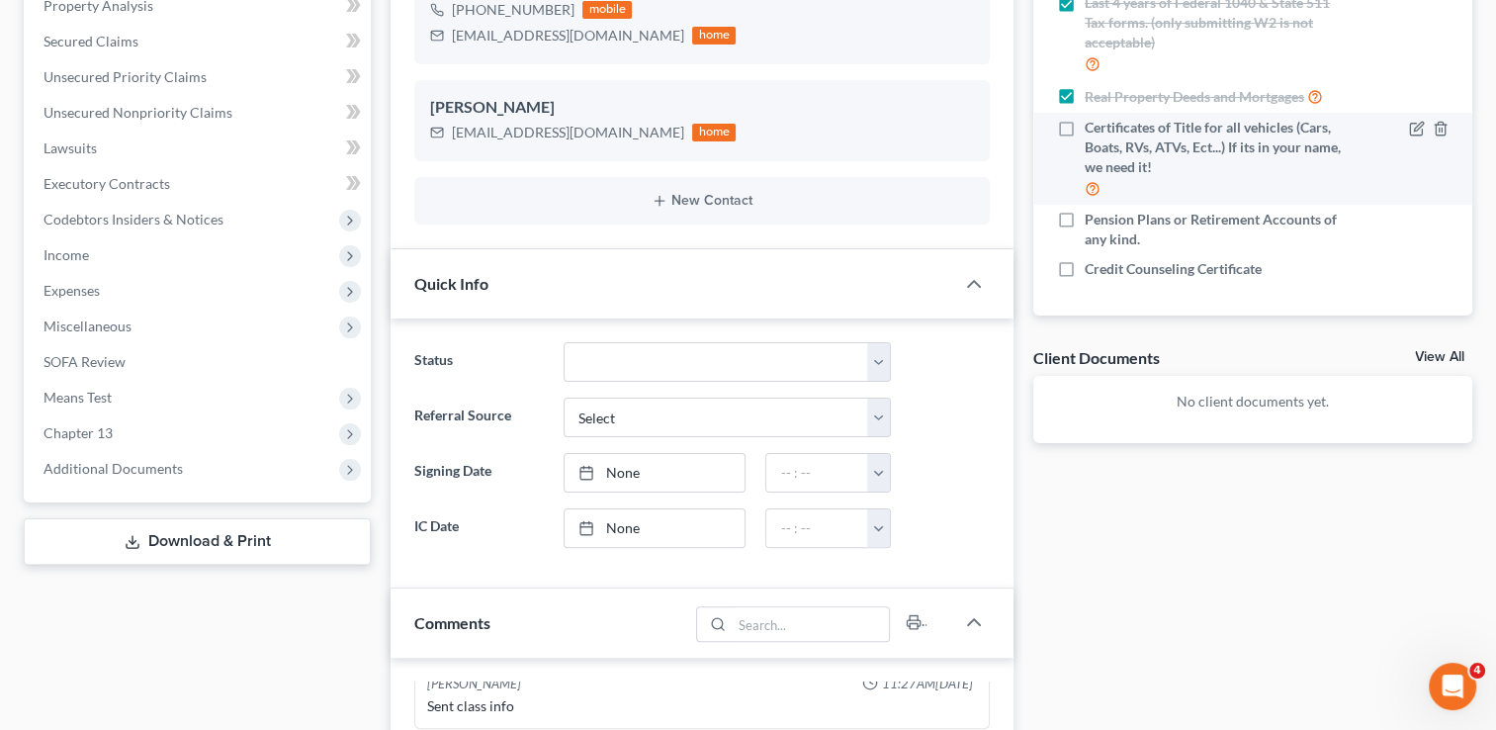
scroll to position [213, 0]
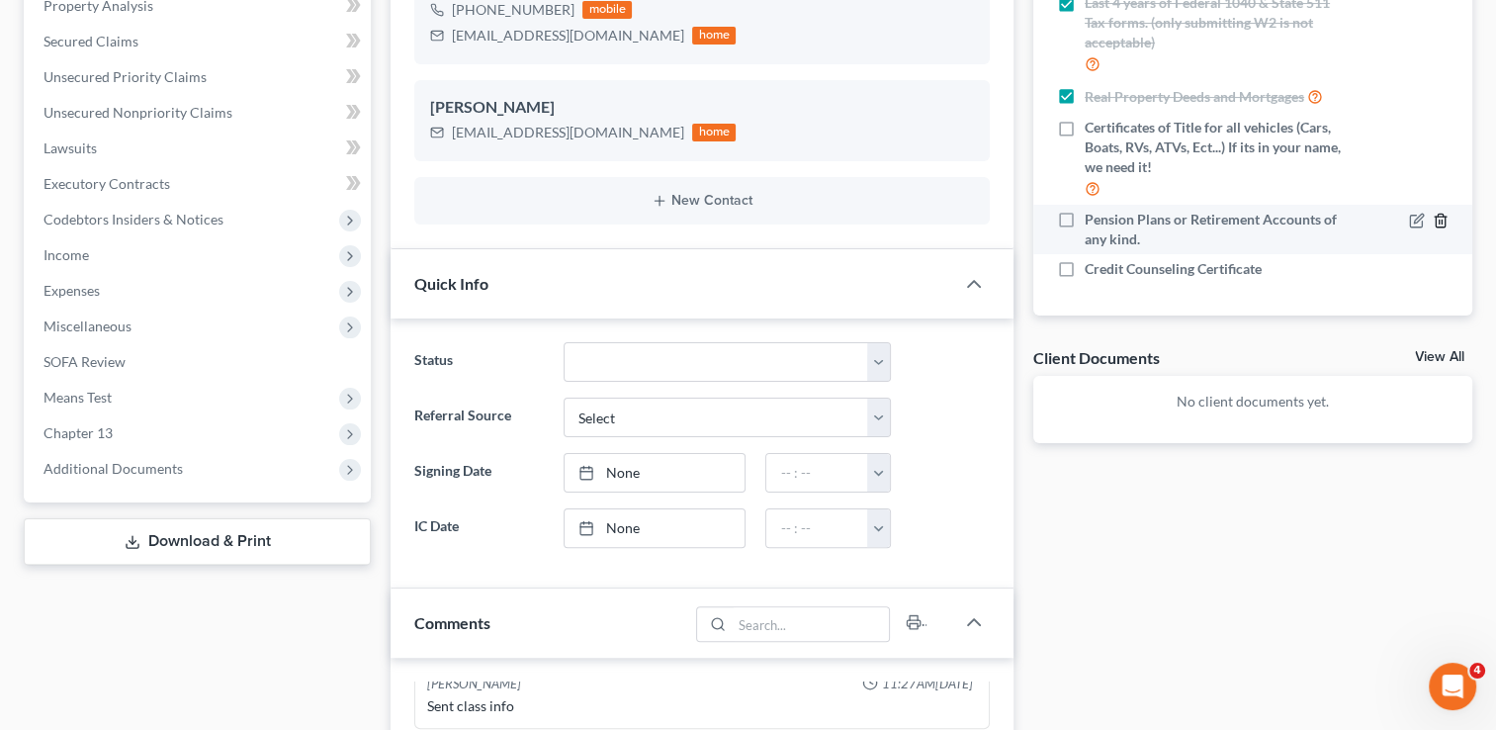
click at [1433, 217] on icon "button" at bounding box center [1441, 221] width 16 height 16
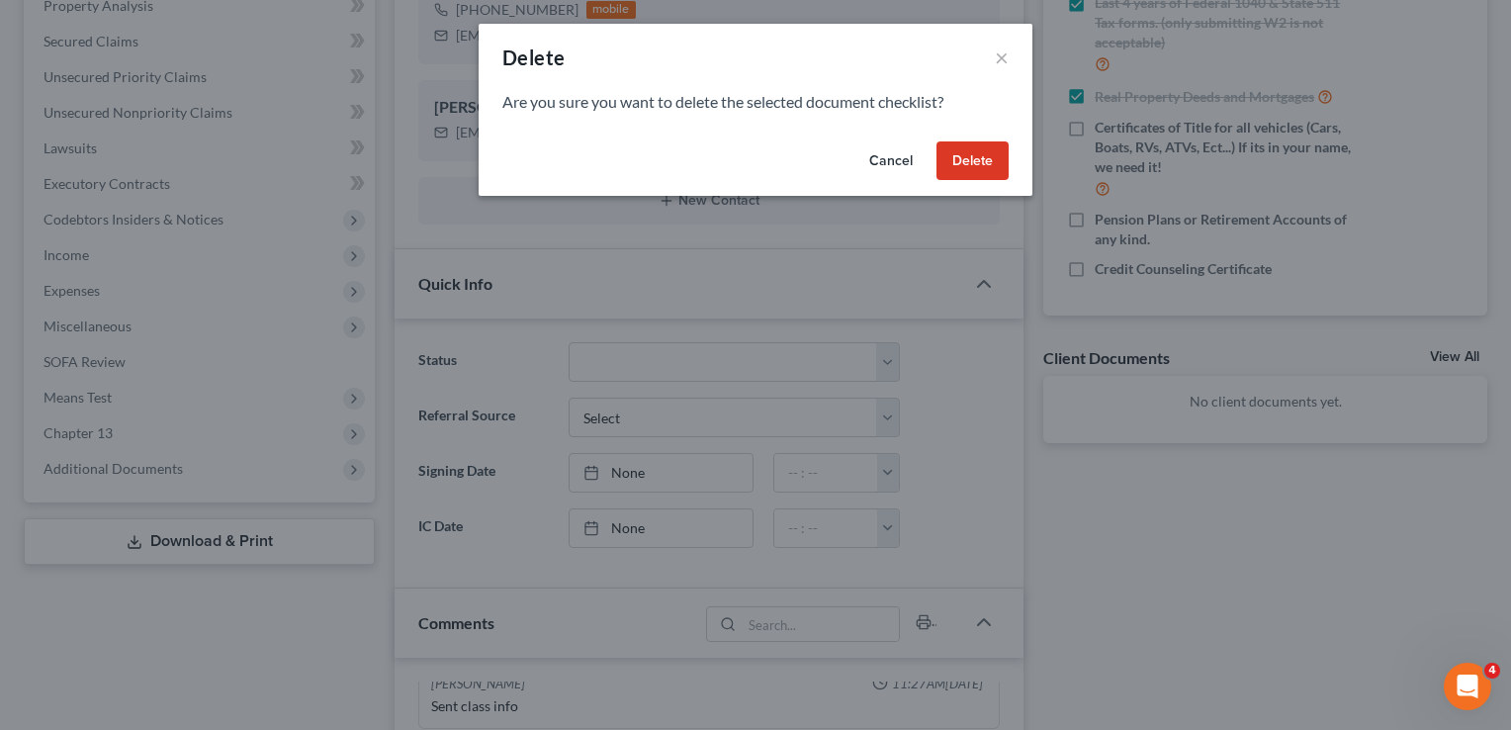
click at [981, 164] on button "Delete" at bounding box center [972, 161] width 72 height 40
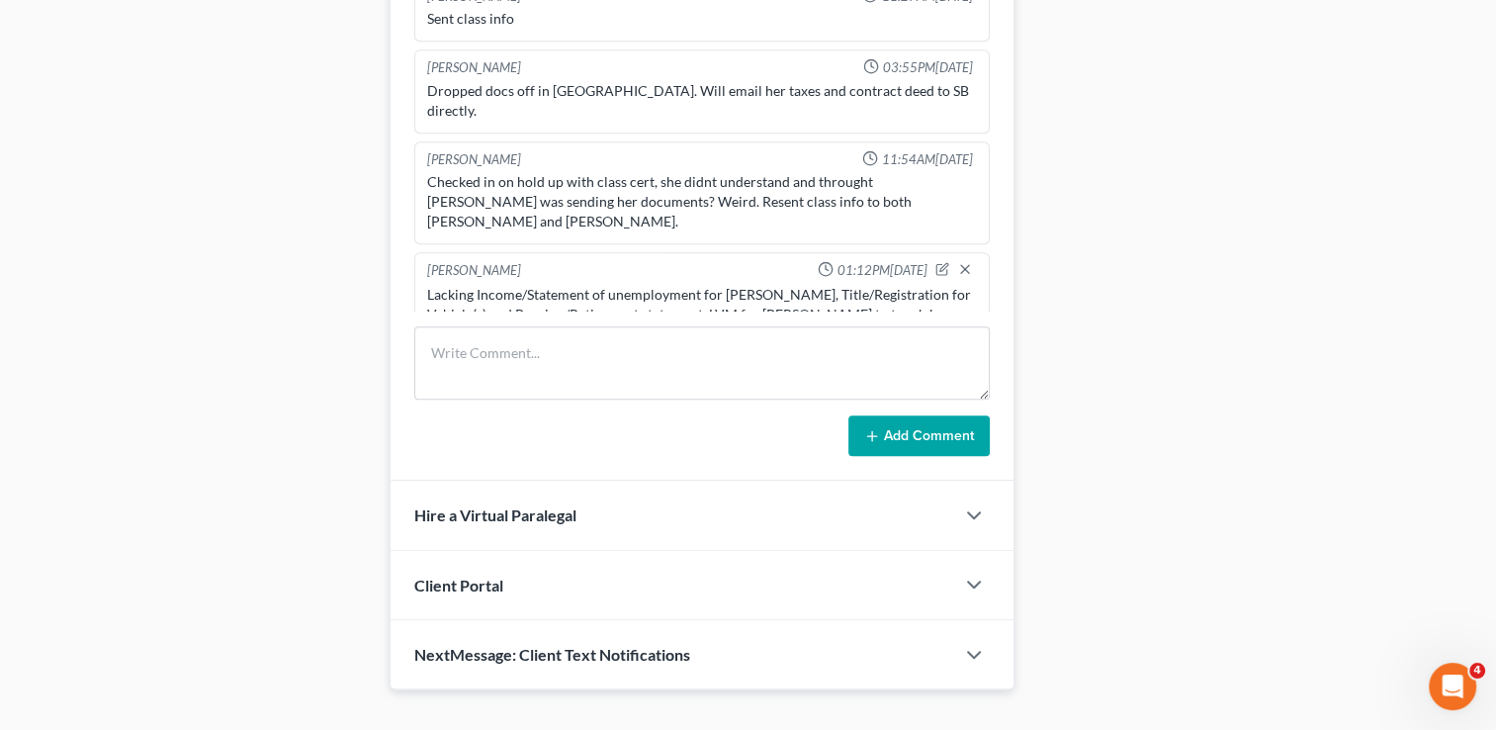
scroll to position [1088, 0]
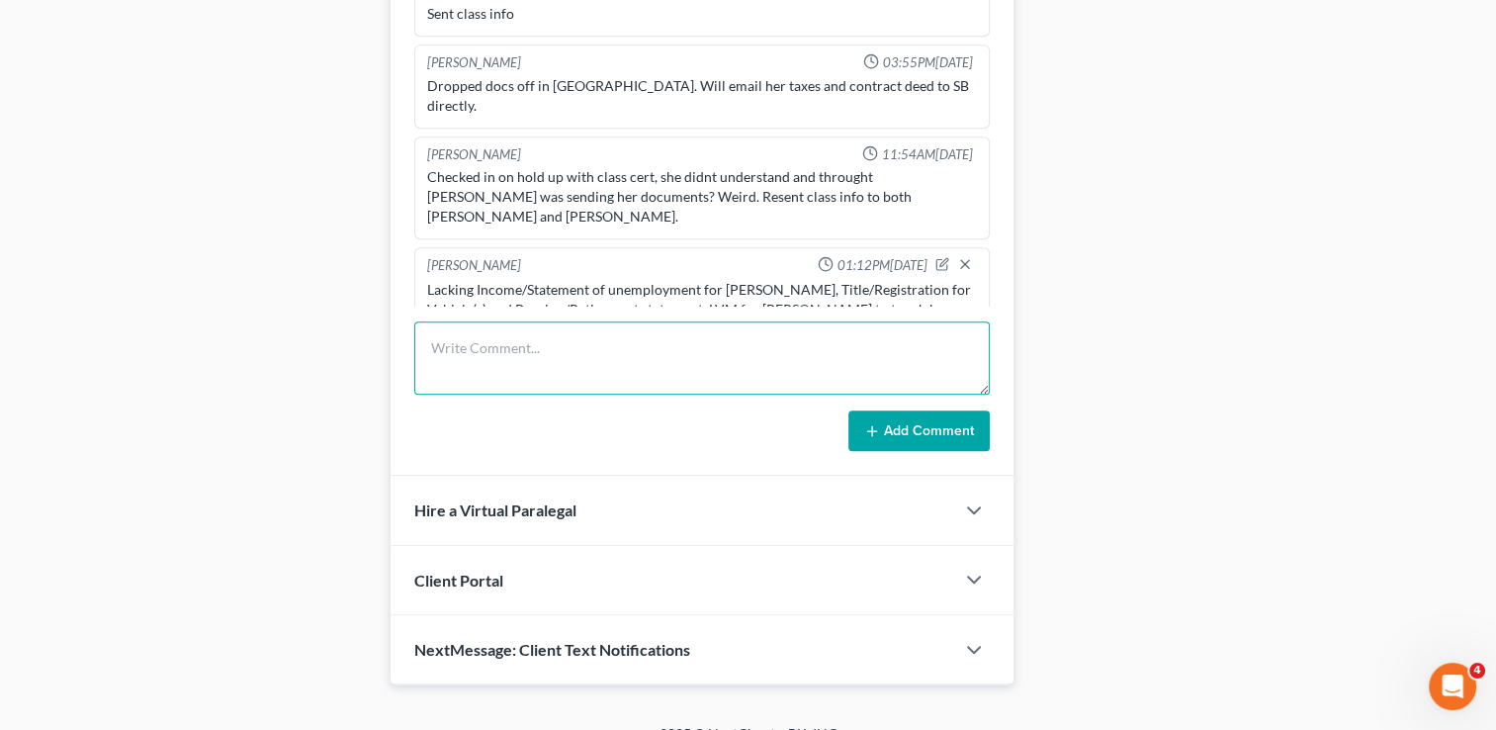
click at [720, 350] on textarea at bounding box center [702, 357] width 576 height 73
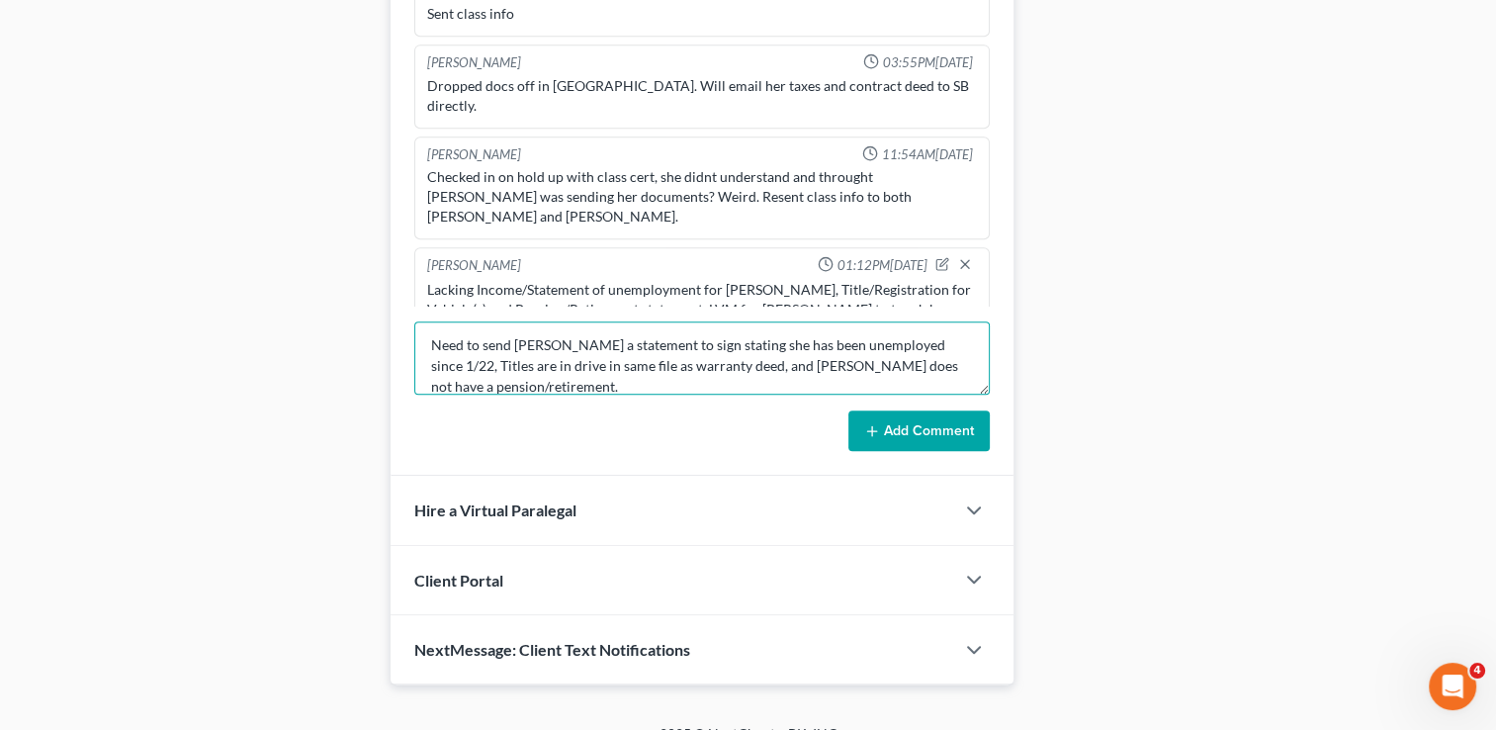
scroll to position [0, 0]
drag, startPoint x: 568, startPoint y: 383, endPoint x: 396, endPoint y: 327, distance: 180.8
click at [396, 327] on div "Lou Phillips 12:09PM, 07/03/2025 Ch & district not conf. Lou Phillips 09:31AM, …" at bounding box center [702, 220] width 623 height 511
type textarea "Need to send Sharon a statement to sign stating she has been unemployed since 1…"
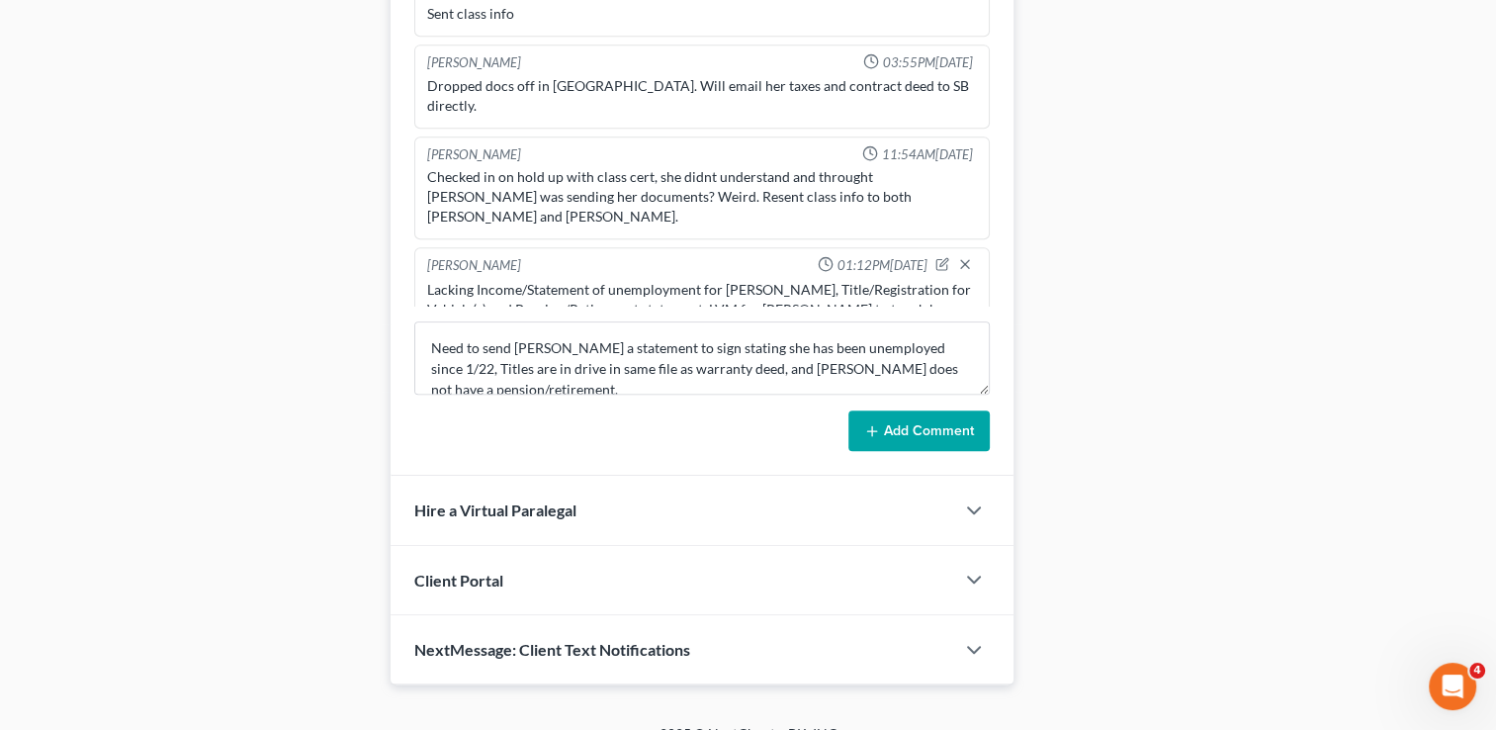
click at [891, 426] on button "Add Comment" at bounding box center [918, 431] width 141 height 42
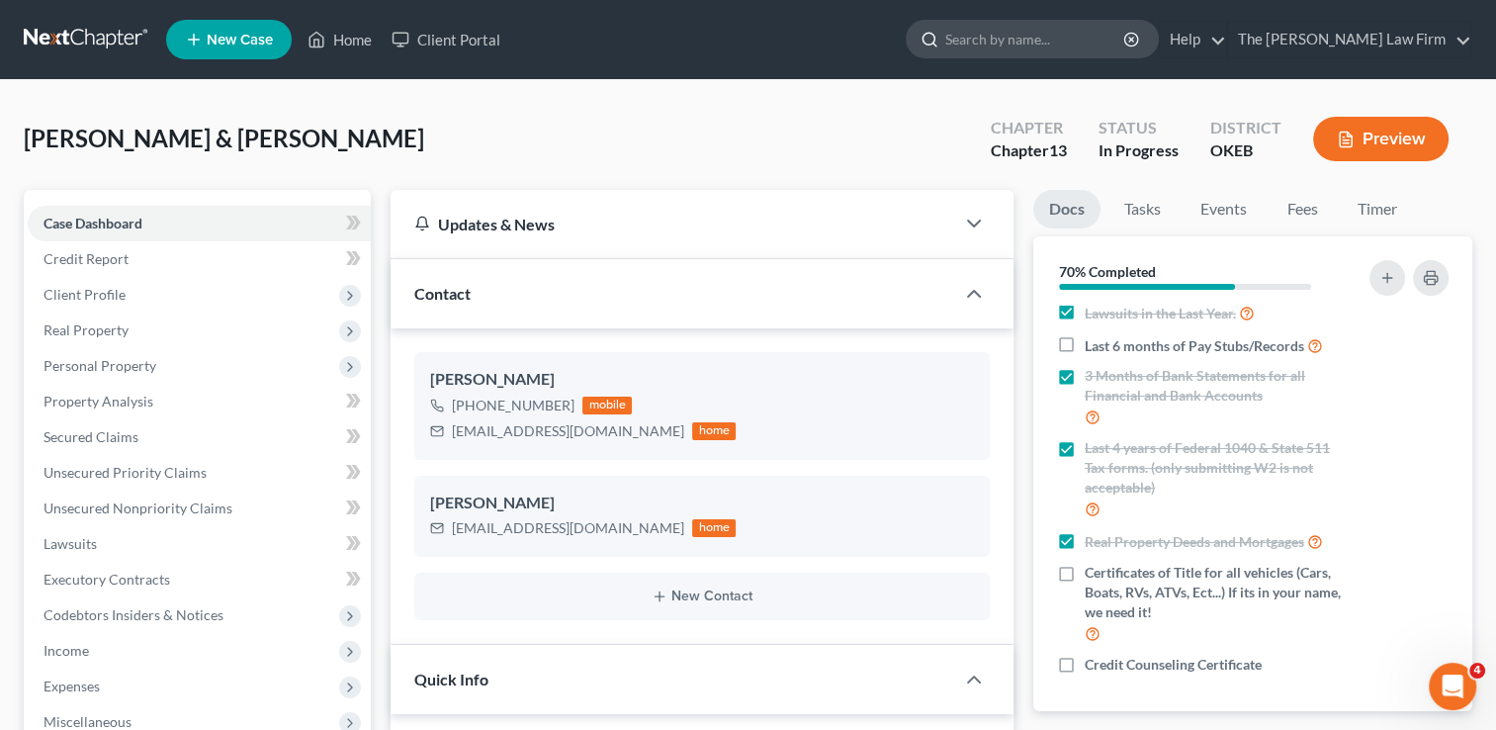
click at [1043, 44] on input "search" at bounding box center [1035, 39] width 181 height 37
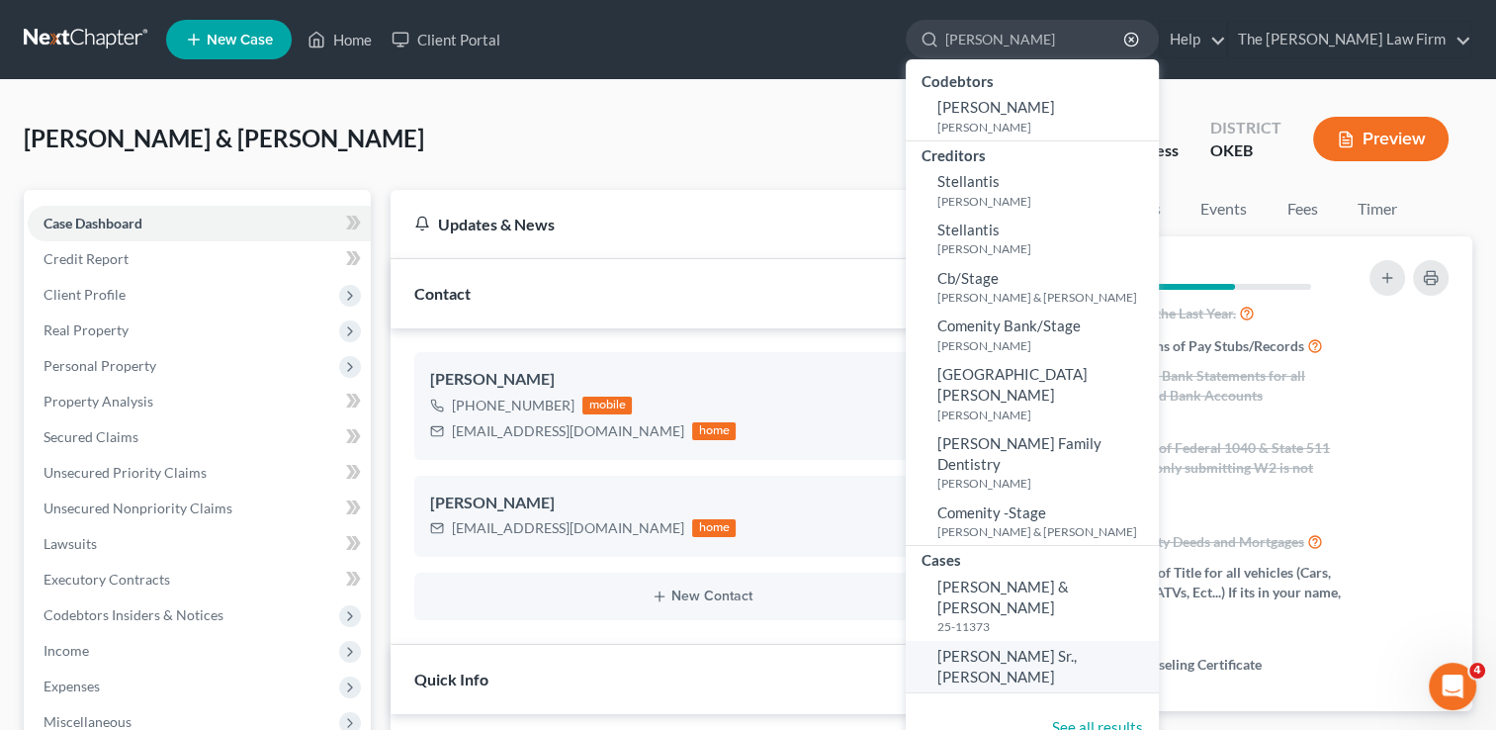
type input "Stepp"
click at [1033, 647] on span "Stepp Sr., David" at bounding box center [1006, 666] width 139 height 39
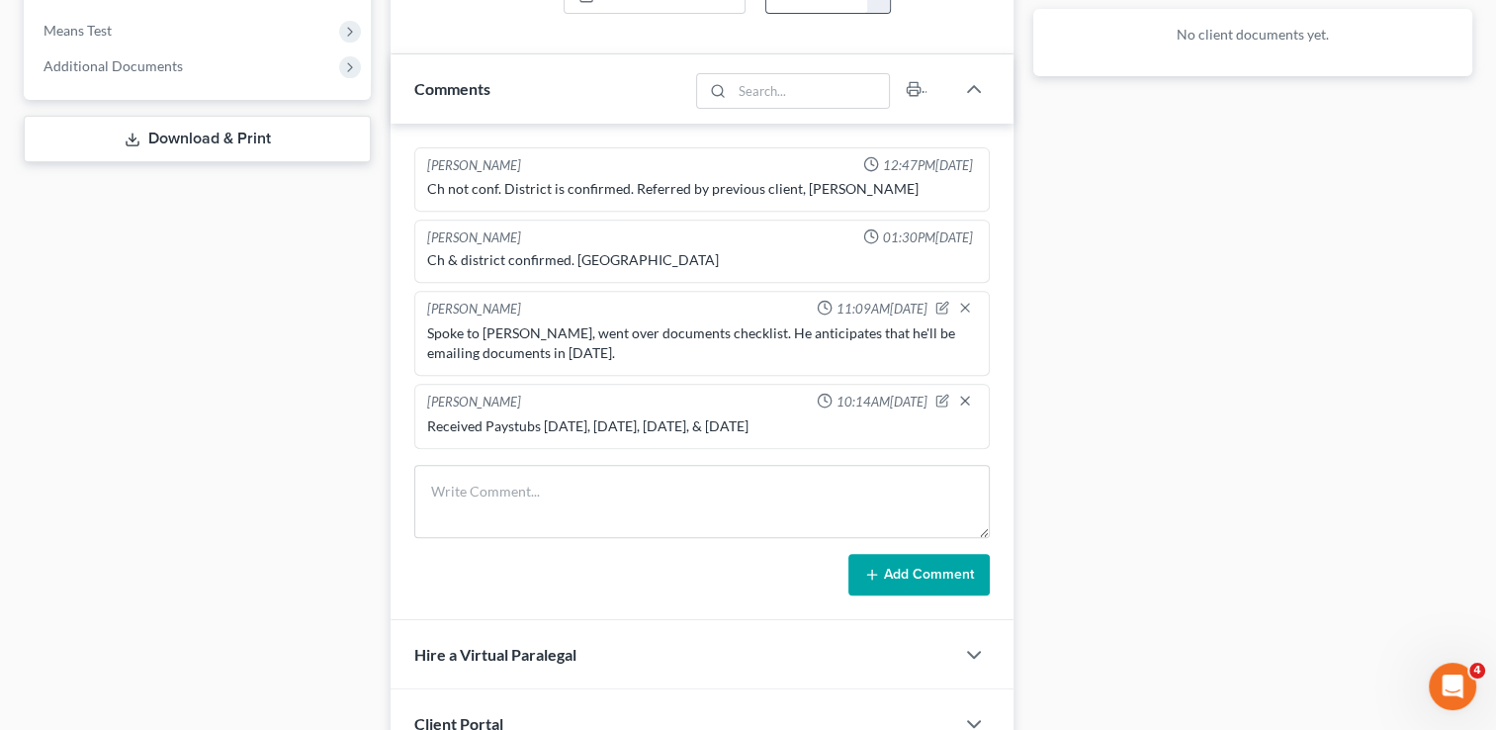
scroll to position [791, 0]
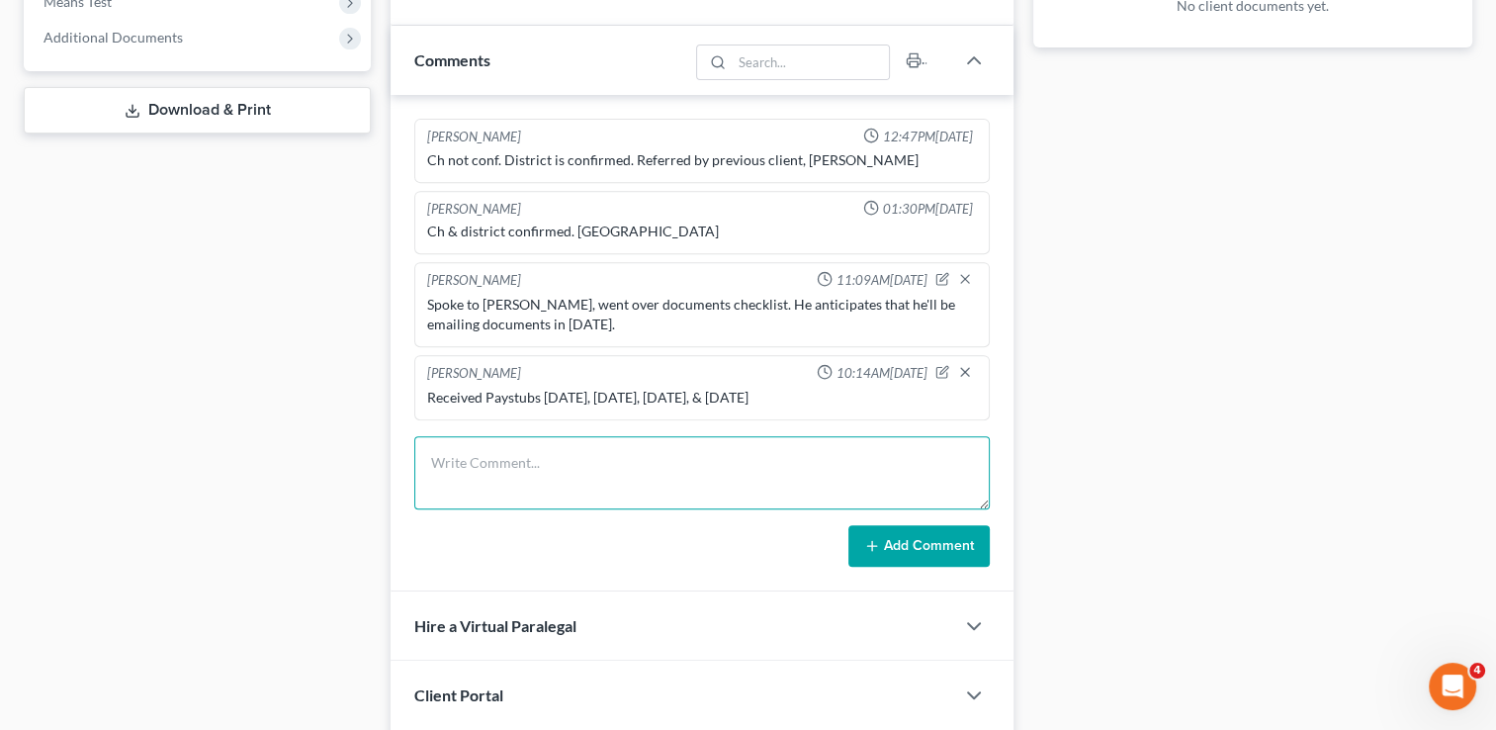
click at [746, 437] on textarea at bounding box center [702, 472] width 576 height 73
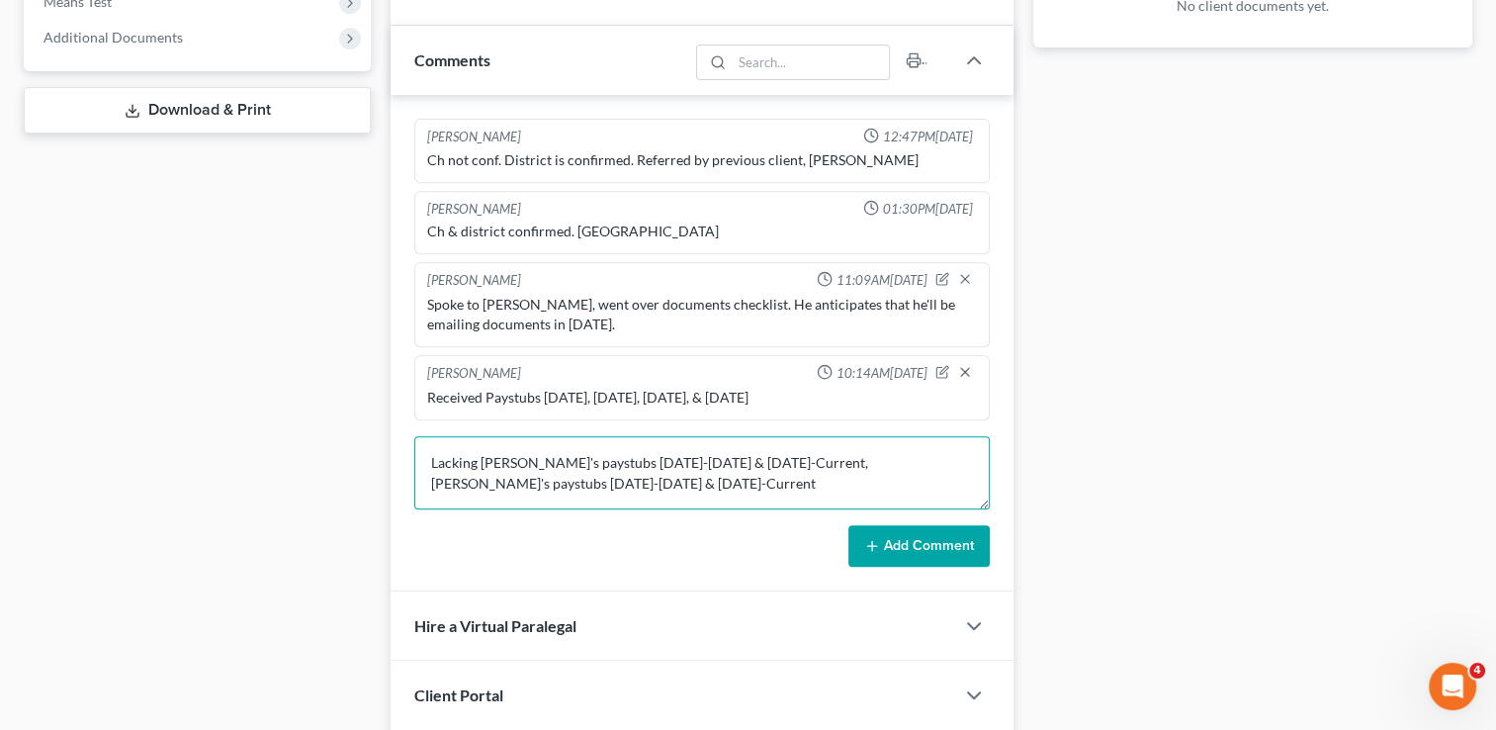
click at [616, 460] on textarea "Lacking David's paystubs 02.09.25-03.13.25 & 07.26.25-Current, Kyisha's paystub…" at bounding box center [702, 472] width 576 height 73
click at [675, 483] on textarea "Lacking David's paystubs 02.18.25-03.13.25 & 07.26.25-Current, Kyisha's paystub…" at bounding box center [702, 472] width 576 height 73
click at [800, 481] on textarea "Lacking David's paystubs 02.18.25-03.13.25 & 07.26.25-Current, Kyisha's paystub…" at bounding box center [702, 472] width 576 height 73
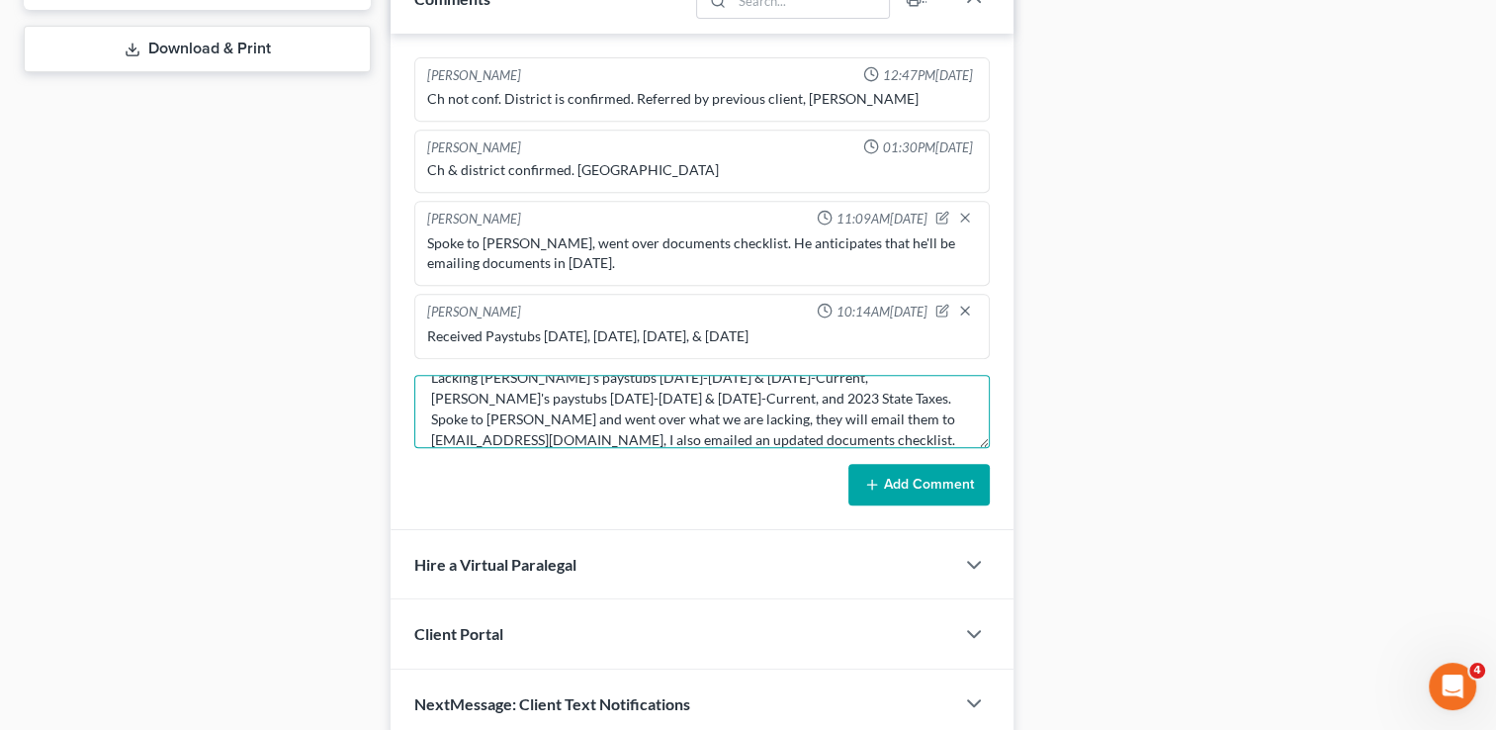
scroll to position [890, 0]
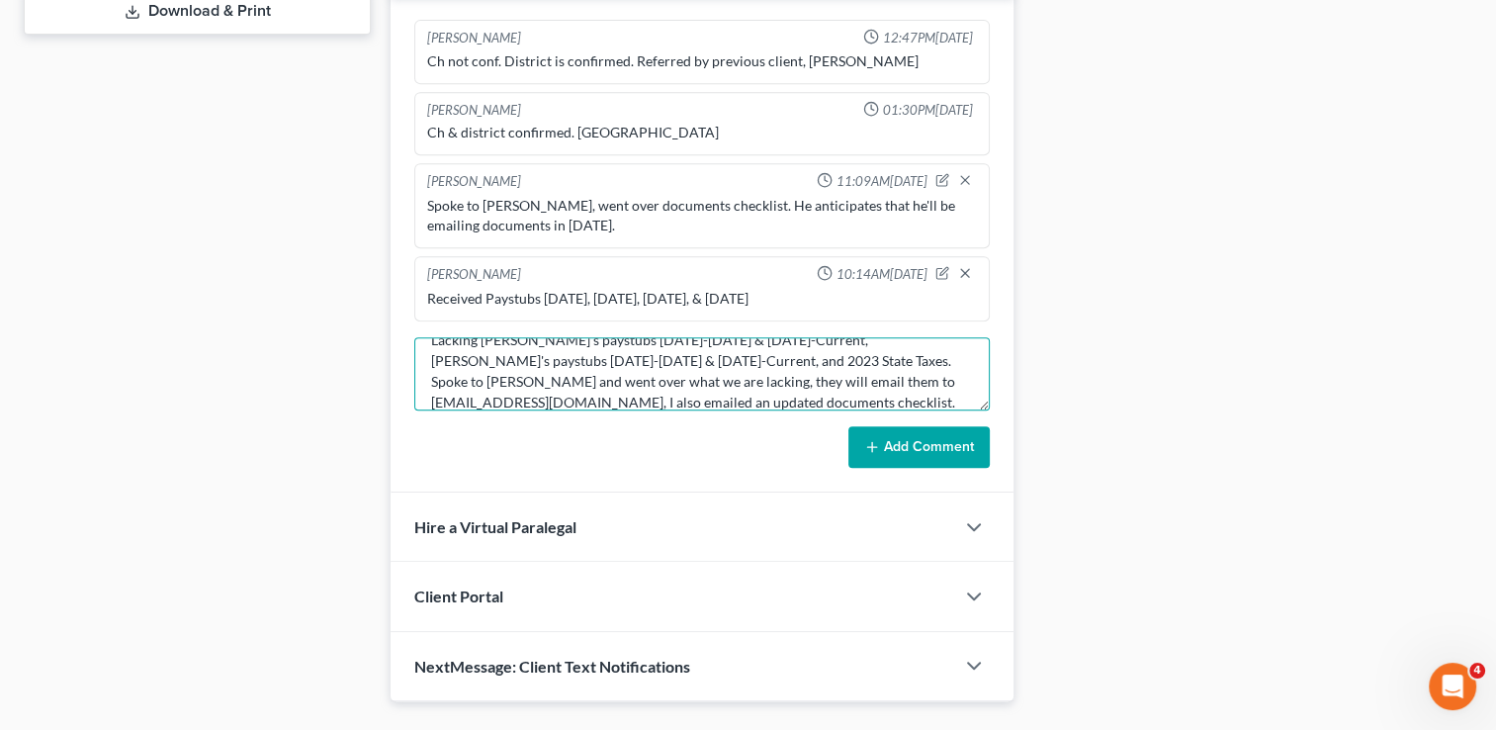
click at [694, 358] on textarea "Lacking David's paystubs 02.18.25-03.13.25 & 07.26.25-Current, Kyisha's paystub…" at bounding box center [702, 373] width 576 height 73
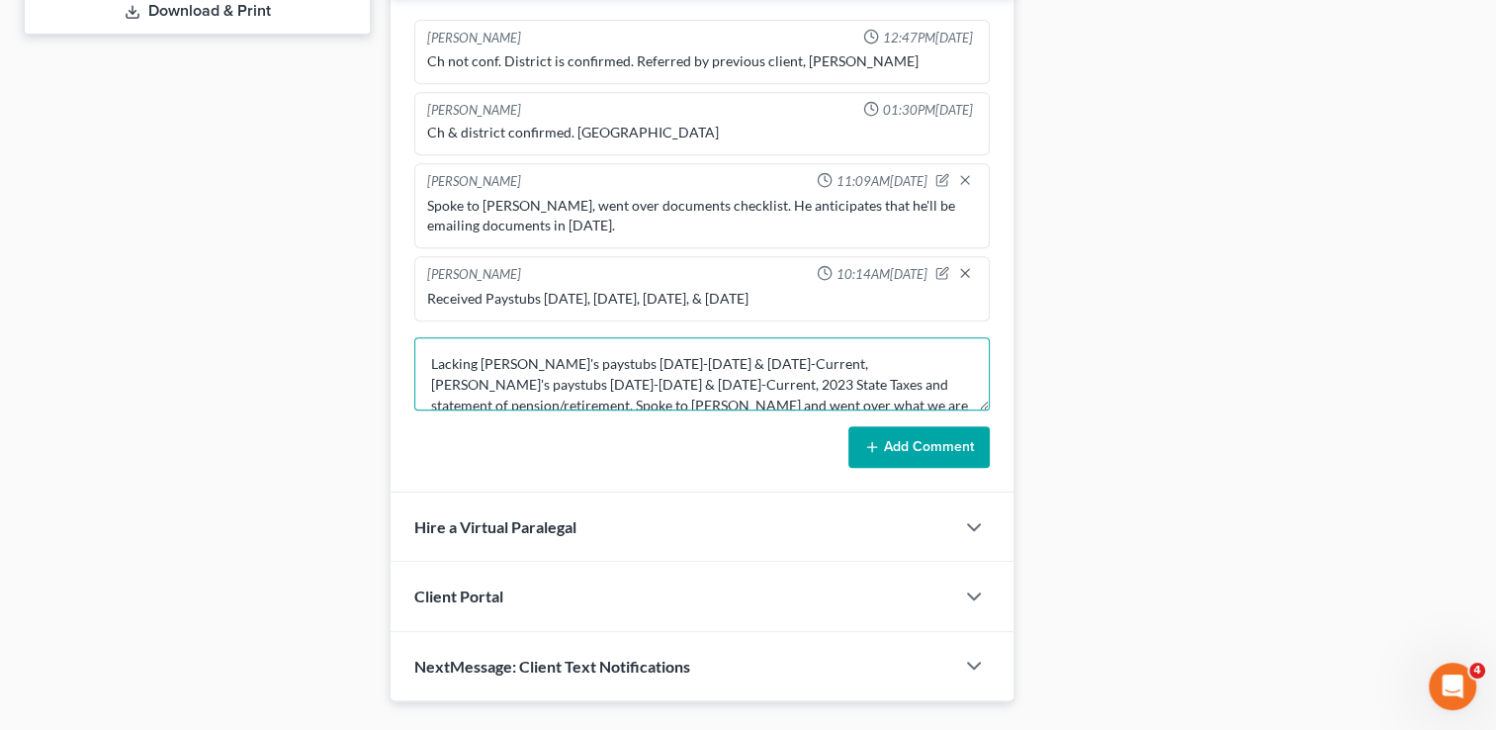
scroll to position [42, 0]
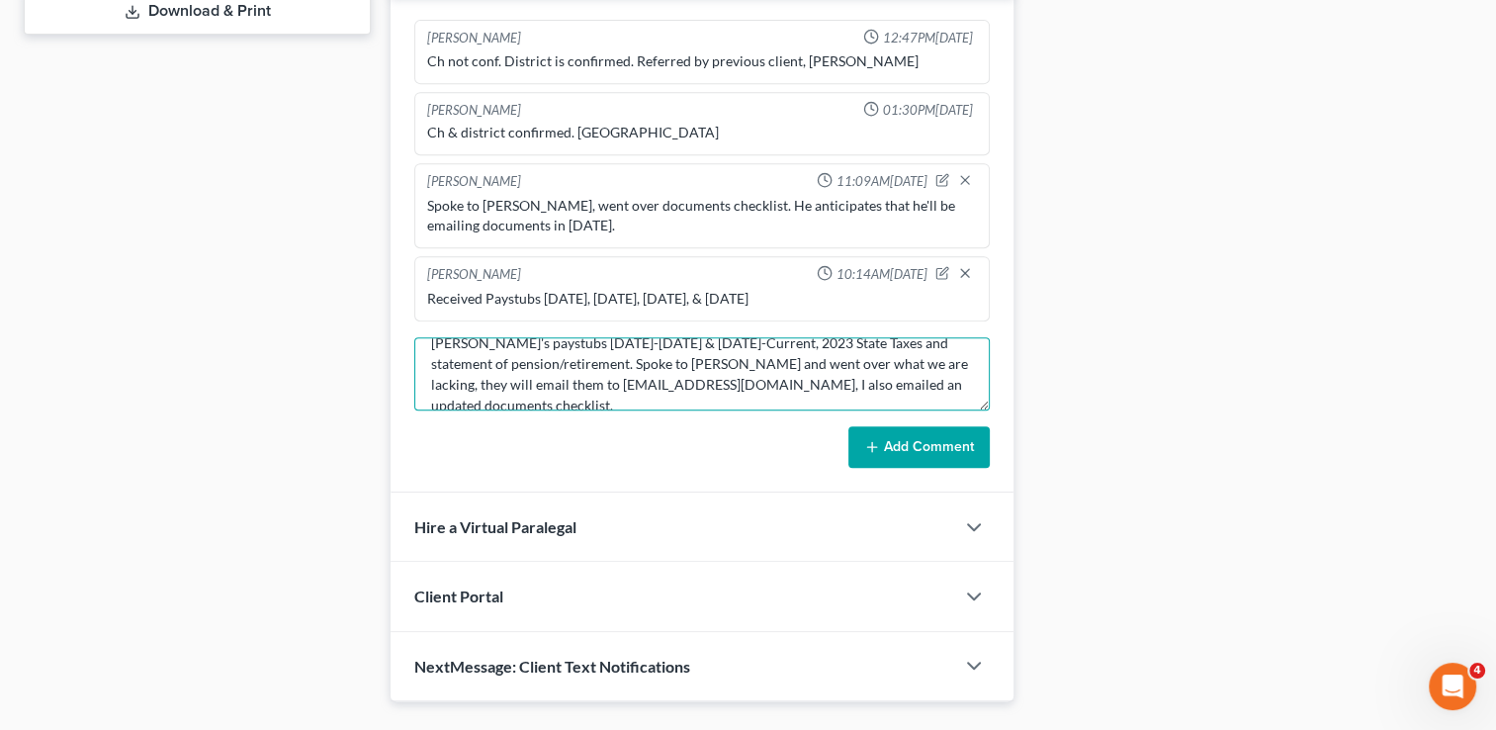
drag, startPoint x: 477, startPoint y: 358, endPoint x: 549, endPoint y: 362, distance: 72.3
click at [549, 362] on textarea "Lacking David's paystubs 02.18.25-03.13.25 & 07.26.25-Current, Kyisha's paystub…" at bounding box center [702, 373] width 576 height 73
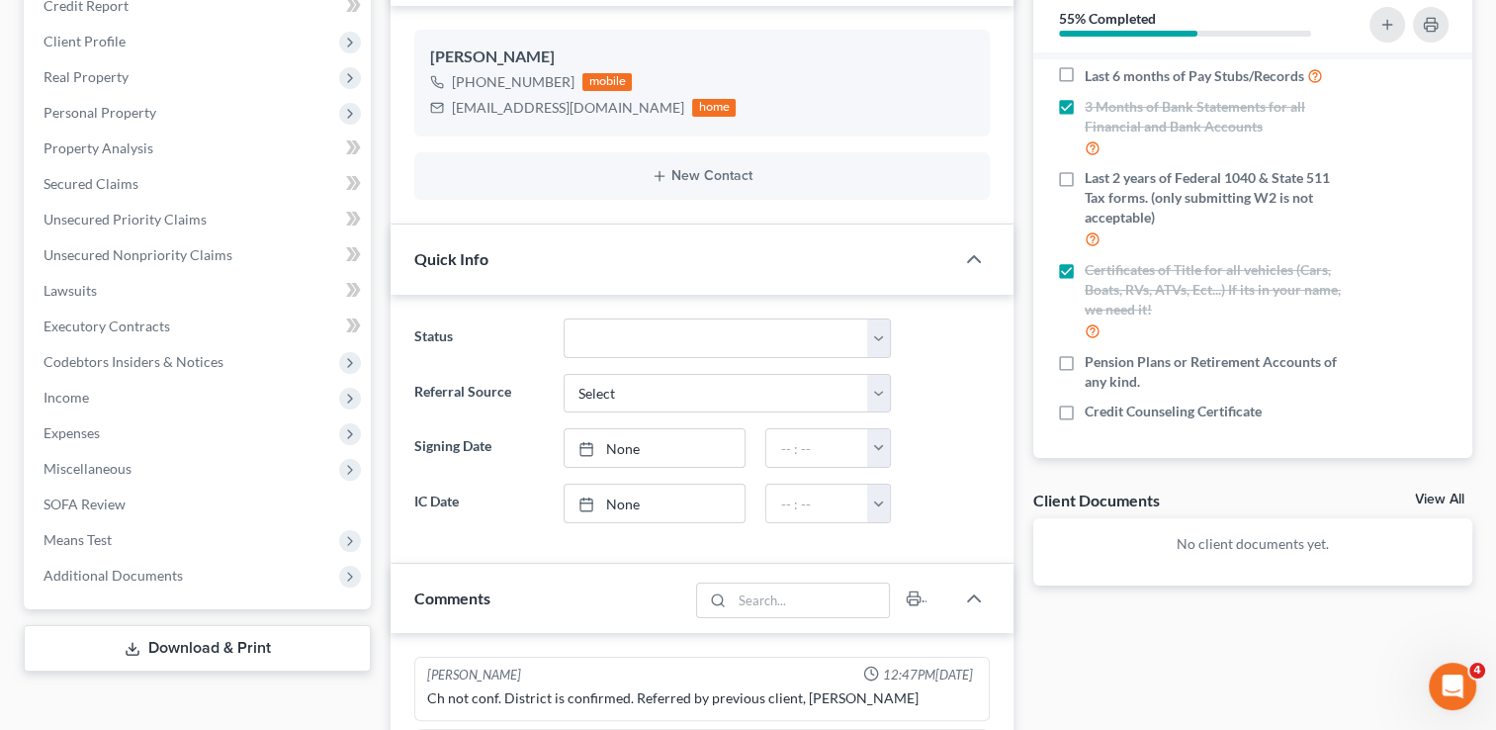
scroll to position [99, 0]
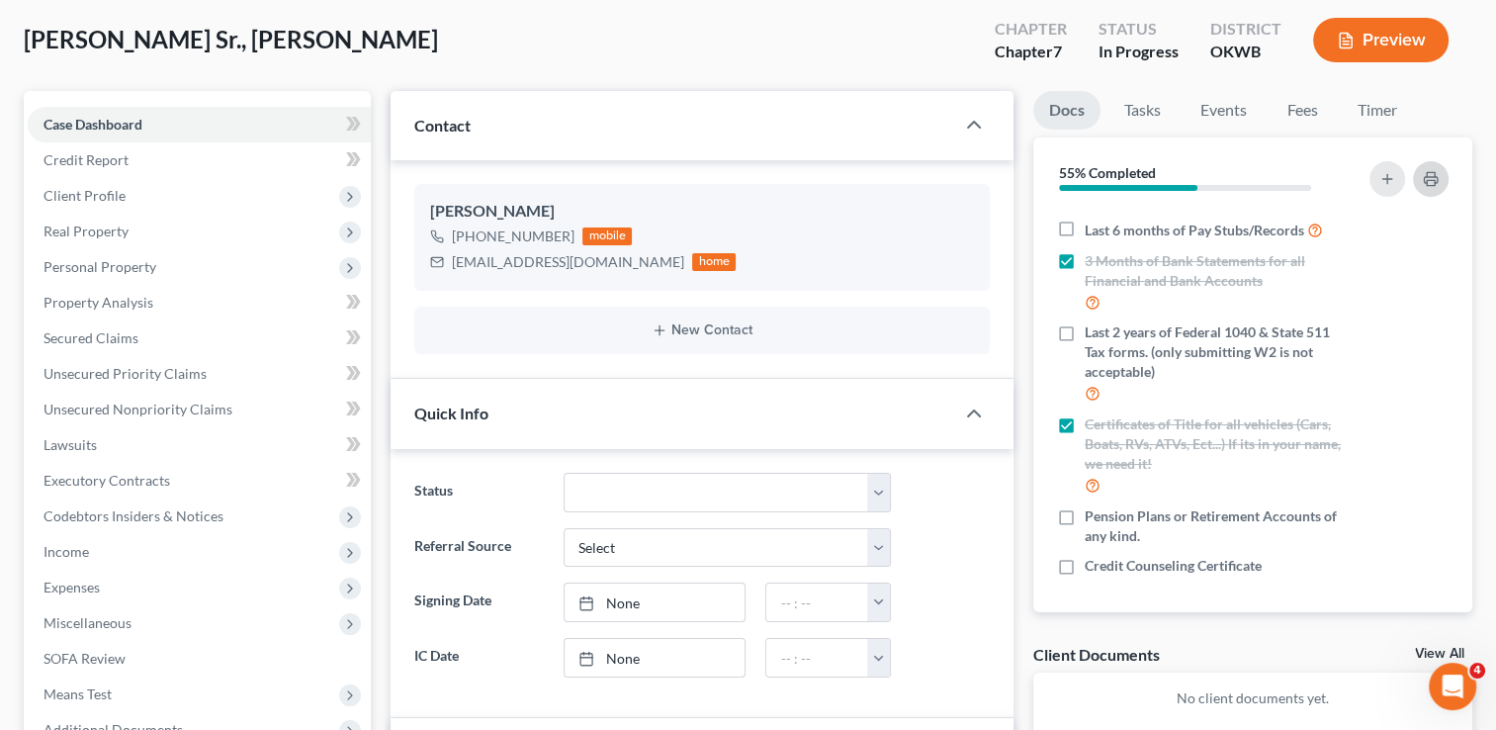
type textarea "Lacking David's paystubs 02.18.25-03.13.25 & 07.26.25-Current, Kyisha's paystub…"
click at [1427, 174] on polyline "button" at bounding box center [1431, 174] width 8 height 5
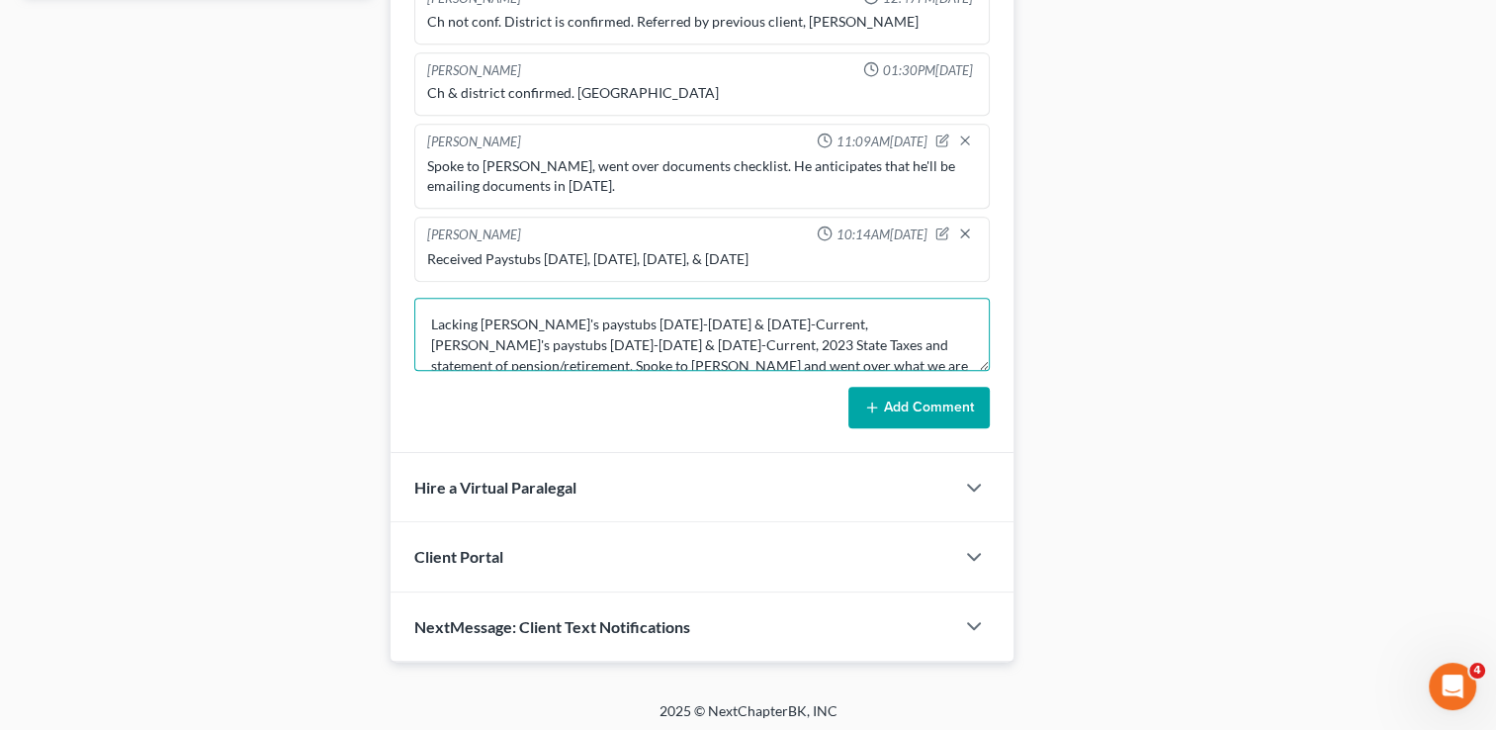
scroll to position [41, 0]
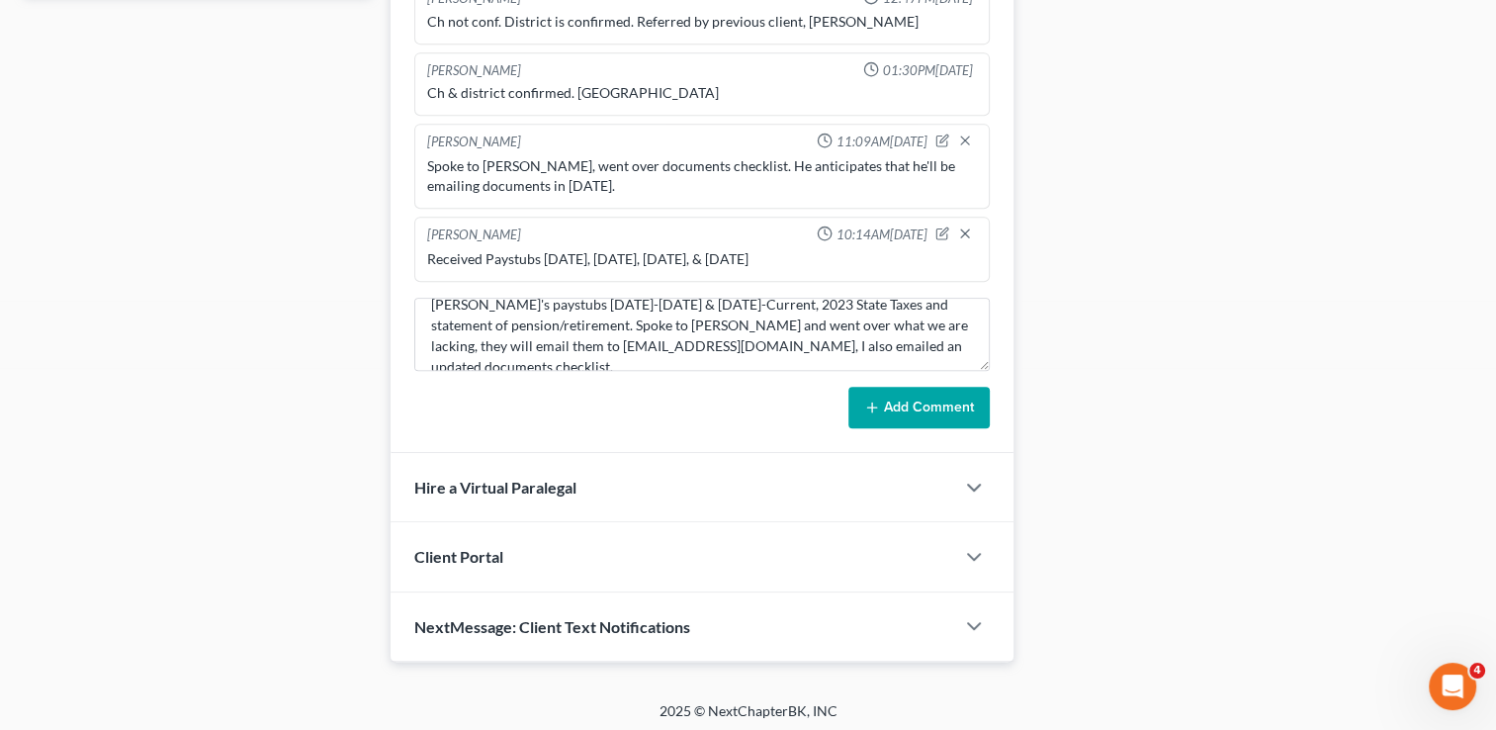
click at [890, 390] on button "Add Comment" at bounding box center [918, 408] width 141 height 42
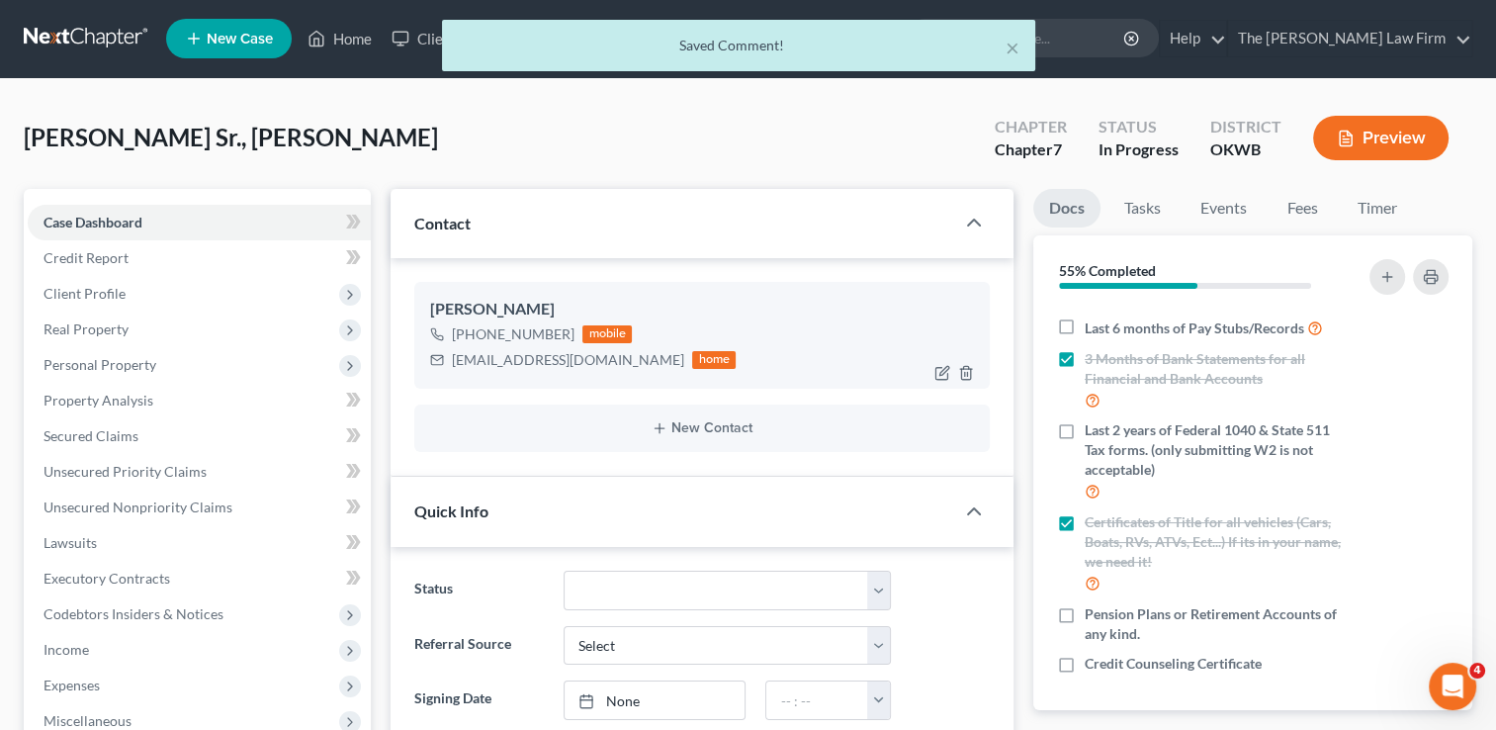
scroll to position [0, 0]
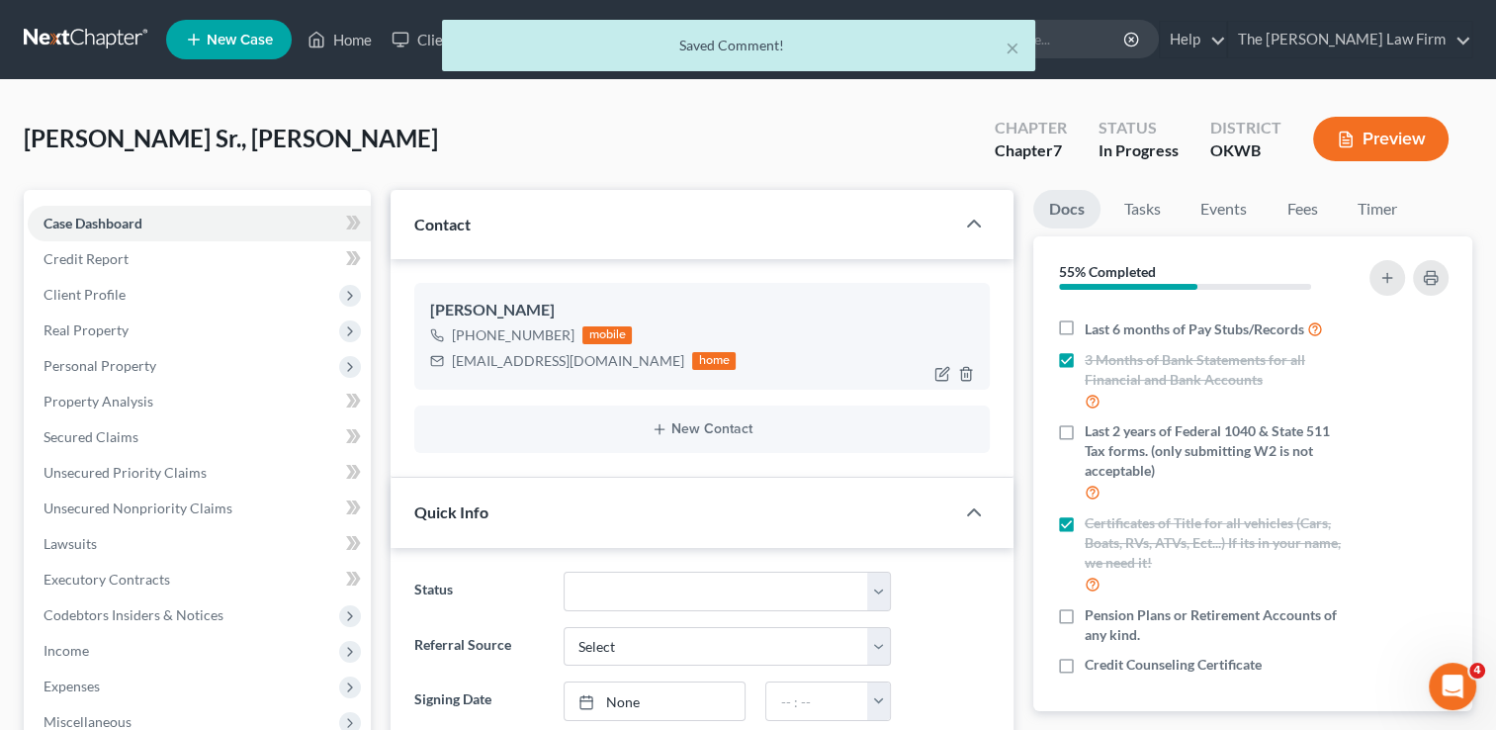
click at [546, 360] on div "dnjstepp2009@gmail.com" at bounding box center [568, 361] width 232 height 20
copy div "dnjstepp2009@gmail.com"
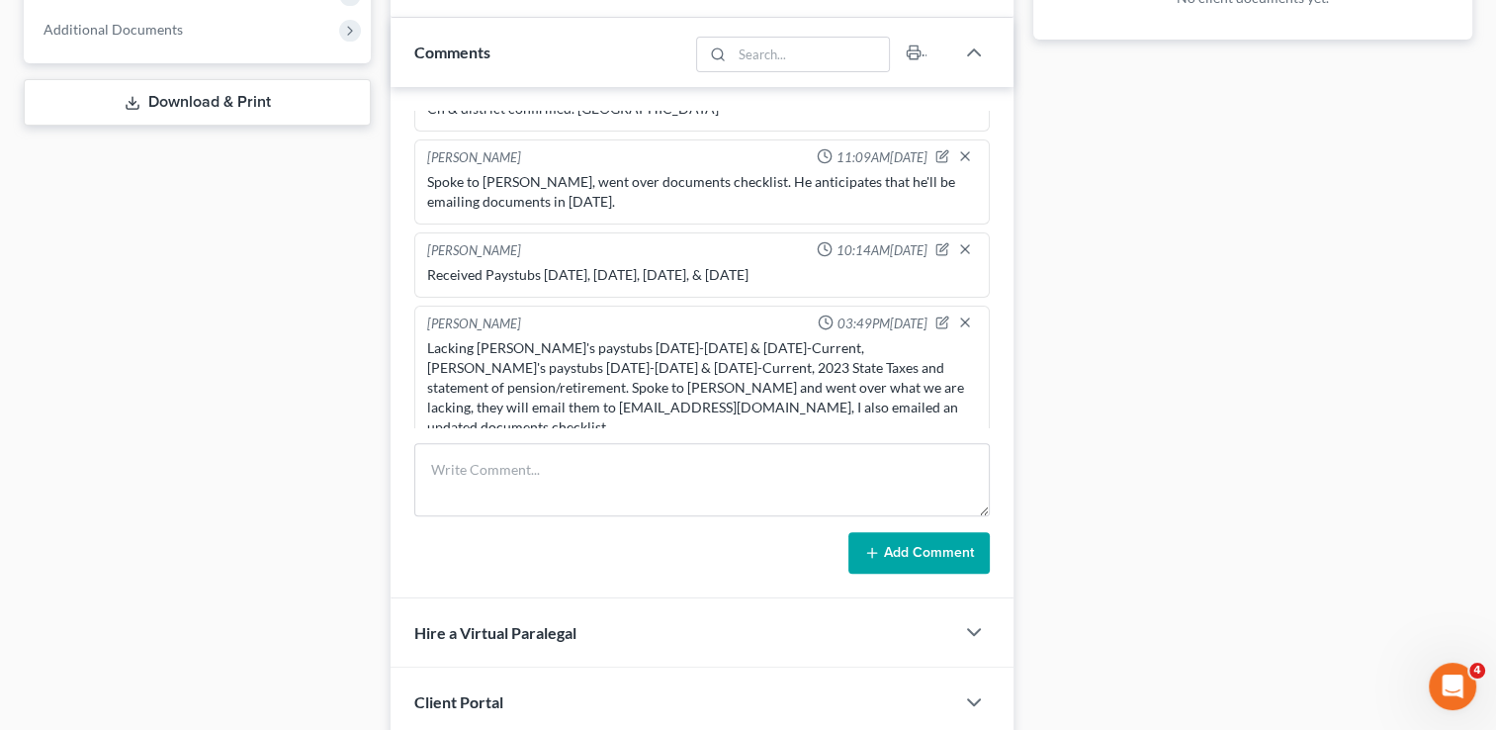
scroll to position [945, 0]
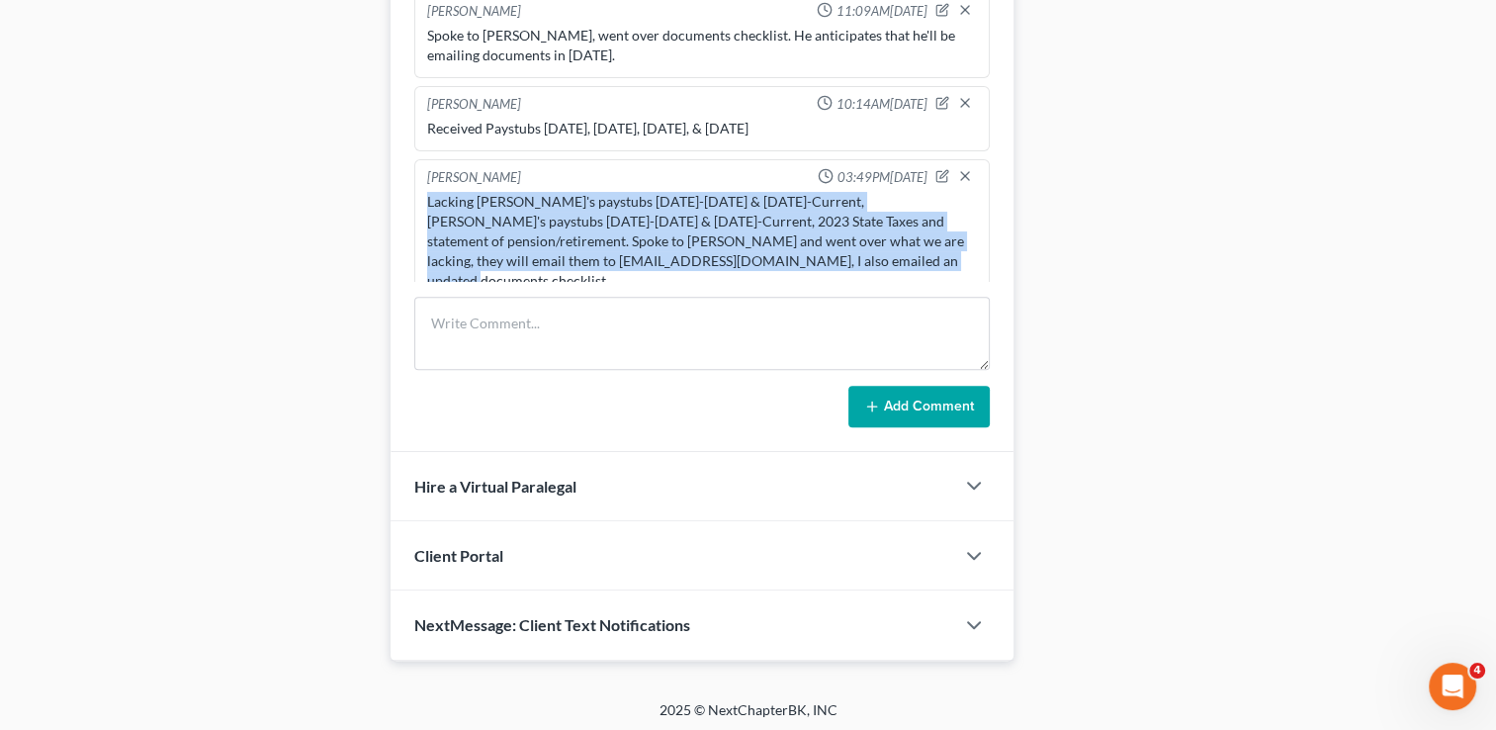
drag, startPoint x: 919, startPoint y: 253, endPoint x: 427, endPoint y: 203, distance: 494.1
click at [427, 203] on div "Lacking David's paystubs 02.18.25-03.13.25 & 07.26.25-Current, Kyisha's paystub…" at bounding box center [702, 241] width 550 height 99
copy div "Lacking David's paystubs 02.18.25-03.13.25 & 07.26.25-Current, Kyisha's paystub…"
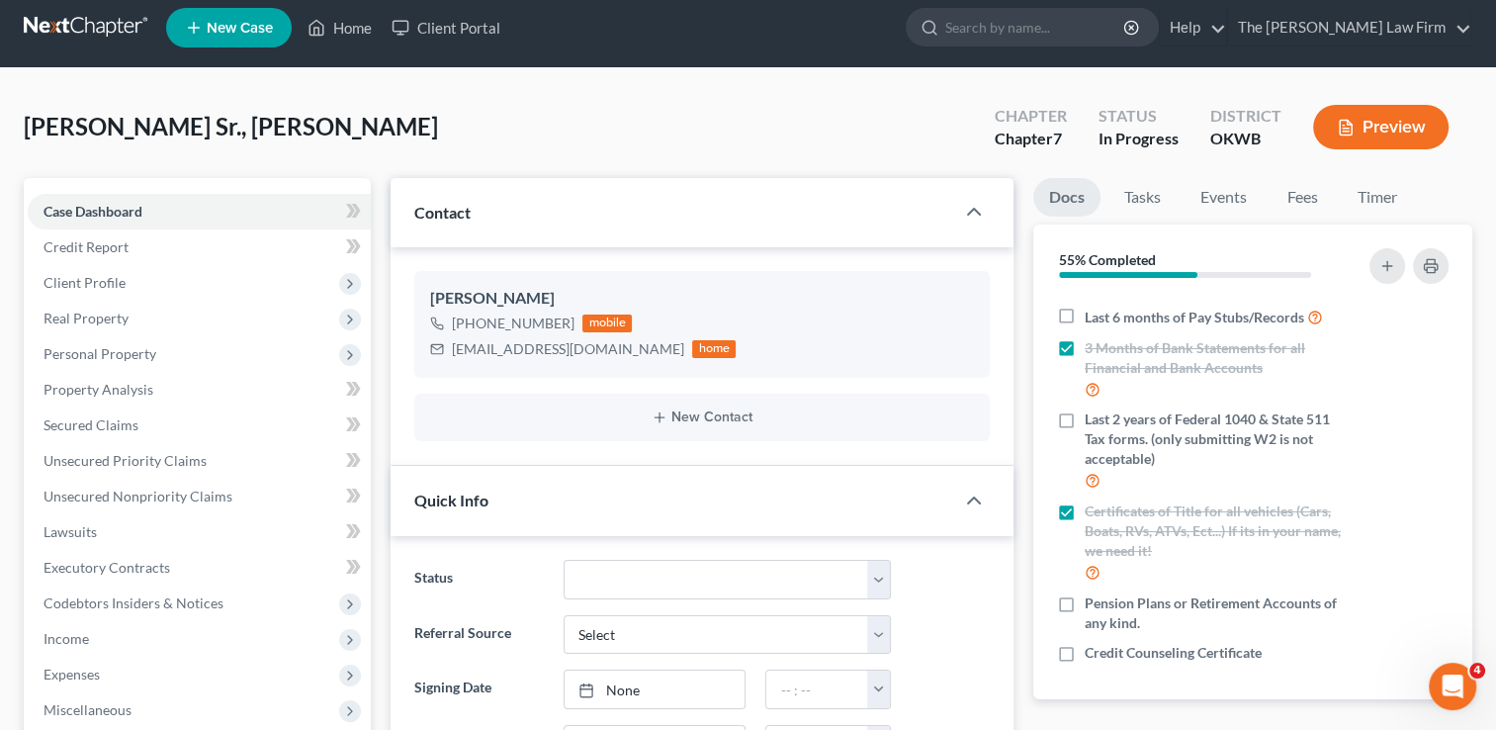
scroll to position [0, 0]
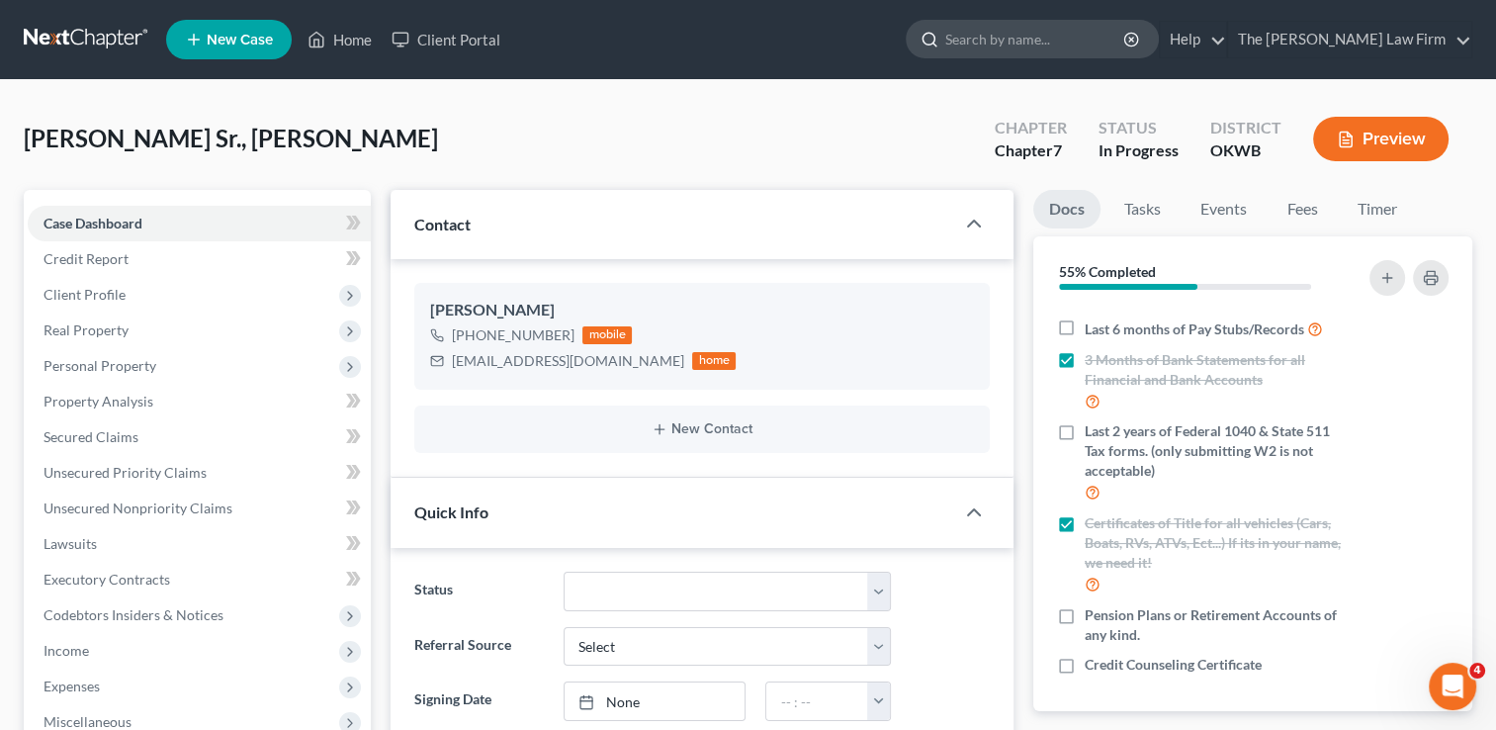
click at [1126, 35] on input "search" at bounding box center [1035, 39] width 181 height 37
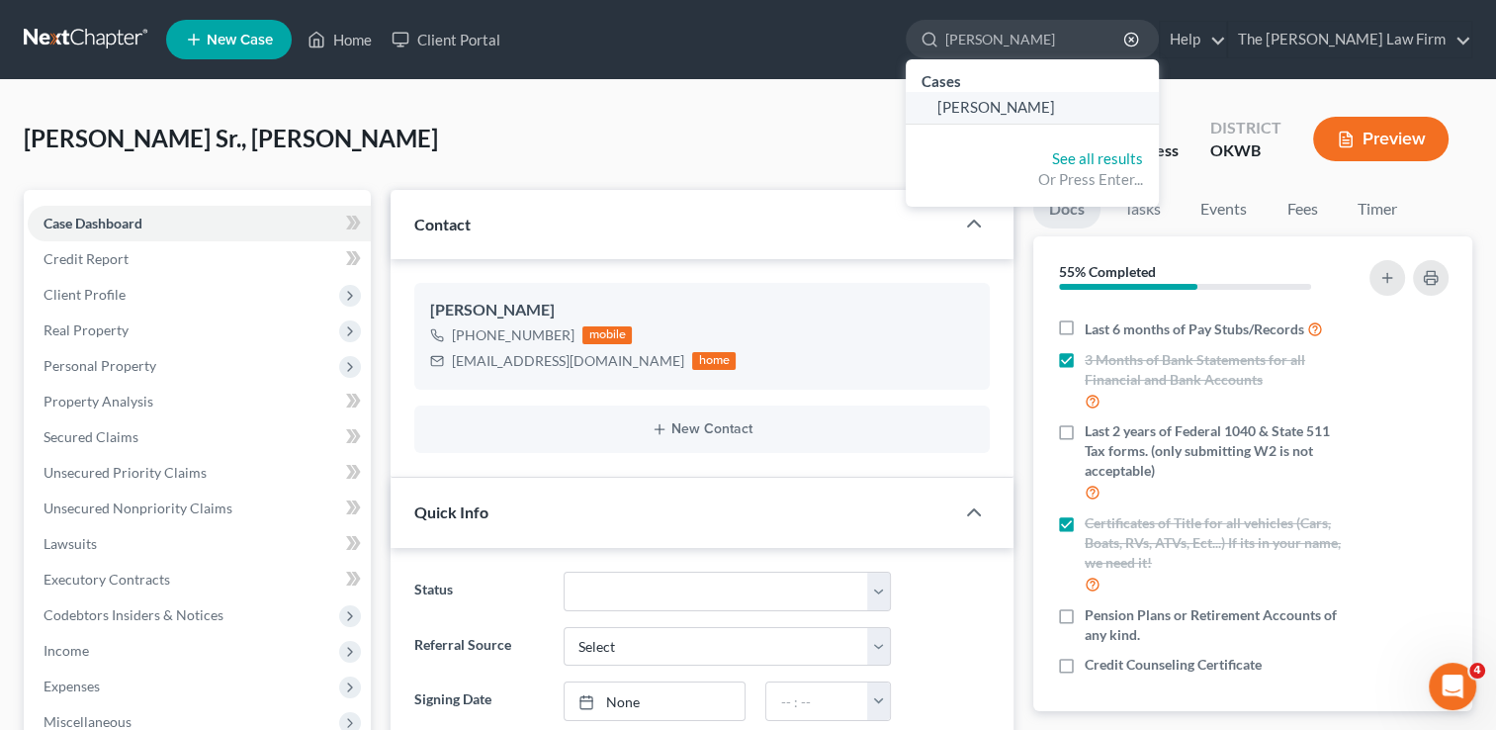
type input "[PERSON_NAME]"
click at [1055, 99] on span "[PERSON_NAME]" at bounding box center [996, 107] width 118 height 18
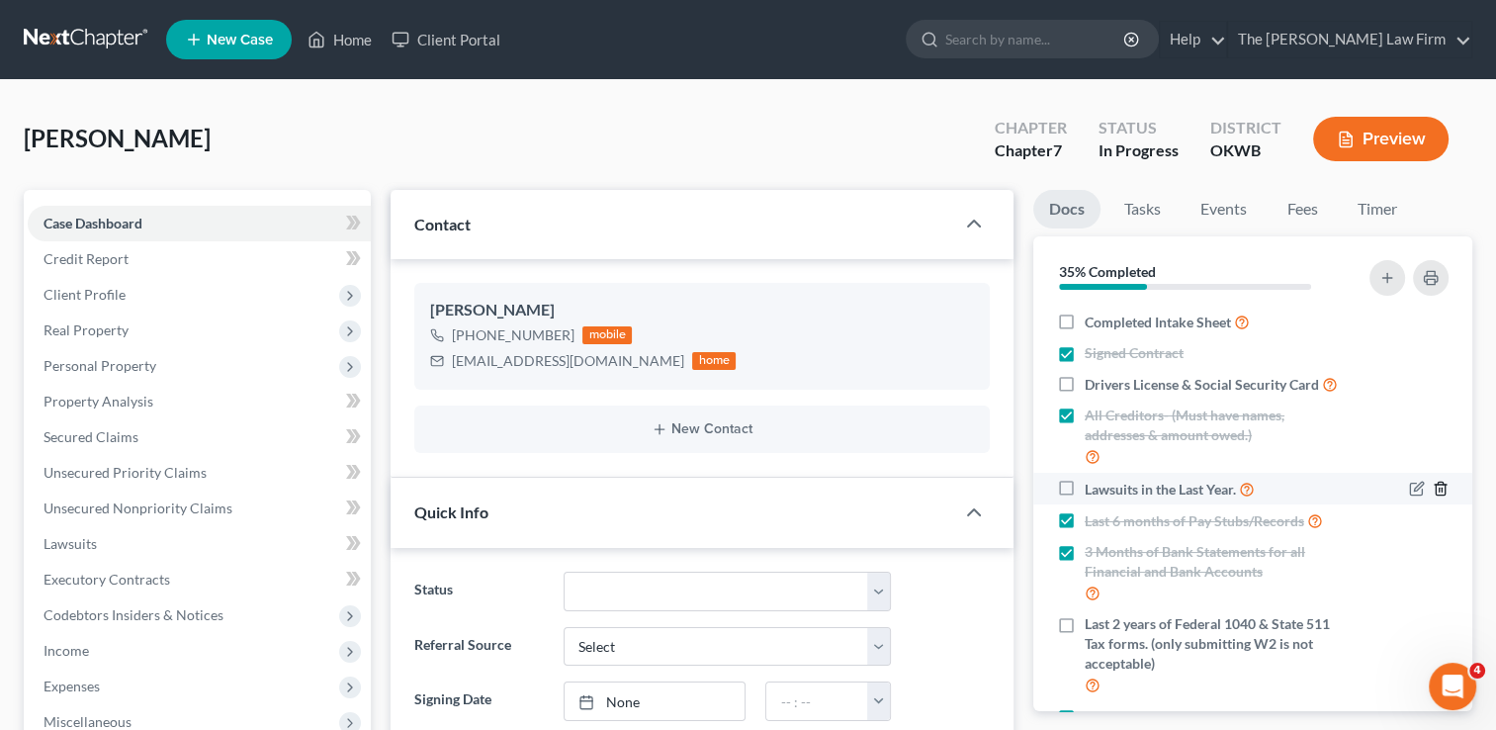
click at [1433, 496] on icon "button" at bounding box center [1441, 489] width 16 height 16
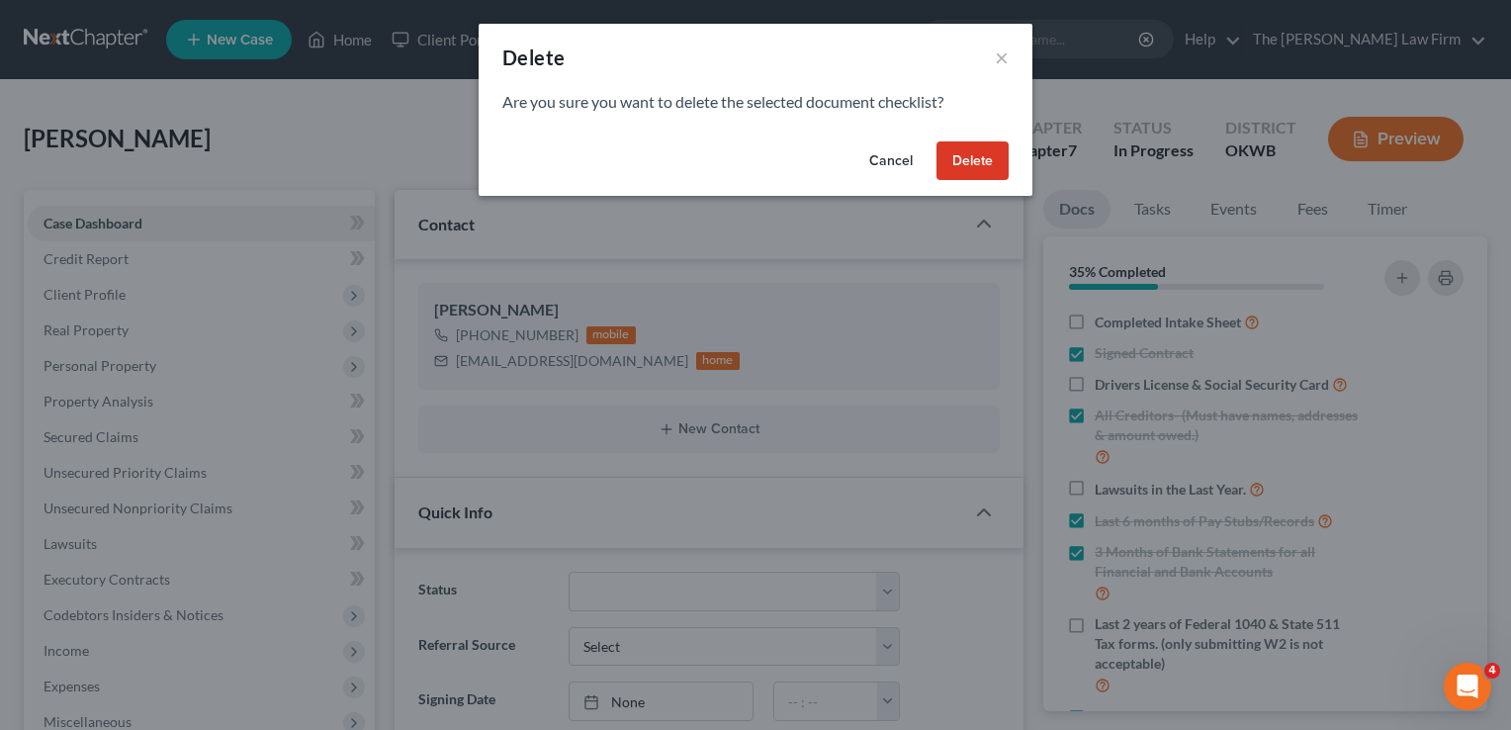
click at [970, 162] on button "Delete" at bounding box center [972, 161] width 72 height 40
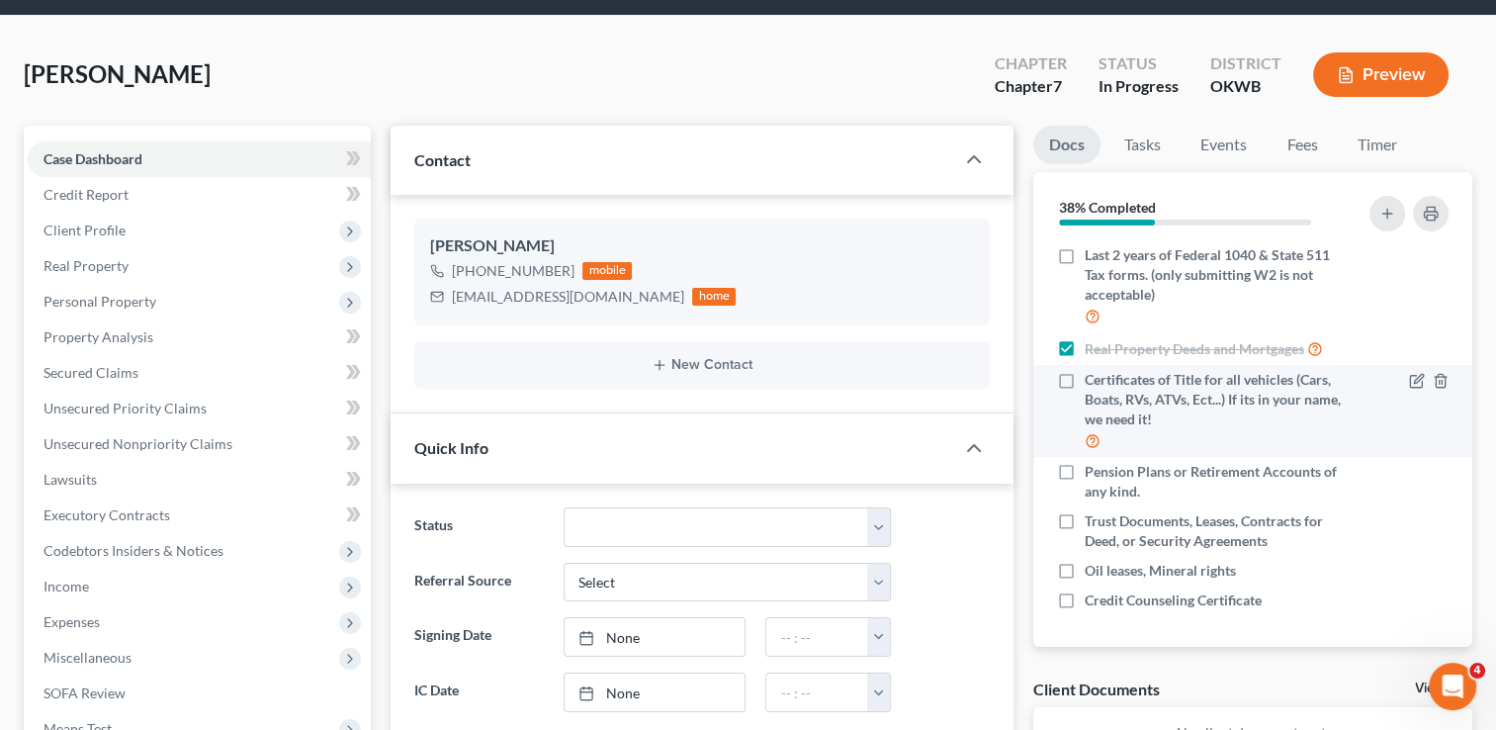
scroll to position [99, 0]
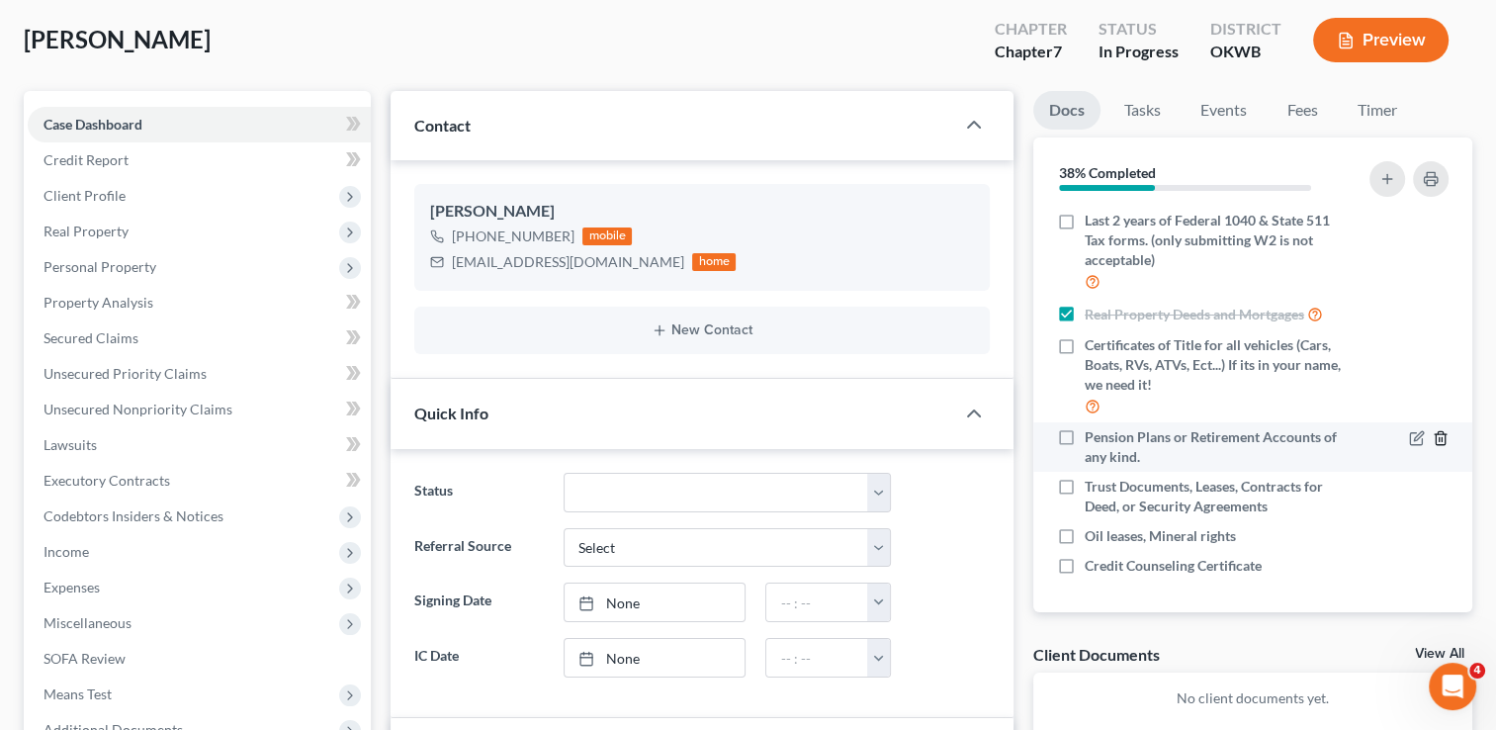
click at [1436, 433] on icon "button" at bounding box center [1440, 438] width 9 height 13
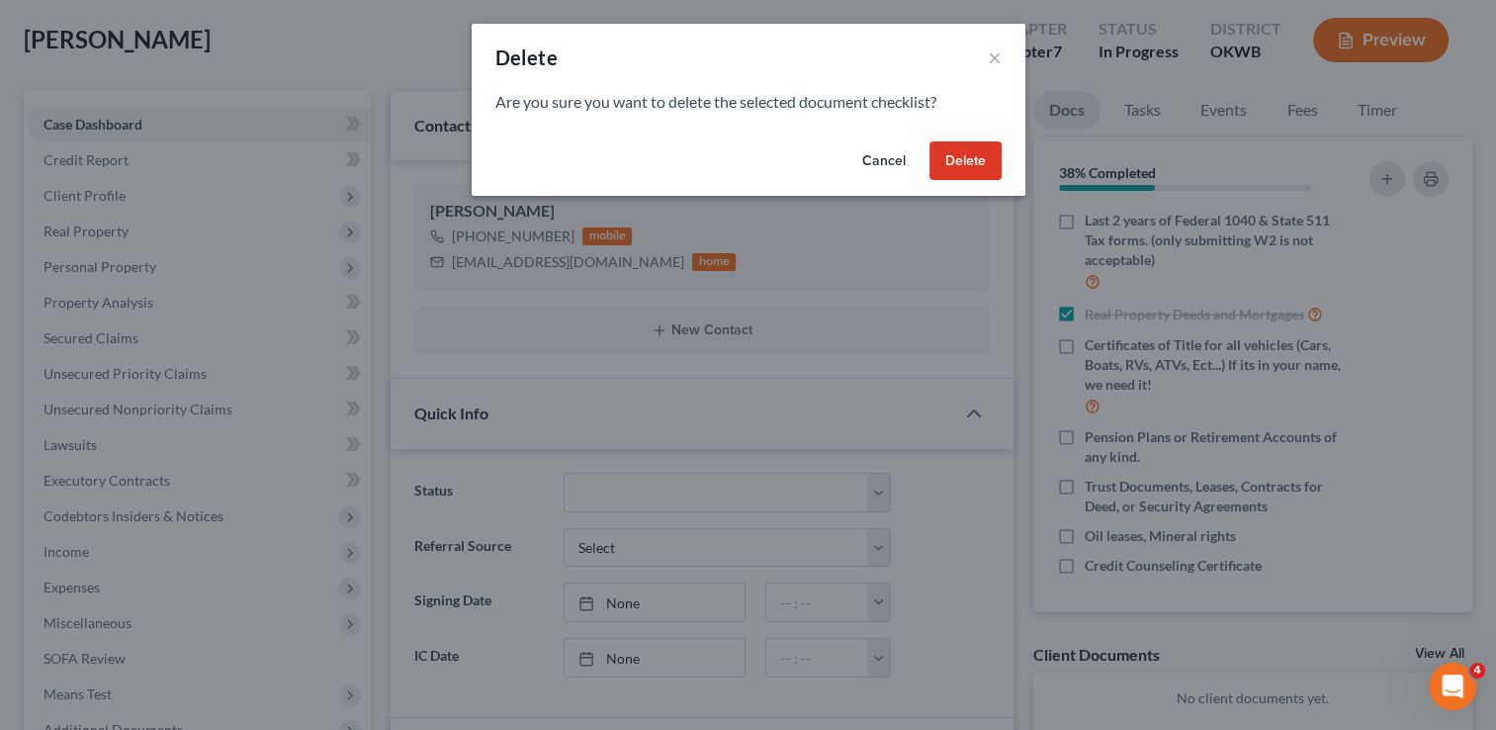
scroll to position [272, 0]
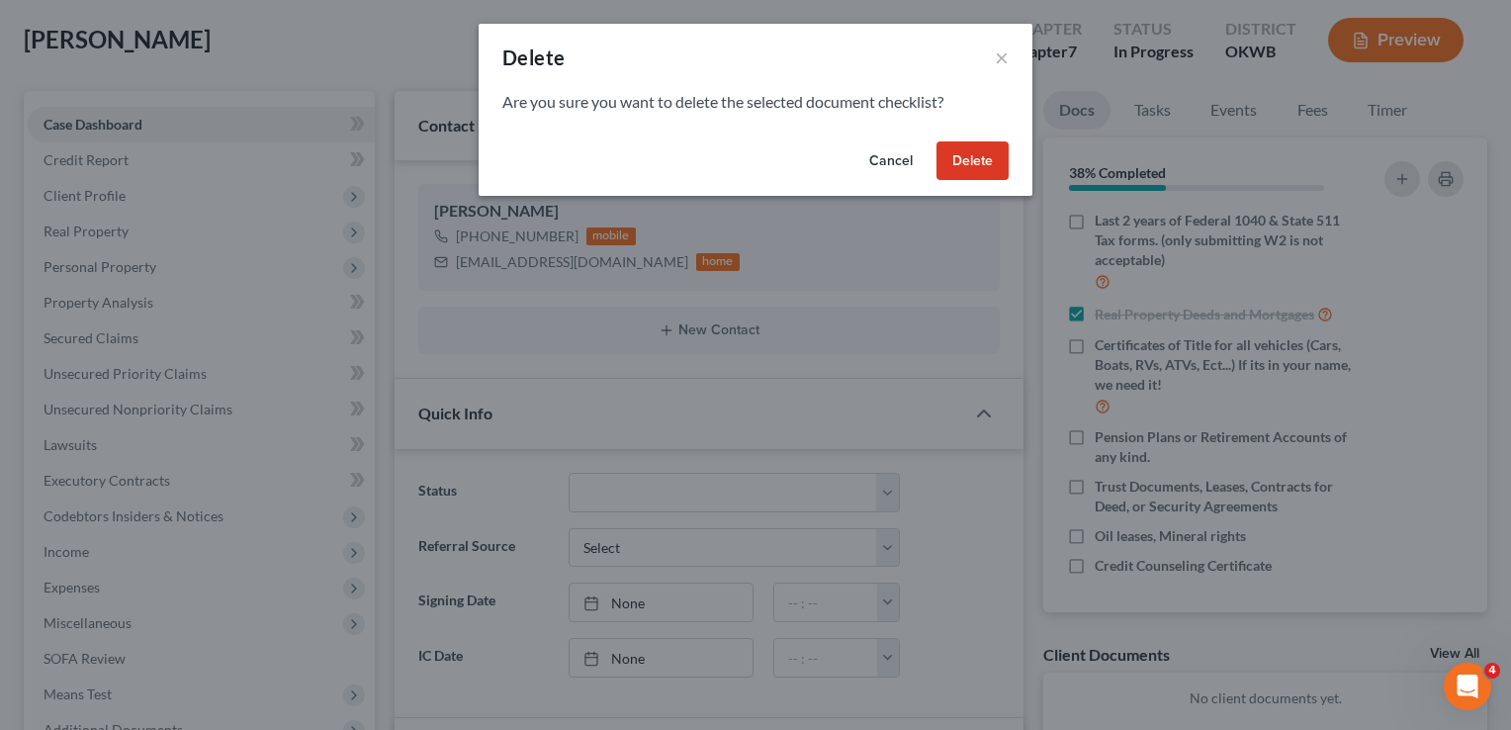
click at [985, 156] on button "Delete" at bounding box center [972, 161] width 72 height 40
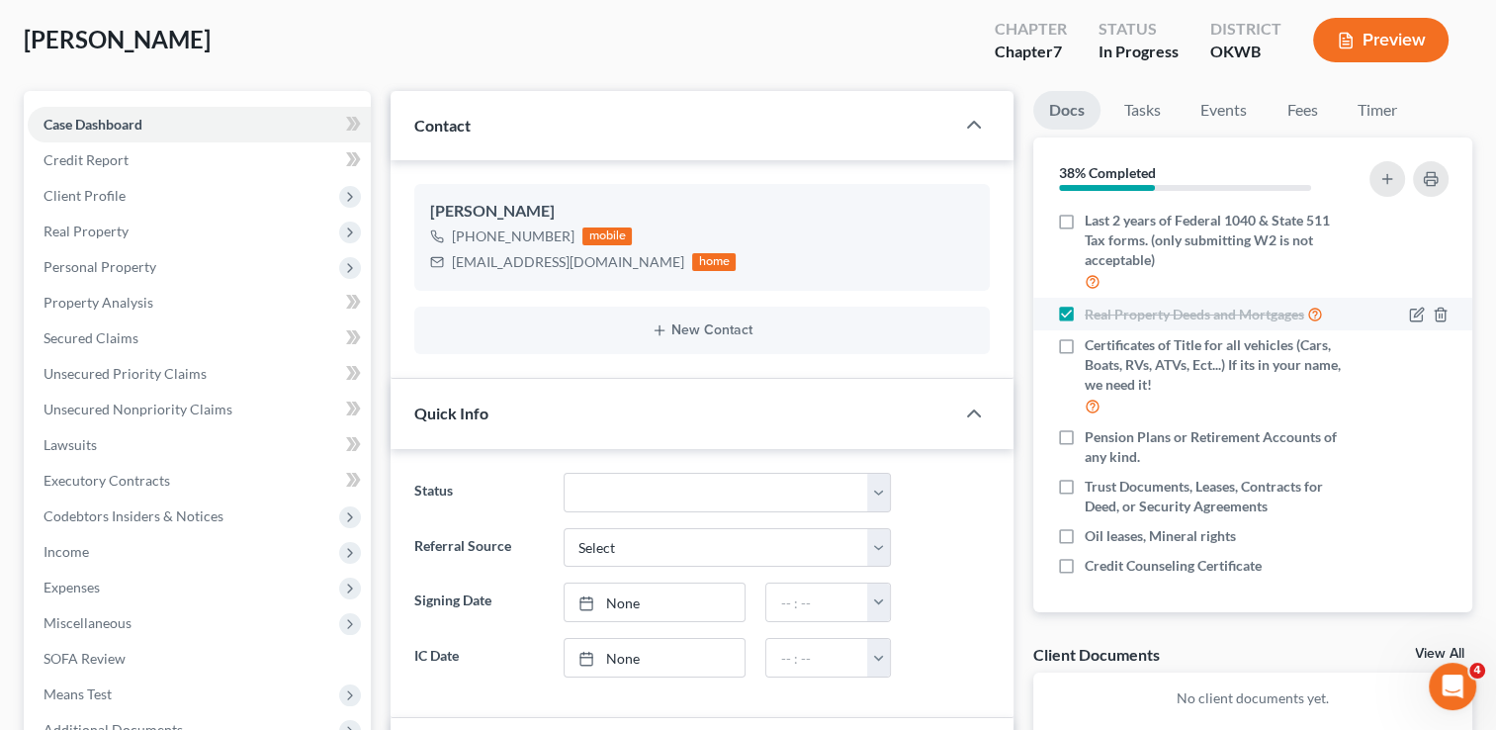
scroll to position [242, 0]
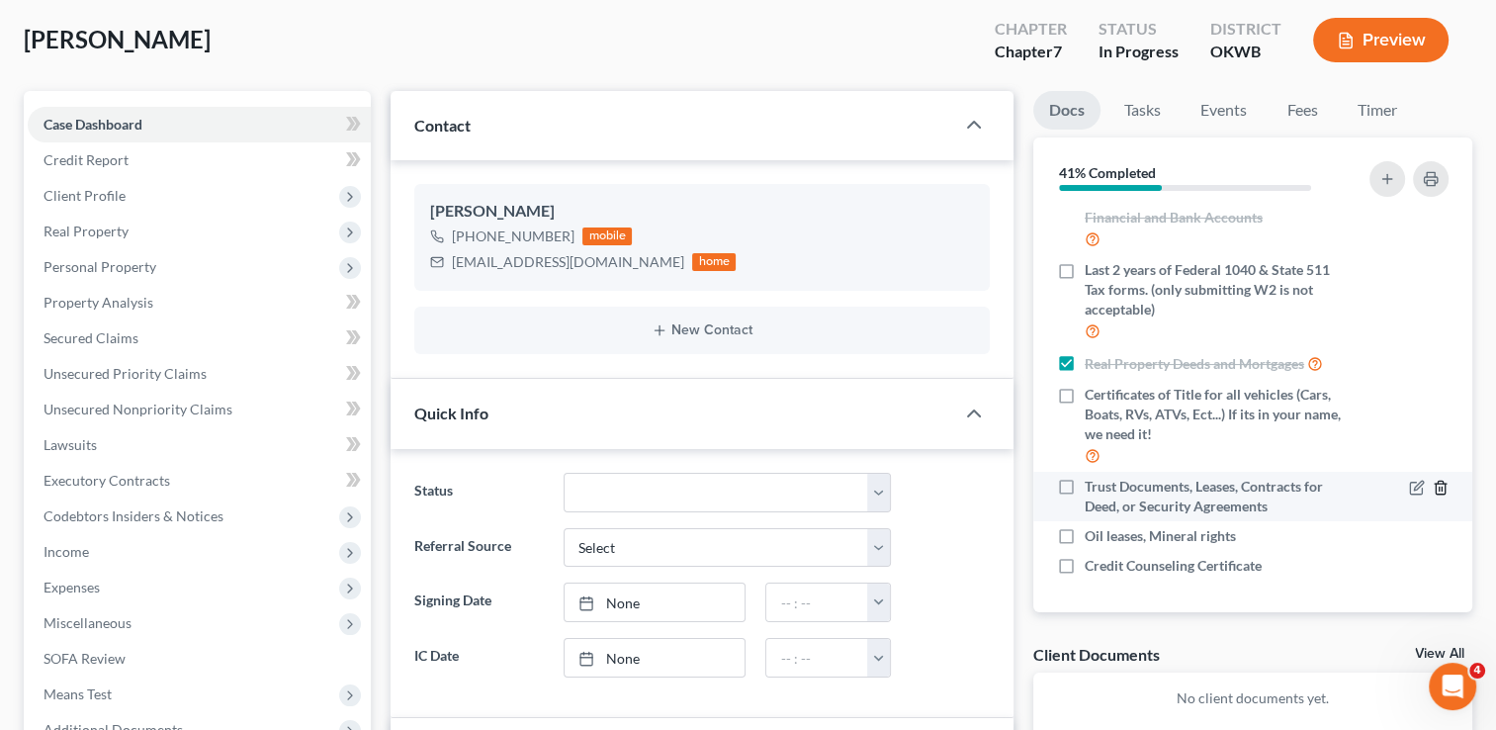
click at [1433, 490] on icon "button" at bounding box center [1441, 488] width 16 height 16
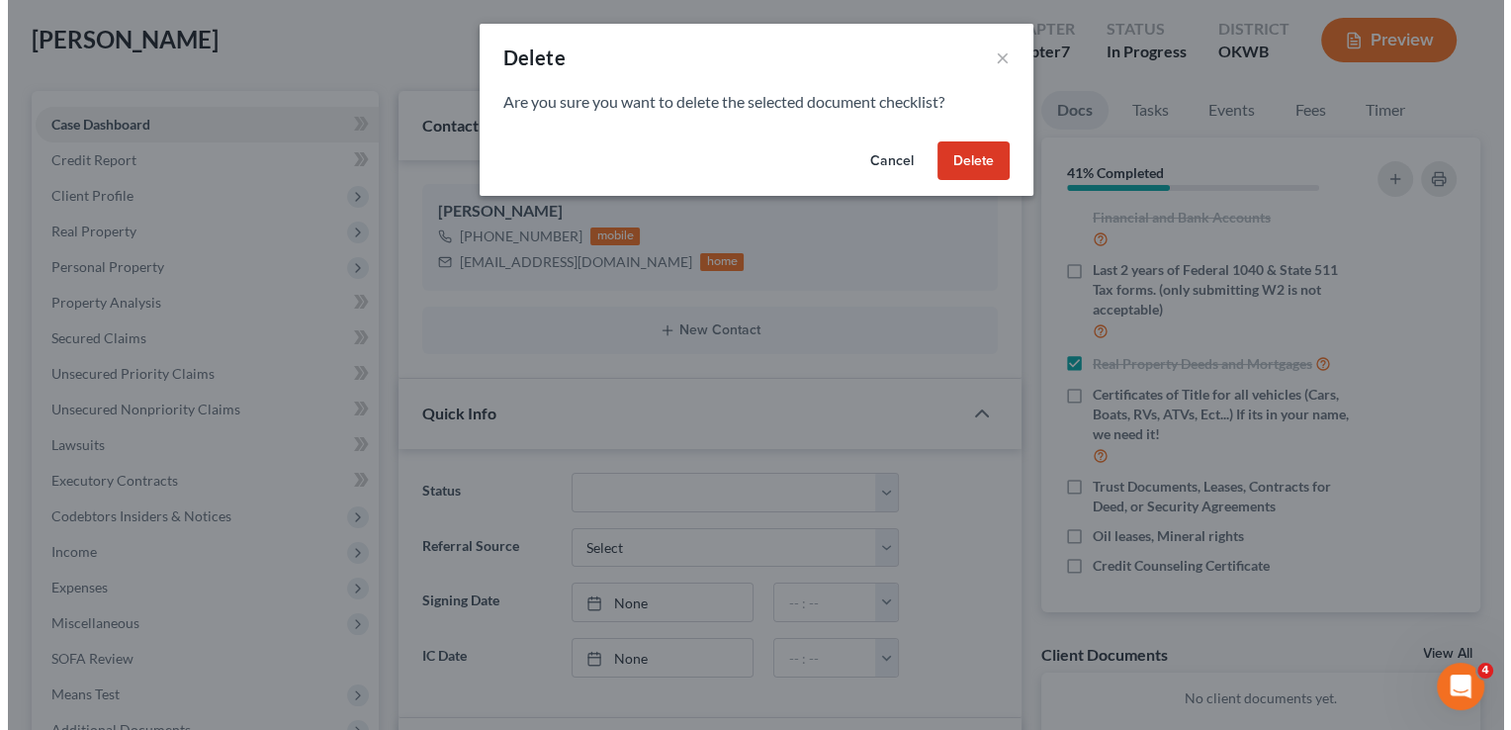
scroll to position [223, 0]
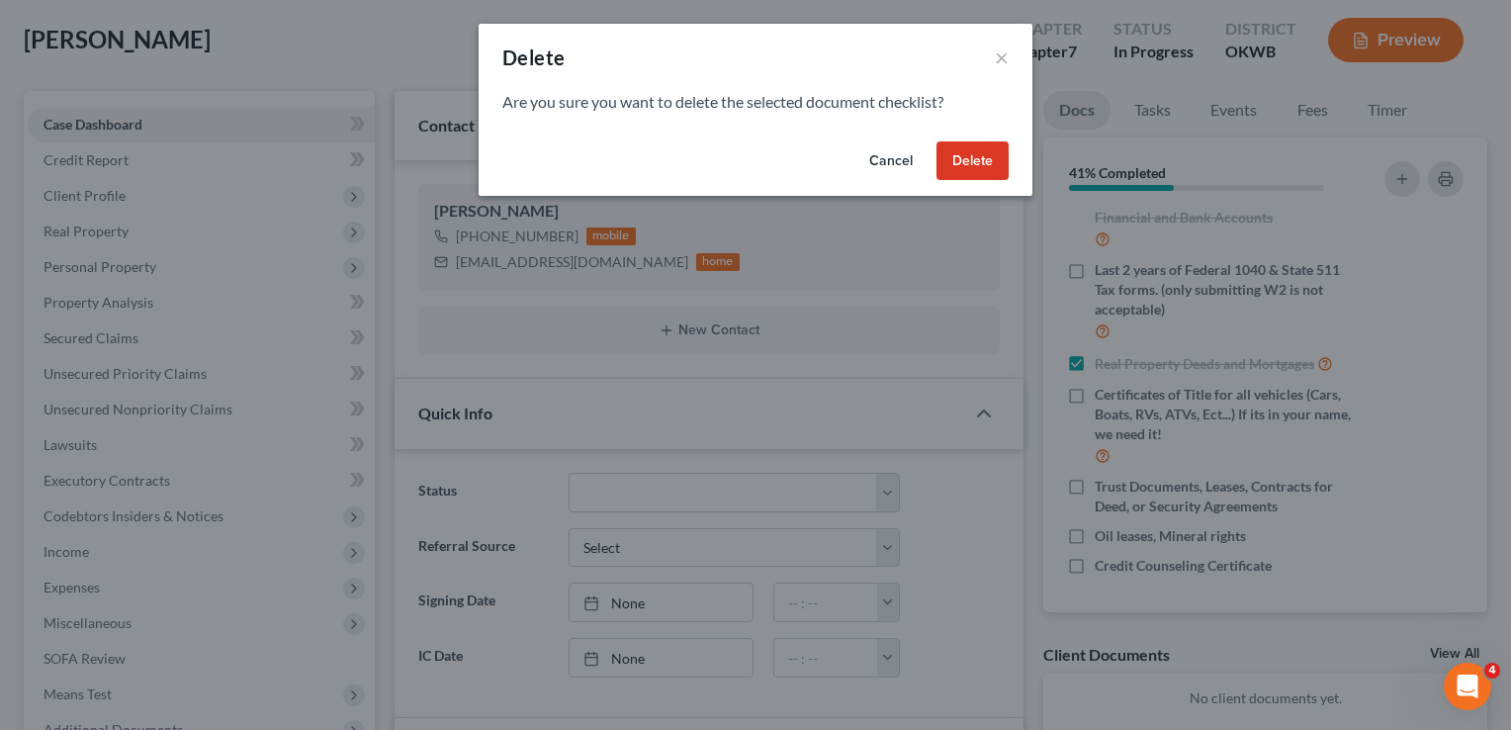
click at [965, 152] on button "Delete" at bounding box center [972, 161] width 72 height 40
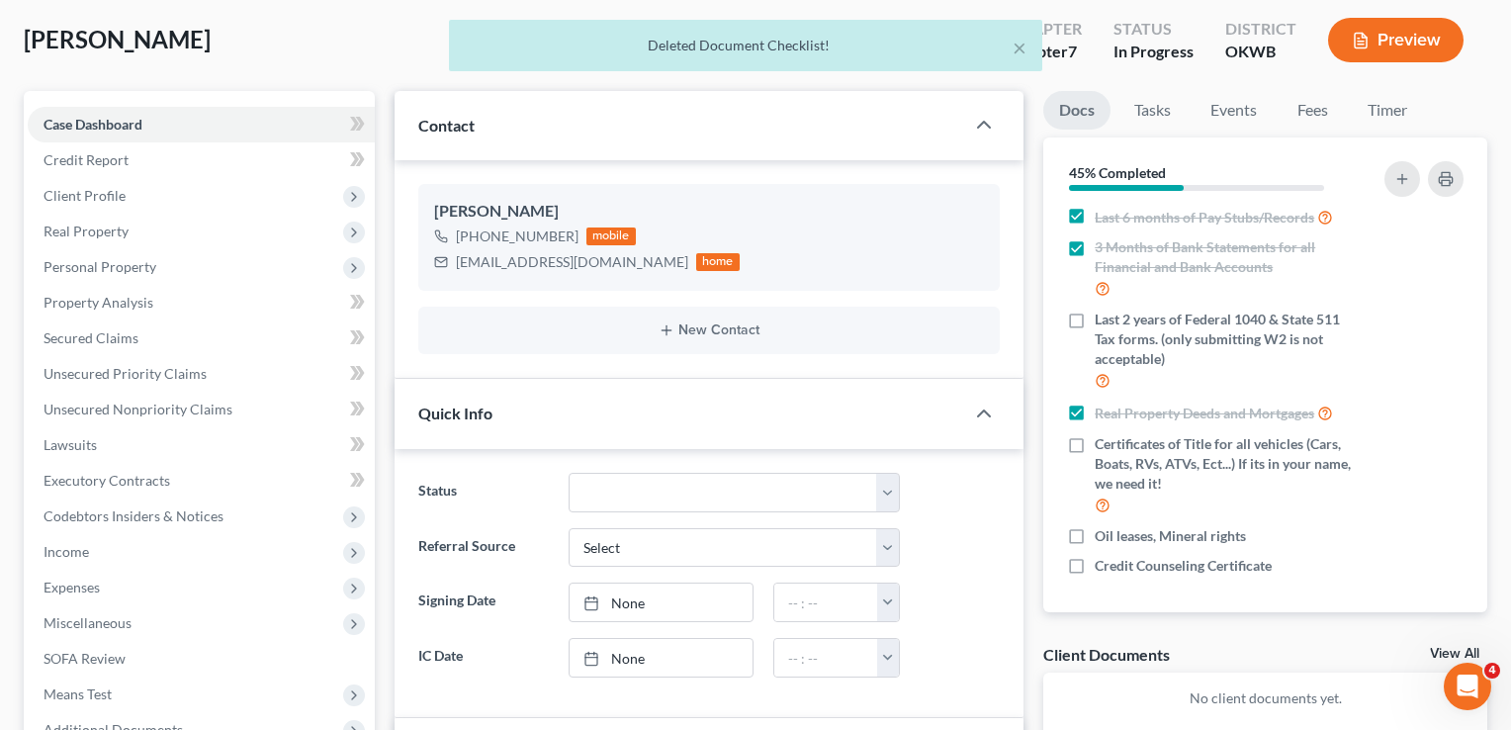
scroll to position [193, 0]
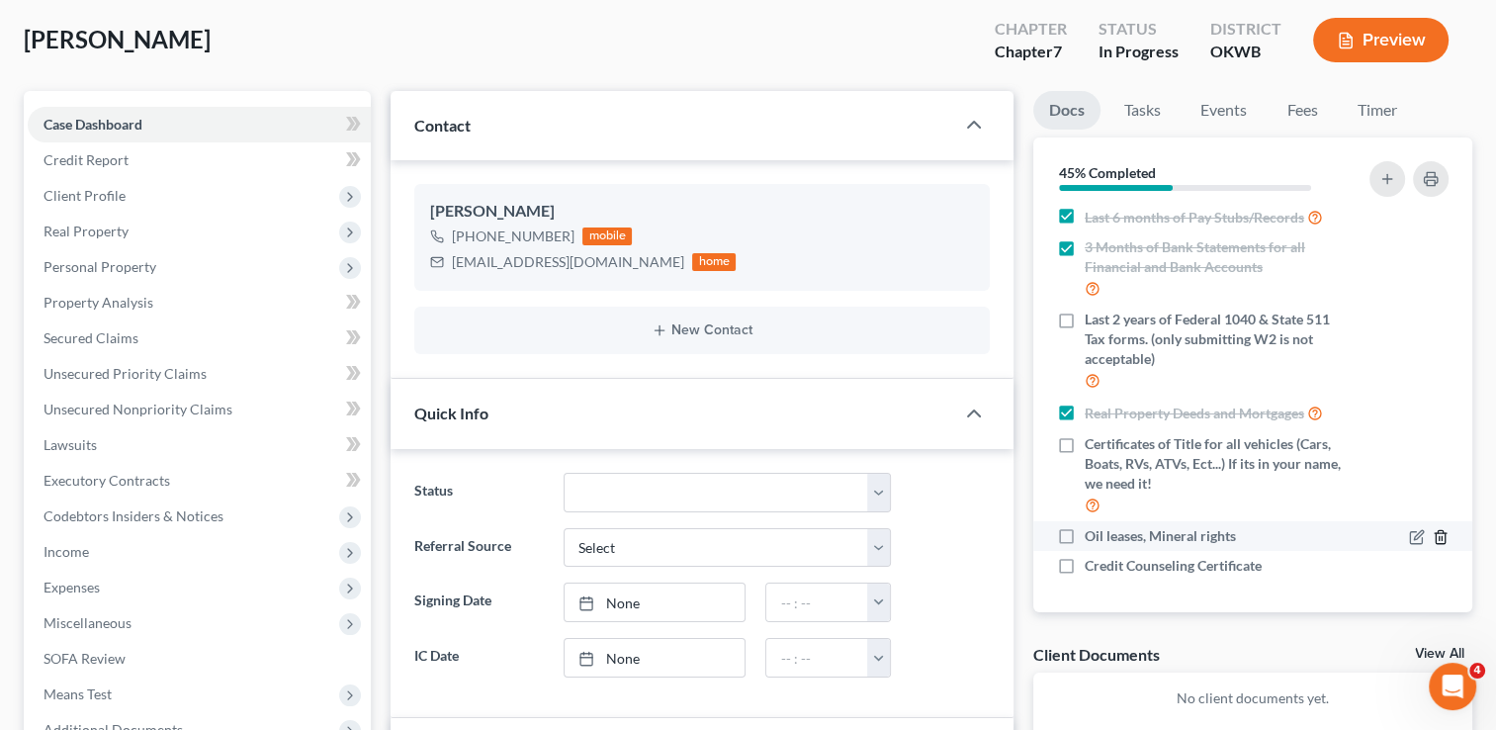
click at [1436, 536] on icon "button" at bounding box center [1440, 537] width 9 height 13
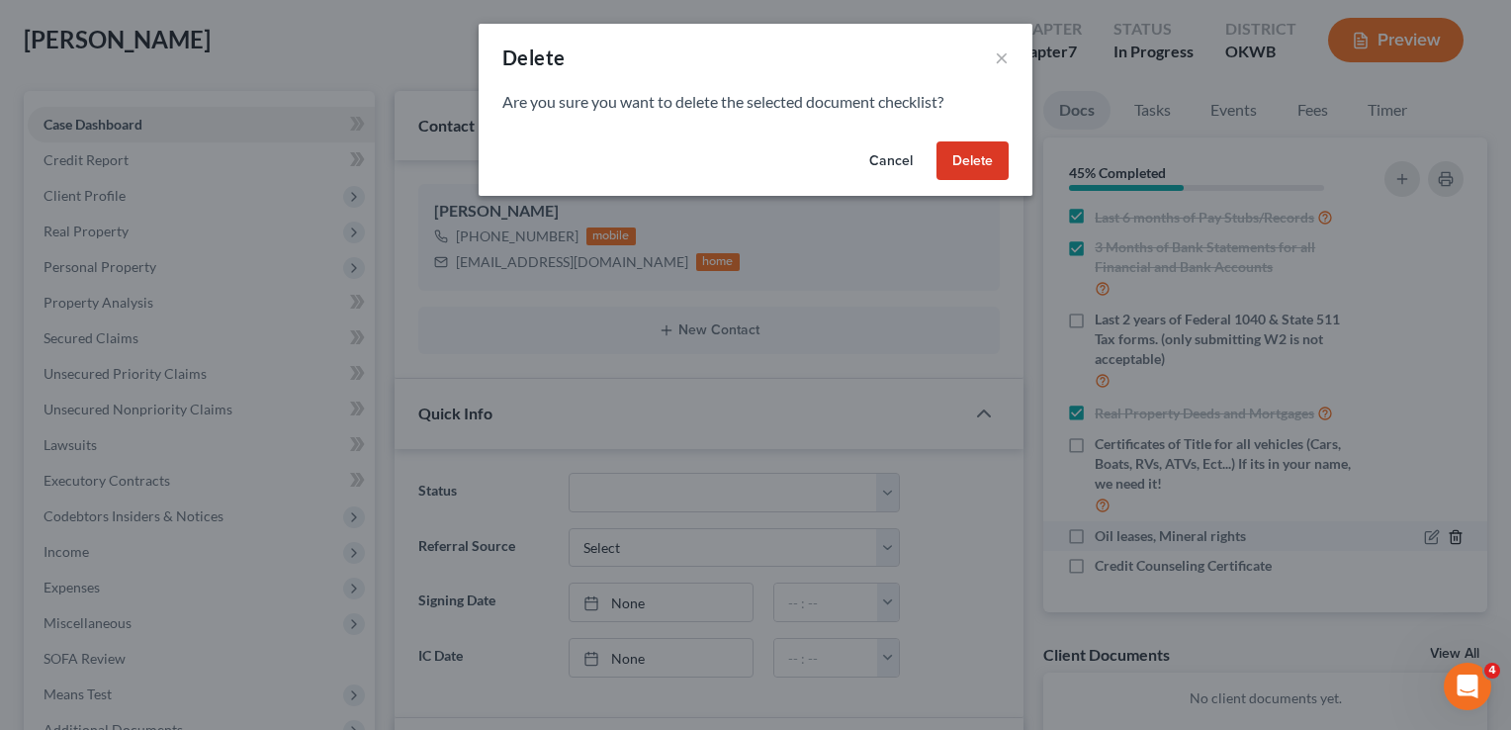
scroll to position [173, 0]
click at [984, 176] on button "Delete" at bounding box center [972, 161] width 72 height 40
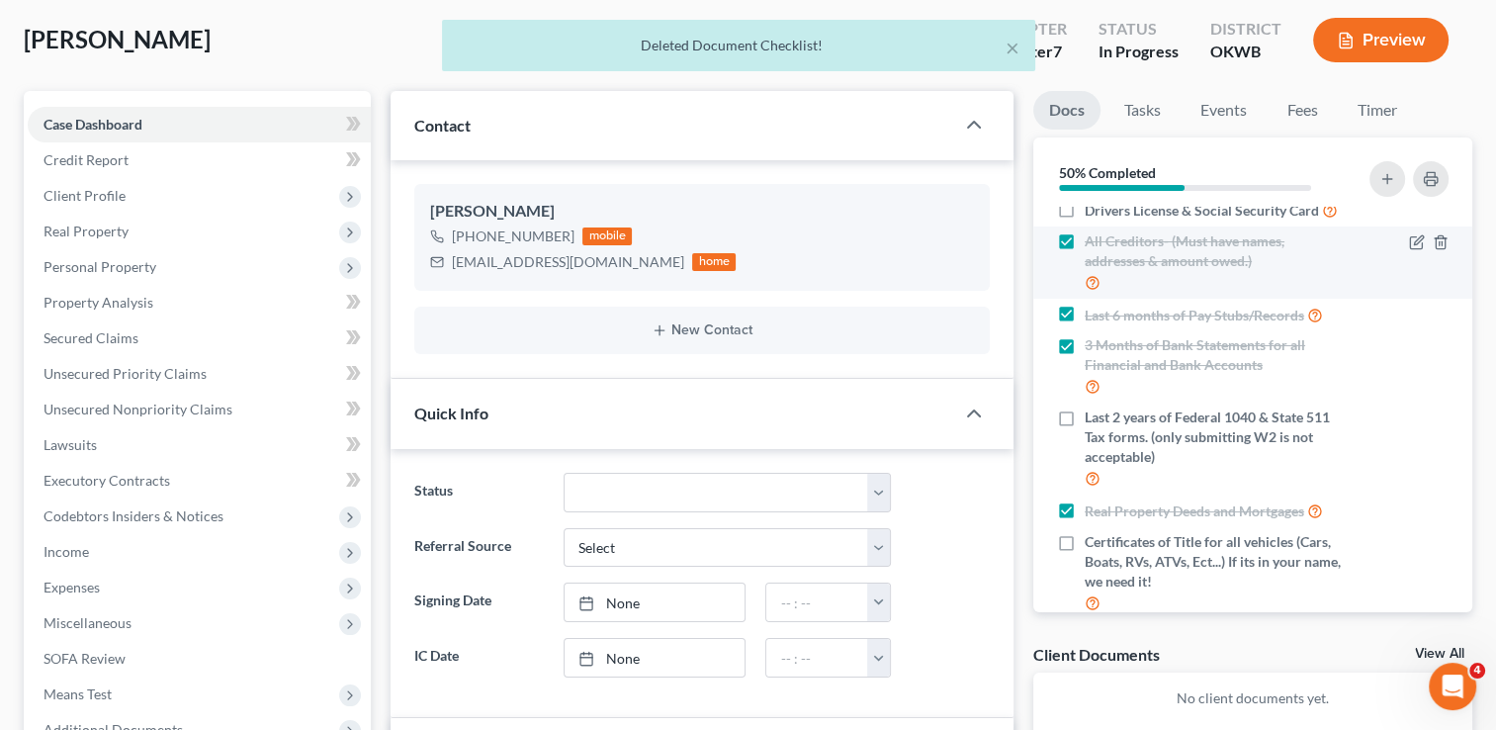
scroll to position [0, 0]
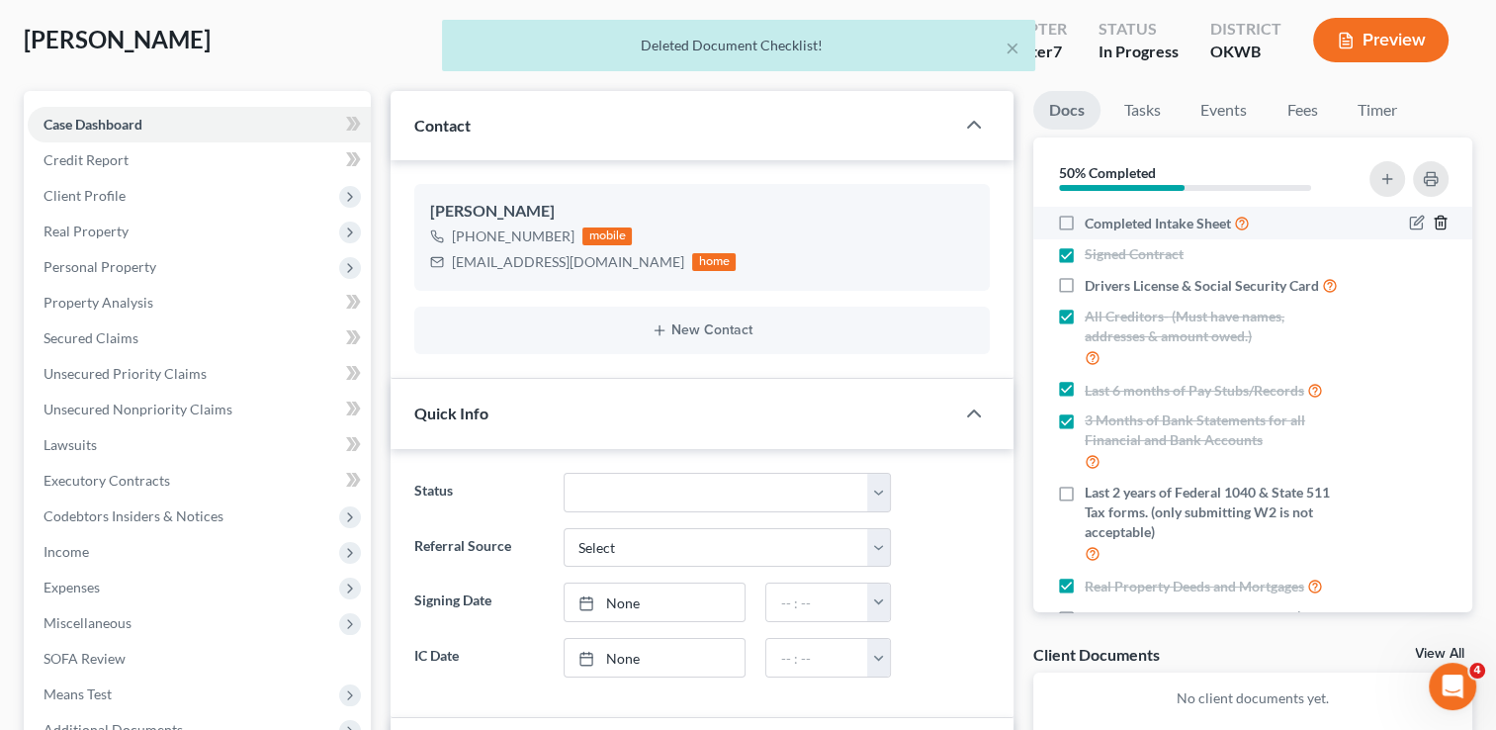
click at [1435, 219] on polyline "button" at bounding box center [1441, 219] width 12 height 0
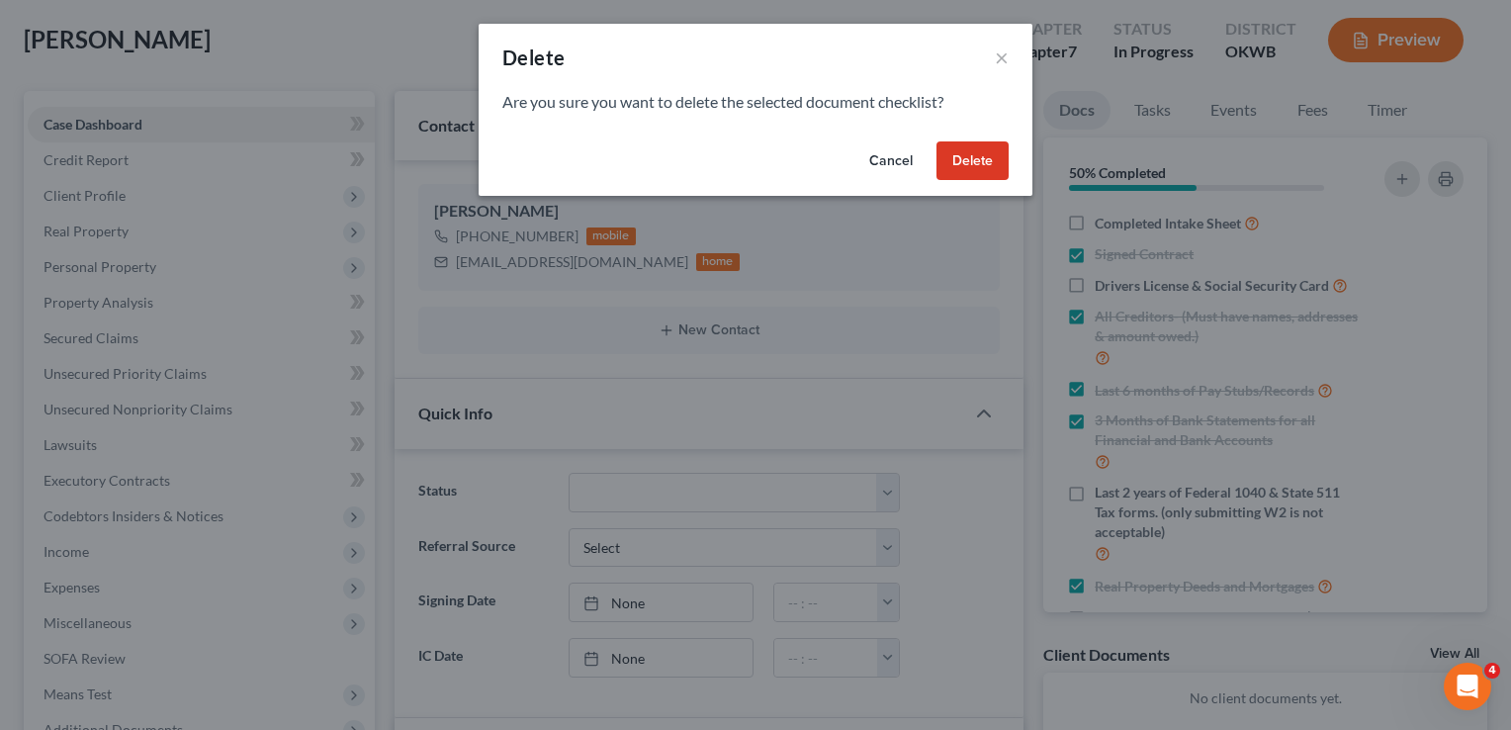
click at [991, 154] on button "Delete" at bounding box center [972, 161] width 72 height 40
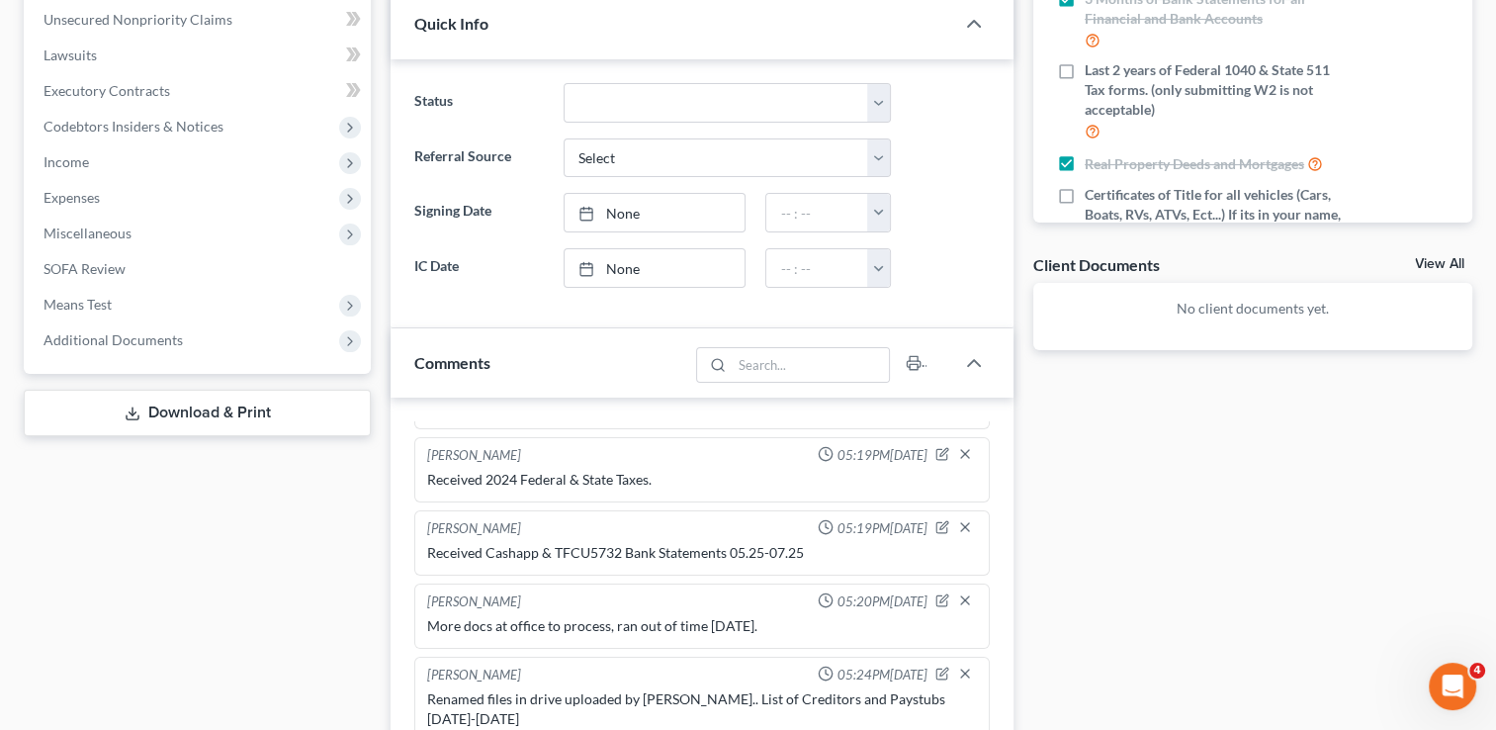
scroll to position [692, 0]
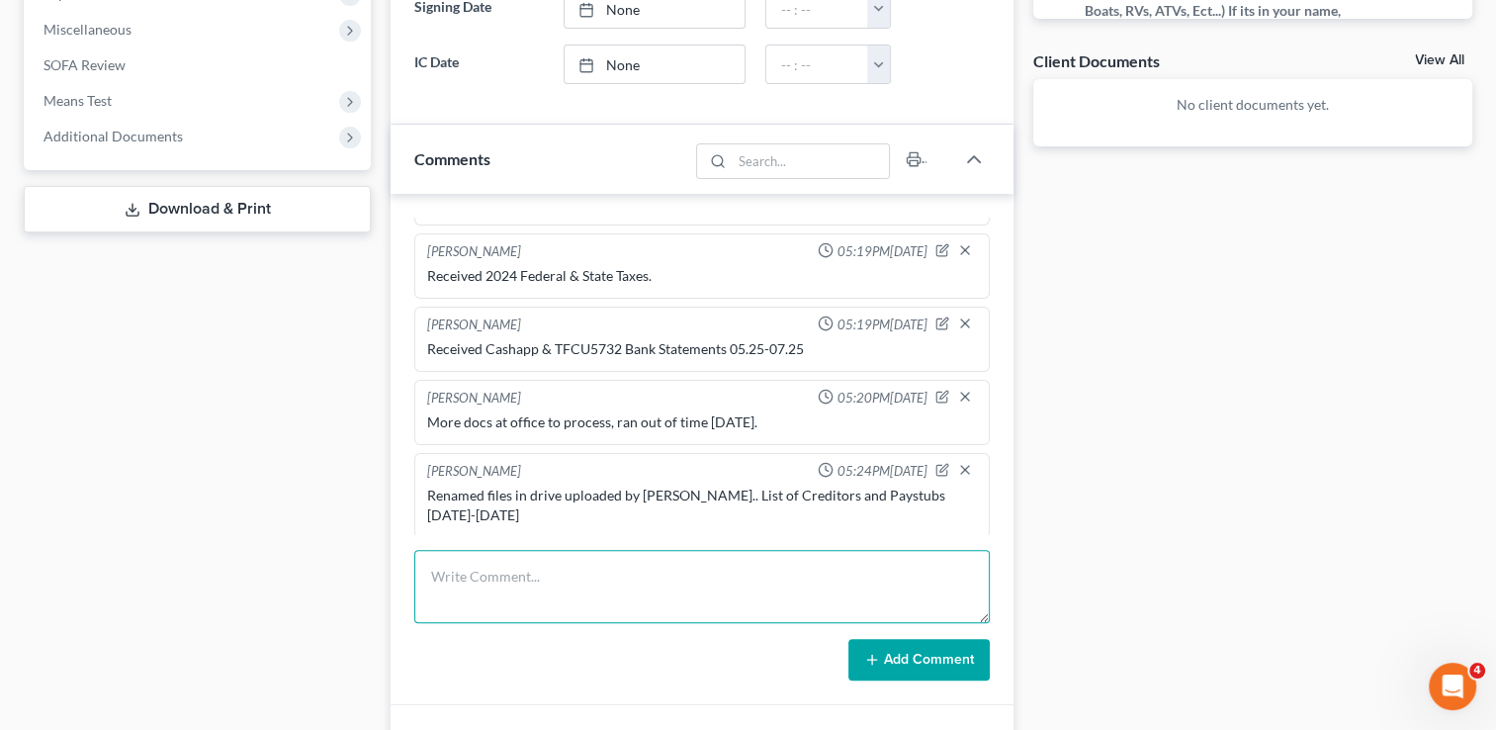
click at [633, 568] on textarea at bounding box center [702, 586] width 576 height 73
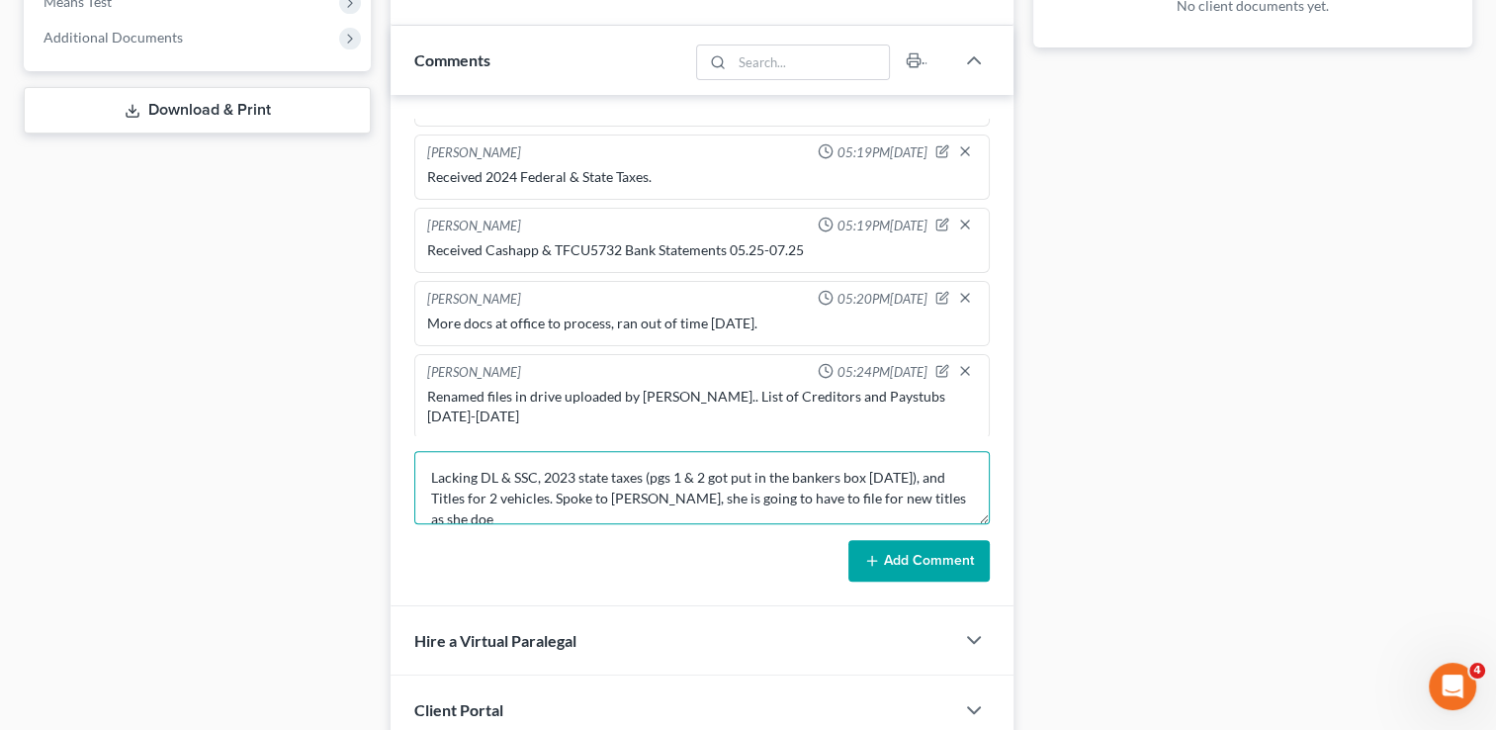
scroll to position [4, 0]
drag, startPoint x: 479, startPoint y: 473, endPoint x: 545, endPoint y: 492, distance: 69.1
click at [545, 492] on textarea "Lacking DL & SSC, 2023 state taxes (pgs 1 & 2 got put in the bankers box today)…" at bounding box center [702, 487] width 576 height 73
type textarea "Lacking DL & SSC, 2023 state taxes (pgs 1 & 2 got put in the bankers box today)…"
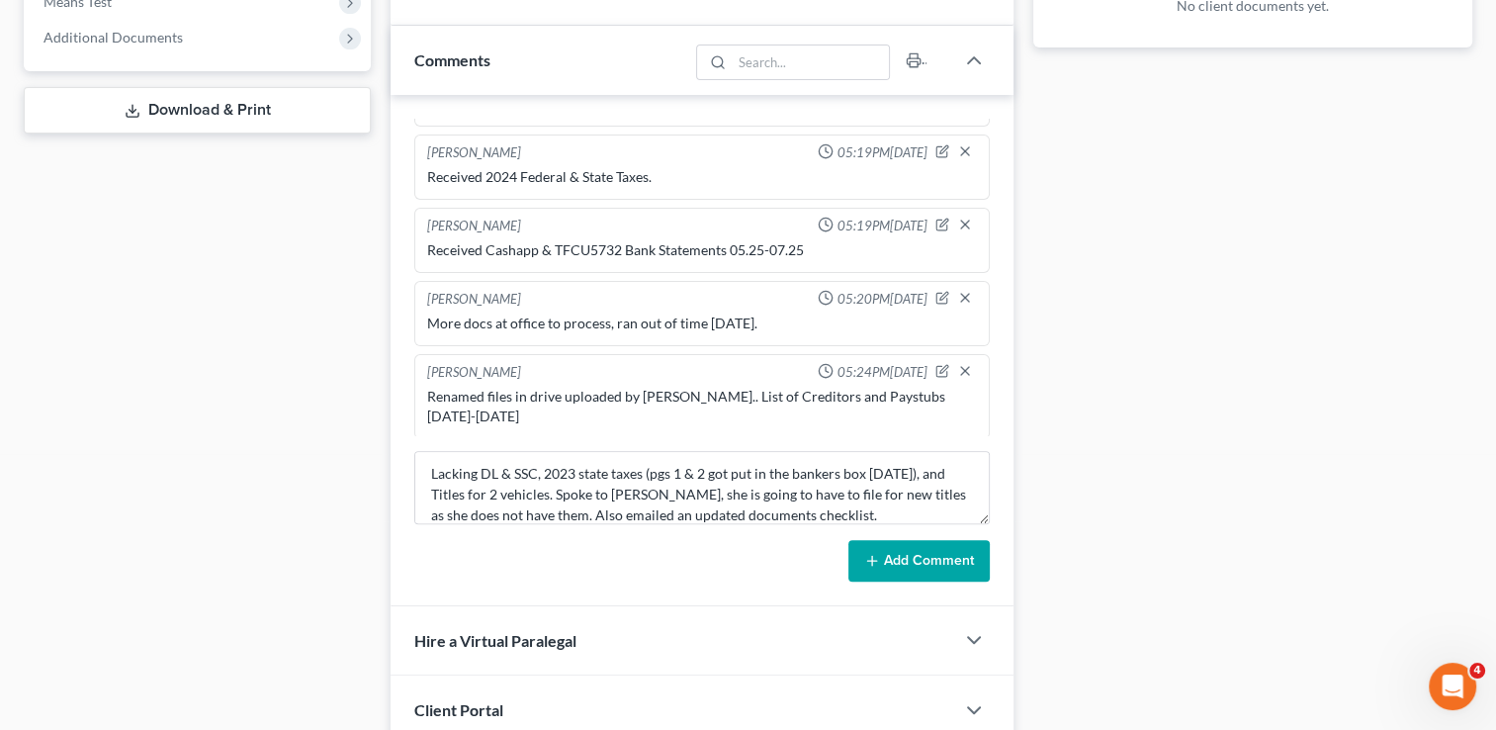
drag, startPoint x: 518, startPoint y: 483, endPoint x: 1062, endPoint y: 485, distance: 543.9
click at [1062, 485] on div "Docs Tasks Events Fees Timer 55% Completed Nothing here yet! Signed Contract Dr…" at bounding box center [1253, 107] width 459 height 1416
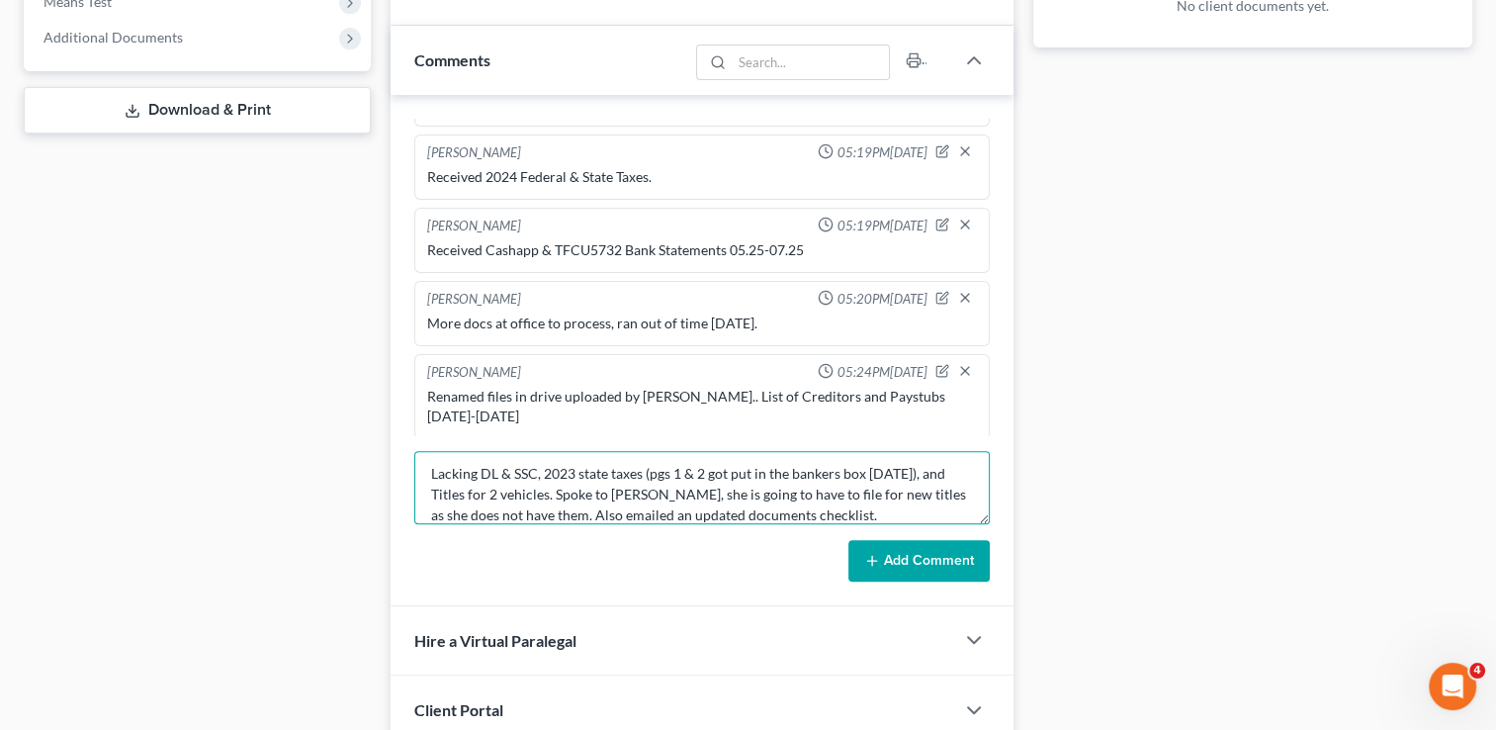
drag, startPoint x: 476, startPoint y: 467, endPoint x: 546, endPoint y: 490, distance: 73.8
click at [546, 490] on textarea "Lacking DL & SSC, 2023 state taxes (pgs 1 & 2 got put in the bankers box today)…" at bounding box center [702, 487] width 576 height 73
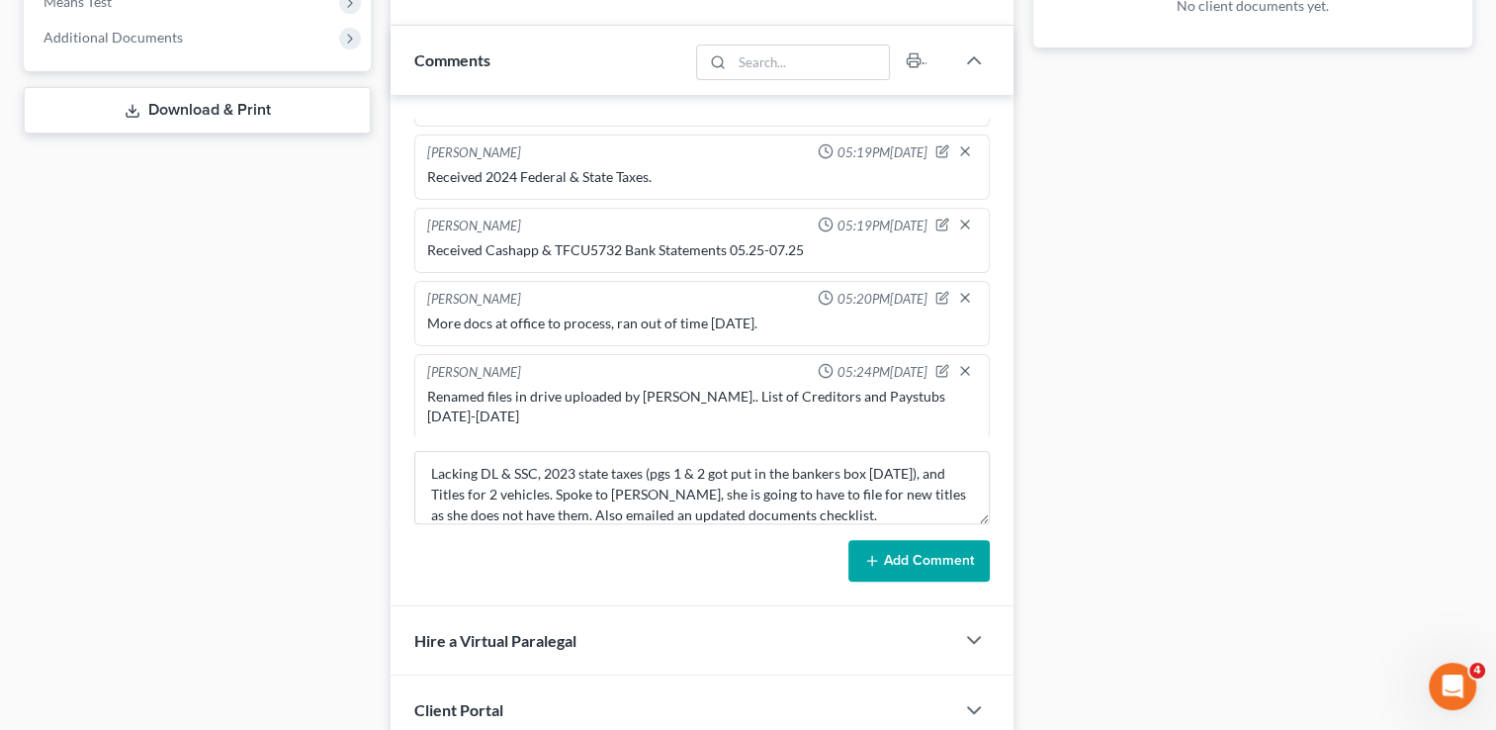
click at [908, 557] on button "Add Comment" at bounding box center [918, 561] width 141 height 42
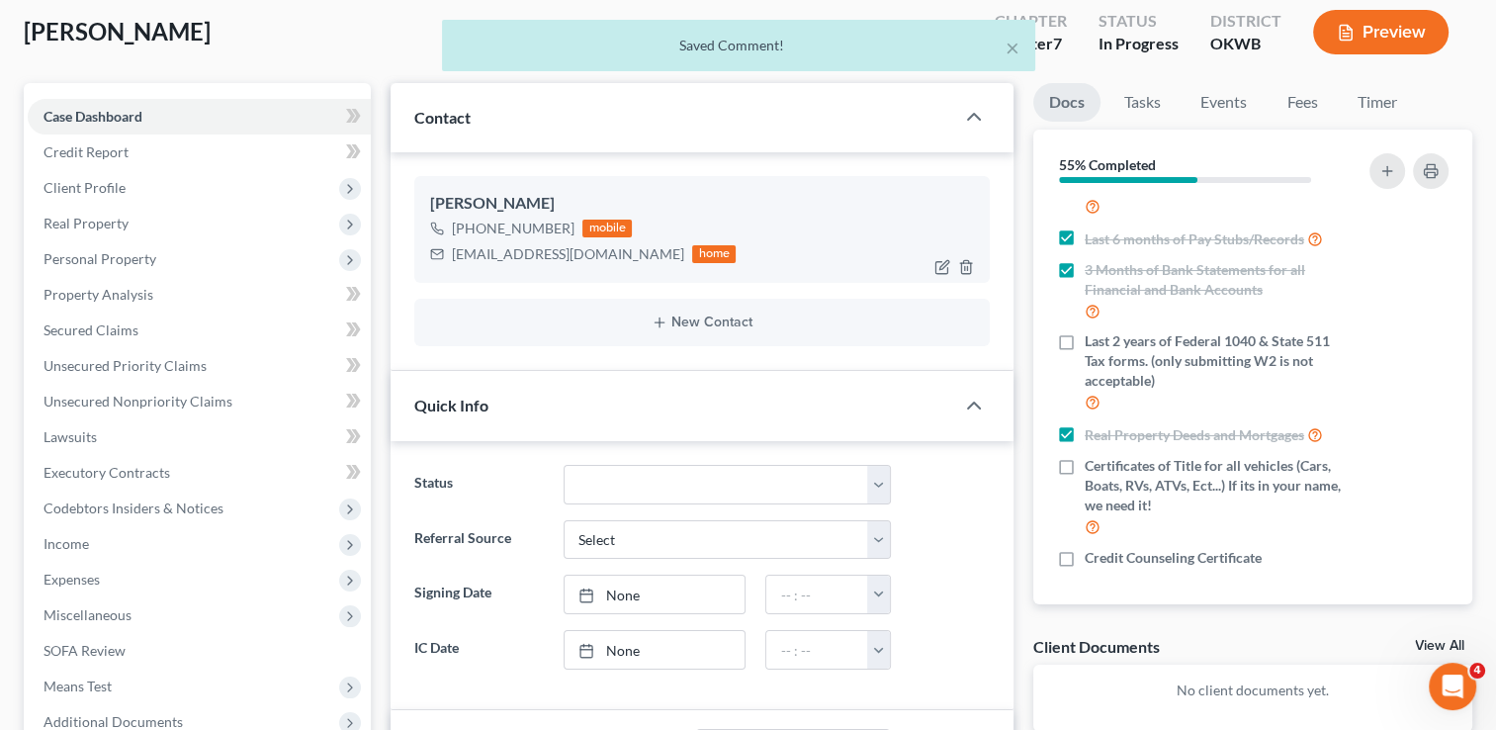
scroll to position [0, 0]
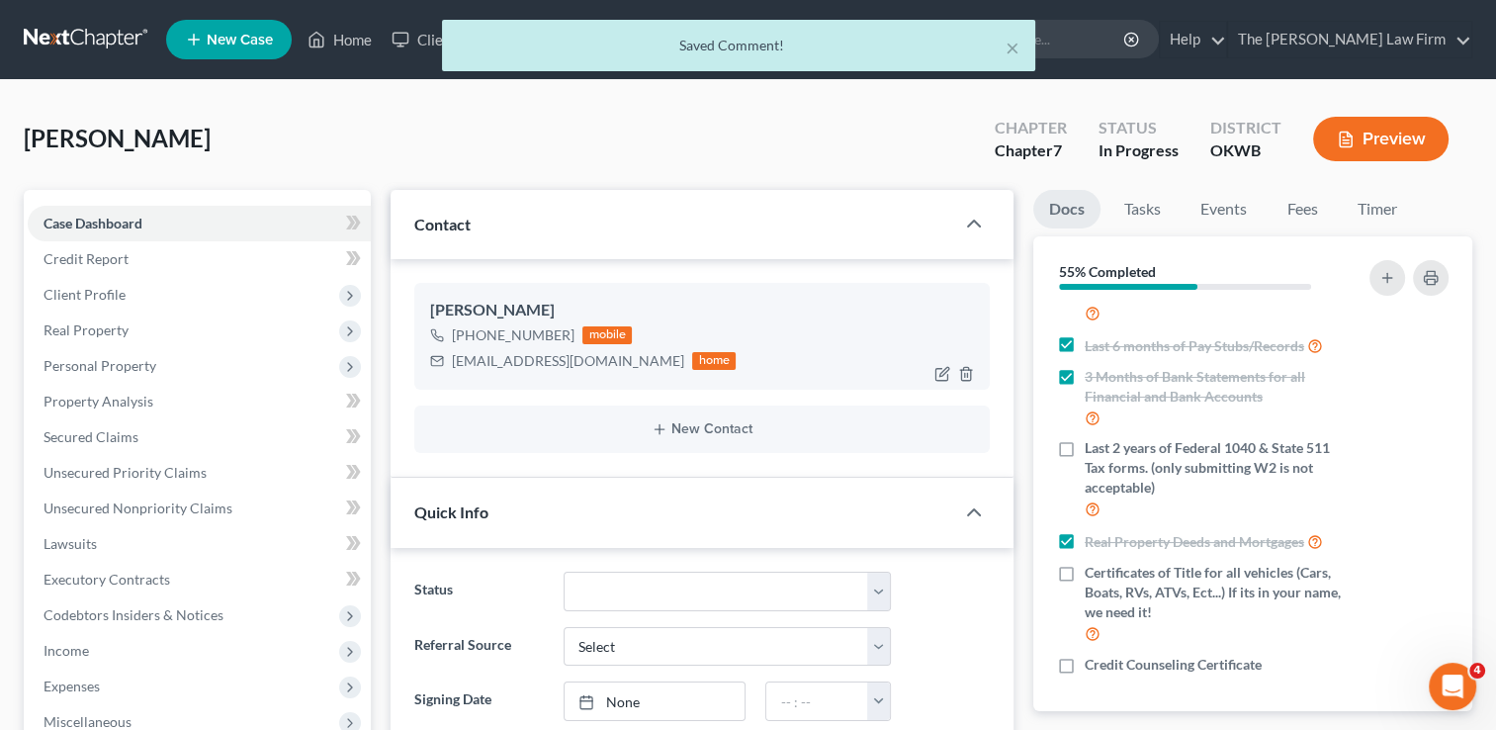
click at [505, 364] on div "eak7877@yahoo.com" at bounding box center [568, 361] width 232 height 20
copy div "eak7877@yahoo.com"
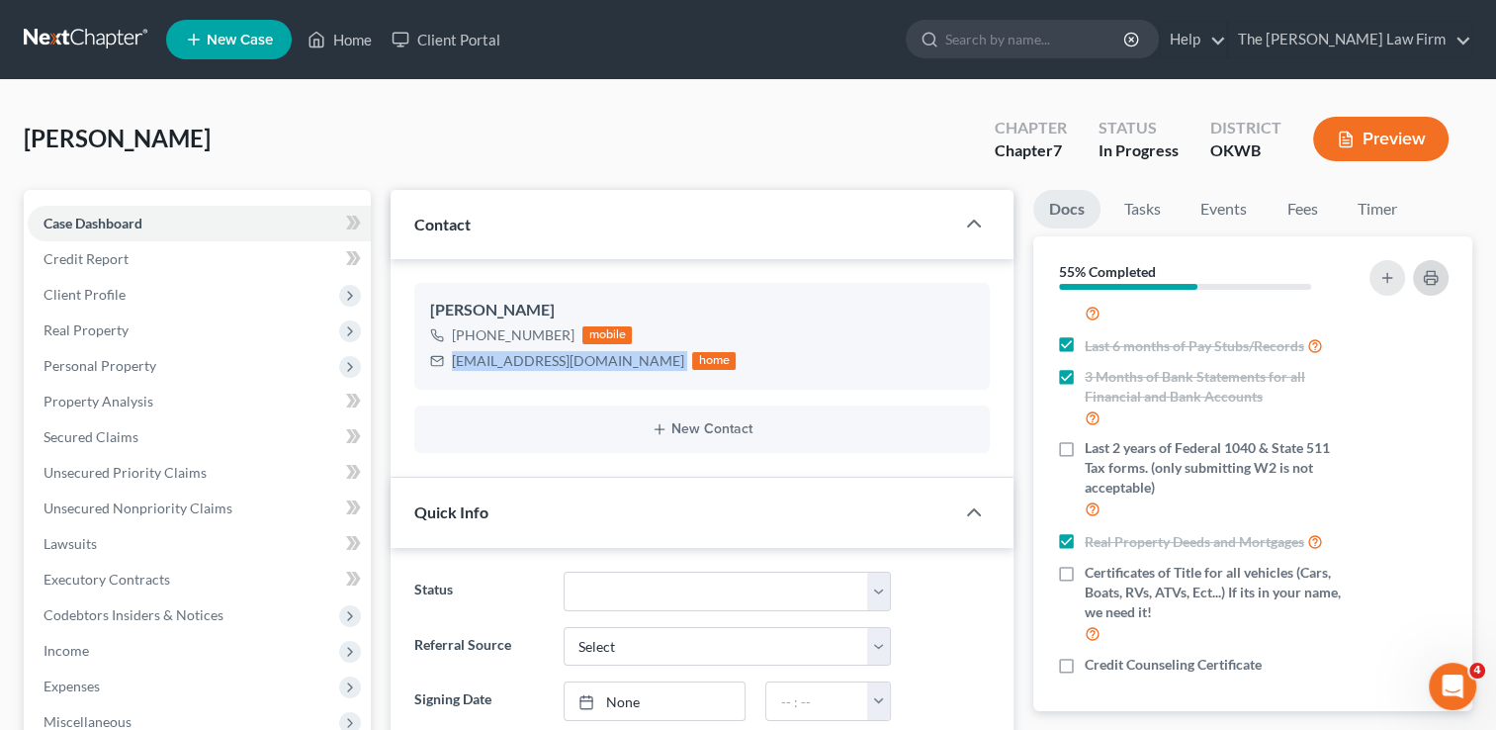
click at [1437, 270] on icon "button" at bounding box center [1431, 278] width 16 height 16
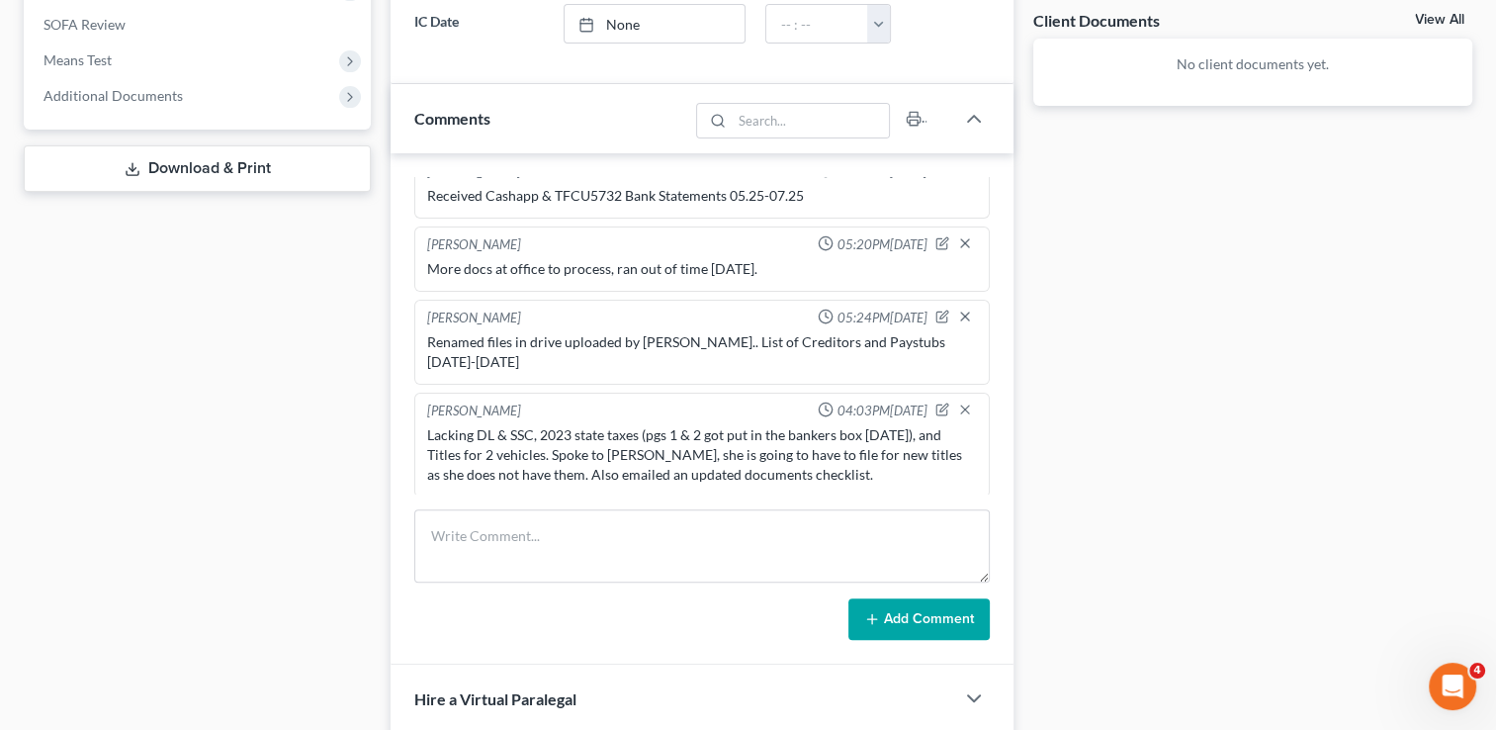
scroll to position [890, 0]
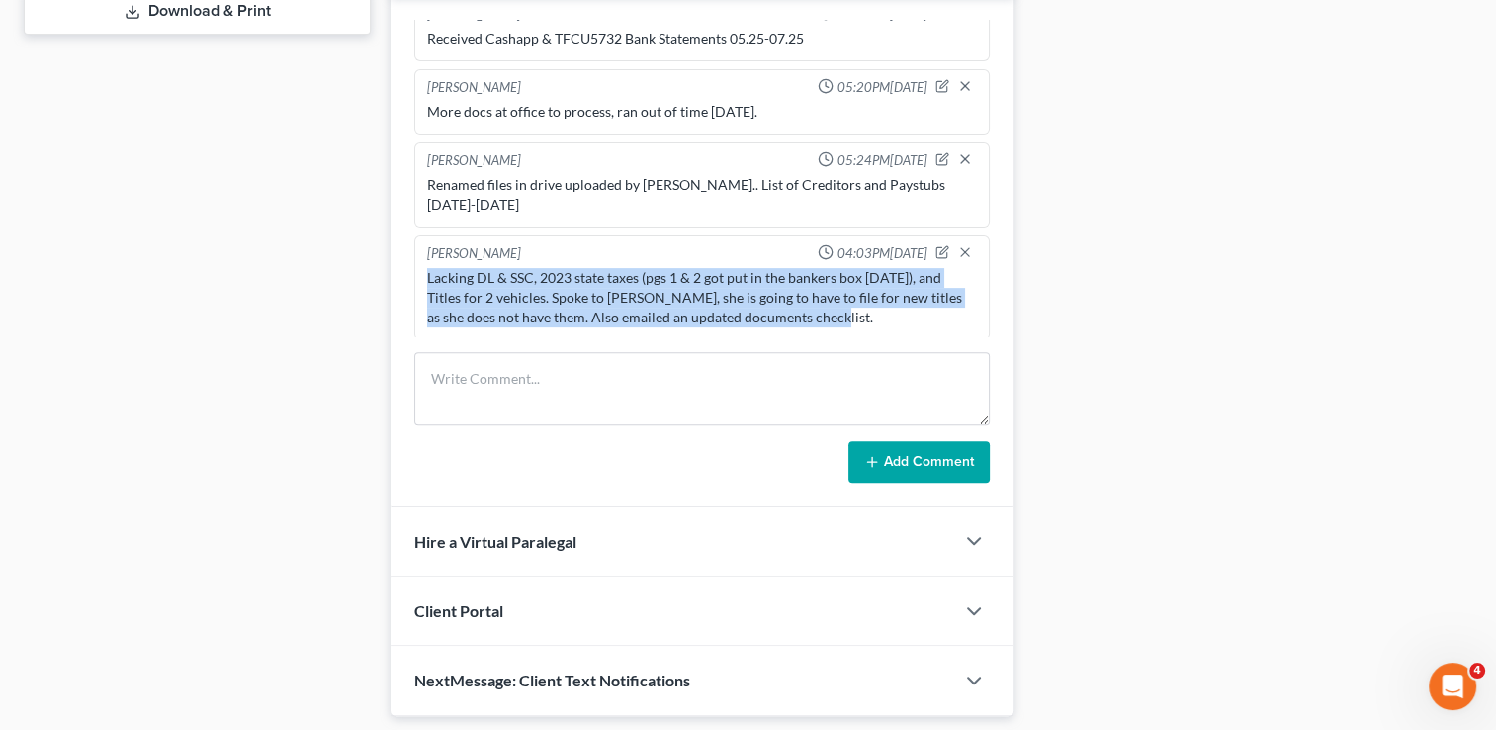
drag, startPoint x: 836, startPoint y: 312, endPoint x: 442, endPoint y: 271, distance: 395.7
click at [431, 272] on div "Lacking DL & SSC, 2023 state taxes (pgs 1 & 2 got put in the bankers box today)…" at bounding box center [702, 297] width 550 height 59
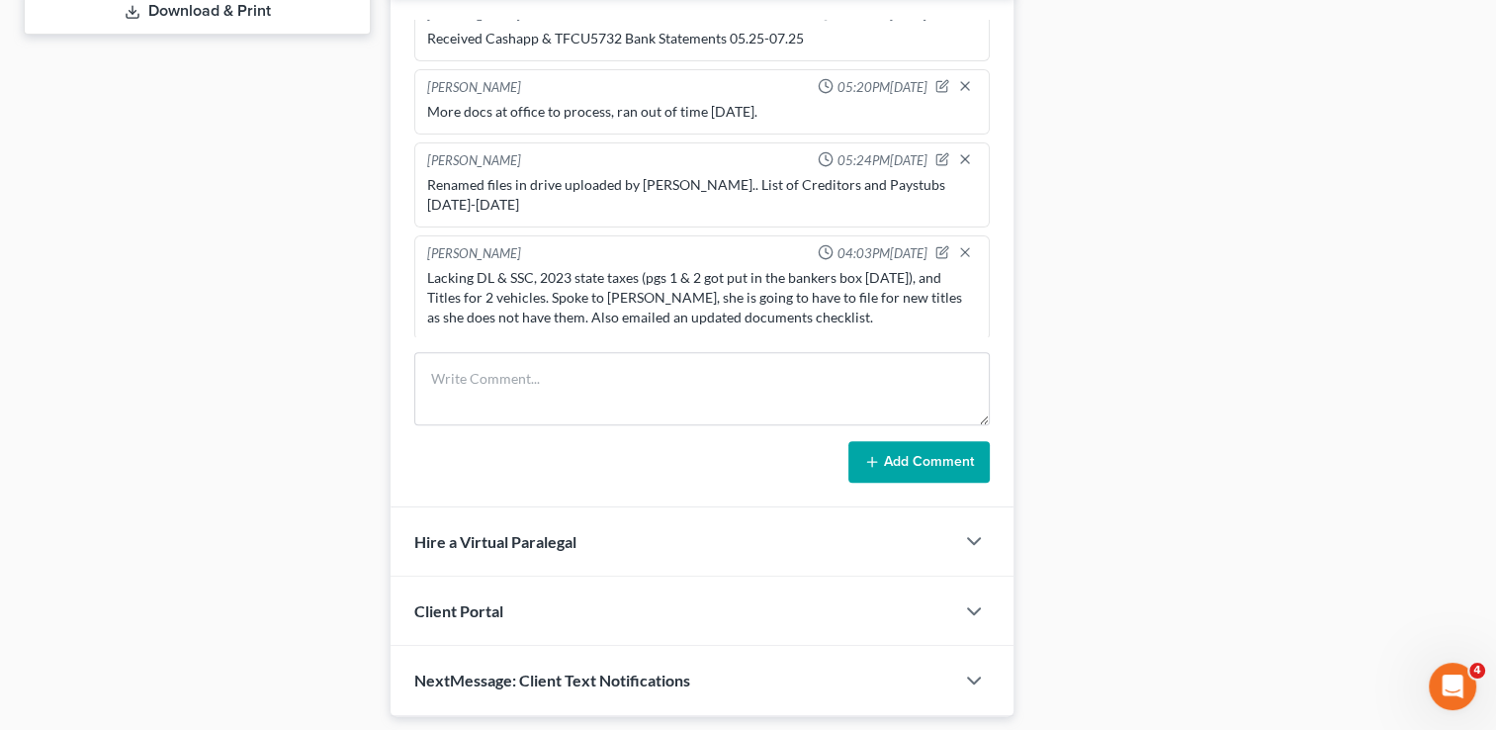
drag, startPoint x: 441, startPoint y: 271, endPoint x: 430, endPoint y: 263, distance: 13.5
click at [430, 268] on div "Lacking DL & SSC, 2023 state taxes (pgs 1 & 2 got put in the bankers box today)…" at bounding box center [702, 297] width 550 height 59
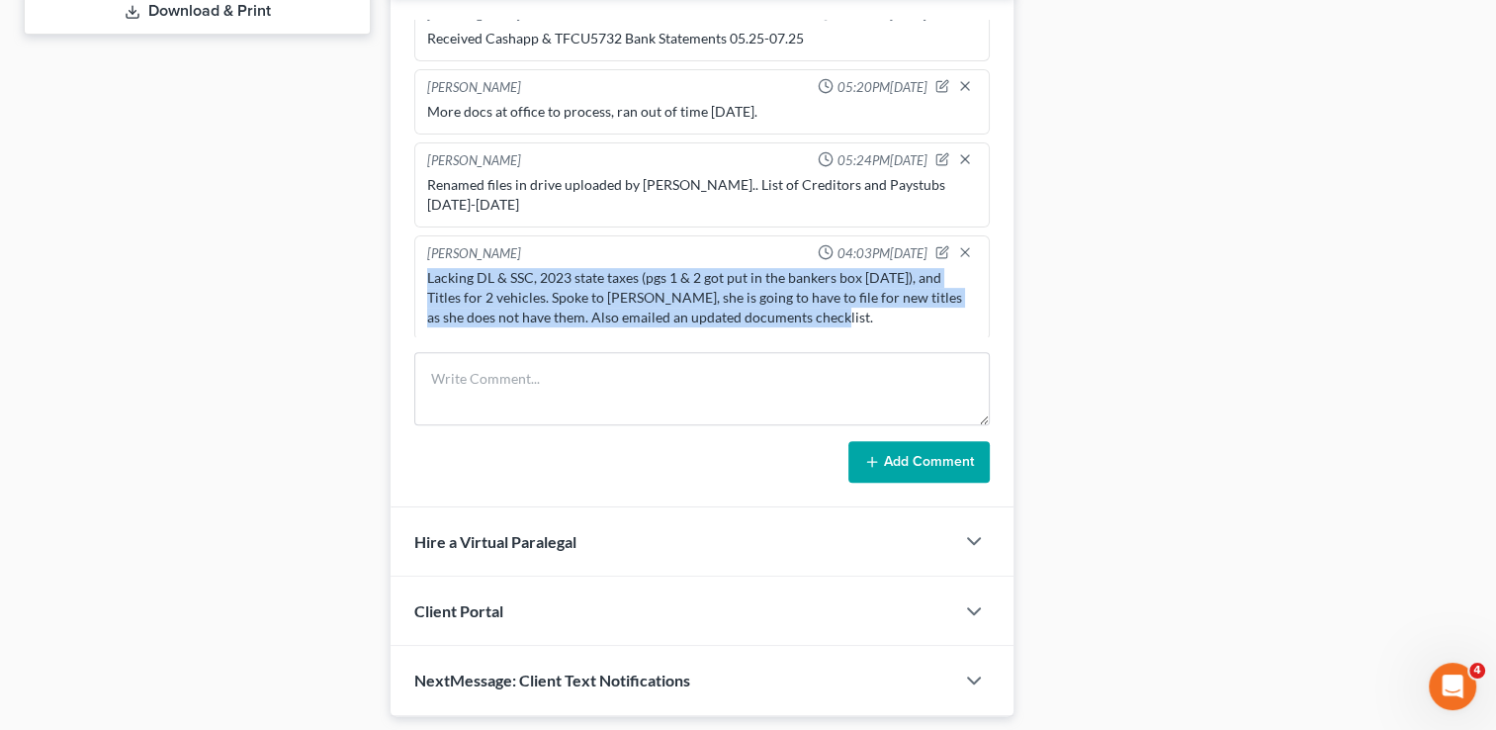
drag, startPoint x: 427, startPoint y: 266, endPoint x: 844, endPoint y: 318, distance: 419.6
click at [870, 320] on div "Lacking DL & SSC, 2023 state taxes (pgs 1 & 2 got put in the bankers box today)…" at bounding box center [702, 297] width 558 height 67
drag, startPoint x: 844, startPoint y: 318, endPoint x: 728, endPoint y: 307, distance: 116.3
copy div "Lacking DL & SSC, 2023 state taxes (pgs 1 & 2 got put in the bankers box today)…"
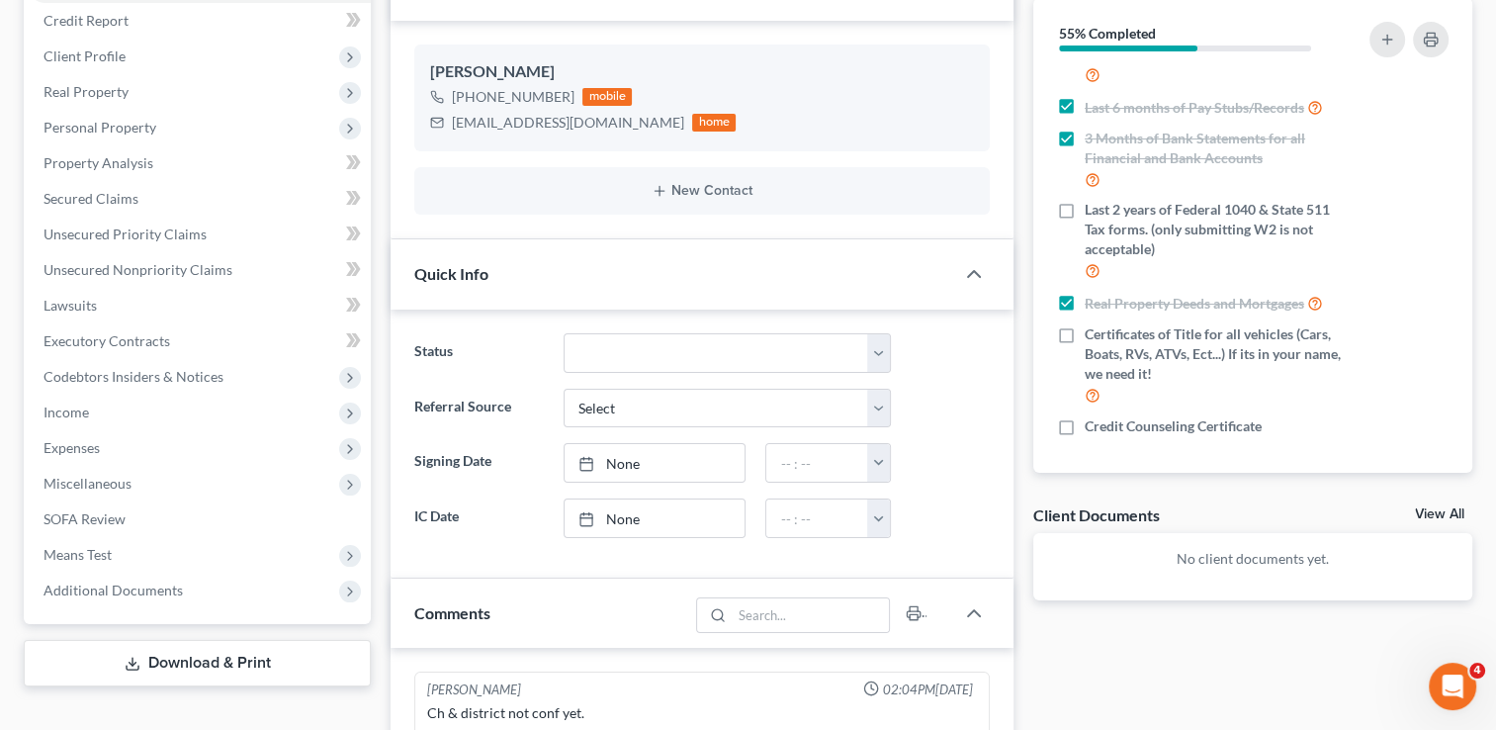
scroll to position [0, 0]
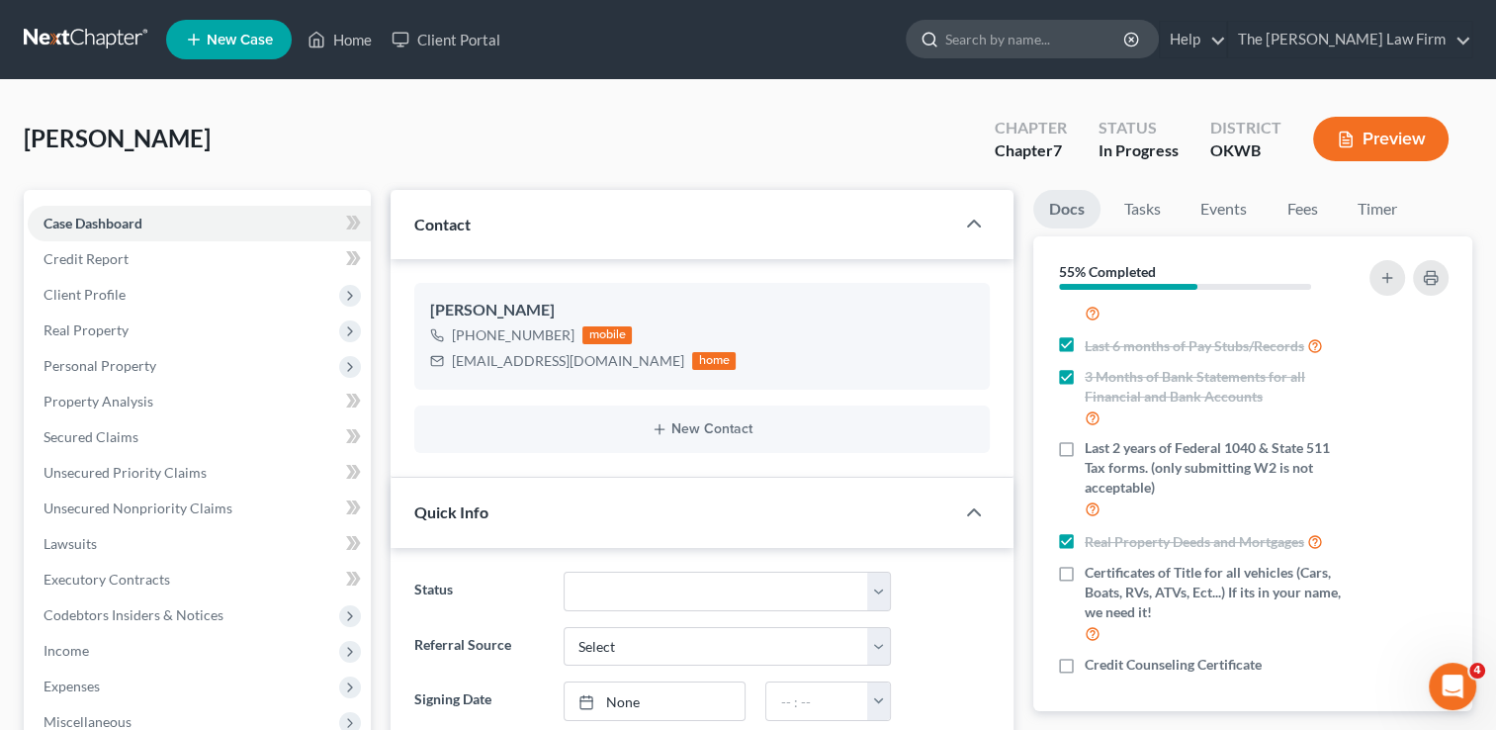
click at [1064, 42] on input "search" at bounding box center [1035, 39] width 181 height 37
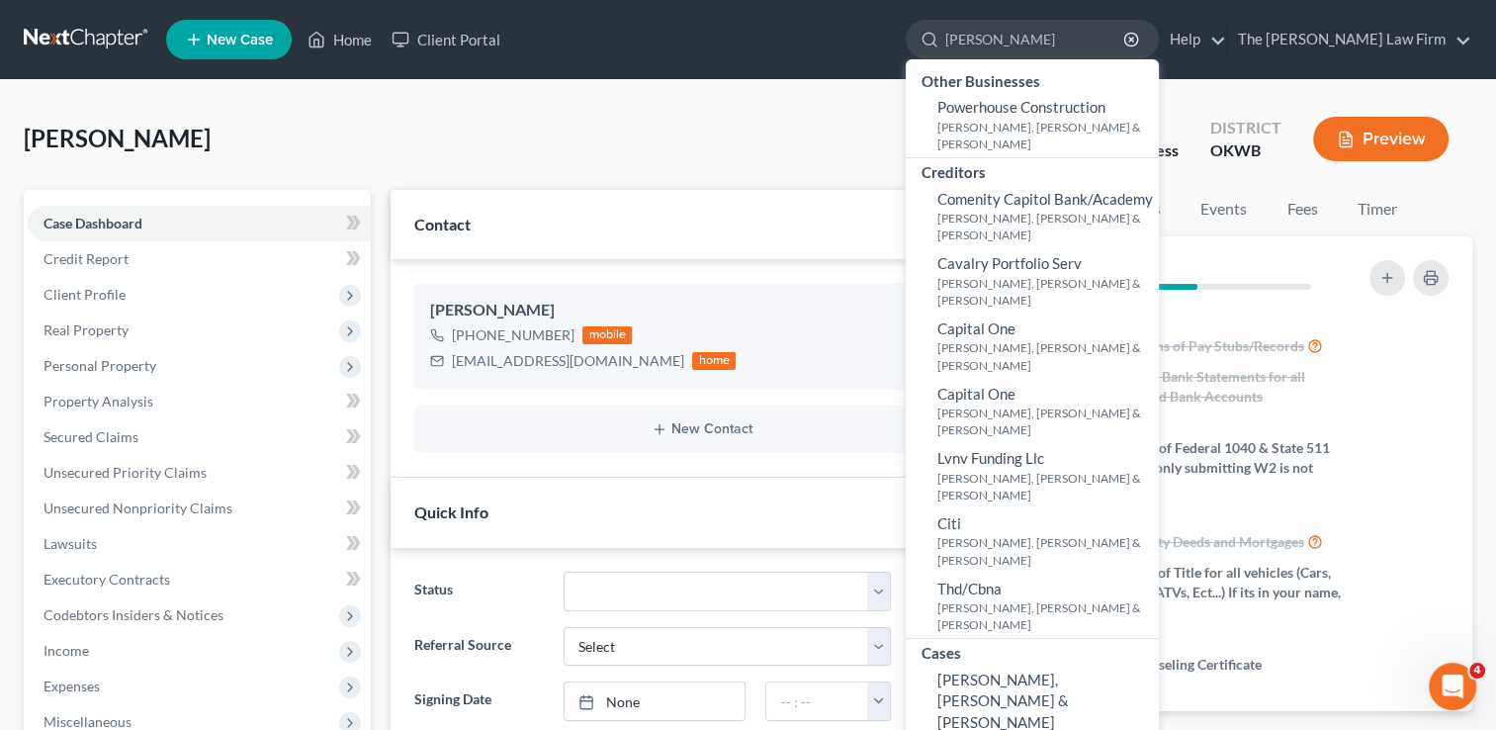
type input "Conduff"
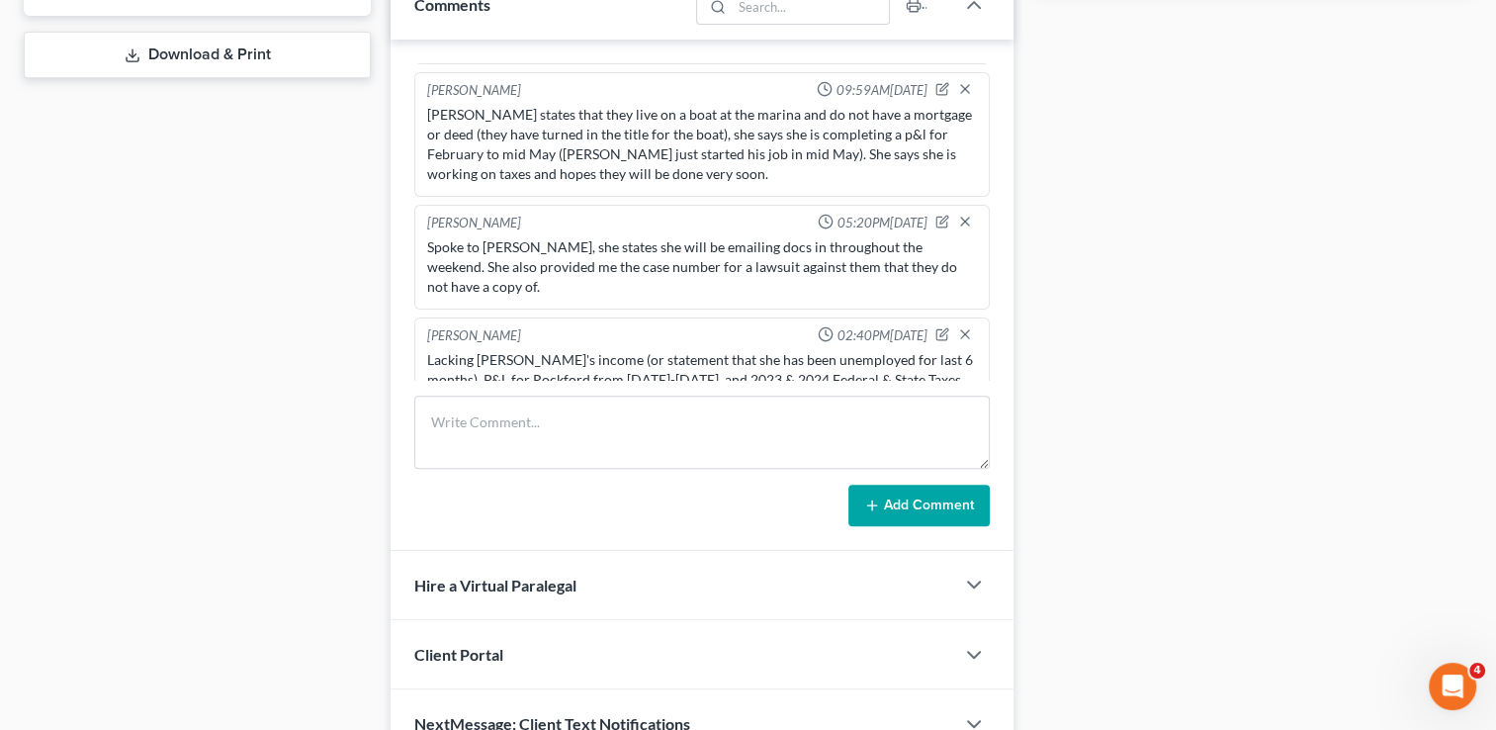
scroll to position [945, 0]
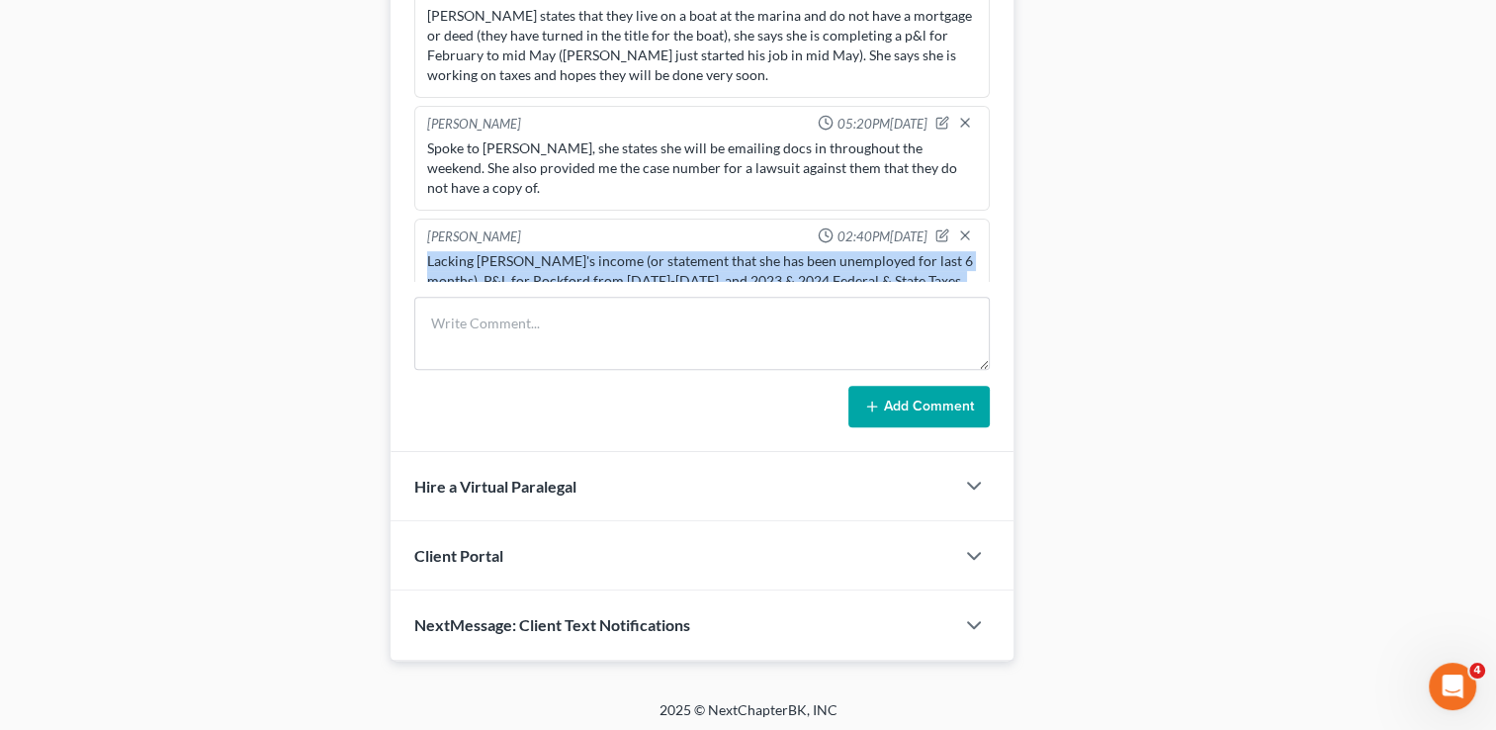
drag, startPoint x: 429, startPoint y: 212, endPoint x: 949, endPoint y: 263, distance: 522.7
click at [949, 263] on div "Lacking Leah's income (or statement that she has been unemployed for last 6 mon…" at bounding box center [702, 290] width 550 height 79
drag, startPoint x: 949, startPoint y: 263, endPoint x: 852, endPoint y: 243, distance: 98.9
copy div "Lacking Leah's income (or statement that she has been unemployed for last 6 mon…"
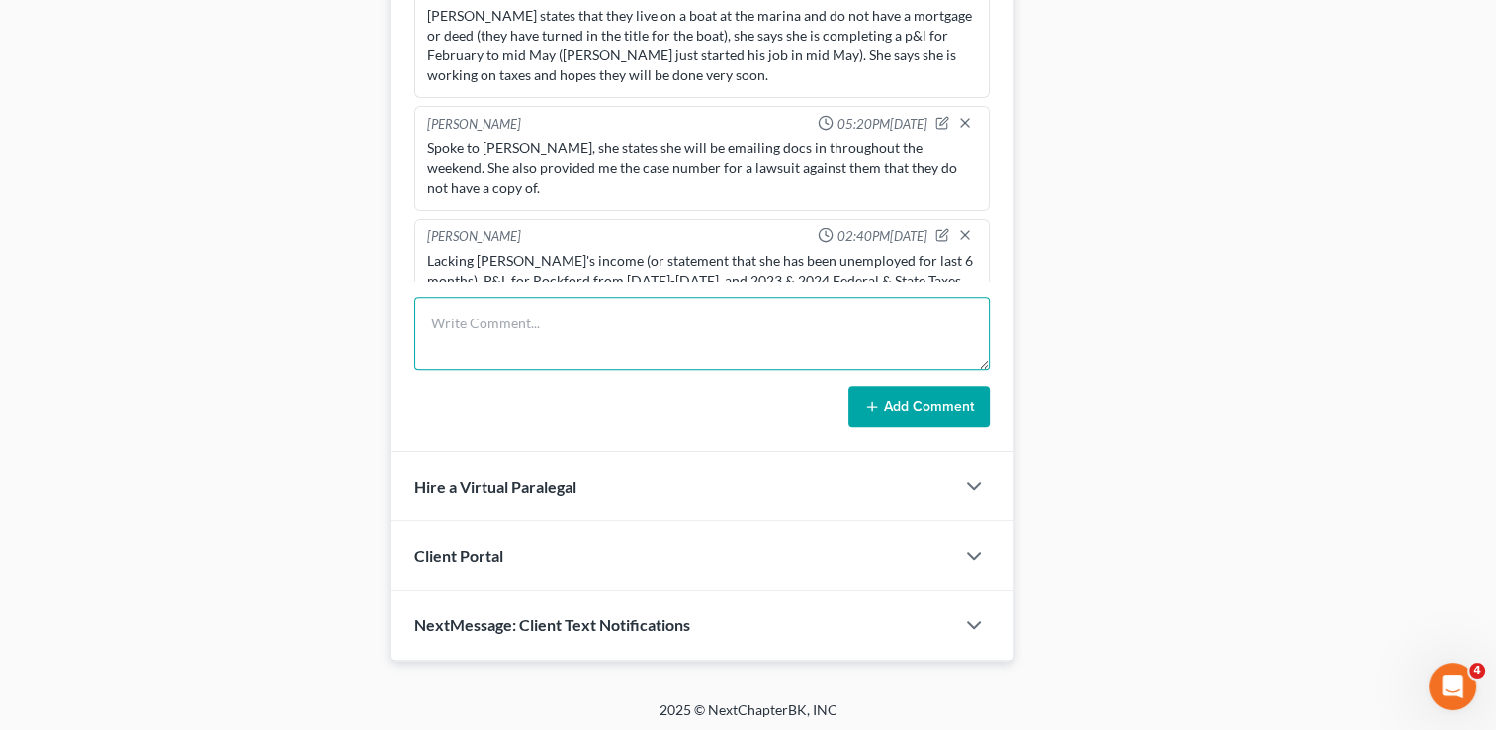
click at [617, 318] on textarea at bounding box center [702, 333] width 576 height 73
paste textarea "Lacking Leah's income (or statement that she has been unemployed for last 6 mon…"
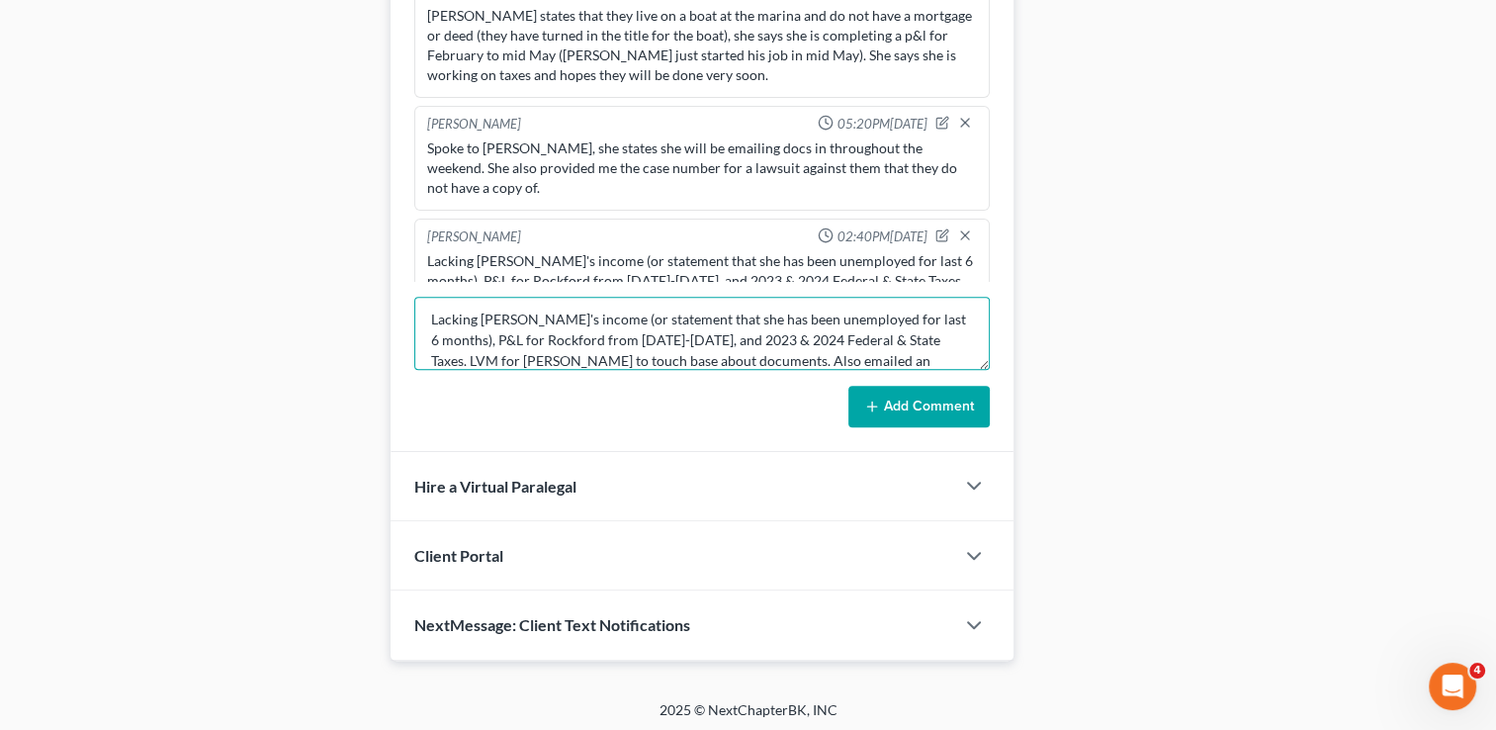
scroll to position [0, 0]
drag, startPoint x: 480, startPoint y: 315, endPoint x: 947, endPoint y: 321, distance: 467.8
click at [947, 321] on textarea "Lacking Leah's income (or statement that she has been unemployed for last 6 mon…" at bounding box center [702, 333] width 576 height 73
click at [581, 318] on textarea "Lacking P&L for Rockford from 02.19.25-05.23.25, and 2023 & 2024 Federal & Stat…" at bounding box center [702, 333] width 576 height 73
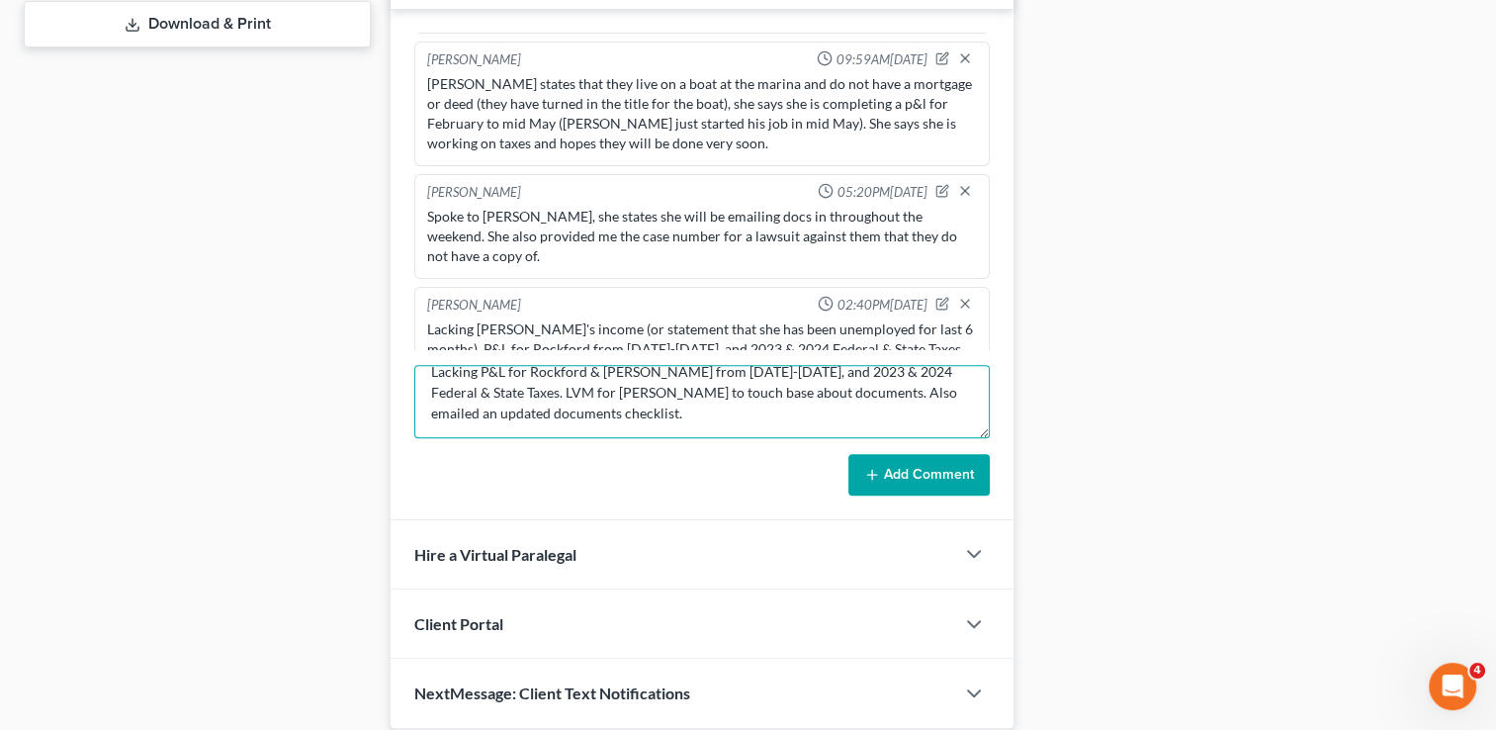
scroll to position [847, 0]
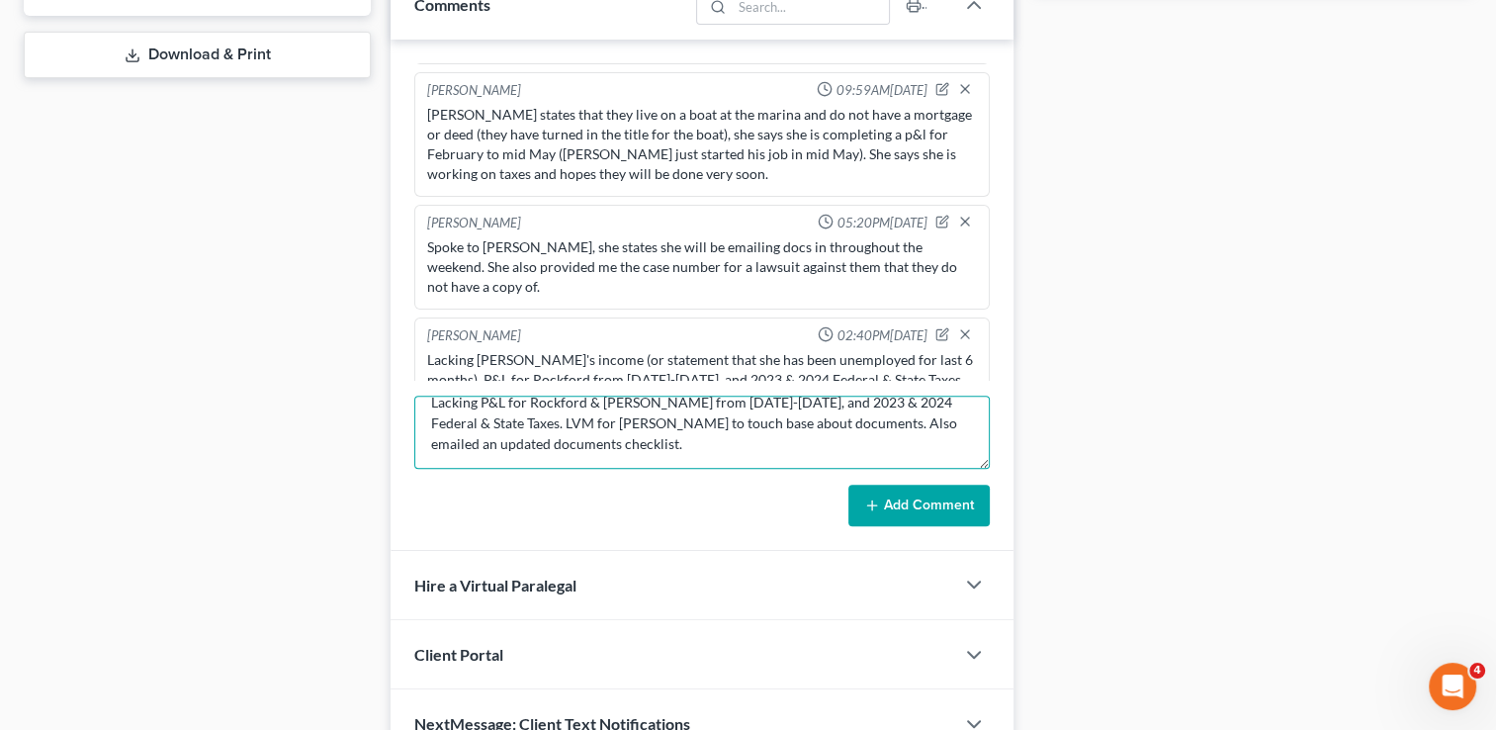
type textarea "Lacking P&L for Rockford & Leah from 02.19.25-05.23.25, and 2023 & 2024 Federal…"
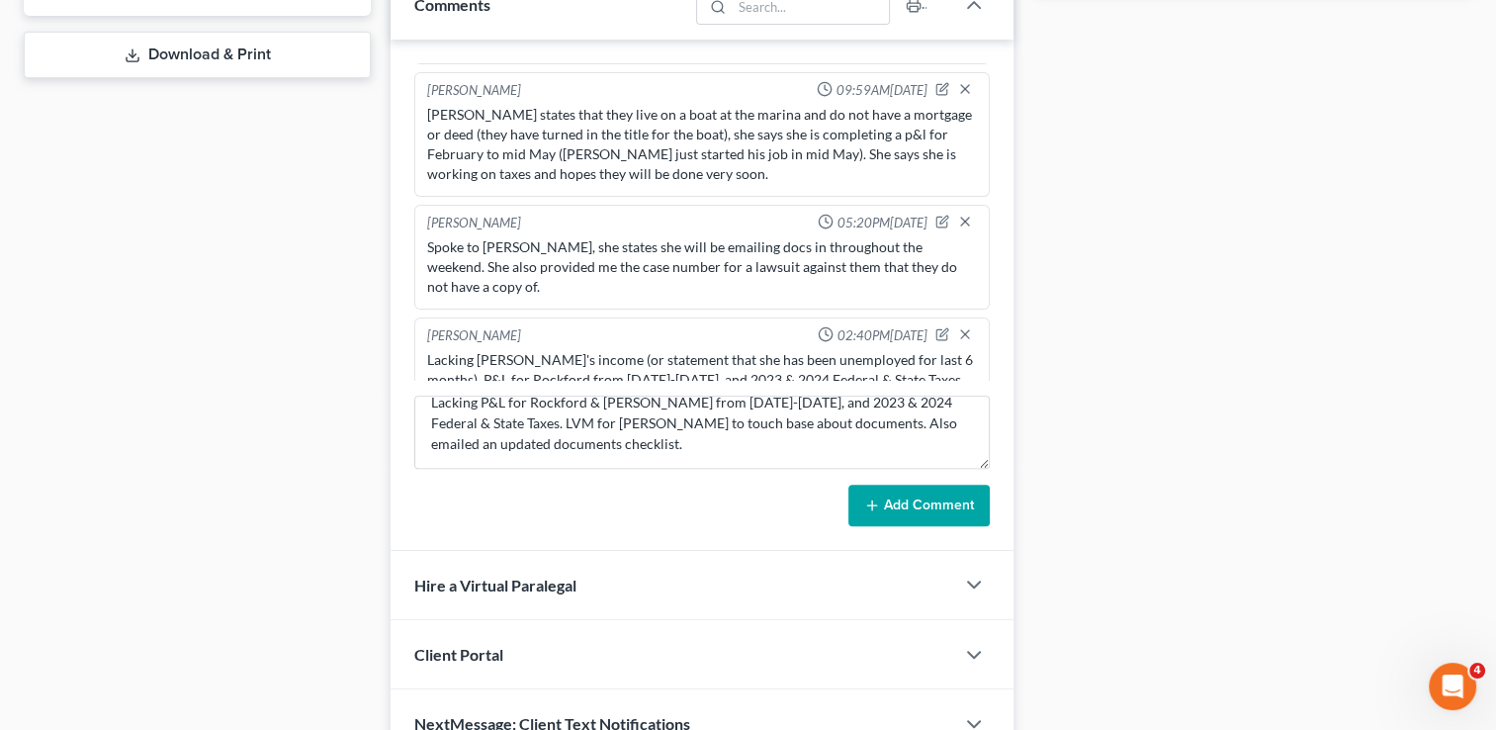
click at [945, 497] on button "Add Comment" at bounding box center [918, 506] width 141 height 42
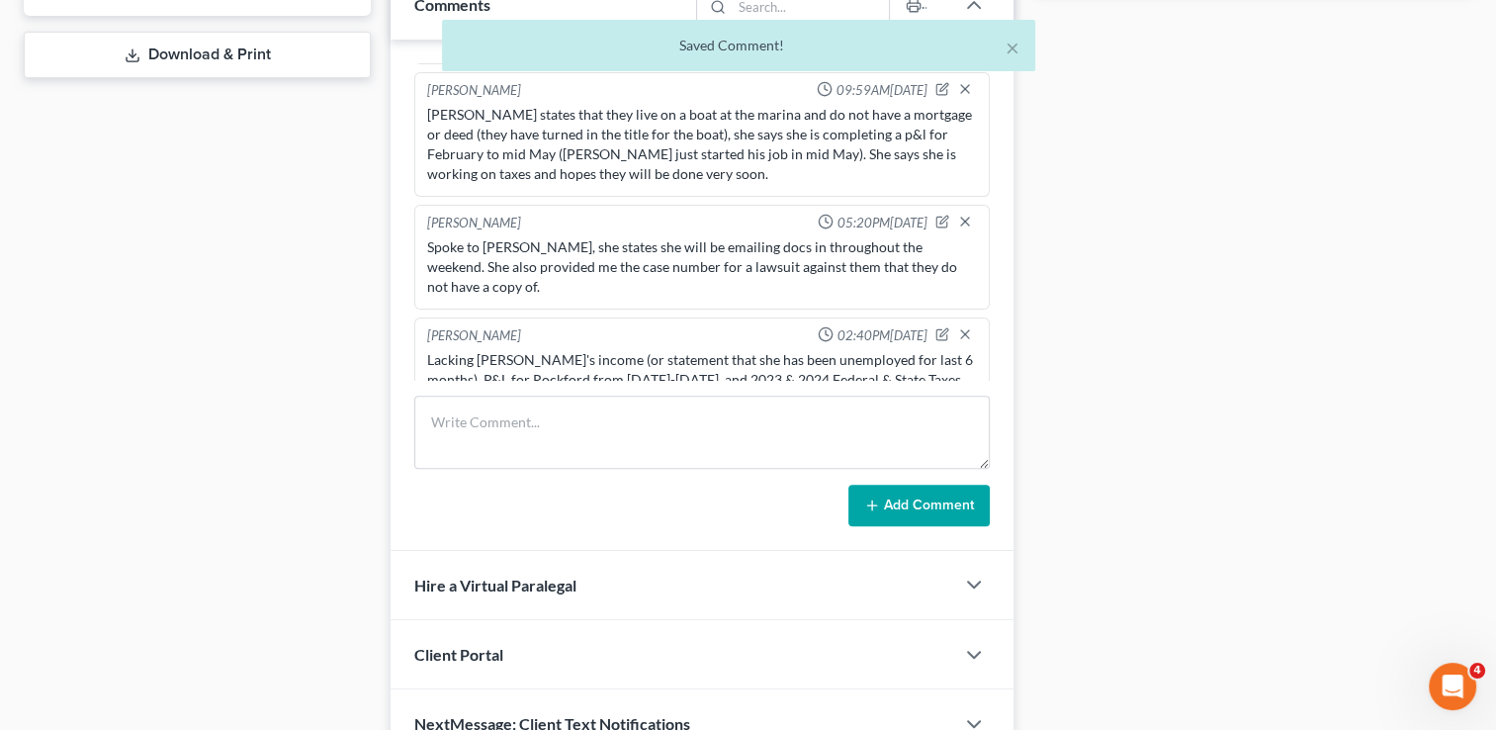
scroll to position [562, 0]
